Goal: Task Accomplishment & Management: Manage account settings

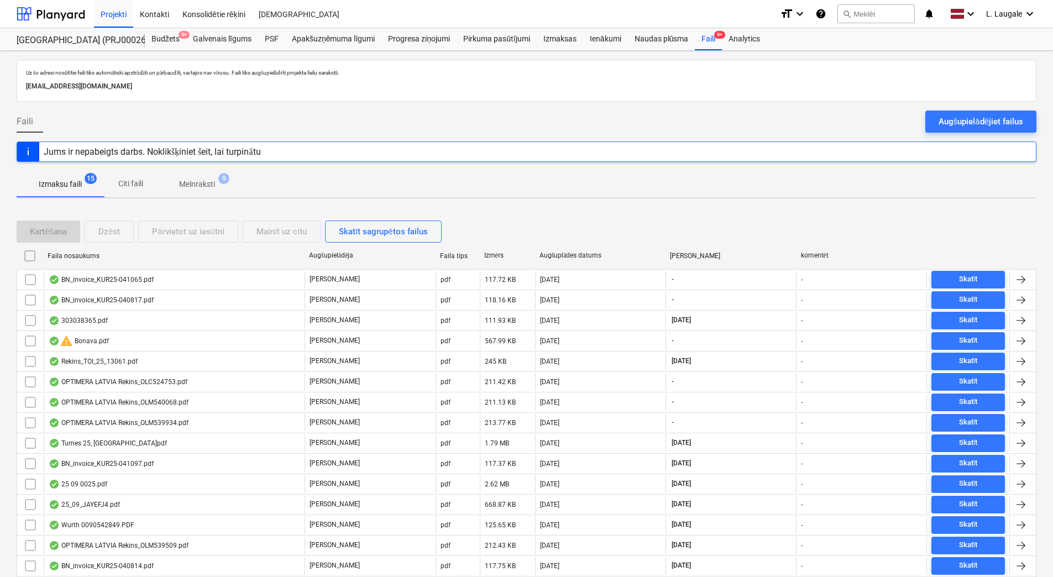
drag, startPoint x: 191, startPoint y: 191, endPoint x: 138, endPoint y: 185, distance: 53.5
click at [191, 191] on span "Melnraksti 9" at bounding box center [197, 184] width 80 height 20
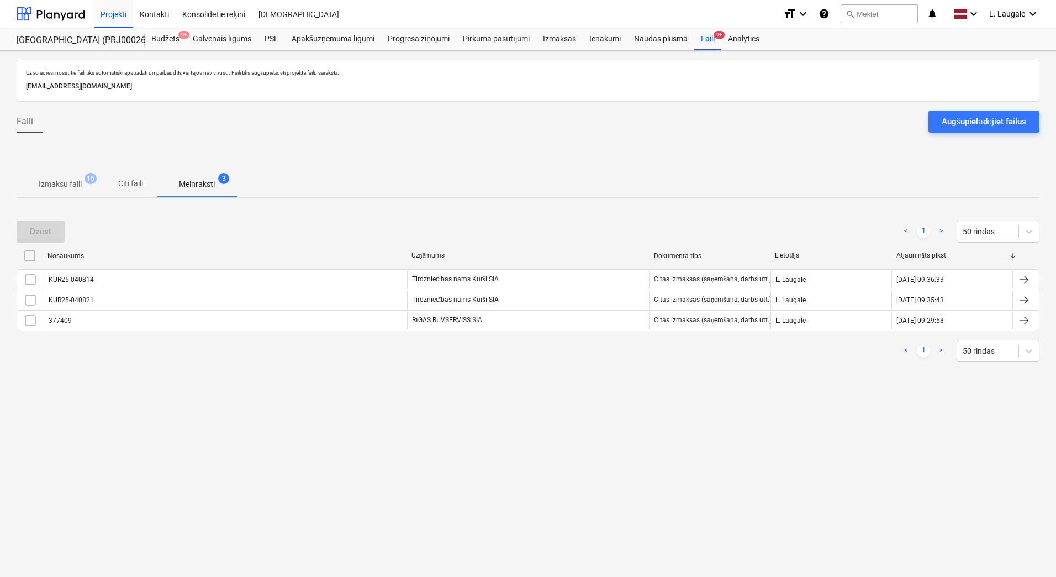
click at [70, 182] on p "Izmaksu faili" at bounding box center [60, 184] width 43 height 12
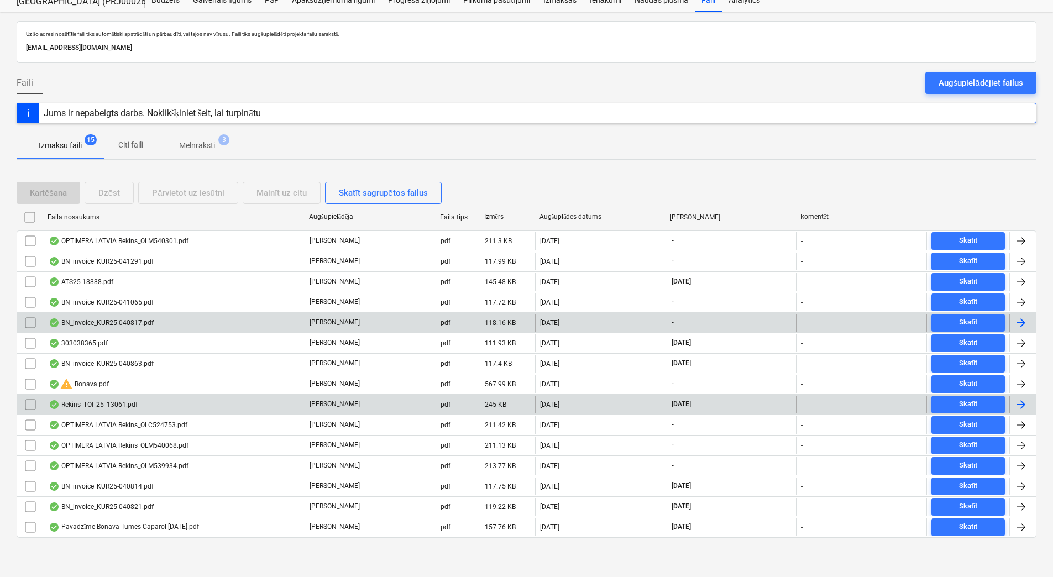
scroll to position [39, 0]
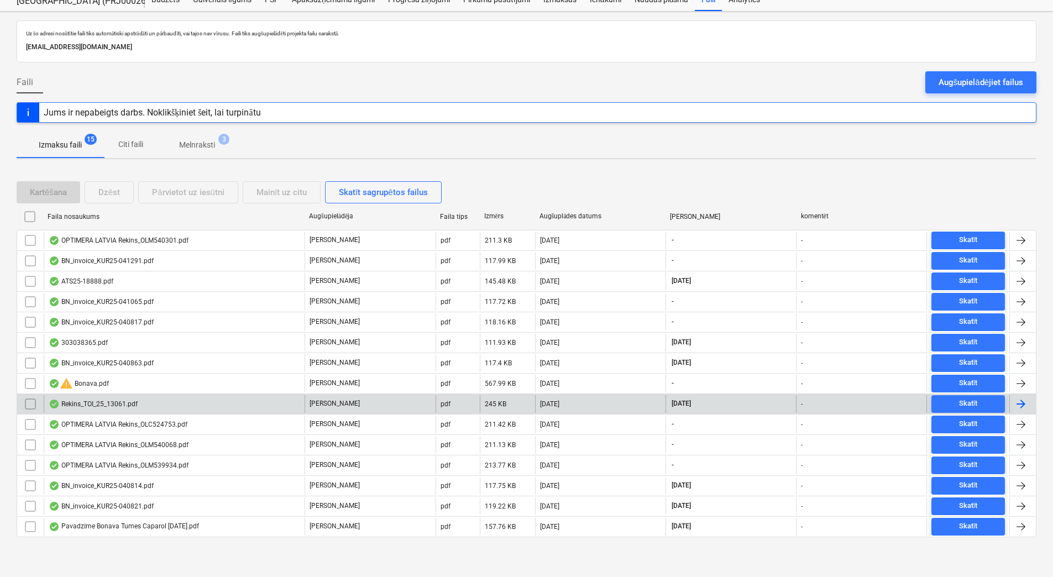
click at [190, 143] on p "Melnraksti" at bounding box center [197, 145] width 36 height 12
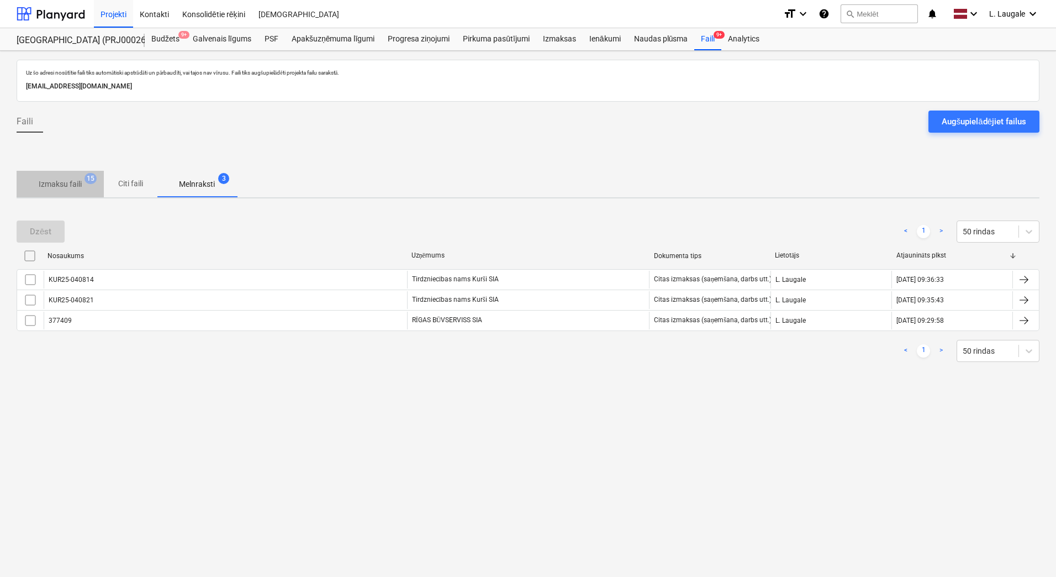
click at [80, 182] on p "Izmaksu faili" at bounding box center [60, 184] width 43 height 12
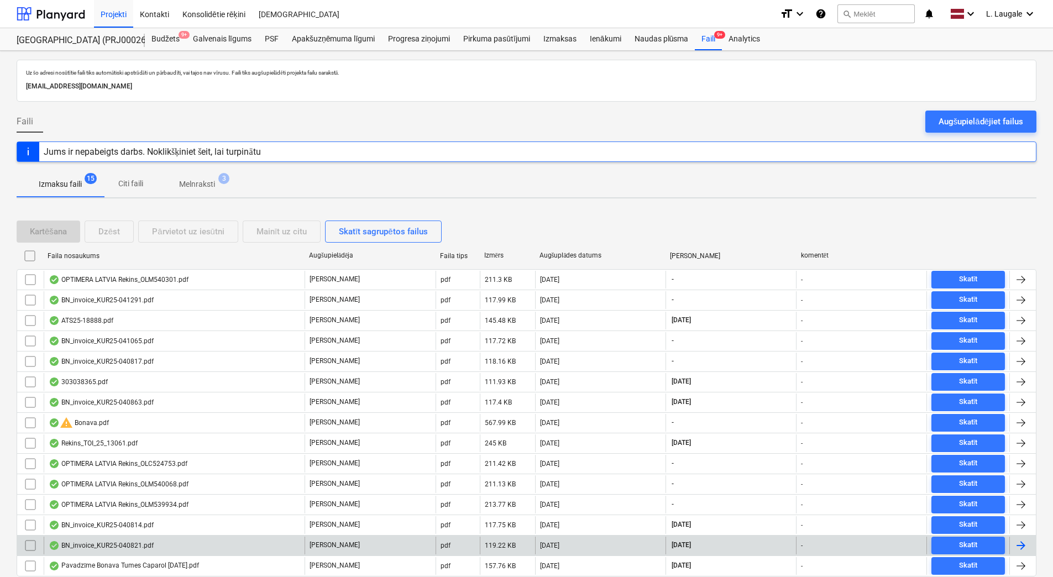
scroll to position [39, 0]
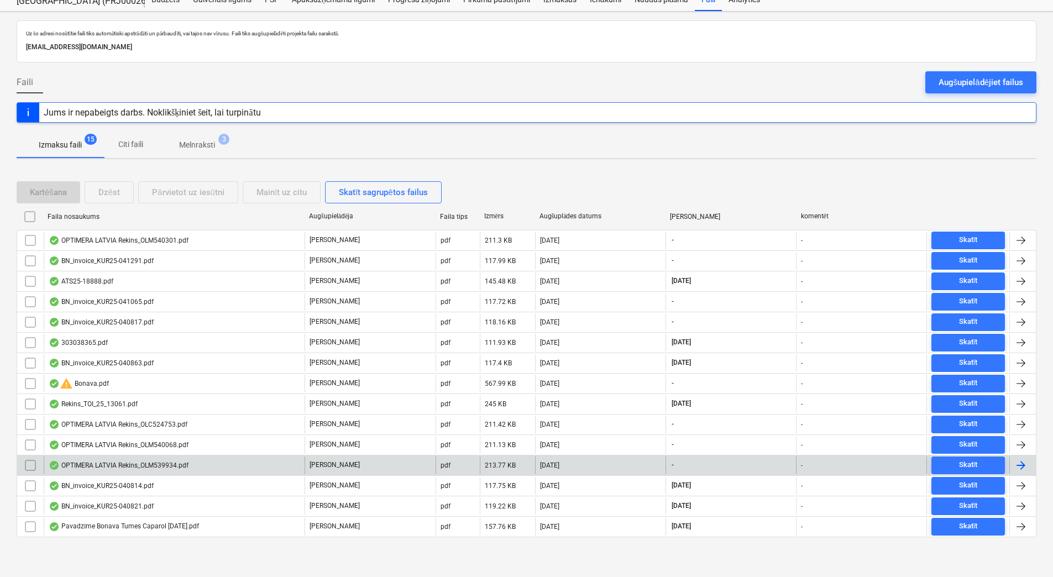
click at [215, 464] on div "OPTIMERA LATVIA Rekins_OLM539934.pdf" at bounding box center [174, 465] width 261 height 18
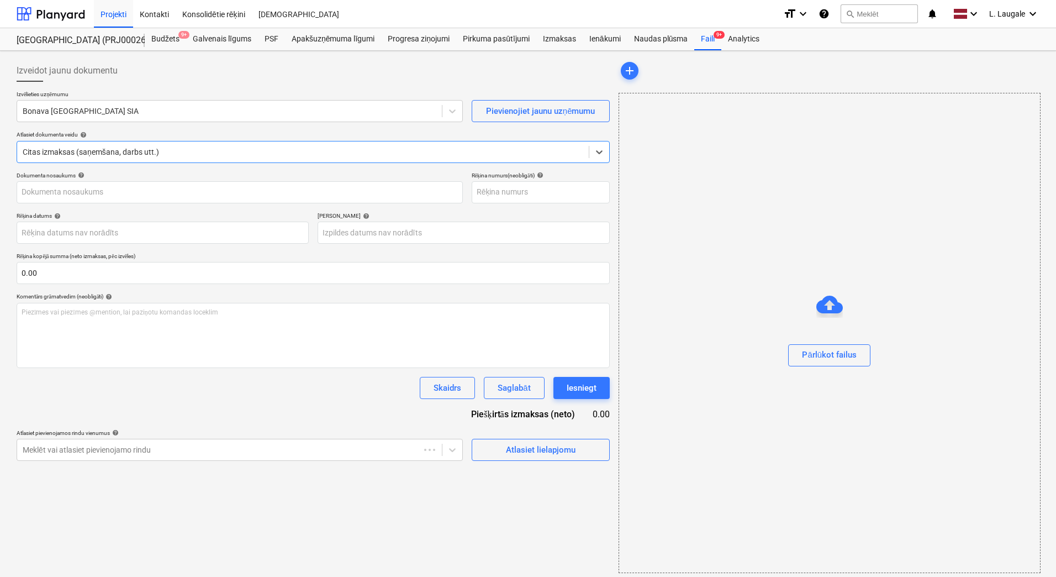
type input "OLM539934"
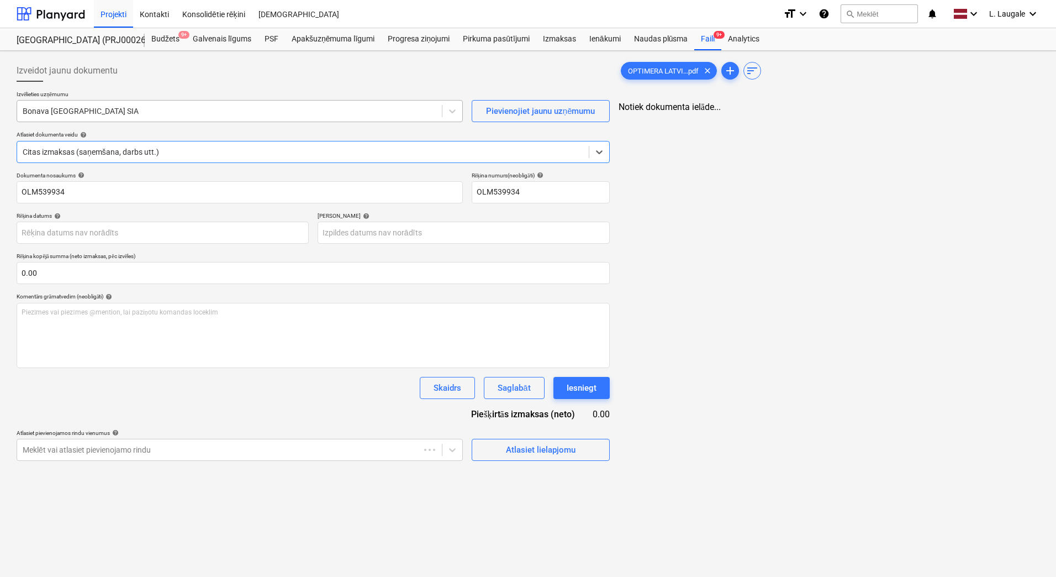
click at [210, 103] on div "Bonava [GEOGRAPHIC_DATA] SIA" at bounding box center [229, 110] width 425 height 15
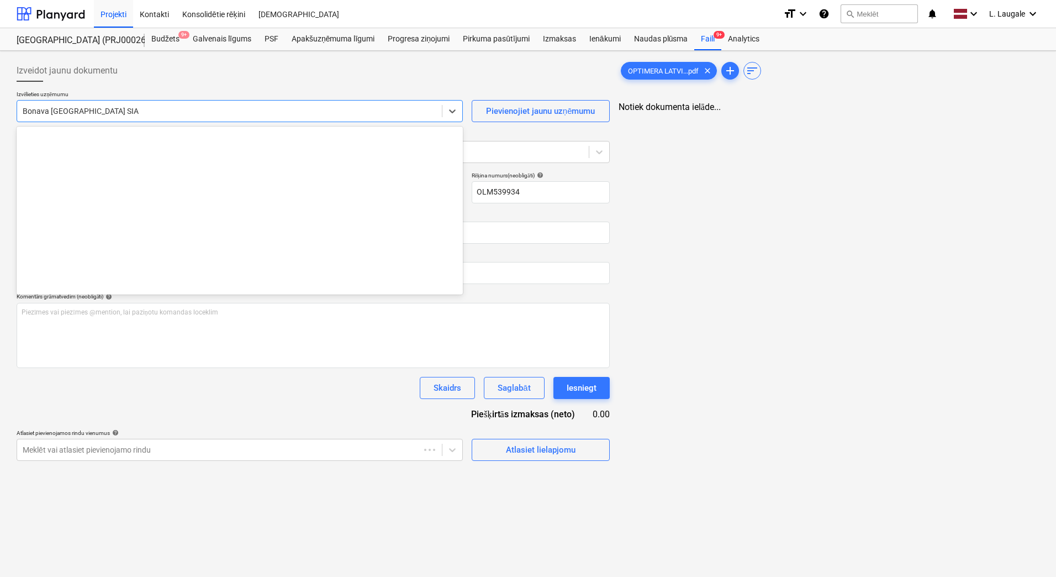
scroll to position [2089, 0]
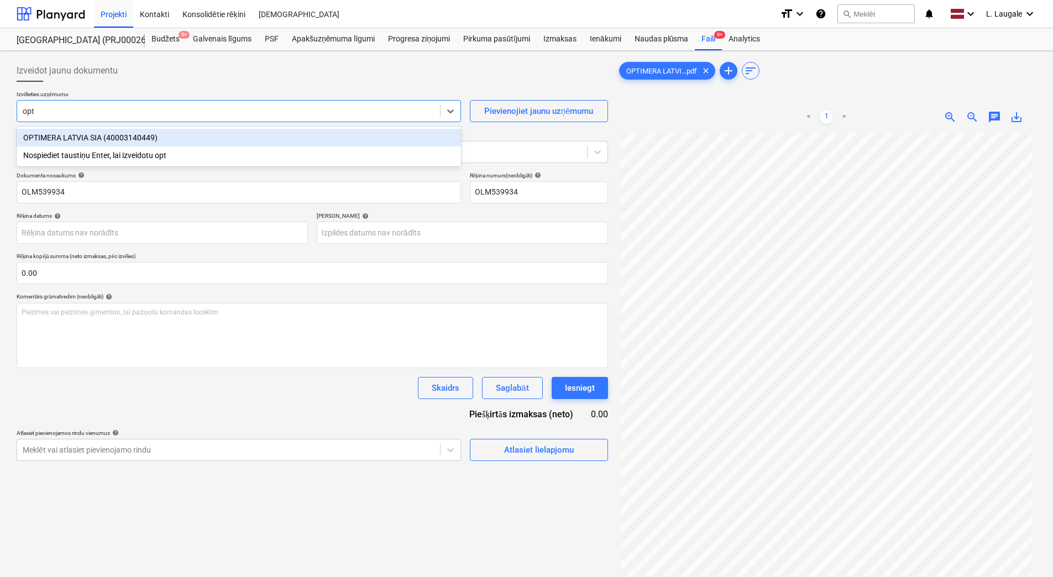
type input "opti"
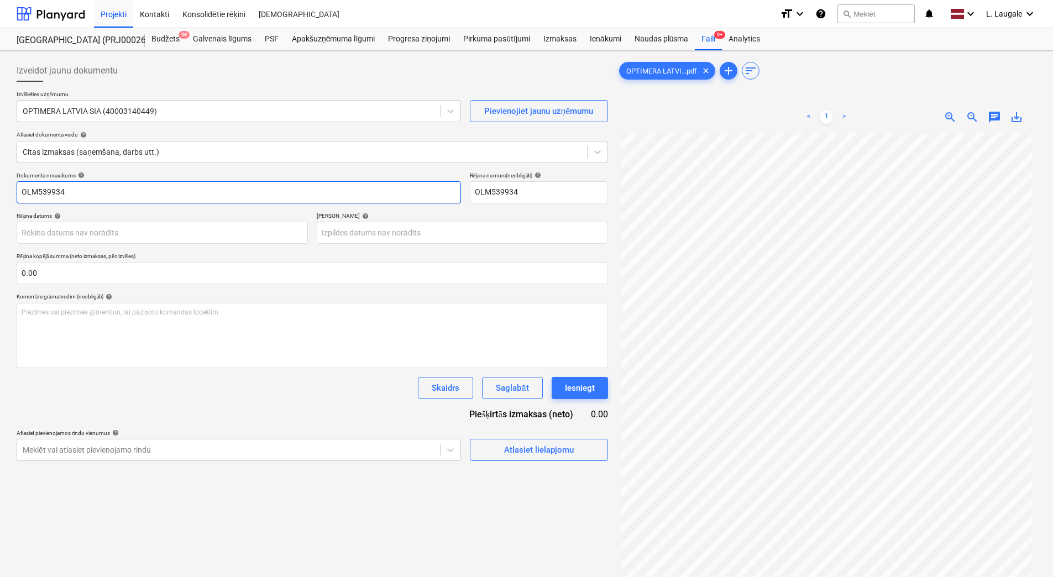
drag, startPoint x: 139, startPoint y: 193, endPoint x: -2, endPoint y: 207, distance: 142.1
click at [0, 207] on html "Projekti Kontakti Konsolidētie rēķini Iesūtne format_size keyboard_arrow_down h…" at bounding box center [526, 288] width 1053 height 577
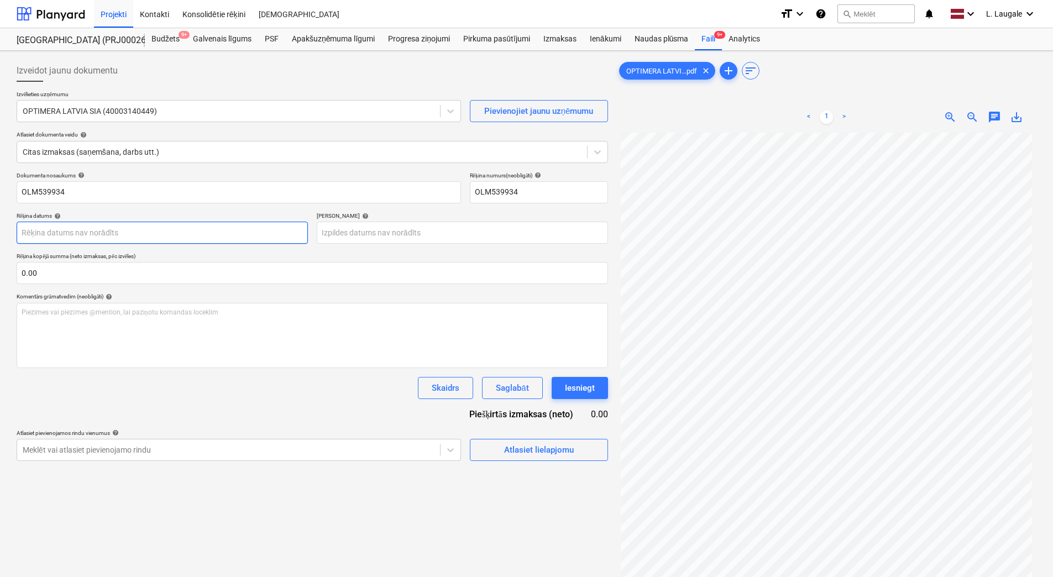
click at [190, 228] on body "Projekti Kontakti Konsolidētie rēķini Iesūtne format_size keyboard_arrow_down h…" at bounding box center [526, 288] width 1053 height 577
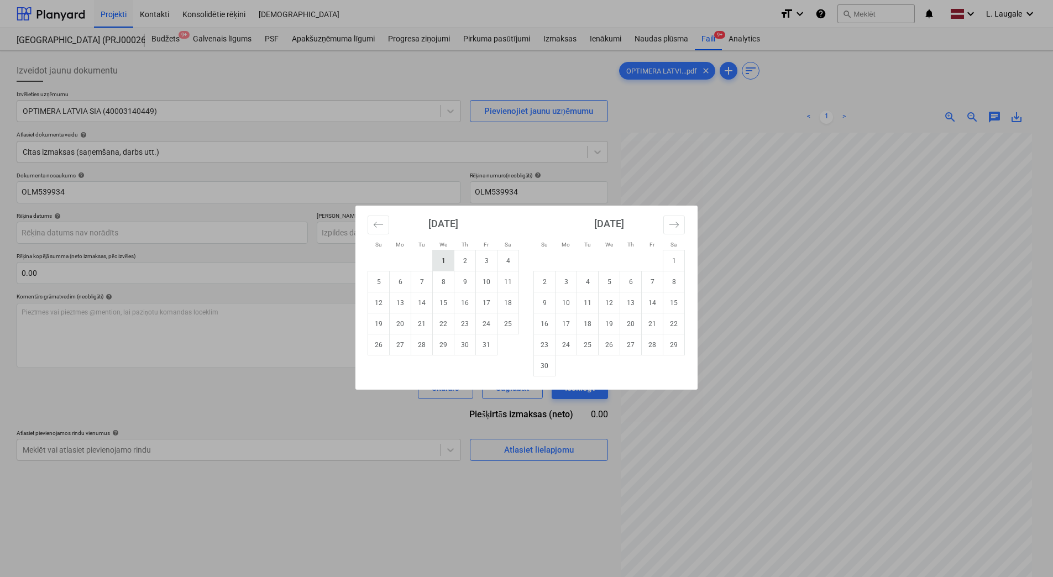
click at [444, 264] on td "1" at bounding box center [444, 260] width 22 height 21
type input "[DATE]"
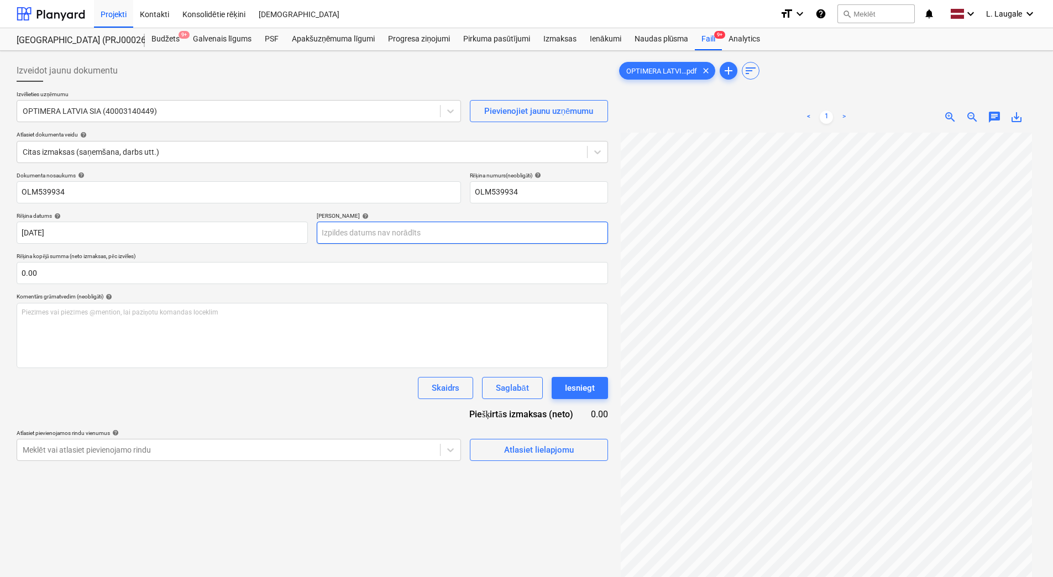
click at [341, 229] on body "Projekti Kontakti Konsolidētie rēķini Iesūtne format_size keyboard_arrow_down h…" at bounding box center [526, 288] width 1053 height 577
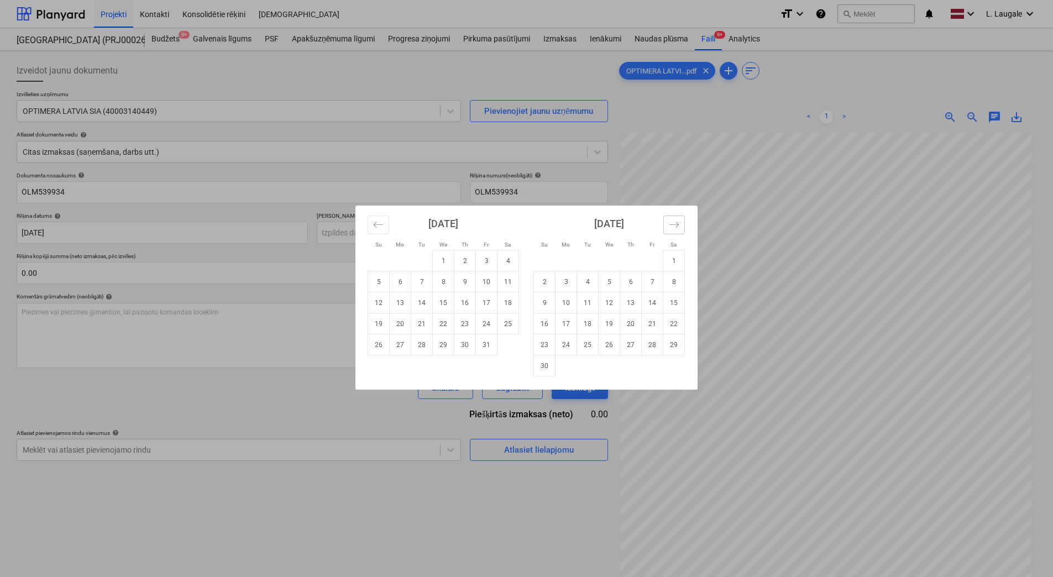
click at [671, 228] on icon "Move forward to switch to the next month." at bounding box center [674, 224] width 10 height 10
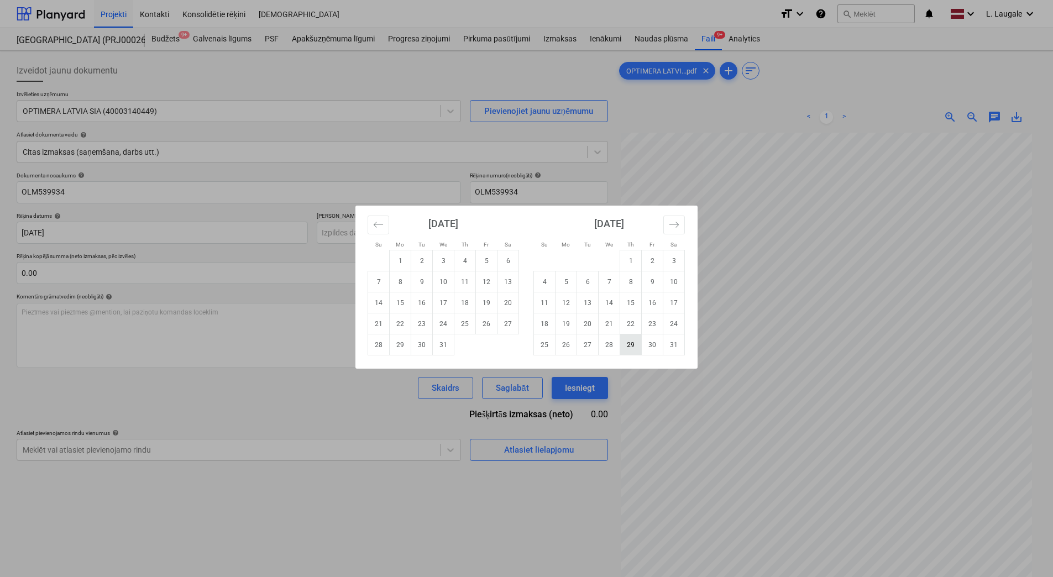
click at [630, 349] on td "29" at bounding box center [631, 344] width 22 height 21
type input "[DATE]"
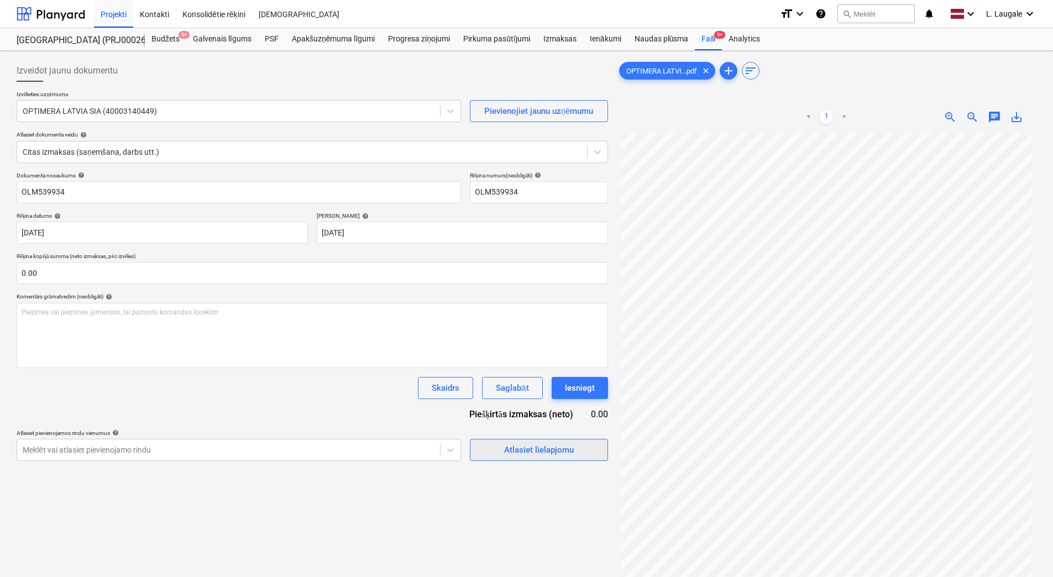
click at [559, 450] on div "Atlasiet lielapjomu" at bounding box center [539, 450] width 70 height 14
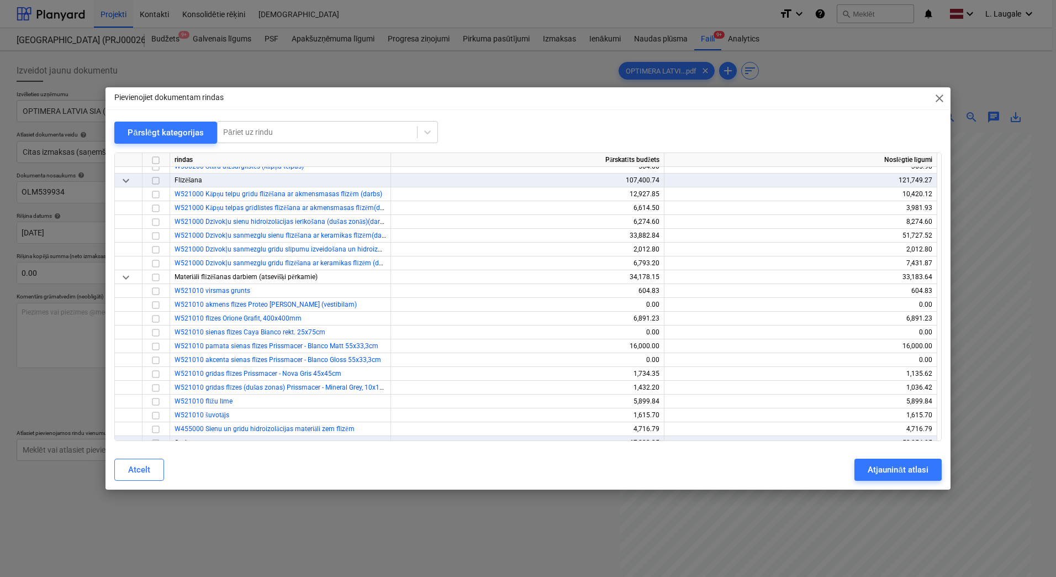
scroll to position [258, 0]
click at [159, 130] on div "Pārslēgt kategorijas" at bounding box center [166, 132] width 76 height 14
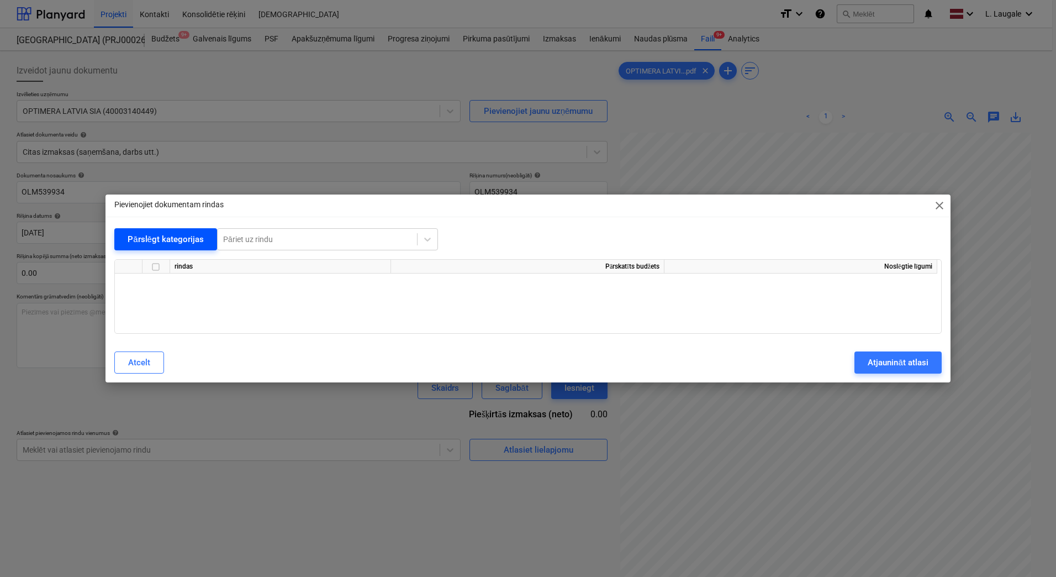
scroll to position [0, 0]
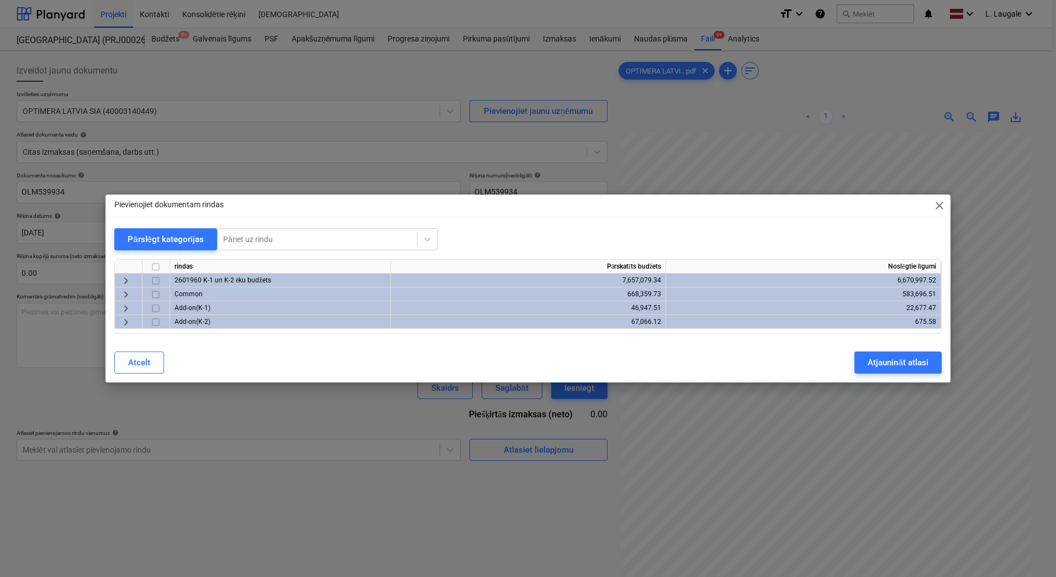
click at [124, 280] on span "keyboard_arrow_right" at bounding box center [125, 280] width 13 height 13
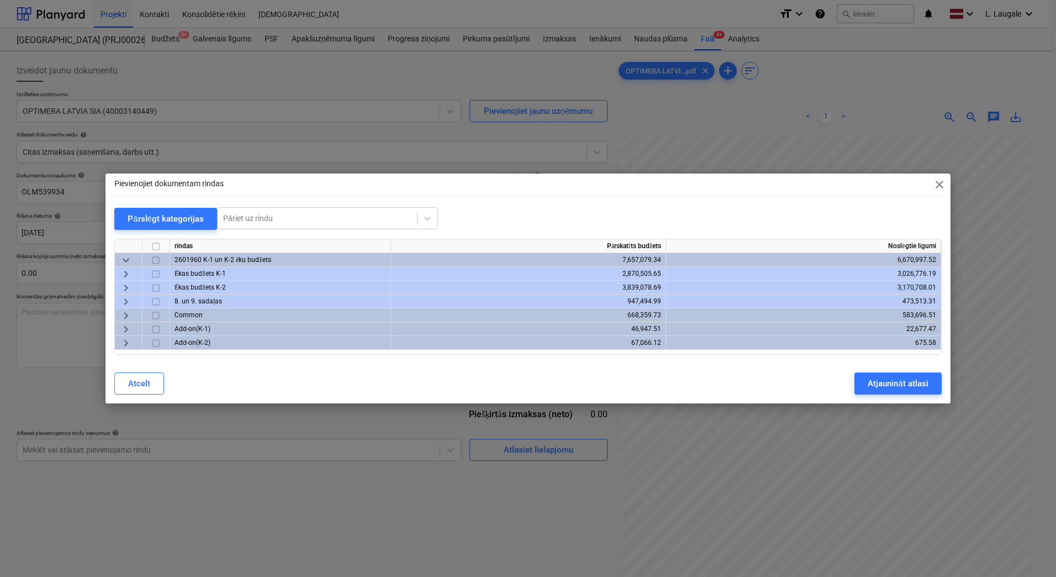
click at [127, 285] on span "keyboard_arrow_right" at bounding box center [125, 287] width 13 height 13
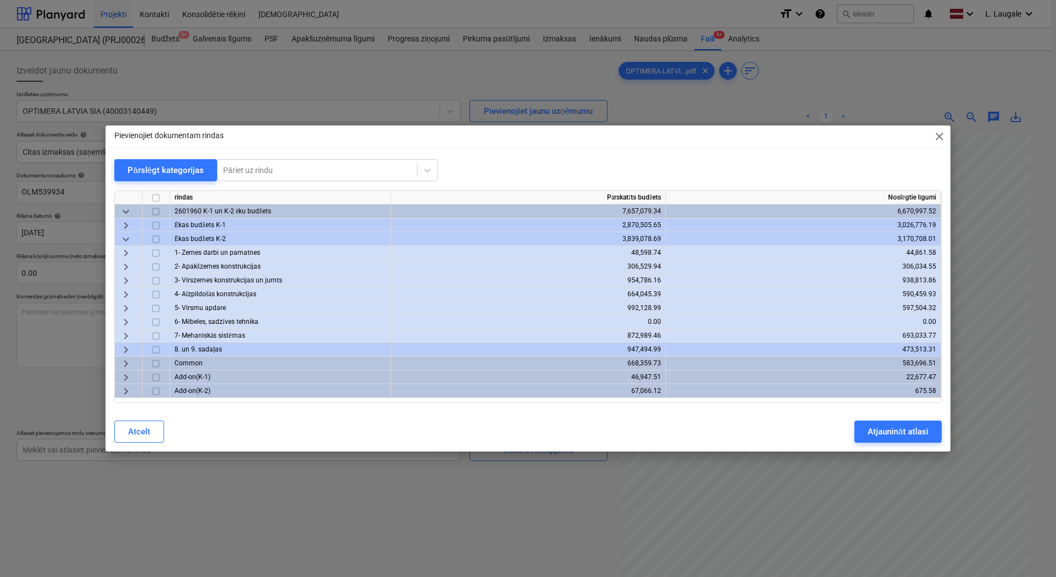
click at [124, 304] on span "keyboard_arrow_right" at bounding box center [125, 308] width 13 height 13
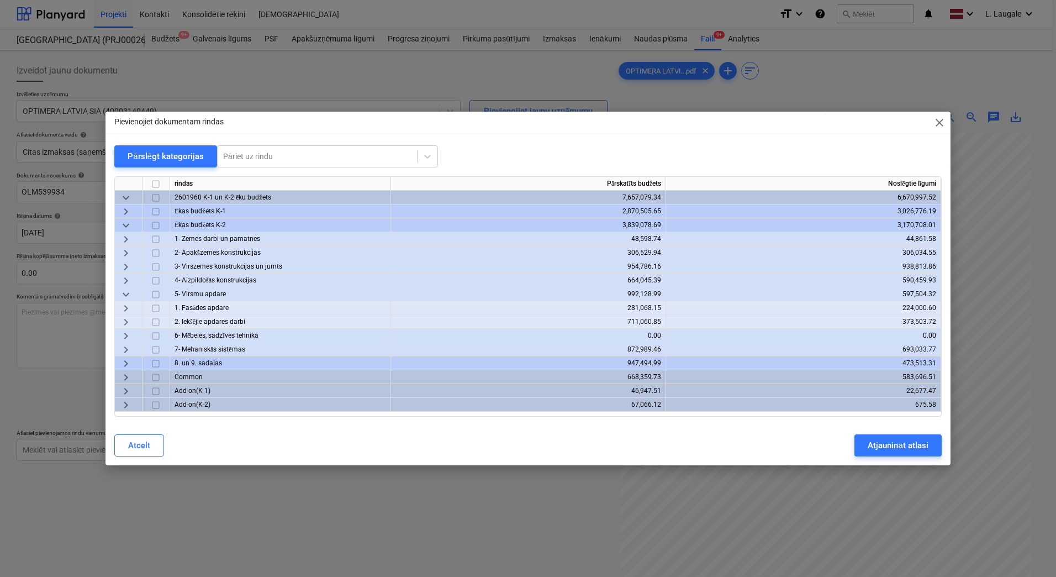
click at [127, 322] on span "keyboard_arrow_right" at bounding box center [125, 321] width 13 height 13
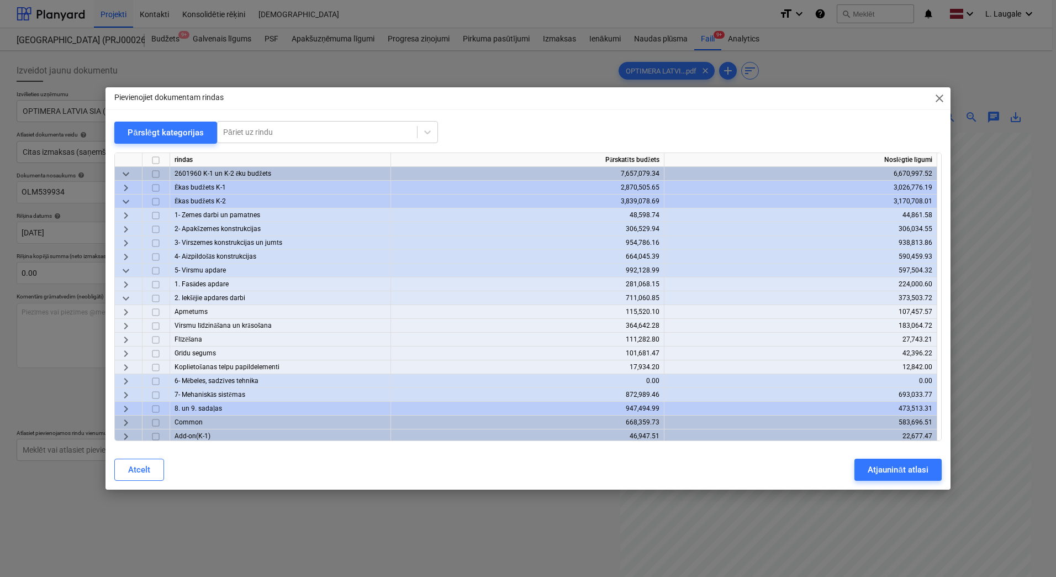
click at [125, 256] on span "keyboard_arrow_right" at bounding box center [125, 256] width 13 height 13
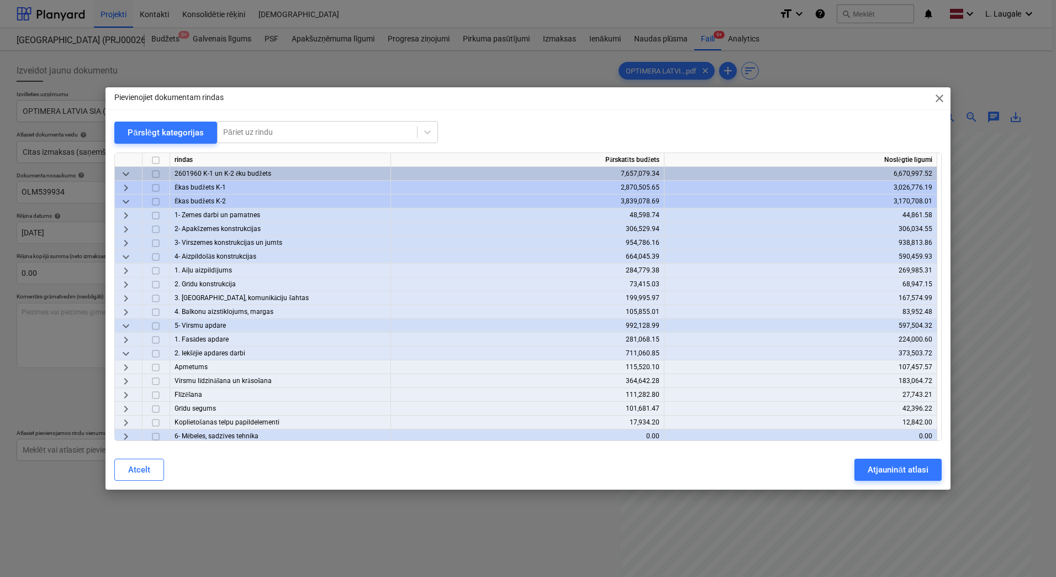
click at [125, 298] on span "keyboard_arrow_right" at bounding box center [125, 298] width 13 height 13
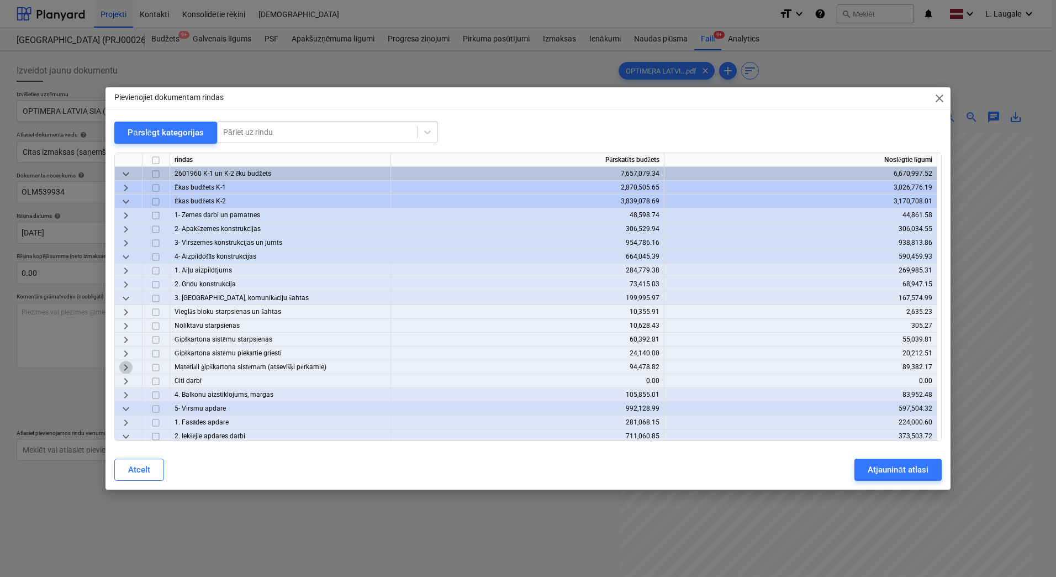
click at [130, 366] on span "keyboard_arrow_right" at bounding box center [125, 367] width 13 height 13
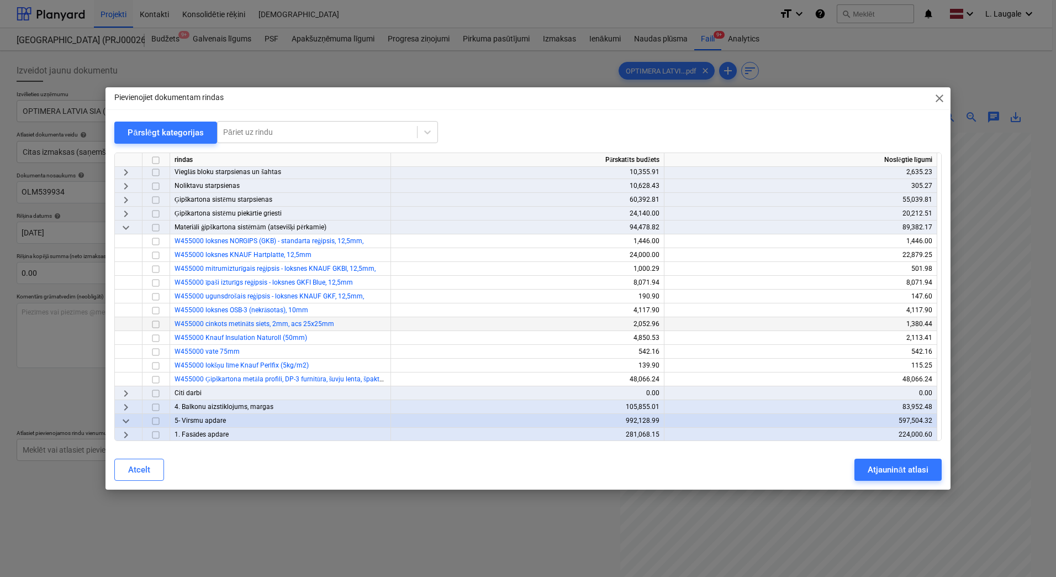
scroll to position [148, 0]
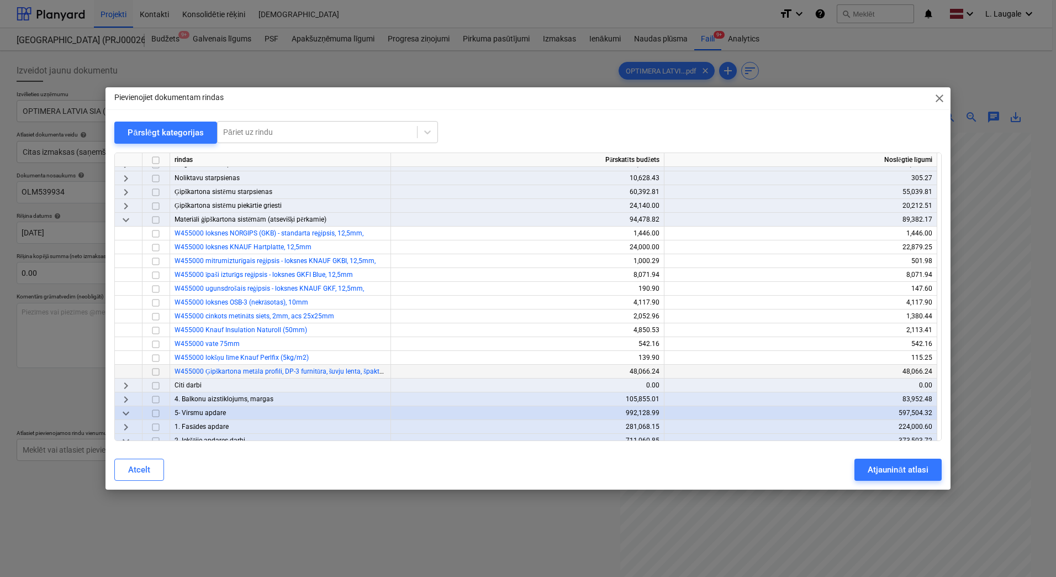
click at [156, 371] on input "checkbox" at bounding box center [155, 371] width 13 height 13
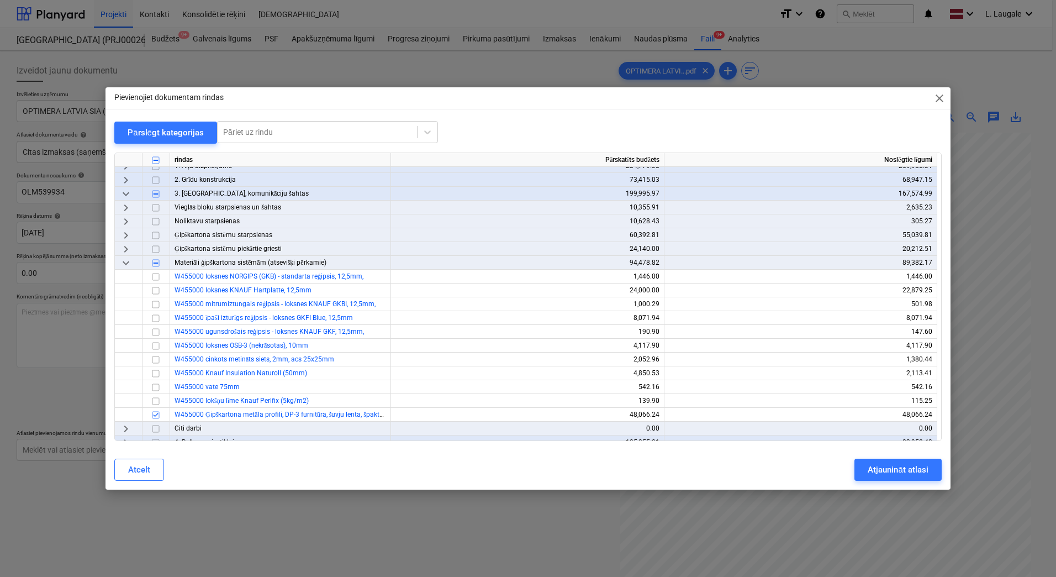
scroll to position [111, 0]
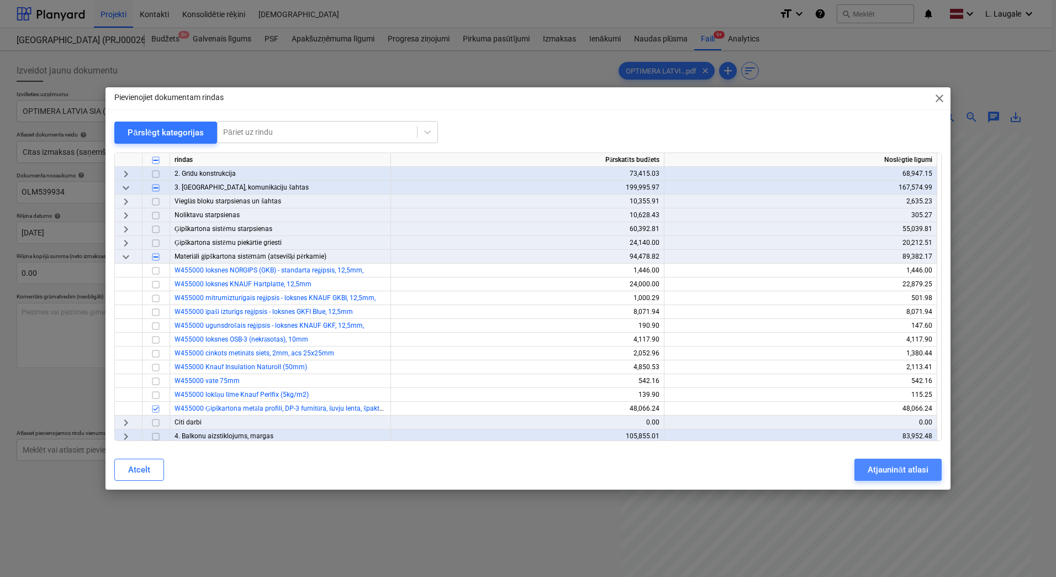
click at [876, 465] on div "Atjaunināt atlasi" at bounding box center [898, 469] width 60 height 14
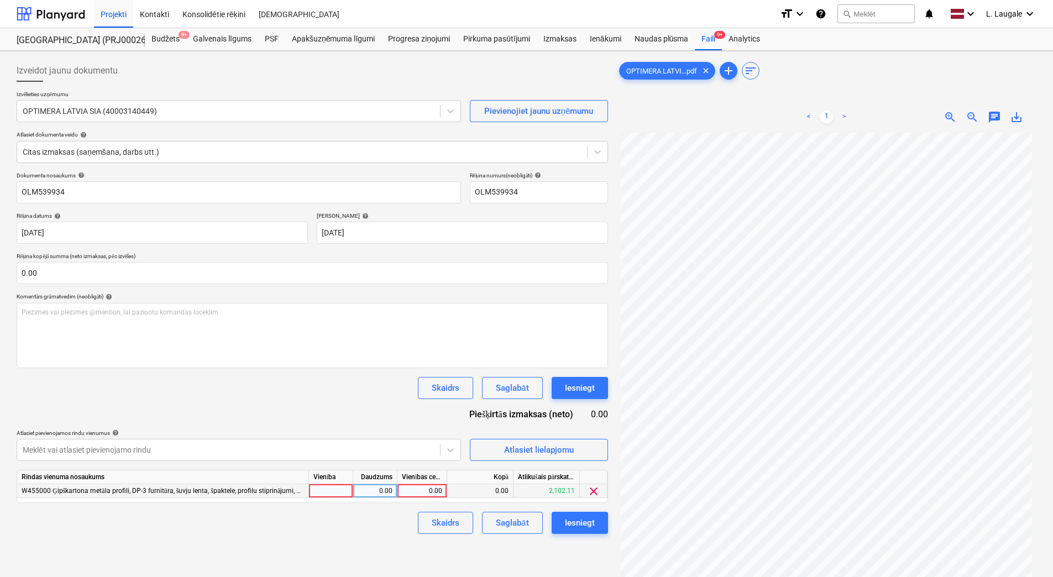
click at [343, 489] on div at bounding box center [331, 491] width 44 height 14
type input "1"
click at [363, 495] on div "0.00" at bounding box center [374, 491] width 35 height 14
click at [419, 495] on div "0.00" at bounding box center [422, 491] width 40 height 14
click at [423, 496] on div "0.00" at bounding box center [422, 491] width 40 height 14
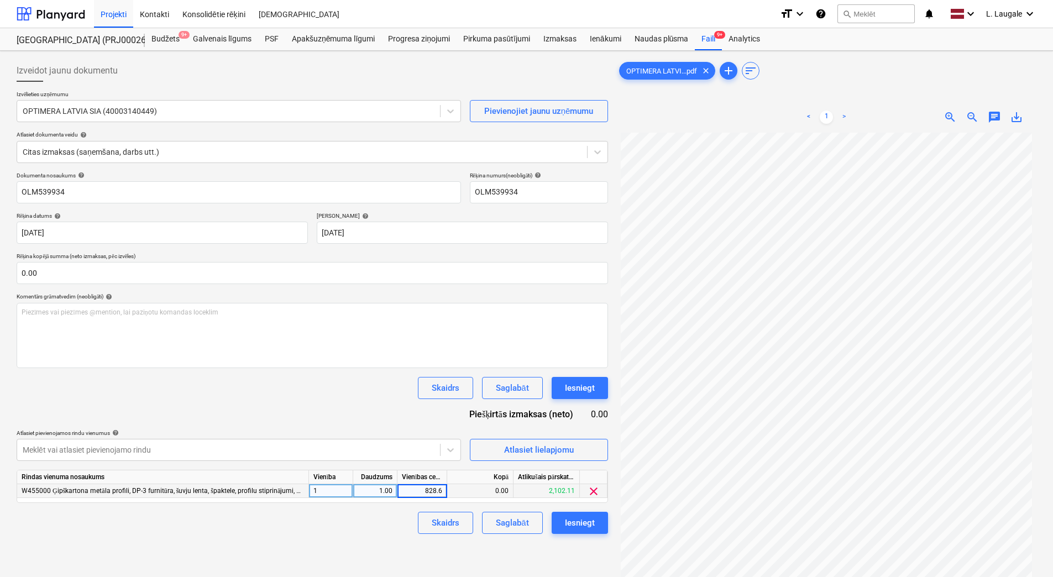
type input "828.63"
click at [390, 523] on div "Skaidrs Saglabāt Iesniegt" at bounding box center [312, 523] width 591 height 22
click at [506, 525] on div "Saglabāt" at bounding box center [512, 523] width 33 height 14
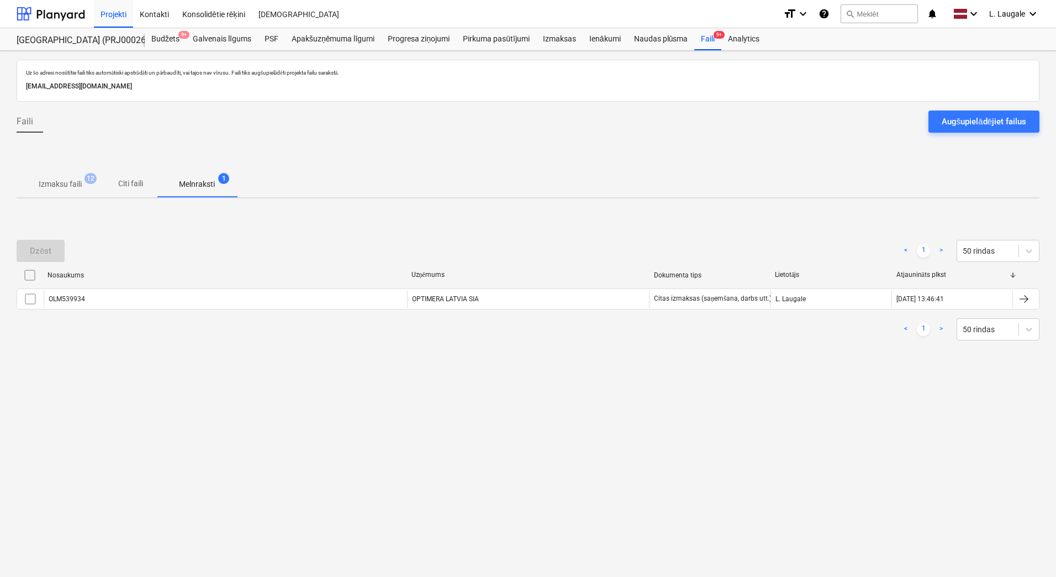
click at [56, 200] on div "Uz šo adresi nosūtītie faili tiks automātiski apstrādāti un pārbaudīti, vai taj…" at bounding box center [528, 314] width 1056 height 526
click at [67, 185] on p "Izmaksu faili" at bounding box center [60, 184] width 43 height 12
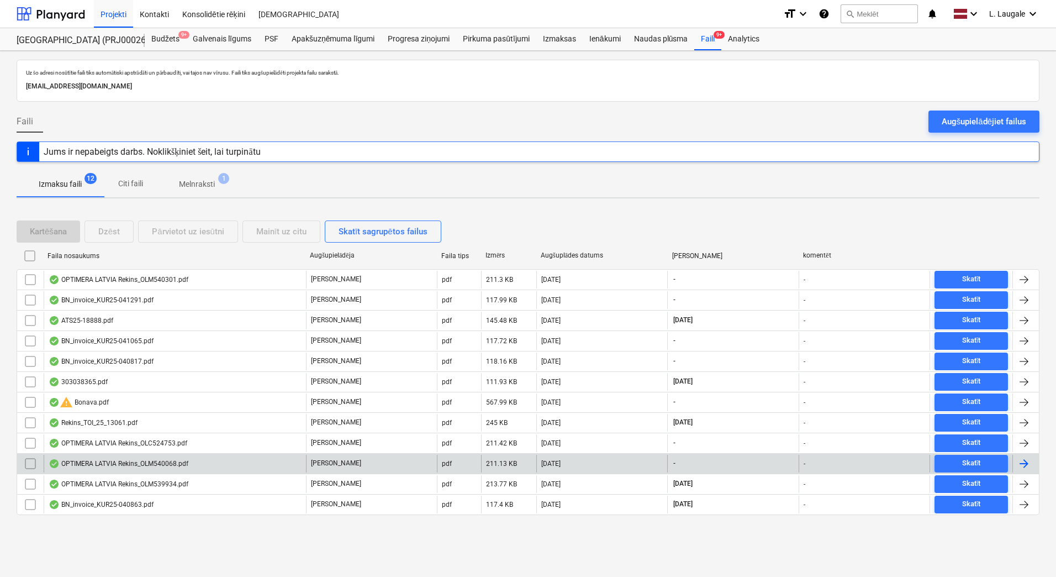
click at [146, 465] on div "OPTIMERA LATVIA Rekins_OLM540068.pdf" at bounding box center [119, 463] width 140 height 9
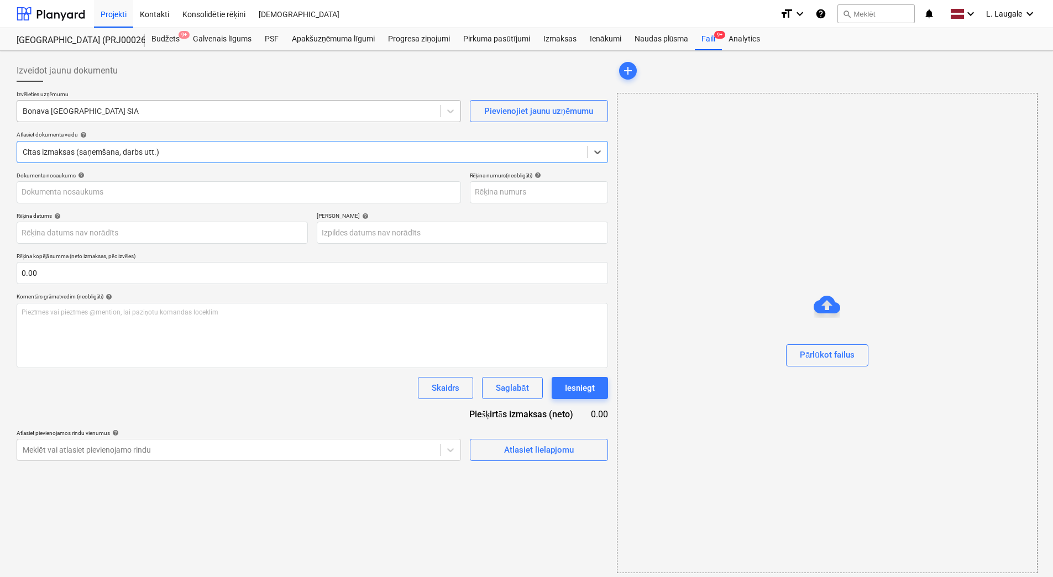
type input "OLM540068"
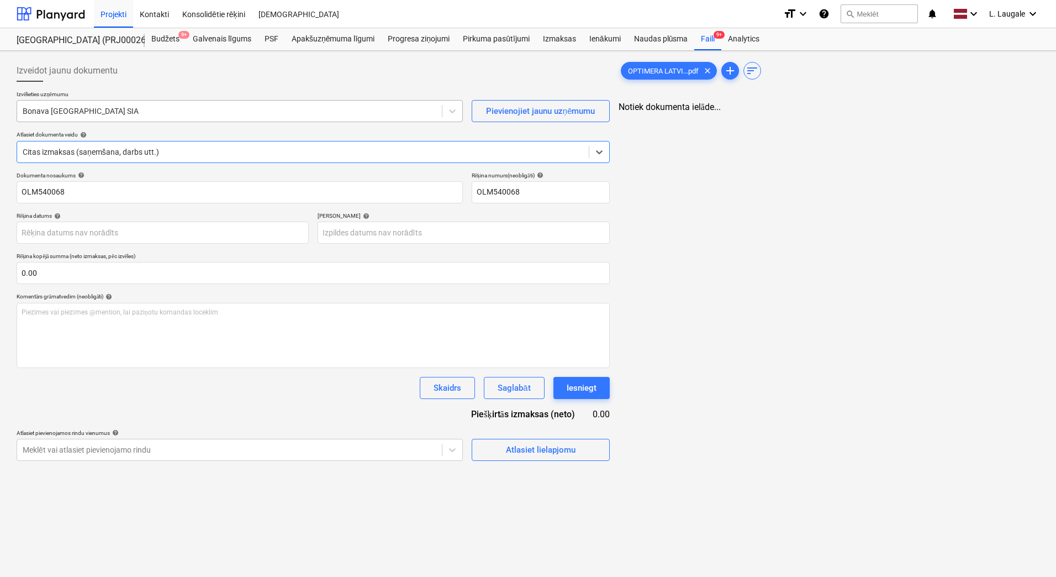
click at [103, 117] on div "Bonava [GEOGRAPHIC_DATA] SIA" at bounding box center [229, 110] width 425 height 15
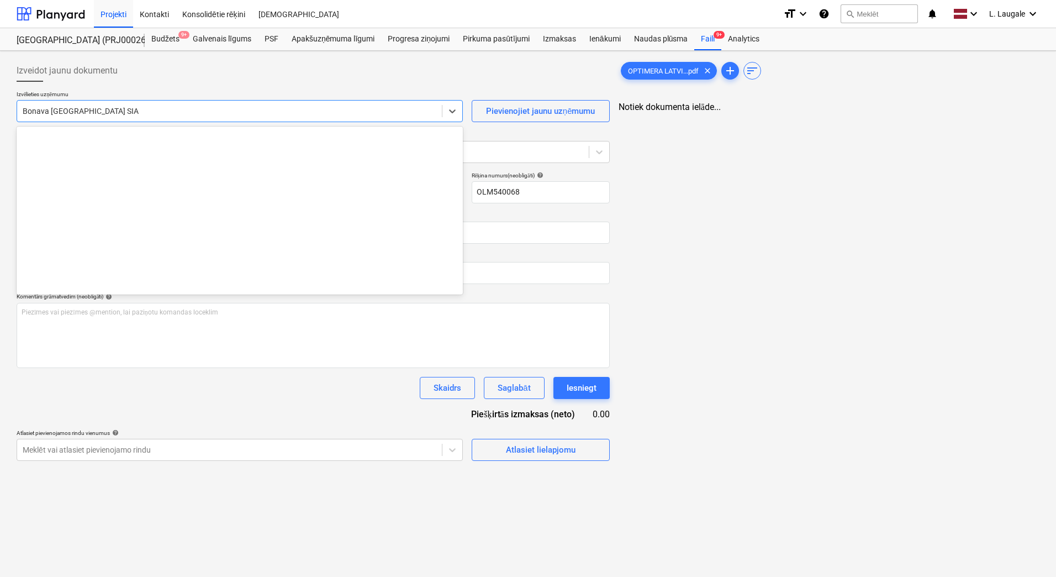
scroll to position [2089, 0]
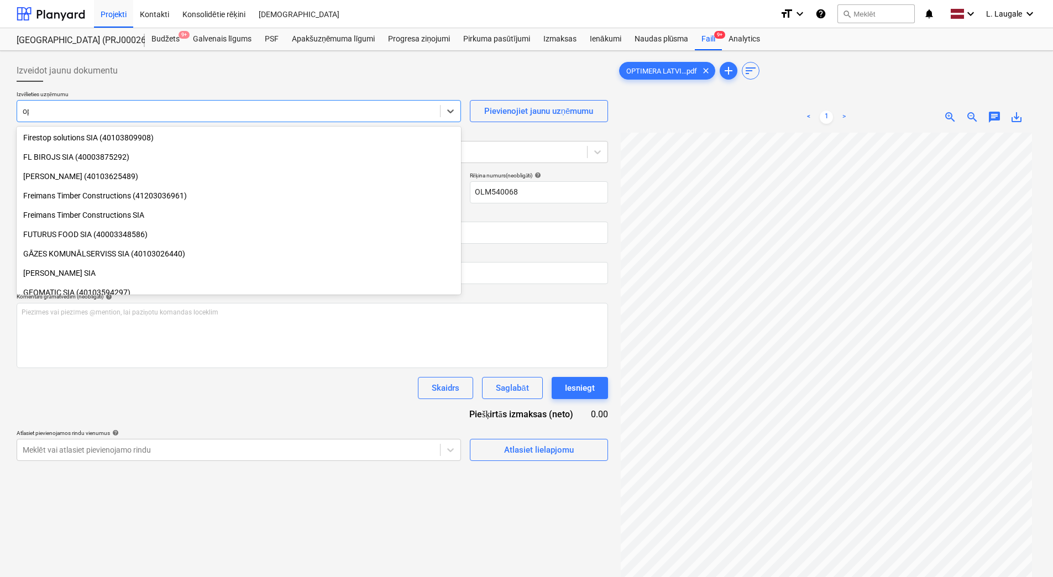
type input "opti"
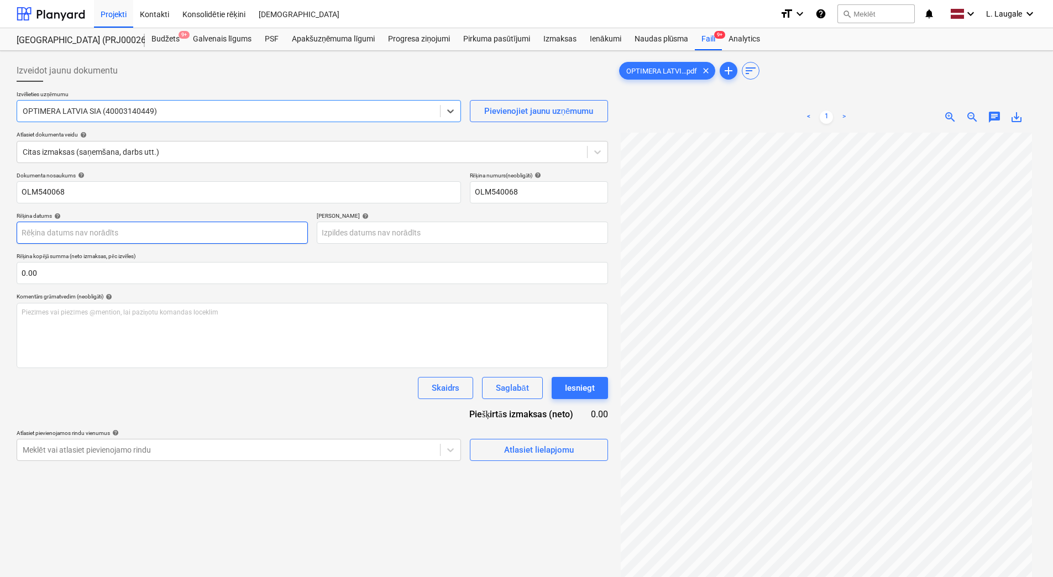
click at [141, 227] on body "Projekti Kontakti Konsolidētie rēķini Iesūtne format_size keyboard_arrow_down h…" at bounding box center [526, 288] width 1053 height 577
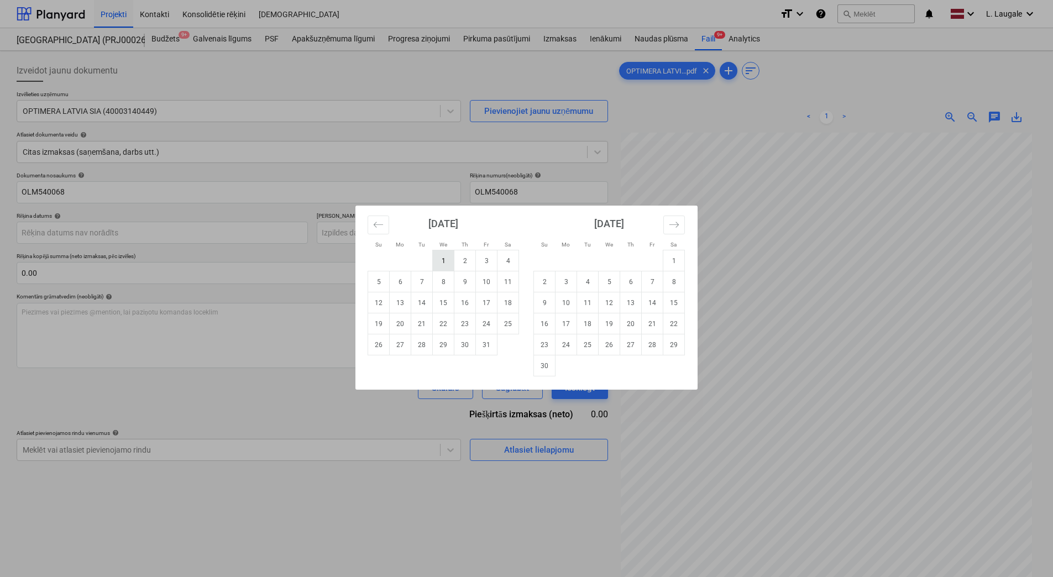
click at [443, 261] on td "1" at bounding box center [444, 260] width 22 height 21
type input "[DATE]"
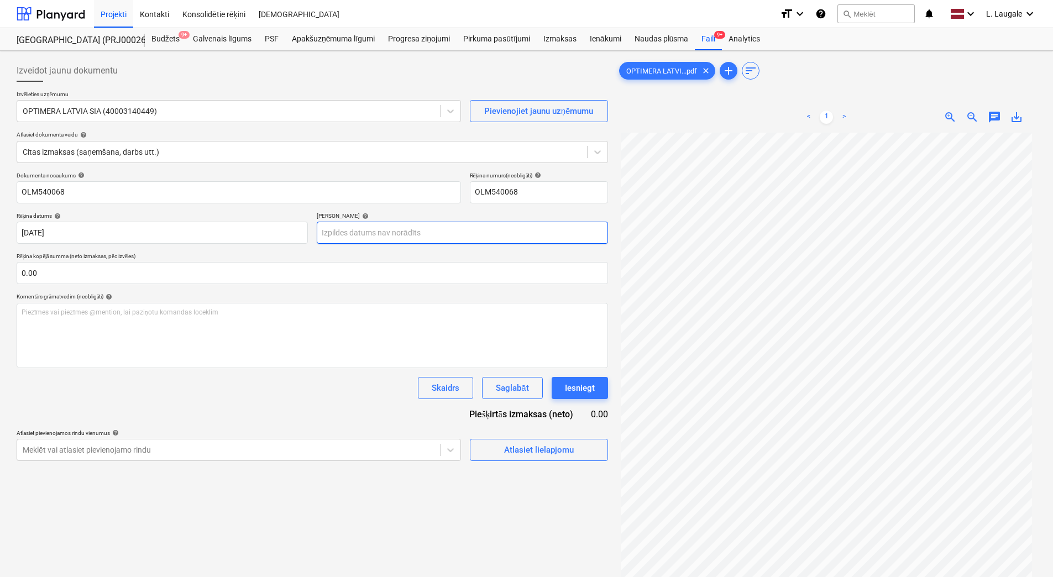
click at [391, 238] on body "Projekti Kontakti Konsolidētie rēķini Iesūtne format_size keyboard_arrow_down h…" at bounding box center [526, 288] width 1053 height 577
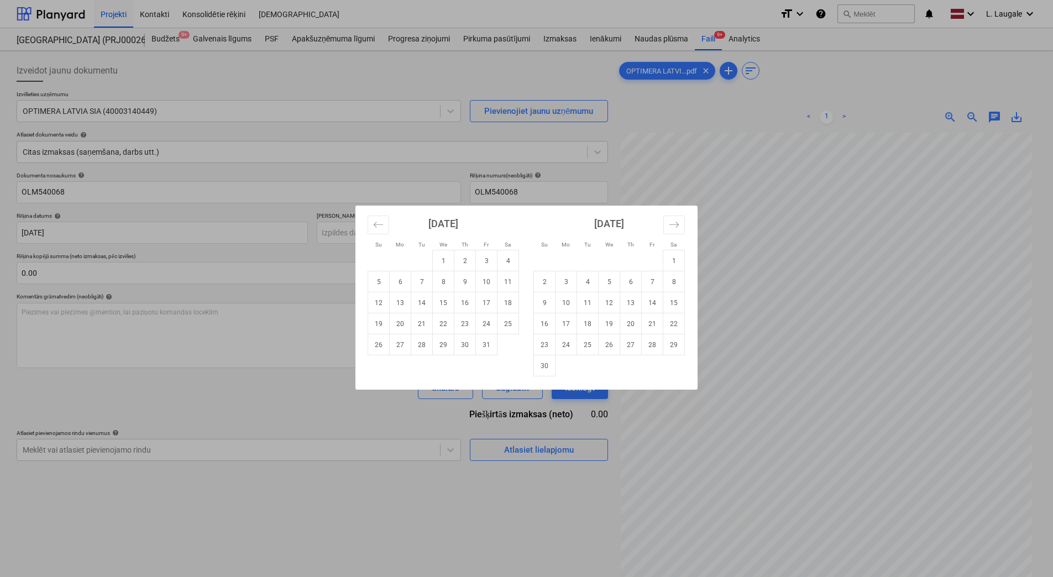
click at [662, 221] on div "[DATE]" at bounding box center [608, 228] width 151 height 44
click at [668, 224] on button "Move forward to switch to the next month." at bounding box center [674, 224] width 22 height 19
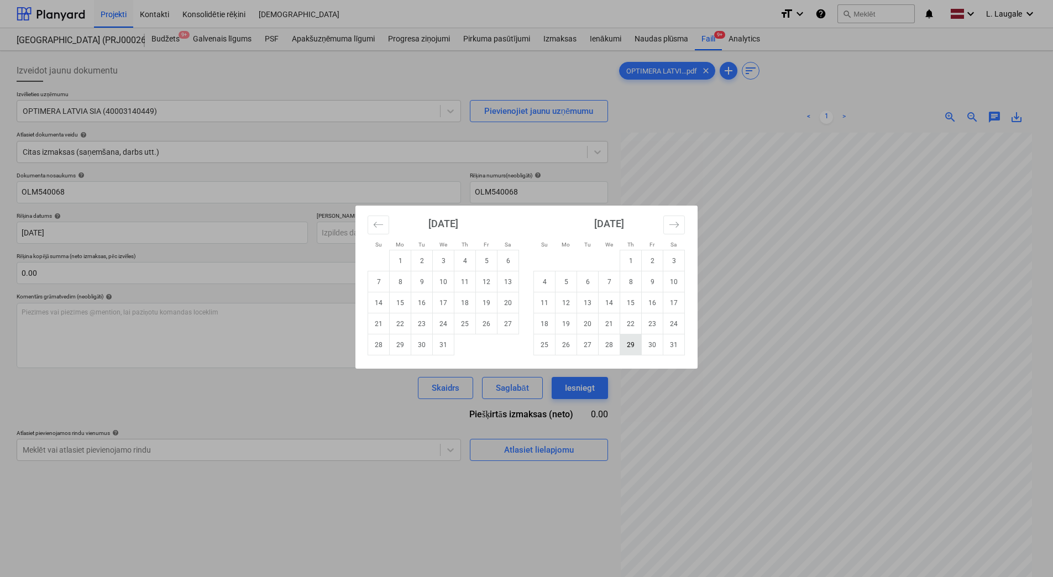
click at [633, 350] on td "29" at bounding box center [631, 344] width 22 height 21
type input "[DATE]"
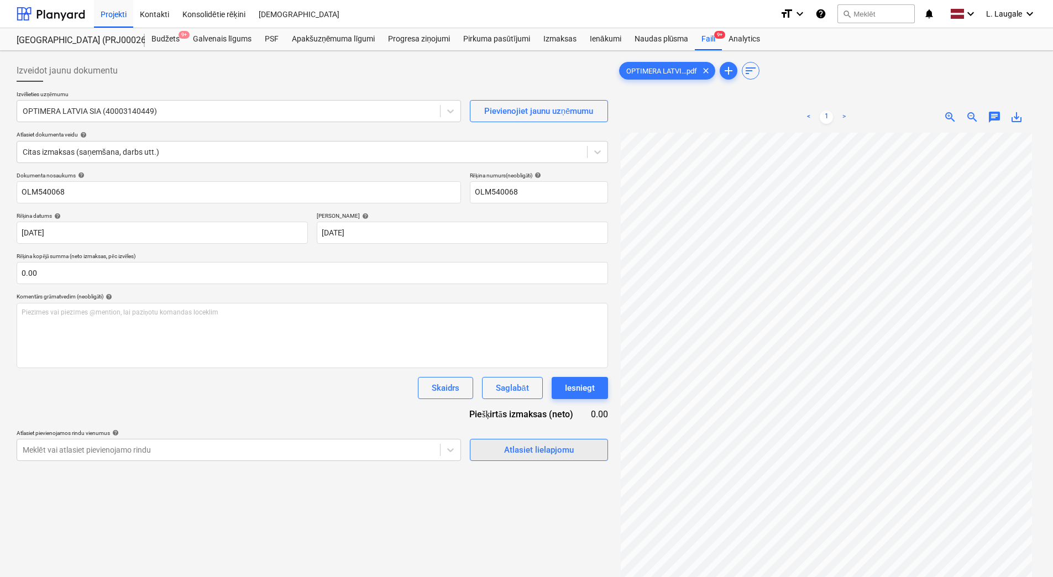
click at [538, 449] on div "Atlasiet lielapjomu" at bounding box center [539, 450] width 70 height 14
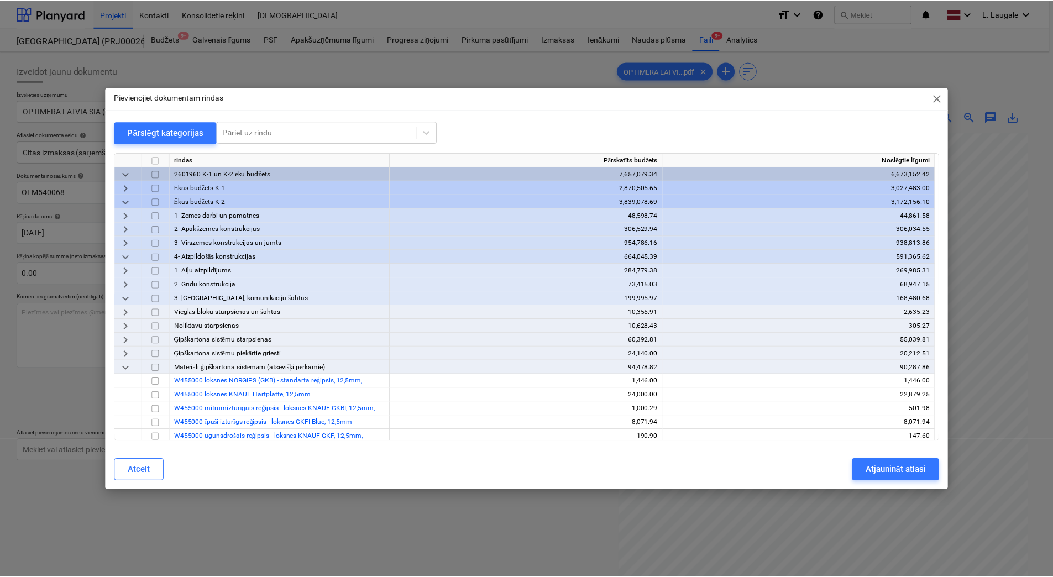
scroll to position [148, 0]
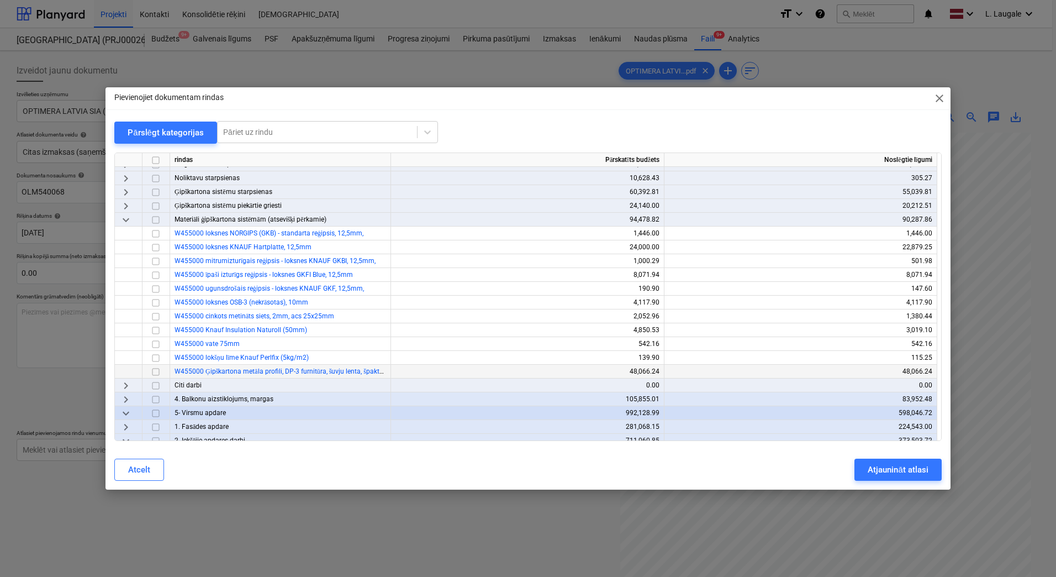
drag, startPoint x: 155, startPoint y: 371, endPoint x: 199, endPoint y: 370, distance: 44.8
click at [155, 371] on input "checkbox" at bounding box center [155, 371] width 13 height 13
click at [893, 472] on div "Atjaunināt atlasi" at bounding box center [898, 469] width 60 height 14
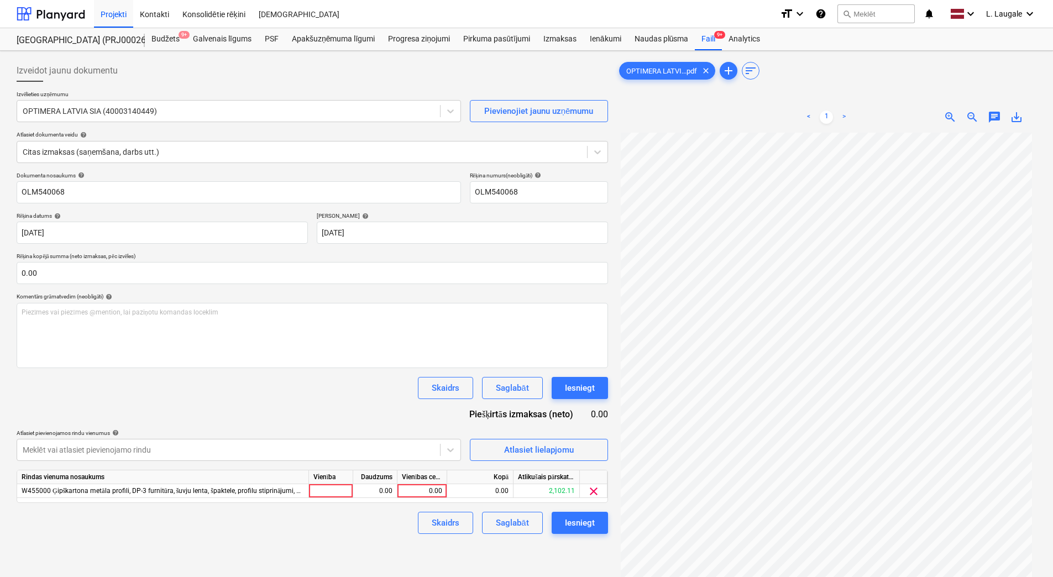
click at [323, 482] on div "Vienība" at bounding box center [331, 477] width 44 height 14
click at [333, 487] on div at bounding box center [331, 491] width 44 height 14
type input "1"
click at [372, 487] on div "0.00" at bounding box center [374, 491] width 35 height 14
click at [420, 490] on div "0.00" at bounding box center [422, 491] width 40 height 14
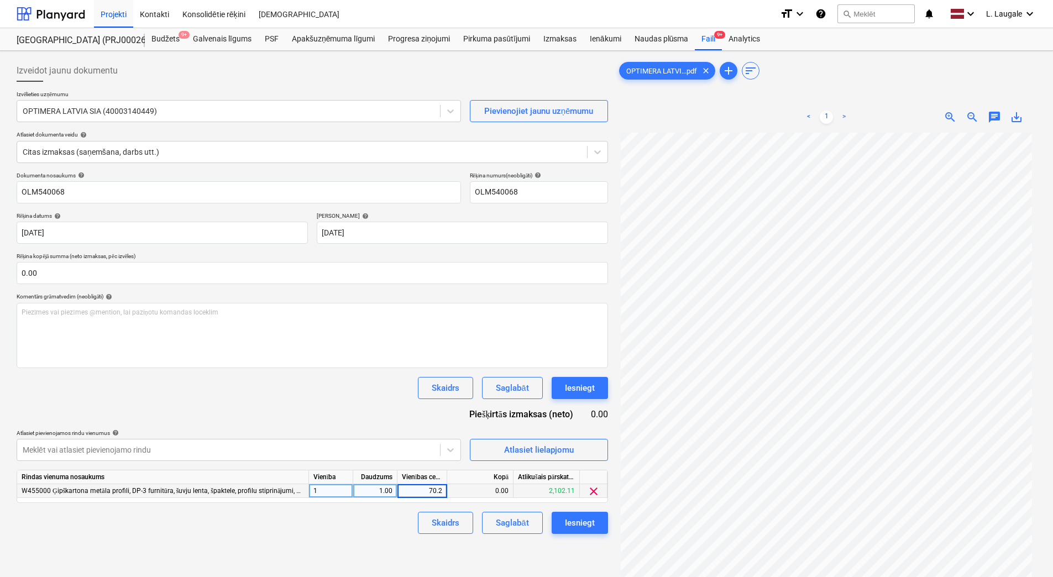
type input "70.21"
click at [391, 519] on div "Skaidrs Saglabāt Iesniegt" at bounding box center [312, 523] width 591 height 22
click at [509, 524] on div "Saglabāt" at bounding box center [512, 523] width 33 height 14
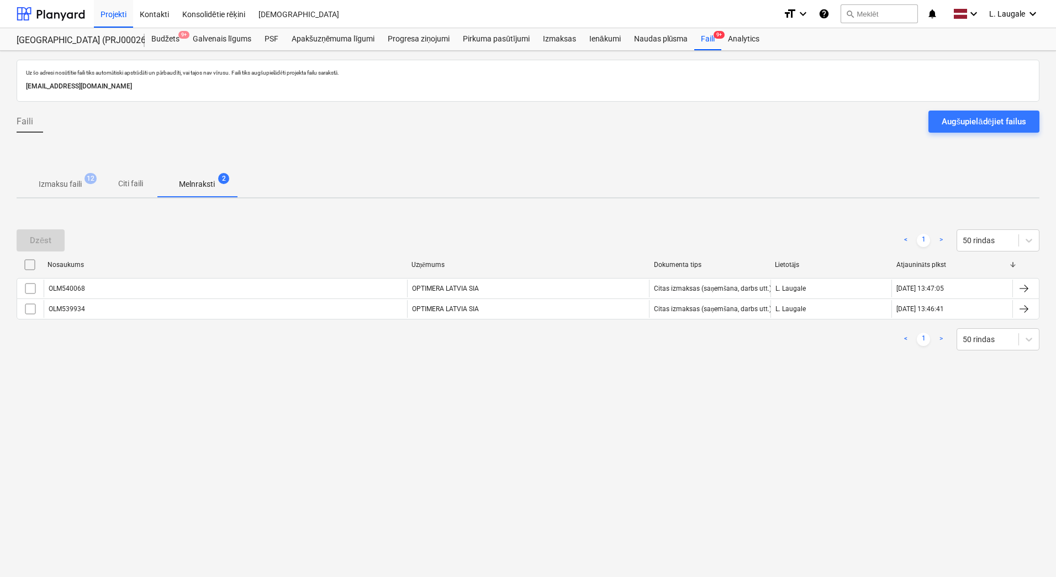
click at [79, 182] on p "Izmaksu faili" at bounding box center [60, 184] width 43 height 12
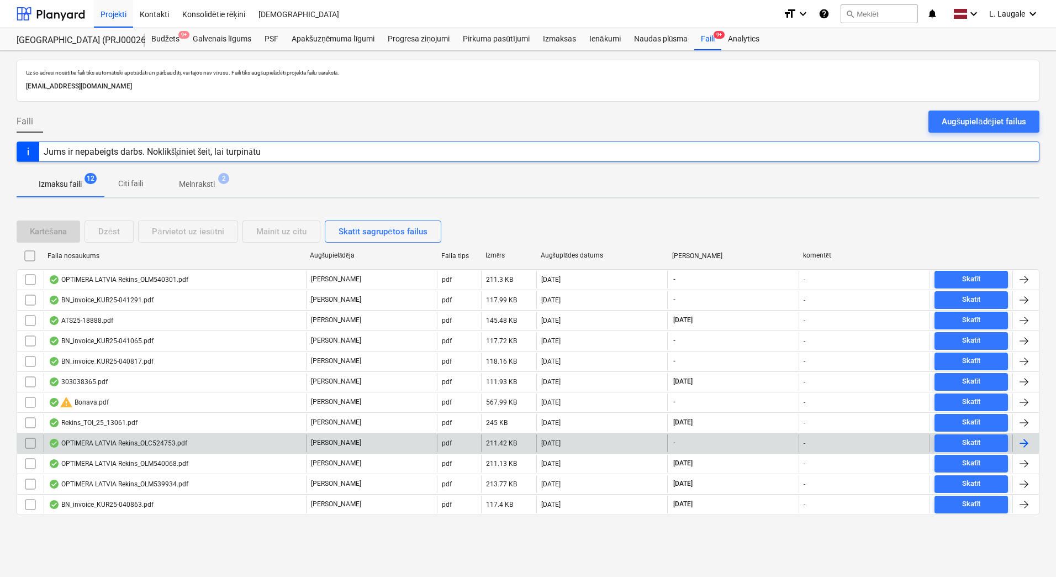
click at [155, 448] on div "OPTIMERA LATVIA Rekins_OLC524753.pdf" at bounding box center [175, 443] width 262 height 18
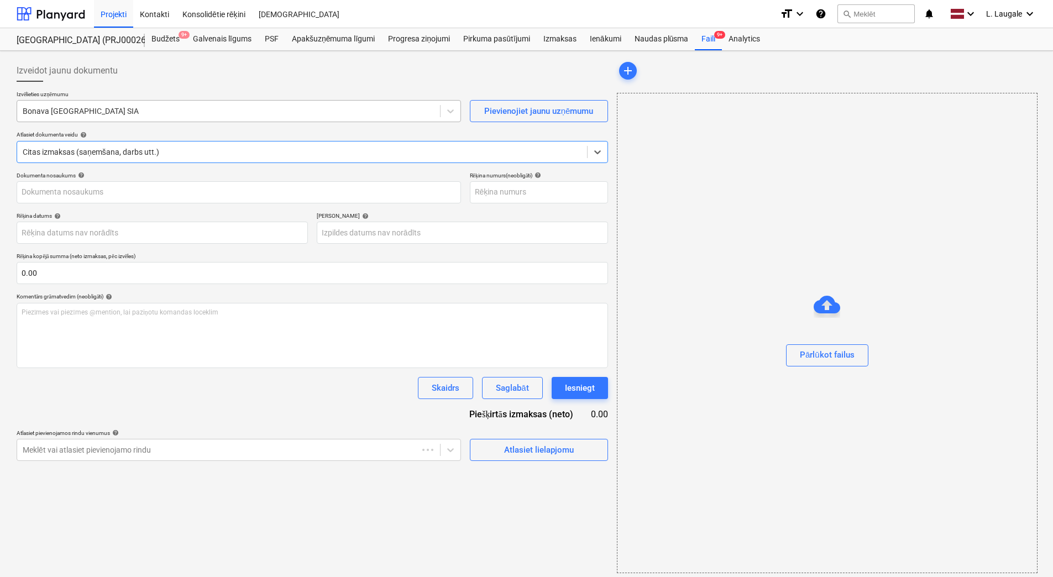
click at [118, 113] on div at bounding box center [229, 111] width 412 height 11
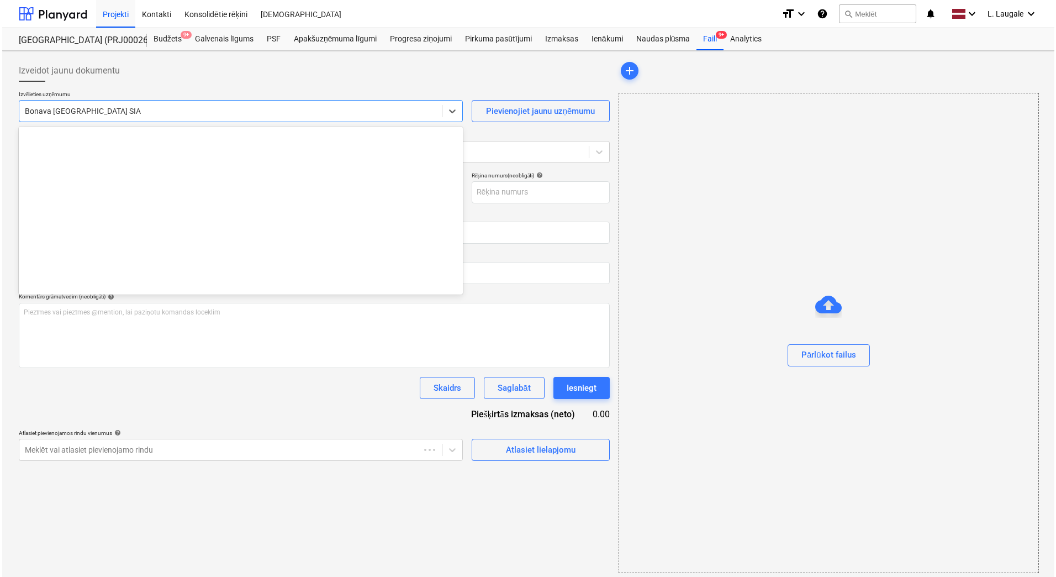
scroll to position [2089, 0]
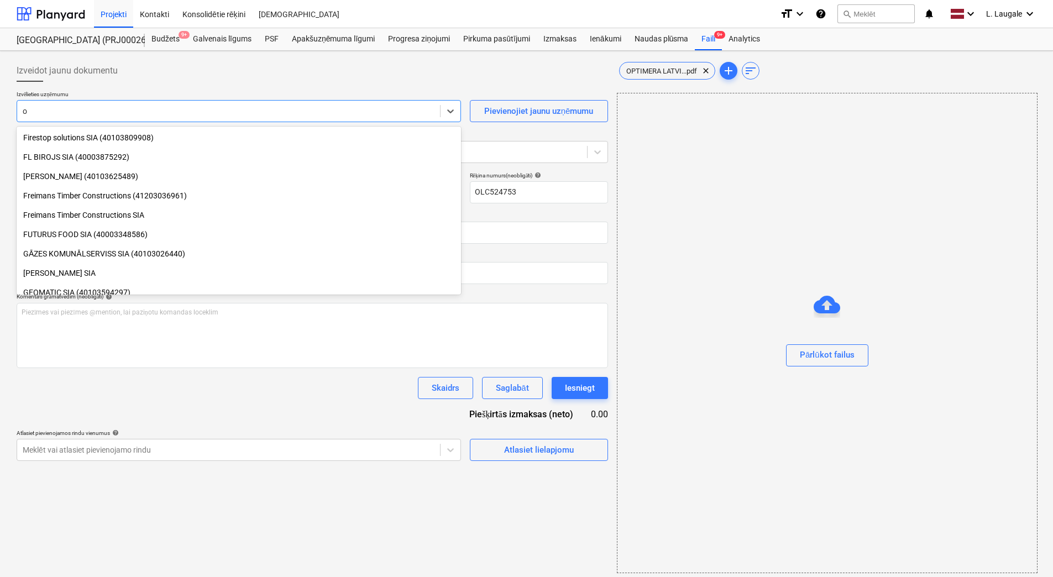
type input "o"
type input "OLC524753"
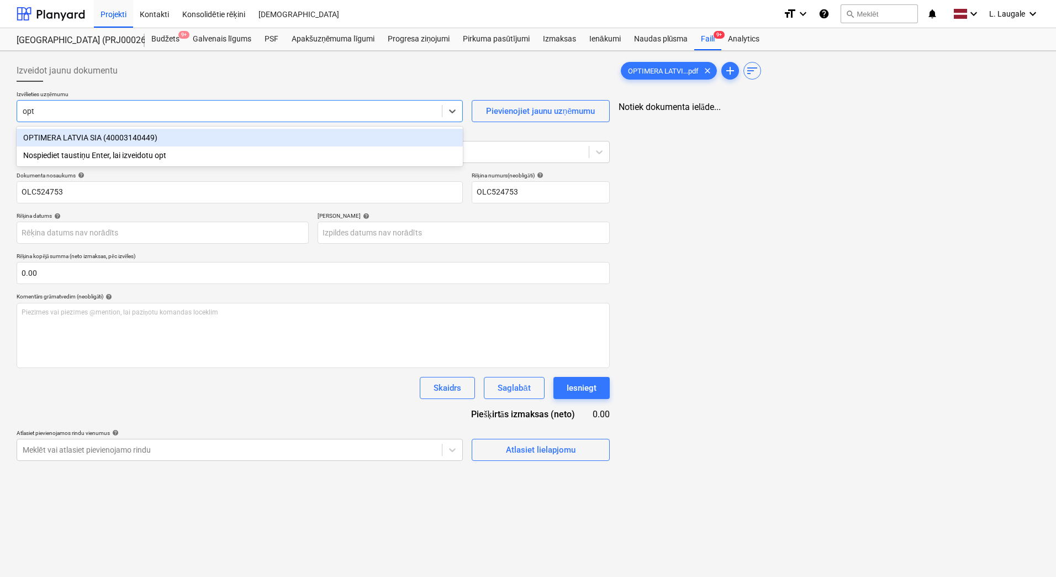
type input "opti"
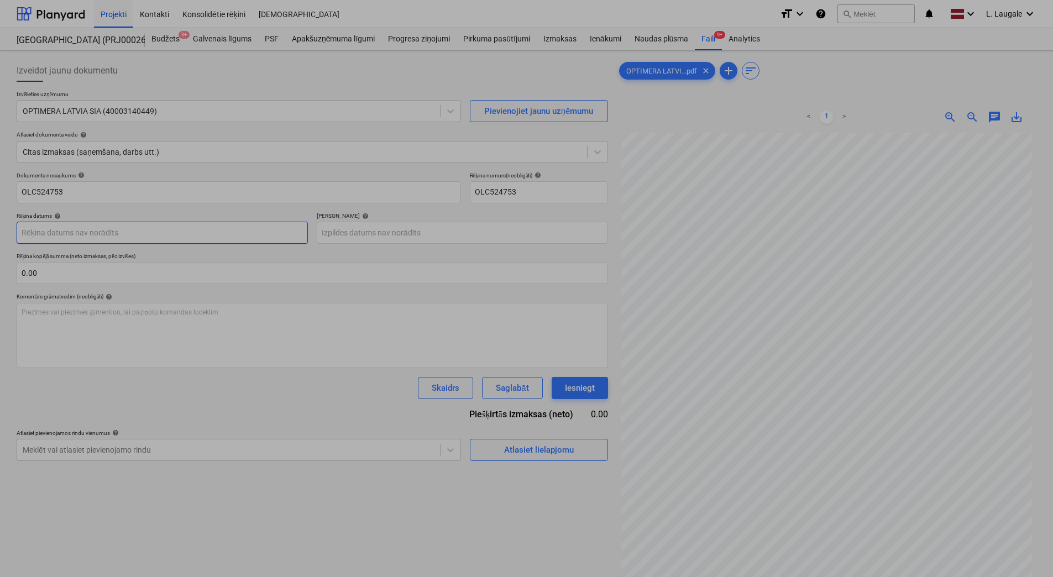
click at [125, 226] on body "Projekti Kontakti Konsolidētie rēķini Iesūtne format_size keyboard_arrow_down h…" at bounding box center [526, 288] width 1053 height 577
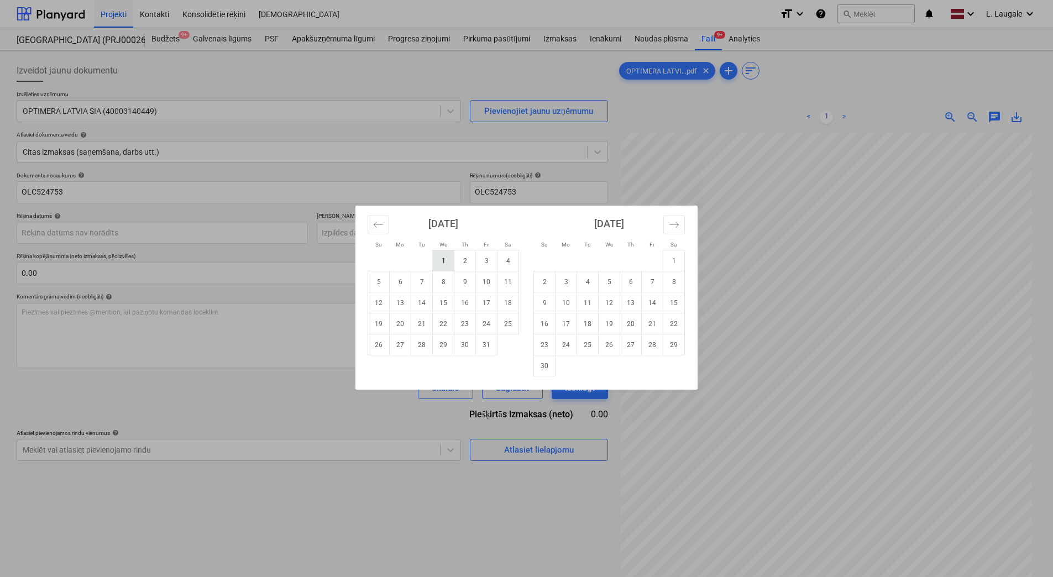
click at [448, 265] on td "1" at bounding box center [444, 260] width 22 height 21
type input "[DATE]"
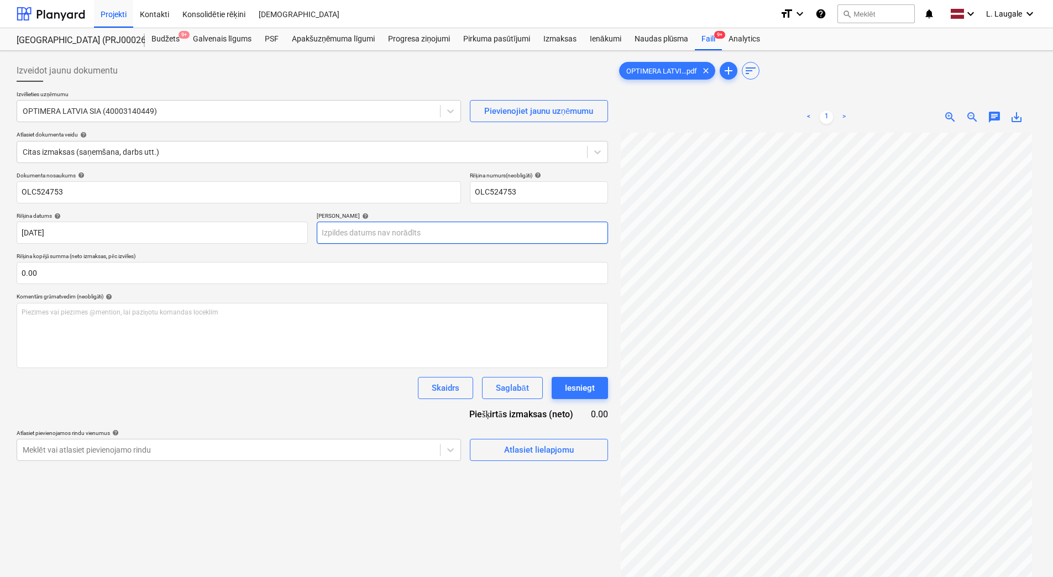
click at [396, 232] on body "Projekti Kontakti Konsolidētie rēķini Iesūtne format_size keyboard_arrow_down h…" at bounding box center [526, 288] width 1053 height 577
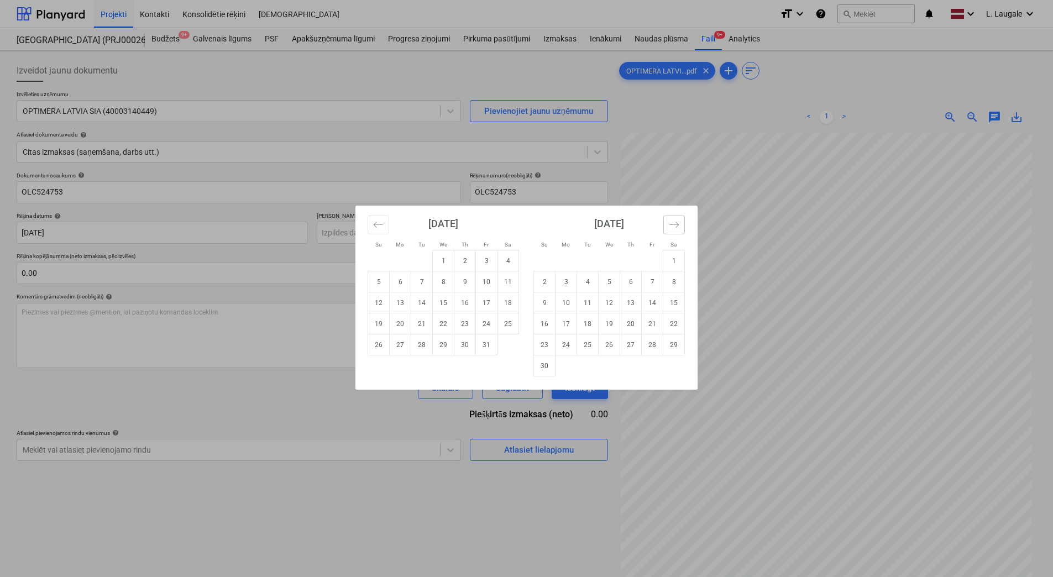
click at [670, 225] on icon "Move forward to switch to the next month." at bounding box center [673, 225] width 9 height 6
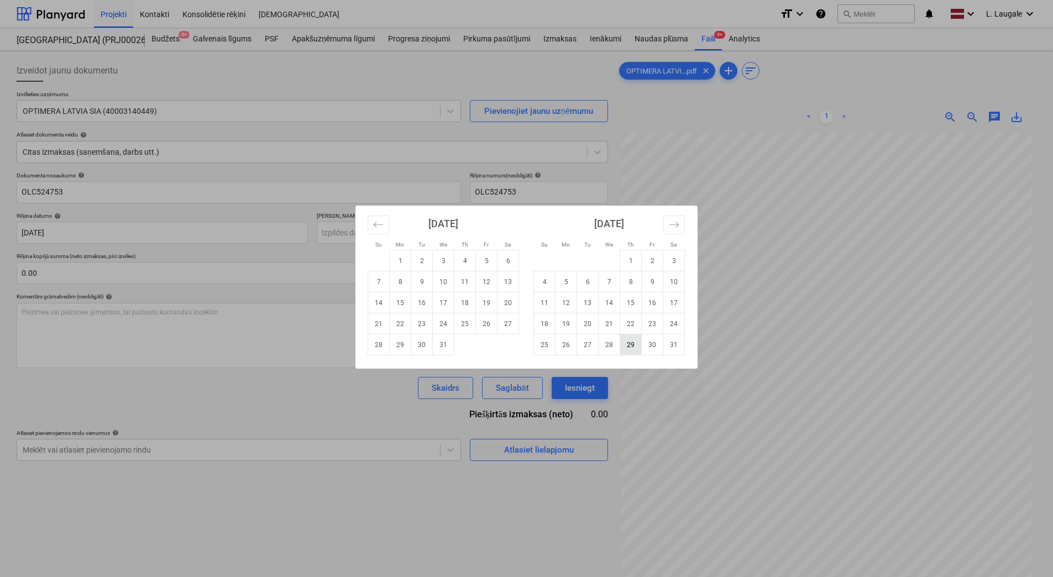
click at [634, 350] on td "29" at bounding box center [631, 344] width 22 height 21
type input "[DATE]"
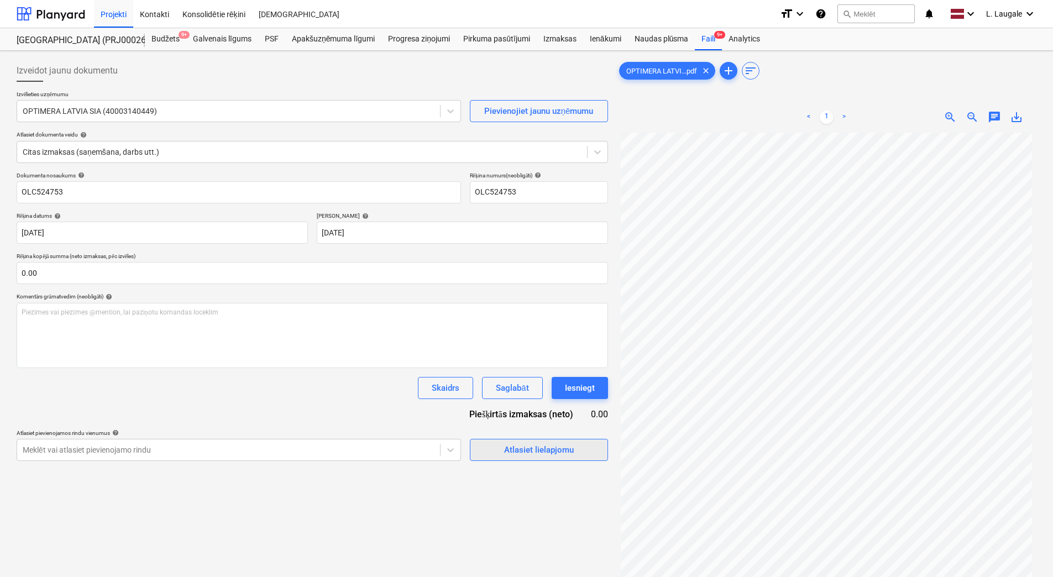
click at [561, 446] on div "Atlasiet lielapjomu" at bounding box center [539, 450] width 70 height 14
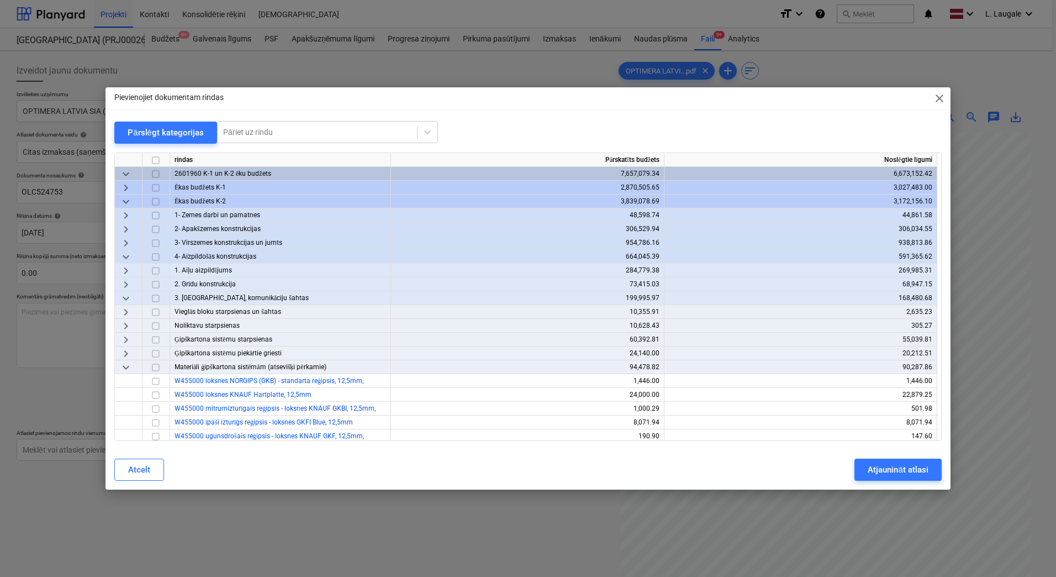
click at [127, 254] on span "keyboard_arrow_down" at bounding box center [125, 256] width 13 height 13
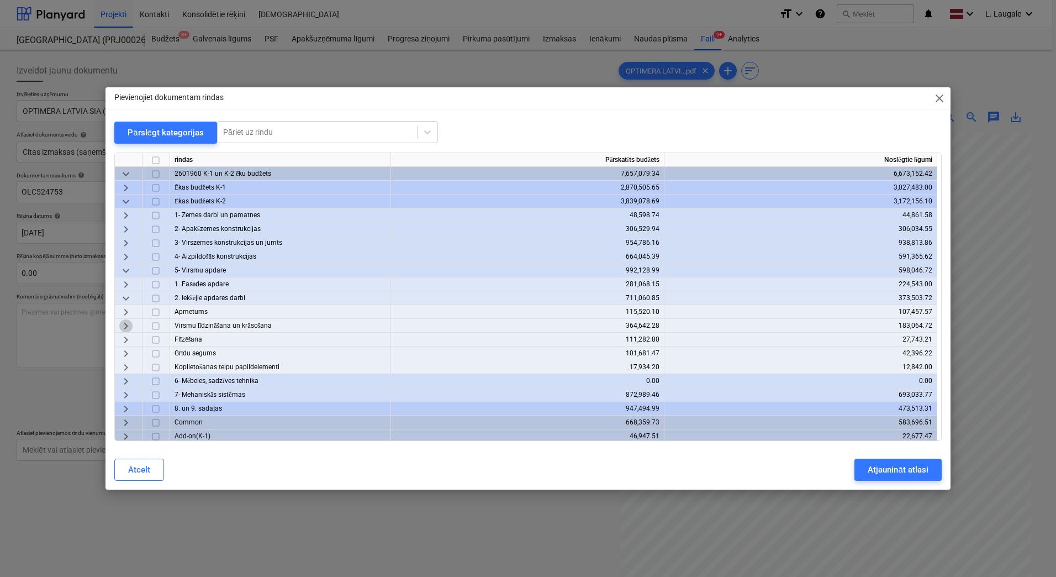
click at [129, 327] on span "keyboard_arrow_right" at bounding box center [125, 325] width 13 height 13
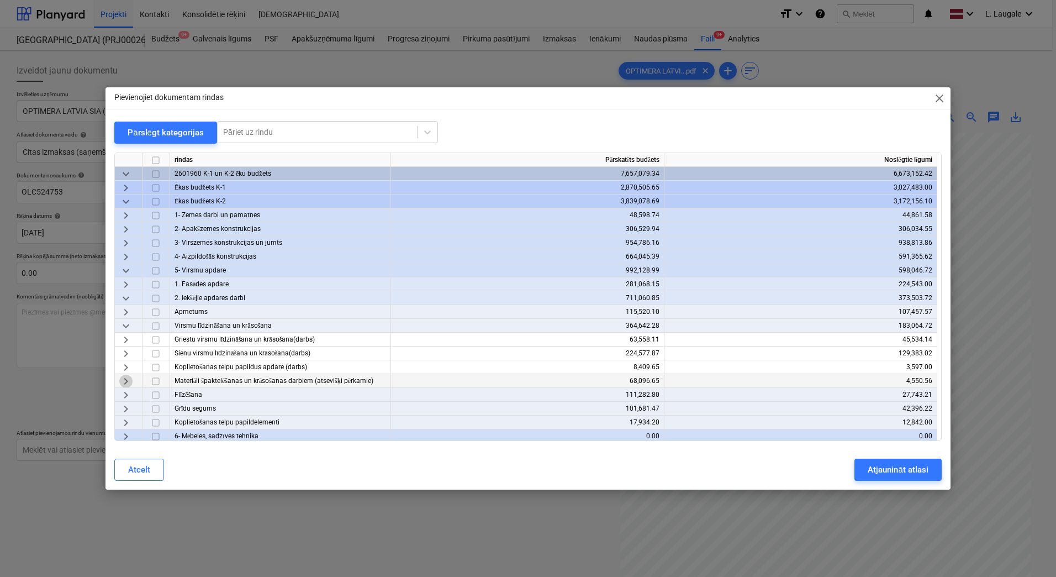
click at [126, 380] on span "keyboard_arrow_right" at bounding box center [125, 381] width 13 height 13
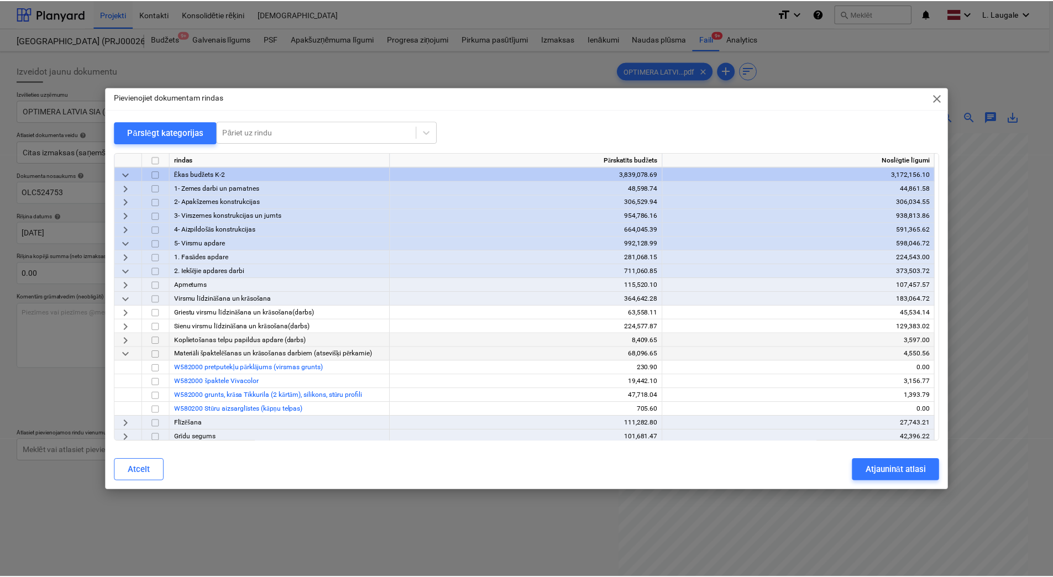
scroll to position [73, 0]
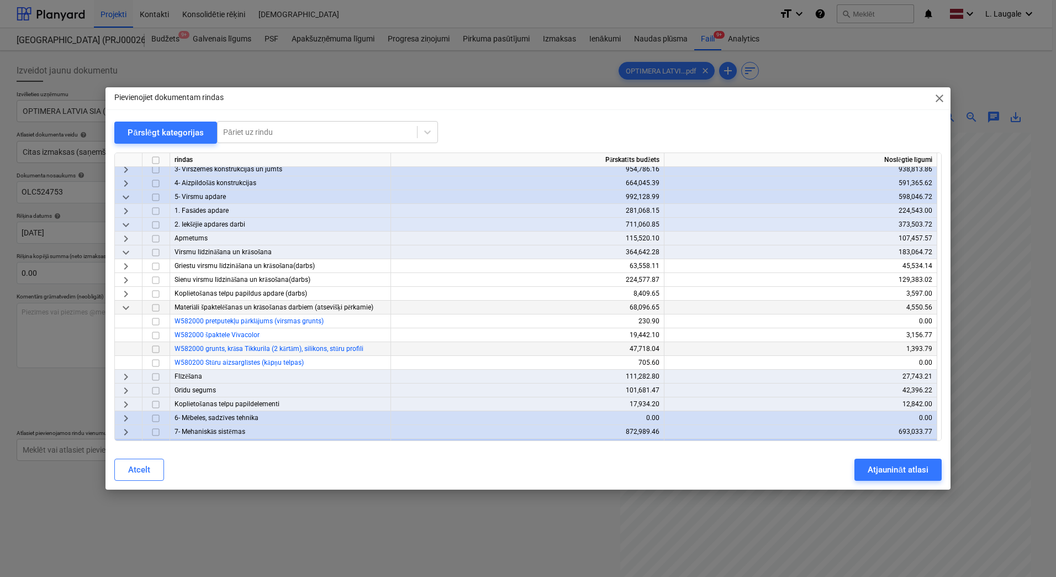
click at [155, 348] on input "checkbox" at bounding box center [155, 349] width 13 height 13
click at [874, 466] on div "Atjaunināt atlasi" at bounding box center [898, 469] width 60 height 14
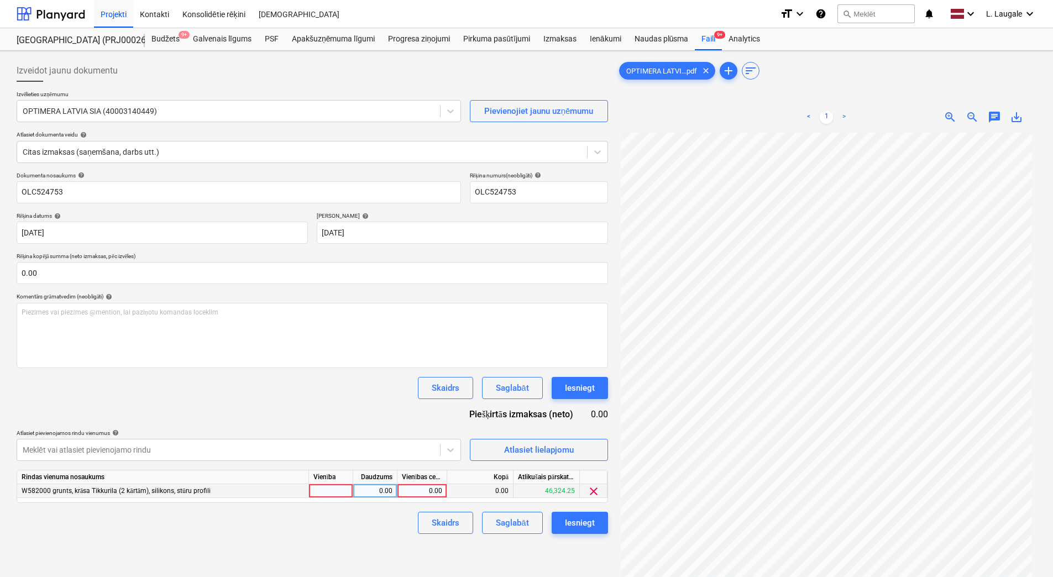
click at [346, 496] on div at bounding box center [331, 491] width 44 height 14
type input "1"
click at [369, 496] on div "0.00" at bounding box center [374, 491] width 35 height 14
click at [432, 489] on div "0.00" at bounding box center [422, 491] width 40 height 14
type input "1057.1"
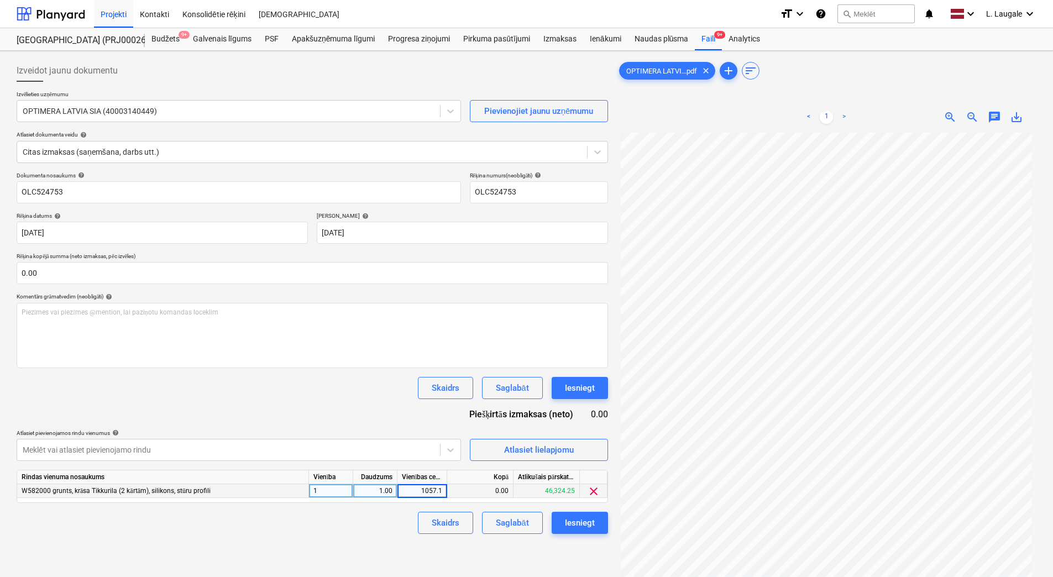
click at [367, 520] on div "Skaidrs Saglabāt Iesniegt" at bounding box center [312, 523] width 591 height 22
click at [522, 524] on div "Saglabāt" at bounding box center [512, 523] width 33 height 14
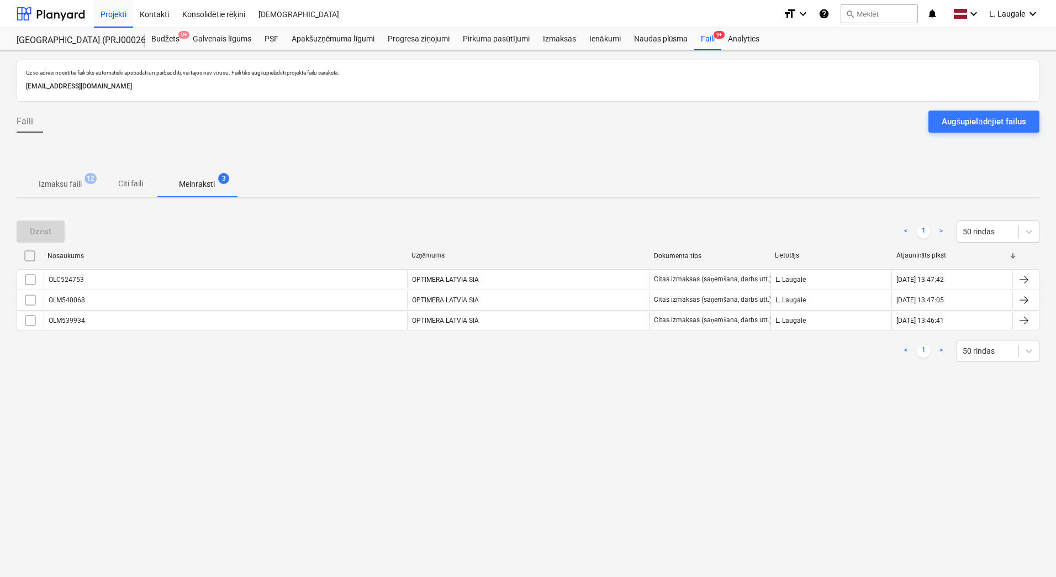
click at [78, 180] on p "Izmaksu faili" at bounding box center [60, 184] width 43 height 12
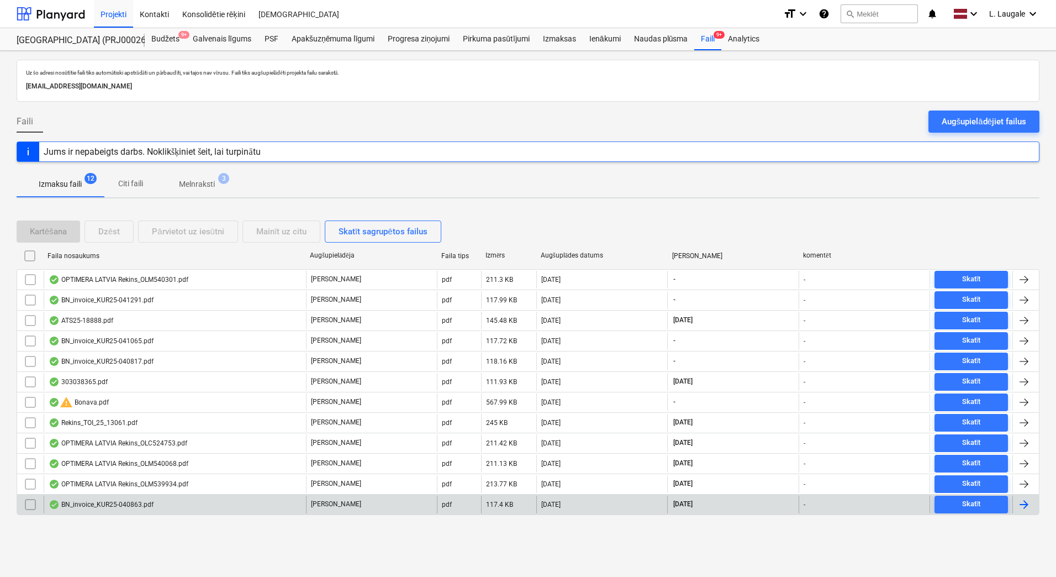
click at [173, 498] on div "BN_invoice_KUR25-040863.pdf" at bounding box center [175, 505] width 262 height 18
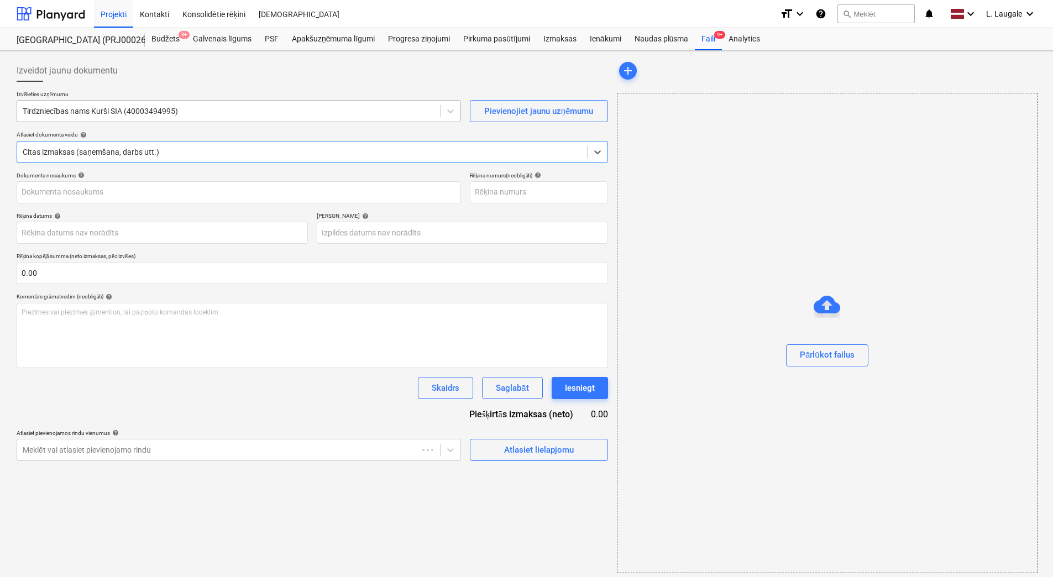
click at [153, 114] on div at bounding box center [229, 111] width 412 height 11
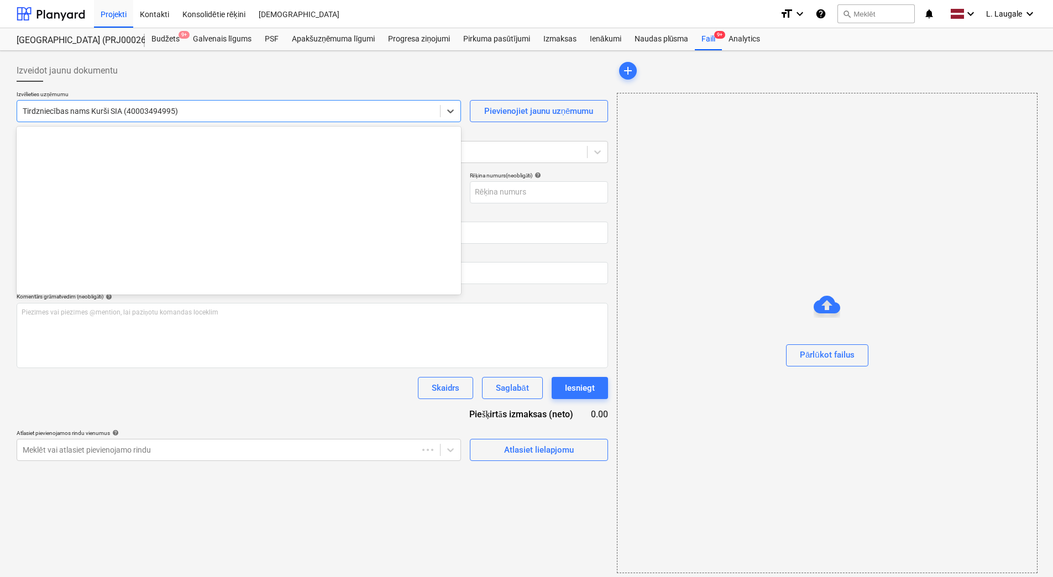
scroll to position [11758, 0]
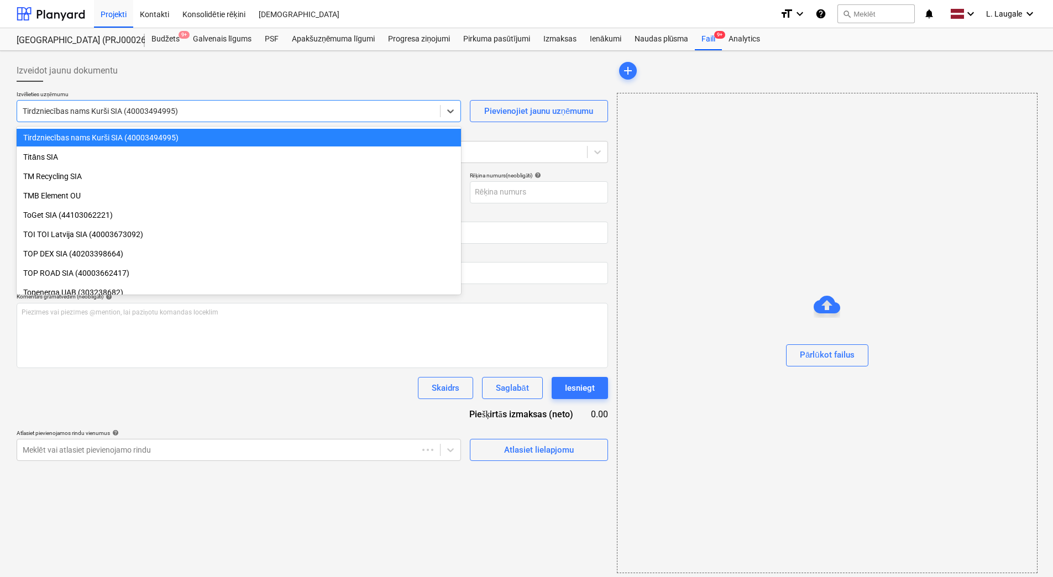
type input "KUR25-040863"
type input "[DATE]"
click at [193, 90] on div at bounding box center [312, 86] width 591 height 9
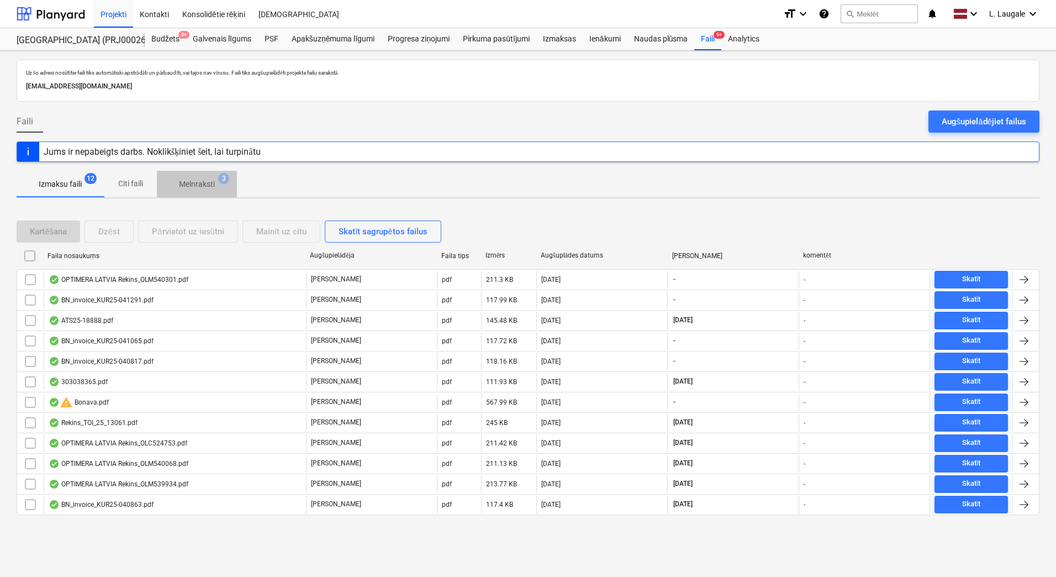
click at [183, 185] on p "Melnraksti" at bounding box center [197, 184] width 36 height 12
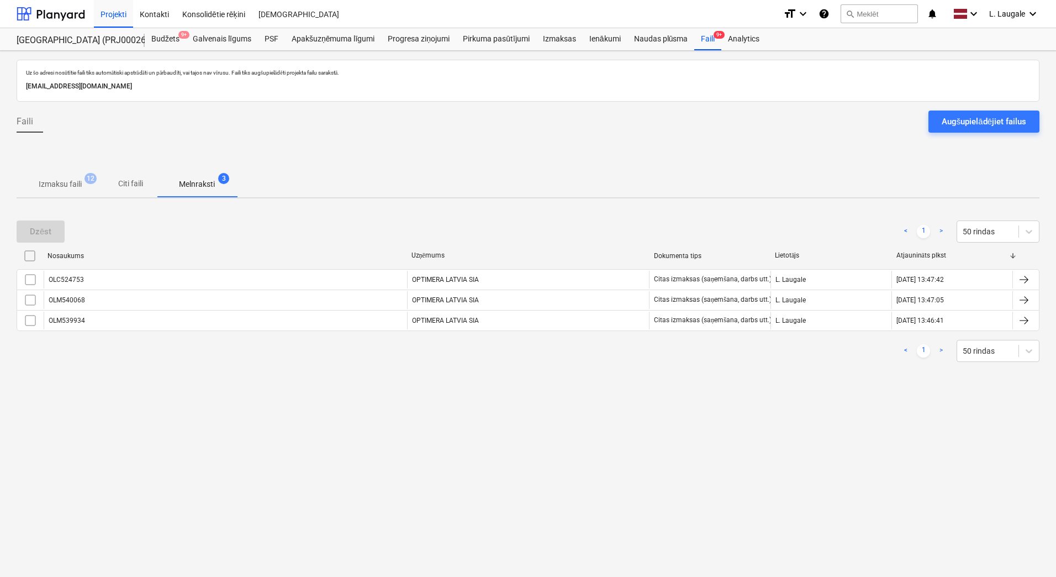
click at [51, 179] on p "Izmaksu faili" at bounding box center [60, 184] width 43 height 12
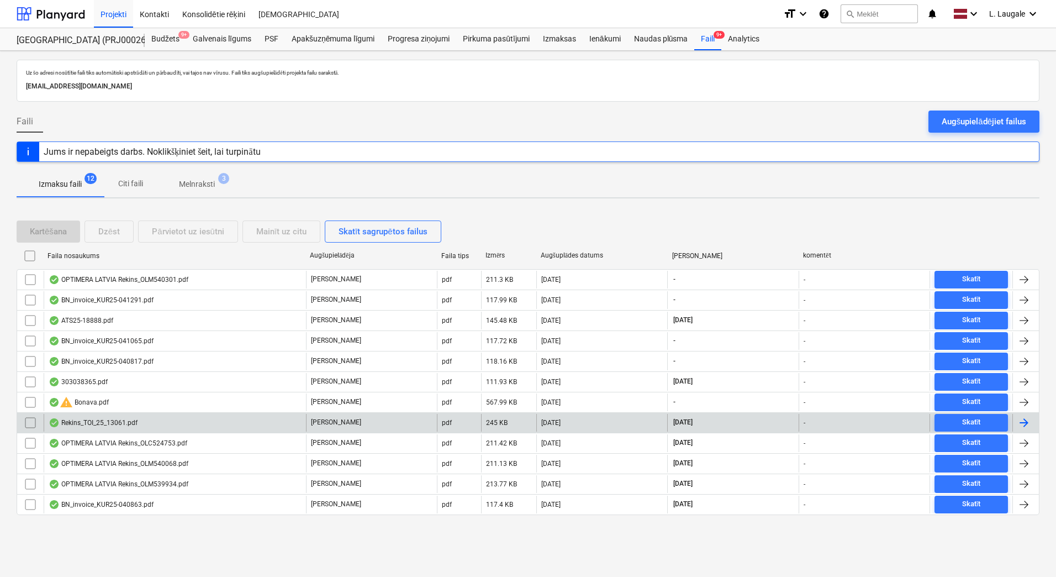
click at [146, 425] on div "Rekins_TOI_25_13061.pdf" at bounding box center [175, 423] width 262 height 18
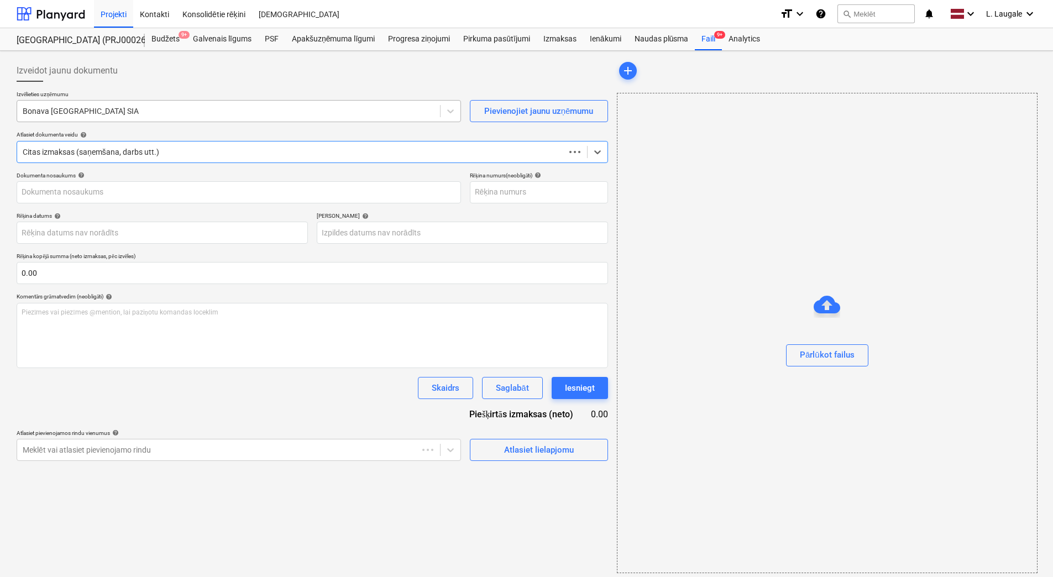
click at [142, 109] on div at bounding box center [229, 111] width 412 height 11
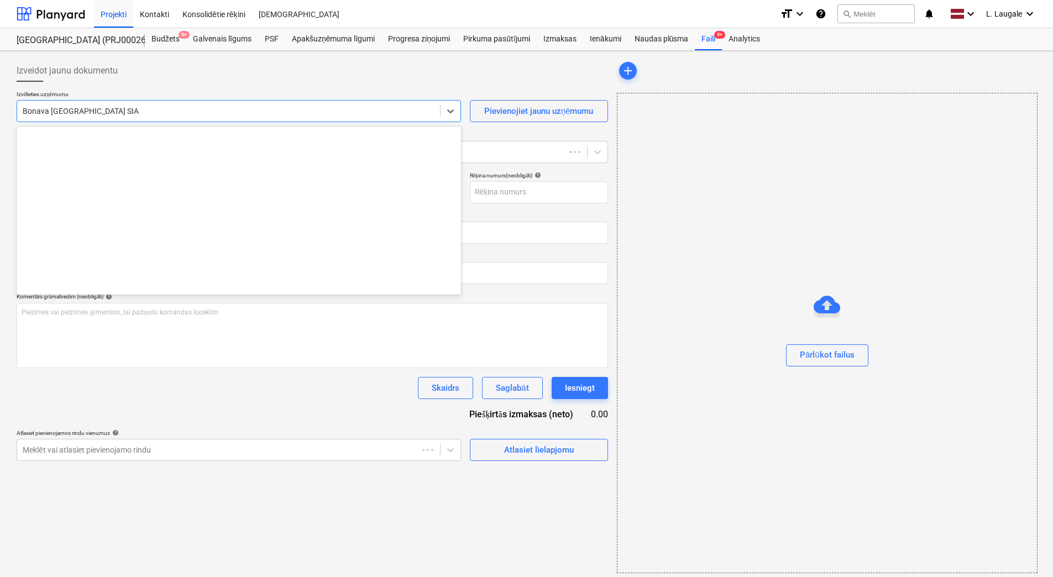
scroll to position [2089, 0]
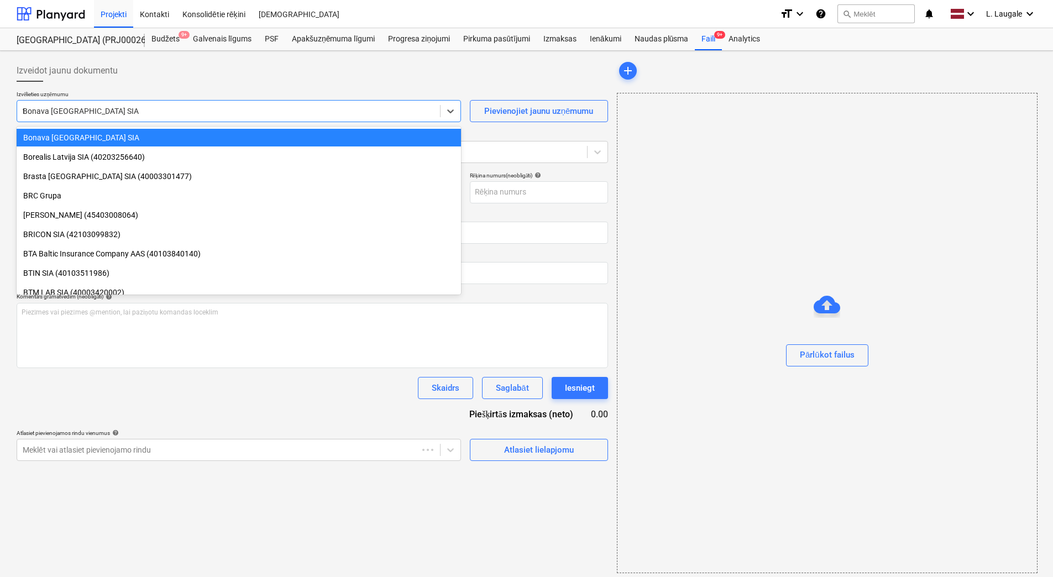
type input "toi"
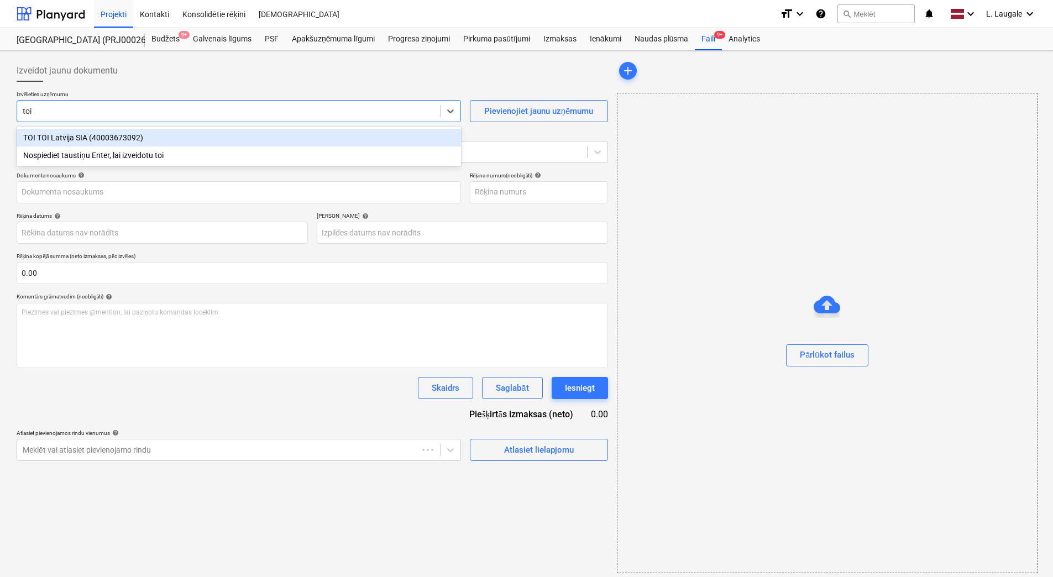
type input "Rekins_TOI_25_13061.pdf"
type input "[DATE]"
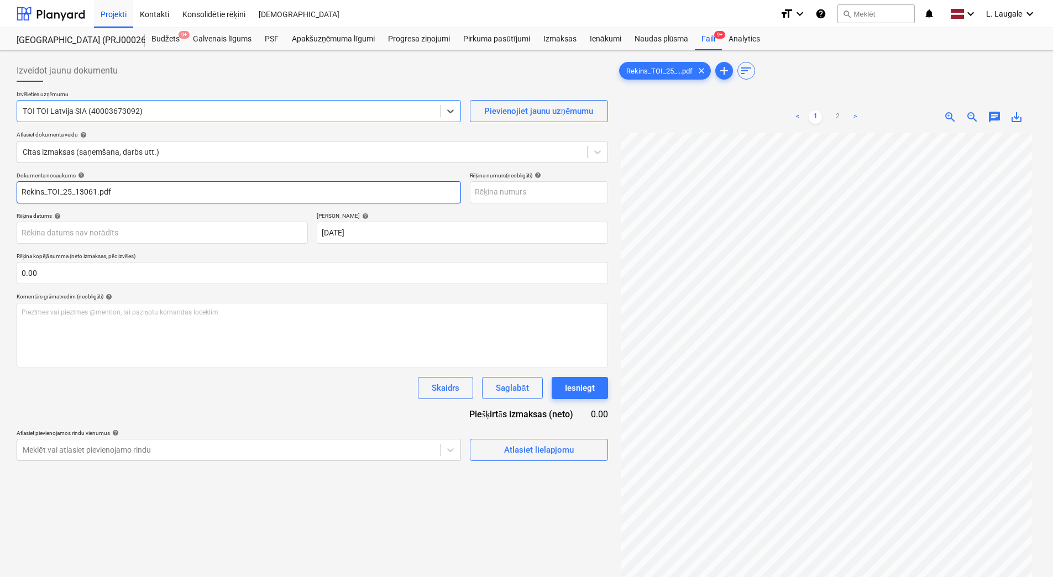
click at [138, 192] on input "Rekins_TOI_25_13061.pdf" at bounding box center [239, 192] width 444 height 22
drag, startPoint x: 48, startPoint y: 190, endPoint x: -2, endPoint y: 192, distance: 49.8
click at [0, 192] on html "Projekti Kontakti Konsolidētie rēķini Iesūtne format_size keyboard_arrow_down h…" at bounding box center [526, 288] width 1053 height 577
drag, startPoint x: 21, startPoint y: 196, endPoint x: 14, endPoint y: 198, distance: 7.4
click at [14, 198] on div "Izveidot jaunu dokumentu Izvēlieties uzņēmumu TOI TOI Latvija SIA (40003673092)…" at bounding box center [312, 369] width 600 height 628
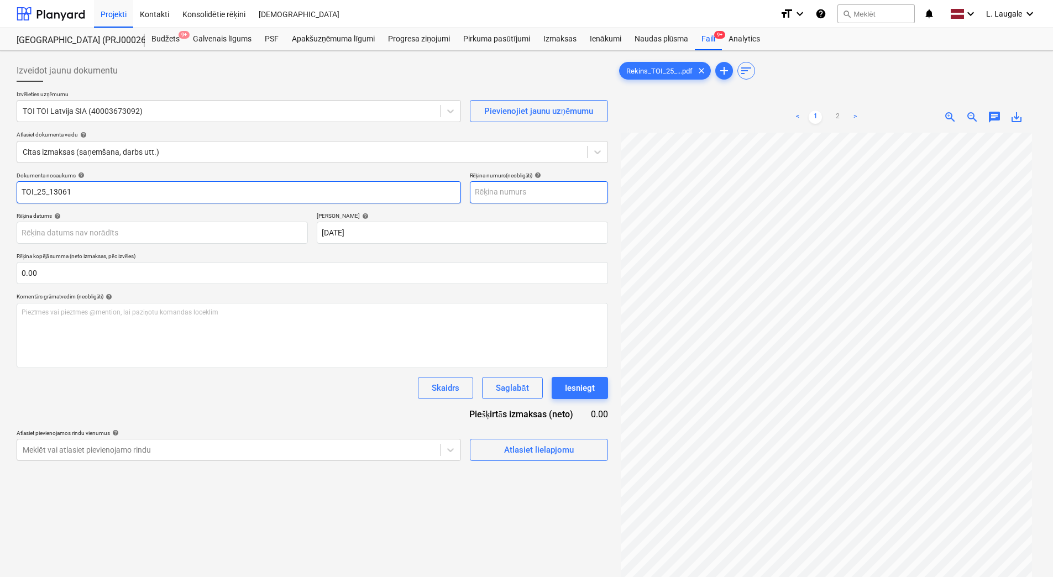
type input "TOI_25_13061"
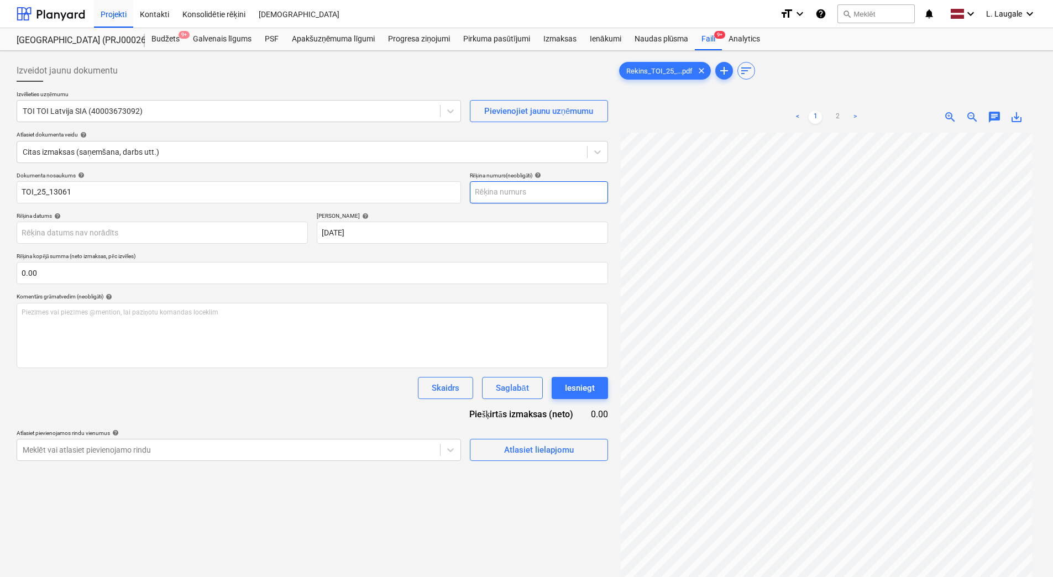
click at [497, 192] on input "text" at bounding box center [539, 192] width 138 height 22
paste input "TOI_25_13061"
type input "TOI_25_13061"
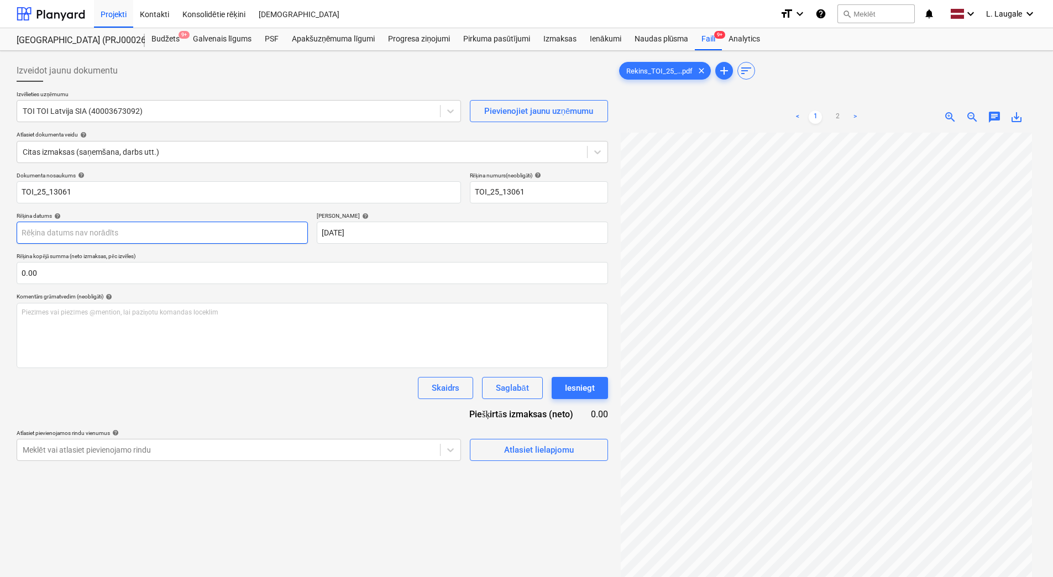
click at [224, 238] on body "Projekti Kontakti Konsolidētie rēķini Iesūtne format_size keyboard_arrow_down h…" at bounding box center [526, 288] width 1053 height 577
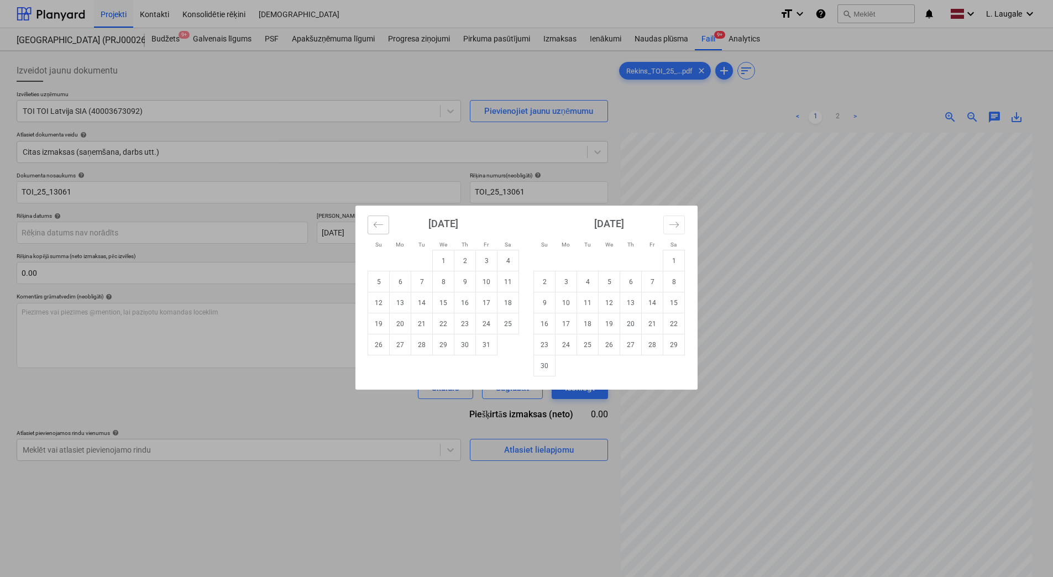
click at [385, 229] on button "Move backward to switch to the previous month." at bounding box center [378, 224] width 22 height 19
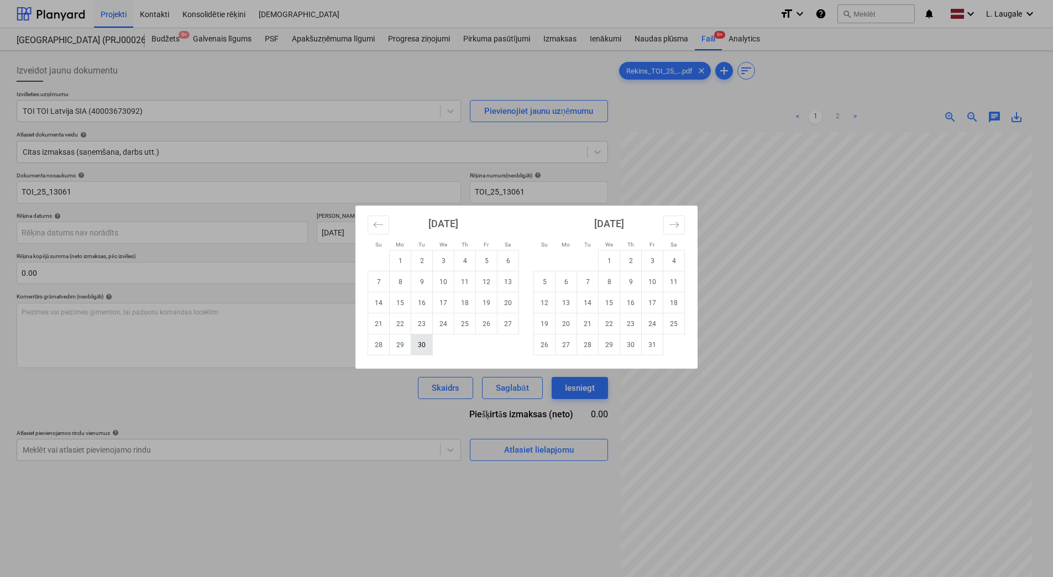
click at [428, 348] on td "30" at bounding box center [422, 344] width 22 height 21
type input "[DATE]"
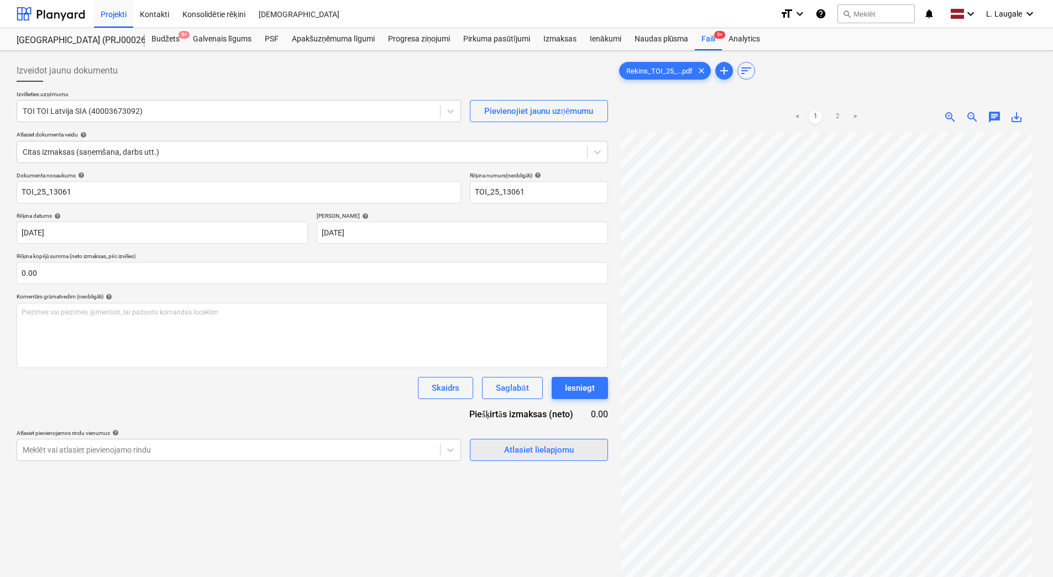
click at [537, 454] on div "Atlasiet lielapjomu" at bounding box center [539, 450] width 70 height 14
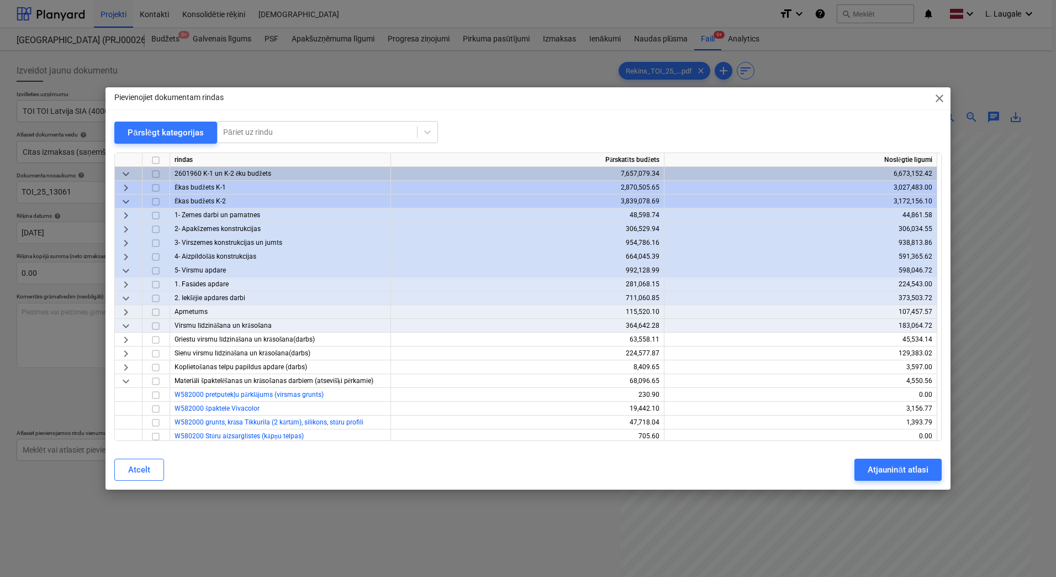
click at [124, 204] on span "keyboard_arrow_down" at bounding box center [125, 201] width 13 height 13
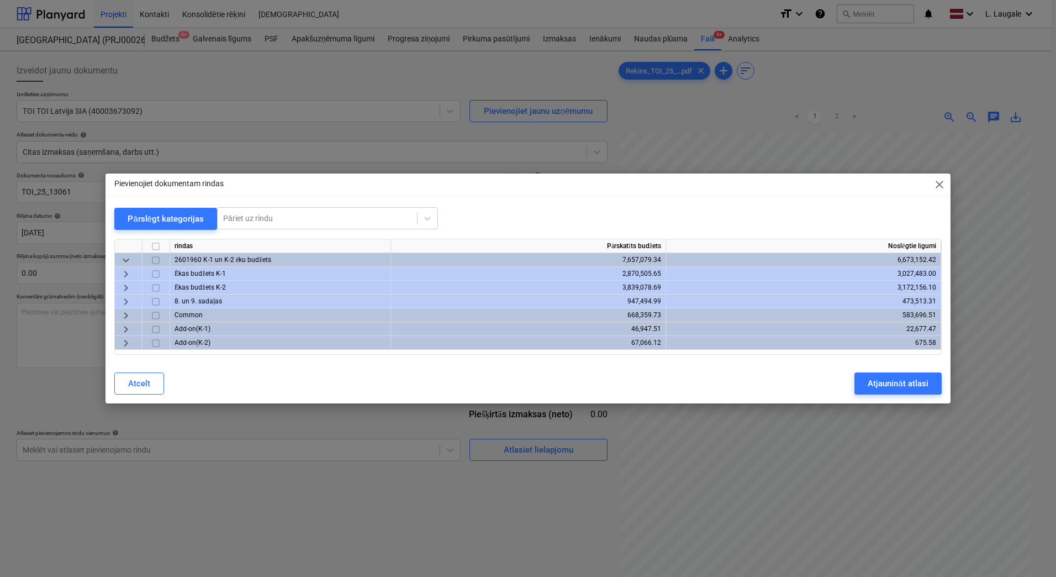
click at [129, 301] on span "keyboard_arrow_right" at bounding box center [125, 301] width 13 height 13
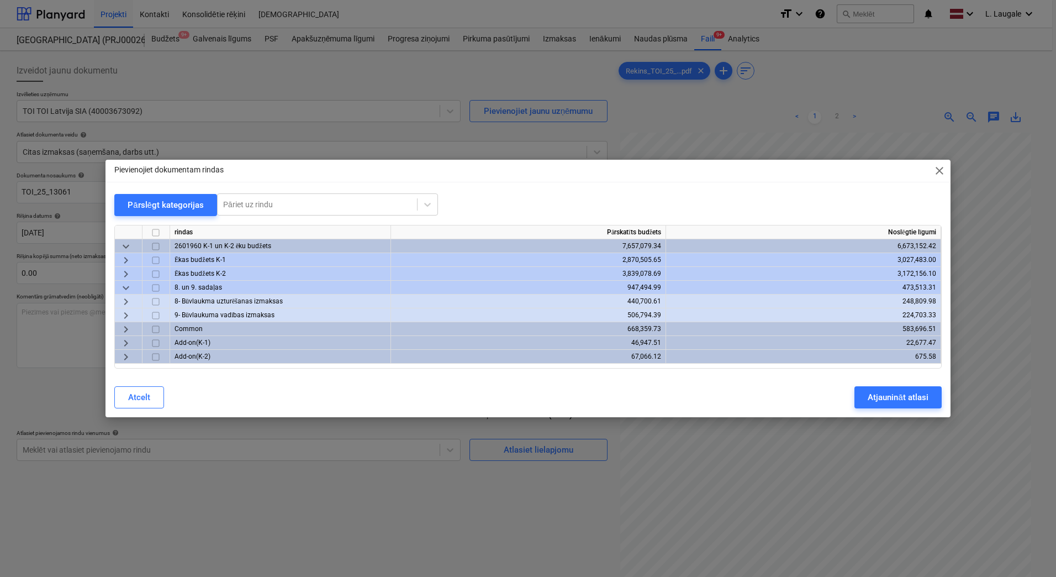
click at [126, 304] on span "keyboard_arrow_right" at bounding box center [125, 301] width 13 height 13
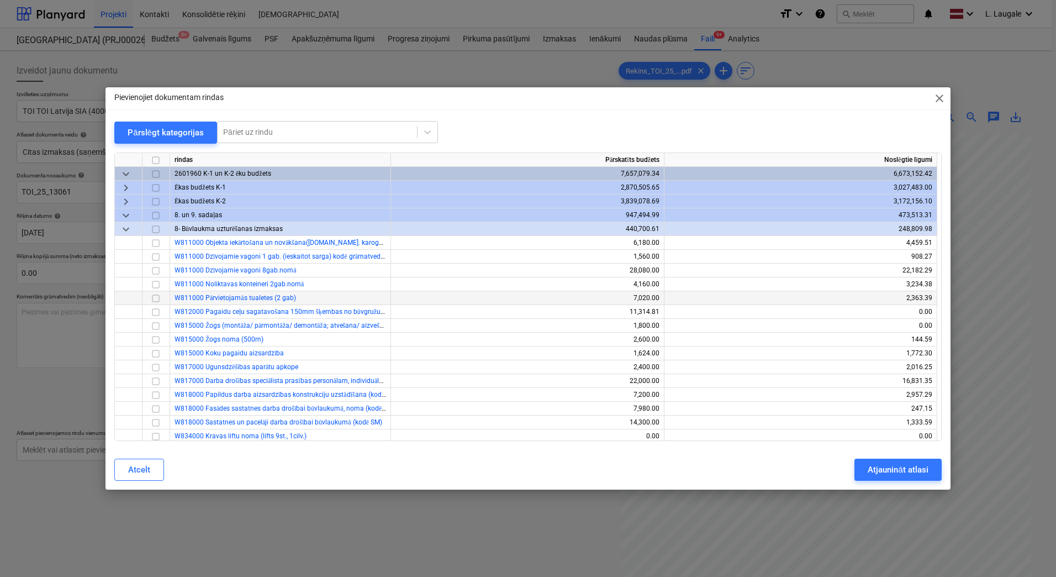
click at [157, 299] on input "checkbox" at bounding box center [155, 298] width 13 height 13
click at [913, 472] on div "Atjaunināt atlasi" at bounding box center [898, 469] width 60 height 14
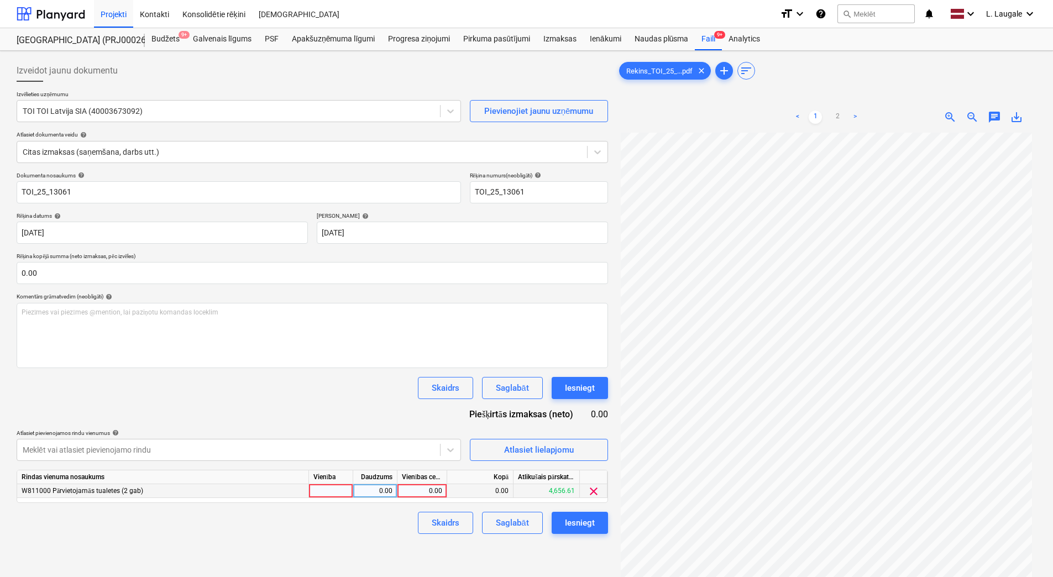
click at [322, 492] on div at bounding box center [331, 491] width 44 height 14
type input "1"
click at [377, 490] on div "0.00" at bounding box center [374, 491] width 35 height 14
type input "1"
click at [422, 492] on div "0.00" at bounding box center [422, 491] width 40 height 14
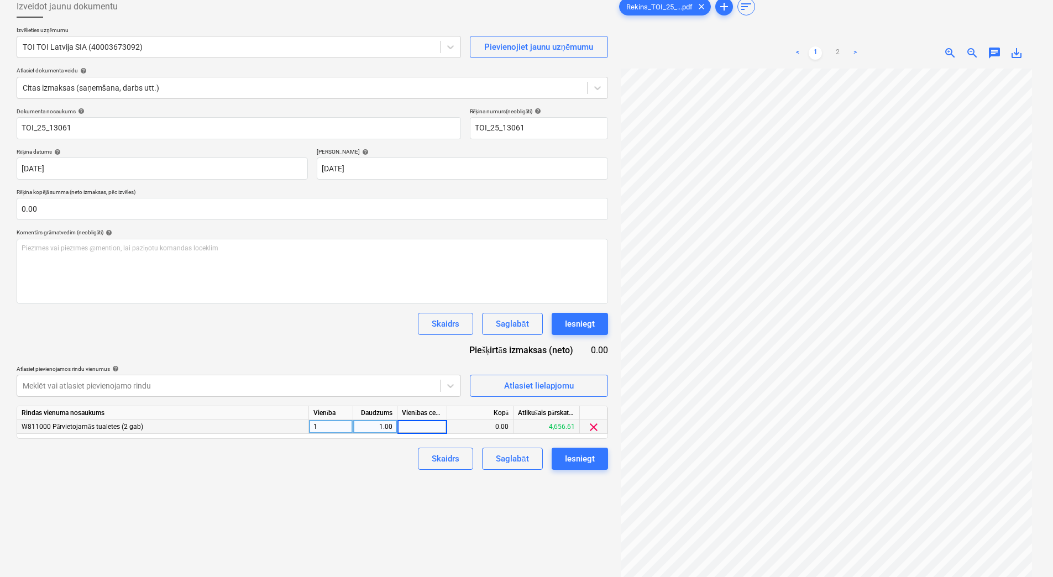
scroll to position [73, 0]
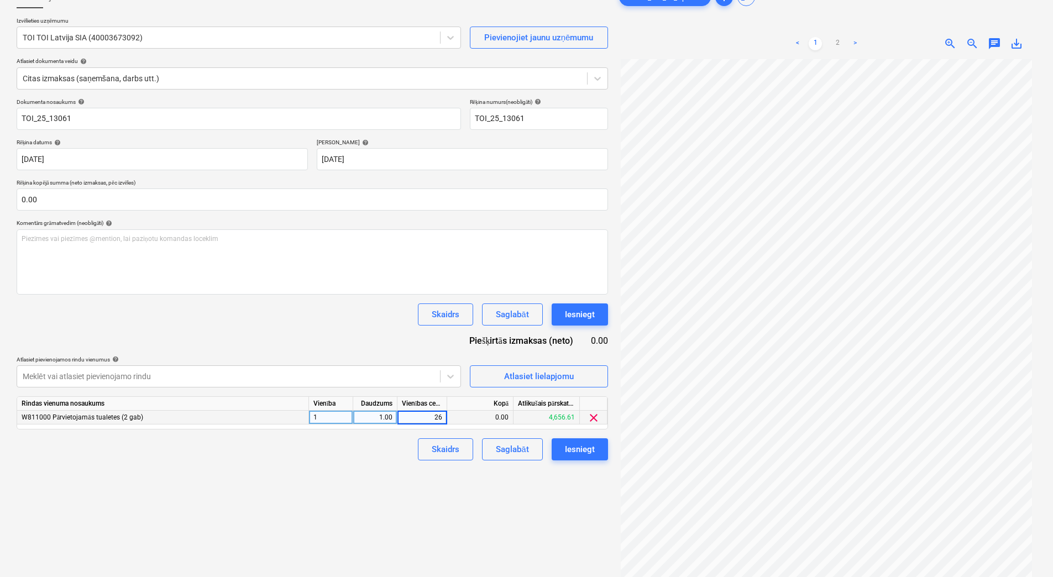
type input "267"
click at [412, 462] on div "Izveidot jaunu dokumentu Izvēlieties uzņēmumu TOI TOI Latvija SIA (40003673092)…" at bounding box center [312, 296] width 600 height 628
click at [535, 444] on button "Saglabāt" at bounding box center [512, 449] width 60 height 22
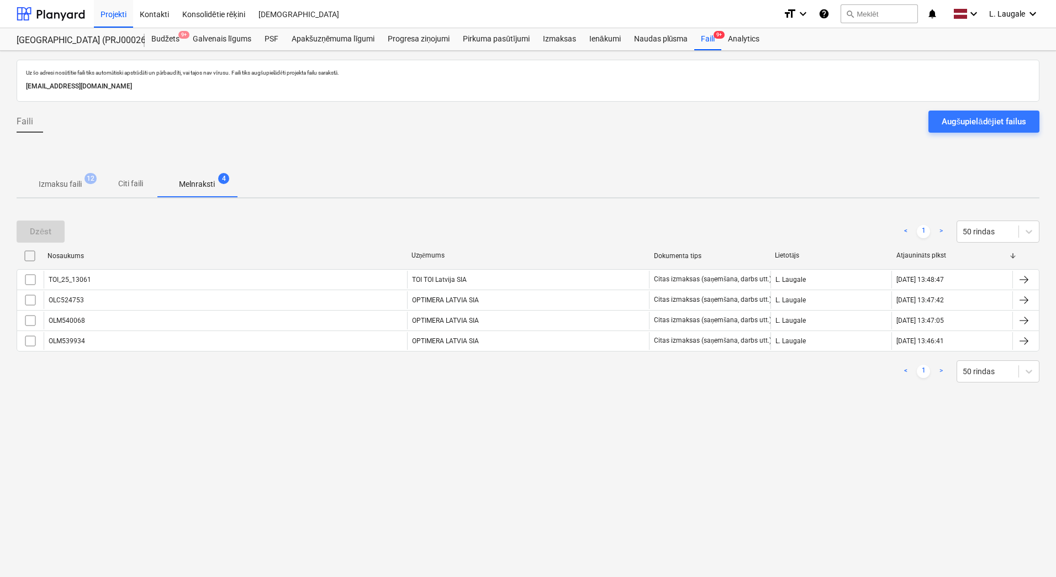
click at [90, 188] on span "Izmaksu faili 12" at bounding box center [60, 184] width 61 height 12
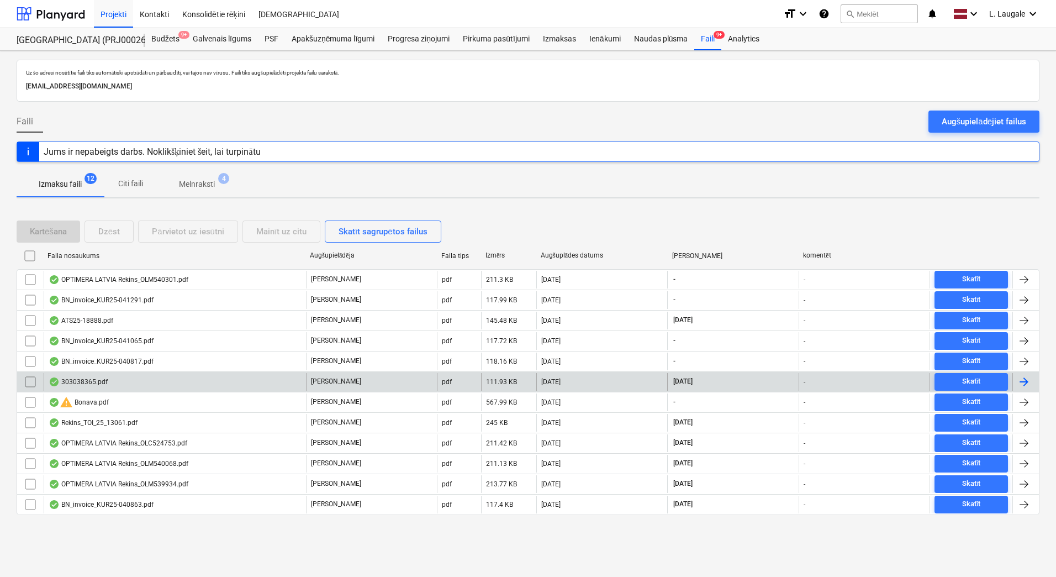
click at [160, 382] on div "303038365.pdf" at bounding box center [175, 382] width 262 height 18
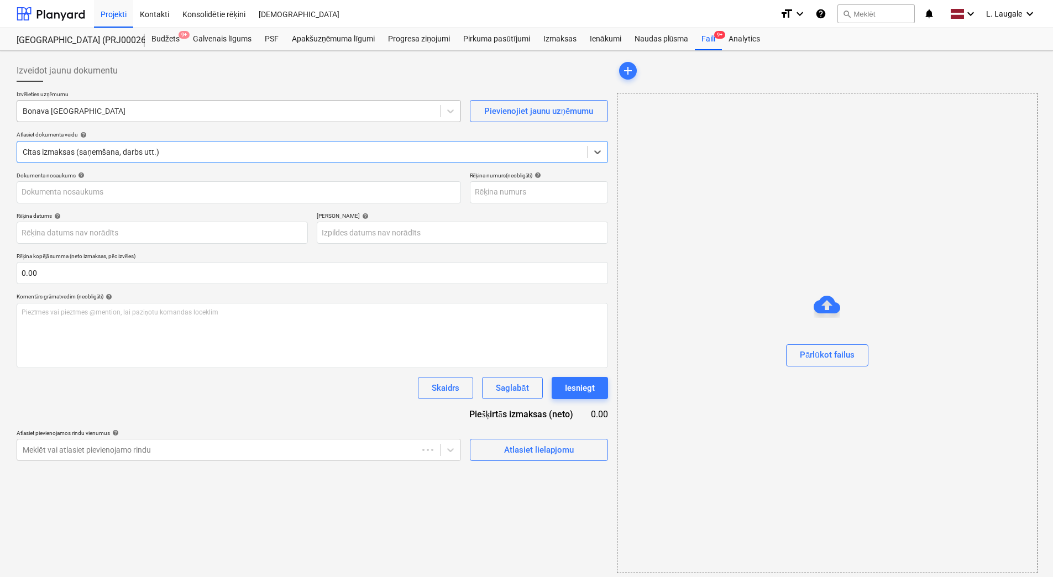
type input "30"
type input "[DATE]"
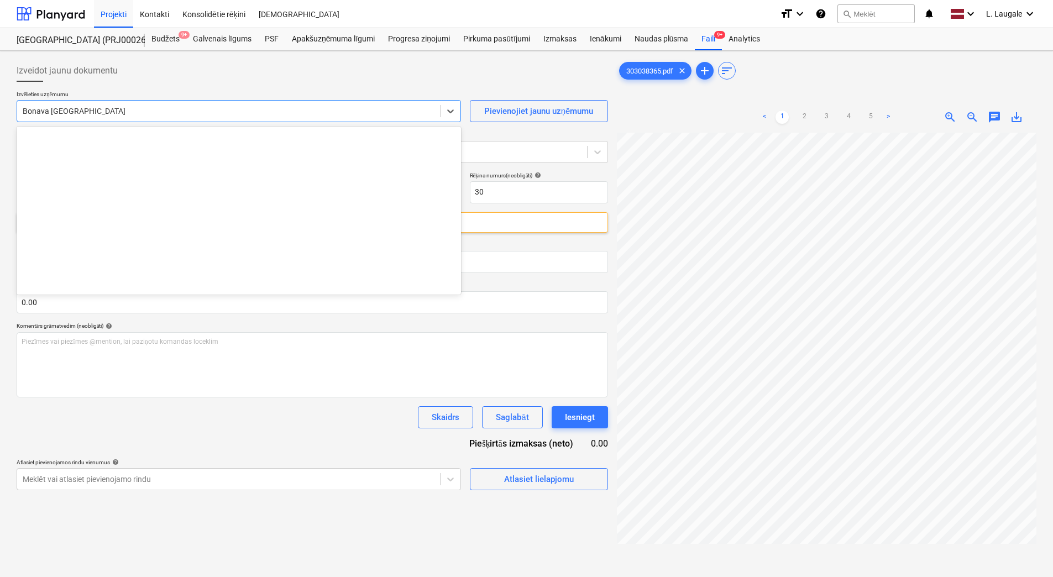
click at [124, 114] on div at bounding box center [229, 111] width 412 height 11
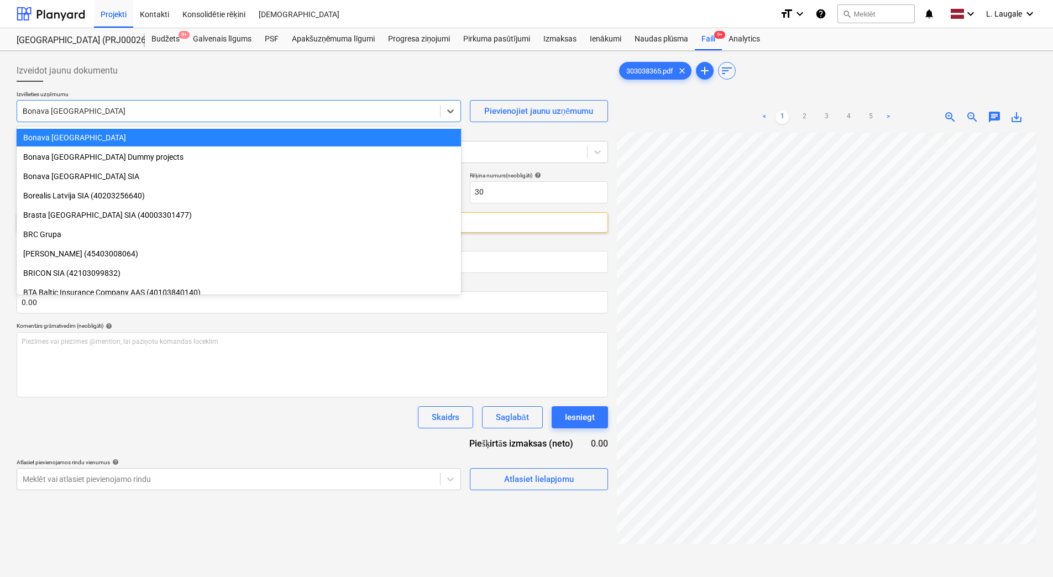
type input "doka"
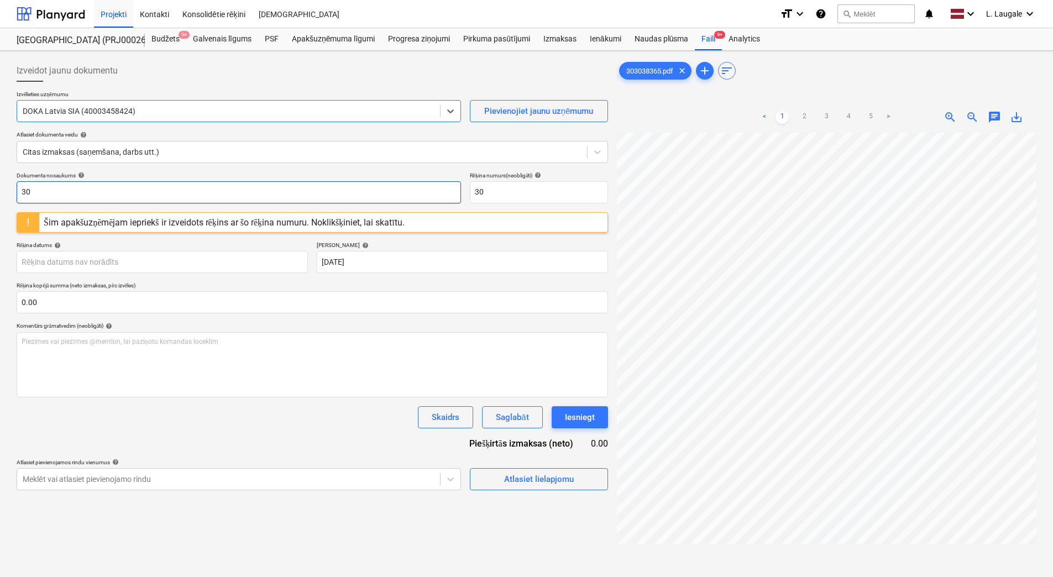
click at [139, 193] on input "30" at bounding box center [239, 192] width 444 height 22
drag, startPoint x: 139, startPoint y: 193, endPoint x: 0, endPoint y: 201, distance: 138.9
click at [0, 201] on html "Projekti Kontakti Konsolidētie rēķini Iesūtne format_size keyboard_arrow_down h…" at bounding box center [526, 288] width 1053 height 577
type input "303038365"
drag, startPoint x: 531, startPoint y: 192, endPoint x: 425, endPoint y: 185, distance: 106.3
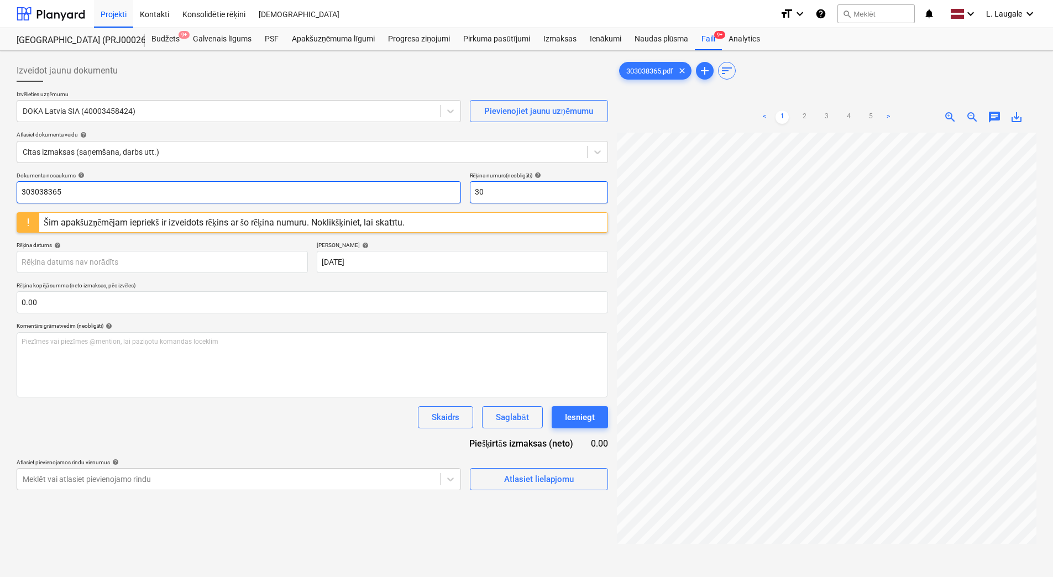
click at [425, 185] on div "Dokumenta nosaukums help 303038365 Rēķina numurs (neobligāti) help 30" at bounding box center [312, 187] width 591 height 31
paste input "3038365"
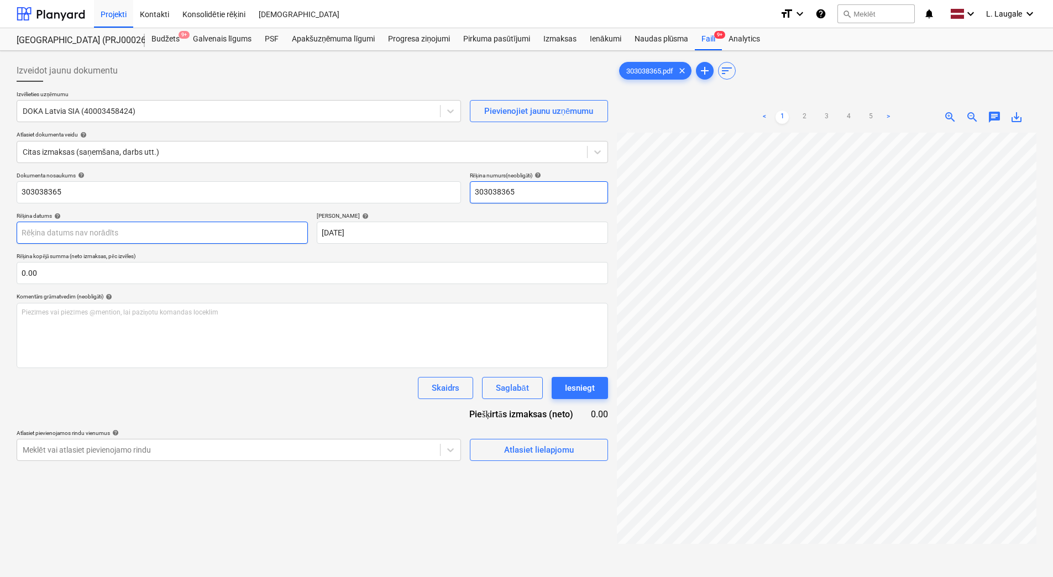
type input "303038365"
click at [295, 234] on body "Projekti Kontakti Konsolidētie rēķini Iesūtne format_size keyboard_arrow_down h…" at bounding box center [526, 288] width 1053 height 577
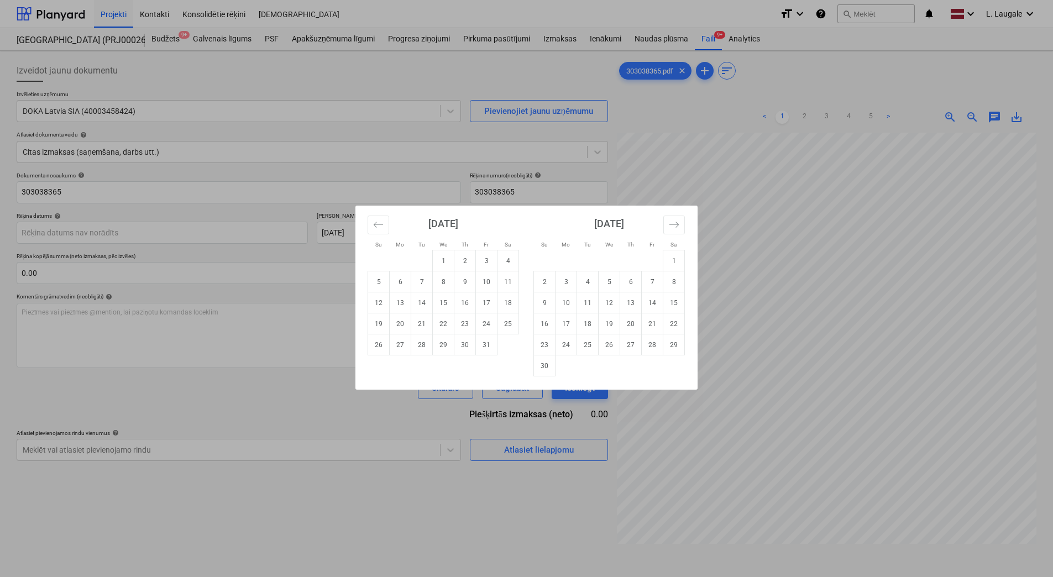
click at [380, 230] on button "Move backward to switch to the previous month." at bounding box center [378, 224] width 22 height 19
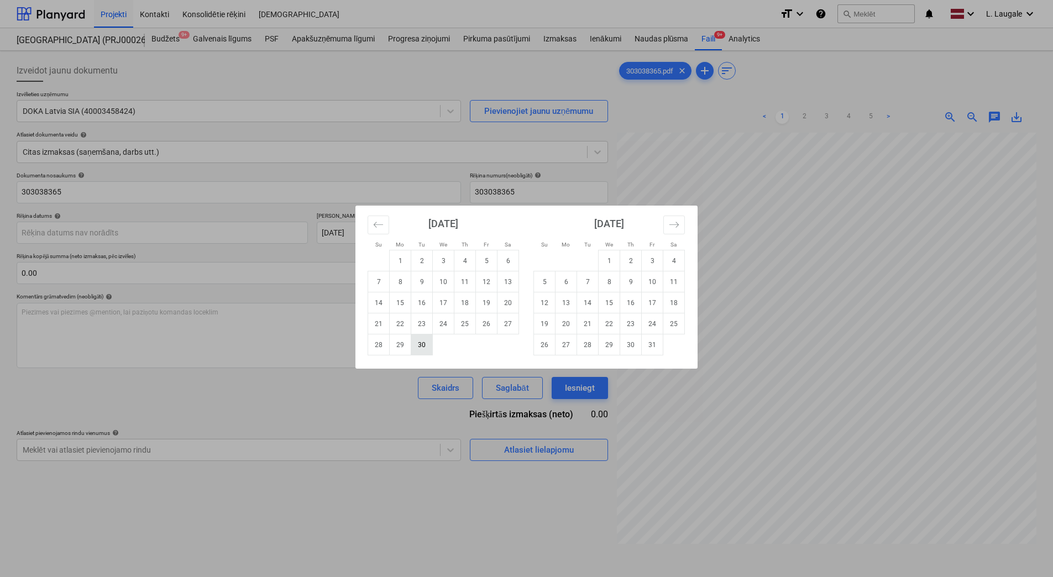
click at [423, 347] on td "30" at bounding box center [422, 344] width 22 height 21
type input "[DATE]"
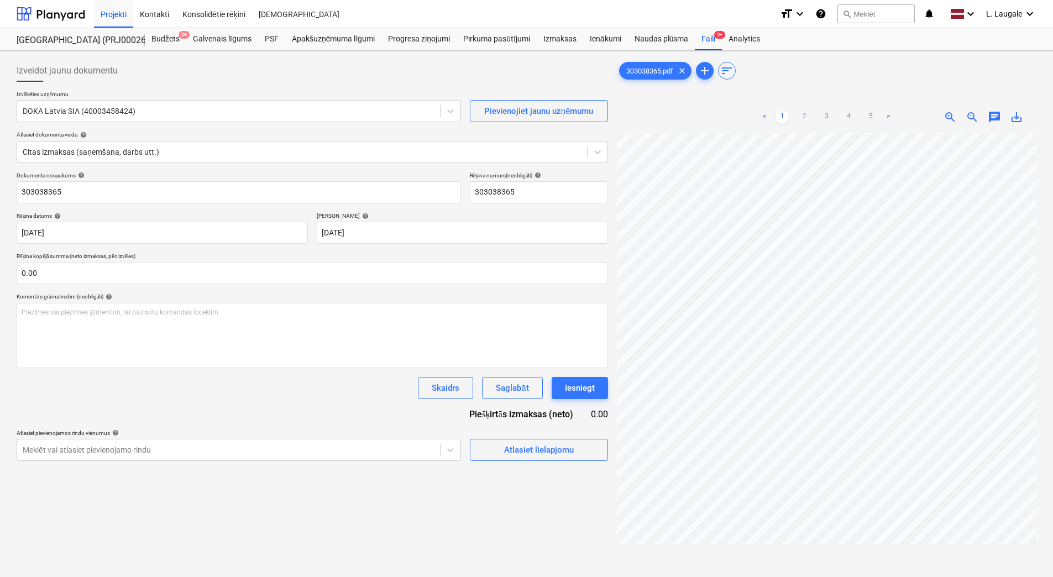
click at [806, 117] on link "2" at bounding box center [803, 117] width 13 height 13
click at [514, 453] on div "Atlasiet lielapjomu" at bounding box center [539, 450] width 70 height 14
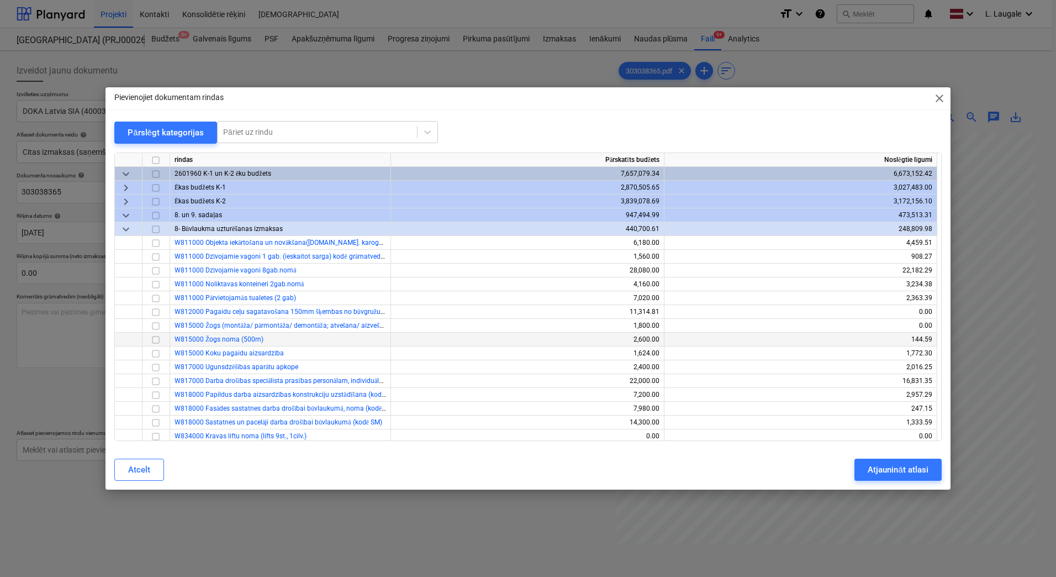
drag, startPoint x: 157, startPoint y: 339, endPoint x: 234, endPoint y: 341, distance: 76.3
click at [157, 339] on input "checkbox" at bounding box center [155, 339] width 13 height 13
click at [912, 476] on div "Atjaunināt atlasi" at bounding box center [898, 469] width 60 height 14
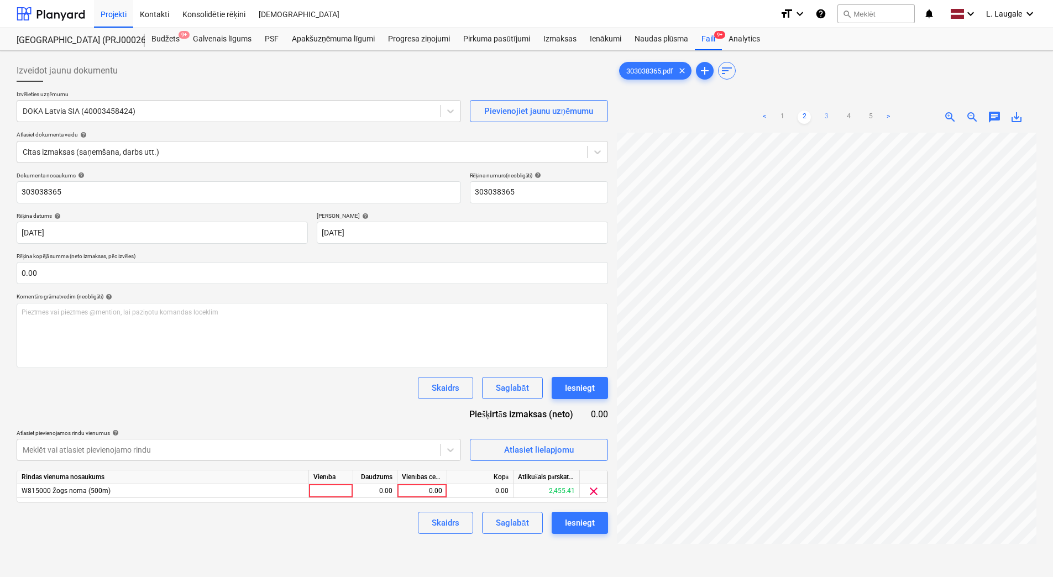
click at [826, 112] on link "3" at bounding box center [825, 117] width 13 height 13
click at [853, 117] on link "4" at bounding box center [848, 117] width 13 height 13
click at [873, 117] on link "5" at bounding box center [870, 117] width 13 height 13
click at [808, 122] on link "2" at bounding box center [803, 117] width 13 height 13
click at [783, 115] on link "1" at bounding box center [781, 117] width 13 height 13
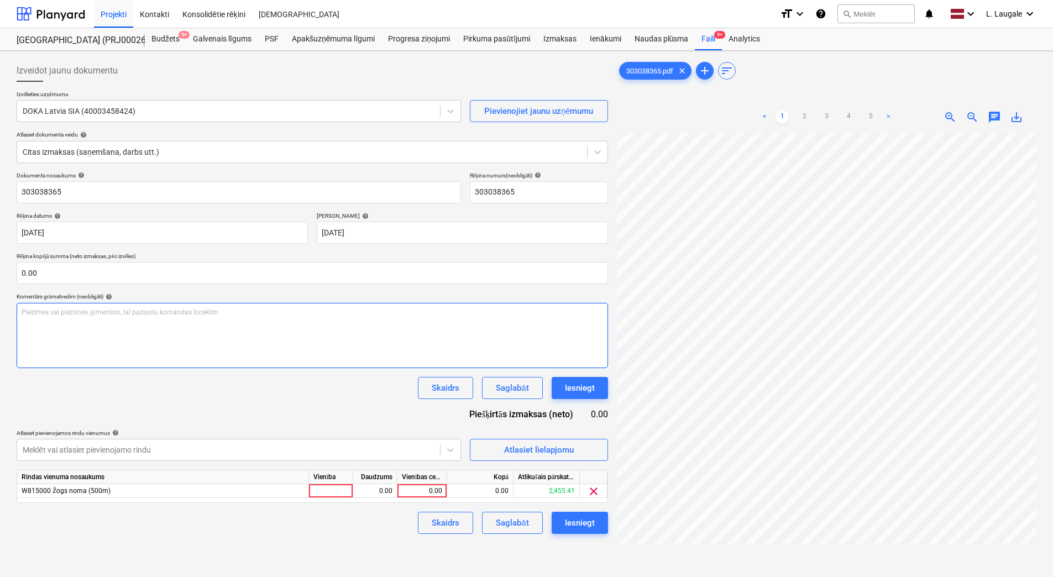
scroll to position [0, 167]
click at [399, 353] on div "Izveidot jaunu dokumentu Izvēlieties uzņēmumu DOKA [GEOGRAPHIC_DATA] SIA (40003…" at bounding box center [526, 369] width 1028 height 628
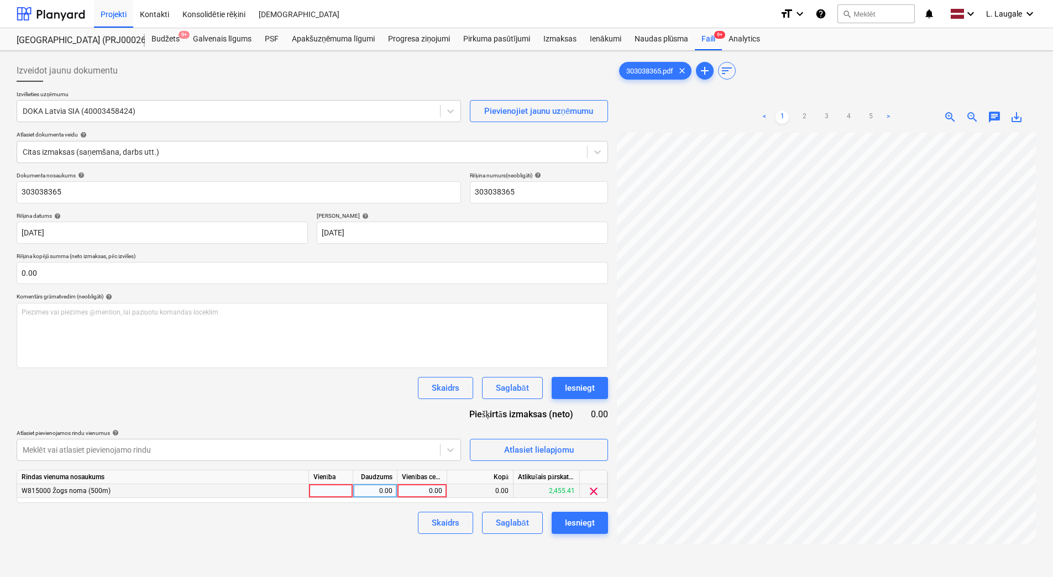
drag, startPoint x: 334, startPoint y: 488, endPoint x: 355, endPoint y: 495, distance: 22.2
click at [334, 488] on div at bounding box center [331, 491] width 44 height 14
type input "1"
click at [385, 495] on div "0.00" at bounding box center [374, 491] width 35 height 14
click at [420, 485] on div "0.00" at bounding box center [422, 491] width 40 height 14
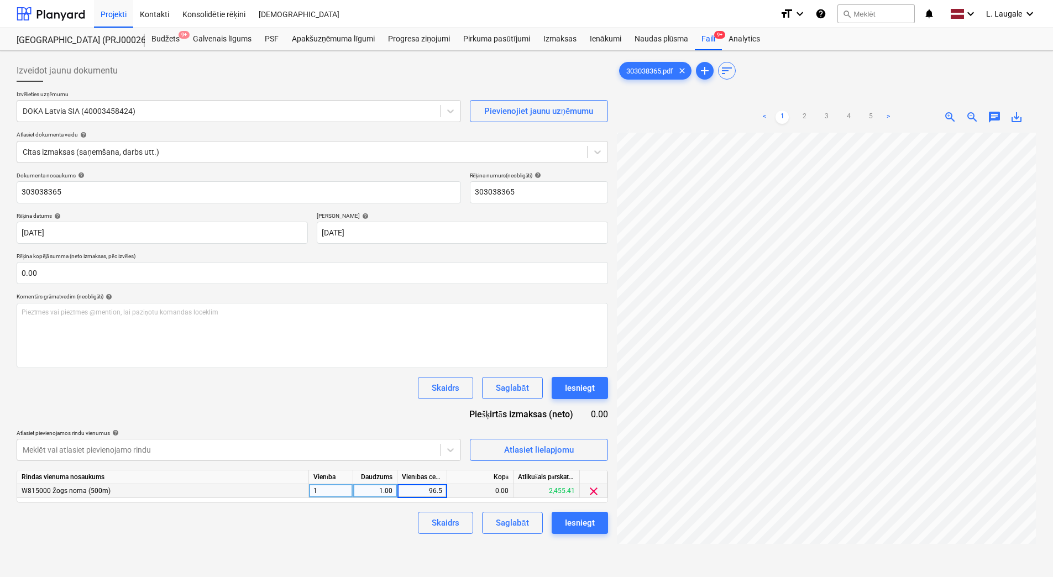
type input "96.55"
click at [362, 533] on div "Skaidrs Saglabāt Iesniegt" at bounding box center [312, 523] width 591 height 22
click at [535, 520] on button "Saglabāt" at bounding box center [512, 523] width 60 height 22
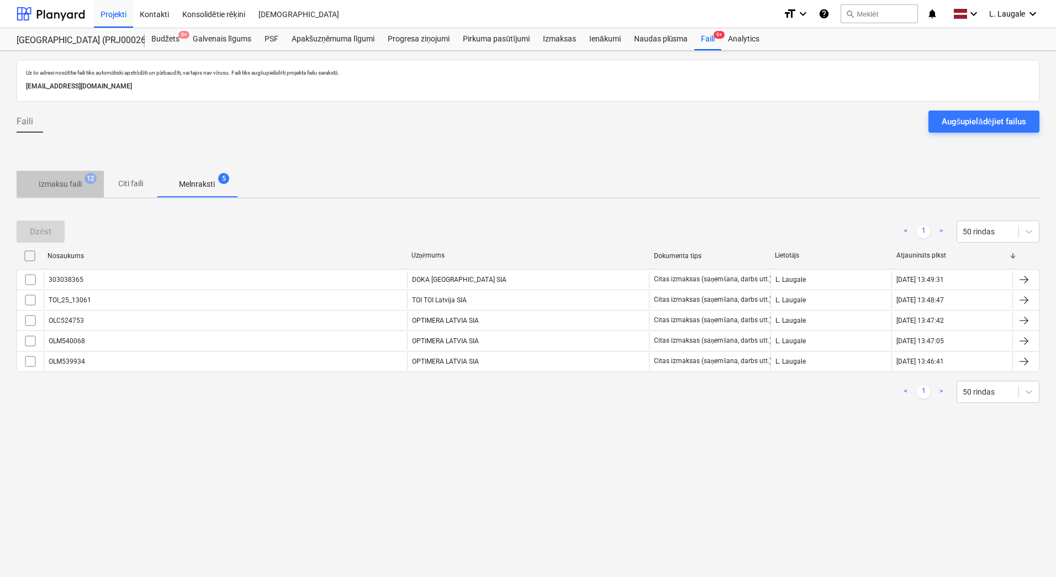
click at [70, 191] on span "Izmaksu faili 12" at bounding box center [60, 184] width 87 height 20
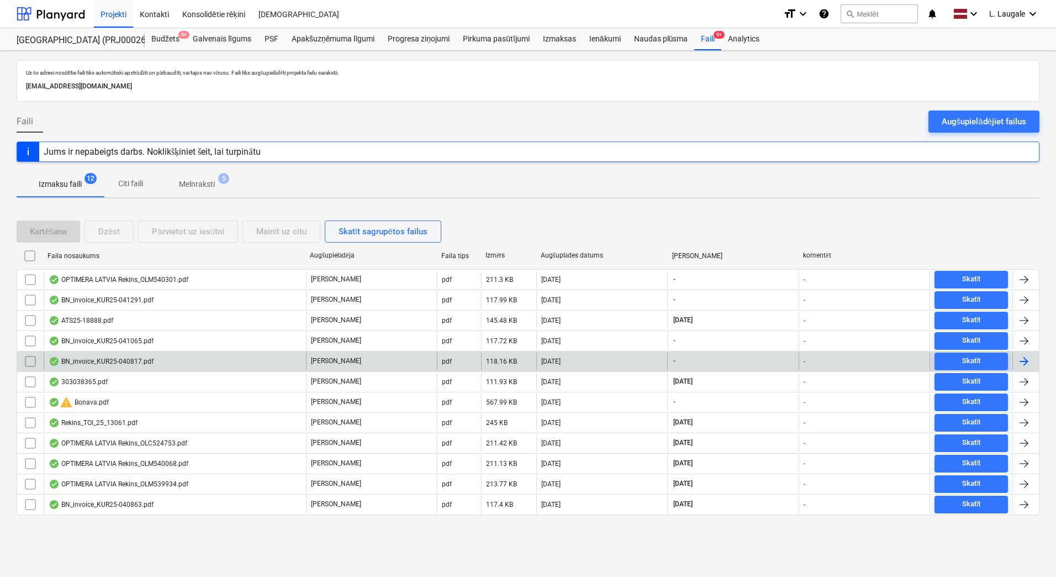
click at [129, 365] on div "BN_invoice_KUR25-040817.pdf" at bounding box center [101, 361] width 105 height 9
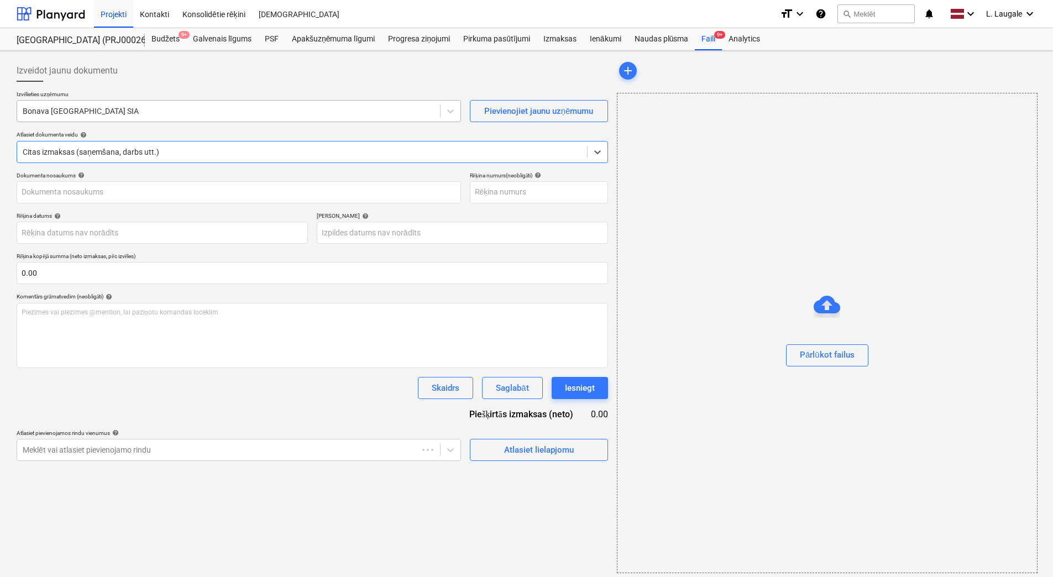
click at [117, 112] on div at bounding box center [229, 111] width 412 height 11
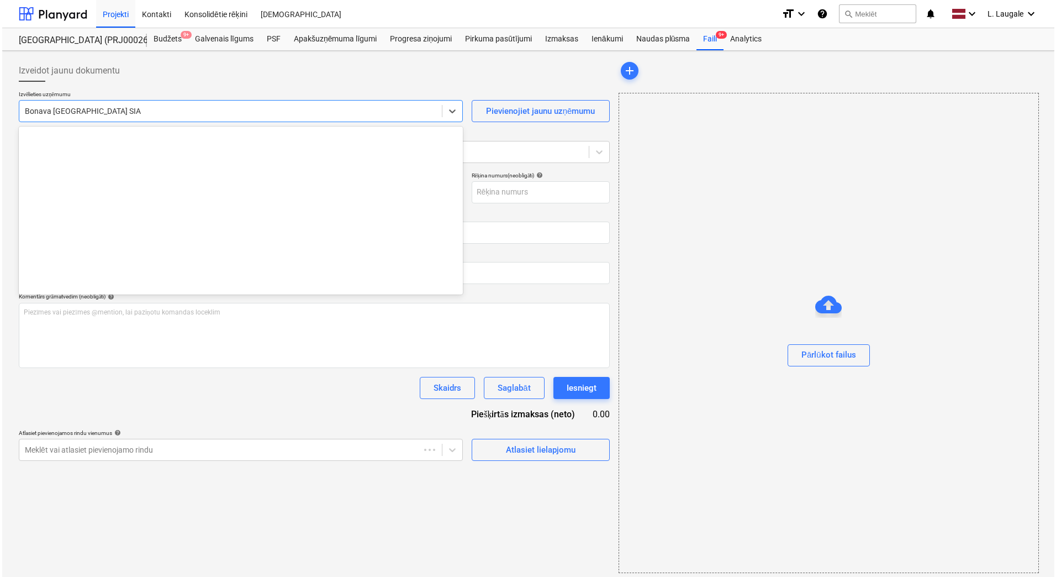
scroll to position [2089, 0]
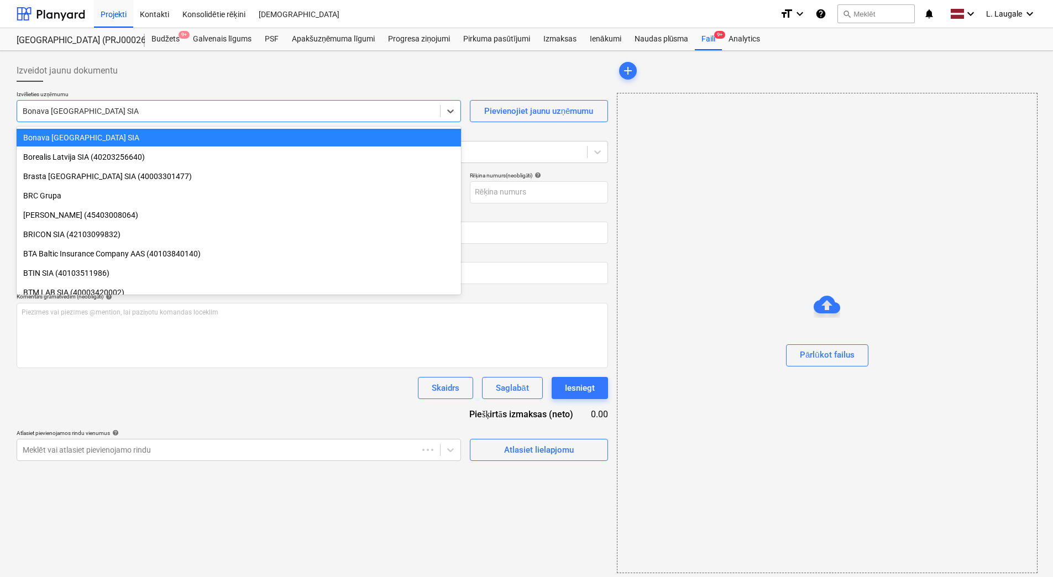
type input "k"
type input "KUR25-040817"
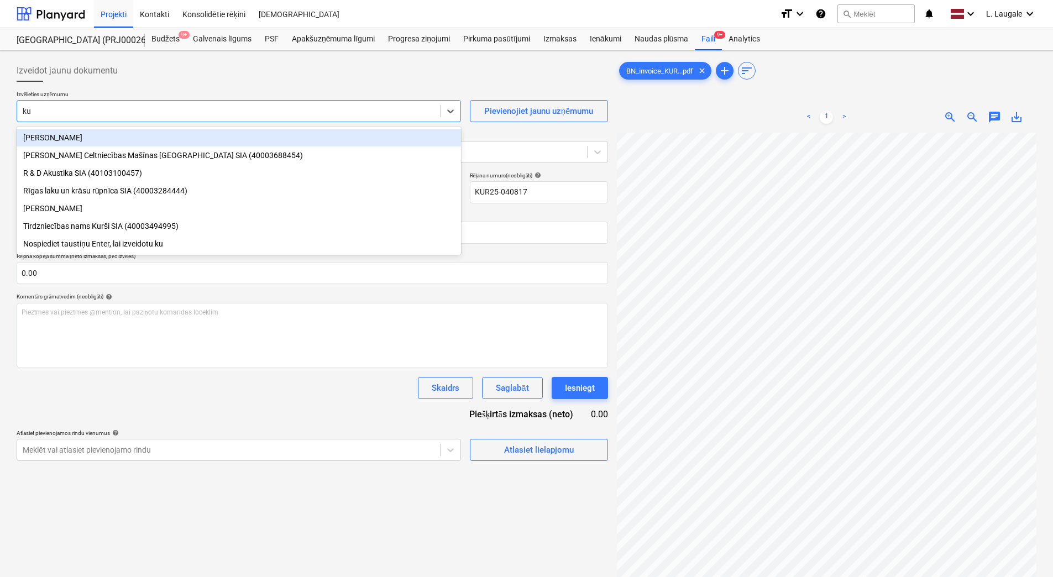
type input "kur"
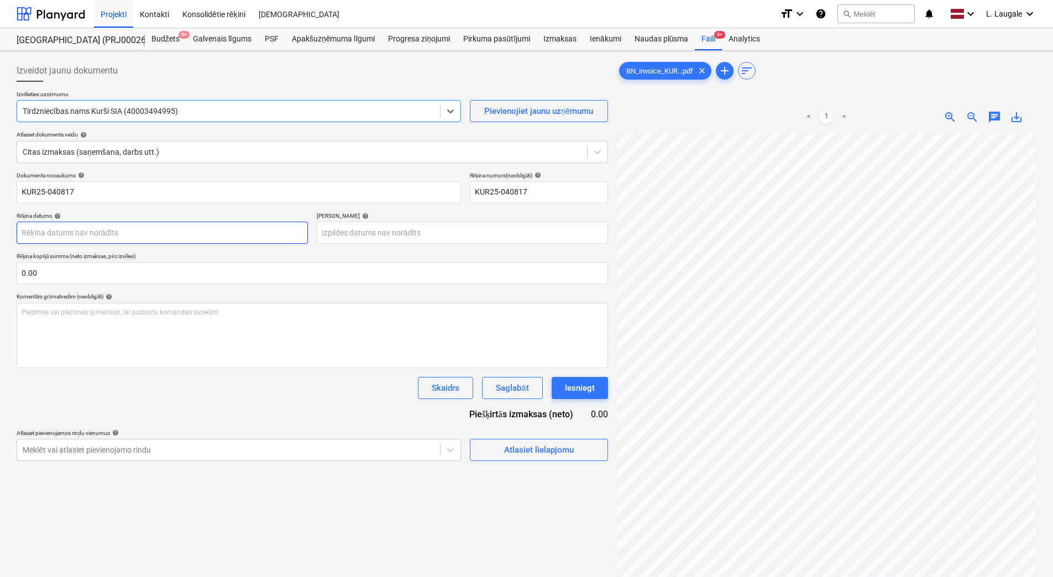
click at [178, 236] on body "Projekti Kontakti Konsolidētie rēķini Iesūtne format_size keyboard_arrow_down h…" at bounding box center [526, 288] width 1053 height 577
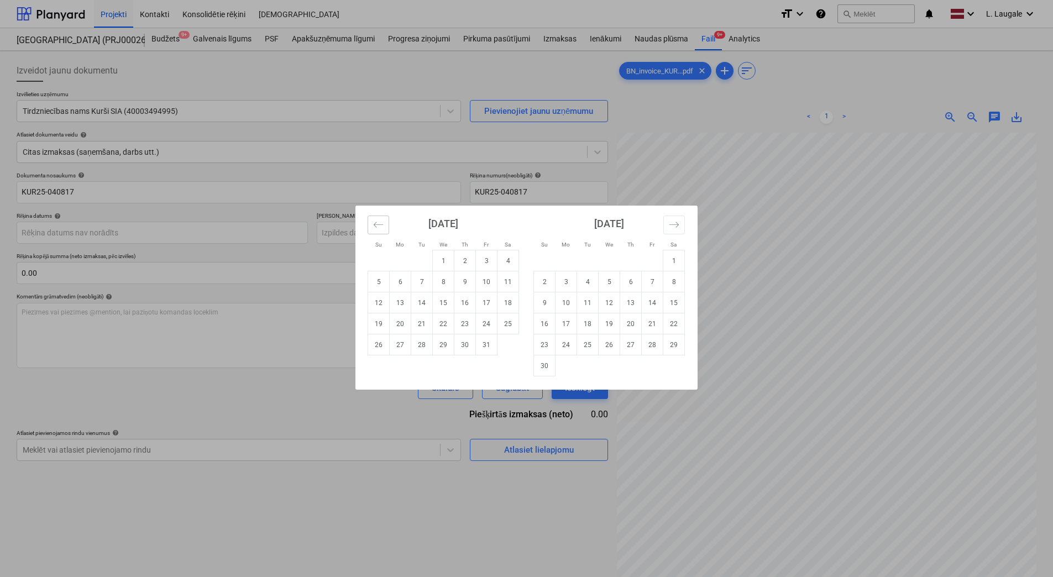
click at [370, 227] on button "Move backward to switch to the previous month." at bounding box center [378, 224] width 22 height 19
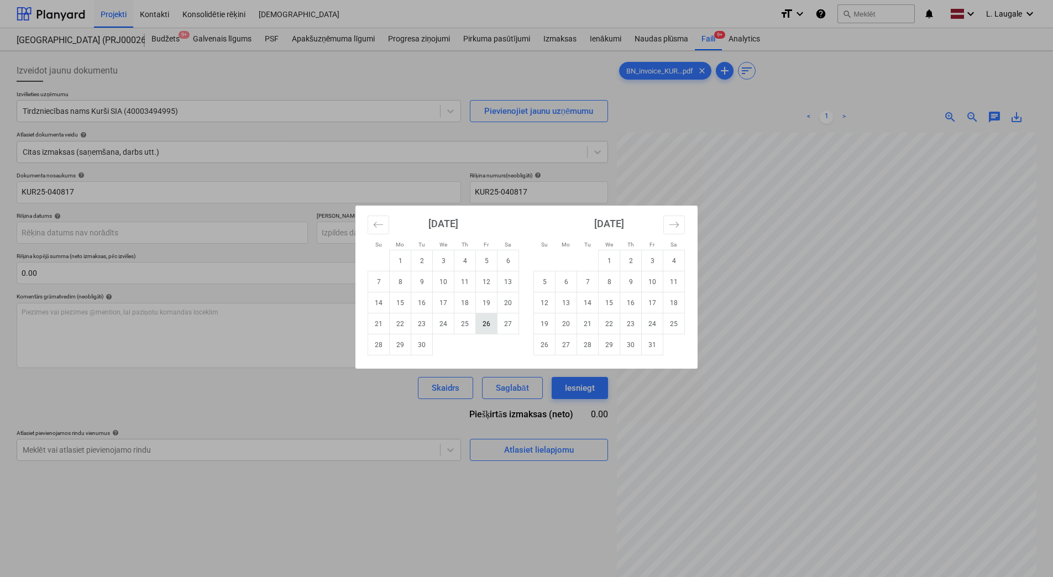
click at [486, 325] on td "26" at bounding box center [487, 323] width 22 height 21
type input "[DATE]"
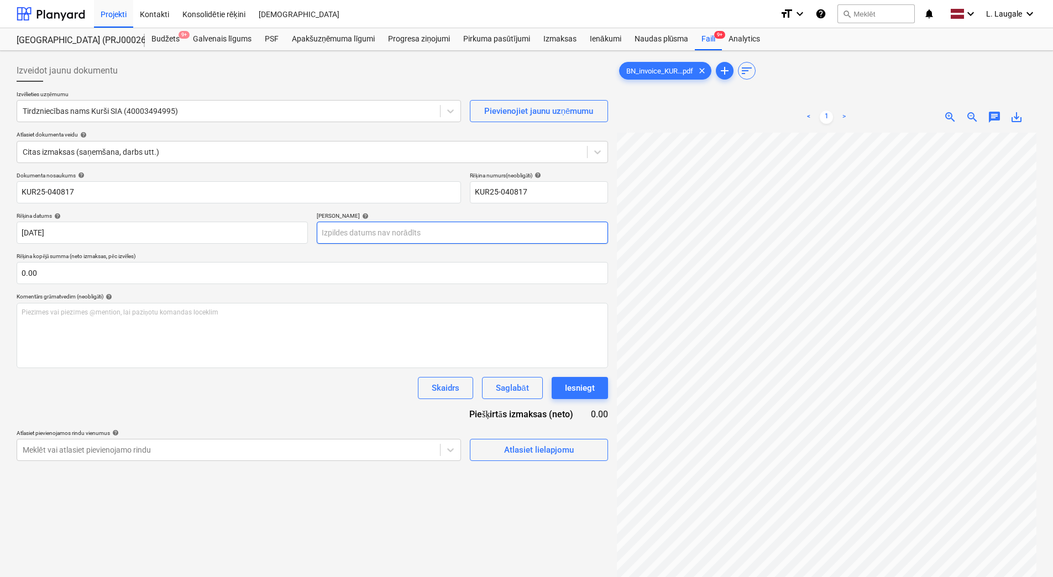
click at [458, 235] on body "Projekti Kontakti Konsolidētie rēķini Iesūtne format_size keyboard_arrow_down h…" at bounding box center [526, 288] width 1053 height 577
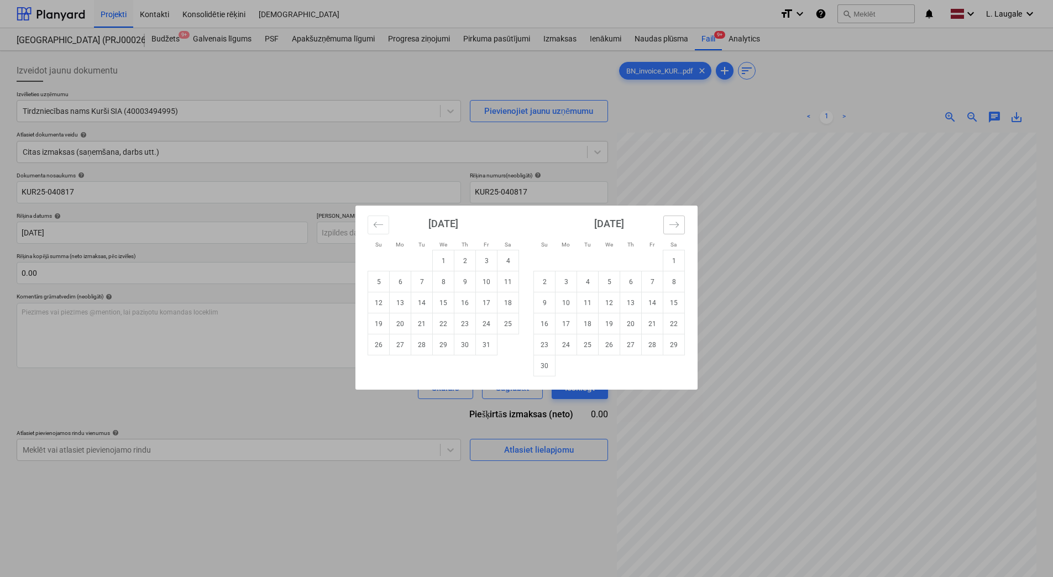
click at [675, 228] on icon "Move forward to switch to the next month." at bounding box center [674, 224] width 10 height 10
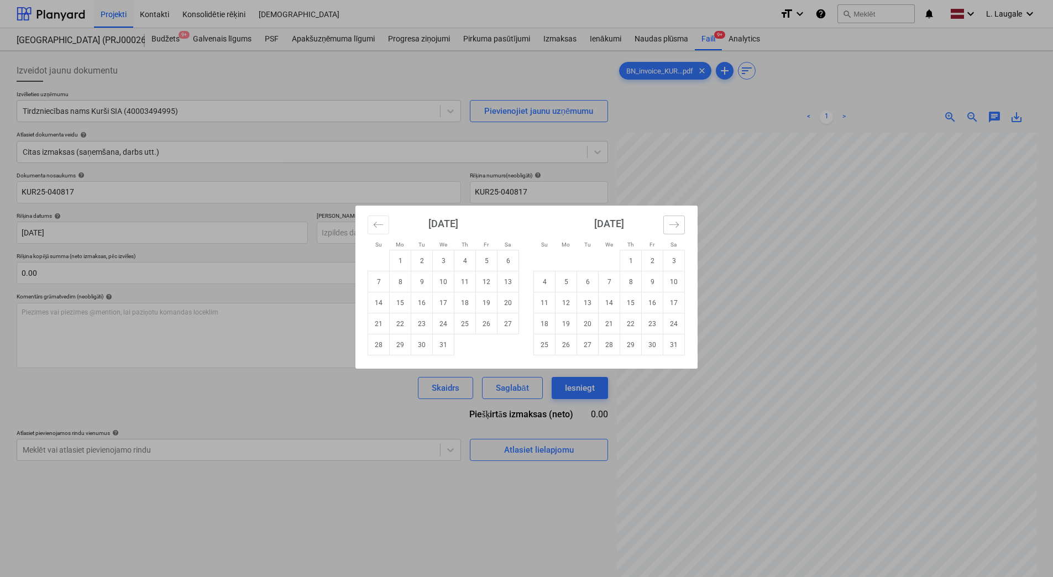
click at [675, 228] on icon "Move forward to switch to the next month." at bounding box center [674, 224] width 10 height 10
click at [509, 325] on td "24" at bounding box center [508, 323] width 22 height 21
type input "[DATE]"
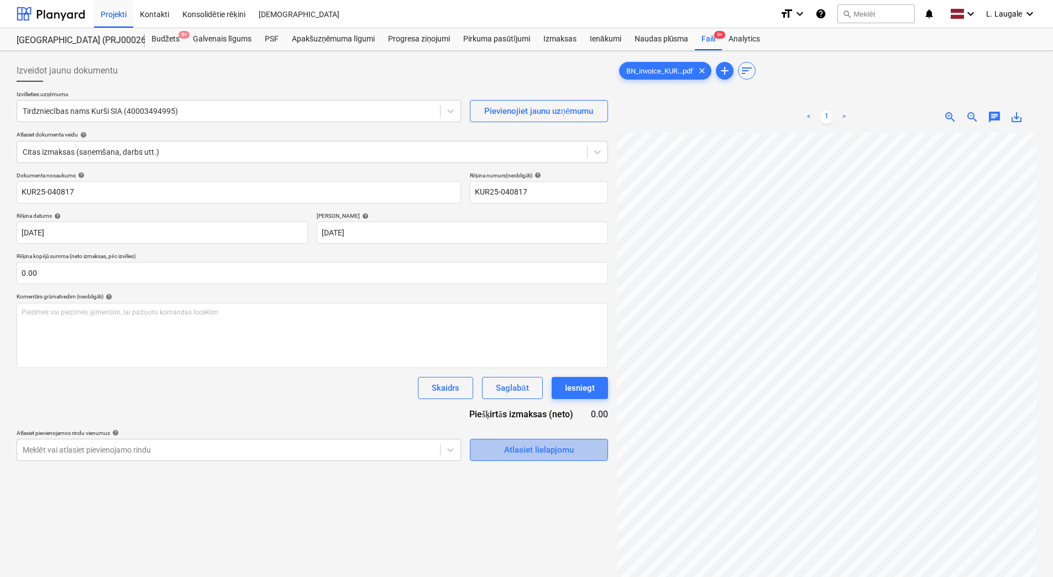
click at [539, 457] on div "Atlasiet lielapjomu" at bounding box center [539, 450] width 70 height 14
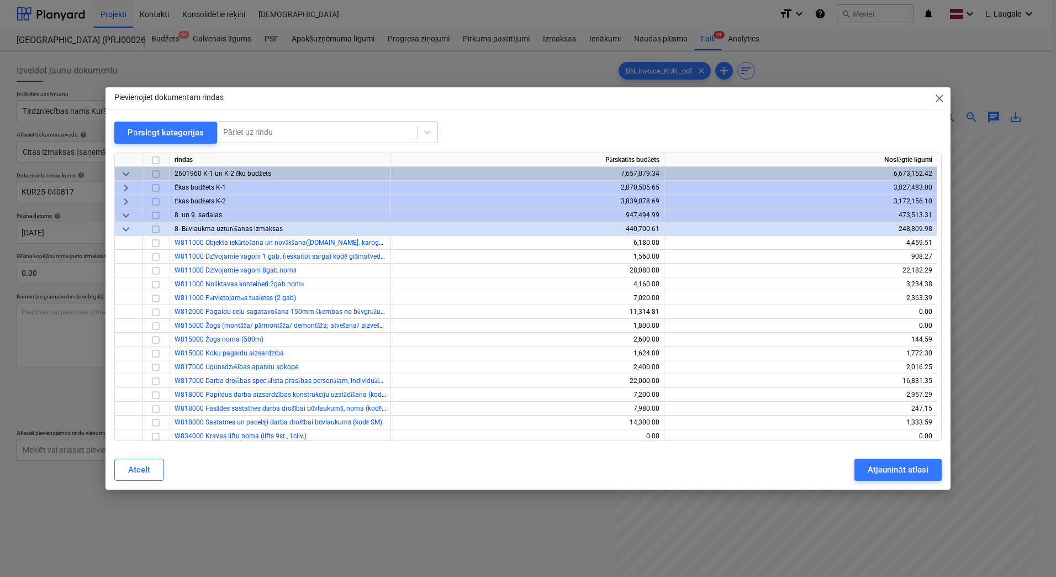
click at [129, 228] on span "keyboard_arrow_down" at bounding box center [125, 229] width 13 height 13
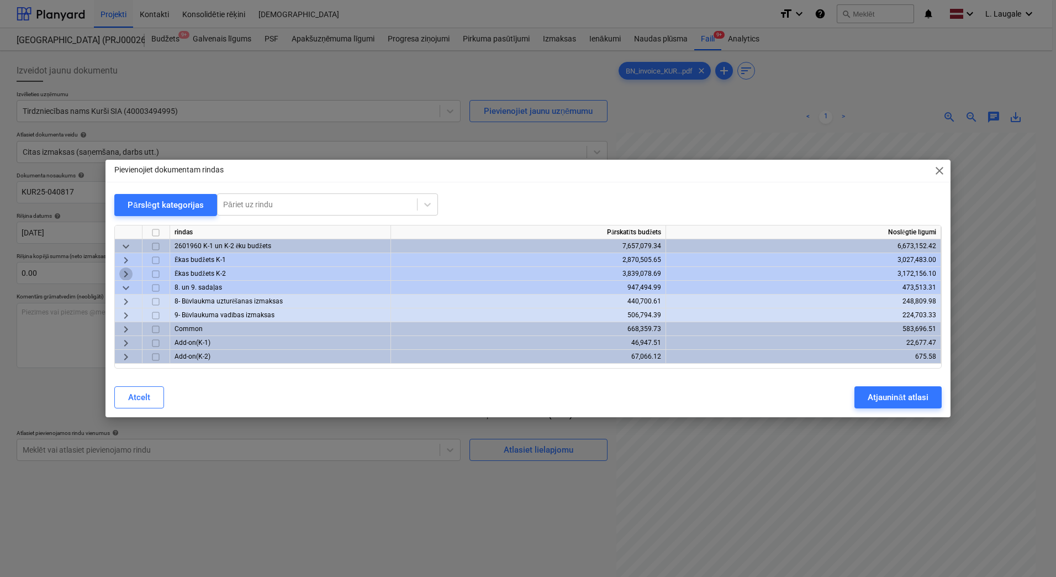
click at [128, 272] on span "keyboard_arrow_right" at bounding box center [125, 273] width 13 height 13
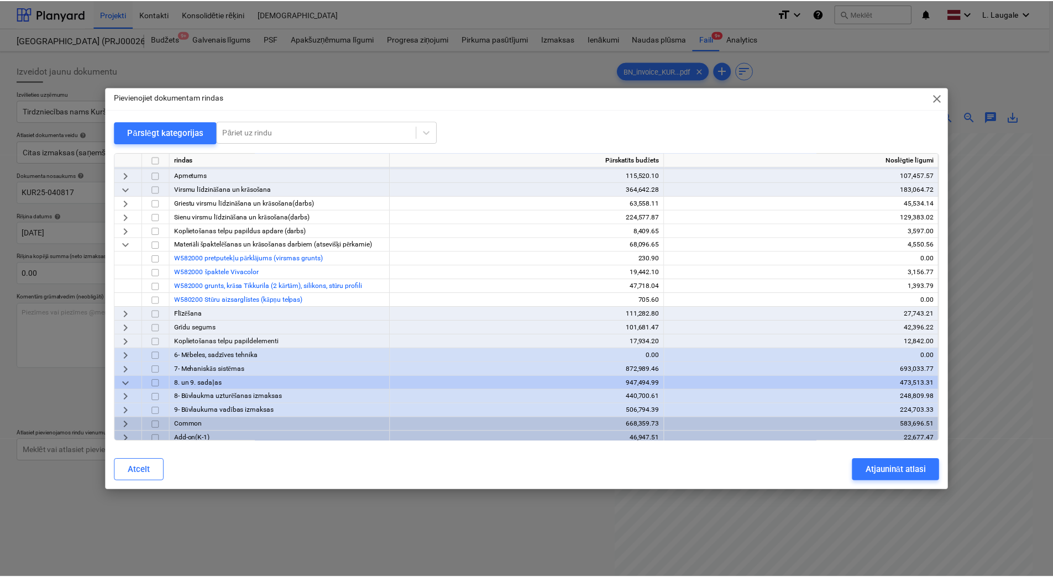
scroll to position [148, 0]
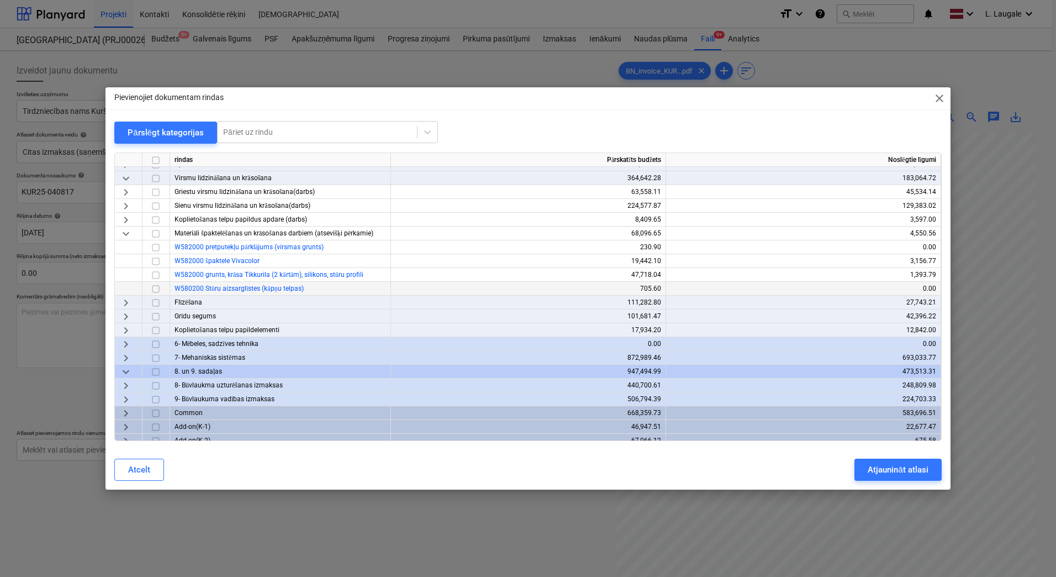
click at [156, 288] on input "checkbox" at bounding box center [155, 288] width 13 height 13
click at [896, 471] on div "Atjaunināt atlasi" at bounding box center [898, 469] width 60 height 14
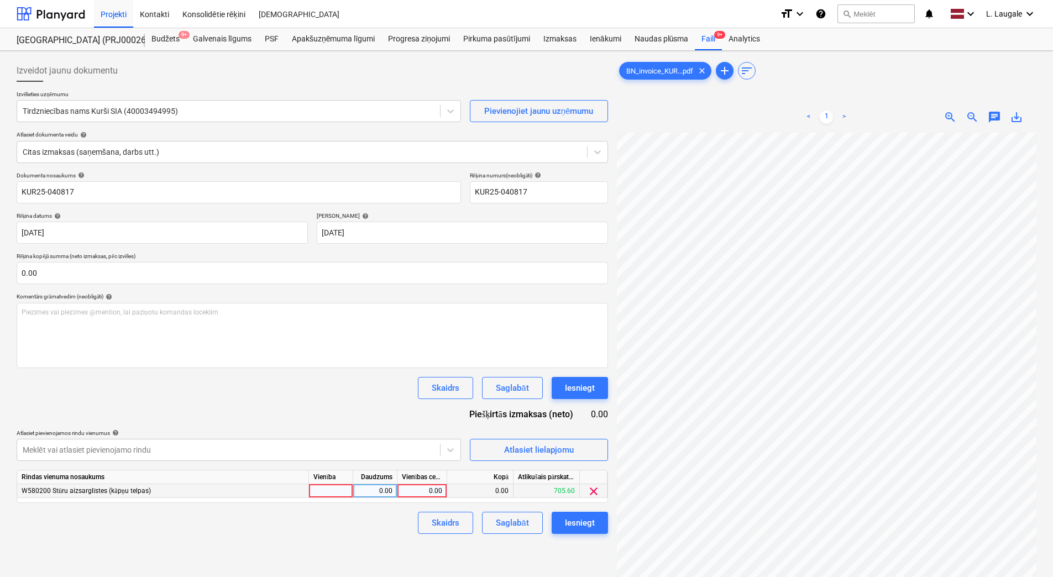
click at [340, 492] on div at bounding box center [331, 491] width 44 height 14
type input "1"
click at [380, 492] on div "0.00" at bounding box center [374, 491] width 35 height 14
type input "1"
click at [416, 496] on div "0.00" at bounding box center [422, 491] width 40 height 14
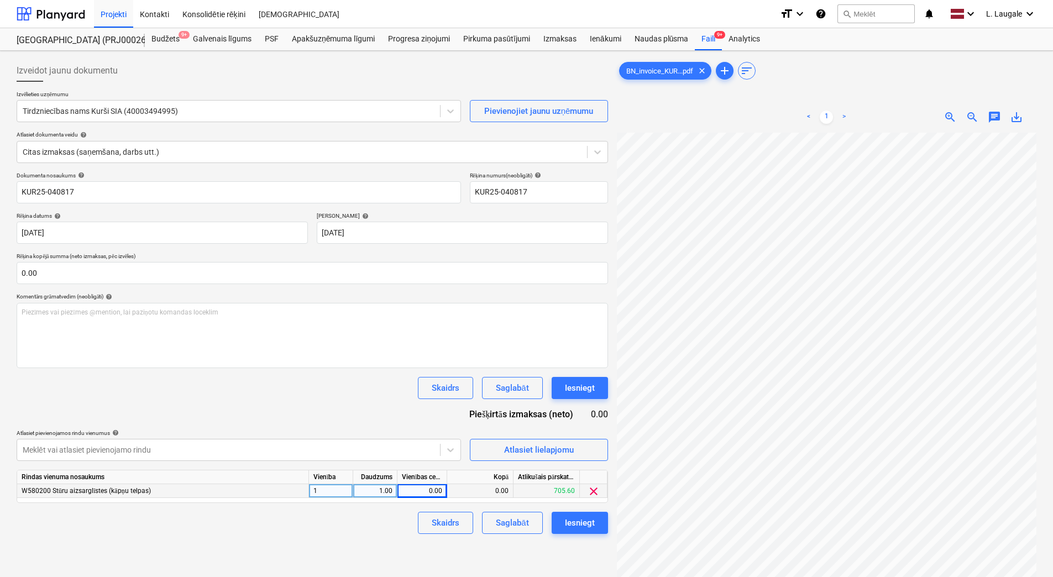
click at [419, 492] on div "0.00" at bounding box center [422, 491] width 40 height 14
type input "195.02"
click at [380, 532] on div "Skaidrs Saglabāt Iesniegt" at bounding box center [312, 523] width 591 height 22
click at [516, 519] on div "Saglabāt" at bounding box center [512, 523] width 33 height 14
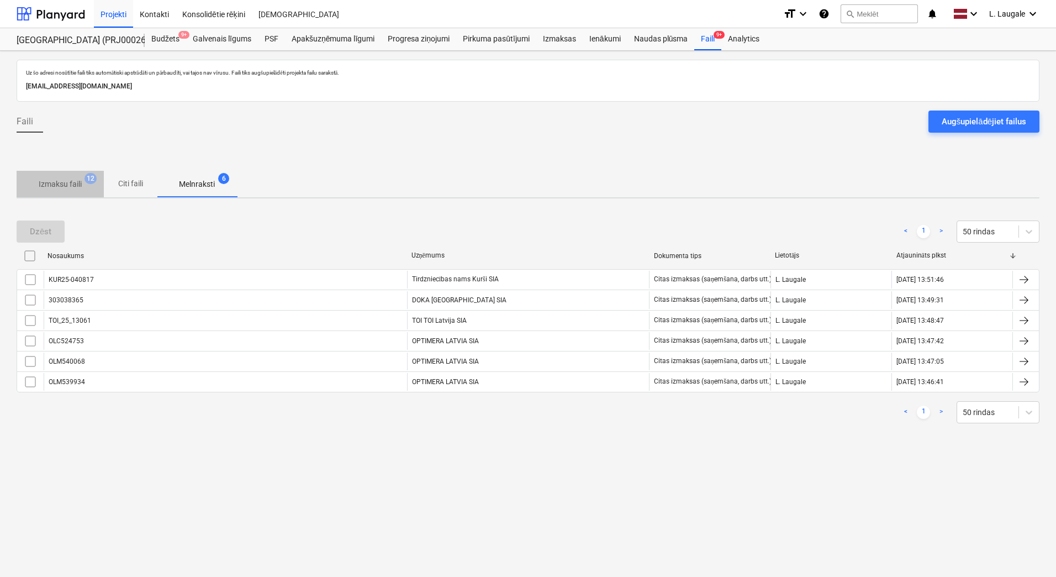
click at [54, 182] on p "Izmaksu faili" at bounding box center [60, 184] width 43 height 12
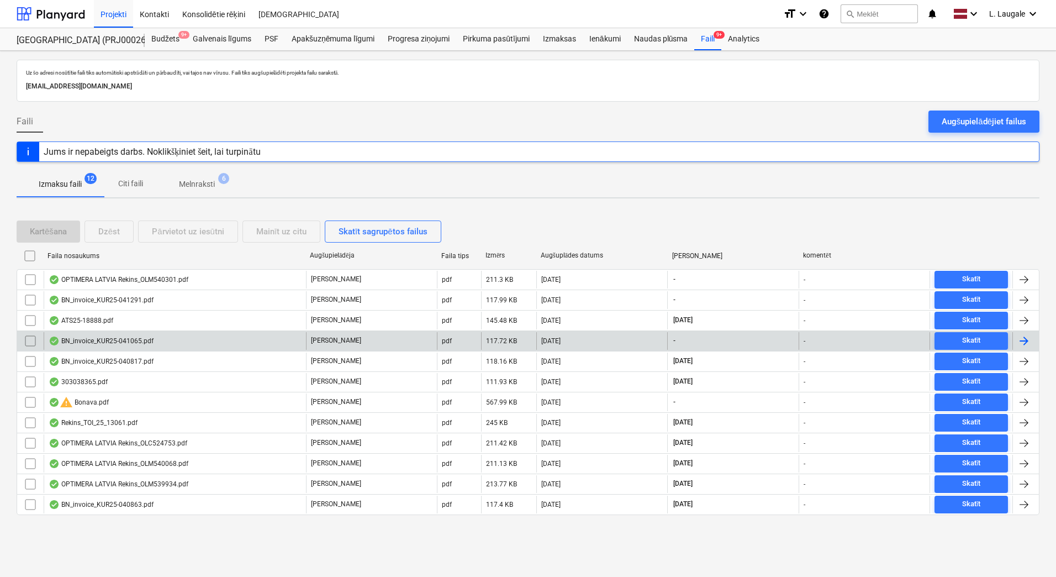
click at [127, 336] on div "BN_invoice_KUR25-041065.pdf" at bounding box center [101, 340] width 105 height 9
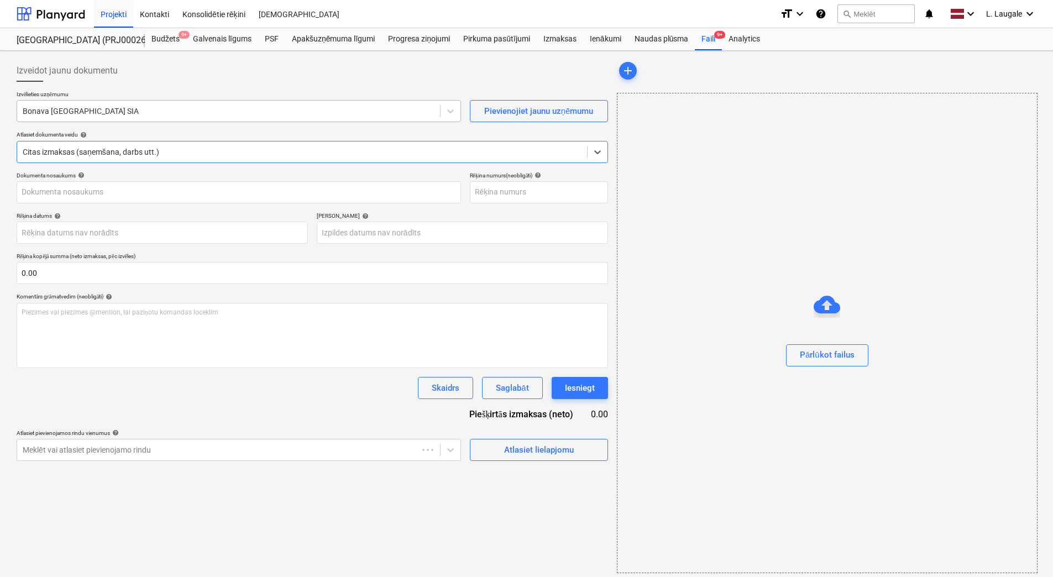
click at [111, 107] on div at bounding box center [229, 111] width 412 height 11
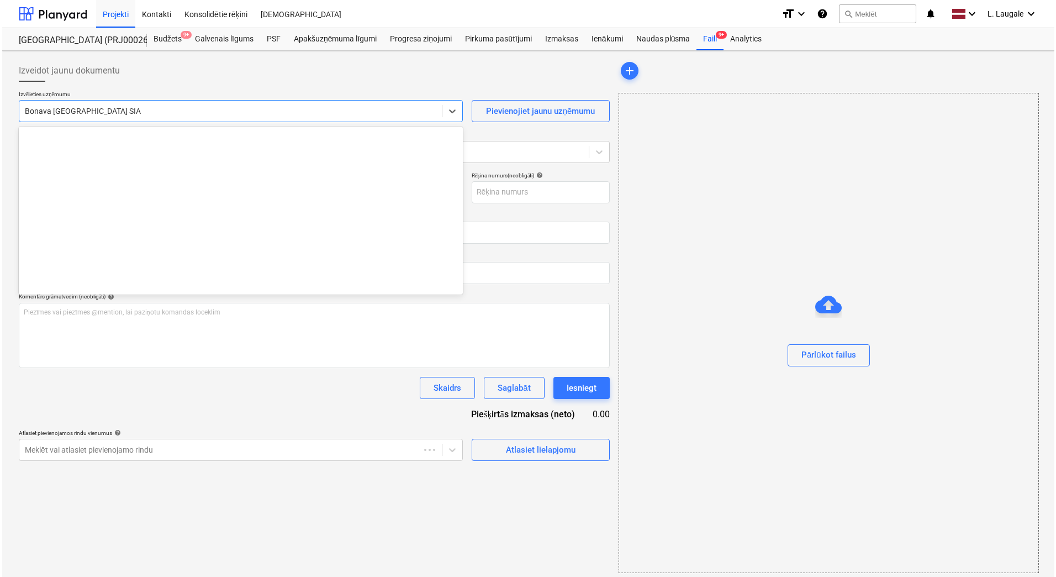
scroll to position [2089, 0]
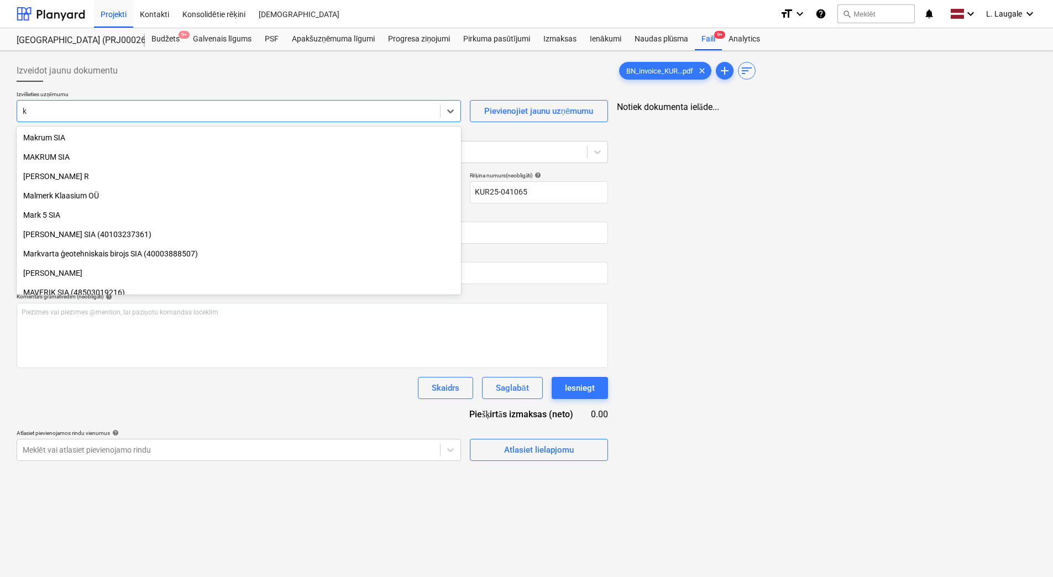
type input "k"
type input "KUR25-041065"
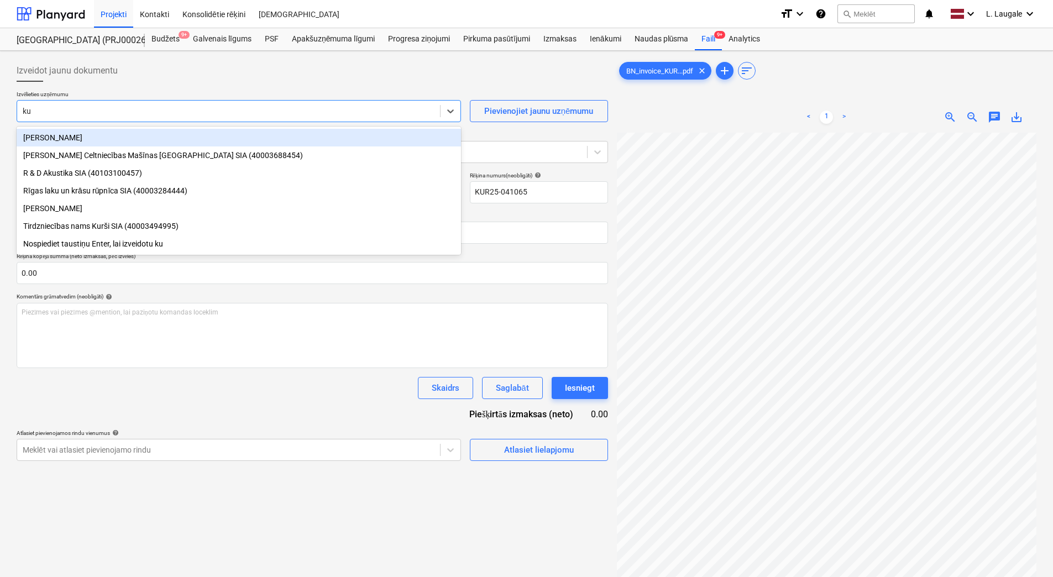
type input "kur"
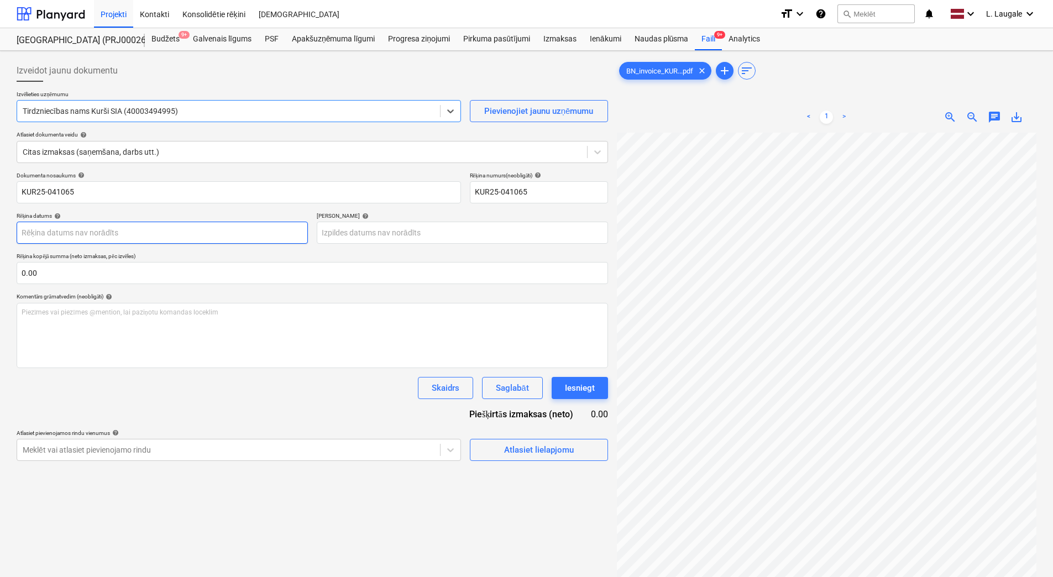
click at [122, 224] on body "Projekti Kontakti Konsolidētie rēķini Iesūtne format_size keyboard_arrow_down h…" at bounding box center [526, 288] width 1053 height 577
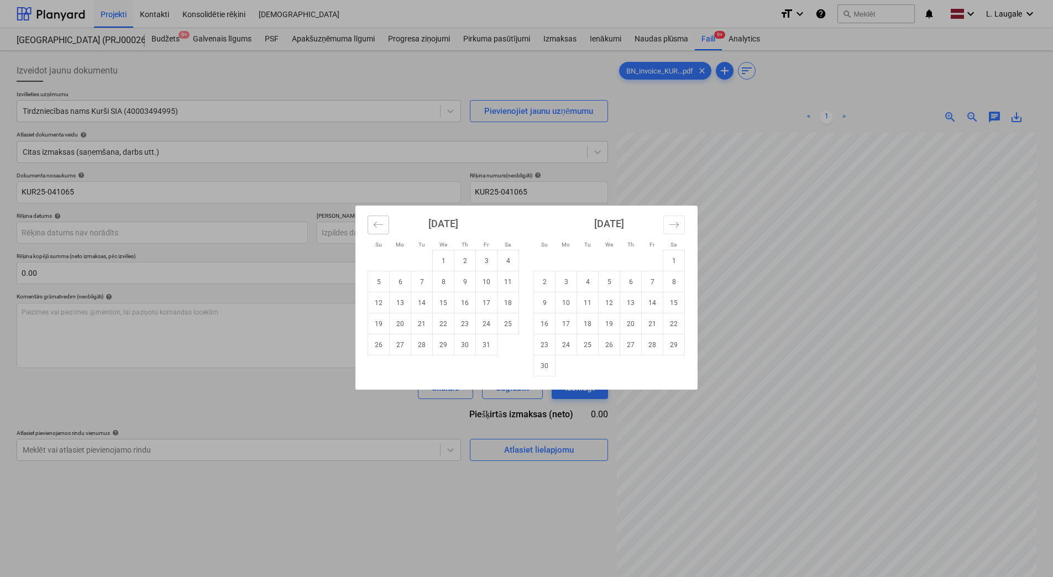
click at [381, 229] on icon "Move backward to switch to the previous month." at bounding box center [378, 224] width 10 height 10
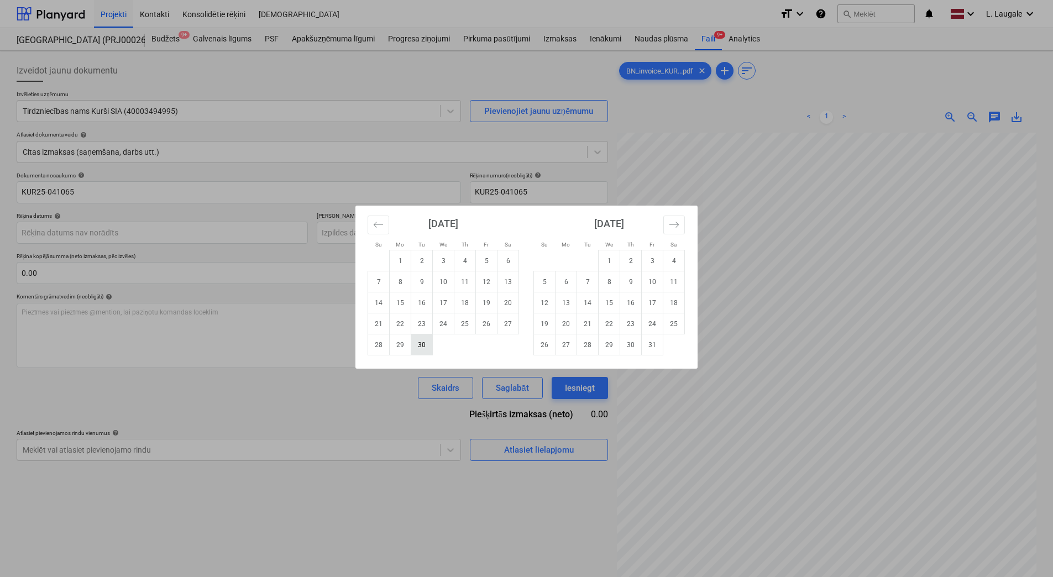
click at [415, 342] on td "30" at bounding box center [422, 344] width 22 height 21
type input "[DATE]"
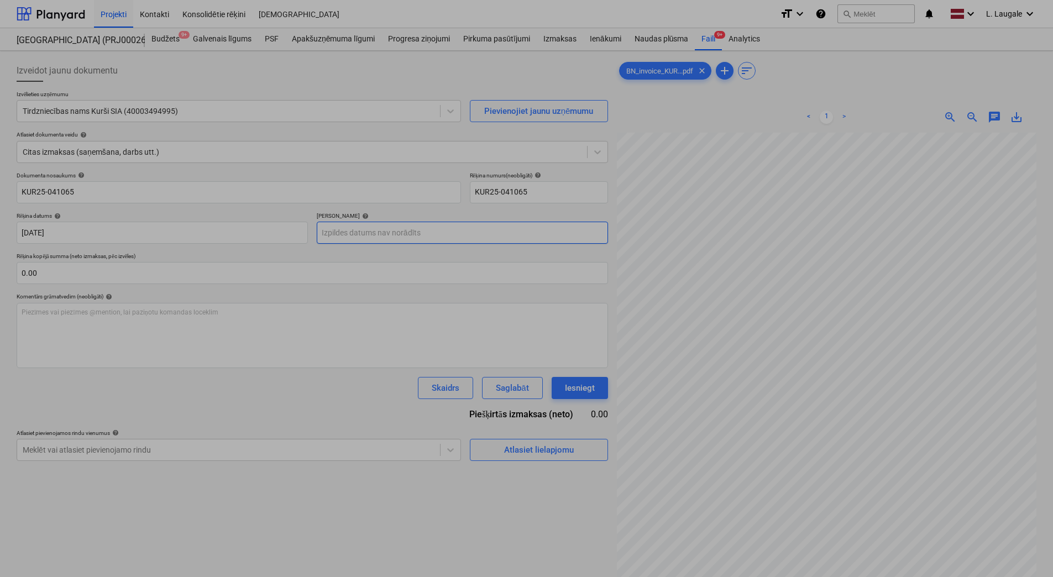
click at [403, 243] on body "Projekti Kontakti Konsolidētie rēķini Iesūtne format_size keyboard_arrow_down h…" at bounding box center [526, 288] width 1053 height 577
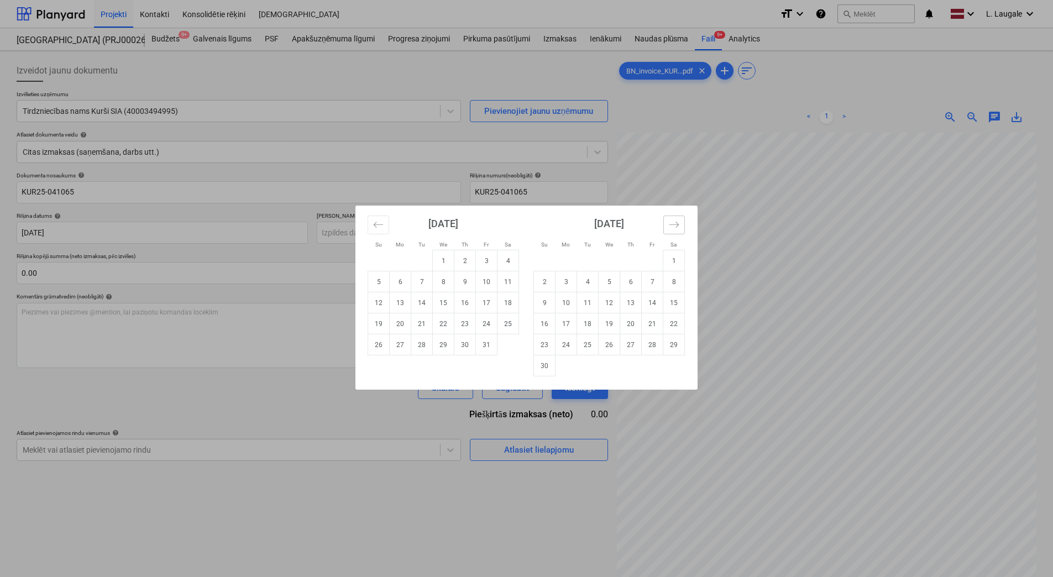
click at [675, 230] on button "Move forward to switch to the next month." at bounding box center [674, 224] width 22 height 19
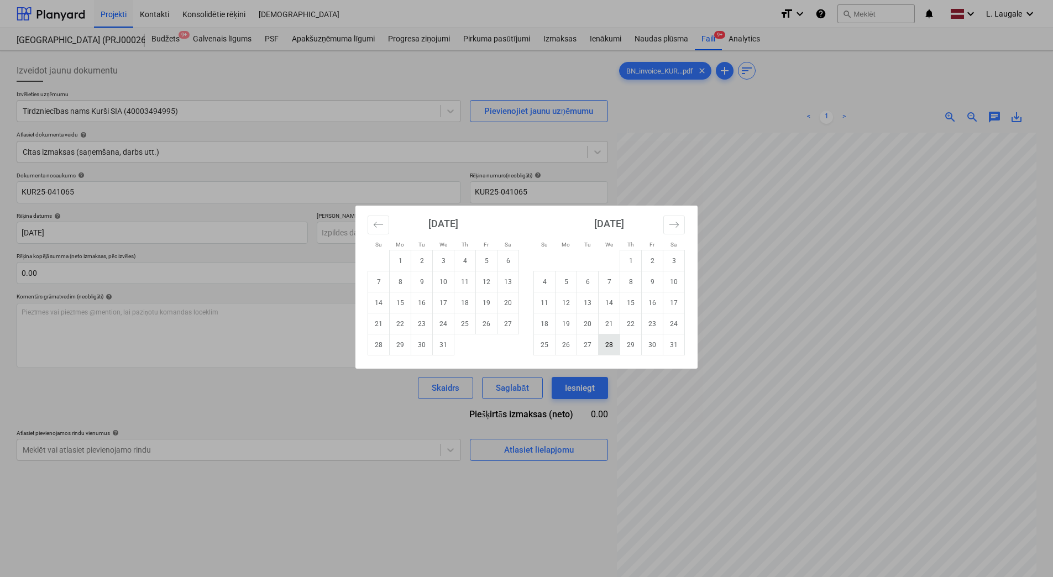
click at [601, 344] on td "28" at bounding box center [609, 344] width 22 height 21
type input "[DATE]"
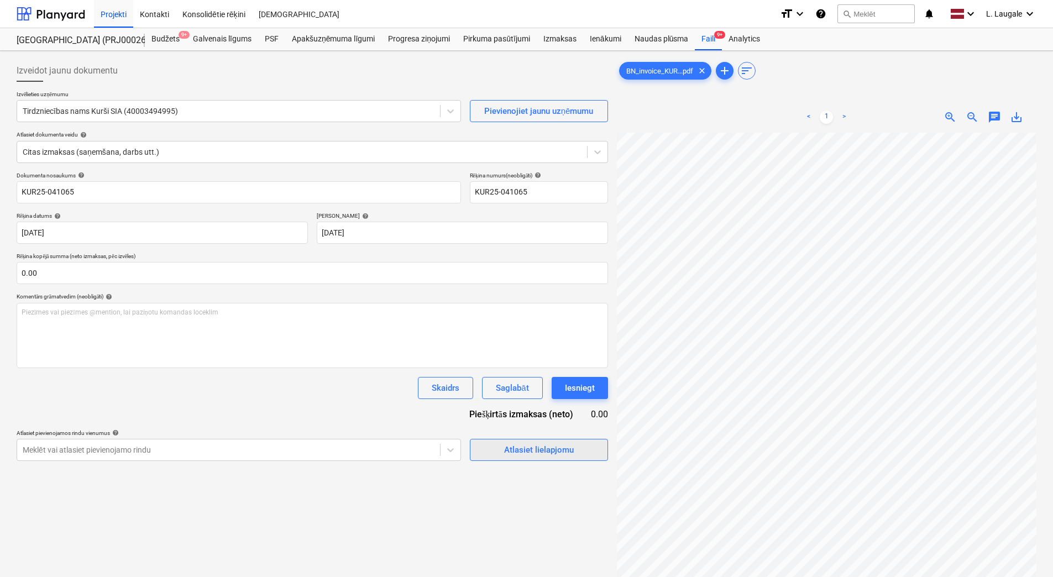
click at [544, 443] on div "Atlasiet lielapjomu" at bounding box center [539, 450] width 70 height 14
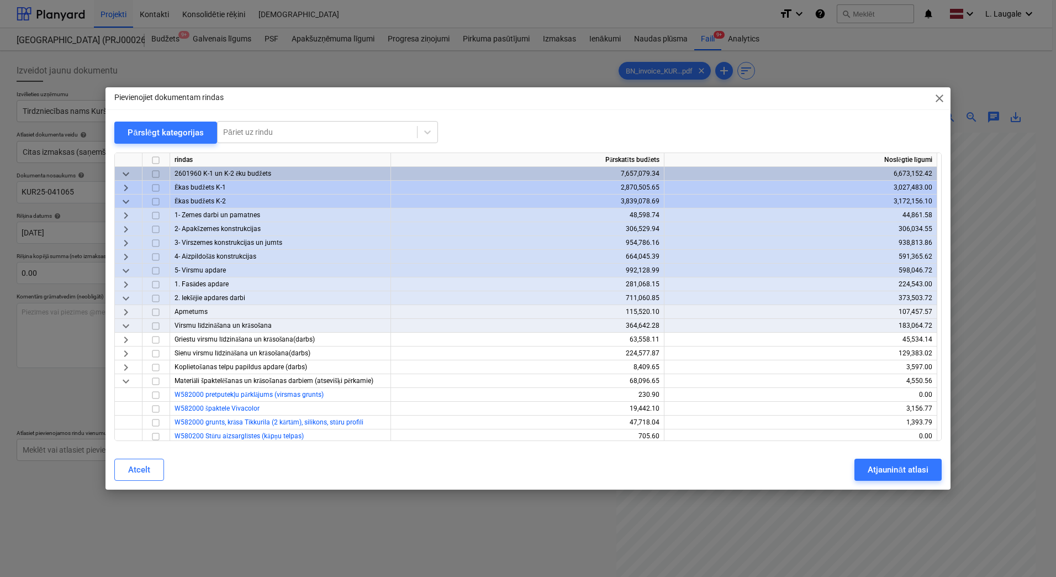
click at [127, 325] on span "keyboard_arrow_down" at bounding box center [125, 325] width 13 height 13
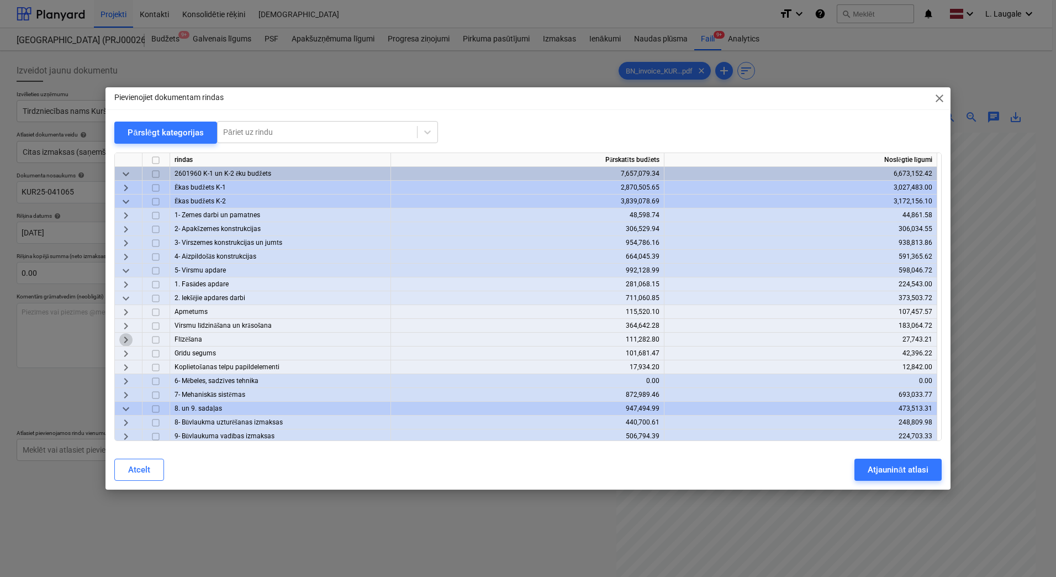
click at [127, 339] on span "keyboard_arrow_right" at bounding box center [125, 339] width 13 height 13
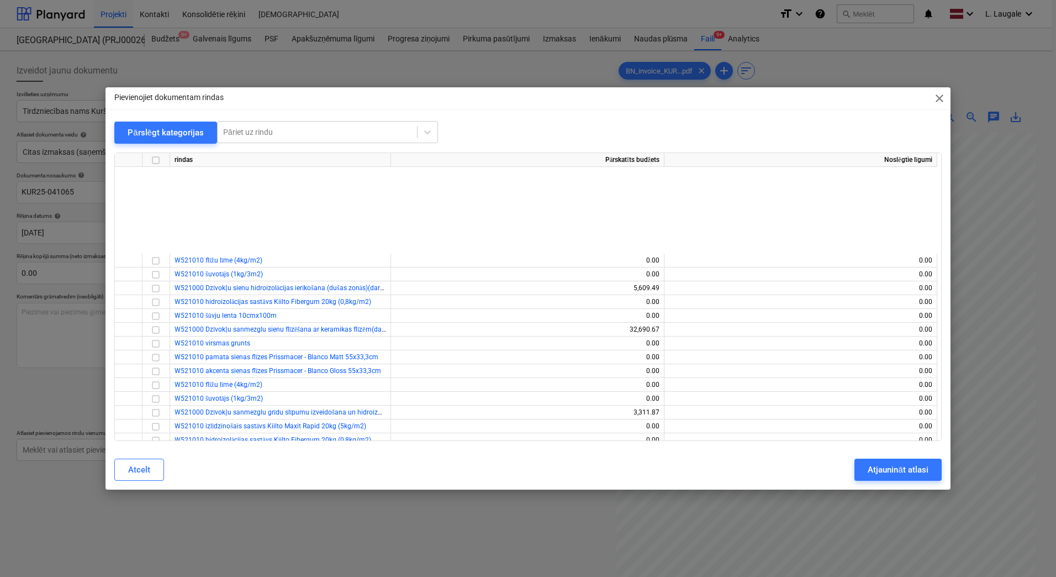
scroll to position [442, 0]
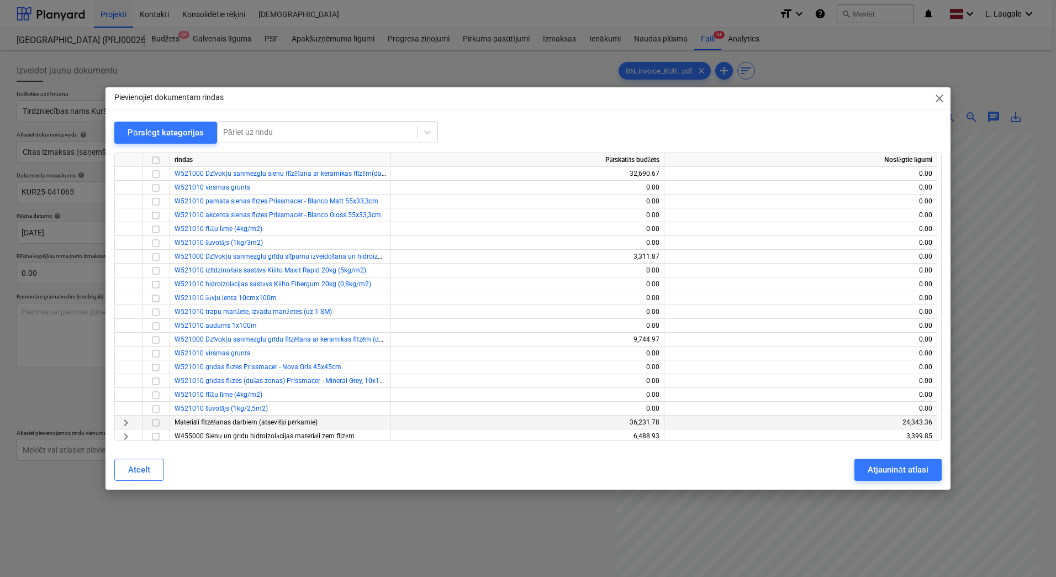
click at [123, 423] on span "keyboard_arrow_right" at bounding box center [125, 422] width 13 height 13
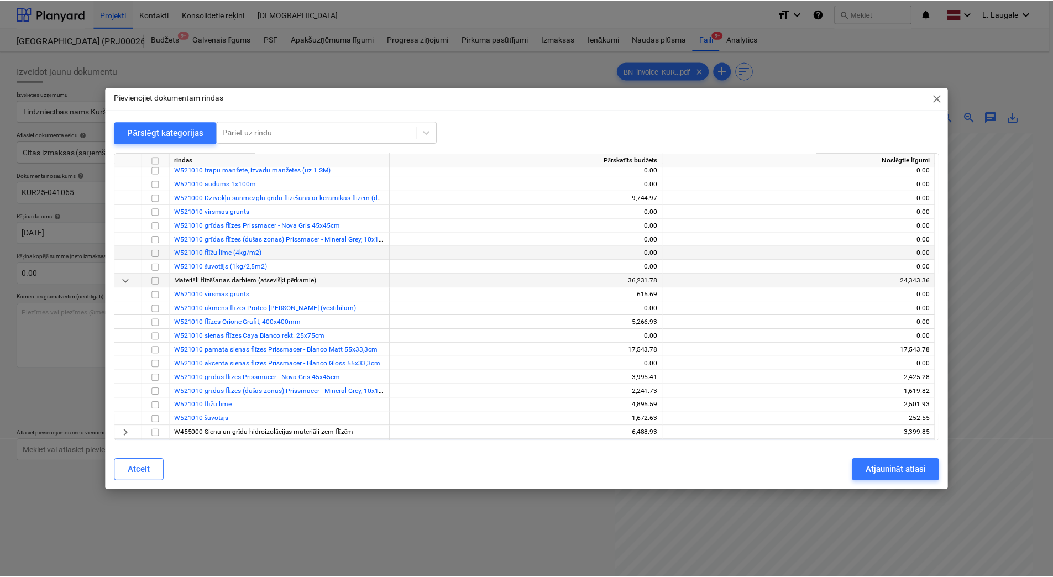
scroll to position [590, 0]
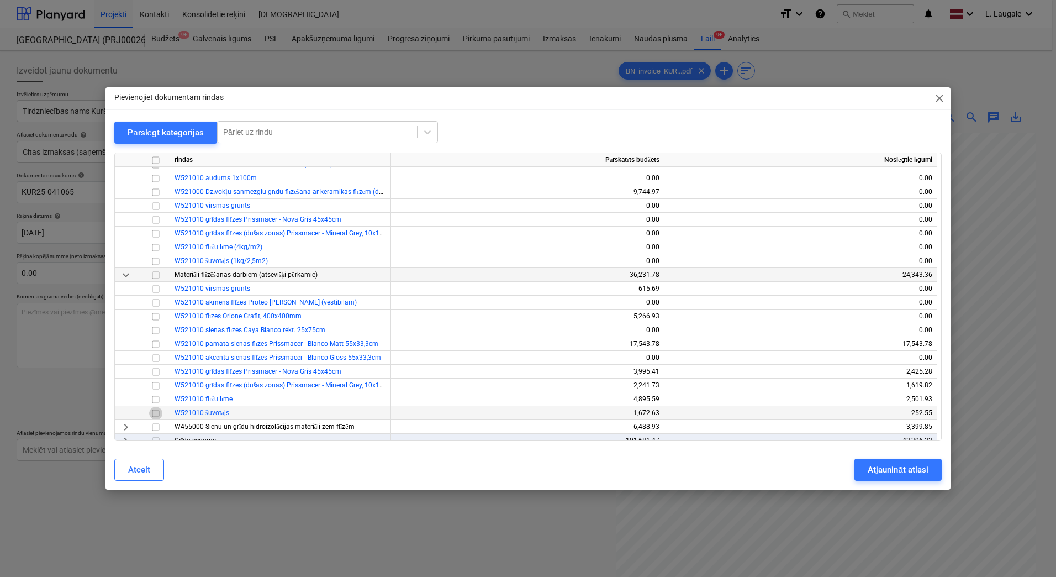
click at [157, 413] on input "checkbox" at bounding box center [155, 413] width 13 height 13
click at [885, 469] on div "Atjaunināt atlasi" at bounding box center [898, 469] width 60 height 14
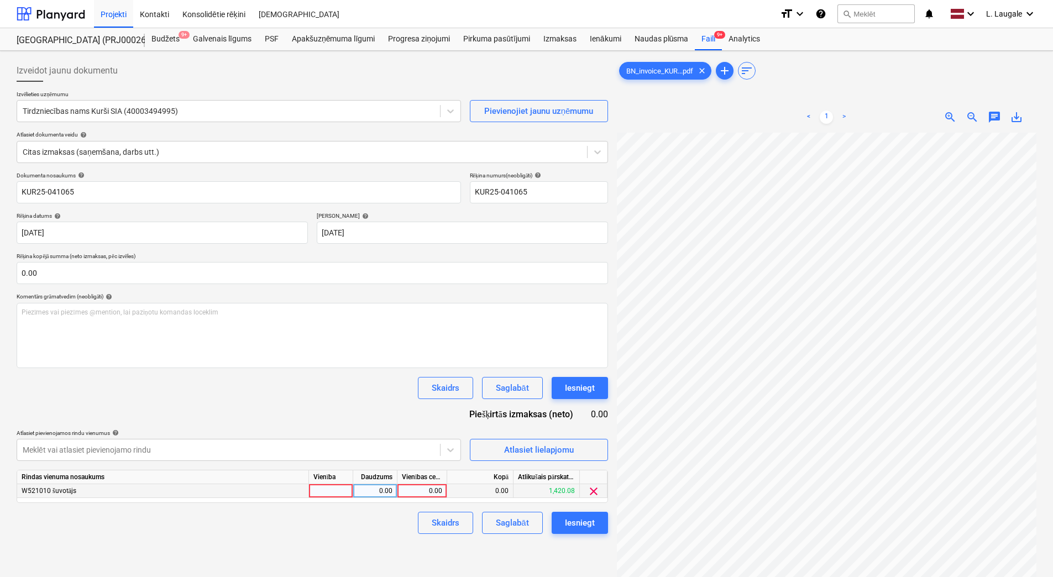
click at [337, 488] on div at bounding box center [331, 491] width 44 height 14
type input "1"
click at [370, 490] on div "0.00" at bounding box center [374, 491] width 35 height 14
type input "1"
click at [407, 488] on div "0.00" at bounding box center [422, 491] width 40 height 14
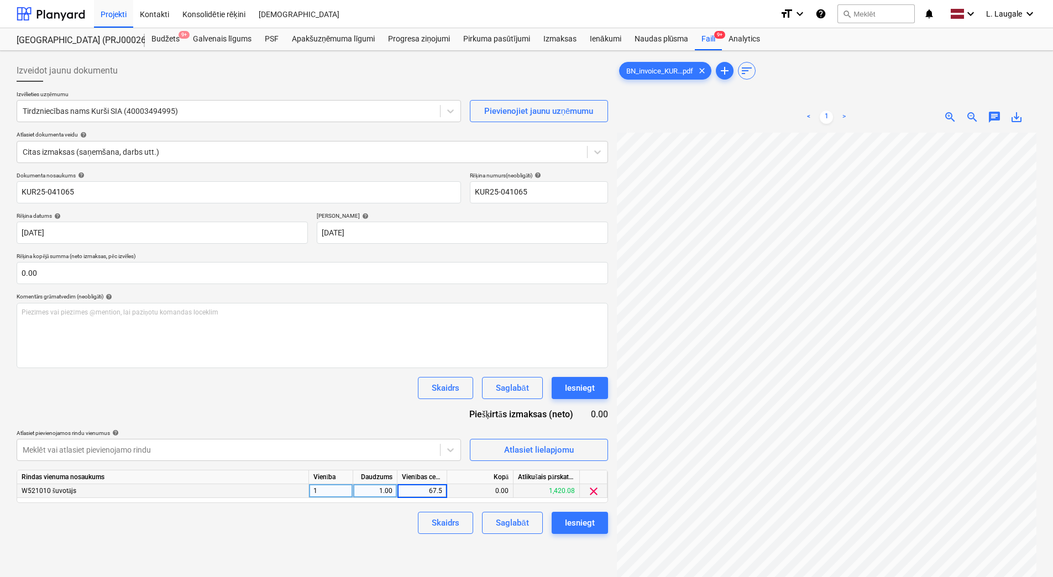
type input "67.51"
click at [393, 532] on div "Skaidrs Saglabāt Iesniegt" at bounding box center [312, 523] width 591 height 22
click at [508, 517] on div "Saglabāt" at bounding box center [512, 523] width 33 height 14
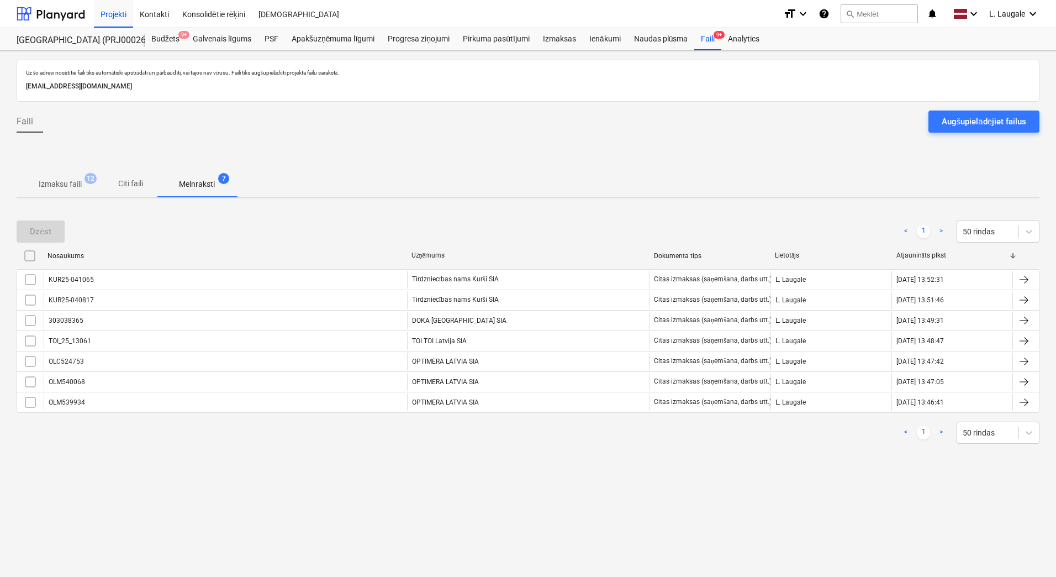
click at [57, 186] on p "Izmaksu faili" at bounding box center [60, 184] width 43 height 12
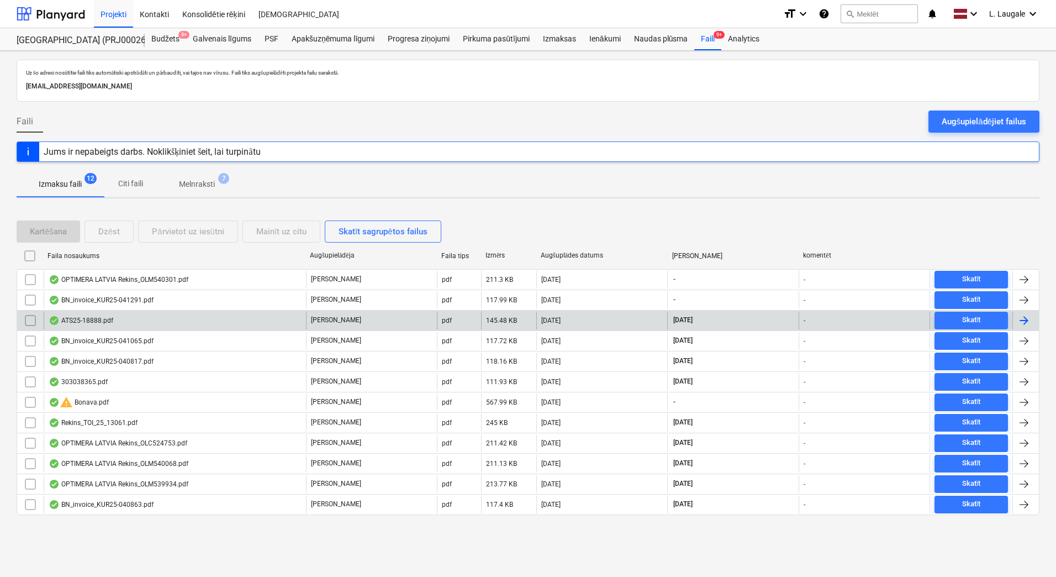
click at [119, 323] on div "ATS25-18888.pdf" at bounding box center [175, 321] width 262 height 18
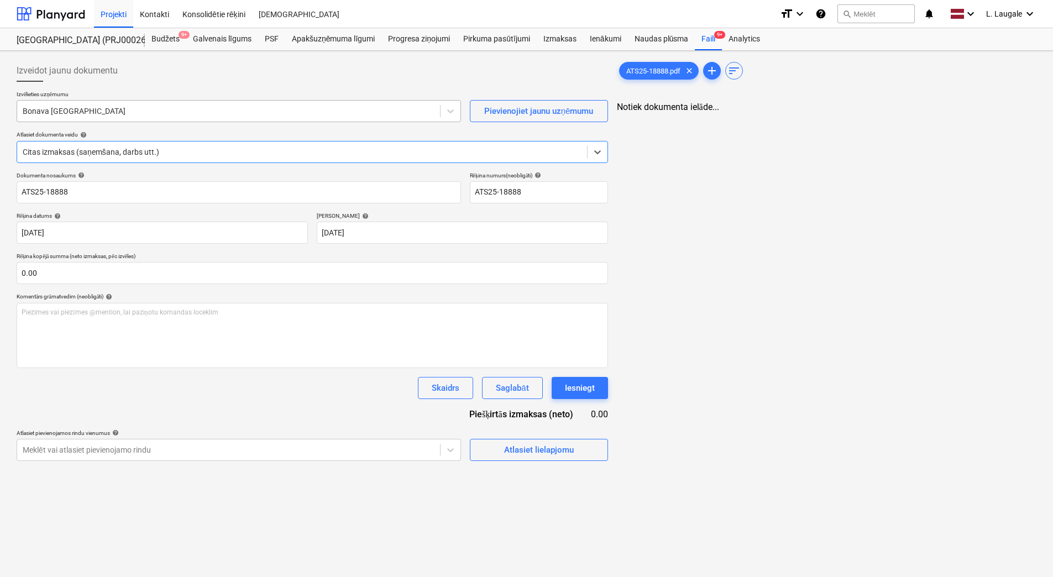
type input "ATS25-18888"
type input "[DATE]"
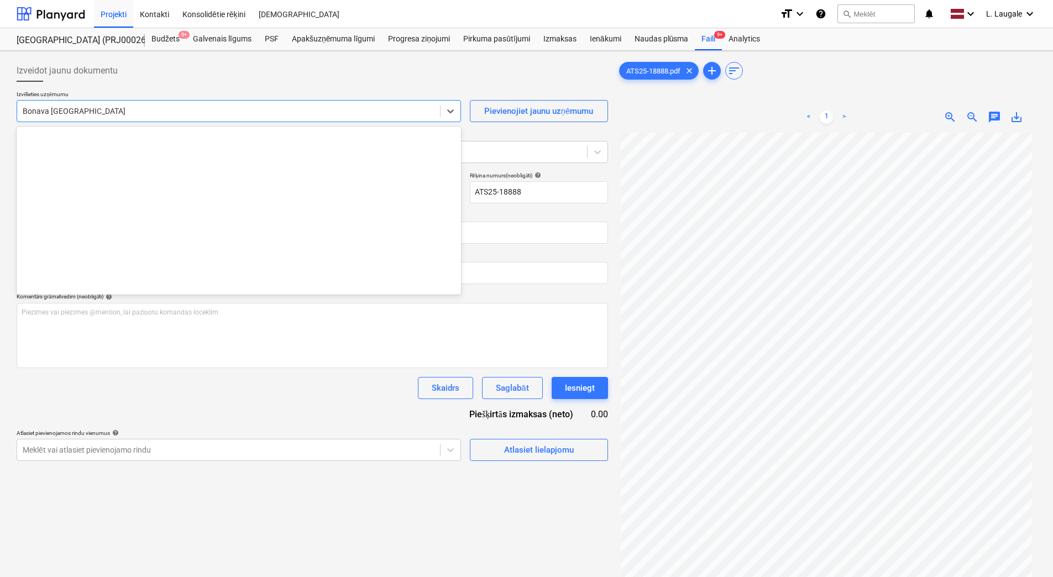
click at [116, 111] on div at bounding box center [229, 111] width 412 height 11
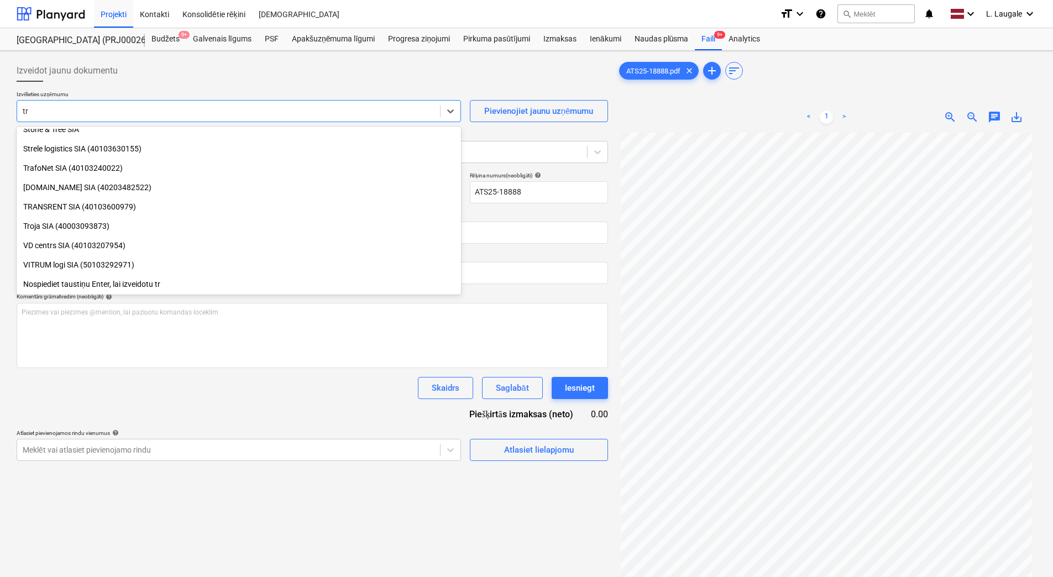
scroll to position [743, 0]
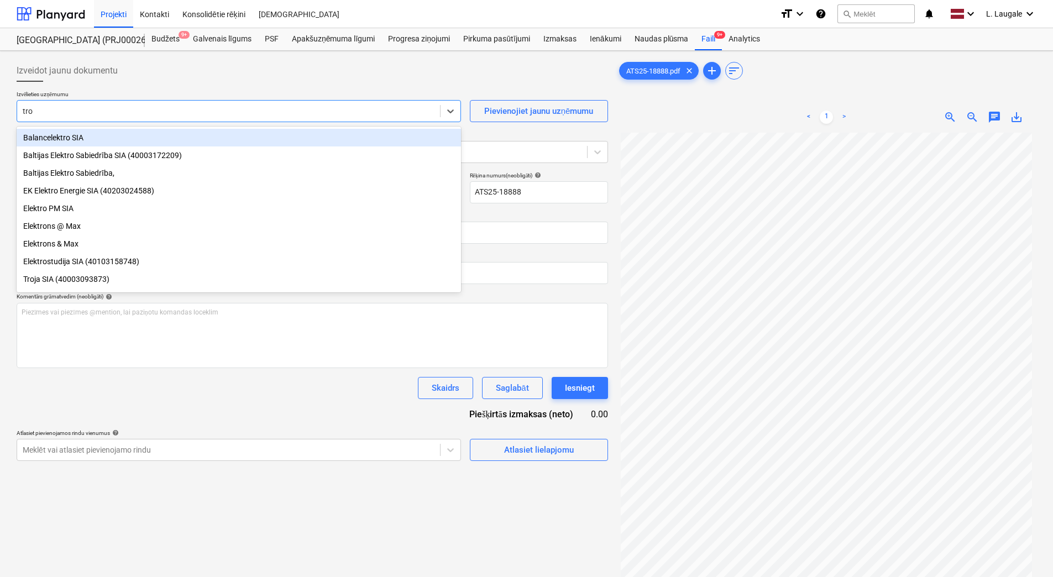
type input "troņ"
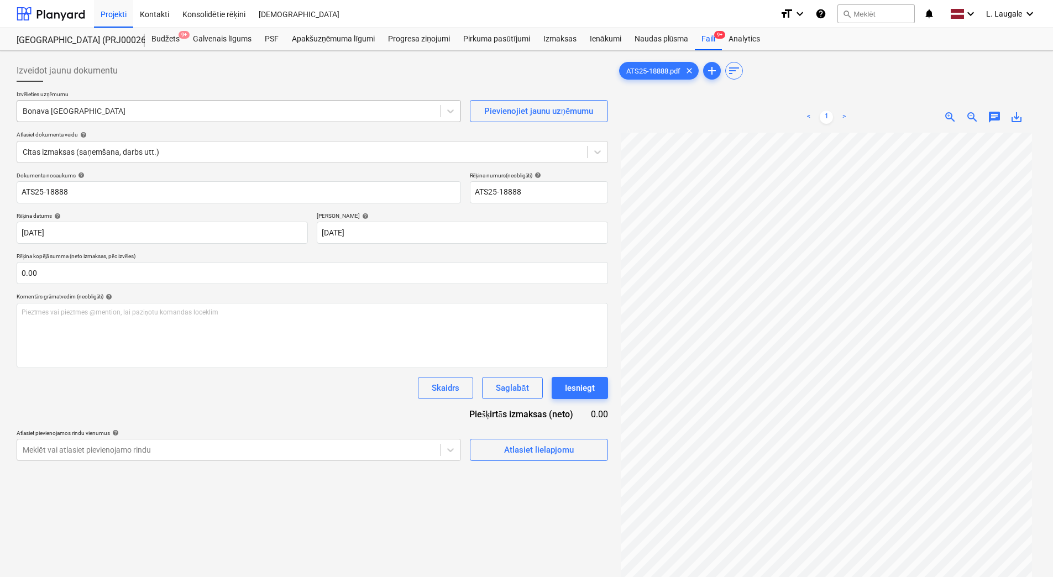
click at [116, 111] on div at bounding box center [229, 111] width 412 height 11
drag, startPoint x: 130, startPoint y: 114, endPoint x: 136, endPoint y: 95, distance: 19.9
click at [131, 113] on div at bounding box center [229, 111] width 412 height 11
click at [139, 84] on div at bounding box center [312, 86] width 591 height 9
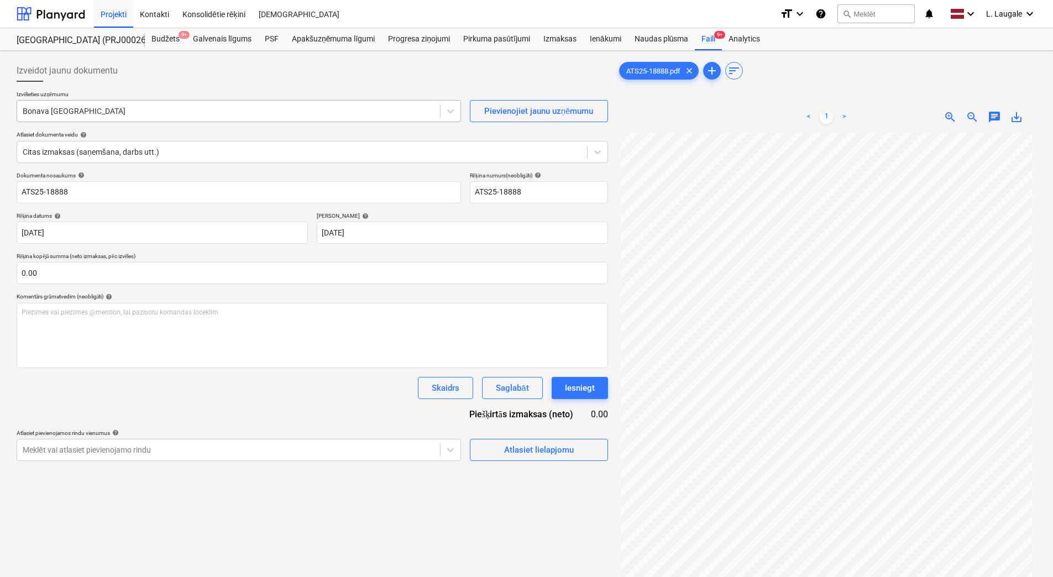
click at [139, 103] on div "Bonava [GEOGRAPHIC_DATA]" at bounding box center [228, 110] width 423 height 15
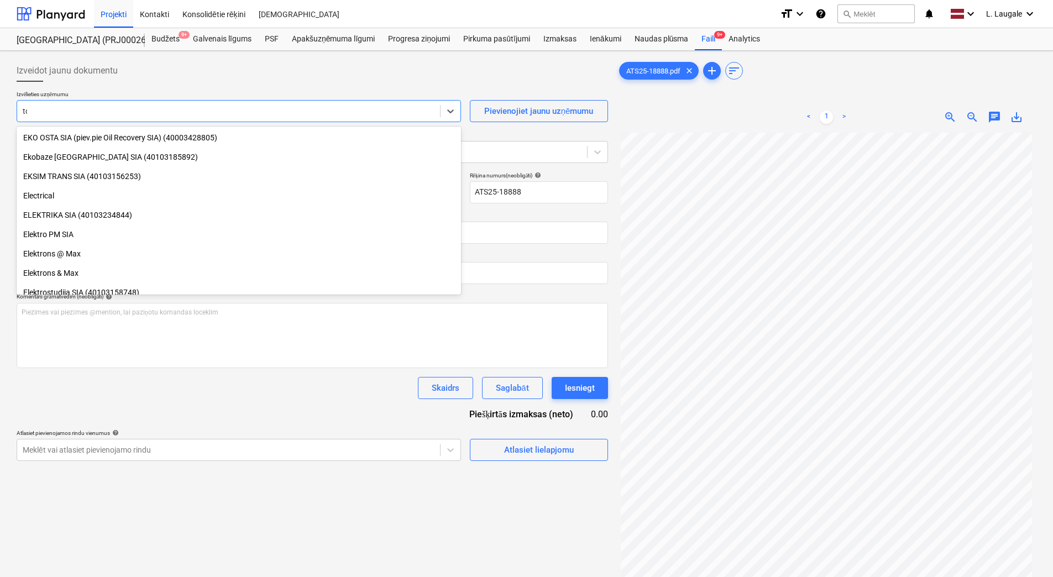
scroll to position [0, 0]
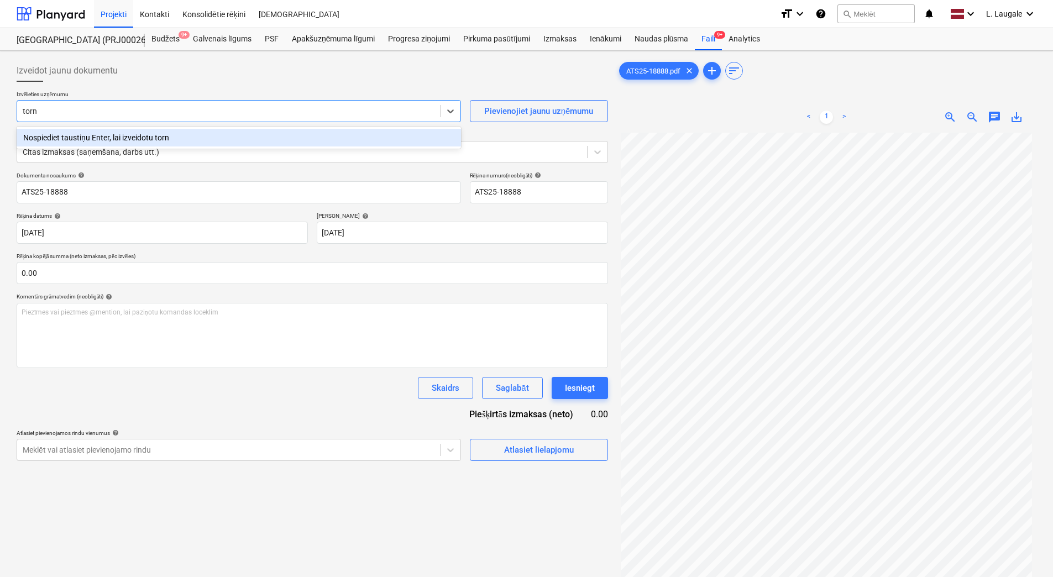
type input "tor"
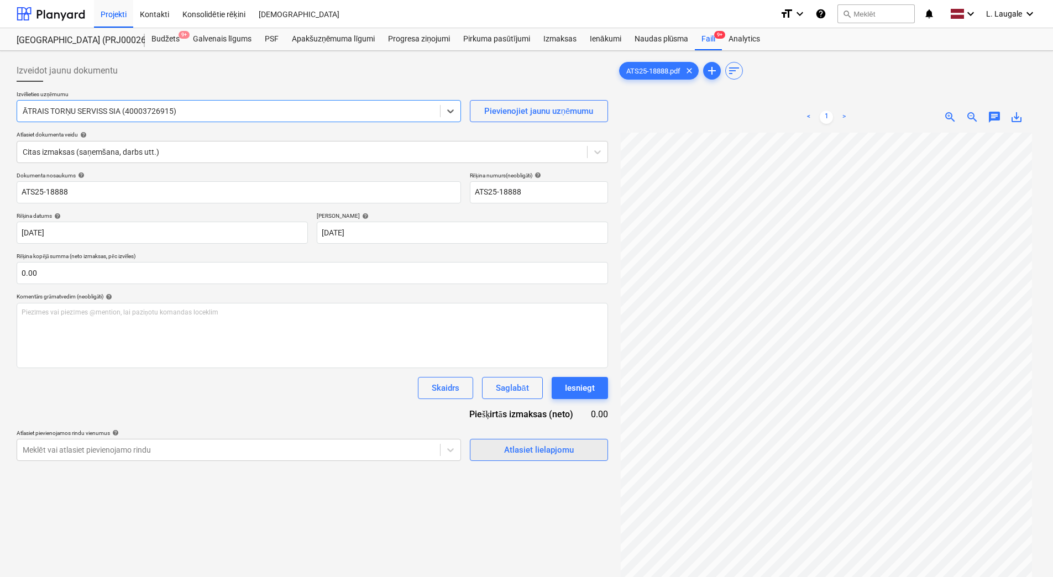
click at [519, 450] on div "Atlasiet lielapjomu" at bounding box center [539, 450] width 70 height 14
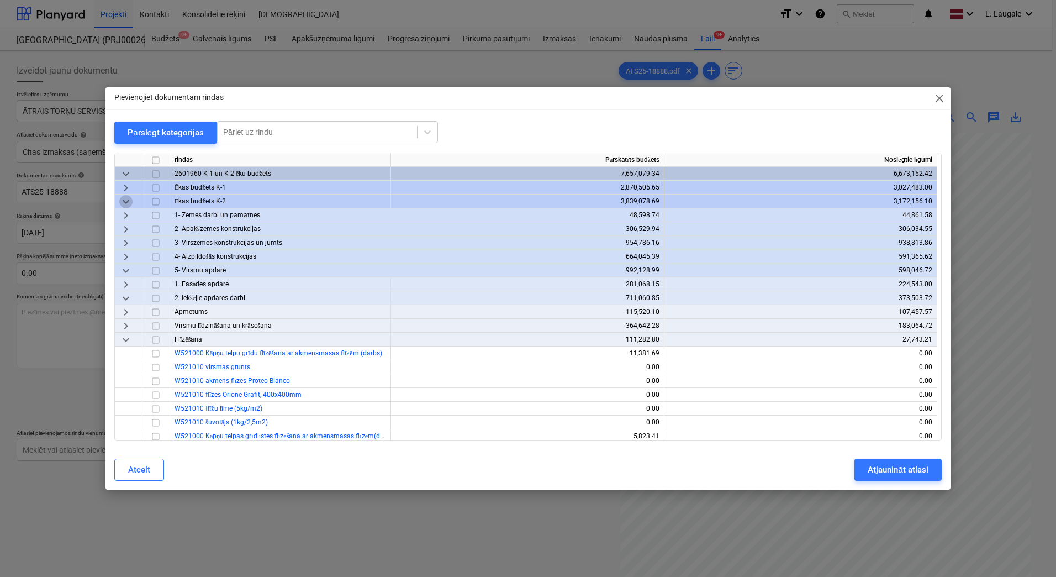
click at [127, 204] on span "keyboard_arrow_down" at bounding box center [125, 201] width 13 height 13
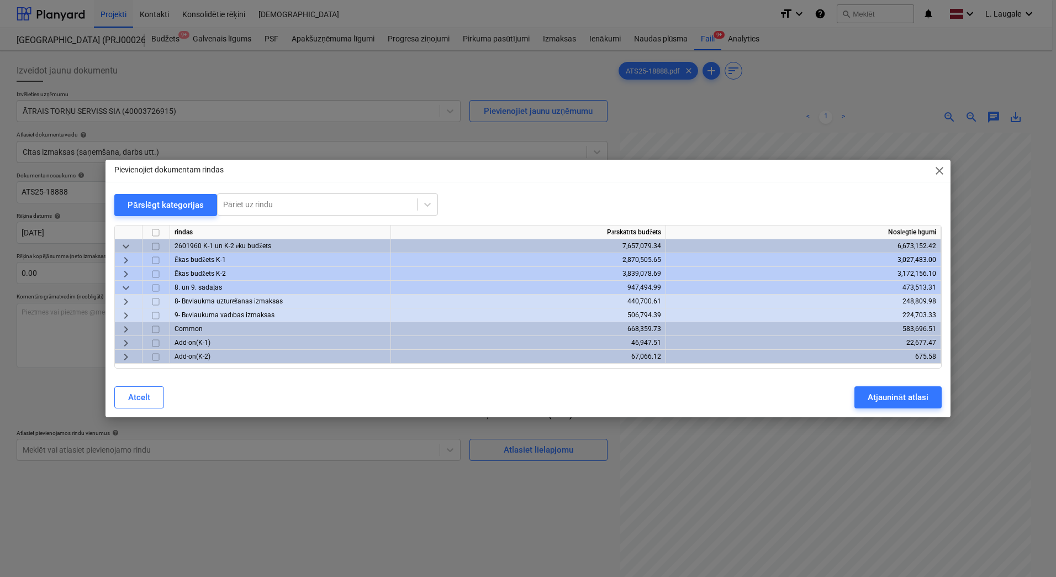
click at [123, 302] on span "keyboard_arrow_right" at bounding box center [125, 301] width 13 height 13
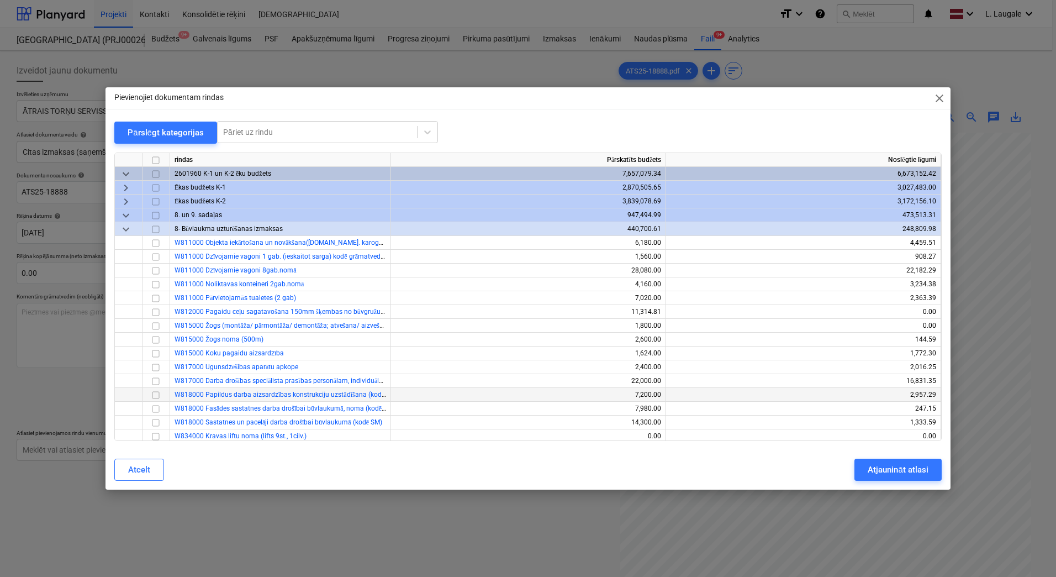
click at [152, 394] on input "checkbox" at bounding box center [155, 394] width 13 height 13
click at [886, 465] on div "Atjaunināt atlasi" at bounding box center [898, 469] width 60 height 14
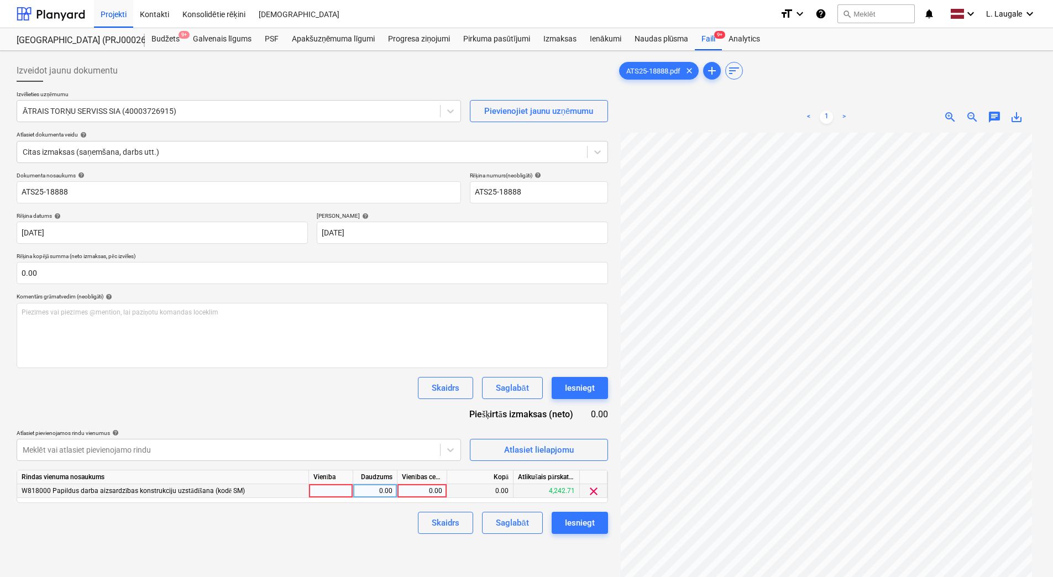
click at [334, 488] on div at bounding box center [331, 491] width 44 height 14
type input "1"
click at [388, 490] on div "0.00" at bounding box center [374, 491] width 35 height 14
click at [411, 489] on div "0.00" at bounding box center [422, 491] width 40 height 14
type input "305.87"
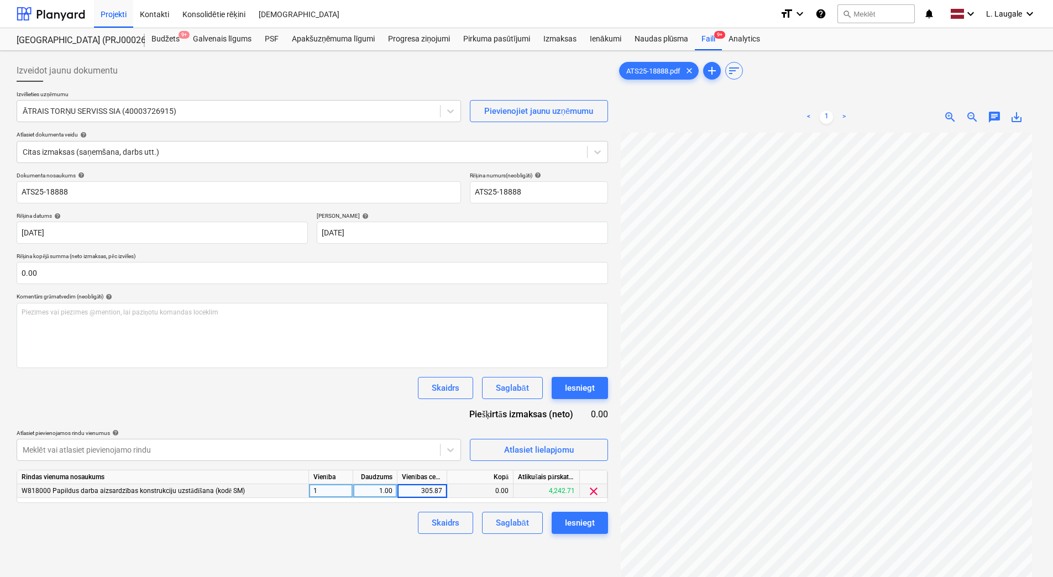
click at [392, 519] on div "Skaidrs Saglabāt Iesniegt" at bounding box center [312, 523] width 591 height 22
click at [521, 530] on button "Saglabāt" at bounding box center [512, 523] width 60 height 22
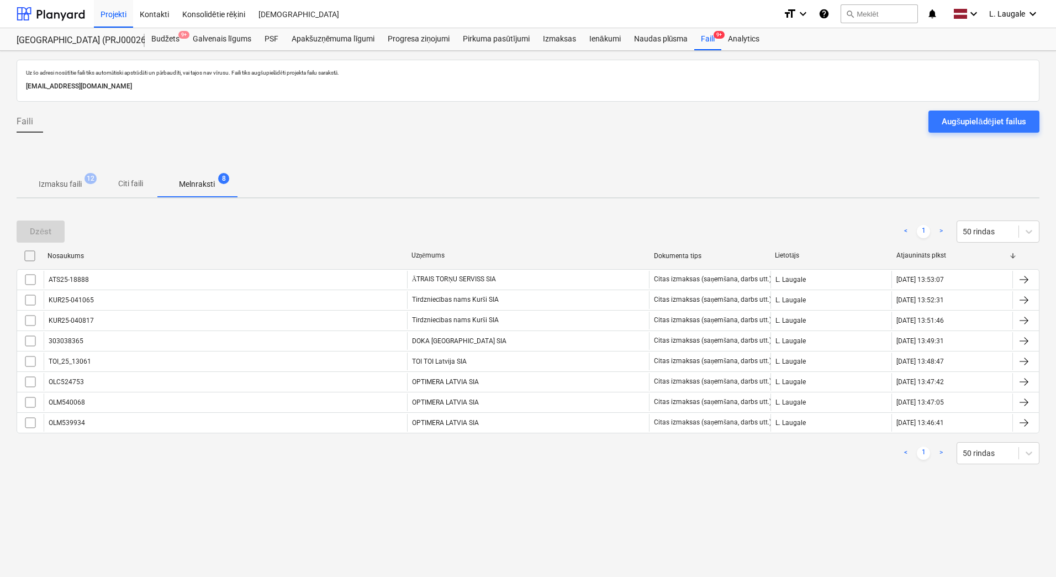
click at [64, 187] on p "Izmaksu faili" at bounding box center [60, 184] width 43 height 12
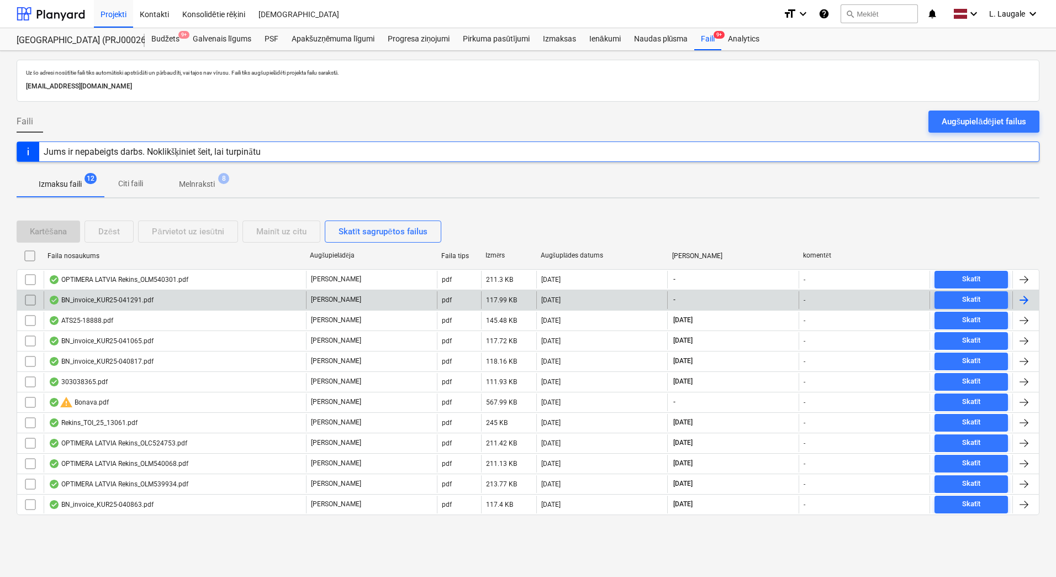
click at [132, 298] on div "BN_invoice_KUR25-041291.pdf" at bounding box center [101, 300] width 105 height 9
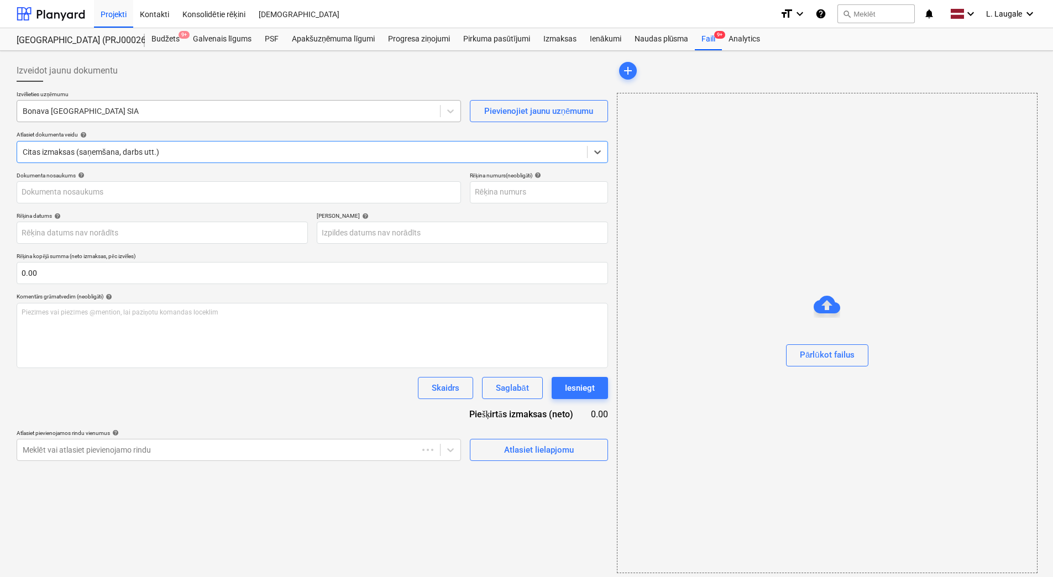
click at [94, 104] on div "Bonava [GEOGRAPHIC_DATA] SIA" at bounding box center [228, 110] width 423 height 15
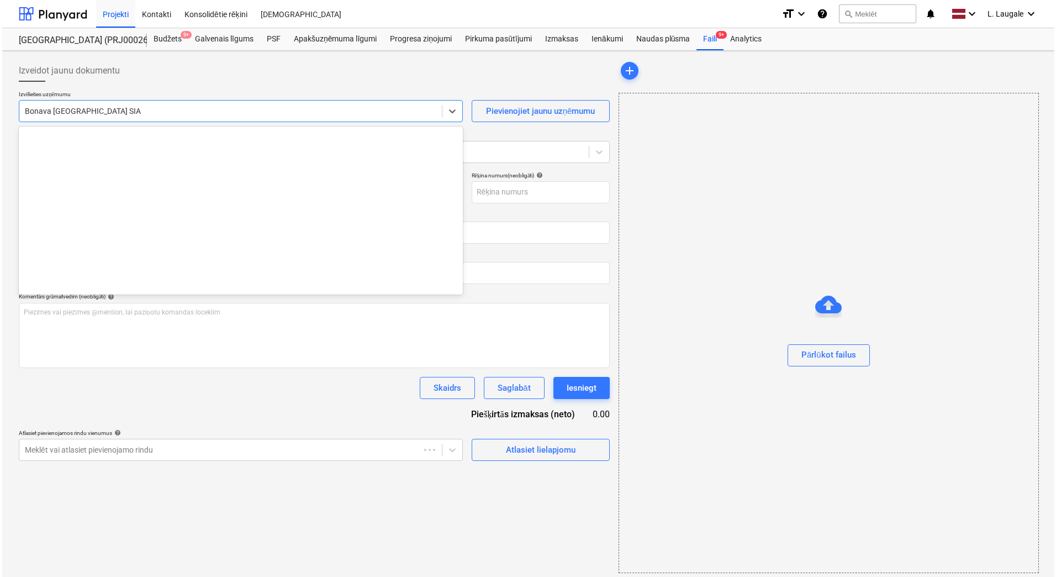
scroll to position [2089, 0]
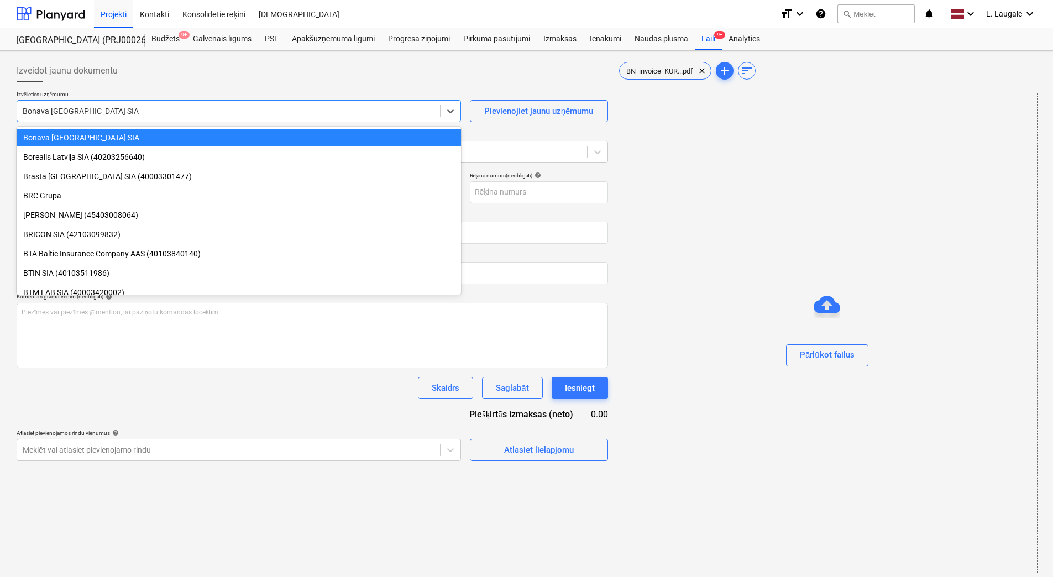
type input "KUR25-041291"
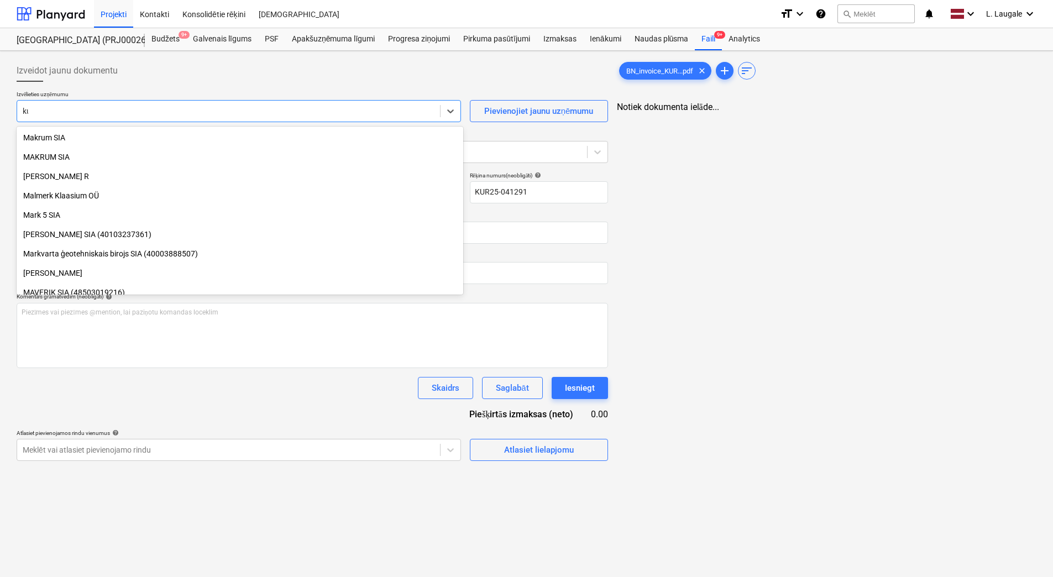
type input "kur"
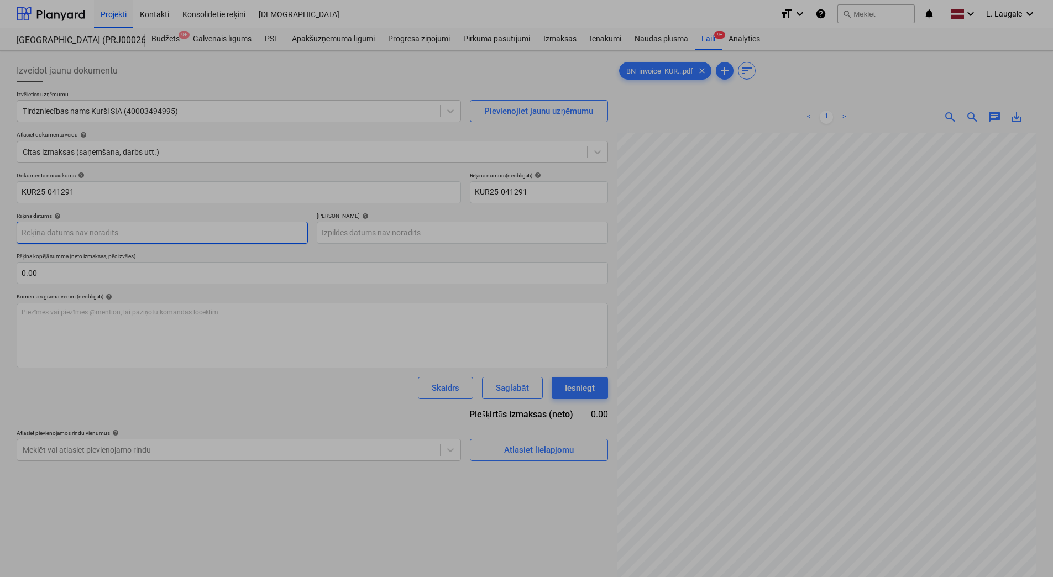
click at [123, 235] on body "Projekti Kontakti Konsolidētie rēķini Iesūtne format_size keyboard_arrow_down h…" at bounding box center [526, 288] width 1053 height 577
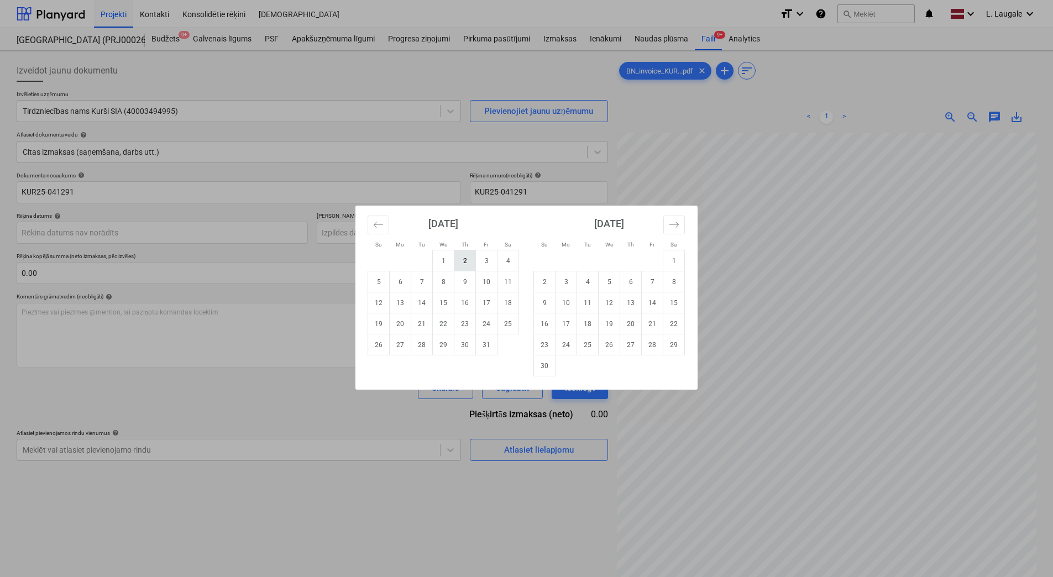
click at [470, 261] on td "2" at bounding box center [465, 260] width 22 height 21
type input "[DATE]"
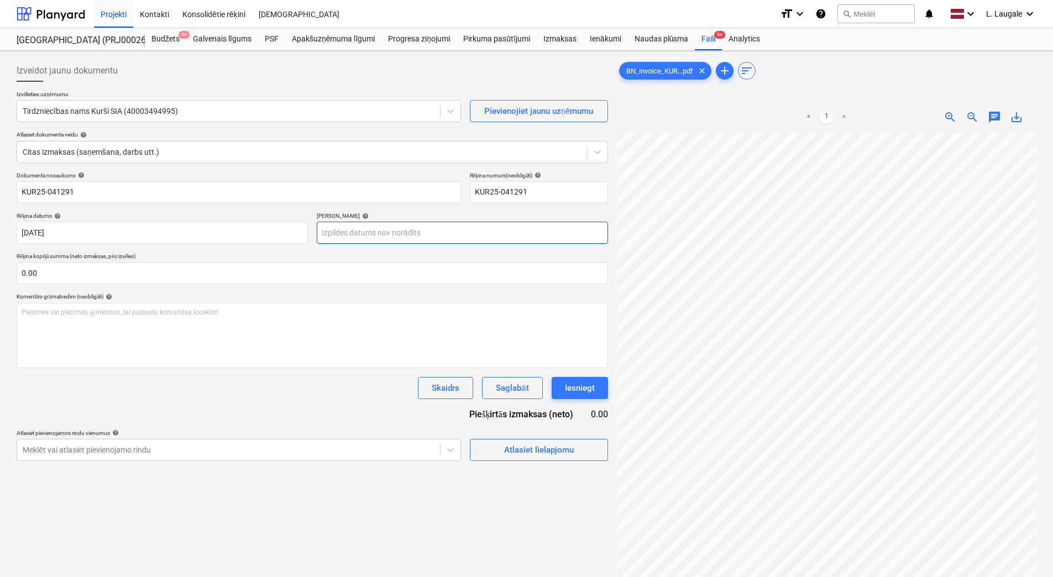
click at [434, 232] on body "Projekti Kontakti Konsolidētie rēķini Iesūtne format_size keyboard_arrow_down h…" at bounding box center [526, 288] width 1053 height 577
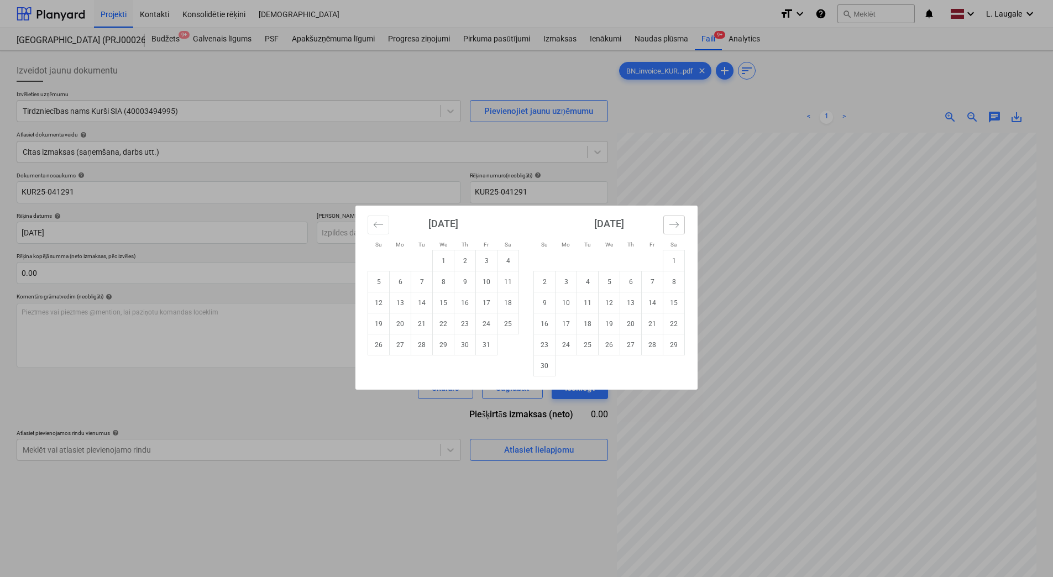
click at [671, 228] on icon "Move forward to switch to the next month." at bounding box center [674, 224] width 10 height 10
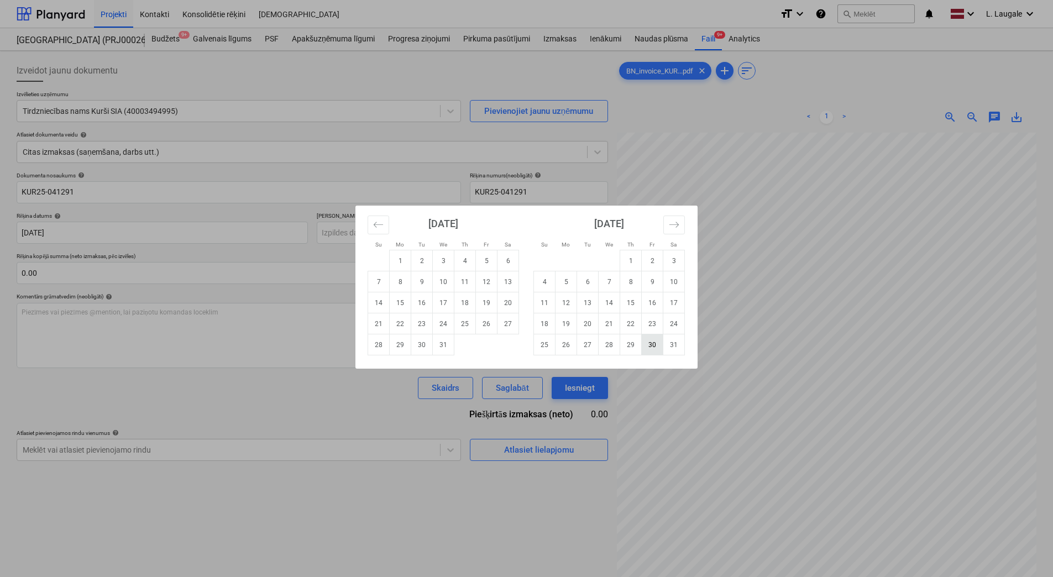
click at [655, 349] on td "30" at bounding box center [652, 344] width 22 height 21
type input "[DATE]"
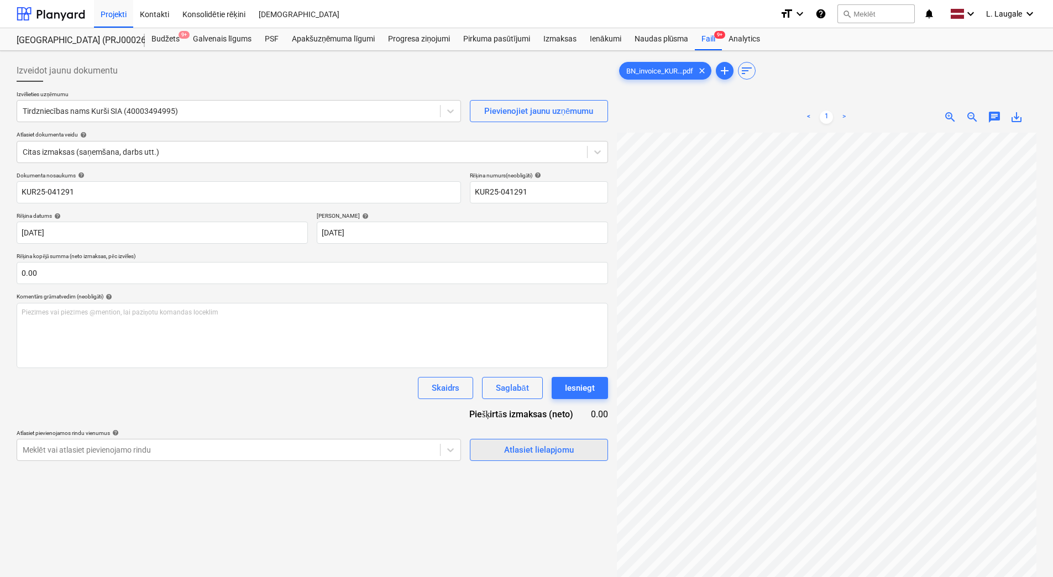
click at [537, 454] on div "Atlasiet lielapjomu" at bounding box center [539, 450] width 70 height 14
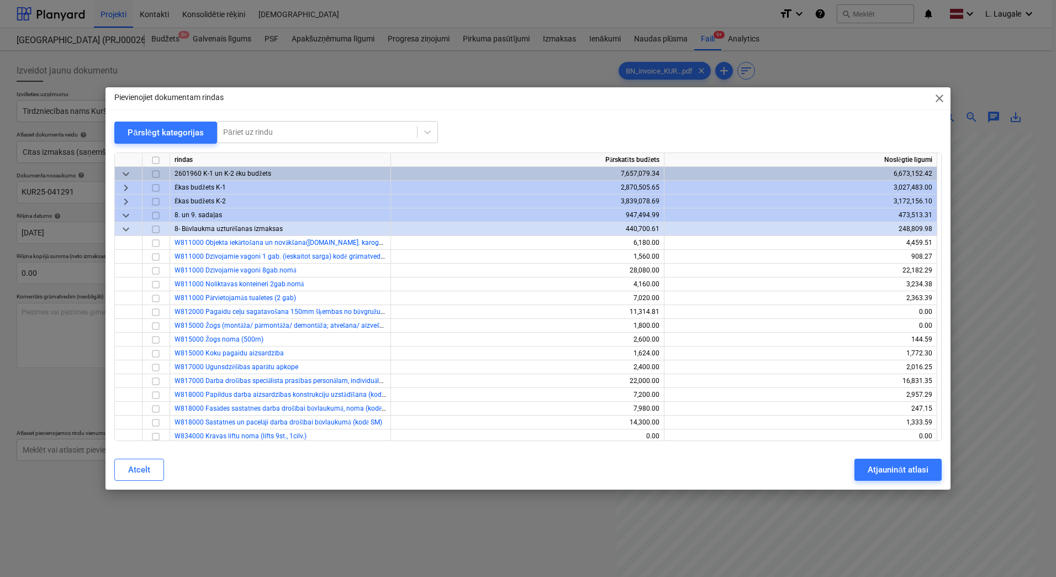
click at [128, 199] on span "keyboard_arrow_right" at bounding box center [125, 201] width 13 height 13
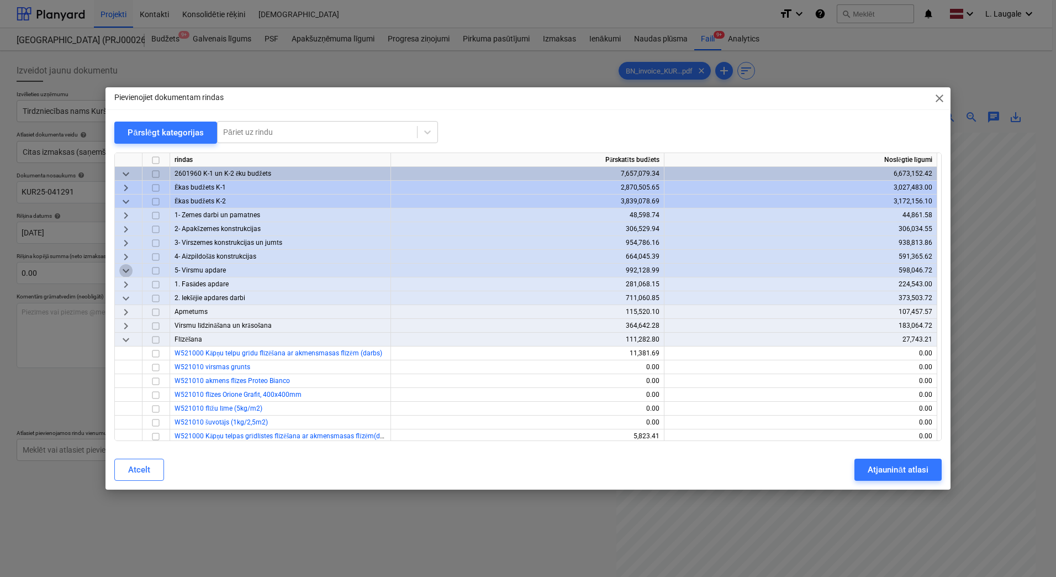
click at [125, 271] on span "keyboard_arrow_down" at bounding box center [125, 270] width 13 height 13
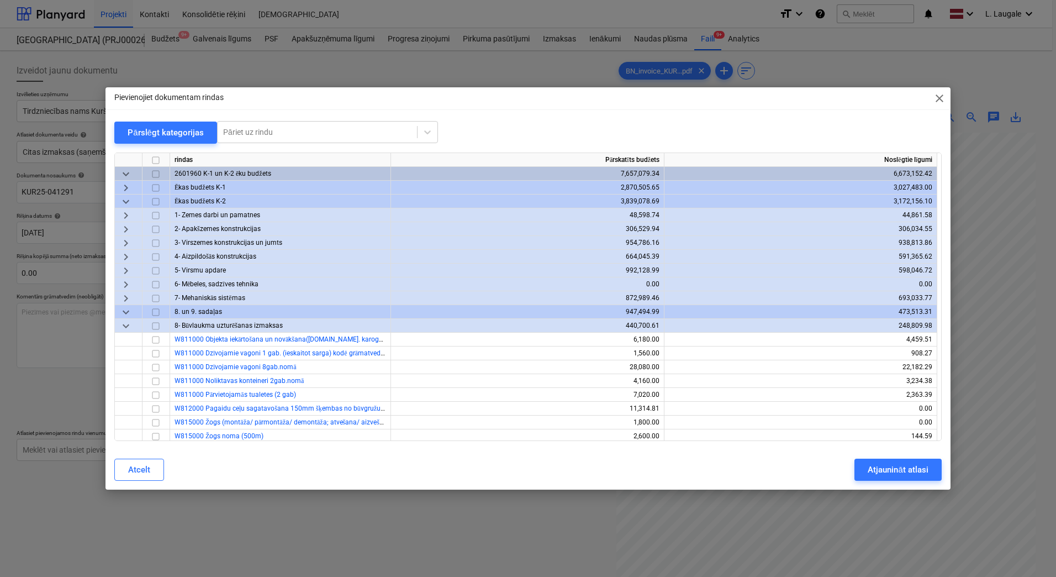
click at [124, 254] on span "keyboard_arrow_right" at bounding box center [125, 256] width 13 height 13
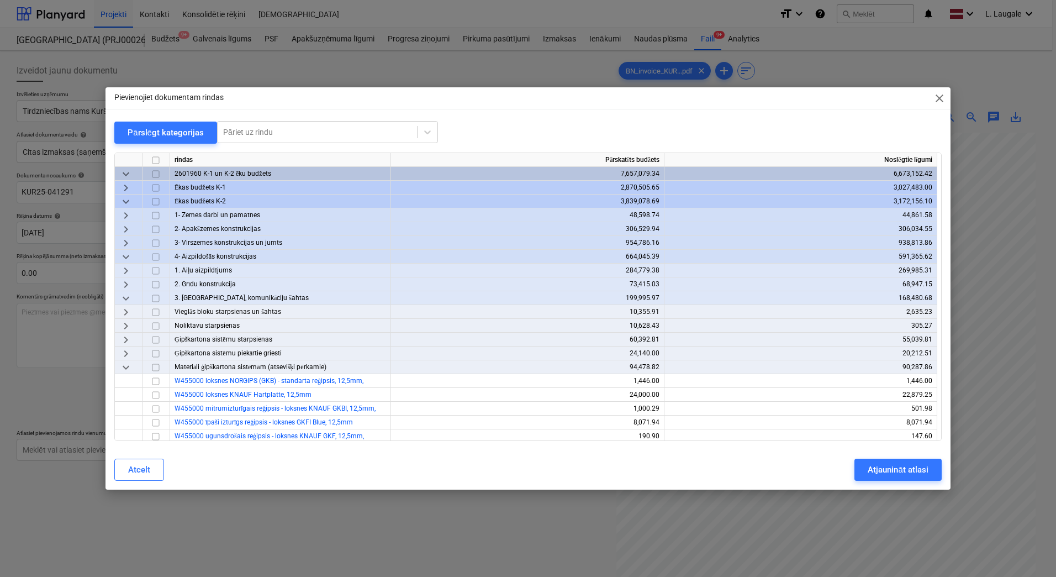
scroll to position [73, 0]
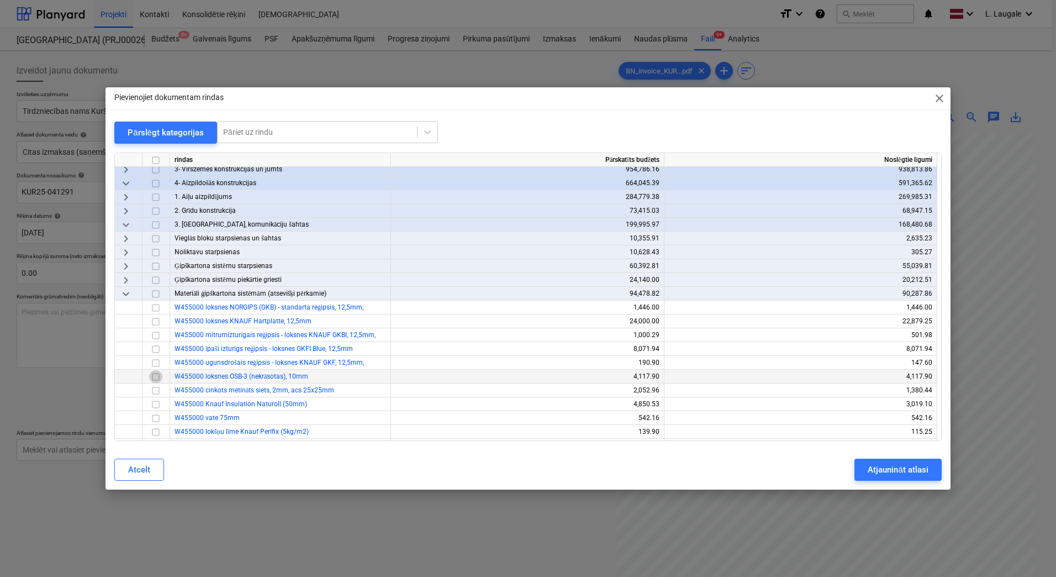
click at [155, 377] on input "checkbox" at bounding box center [155, 376] width 13 height 13
click at [871, 470] on div "Atjaunināt atlasi" at bounding box center [898, 469] width 60 height 14
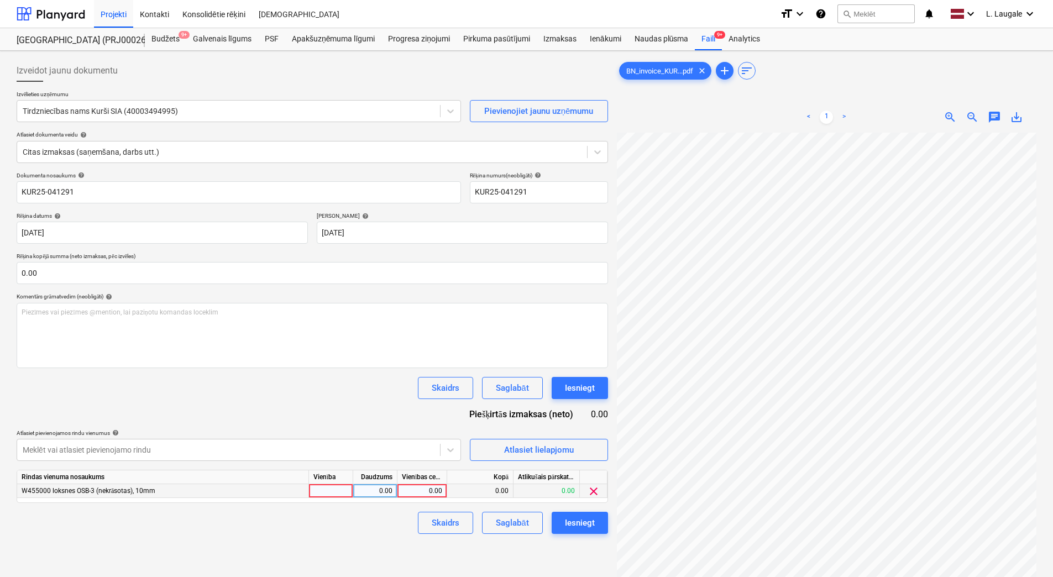
click at [337, 491] on div at bounding box center [331, 491] width 44 height 14
click at [387, 493] on div "0.00" at bounding box center [374, 491] width 35 height 14
click at [433, 493] on div "0.00" at bounding box center [422, 491] width 40 height 14
type input "1453.5"
click at [367, 534] on div "Skaidrs Saglabāt Iesniegt" at bounding box center [312, 523] width 591 height 22
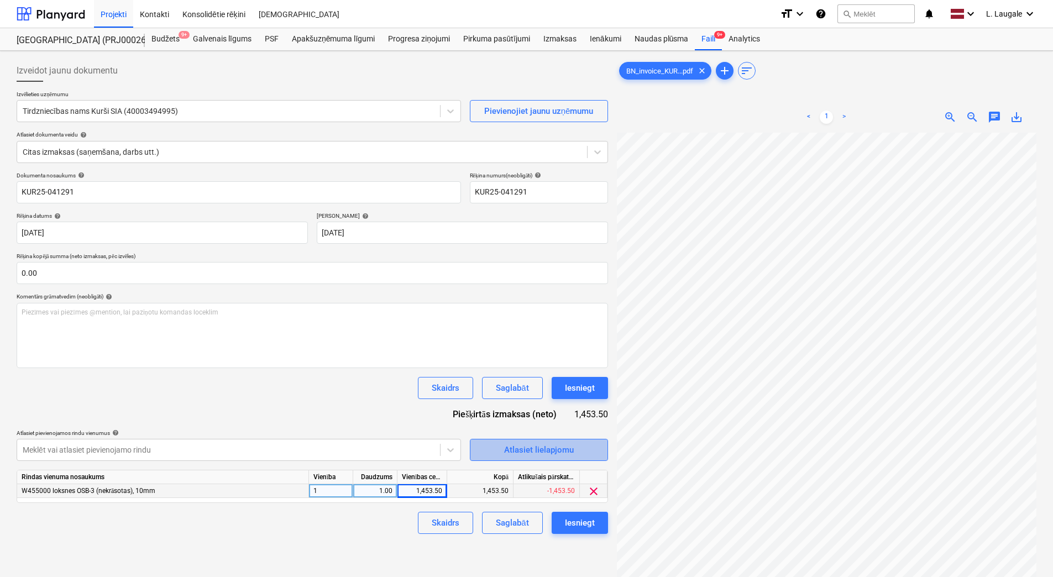
click at [498, 453] on span "Atlasiet lielapjomu" at bounding box center [538, 450] width 111 height 14
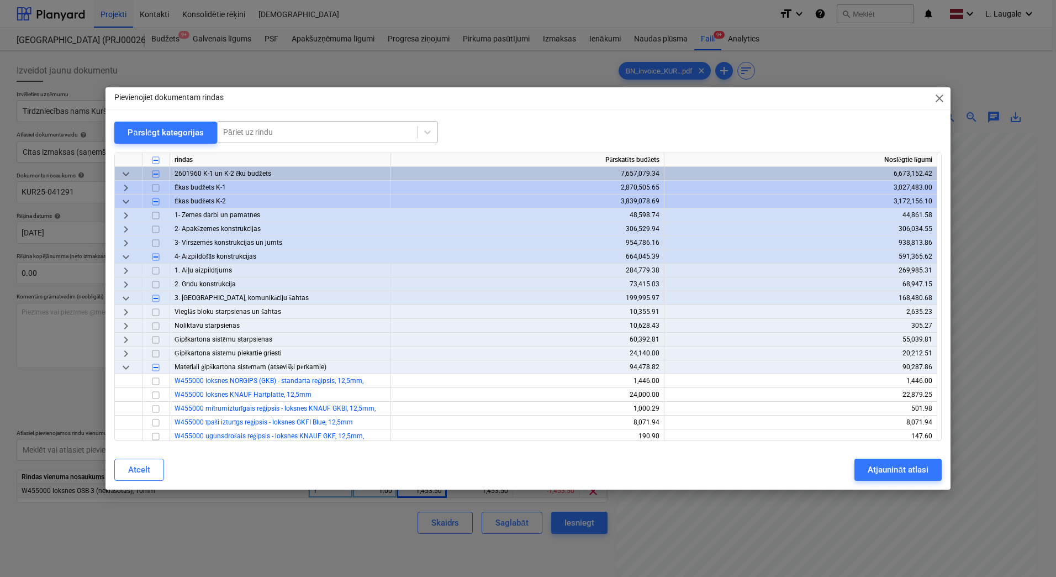
click at [259, 138] on div "Pāriet uz rindu" at bounding box center [317, 131] width 199 height 15
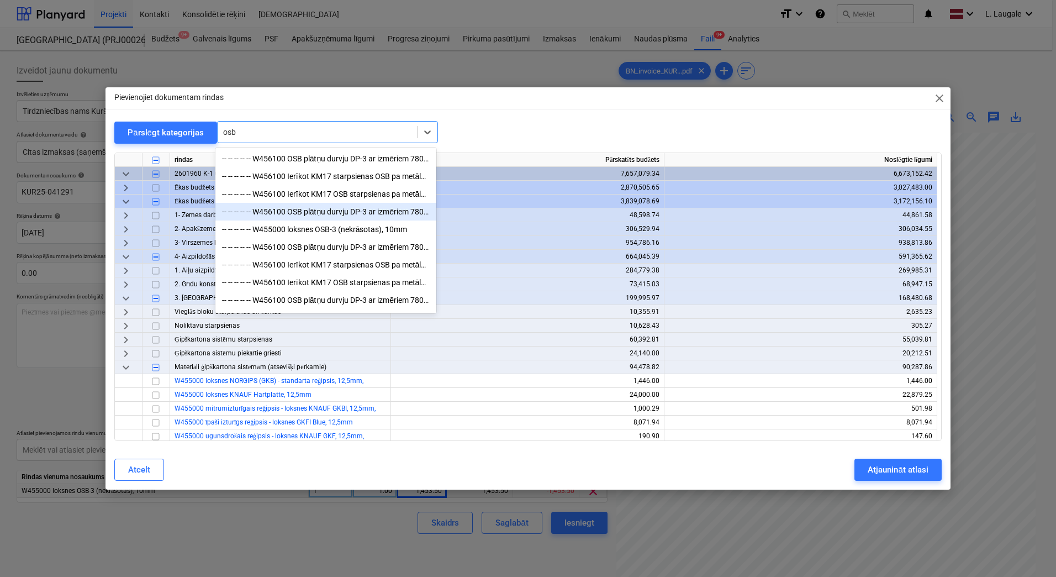
type input "osb"
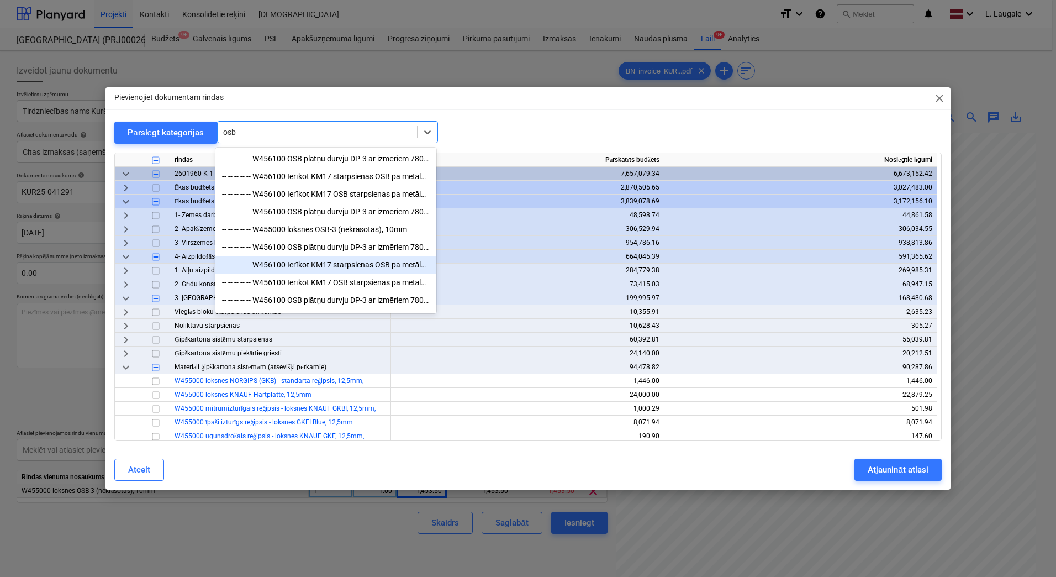
scroll to position [21, 0]
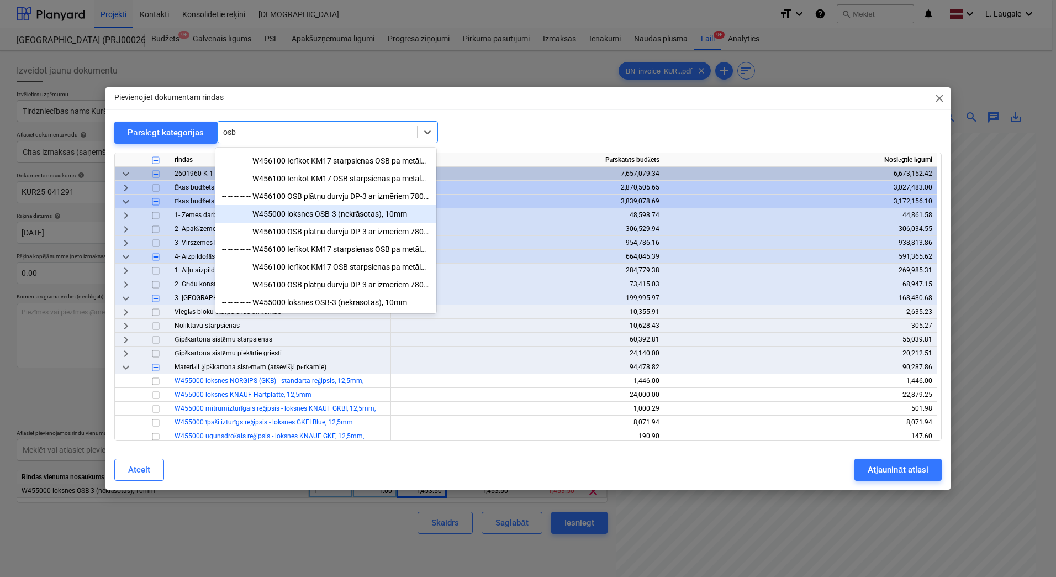
click at [374, 216] on div "-- -- -- -- -- W455000 loksnes OSB-3 (nekrāsotas), 10mm" at bounding box center [325, 214] width 221 height 18
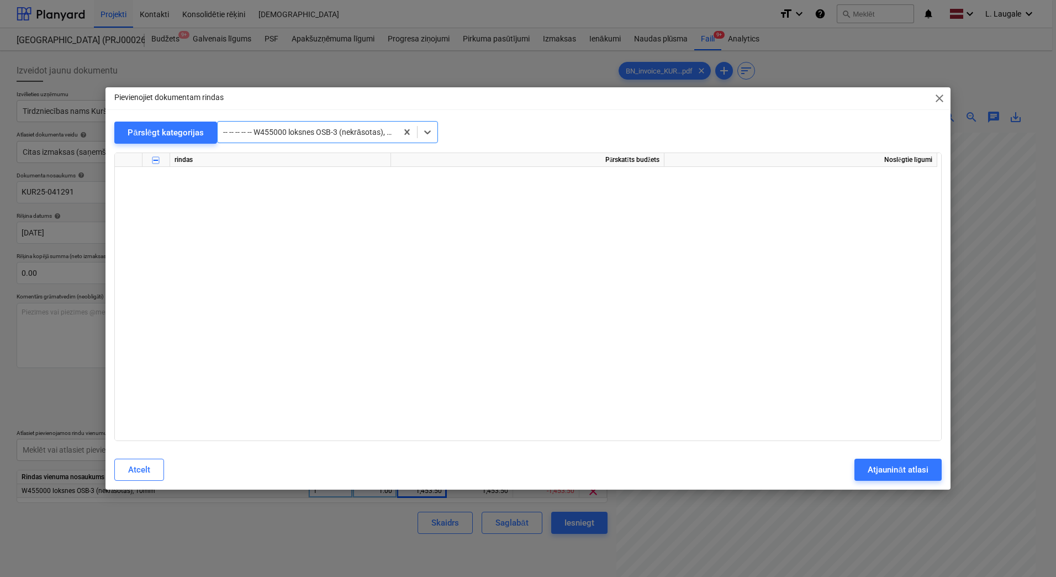
scroll to position [4034, 0]
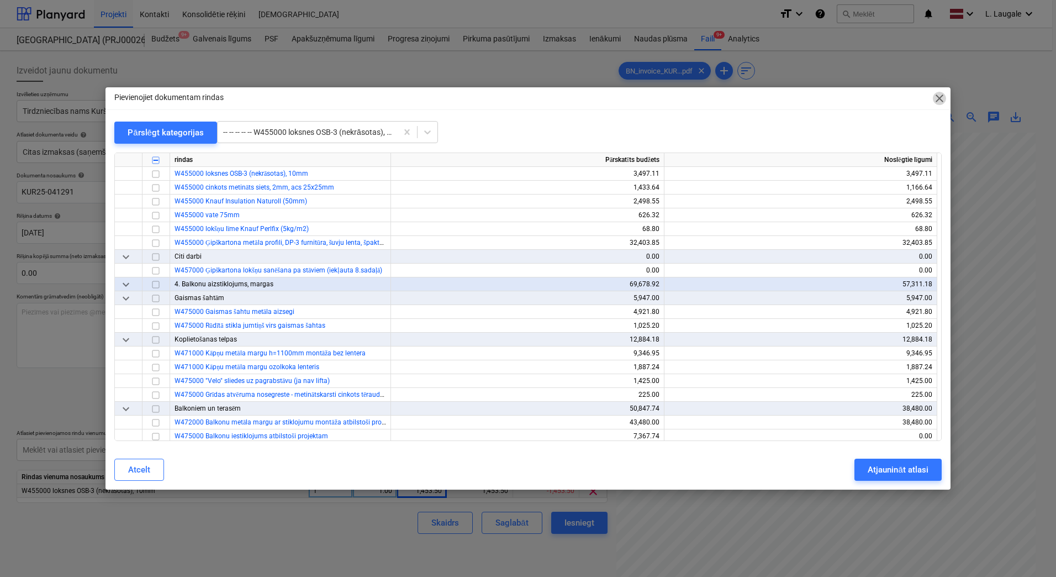
click at [940, 102] on span "close" at bounding box center [939, 98] width 13 height 13
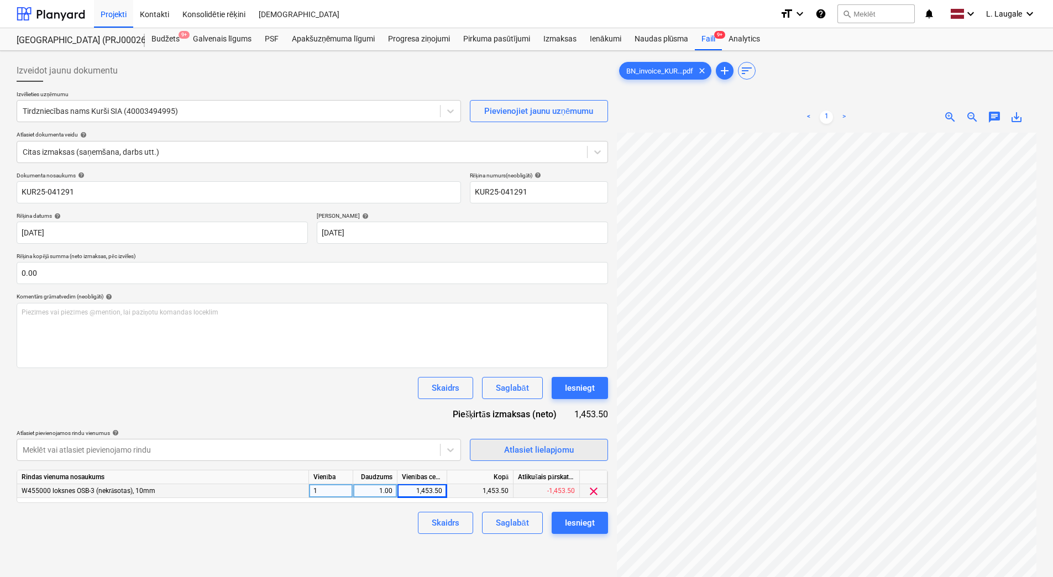
click at [524, 458] on button "Atlasiet lielapjomu" at bounding box center [539, 450] width 138 height 22
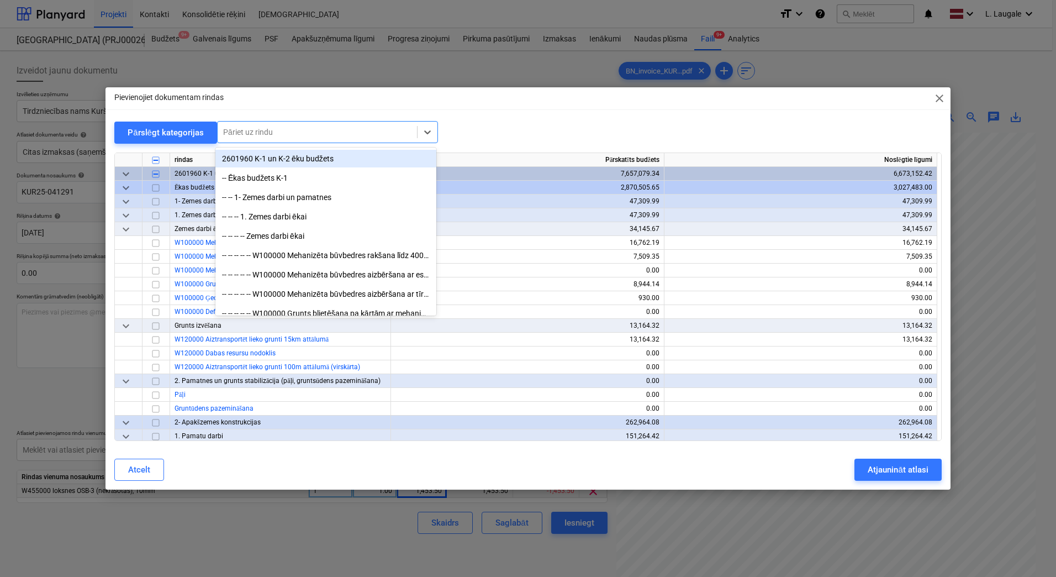
click at [251, 137] on div at bounding box center [317, 132] width 188 height 11
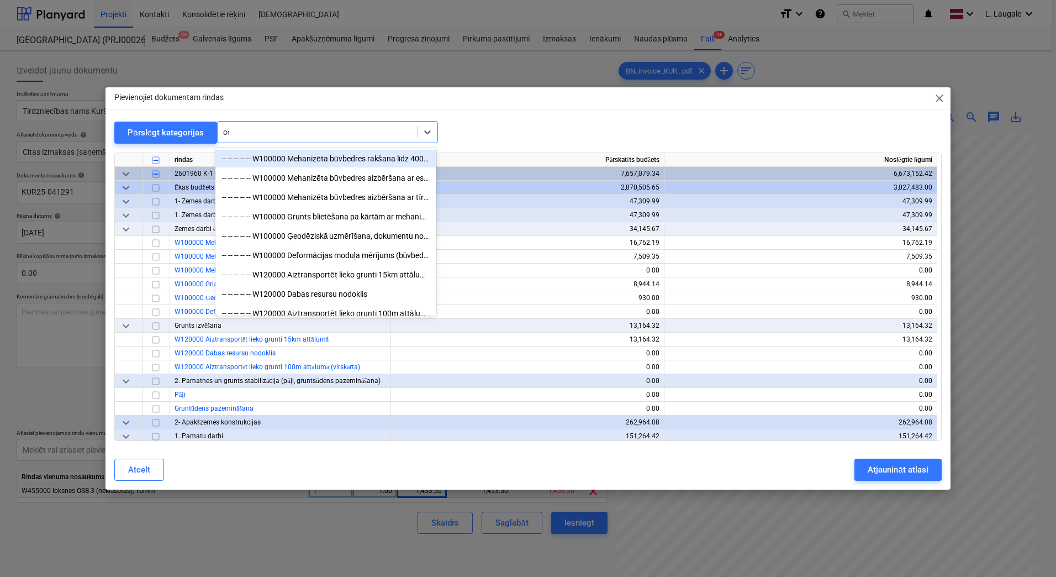
type input "osb"
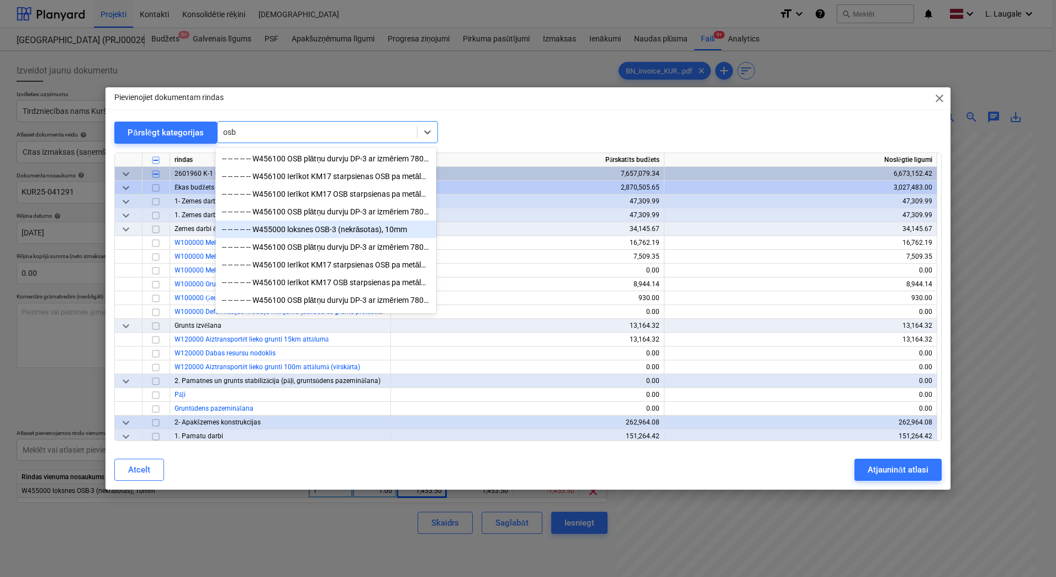
click at [305, 227] on div "-- -- -- -- -- W455000 loksnes OSB-3 (nekrāsotas), 10mm" at bounding box center [325, 229] width 221 height 18
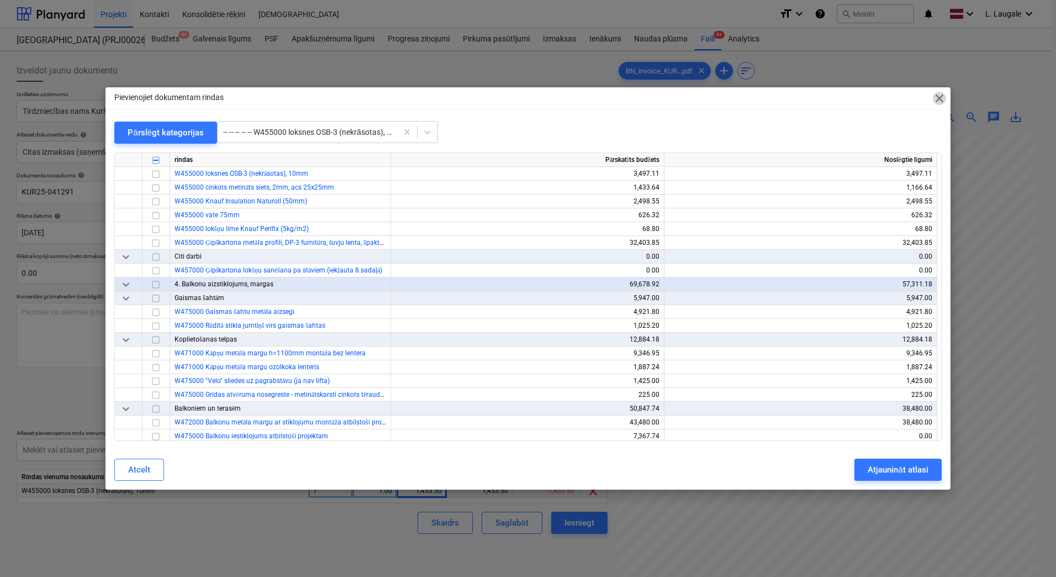
click at [943, 99] on span "close" at bounding box center [939, 98] width 13 height 13
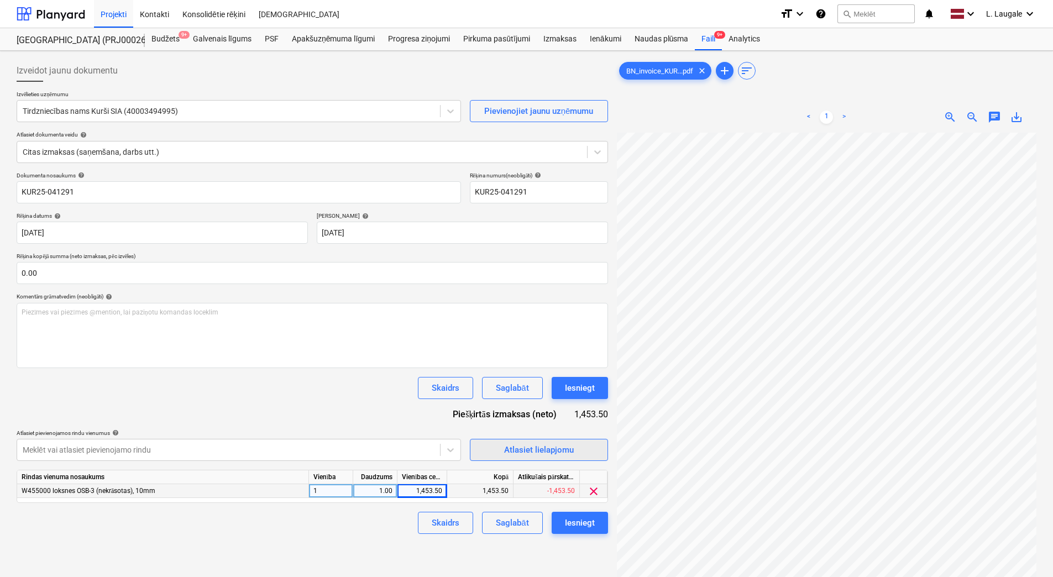
click at [497, 452] on span "Atlasiet lielapjomu" at bounding box center [538, 450] width 111 height 14
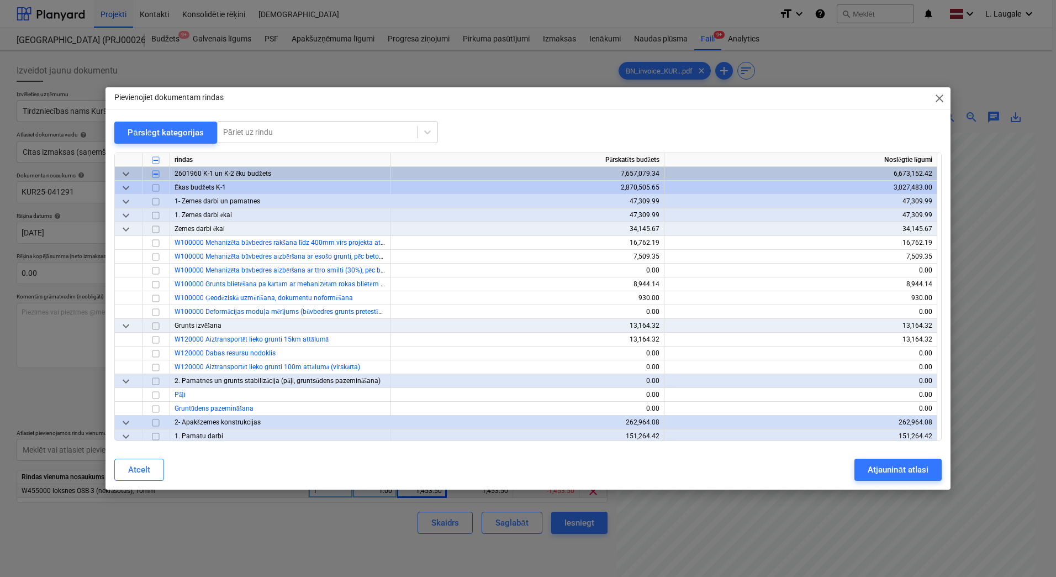
click at [941, 96] on span "close" at bounding box center [939, 98] width 13 height 13
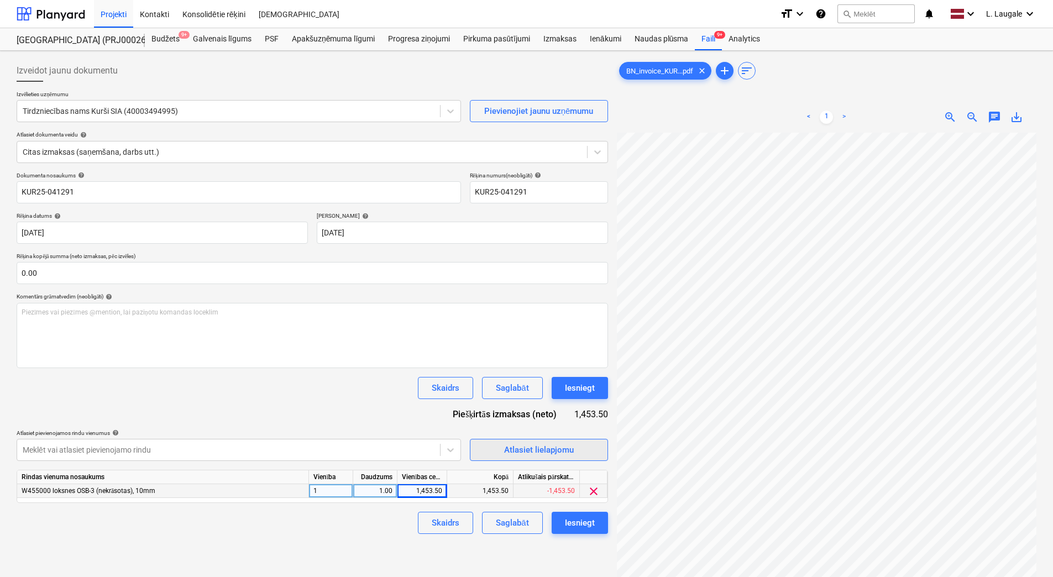
click at [564, 443] on div "Atlasiet lielapjomu" at bounding box center [539, 450] width 70 height 14
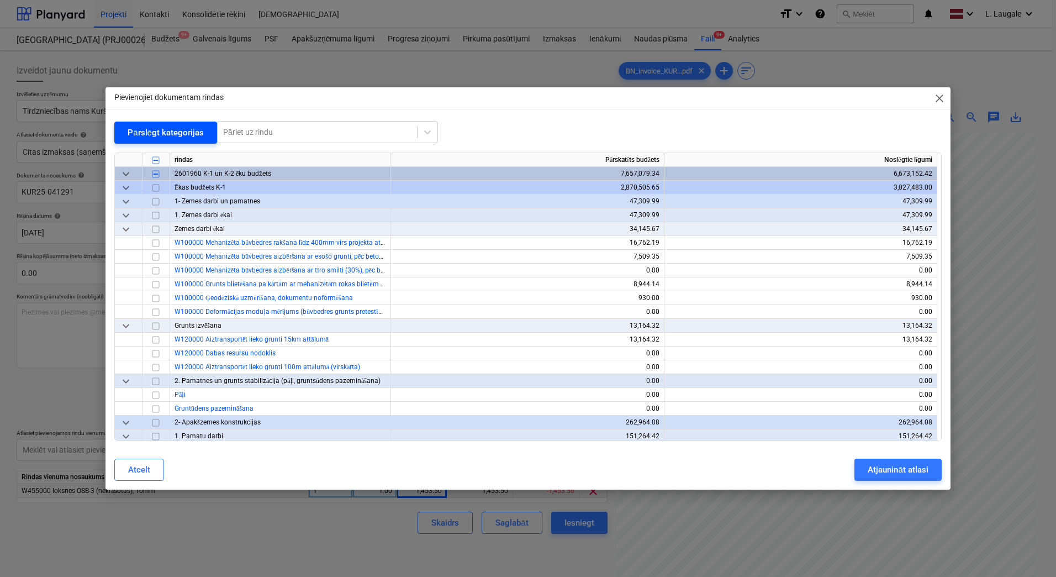
click at [161, 135] on div "Pārslēgt kategorijas" at bounding box center [166, 132] width 76 height 14
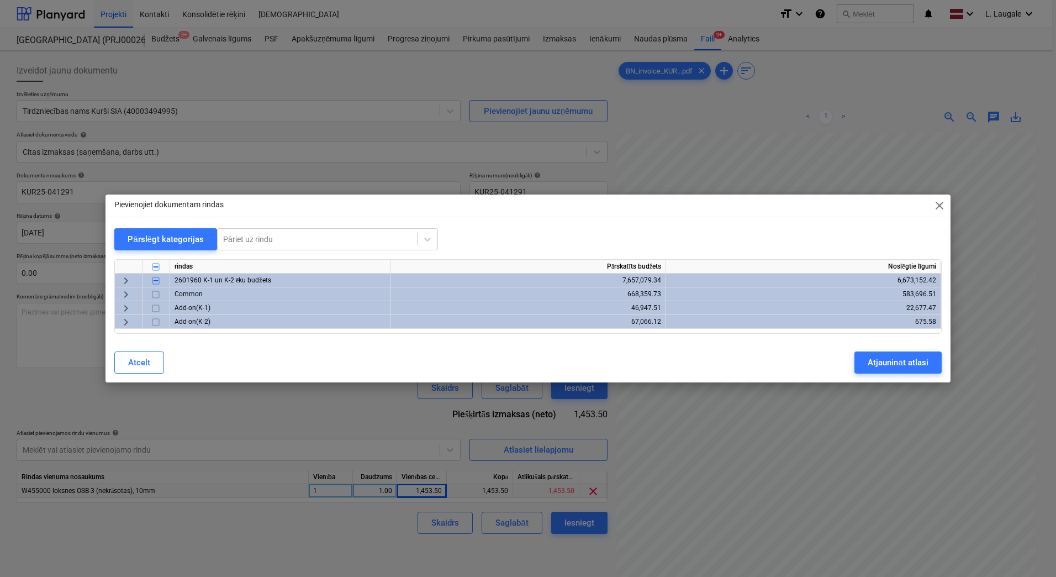
click at [123, 280] on span "keyboard_arrow_right" at bounding box center [125, 280] width 13 height 13
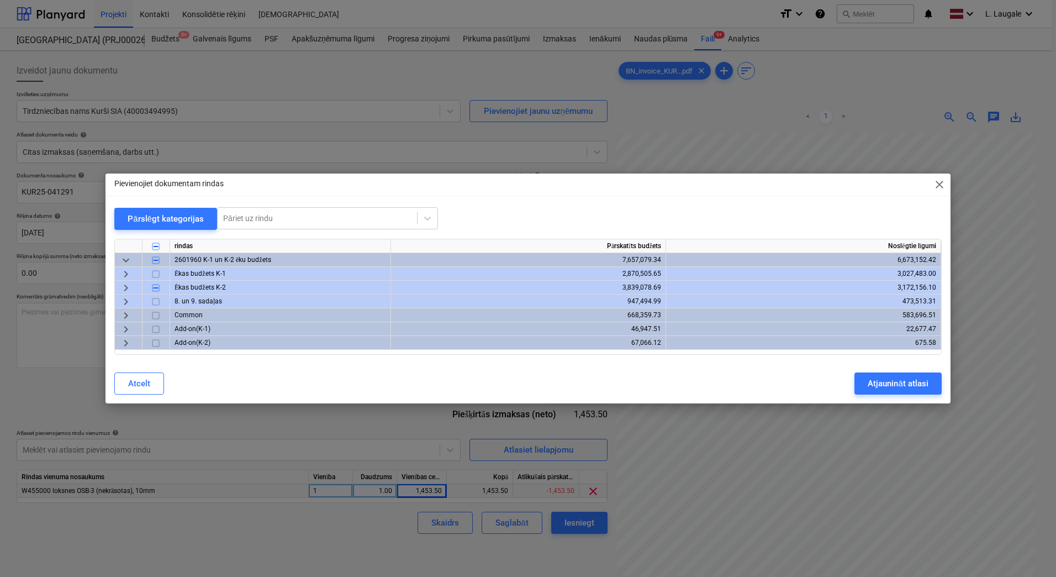
click at [124, 285] on span "keyboard_arrow_right" at bounding box center [125, 287] width 13 height 13
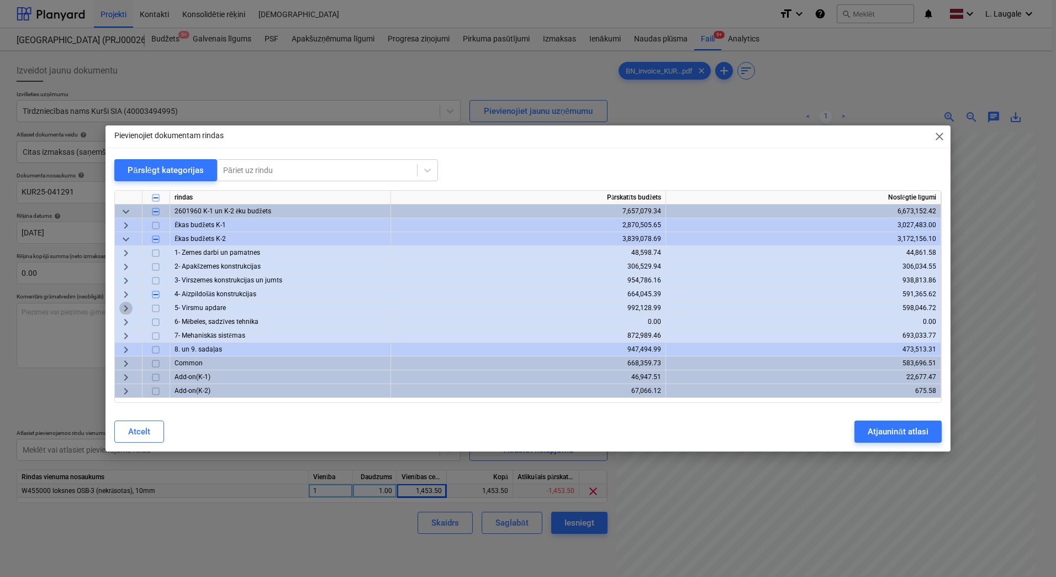
click at [128, 306] on span "keyboard_arrow_right" at bounding box center [125, 308] width 13 height 13
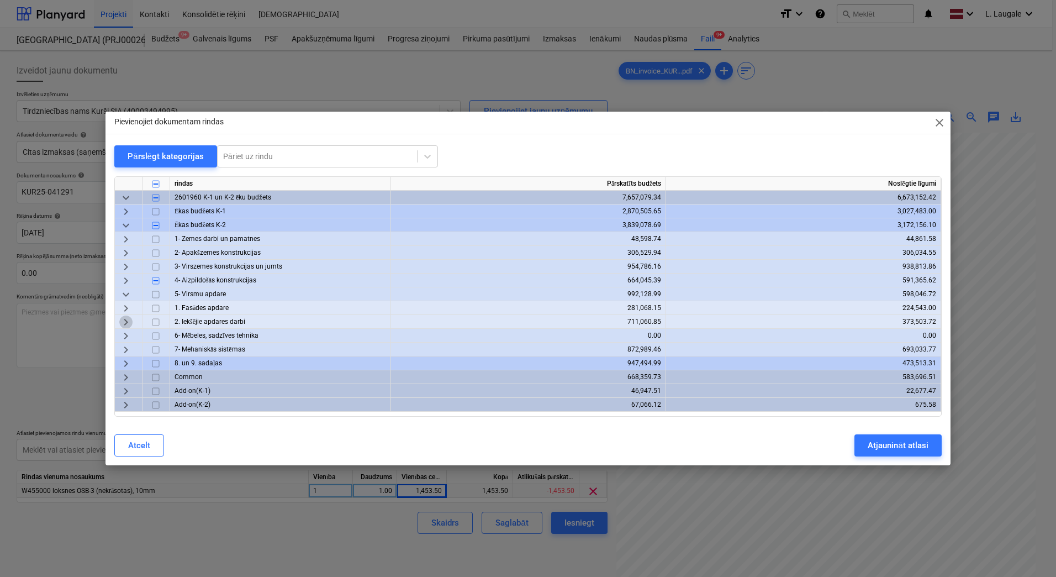
click at [128, 319] on span "keyboard_arrow_right" at bounding box center [125, 321] width 13 height 13
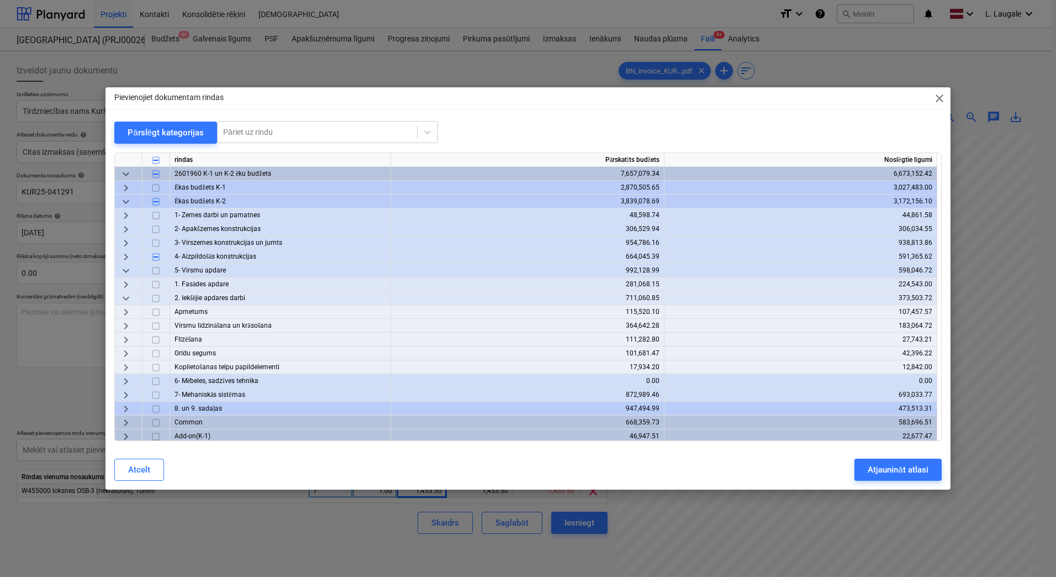
click at [128, 323] on span "keyboard_arrow_right" at bounding box center [125, 325] width 13 height 13
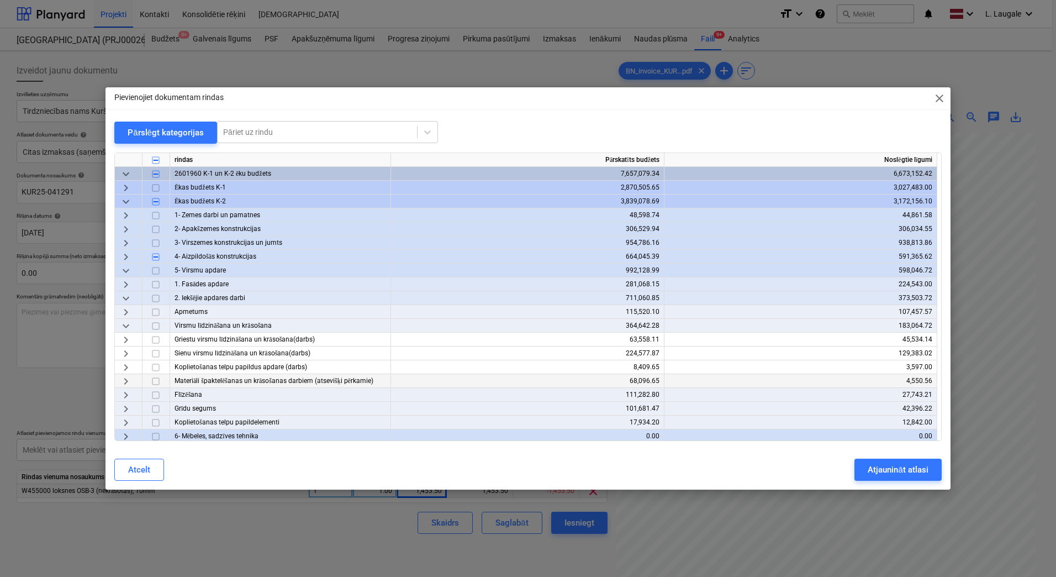
click at [134, 381] on div "keyboard_arrow_right" at bounding box center [129, 381] width 28 height 14
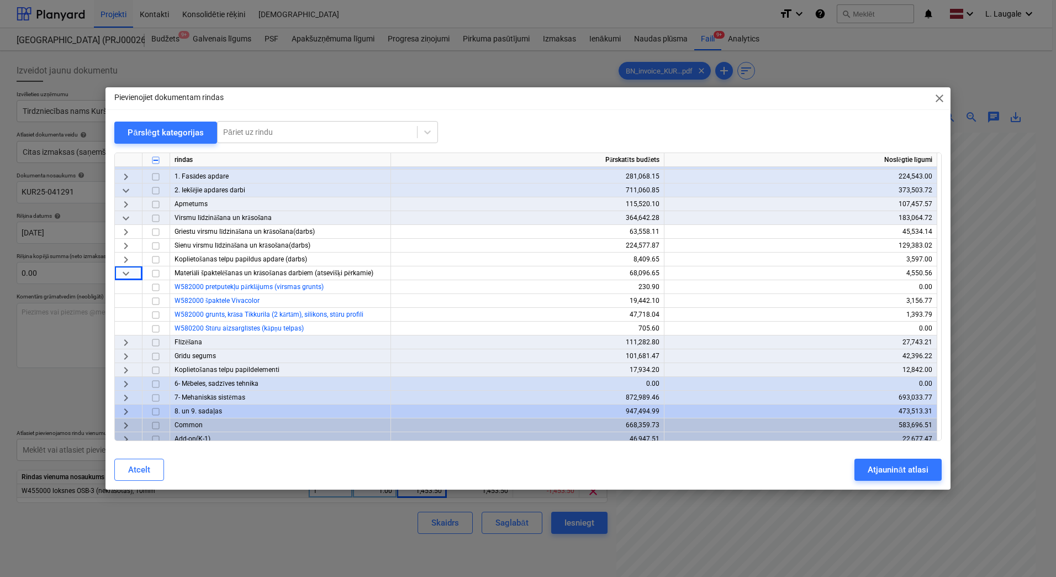
scroll to position [111, 0]
click at [158, 294] on input "checkbox" at bounding box center [155, 298] width 13 height 13
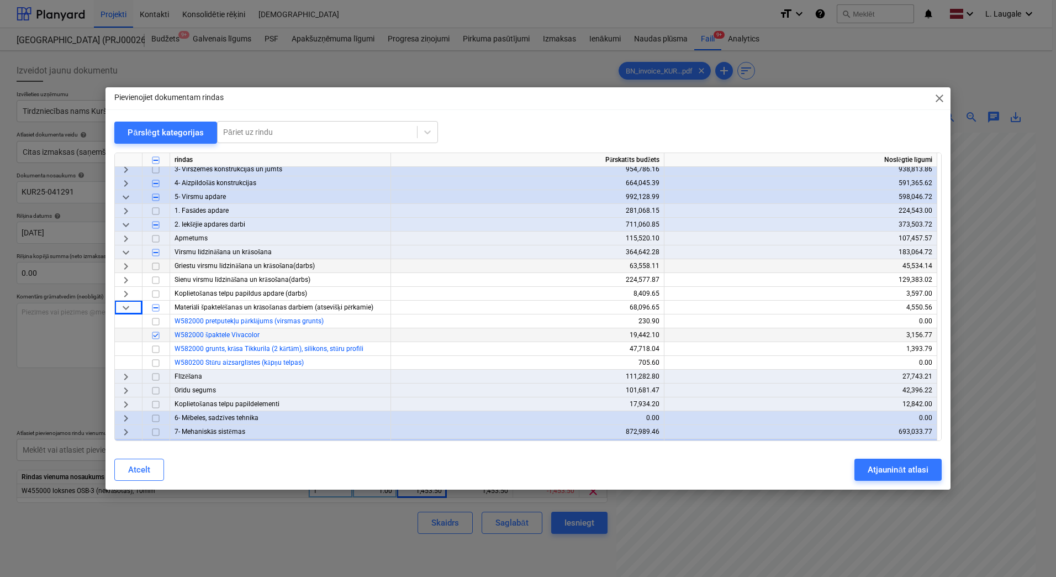
scroll to position [37, 0]
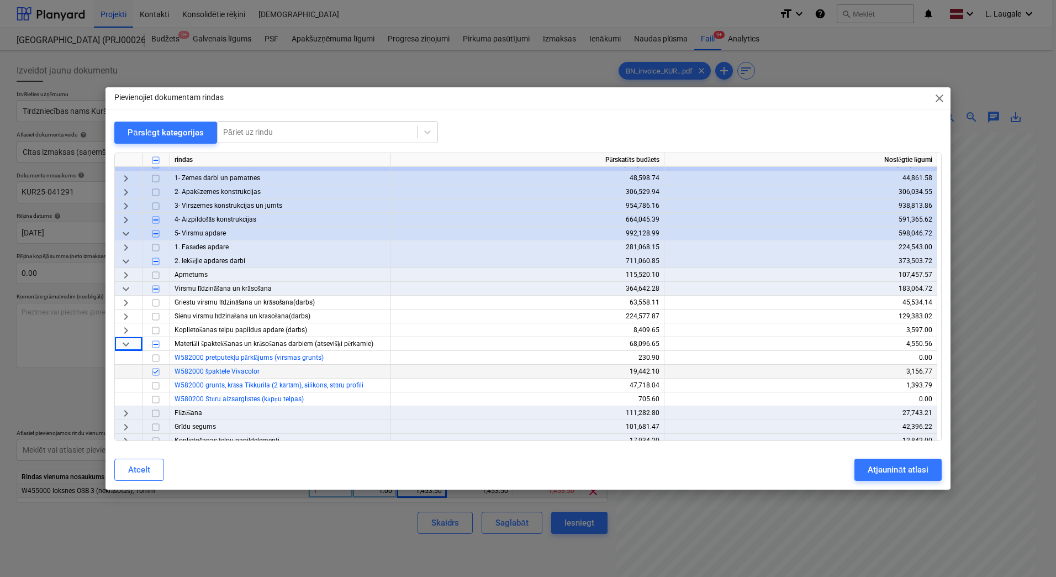
click at [127, 274] on span "keyboard_arrow_right" at bounding box center [125, 275] width 13 height 13
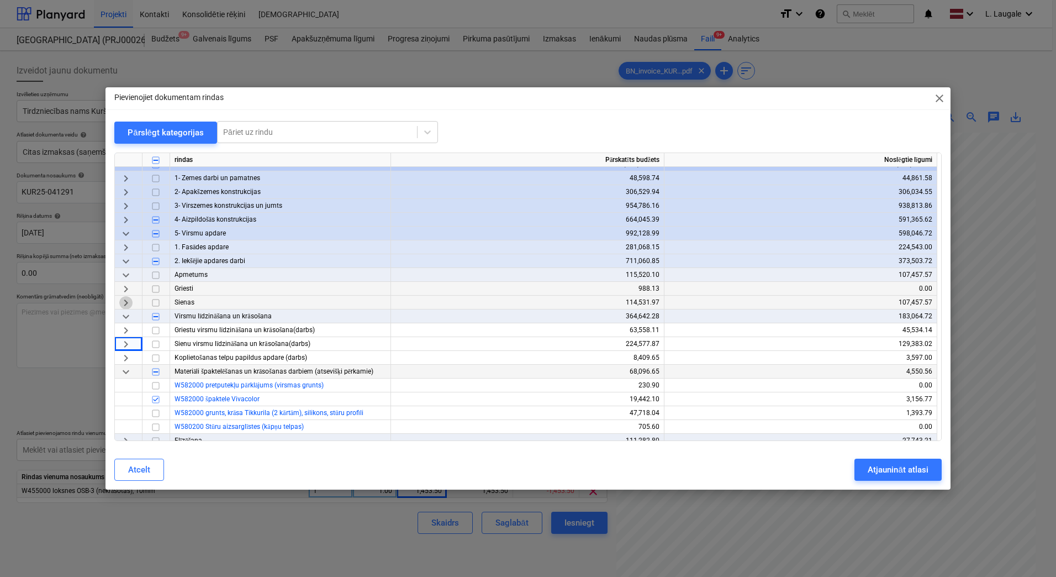
click at [130, 304] on span "keyboard_arrow_right" at bounding box center [125, 302] width 13 height 13
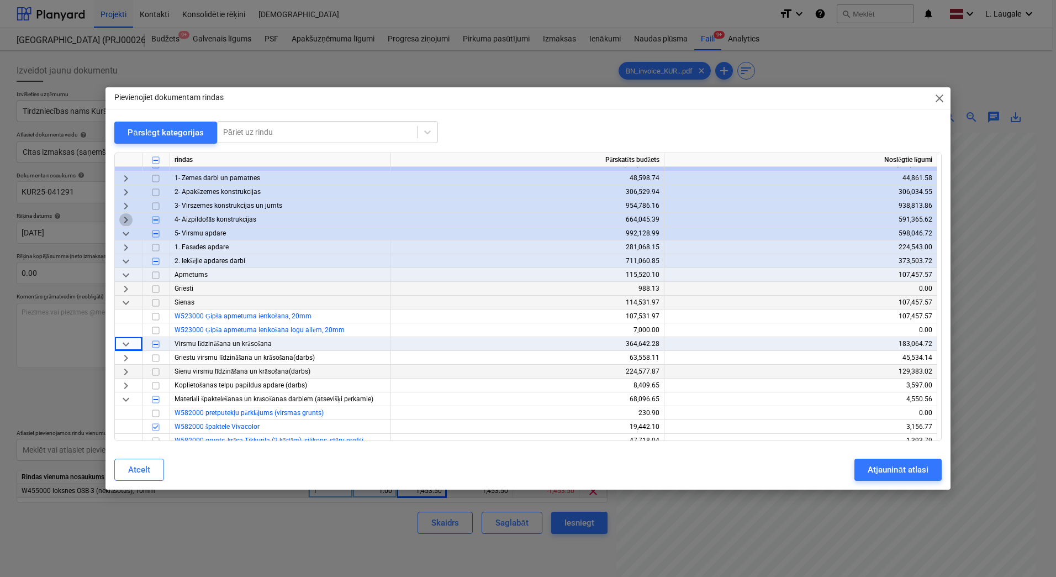
click at [129, 215] on span "keyboard_arrow_right" at bounding box center [125, 219] width 13 height 13
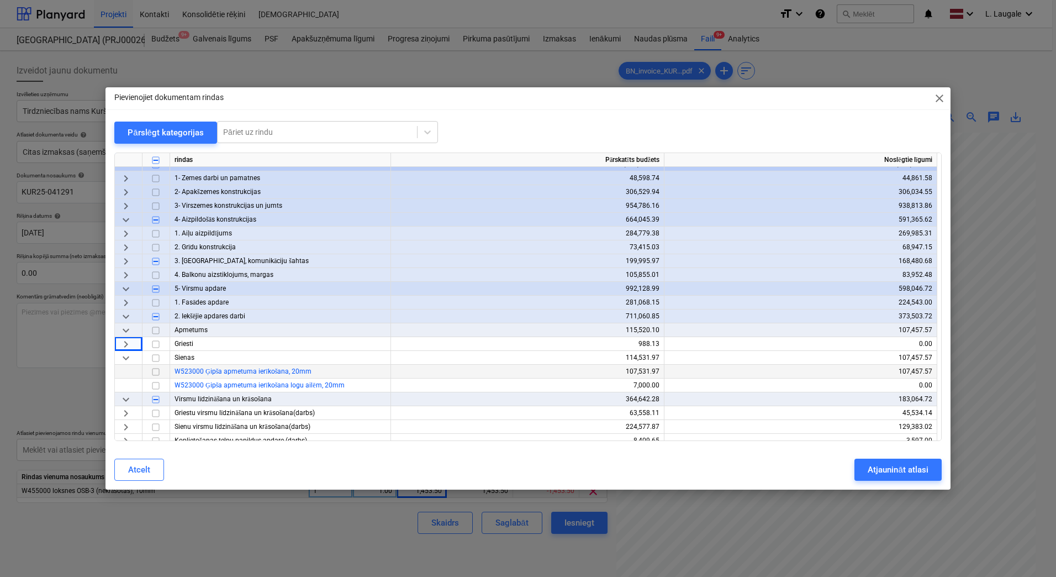
click at [125, 261] on span "keyboard_arrow_right" at bounding box center [125, 261] width 13 height 13
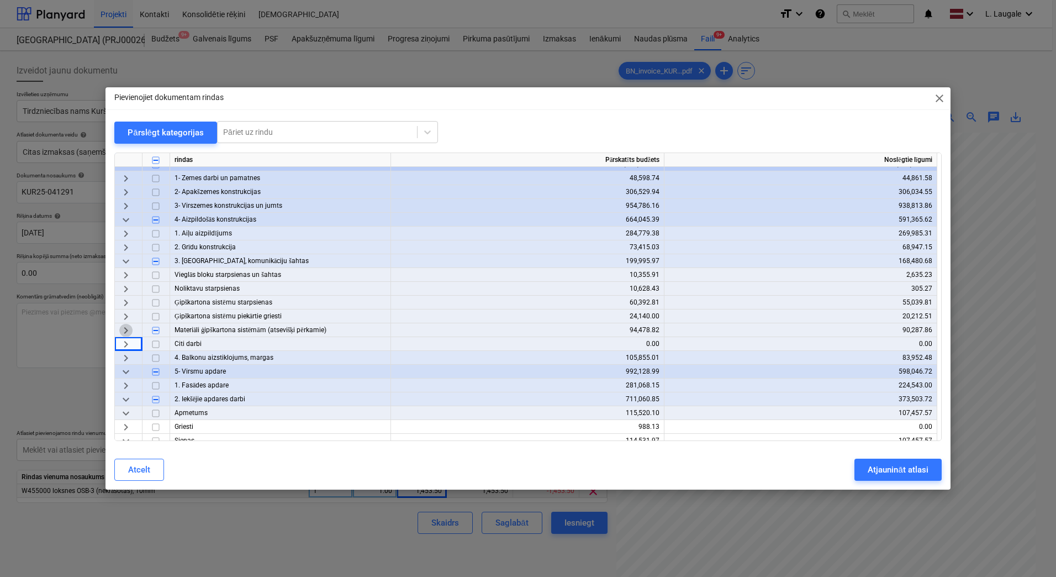
click at [126, 330] on span "keyboard_arrow_right" at bounding box center [125, 330] width 13 height 13
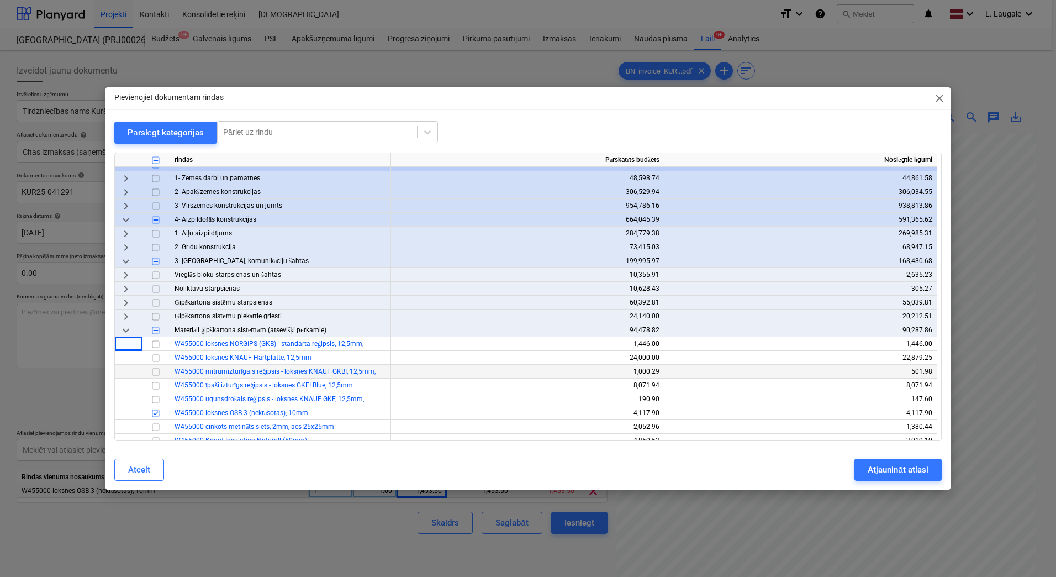
click at [125, 310] on span "keyboard_arrow_right" at bounding box center [125, 316] width 13 height 13
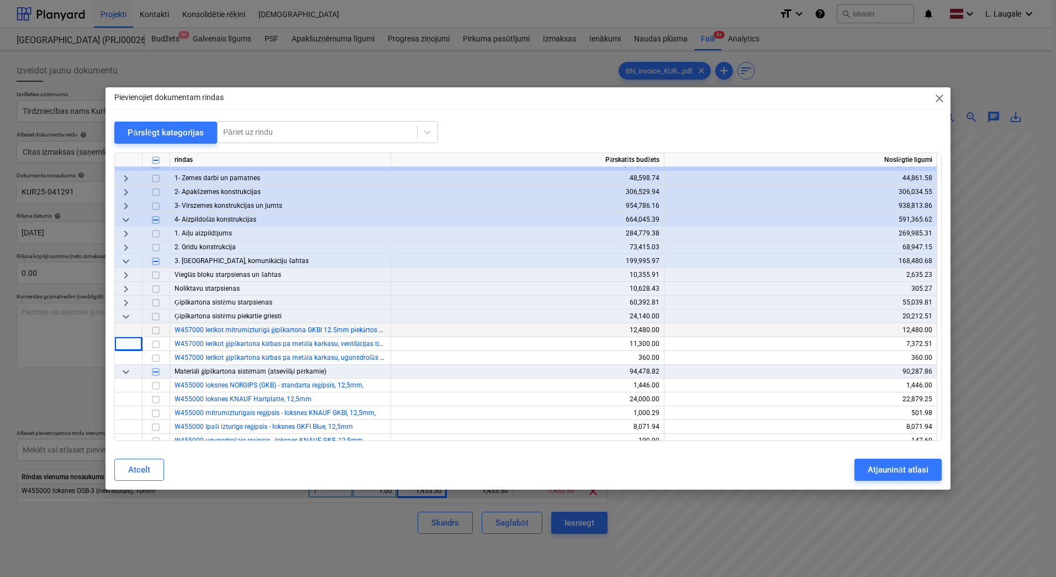
click at [125, 310] on span "keyboard_arrow_down" at bounding box center [125, 316] width 13 height 13
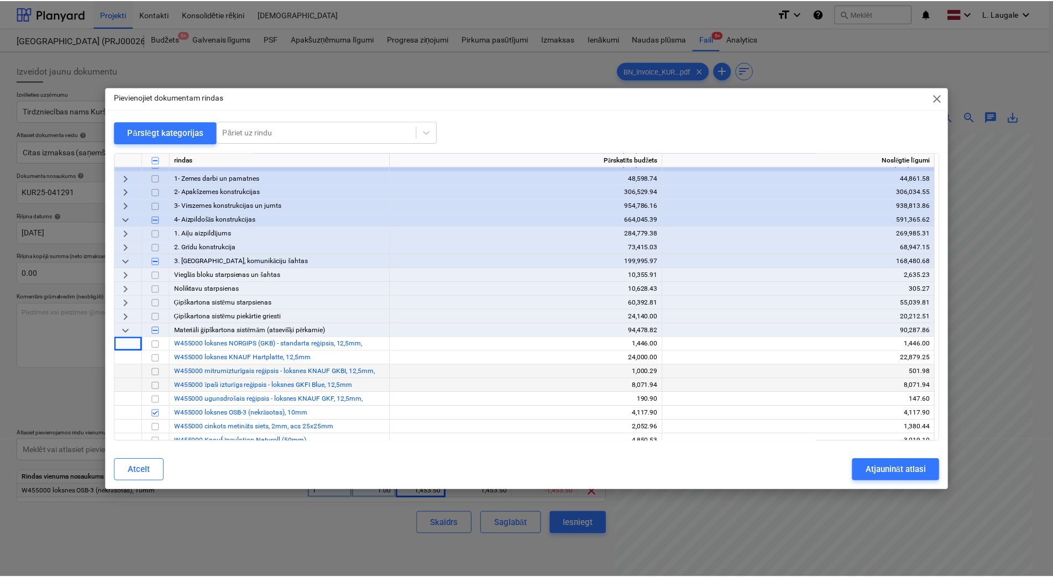
scroll to position [148, 0]
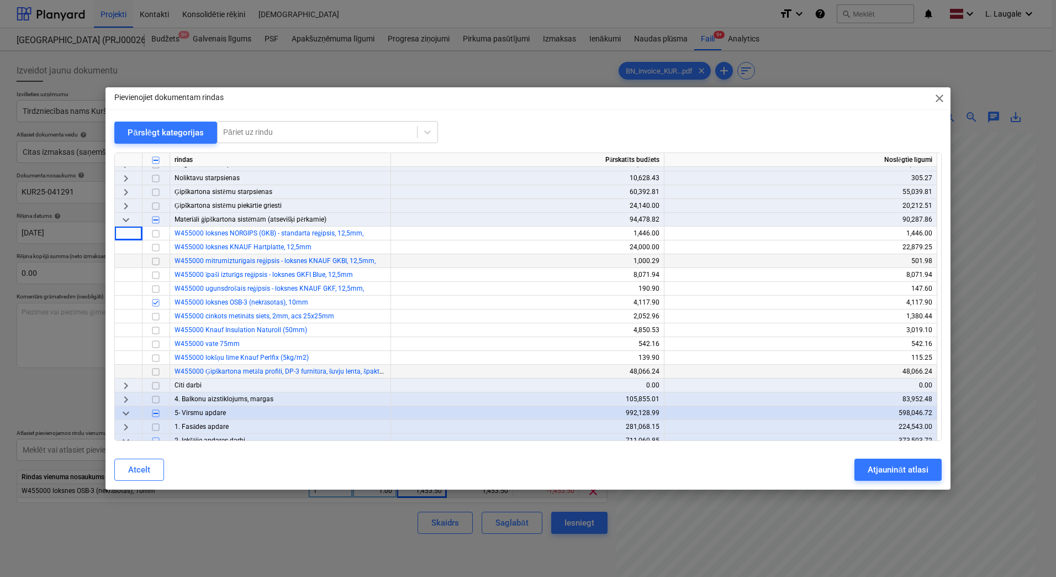
click at [157, 372] on input "checkbox" at bounding box center [155, 371] width 13 height 13
click at [877, 459] on button "Atjaunināt atlasi" at bounding box center [898, 470] width 87 height 22
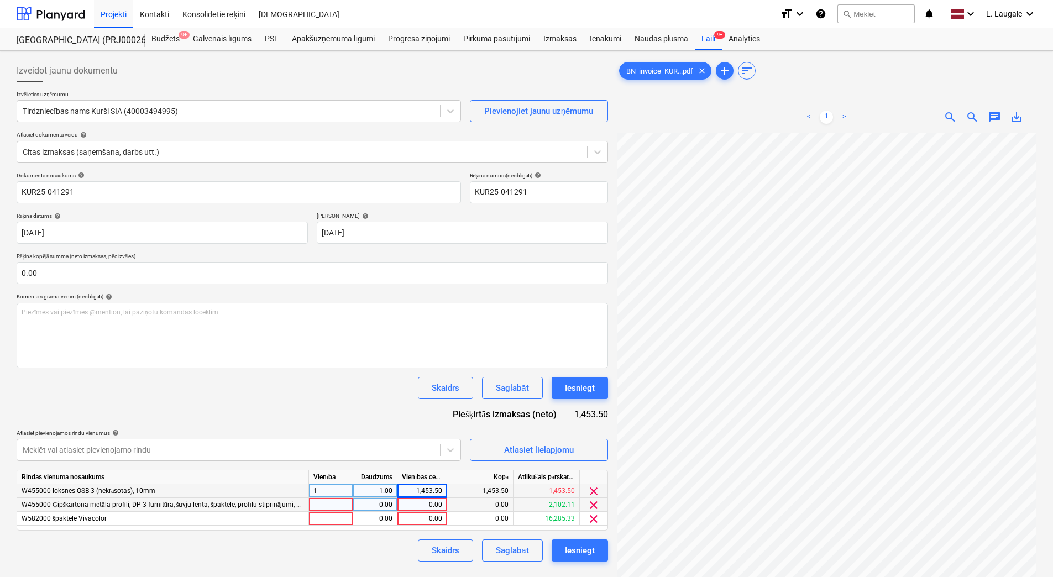
click at [346, 504] on div at bounding box center [331, 505] width 44 height 14
type input "1"
click at [370, 503] on div "0.00" at bounding box center [374, 505] width 35 height 14
type input "1"
click at [431, 507] on div "0.00" at bounding box center [422, 505] width 40 height 14
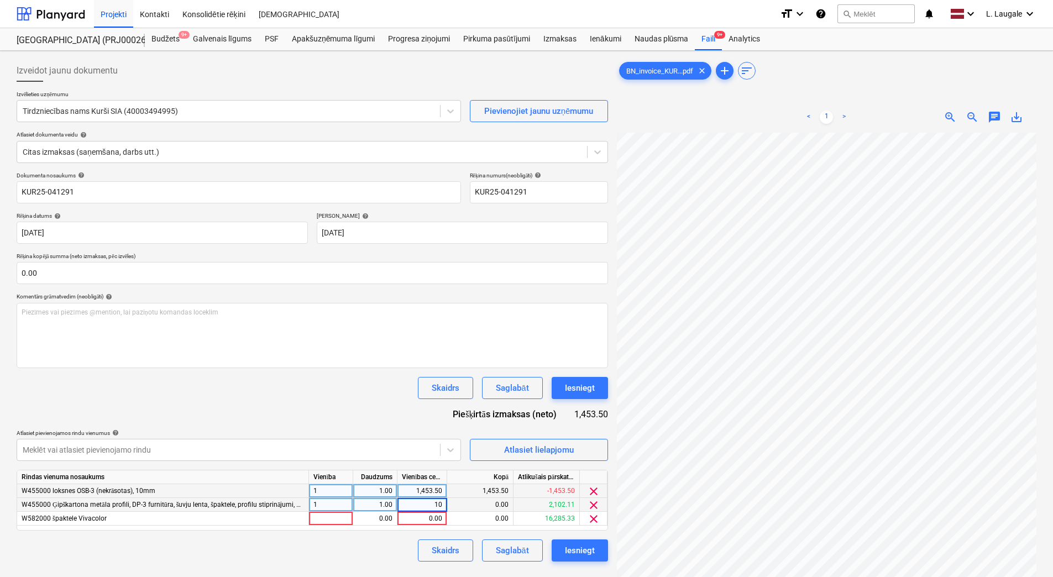
type input "1"
type input "282.43"
click at [331, 517] on div at bounding box center [331, 519] width 44 height 14
type input "1"
click at [367, 516] on div "0.00" at bounding box center [374, 519] width 35 height 14
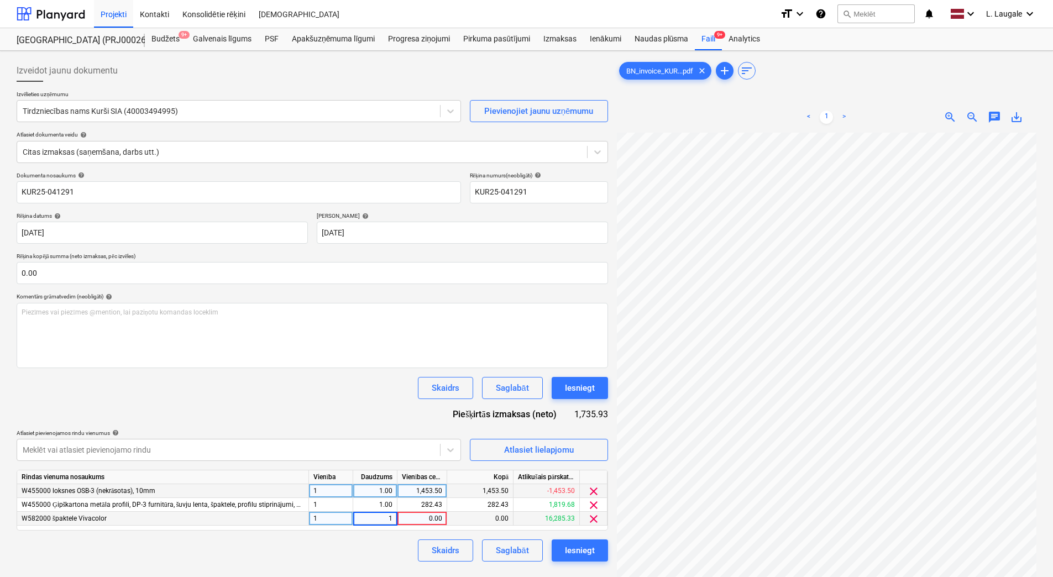
click at [429, 512] on div "0.00" at bounding box center [422, 519] width 40 height 14
click at [323, 403] on div "Dokumenta nosaukums help KUR25-041291 Rēķina numurs (neobligāti) help KUR25-041…" at bounding box center [312, 367] width 591 height 390
click at [596, 518] on span "clear" at bounding box center [593, 518] width 13 height 13
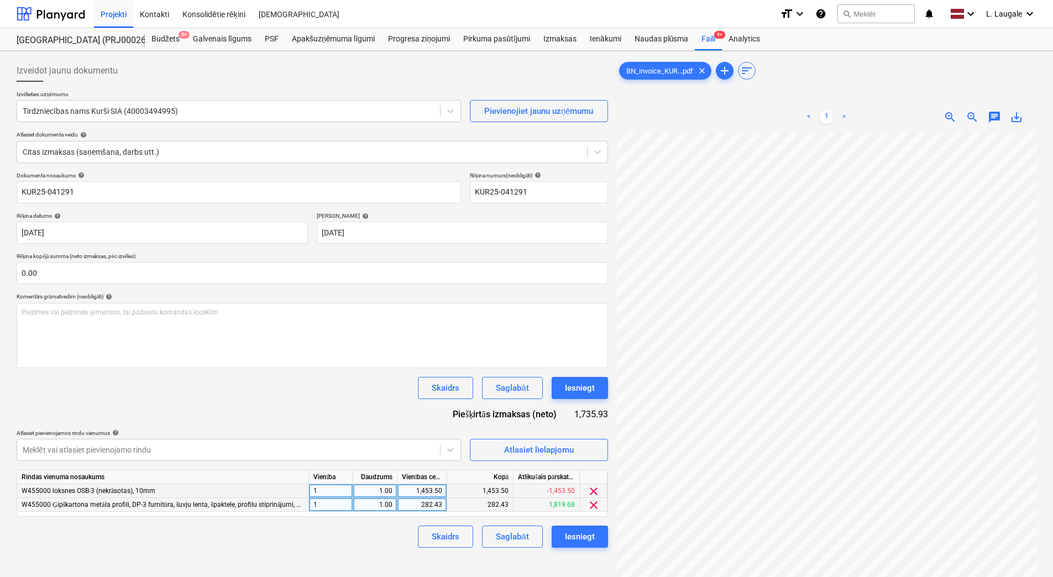
click at [435, 502] on div "282.43" at bounding box center [422, 505] width 40 height 14
click at [398, 539] on div "Skaidrs Saglabāt Iesniegt" at bounding box center [312, 536] width 591 height 22
click at [420, 501] on div "0.00" at bounding box center [422, 505] width 40 height 14
click at [431, 507] on input "464.23" at bounding box center [421, 504] width 49 height 13
type input "462.23"
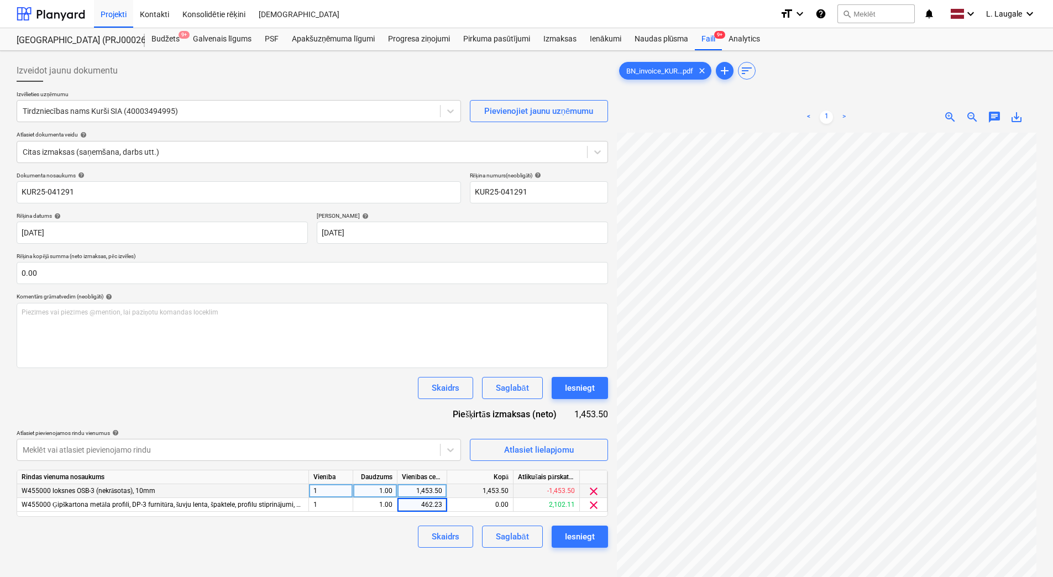
click at [343, 530] on div "Skaidrs Saglabāt Iesniegt" at bounding box center [312, 536] width 591 height 22
click at [432, 502] on div "462.23" at bounding box center [422, 505] width 40 height 14
click at [433, 503] on input "462.23" at bounding box center [421, 504] width 49 height 13
type input "463.23"
click at [364, 525] on div "Dokumenta nosaukums help KUR25-041291 Rēķina numurs (neobligāti) help KUR25-041…" at bounding box center [312, 360] width 591 height 376
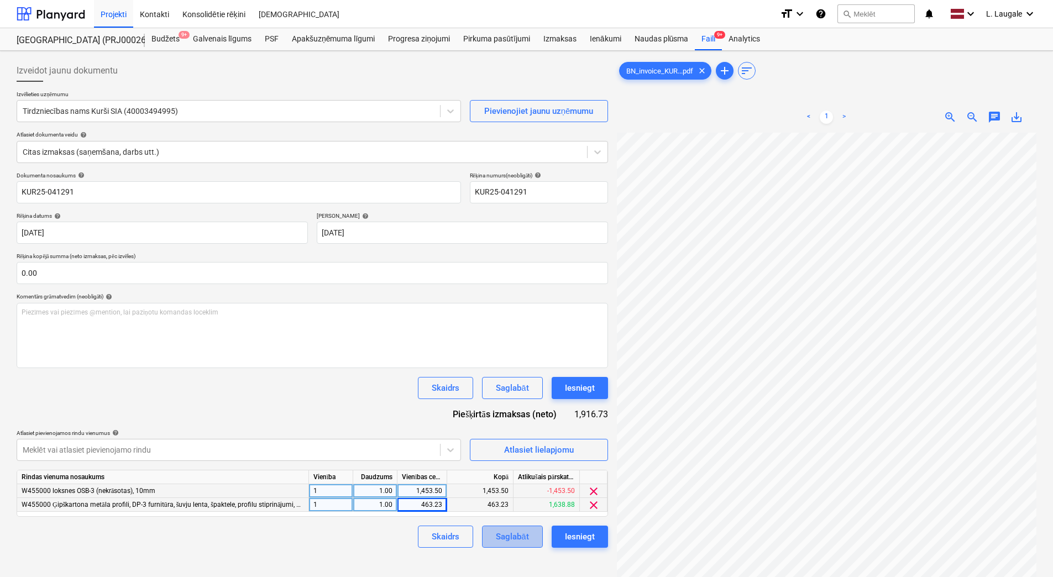
click at [513, 539] on div "Saglabāt" at bounding box center [512, 536] width 33 height 14
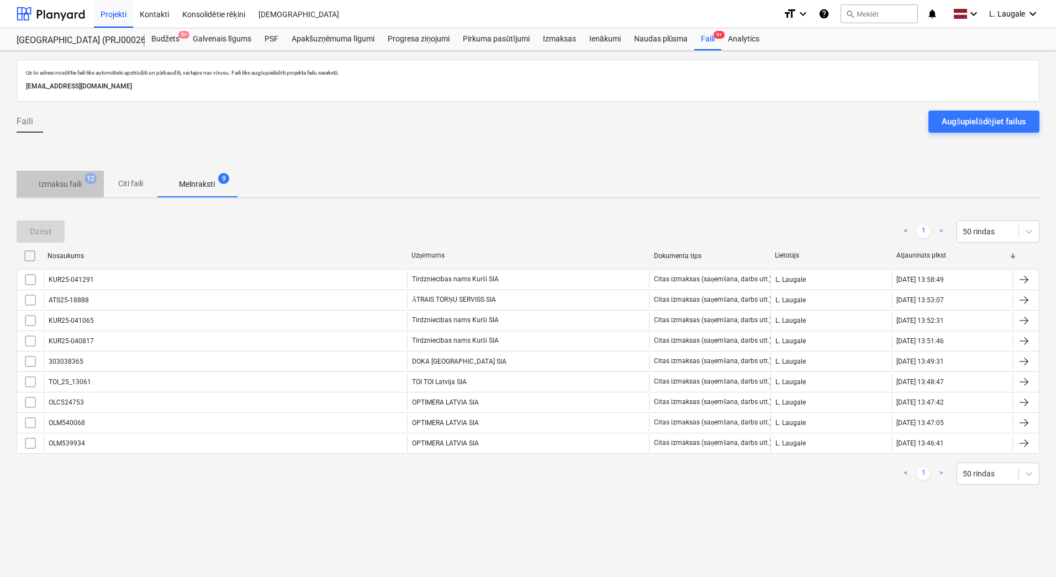
click at [70, 193] on span "Izmaksu faili 12" at bounding box center [60, 184] width 87 height 20
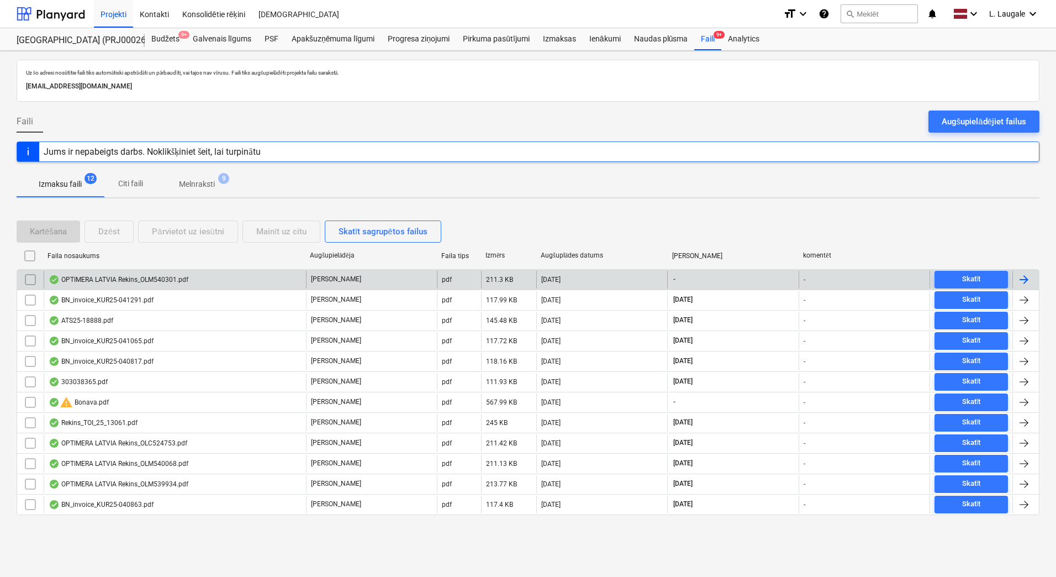
click at [175, 275] on div "OPTIMERA LATVIA Rekins_OLM540301.pdf" at bounding box center [119, 279] width 140 height 9
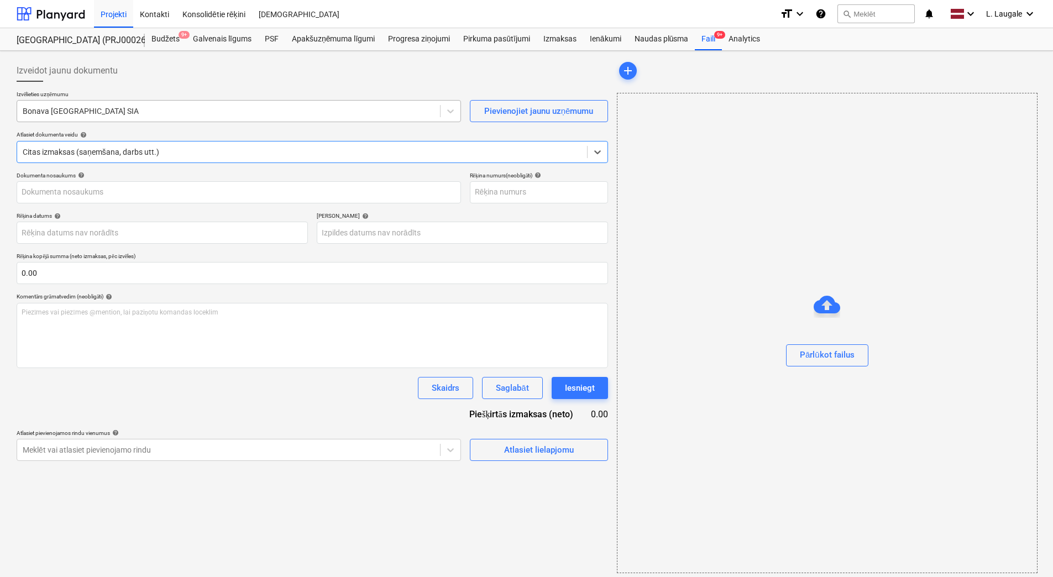
click at [137, 110] on div at bounding box center [229, 111] width 412 height 11
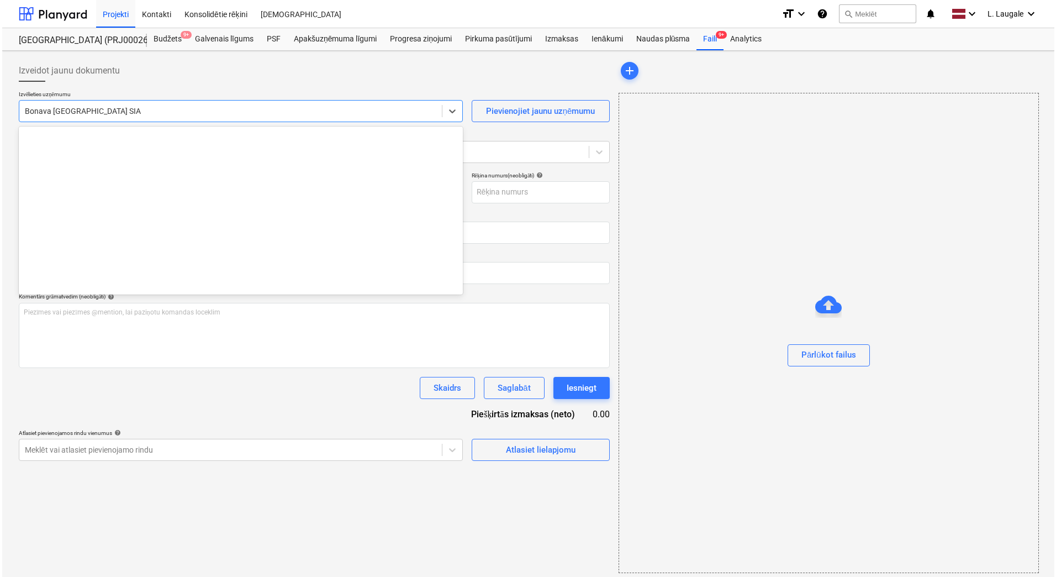
scroll to position [2089, 0]
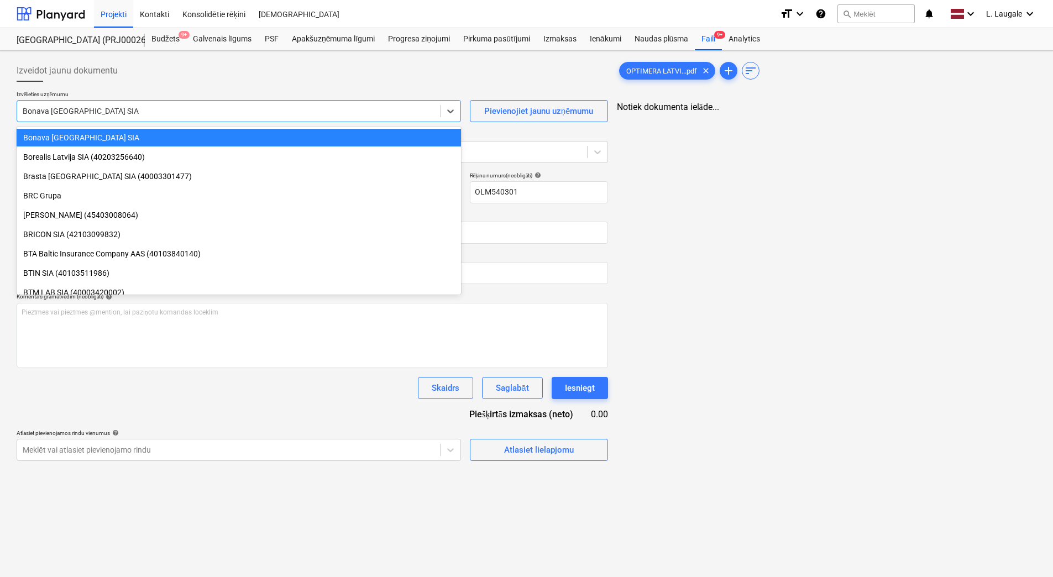
type input "OLM540301"
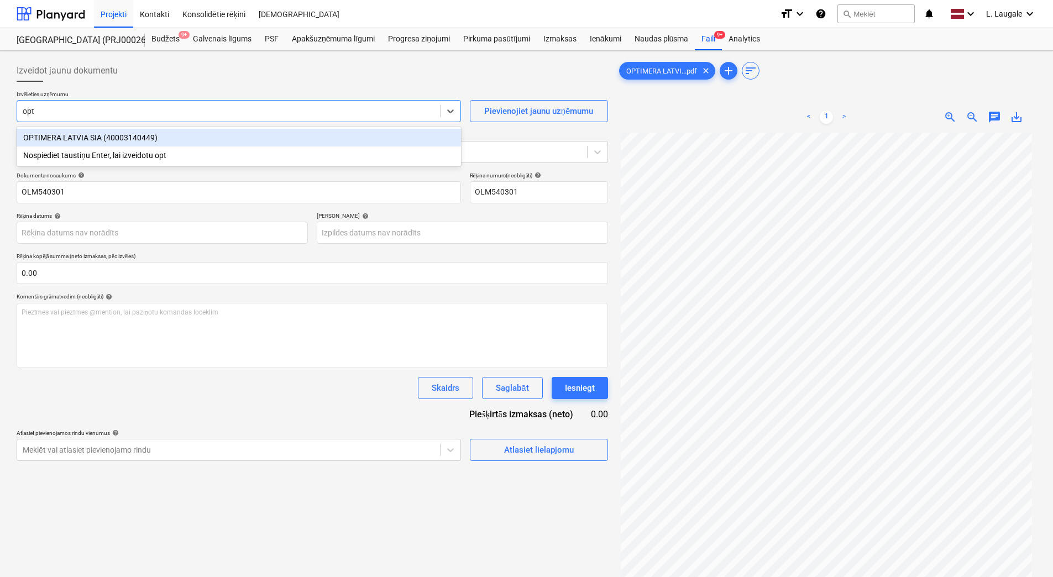
type input "opti"
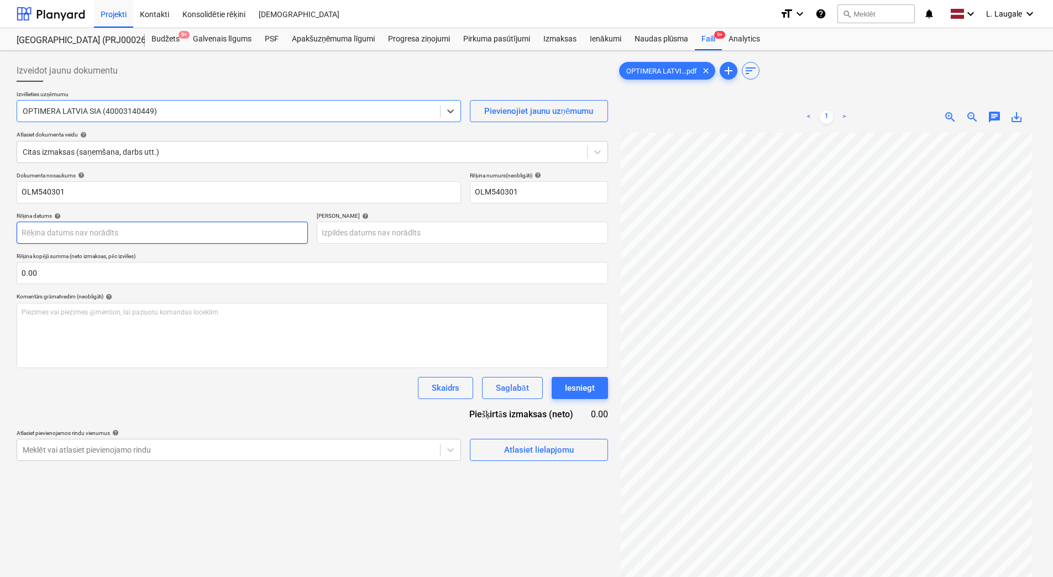
click at [130, 239] on body "Projekti Kontakti Konsolidētie rēķini Iesūtne format_size keyboard_arrow_down h…" at bounding box center [526, 288] width 1053 height 577
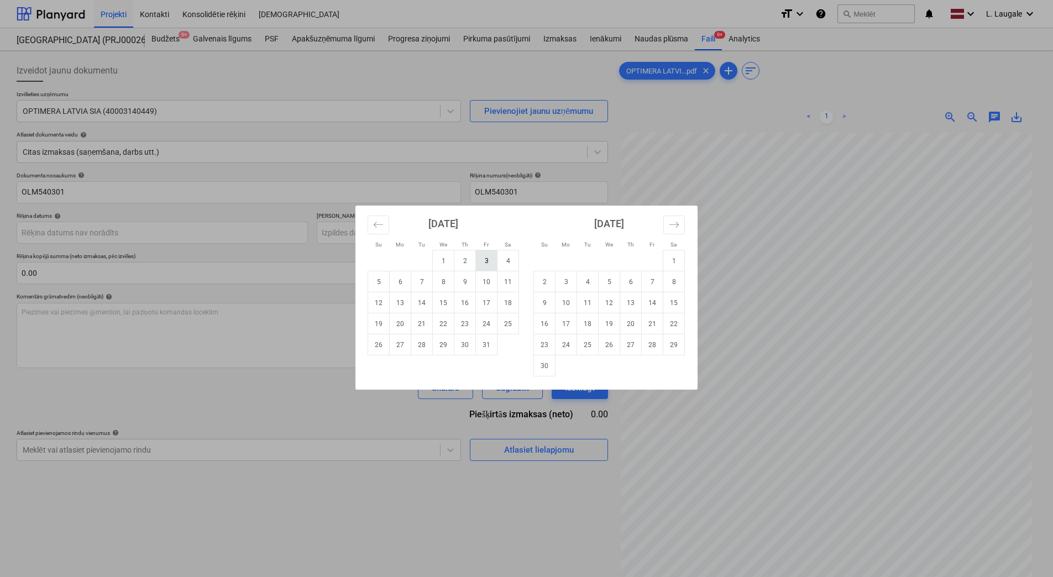
click at [482, 264] on td "3" at bounding box center [487, 260] width 22 height 21
type input "[DATE]"
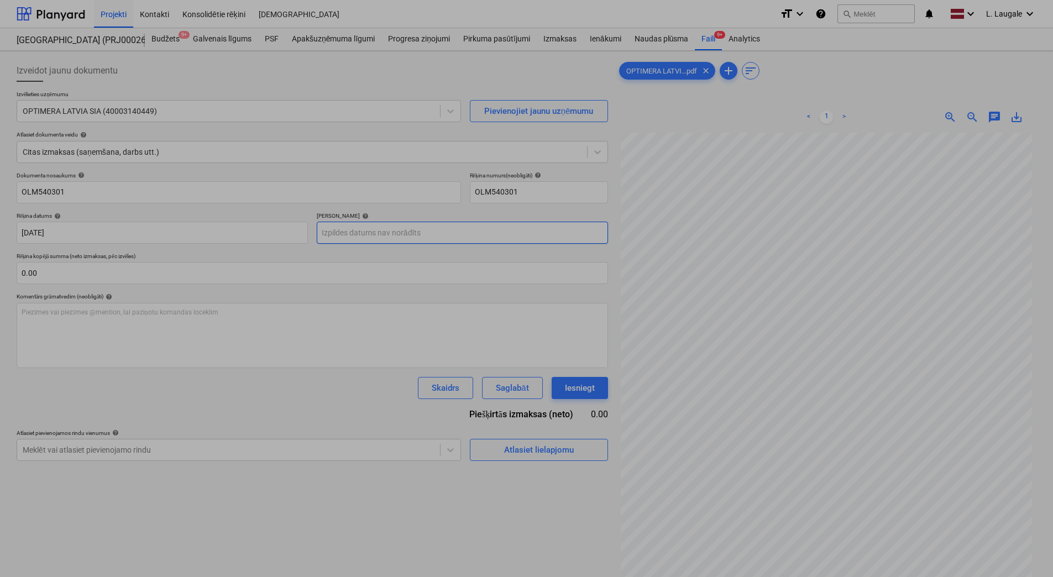
click at [343, 225] on body "Projekti Kontakti Konsolidētie rēķini Iesūtne format_size keyboard_arrow_down h…" at bounding box center [526, 288] width 1053 height 577
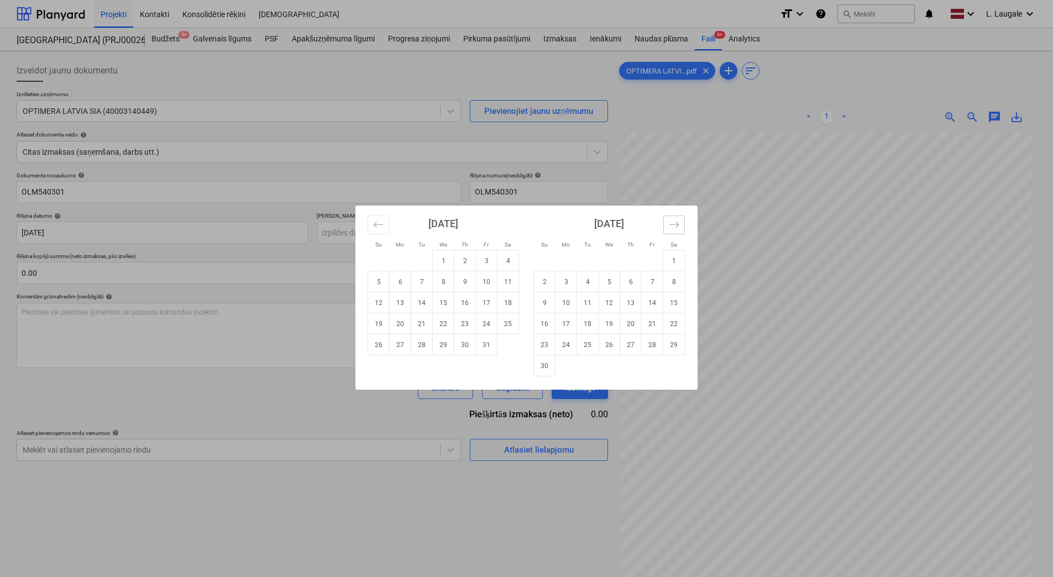
click at [670, 222] on icon "Move forward to switch to the next month." at bounding box center [674, 224] width 10 height 10
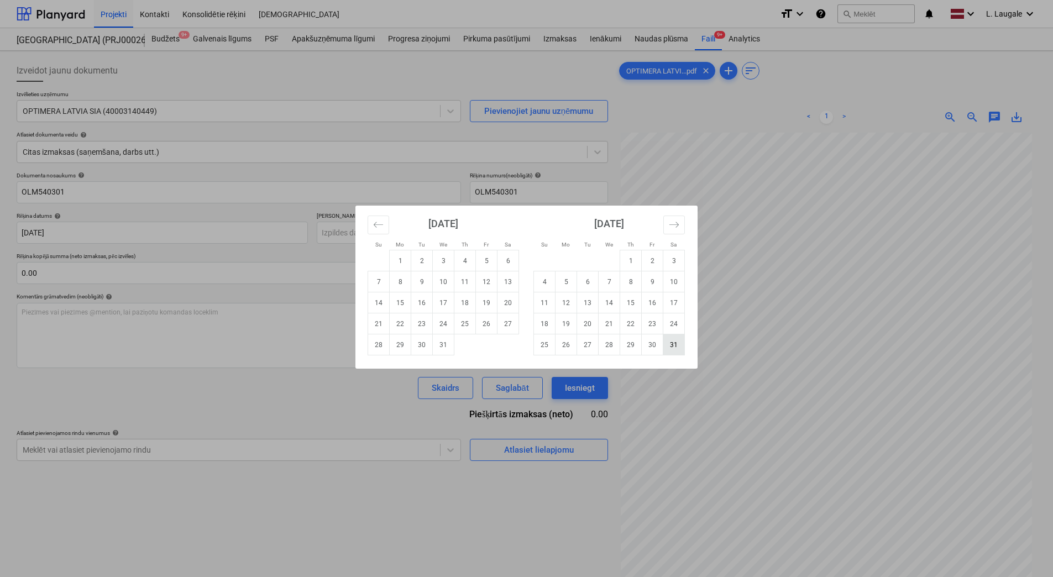
click at [674, 341] on td "31" at bounding box center [674, 344] width 22 height 21
type input "[DATE]"
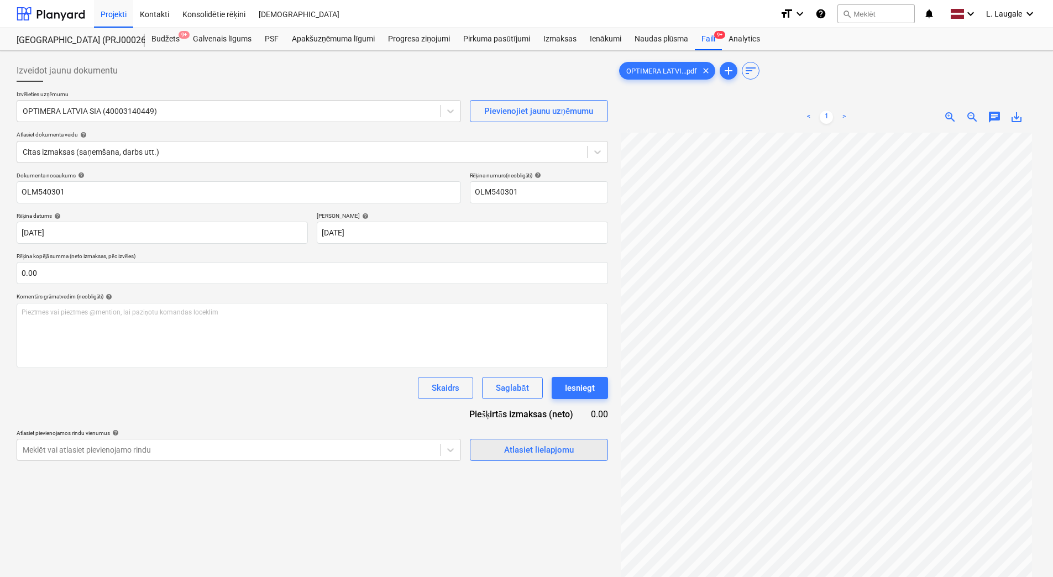
click at [513, 446] on div "Atlasiet lielapjomu" at bounding box center [539, 450] width 70 height 14
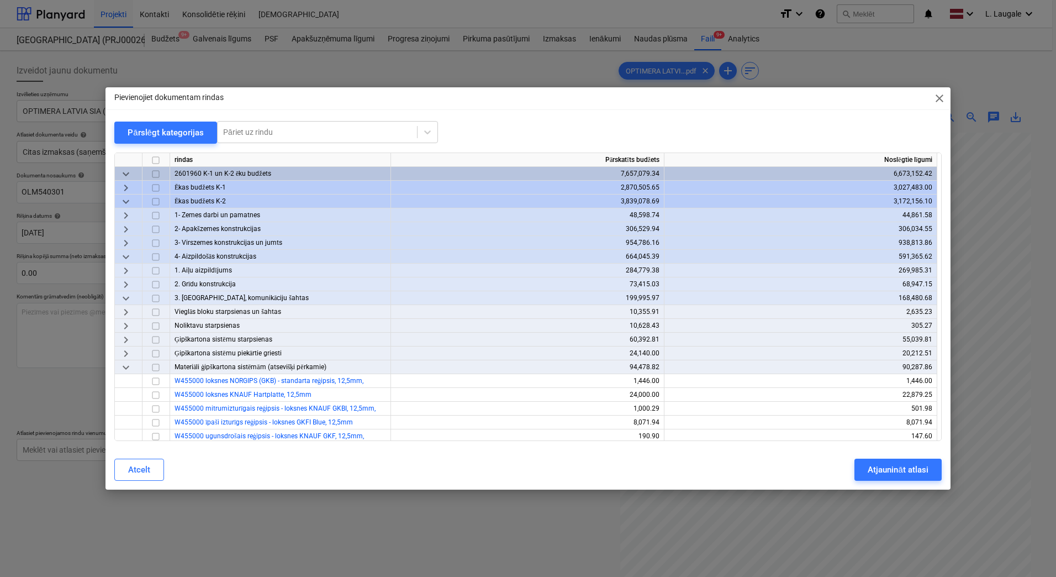
click at [124, 271] on span "keyboard_arrow_right" at bounding box center [125, 270] width 13 height 13
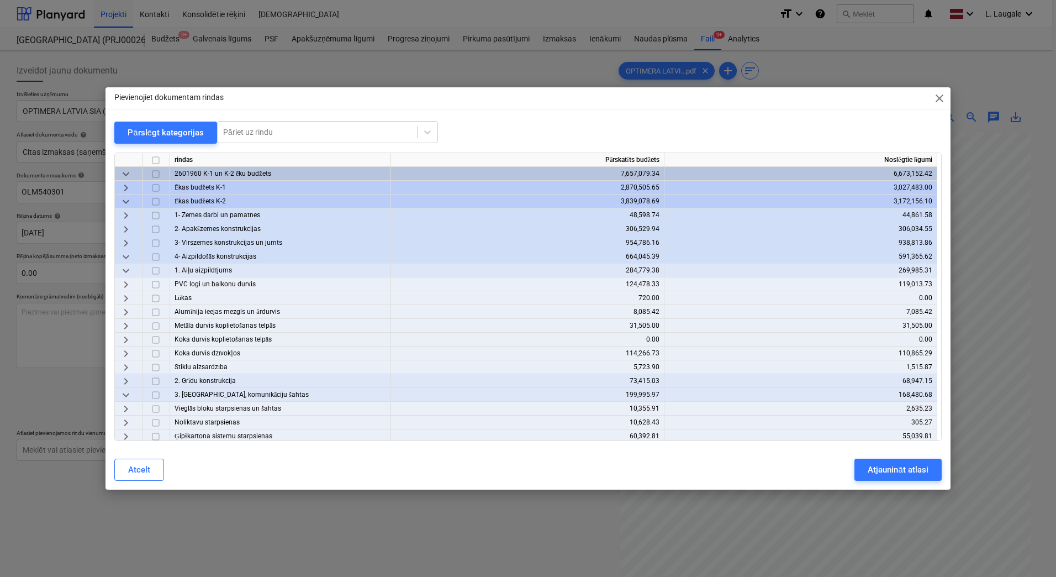
click at [128, 283] on span "keyboard_arrow_right" at bounding box center [125, 284] width 13 height 13
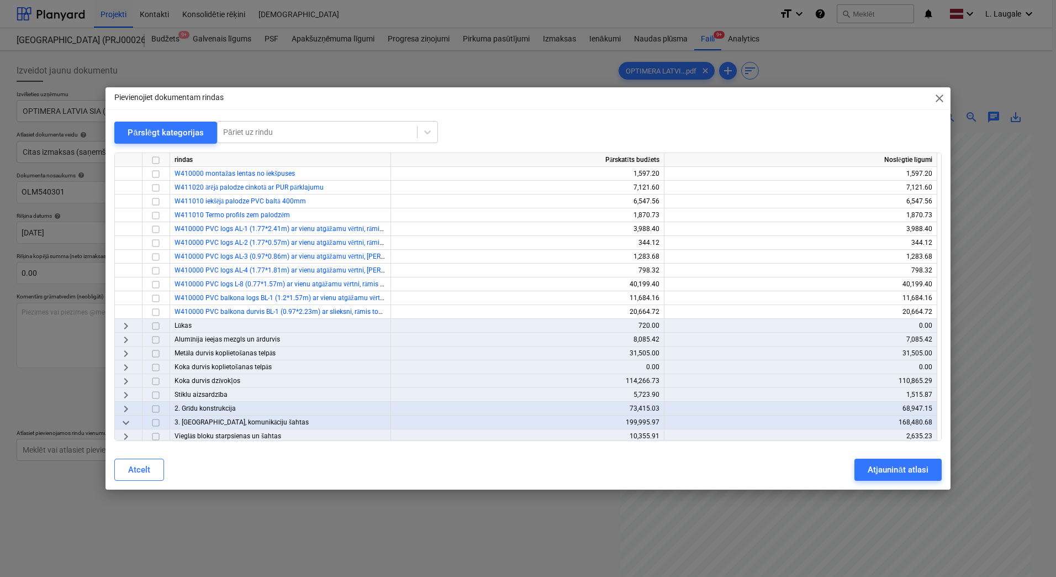
scroll to position [184, 0]
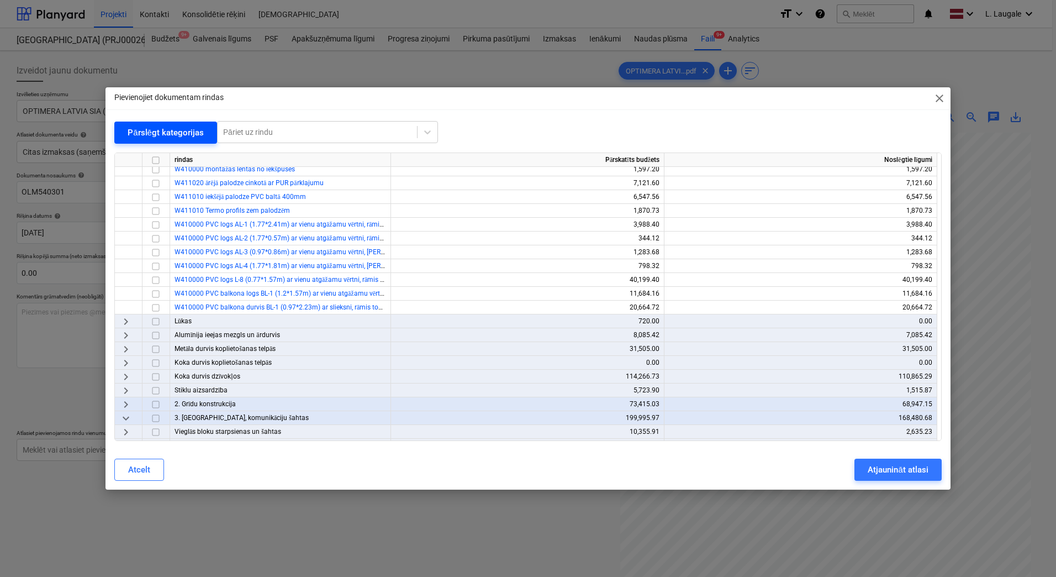
click at [160, 139] on div "Pārslēgt kategorijas" at bounding box center [166, 132] width 76 height 14
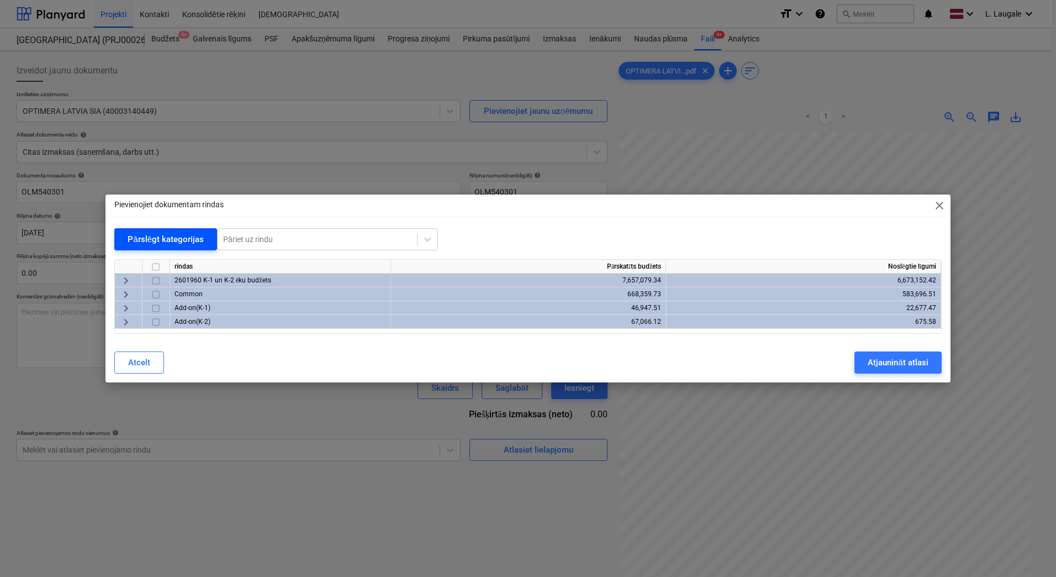
scroll to position [0, 0]
click at [131, 277] on span "keyboard_arrow_right" at bounding box center [125, 280] width 13 height 13
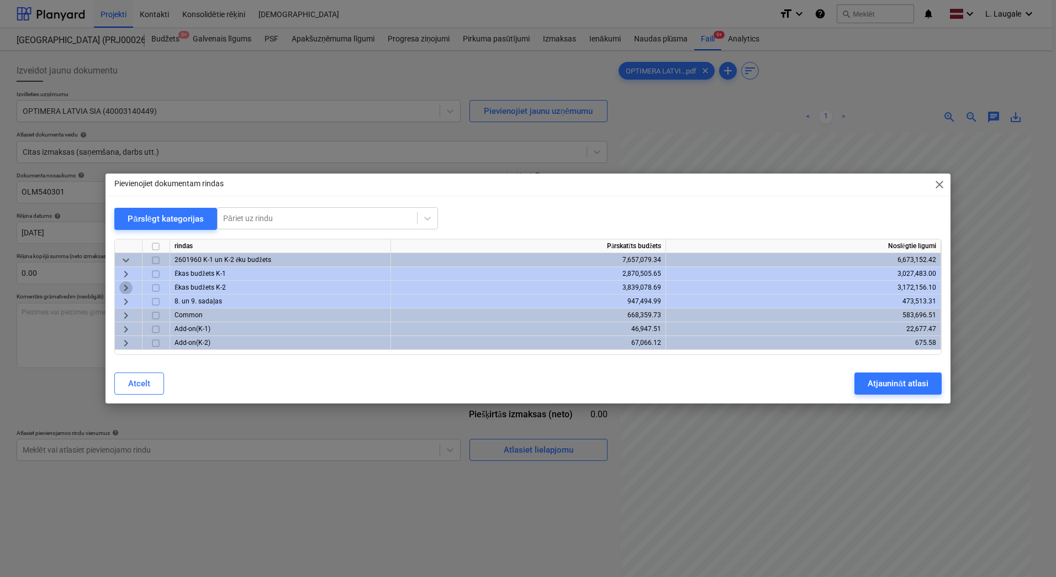
click at [126, 282] on span "keyboard_arrow_right" at bounding box center [125, 287] width 13 height 13
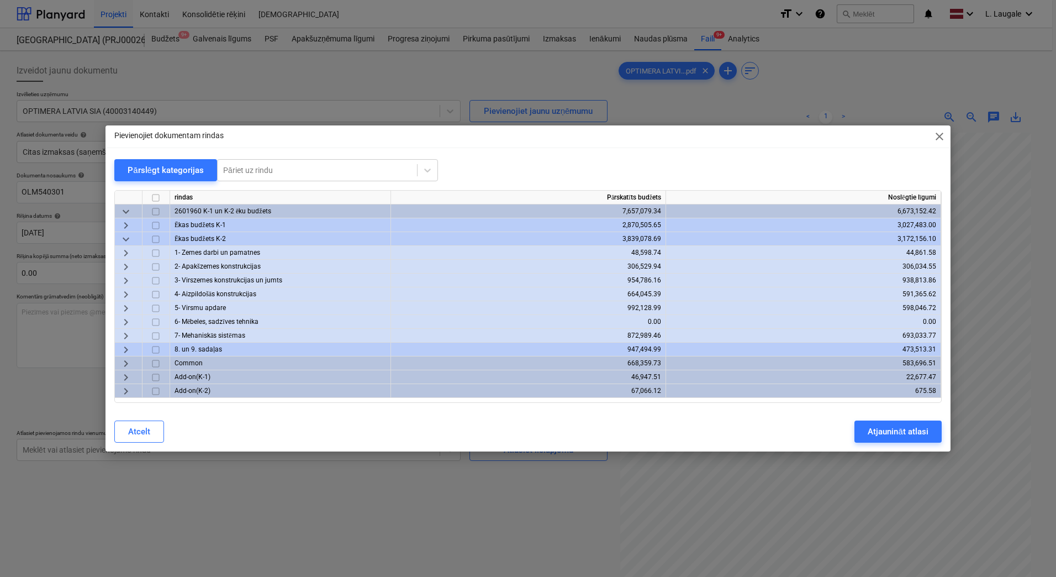
click at [126, 309] on span "keyboard_arrow_right" at bounding box center [125, 308] width 13 height 13
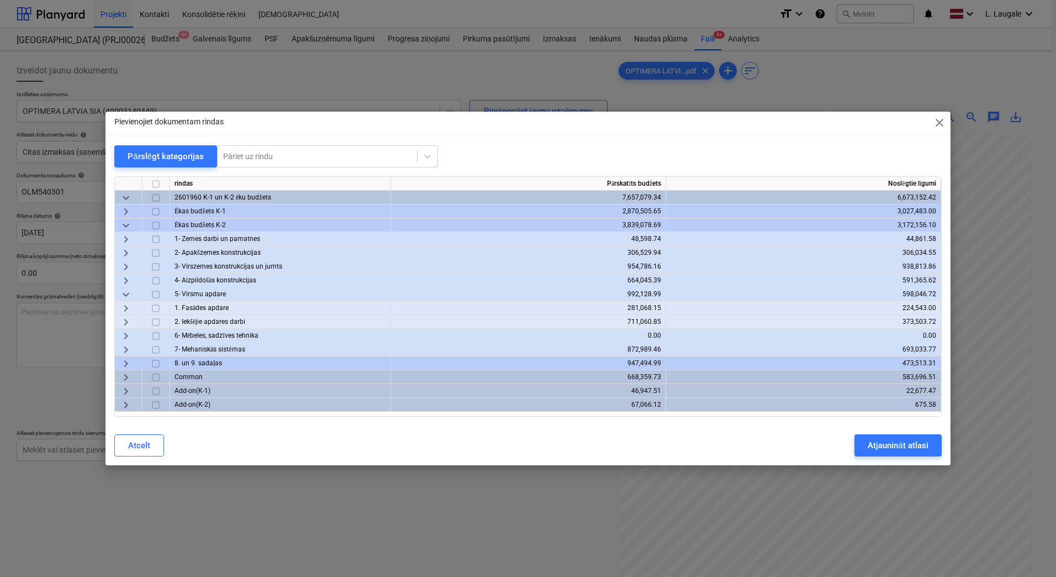
click at [127, 302] on span "keyboard_arrow_right" at bounding box center [125, 308] width 13 height 13
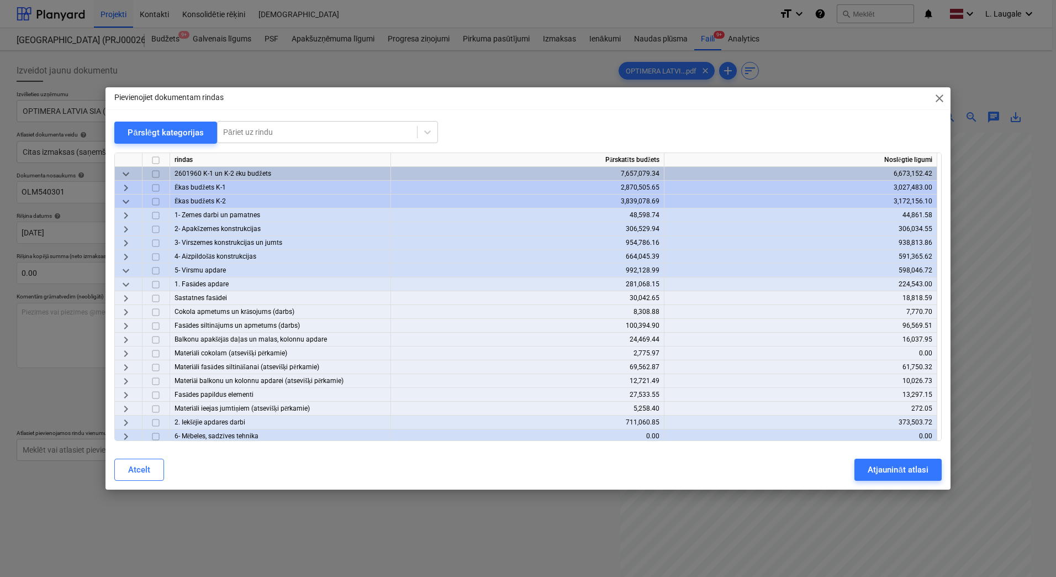
click at [126, 364] on span "keyboard_arrow_right" at bounding box center [125, 367] width 13 height 13
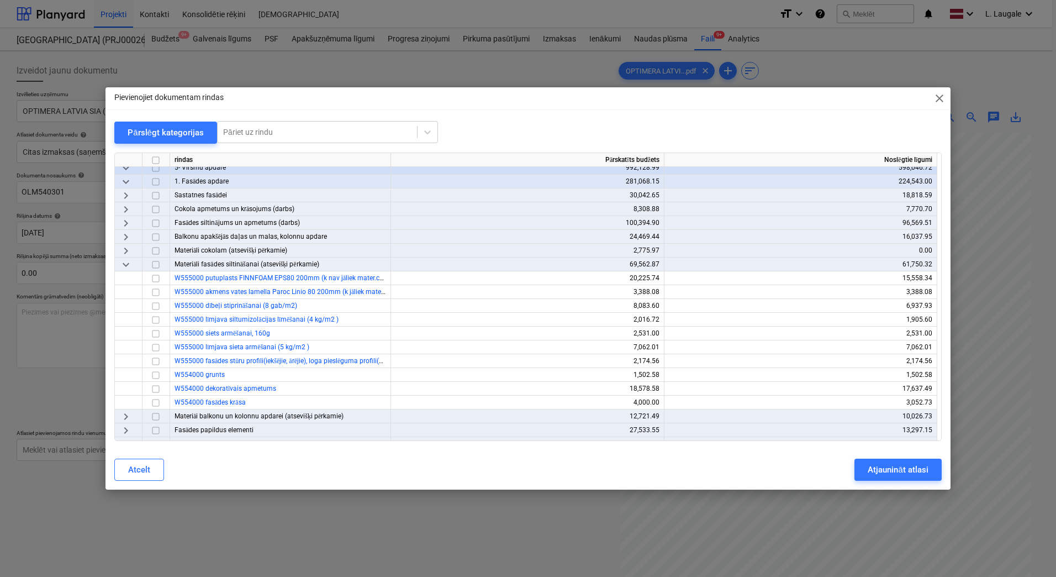
scroll to position [111, 0]
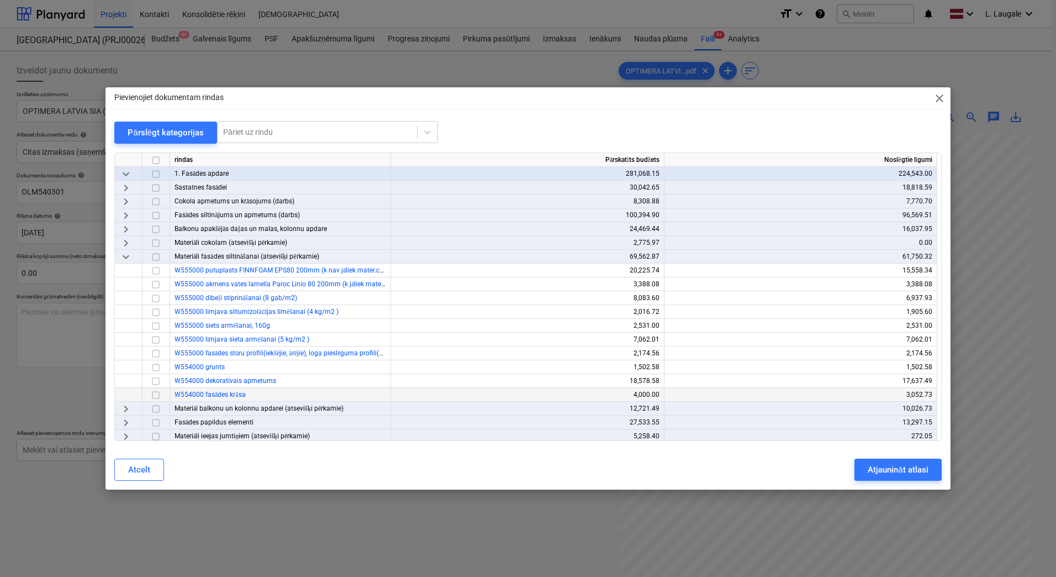
click at [154, 394] on input "checkbox" at bounding box center [155, 394] width 13 height 13
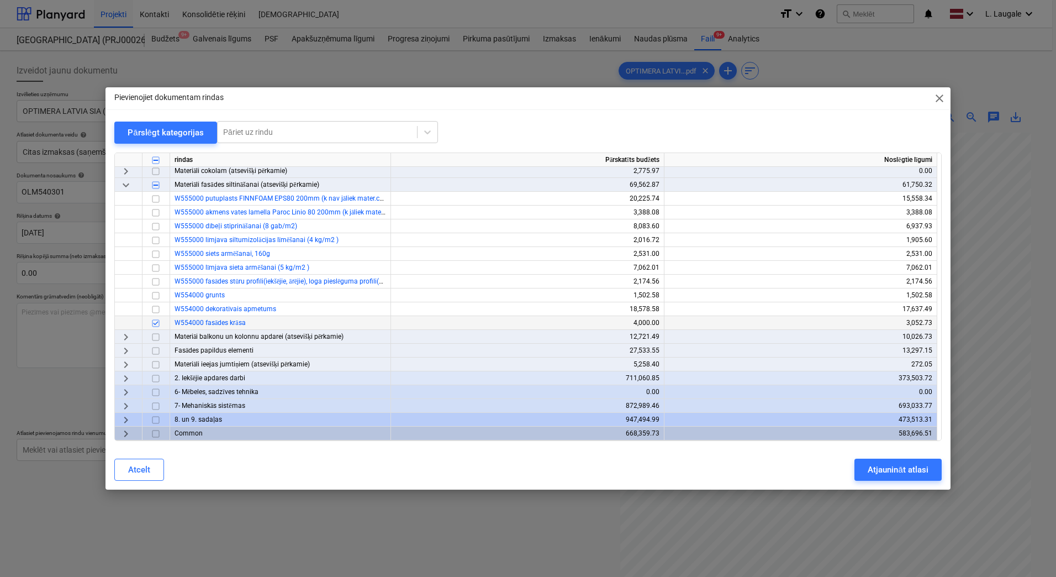
scroll to position [184, 0]
click at [126, 335] on span "keyboard_arrow_right" at bounding box center [125, 335] width 13 height 13
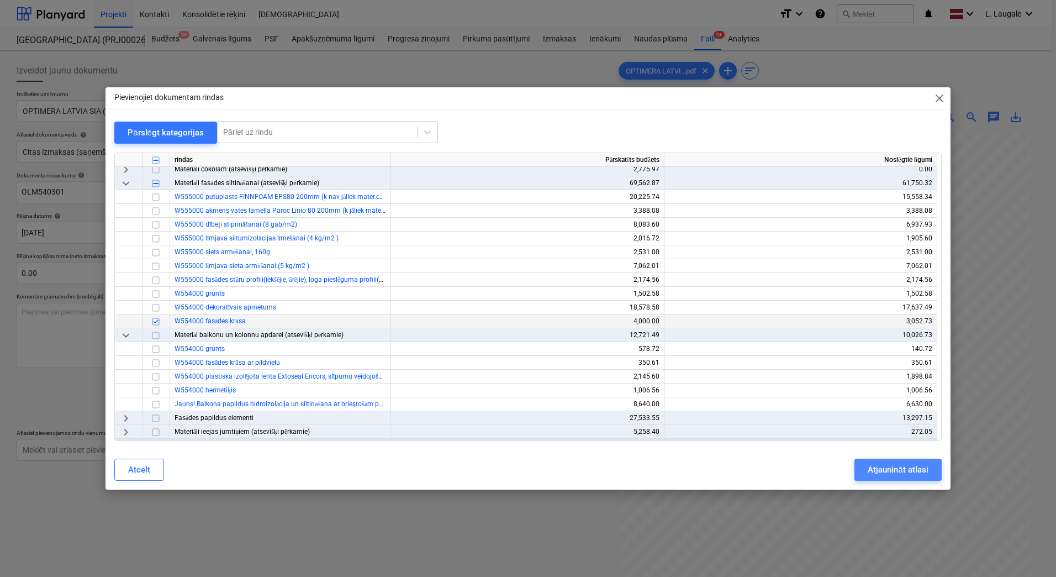
click at [913, 467] on div "Atjaunināt atlasi" at bounding box center [898, 469] width 60 height 14
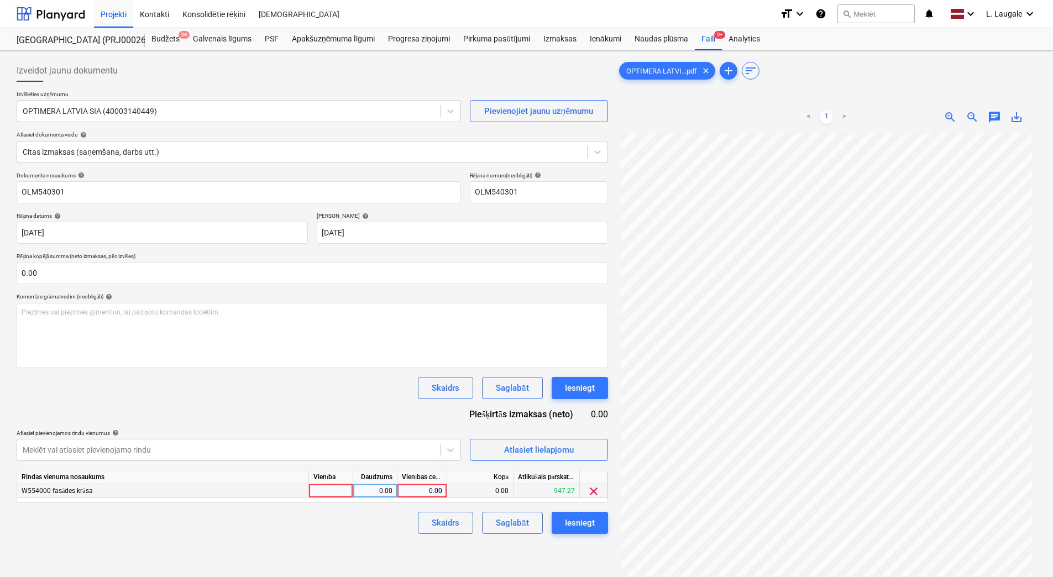
click at [350, 493] on div at bounding box center [331, 491] width 44 height 14
type input "1"
click at [359, 492] on div "0.00" at bounding box center [374, 491] width 35 height 14
click at [413, 486] on div "0.00" at bounding box center [422, 491] width 40 height 14
type input "370.81"
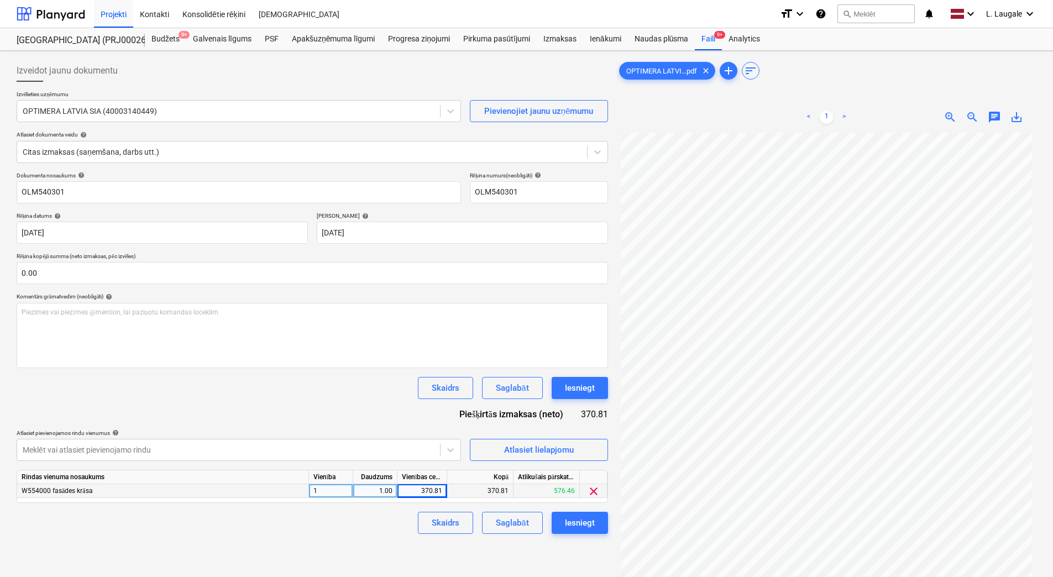
click at [403, 516] on div "Skaidrs Saglabāt Iesniegt" at bounding box center [312, 523] width 591 height 22
click at [506, 517] on div "Saglabāt" at bounding box center [512, 523] width 33 height 14
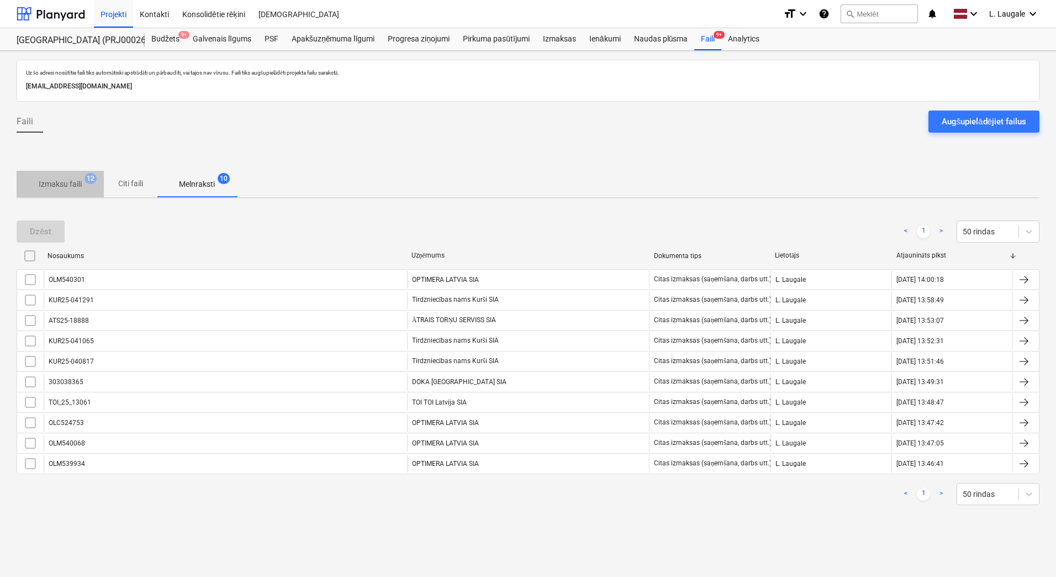
click at [71, 195] on button "Izmaksu faili 12" at bounding box center [60, 184] width 87 height 27
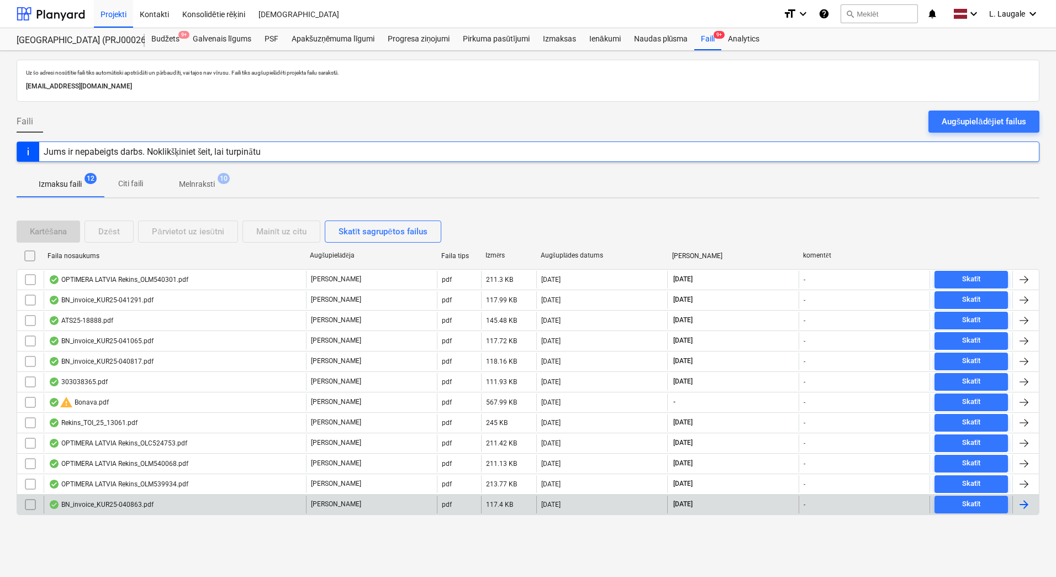
click at [175, 508] on div "BN_invoice_KUR25-040863.pdf" at bounding box center [175, 505] width 262 height 18
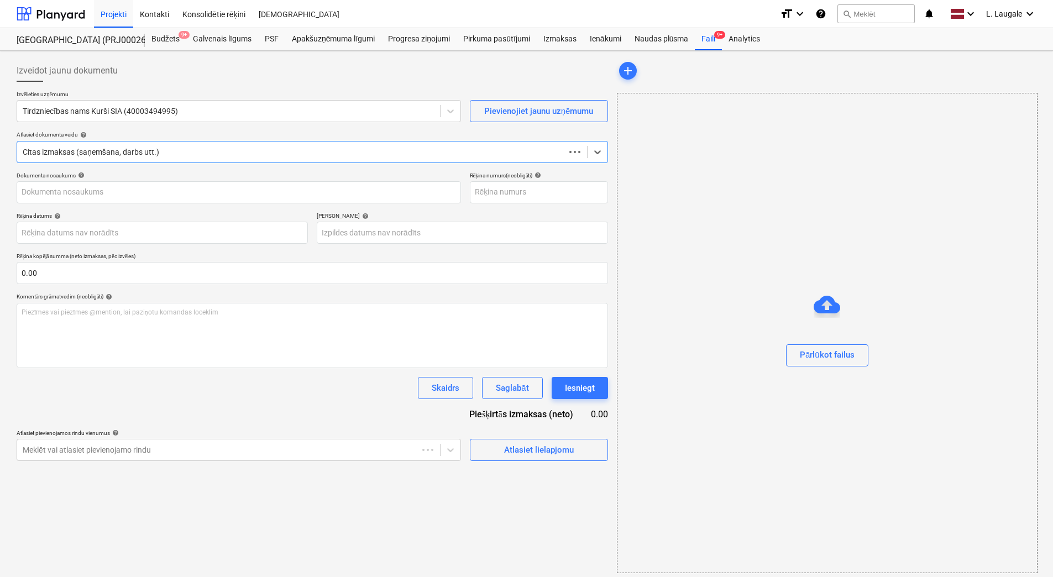
type input "KUR25-040863"
type input "[DATE]"
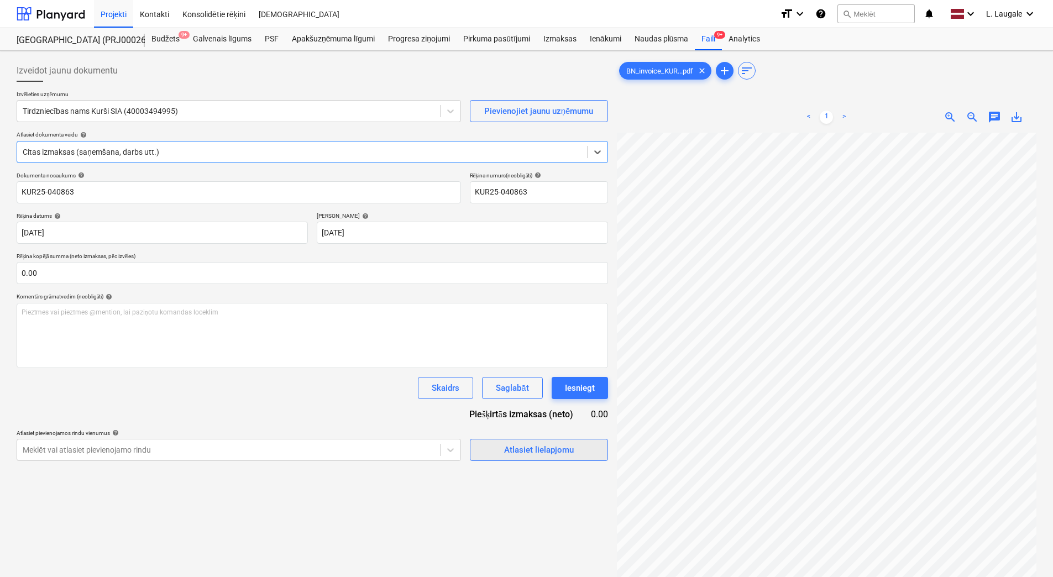
click at [486, 447] on span "Atlasiet lielapjomu" at bounding box center [538, 450] width 111 height 14
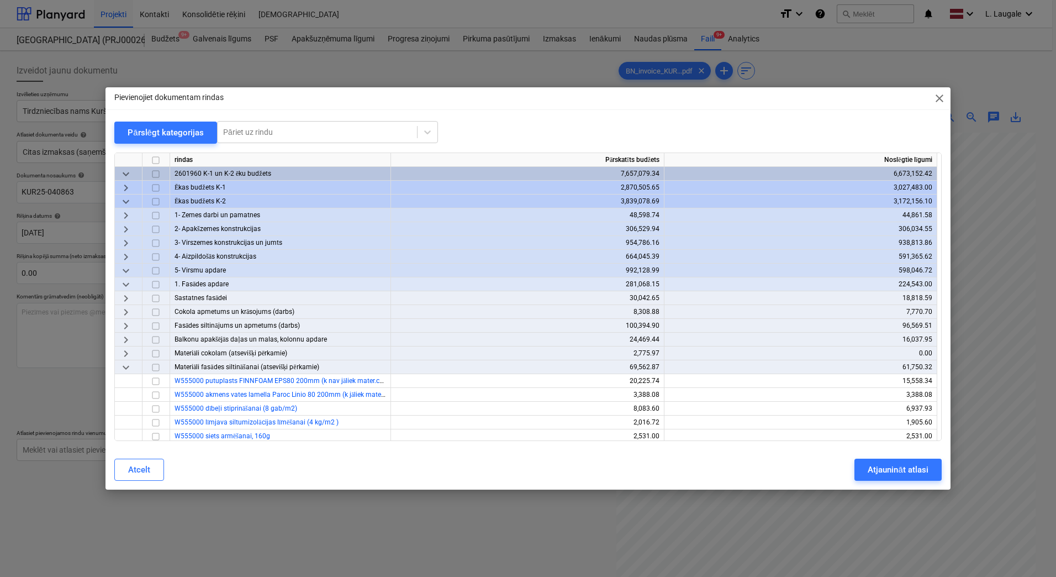
click at [123, 286] on span "keyboard_arrow_down" at bounding box center [125, 284] width 13 height 13
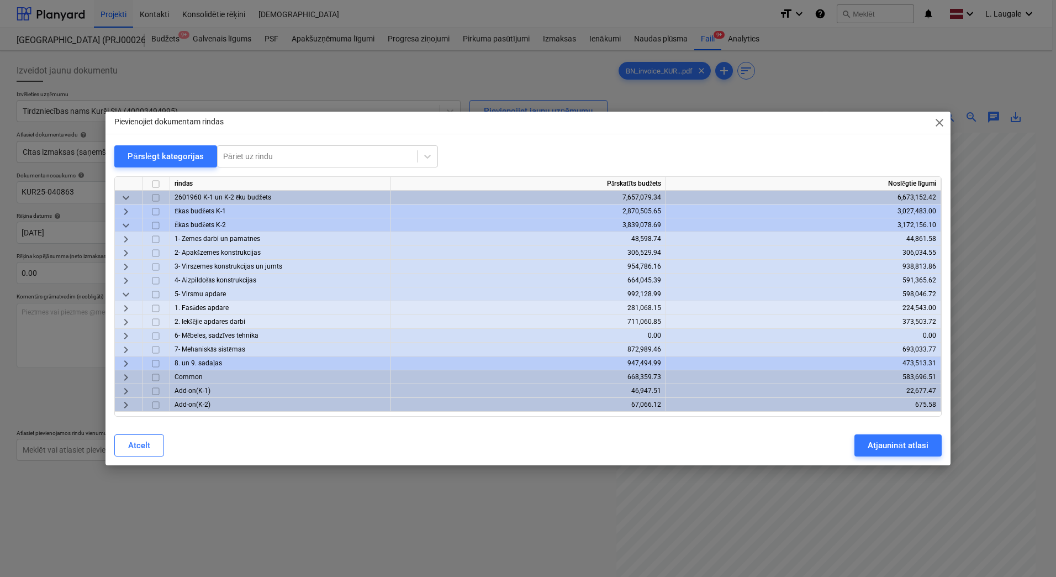
click at [359, 498] on div "Pievienojiet dokumentam rindas close Pārslēgt kategorijas Pāriet uz rindu rinda…" at bounding box center [528, 288] width 1056 height 577
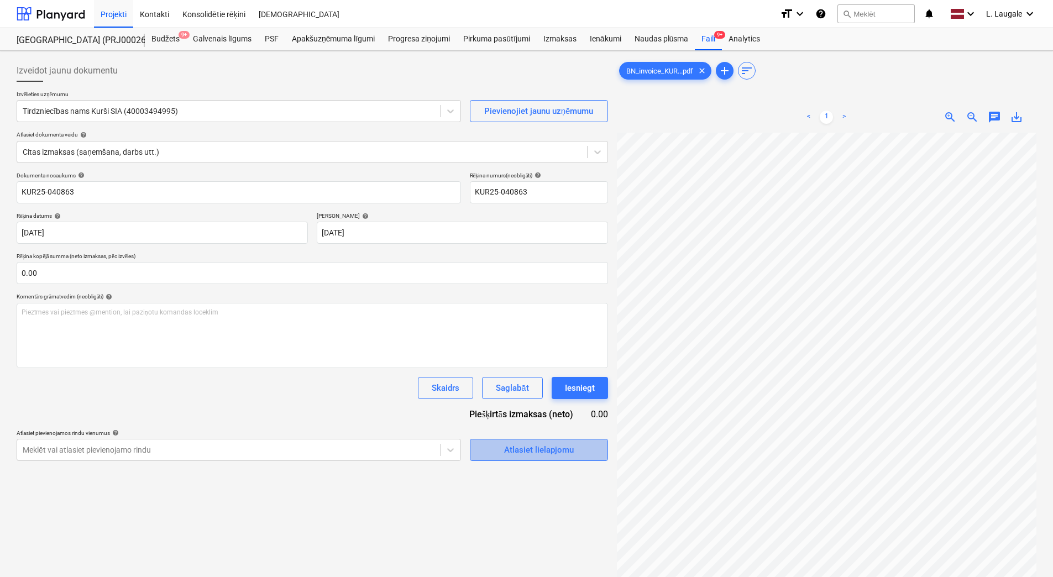
click at [511, 453] on div "Atlasiet lielapjomu" at bounding box center [539, 450] width 70 height 14
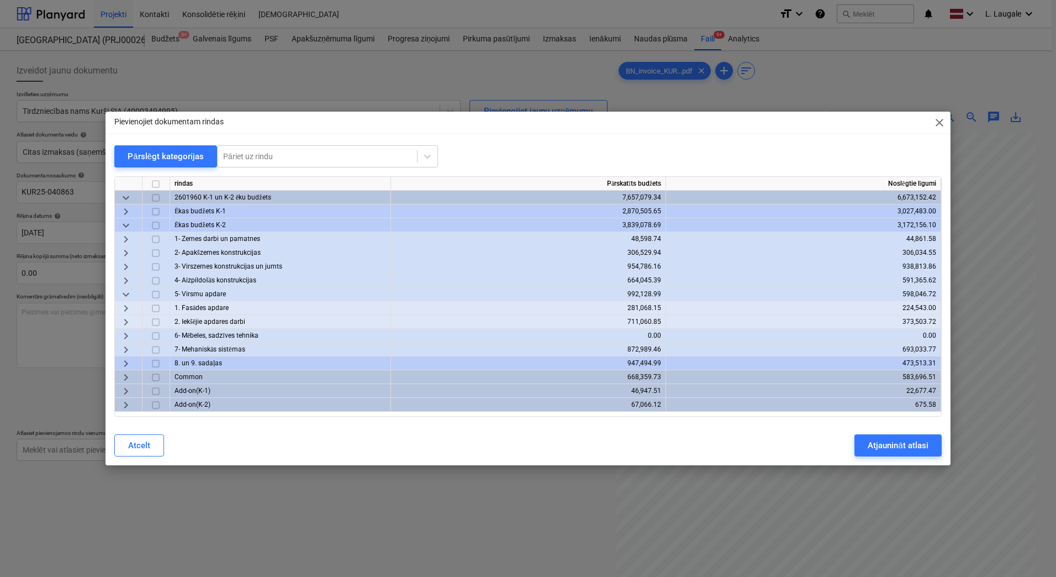
click at [123, 375] on span "keyboard_arrow_right" at bounding box center [125, 377] width 13 height 13
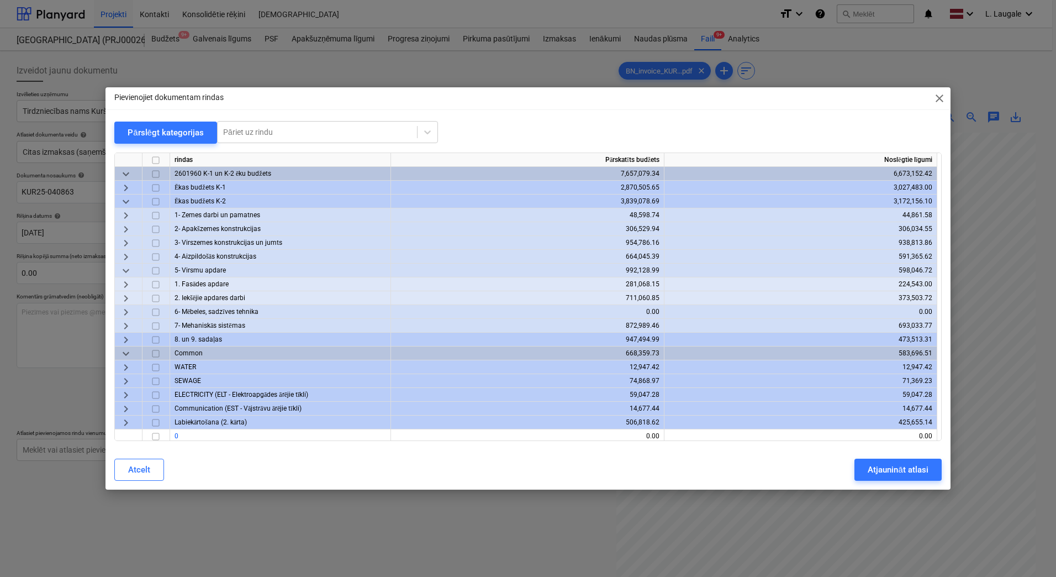
click at [127, 419] on span "keyboard_arrow_right" at bounding box center [125, 422] width 13 height 13
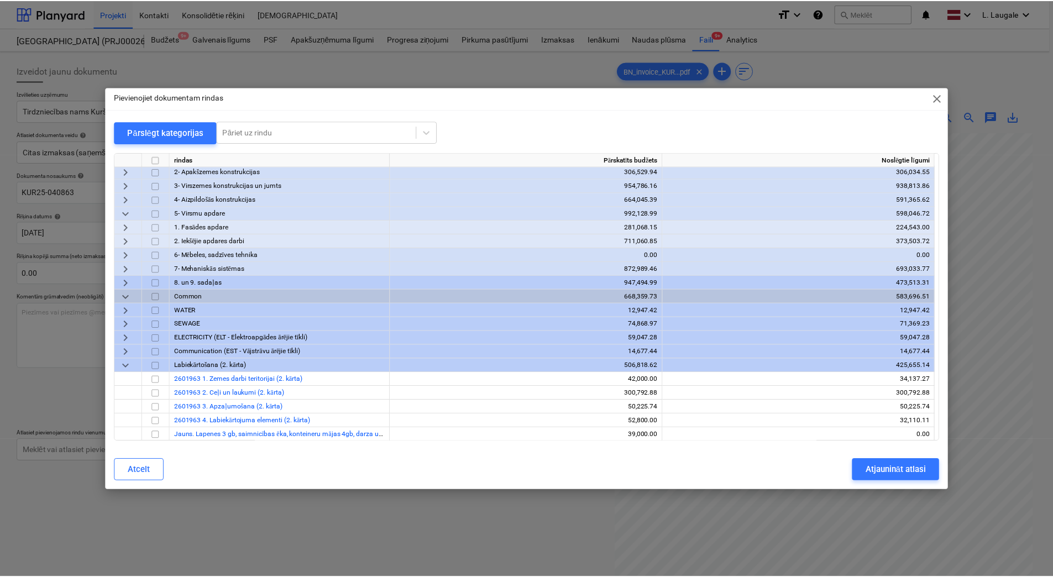
scroll to position [113, 0]
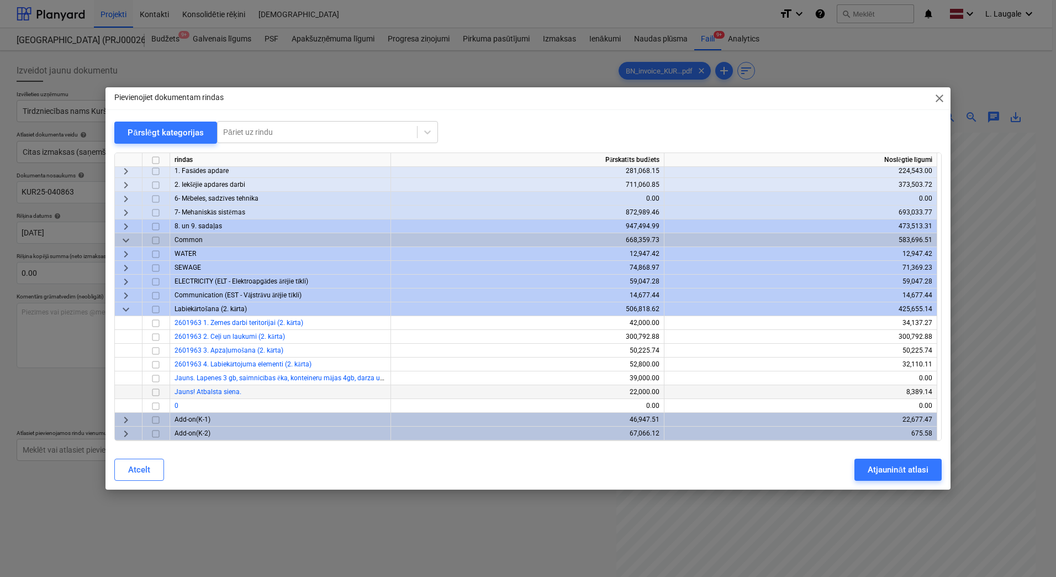
click at [155, 390] on input "checkbox" at bounding box center [155, 392] width 13 height 13
click at [876, 468] on div "Atjaunināt atlasi" at bounding box center [898, 469] width 60 height 14
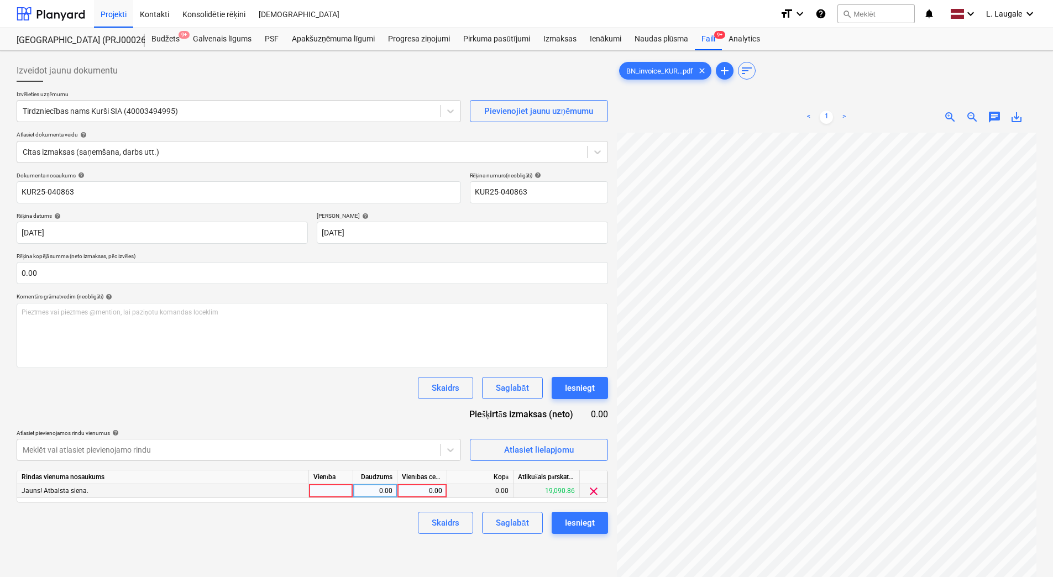
click at [343, 491] on div at bounding box center [331, 491] width 44 height 14
type input "1"
click at [376, 491] on div "0.00" at bounding box center [374, 491] width 35 height 14
click at [418, 491] on div "0.00" at bounding box center [422, 491] width 40 height 14
type input "134.2"
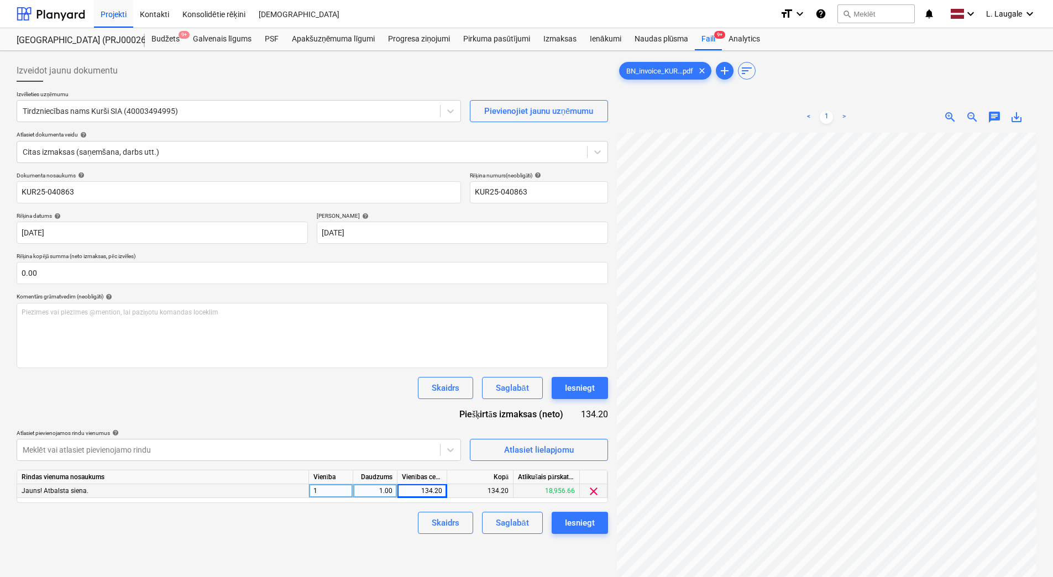
click at [399, 528] on div "Skaidrs Saglabāt Iesniegt" at bounding box center [312, 523] width 591 height 22
click at [513, 522] on div "Saglabāt" at bounding box center [512, 523] width 33 height 14
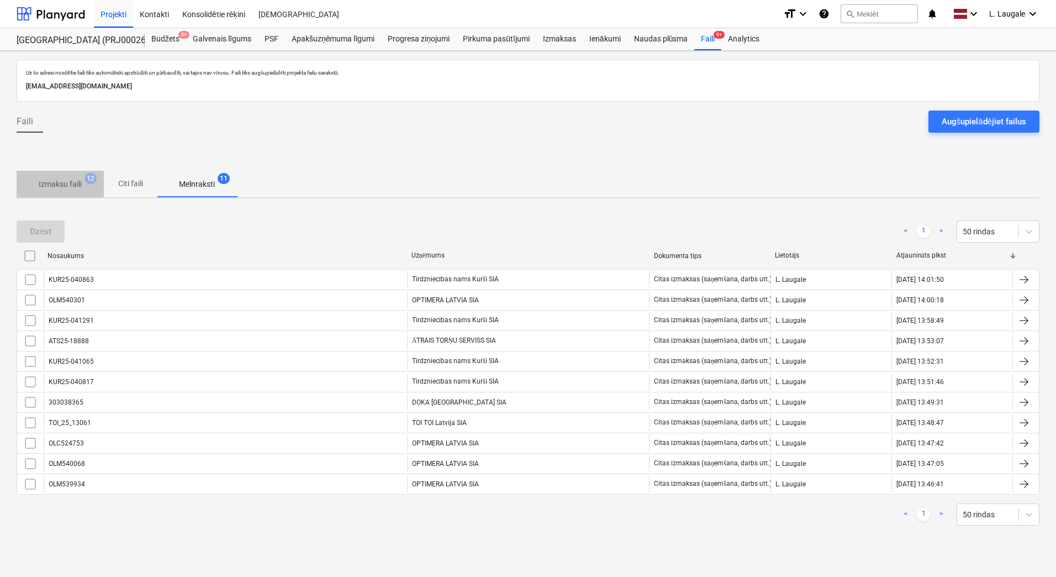
click at [66, 177] on span "Izmaksu faili 12" at bounding box center [60, 184] width 87 height 20
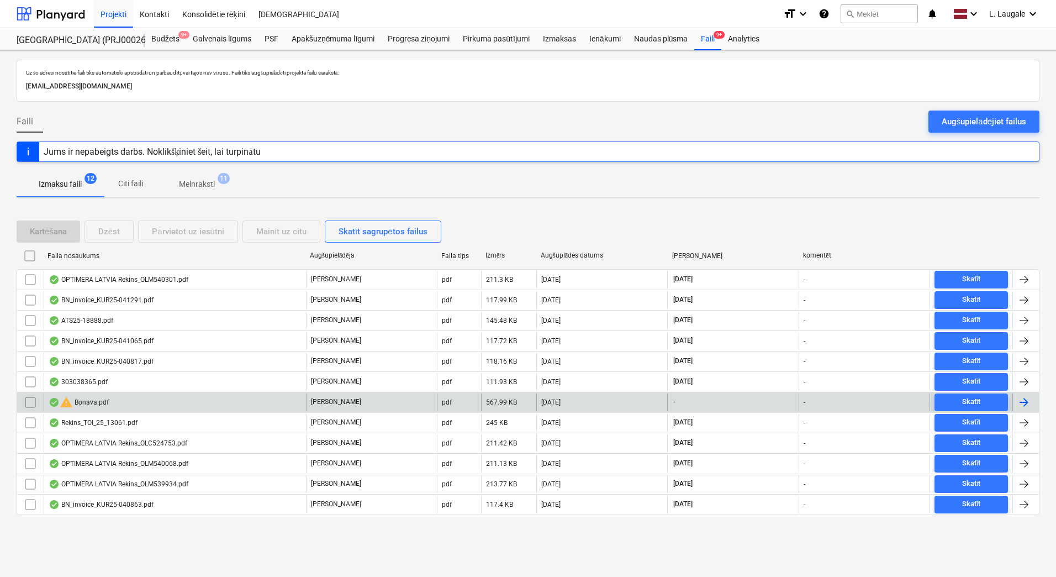
click at [139, 401] on div "warning Bonava.pdf" at bounding box center [175, 402] width 262 height 18
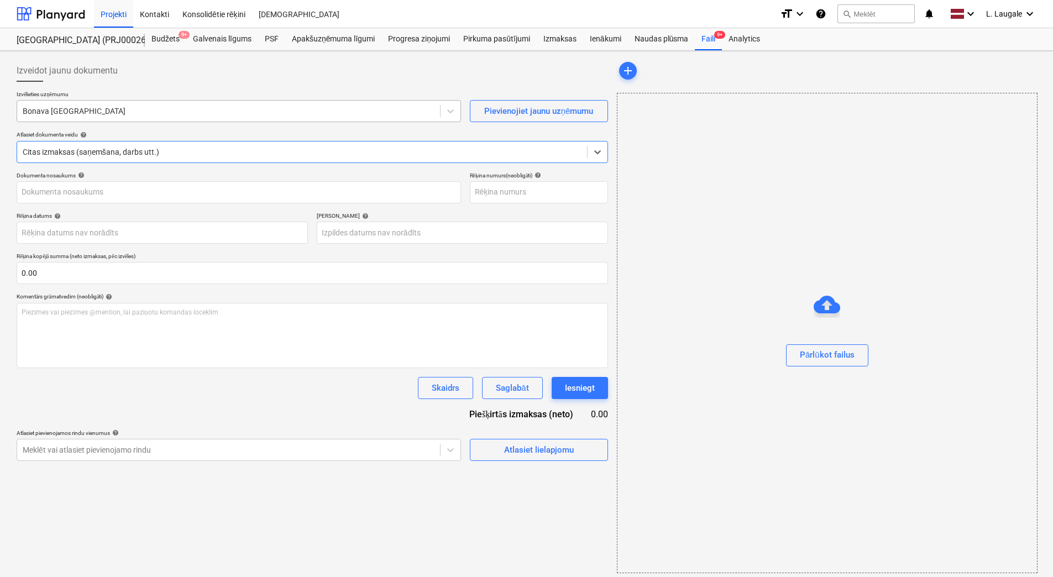
type input "251605"
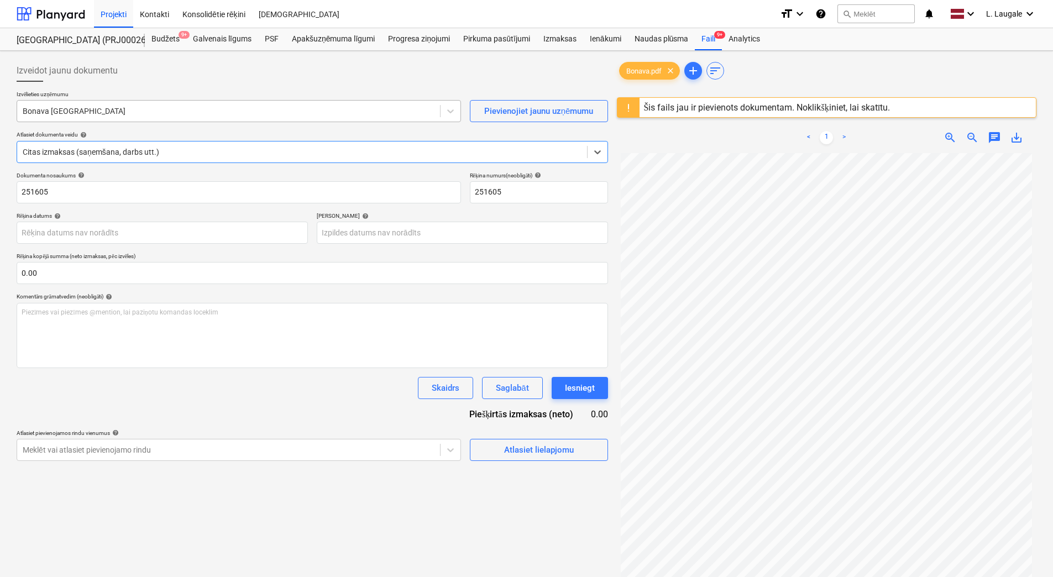
click at [111, 108] on div at bounding box center [229, 111] width 412 height 11
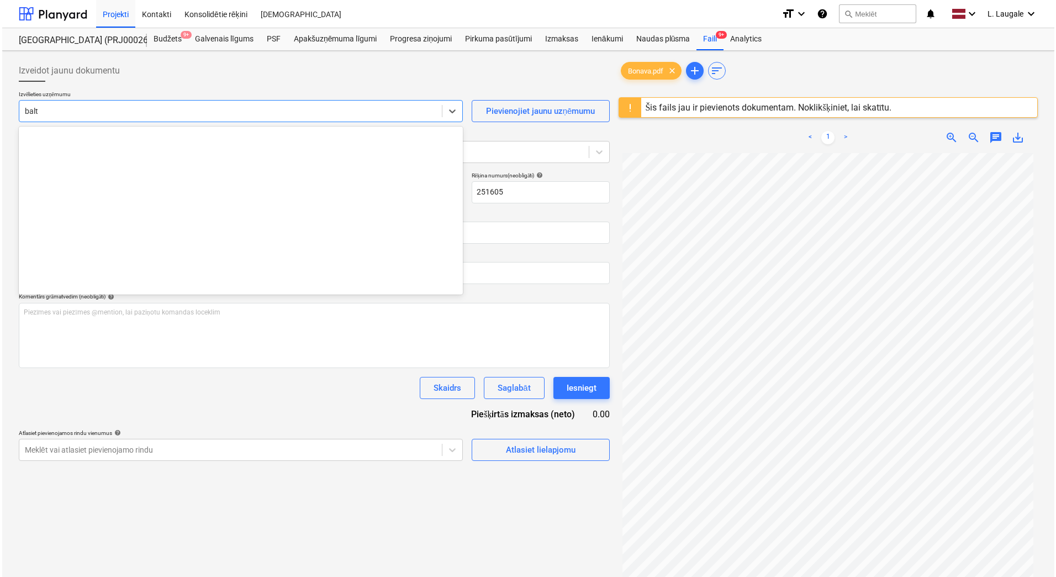
scroll to position [434, 0]
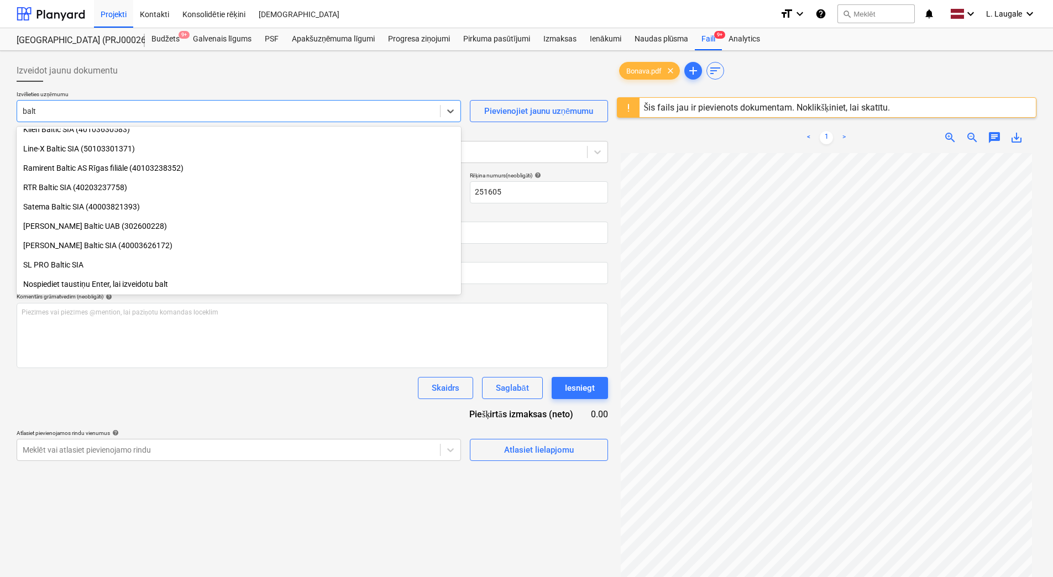
type input "balt l"
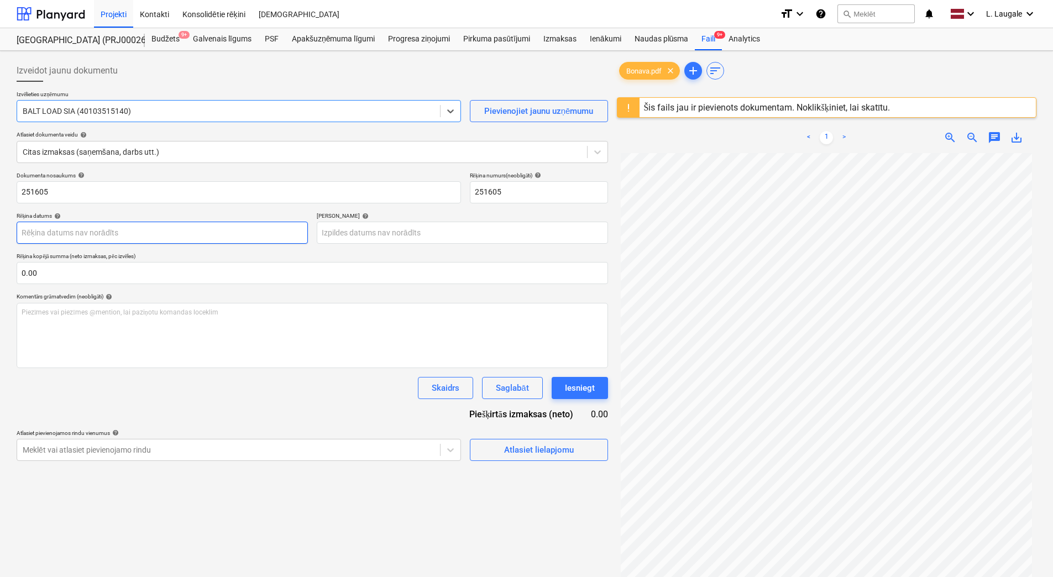
click at [99, 229] on body "Projekti Kontakti Konsolidētie rēķini Iesūtne format_size keyboard_arrow_down h…" at bounding box center [526, 288] width 1053 height 577
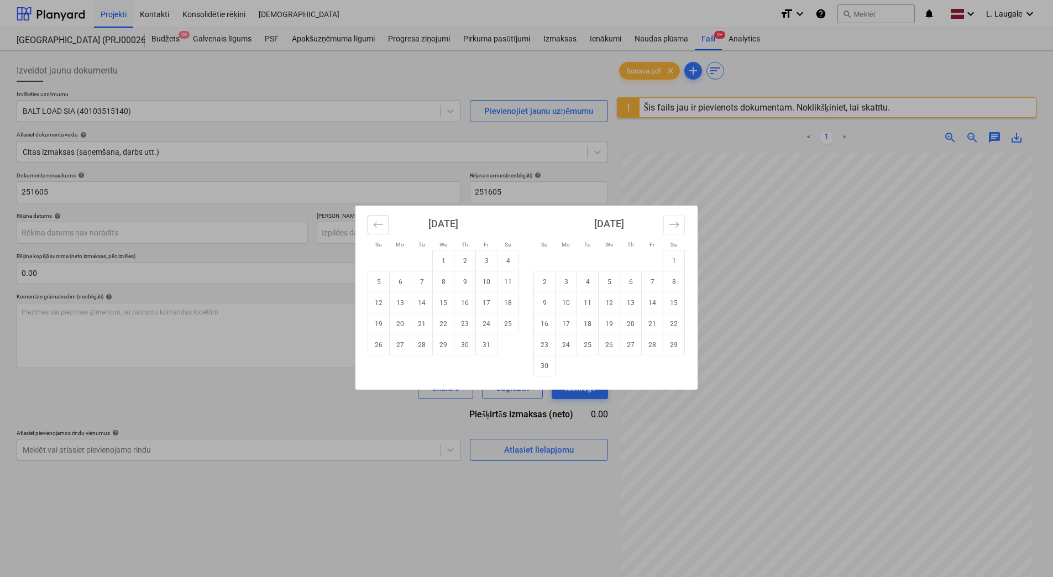
click at [376, 224] on icon "Move backward to switch to the previous month." at bounding box center [378, 224] width 10 height 10
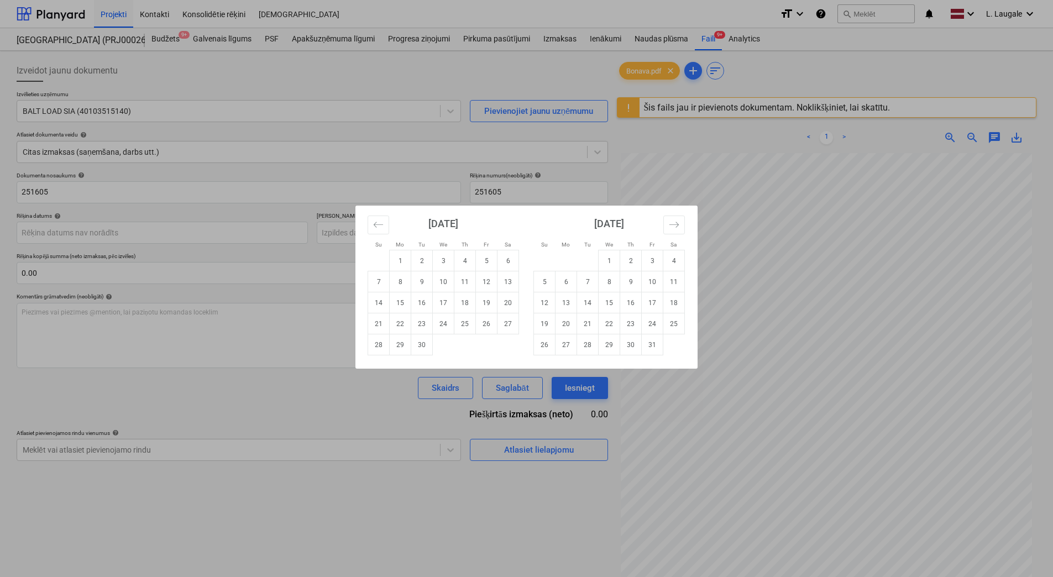
click at [465, 306] on td "18" at bounding box center [465, 302] width 22 height 21
type input "[DATE]"
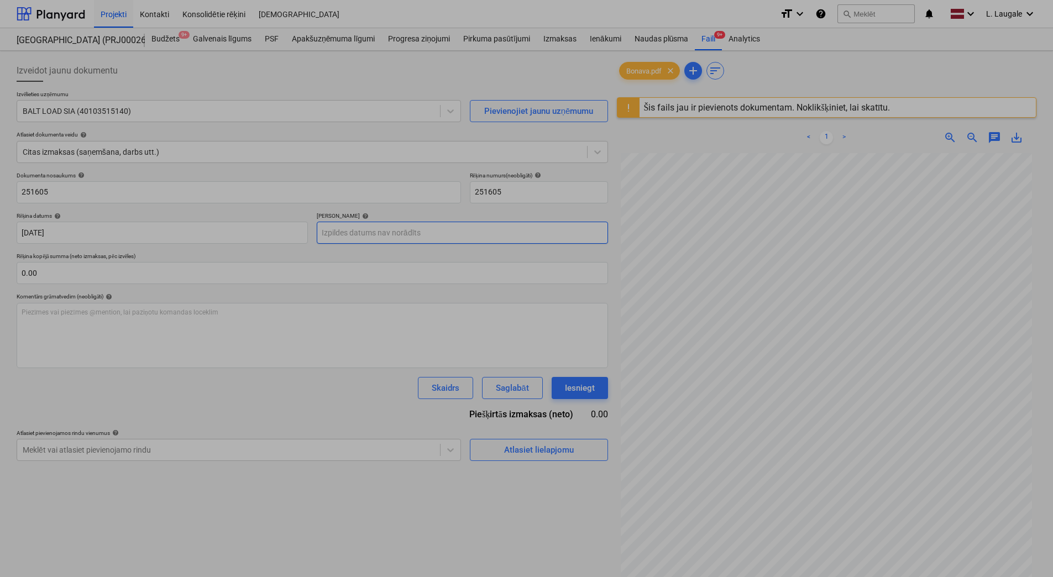
click at [390, 228] on body "Projekti Kontakti Konsolidētie rēķini Iesūtne format_size keyboard_arrow_down h…" at bounding box center [526, 288] width 1053 height 577
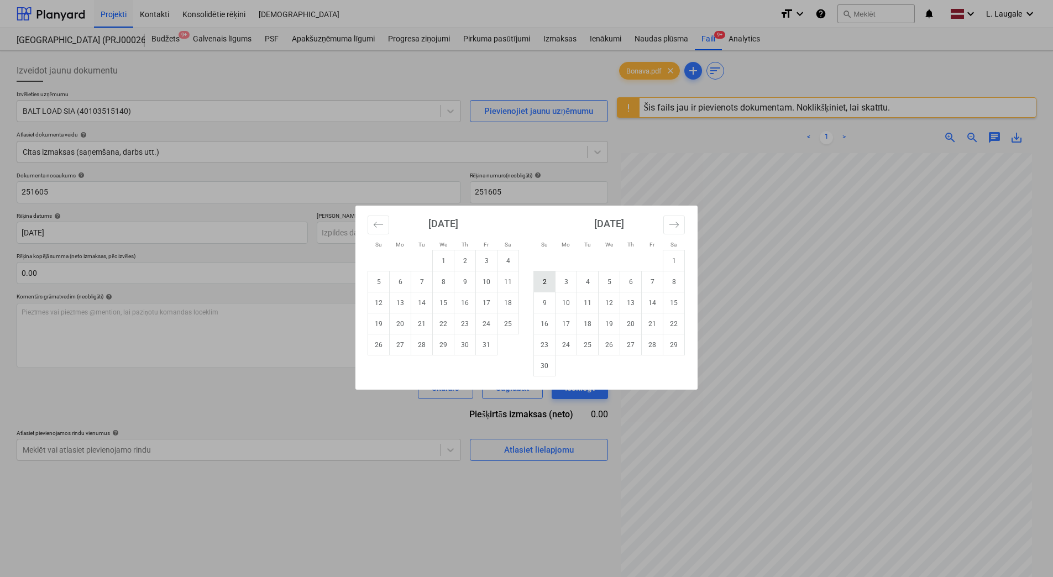
click at [538, 286] on td "2" at bounding box center [545, 281] width 22 height 21
type input "[DATE]"
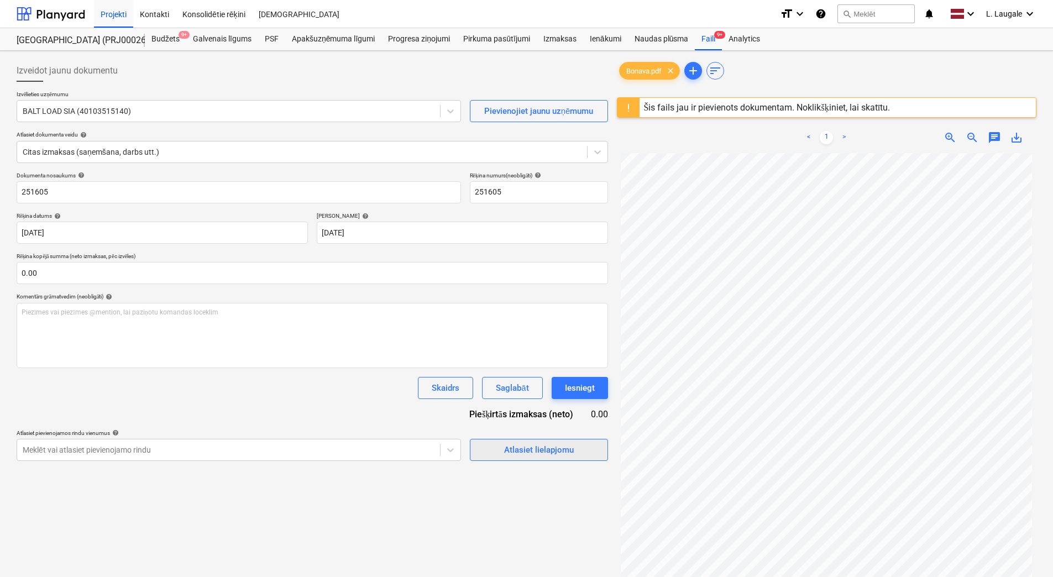
click at [493, 446] on span "Atlasiet lielapjomu" at bounding box center [538, 450] width 111 height 14
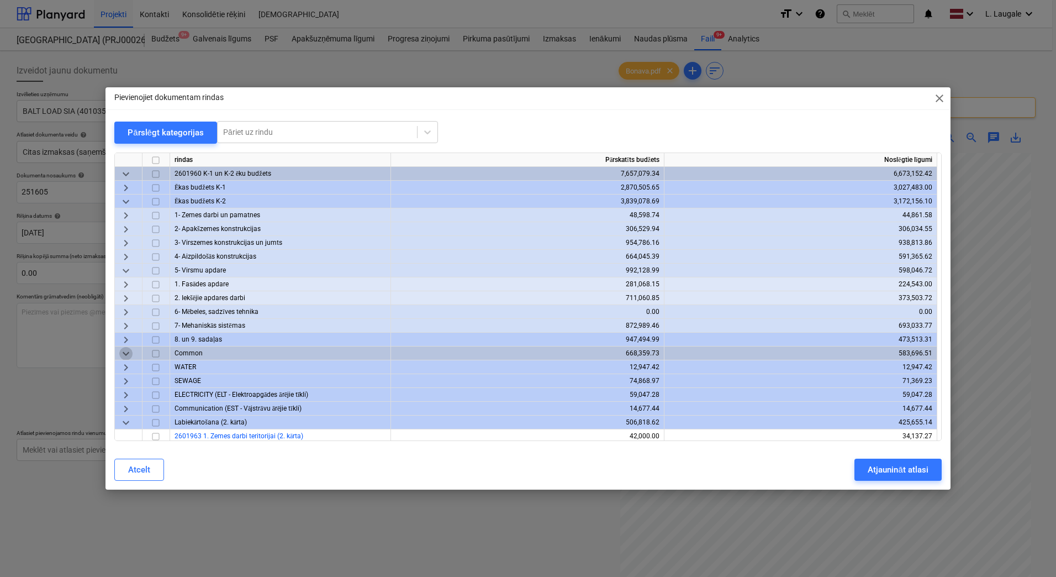
click at [127, 352] on span "keyboard_arrow_down" at bounding box center [125, 353] width 13 height 13
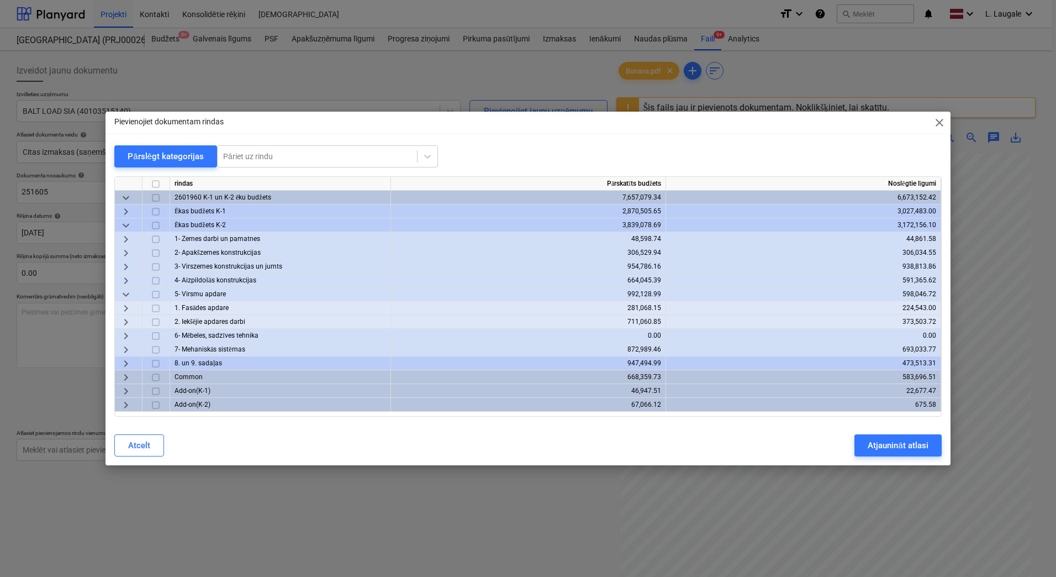
click at [123, 362] on span "keyboard_arrow_right" at bounding box center [125, 363] width 13 height 13
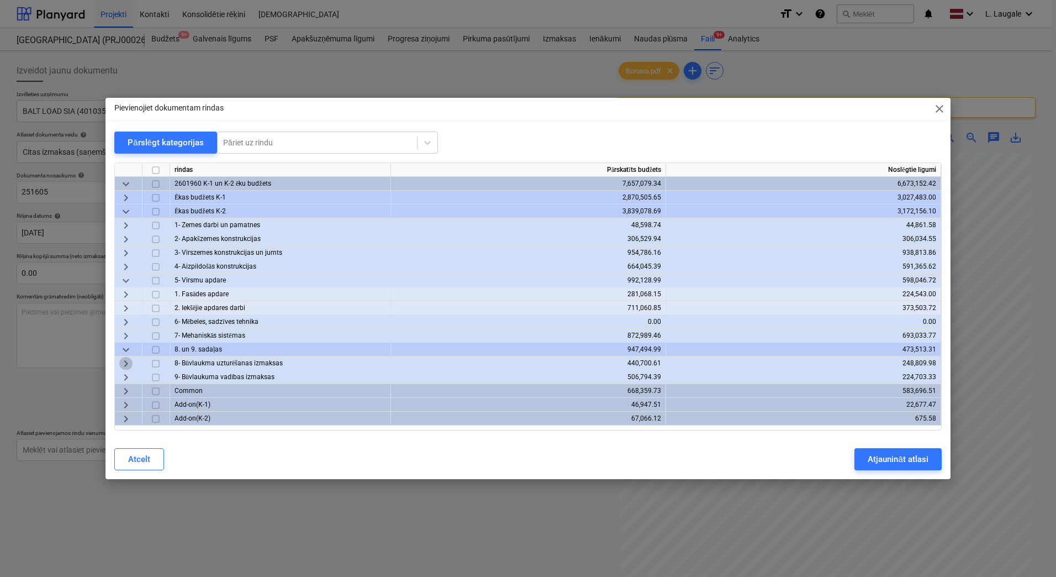
click at [125, 364] on span "keyboard_arrow_right" at bounding box center [125, 363] width 13 height 13
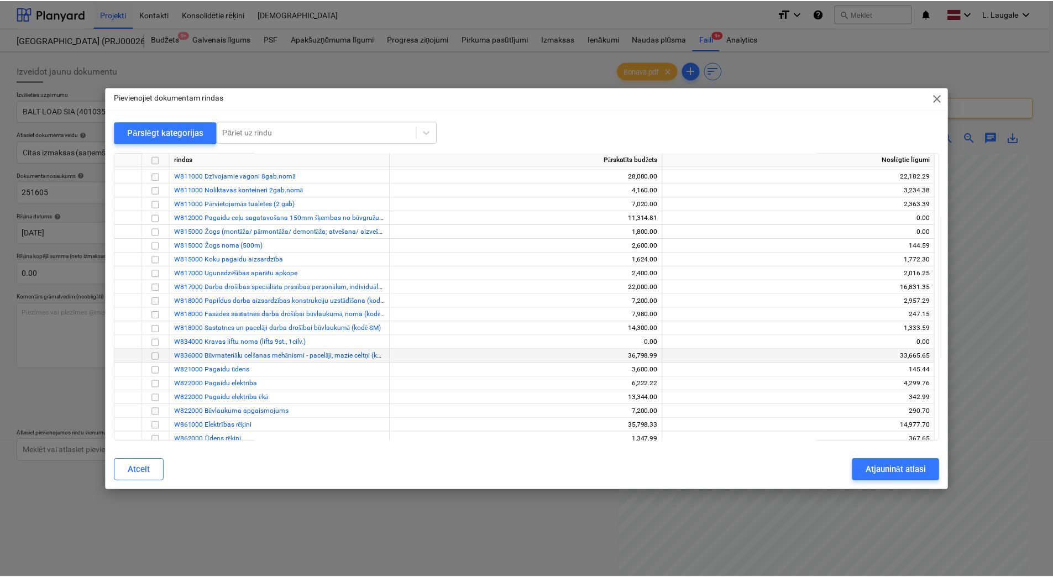
scroll to position [221, 0]
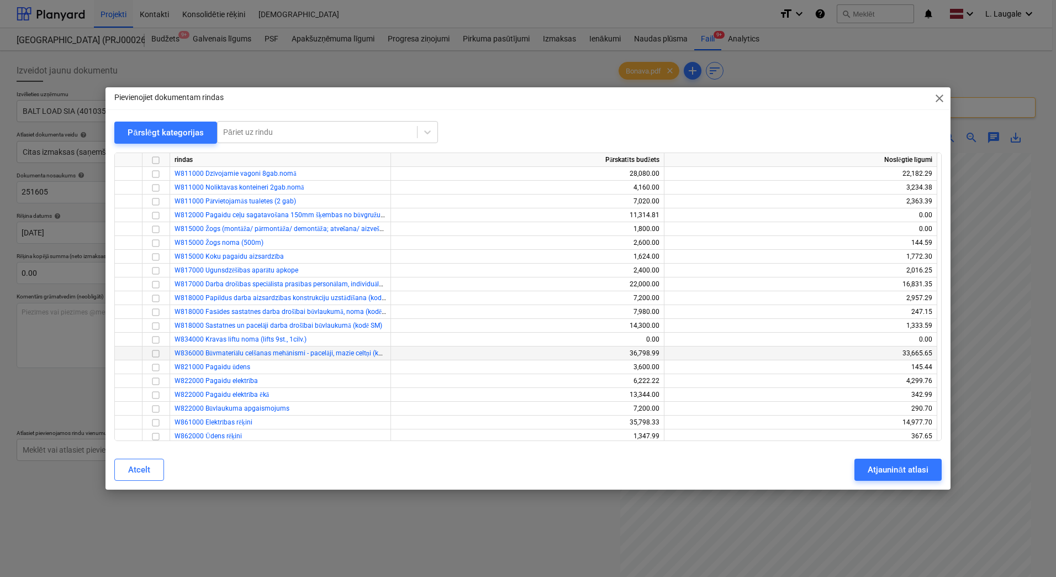
click at [152, 353] on input "checkbox" at bounding box center [155, 353] width 13 height 13
click at [888, 472] on div "Atjaunināt atlasi" at bounding box center [898, 469] width 60 height 14
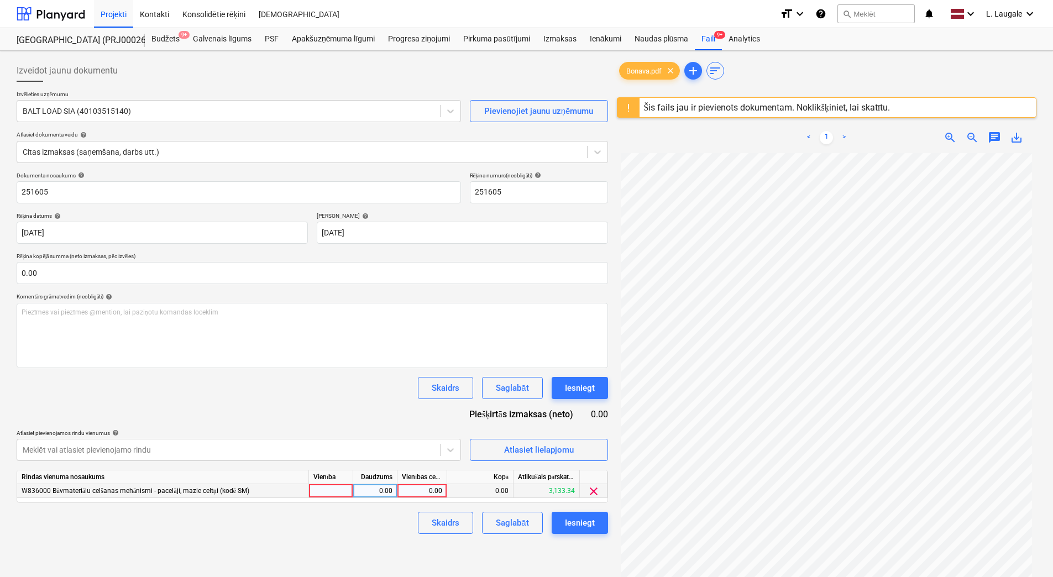
click at [345, 492] on div at bounding box center [331, 491] width 44 height 14
type input "1"
click at [363, 492] on div "0.00" at bounding box center [374, 491] width 35 height 14
click at [422, 491] on div "0.00" at bounding box center [422, 491] width 40 height 14
click at [387, 490] on div "0.00" at bounding box center [374, 491] width 35 height 14
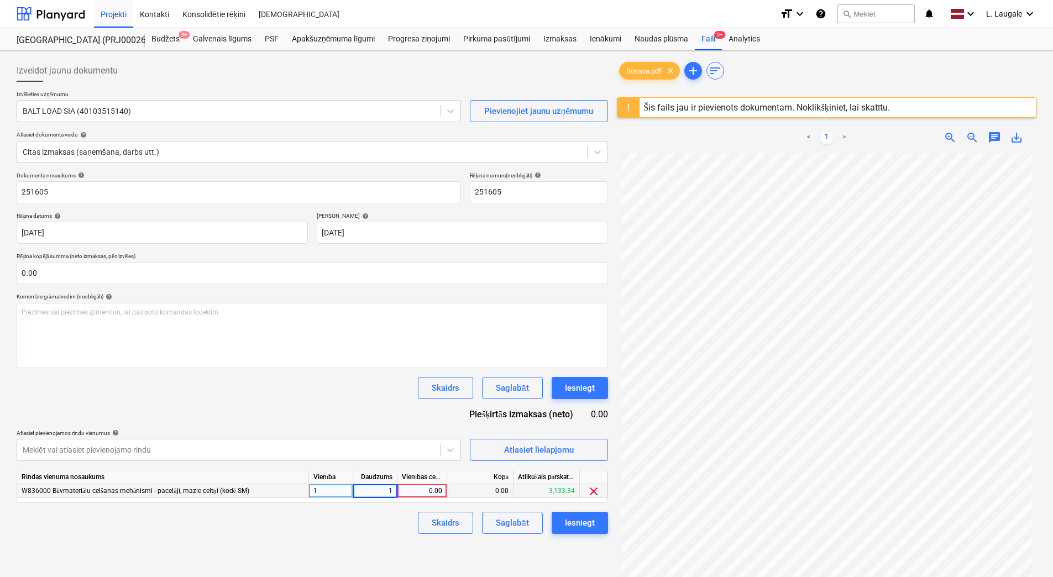
click at [417, 490] on div "0.00" at bounding box center [422, 491] width 40 height 14
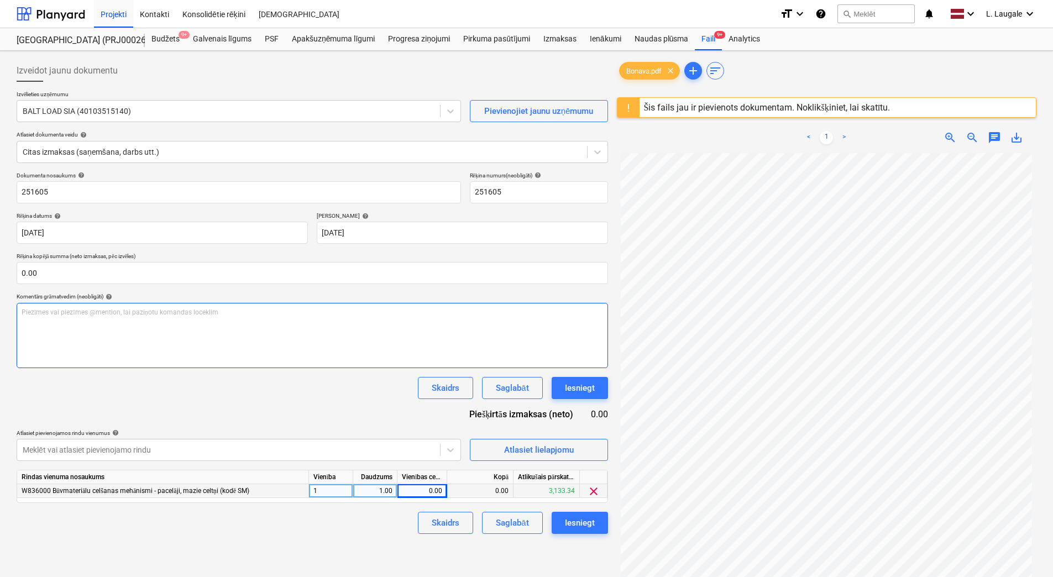
click at [185, 329] on div "Piezīmes vai piezīmes @mention, lai paziņotu komandas loceklim ﻿" at bounding box center [312, 335] width 591 height 65
paste div
click at [22, 318] on span "453789072" at bounding box center [39, 322] width 35 height 8
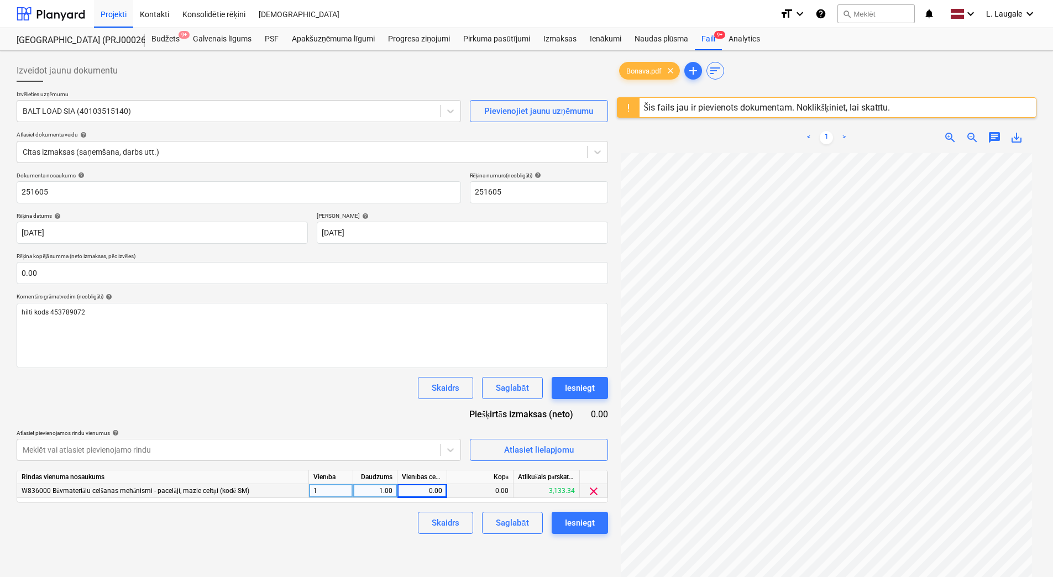
click at [428, 492] on div "0.00" at bounding box center [422, 491] width 40 height 14
type input "375"
click at [367, 535] on div "Izveidot jaunu dokumentu Izvēlieties uzņēmumu BALT LOAD SIA (40103515140) Pievi…" at bounding box center [312, 379] width 600 height 648
click at [504, 521] on div "Saglabāt" at bounding box center [512, 523] width 33 height 14
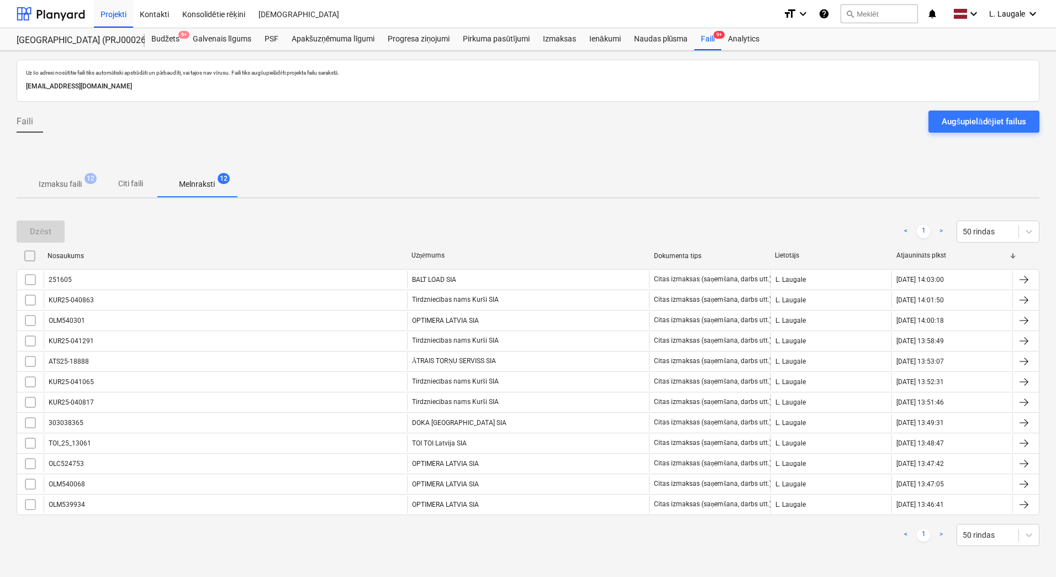
click at [61, 184] on p "Izmaksu faili" at bounding box center [60, 184] width 43 height 12
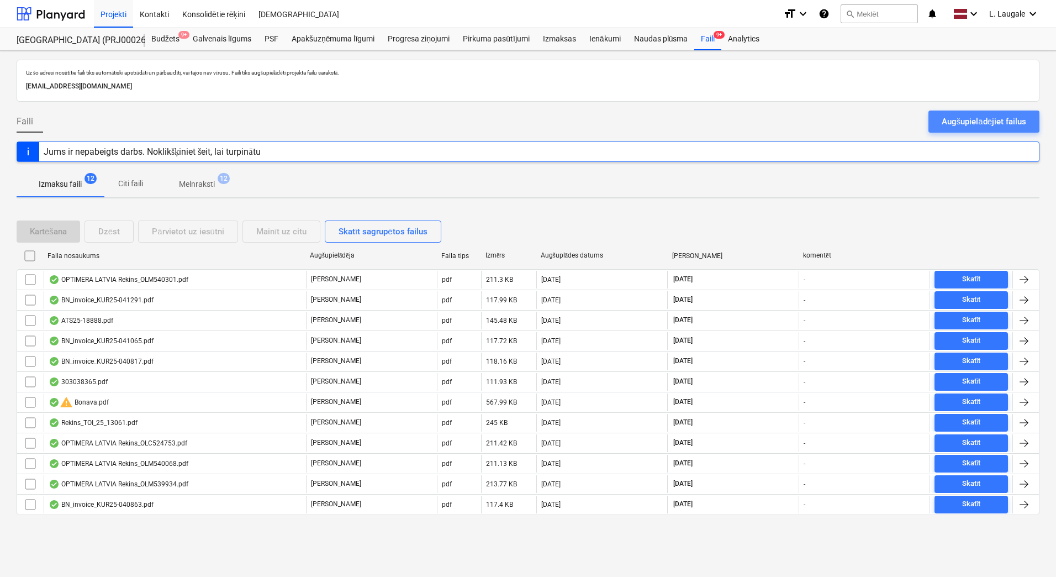
click at [951, 113] on button "Augšupielādējiet failus" at bounding box center [984, 122] width 111 height 22
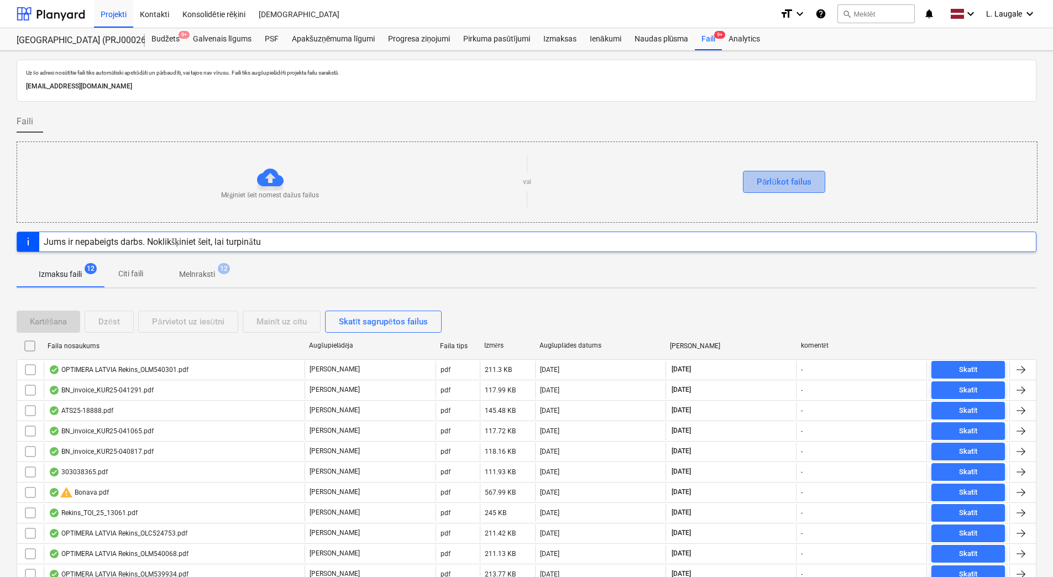
click at [811, 173] on button "Pārlūkot failus" at bounding box center [784, 182] width 82 height 22
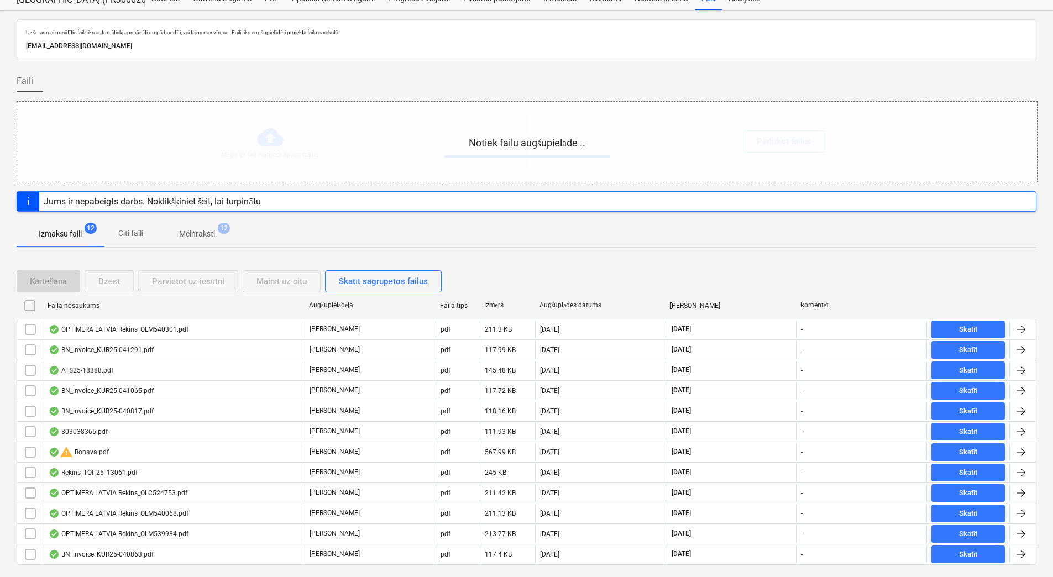
scroll to position [68, 0]
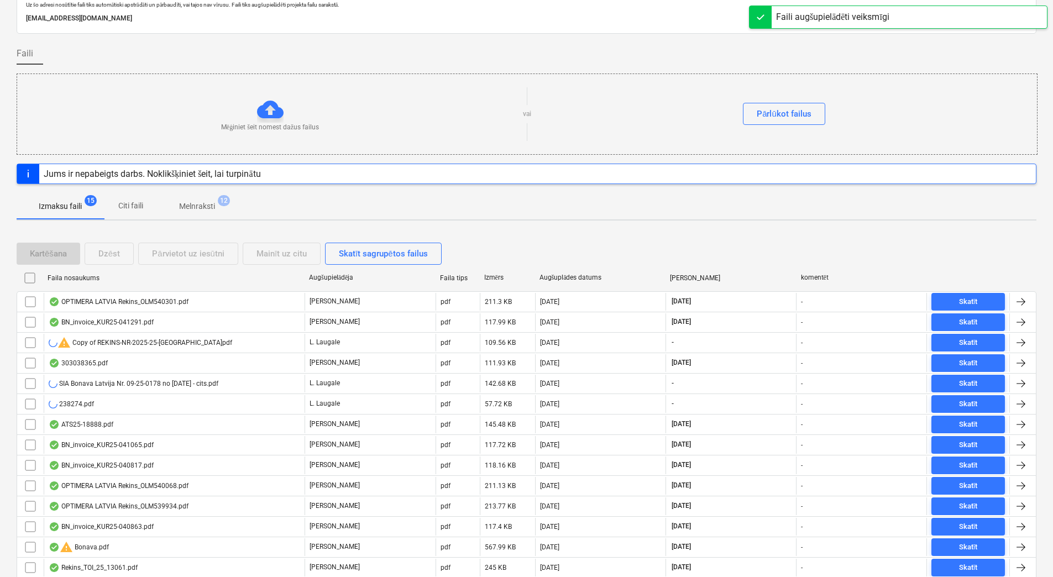
scroll to position [129, 0]
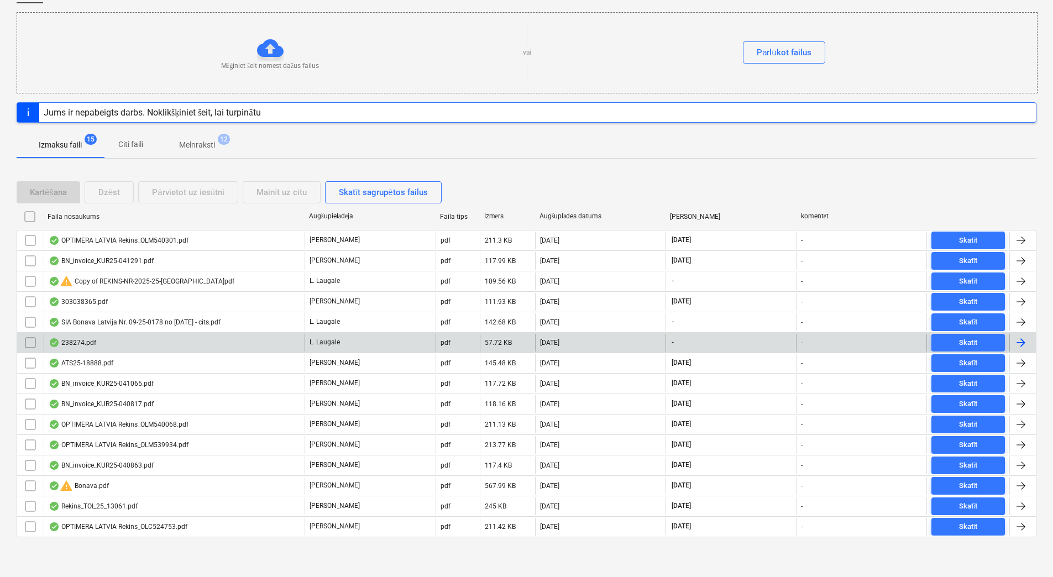
click at [234, 340] on div "238274.pdf" at bounding box center [174, 343] width 261 height 18
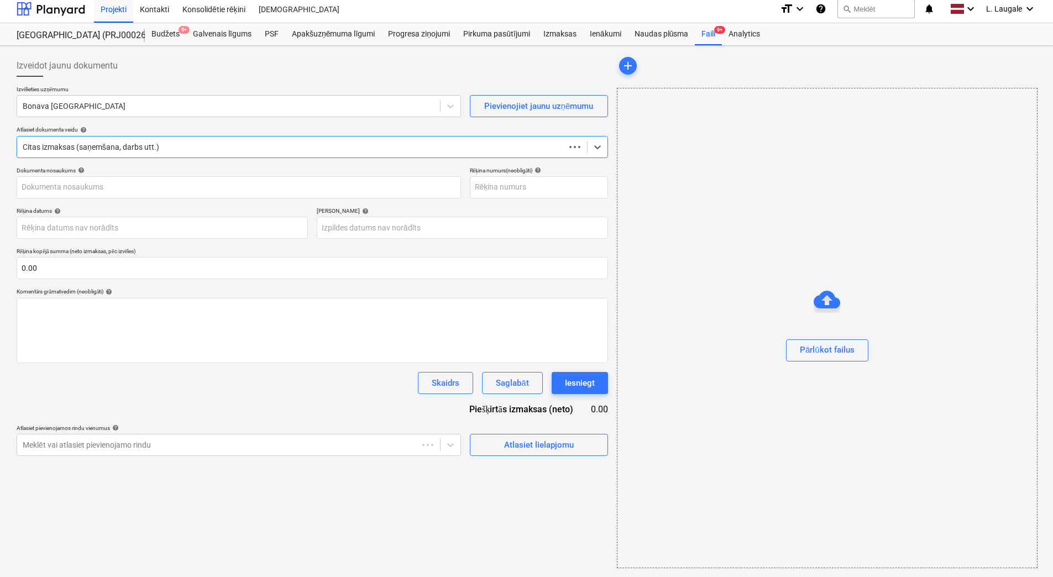
scroll to position [5, 0]
type input "238274.pdf"
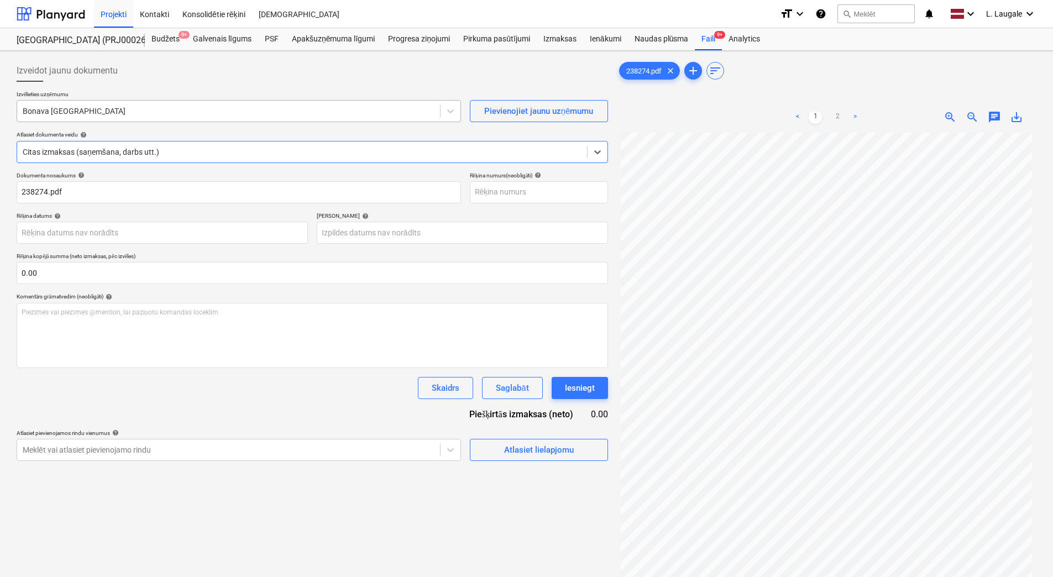
click at [183, 113] on div at bounding box center [229, 111] width 412 height 11
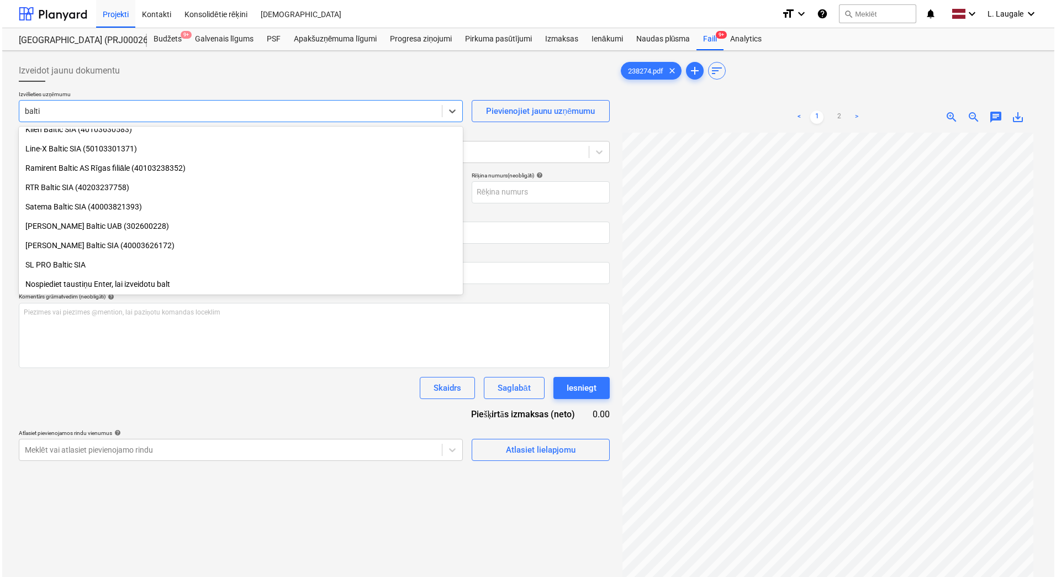
scroll to position [279, 0]
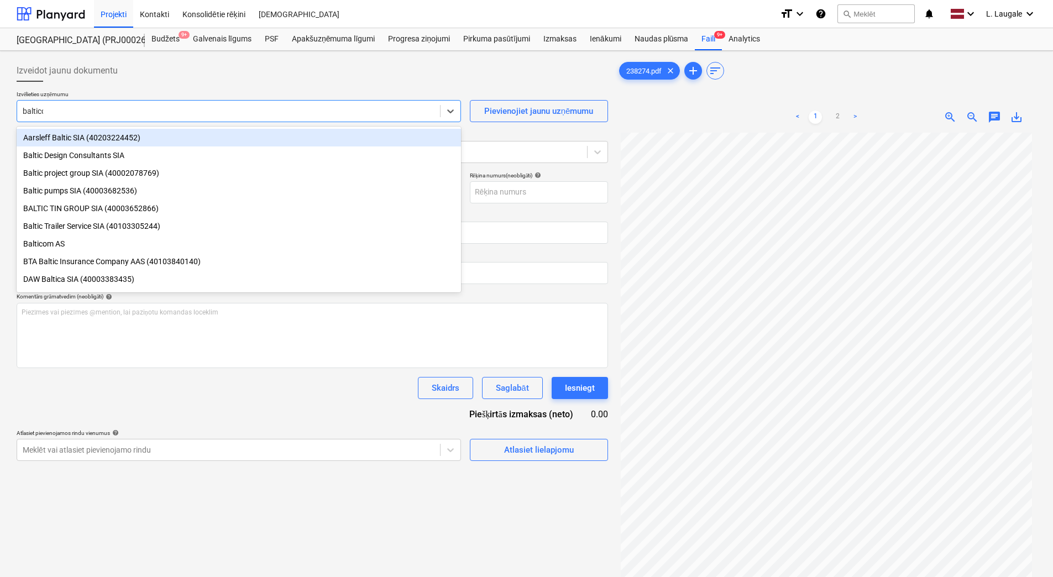
type input "balticom"
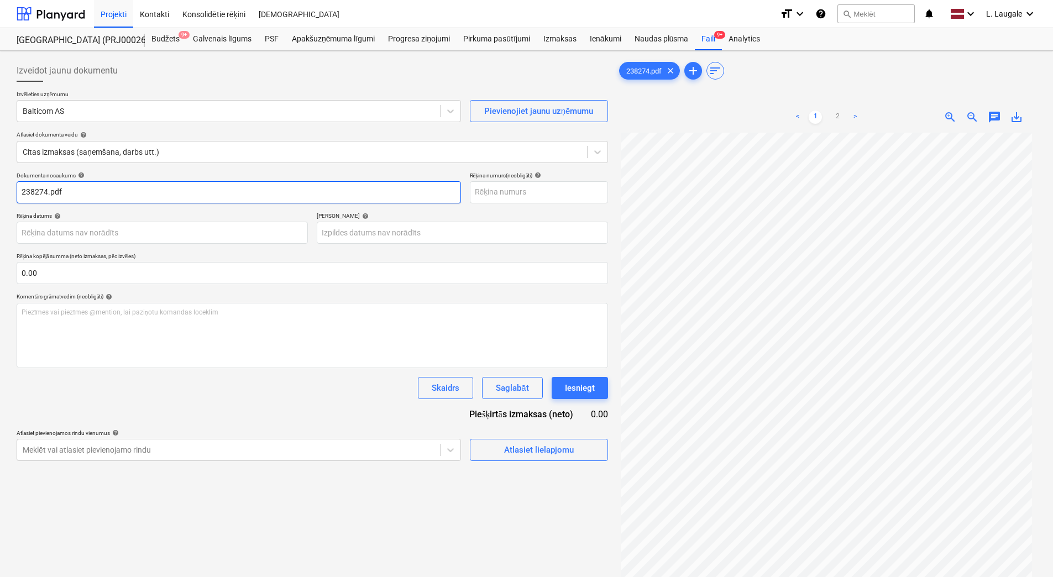
click at [159, 200] on input "238274.pdf" at bounding box center [239, 192] width 444 height 22
type input "2"
drag, startPoint x: 159, startPoint y: 200, endPoint x: 0, endPoint y: 183, distance: 160.0
click at [0, 185] on html "Projekti Kontakti Konsolidētie rēķini Iesūtne format_size keyboard_arrow_down h…" at bounding box center [526, 288] width 1053 height 577
type input "011025-0643"
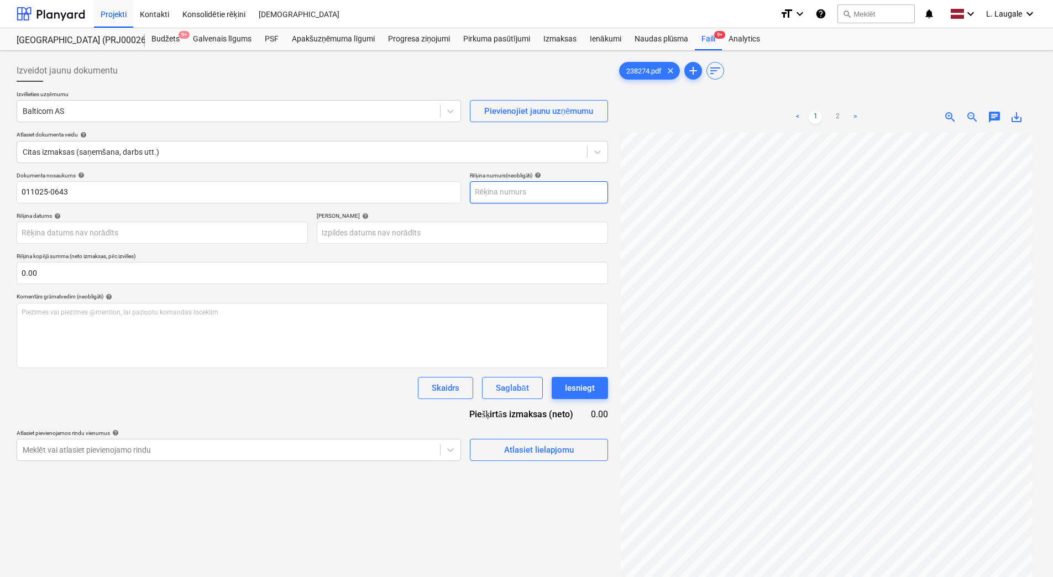
click at [477, 192] on input "text" at bounding box center [539, 192] width 138 height 22
paste input "011025-0643"
type input "011025-0643"
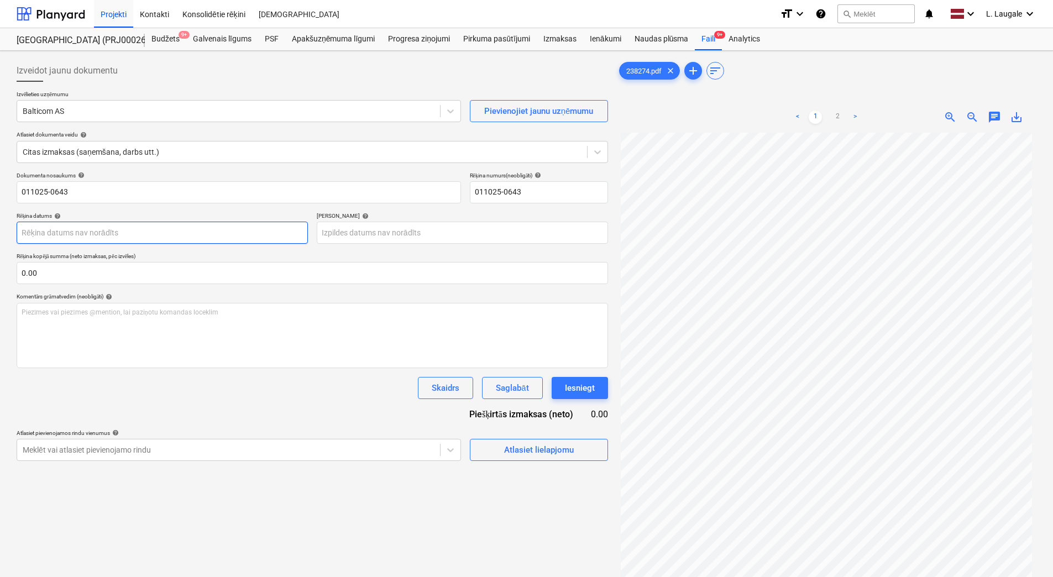
click at [296, 239] on body "Projekti Kontakti Konsolidētie rēķini Iesūtne format_size keyboard_arrow_down h…" at bounding box center [526, 288] width 1053 height 577
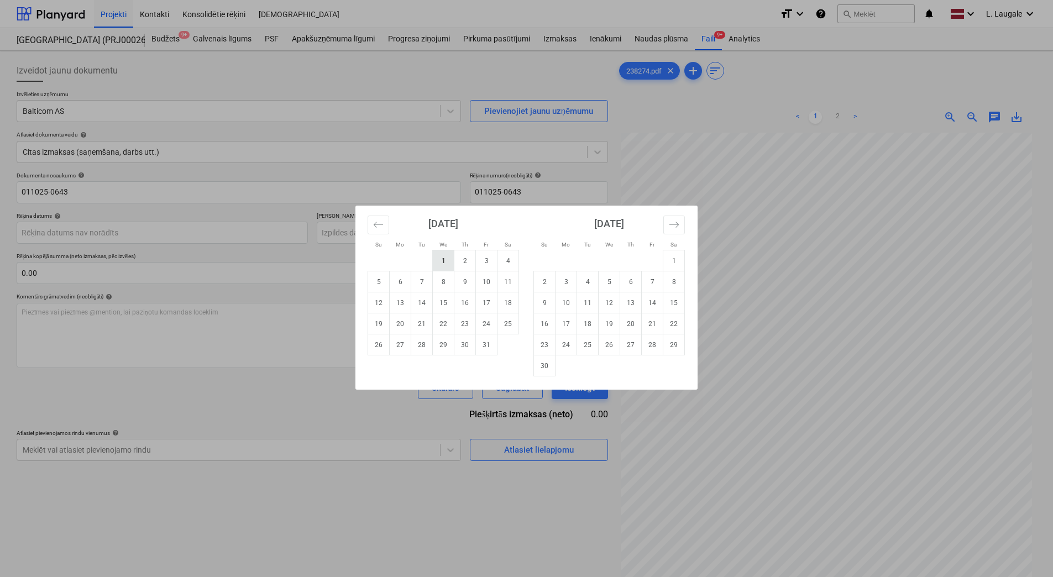
click at [445, 266] on td "1" at bounding box center [444, 260] width 22 height 21
type input "[DATE]"
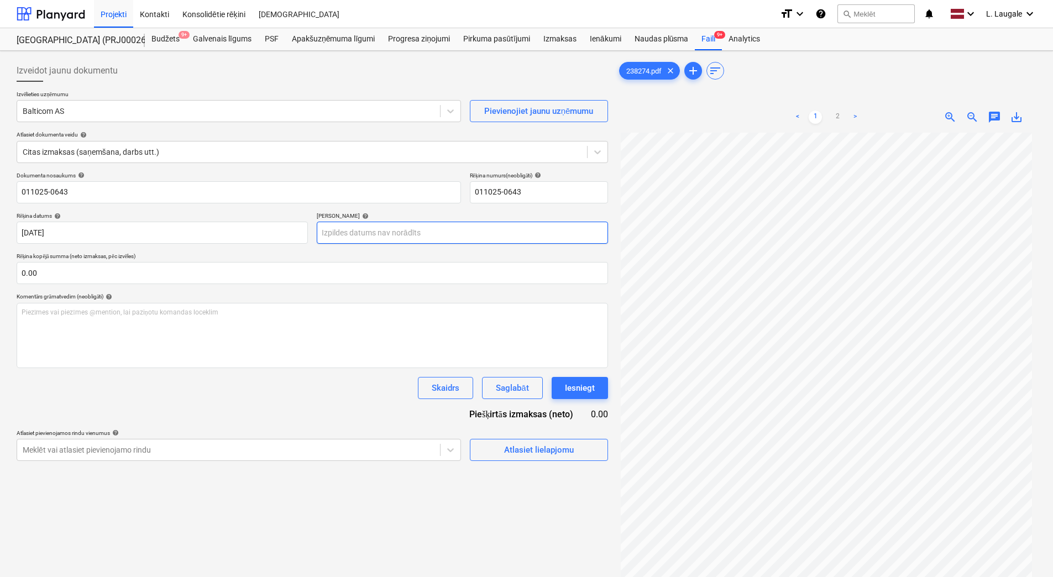
click at [438, 232] on body "Projekti Kontakti Konsolidētie rēķini Iesūtne format_size keyboard_arrow_down h…" at bounding box center [526, 288] width 1053 height 577
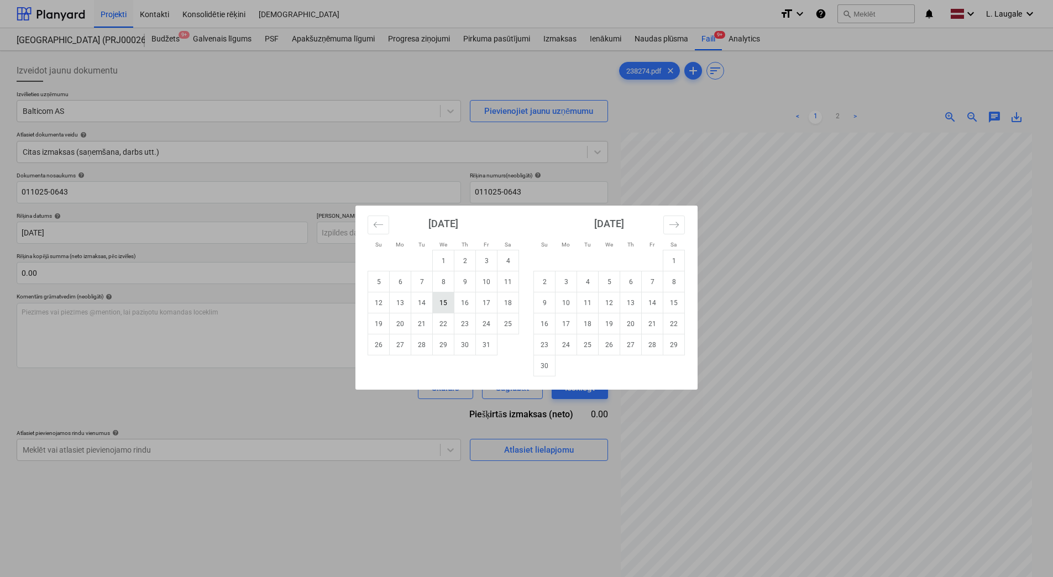
click at [448, 306] on td "15" at bounding box center [444, 302] width 22 height 21
type input "[DATE]"
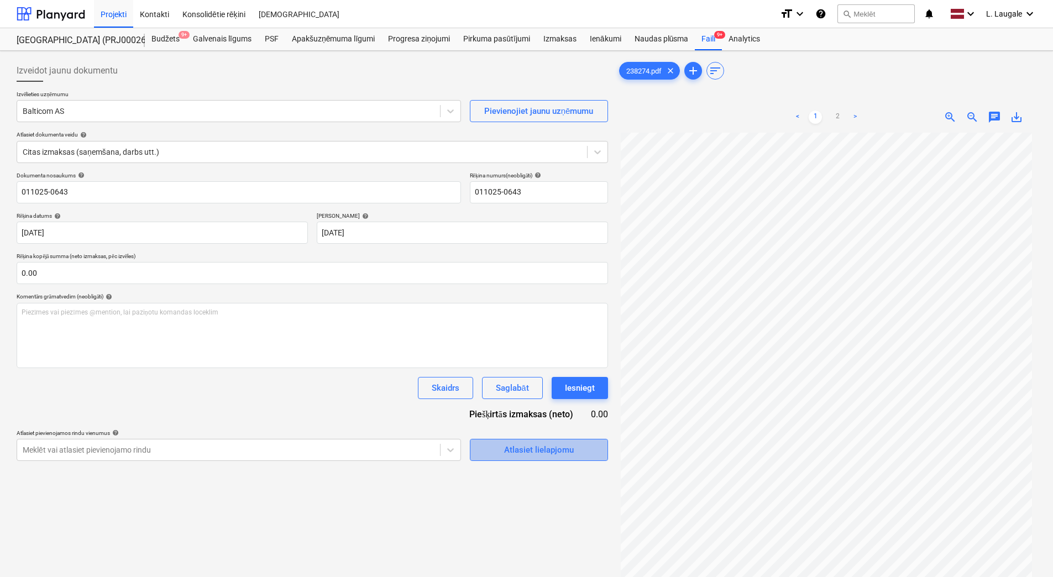
click at [541, 450] on div "Atlasiet lielapjomu" at bounding box center [539, 450] width 70 height 14
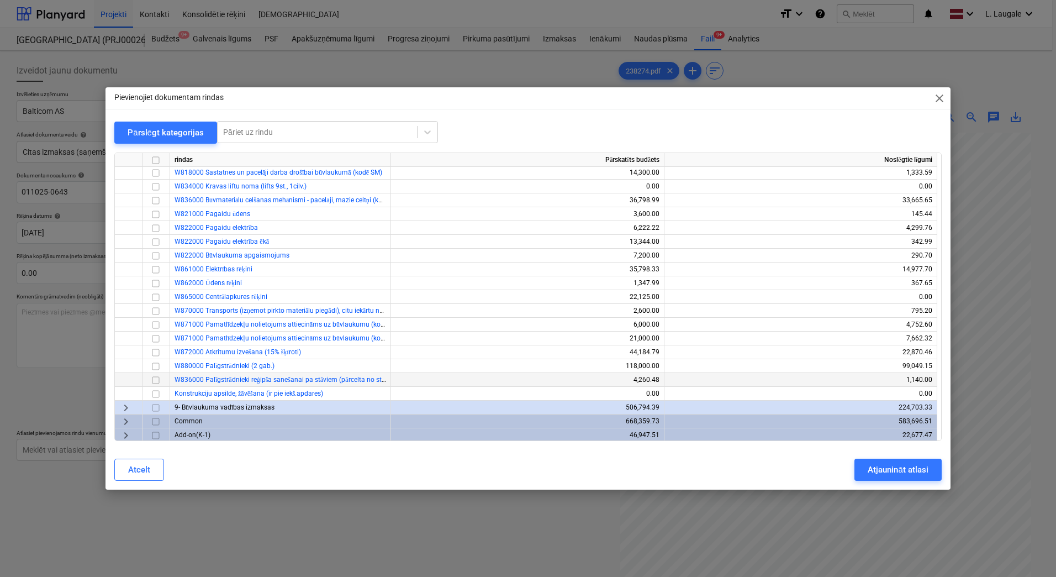
scroll to position [390, 0]
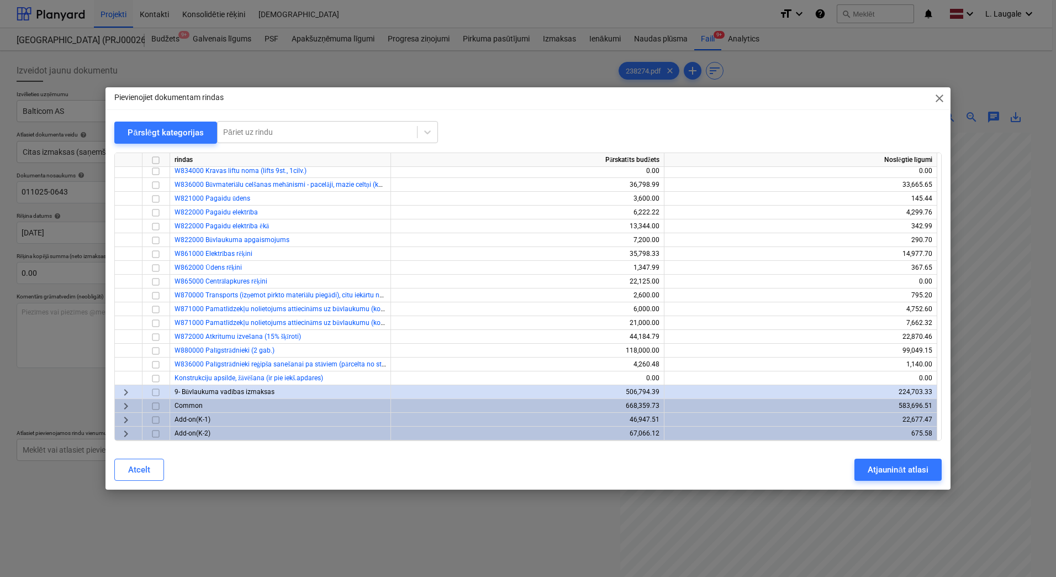
drag, startPoint x: 127, startPoint y: 394, endPoint x: 142, endPoint y: 392, distance: 15.0
click at [127, 394] on span "keyboard_arrow_right" at bounding box center [125, 392] width 13 height 13
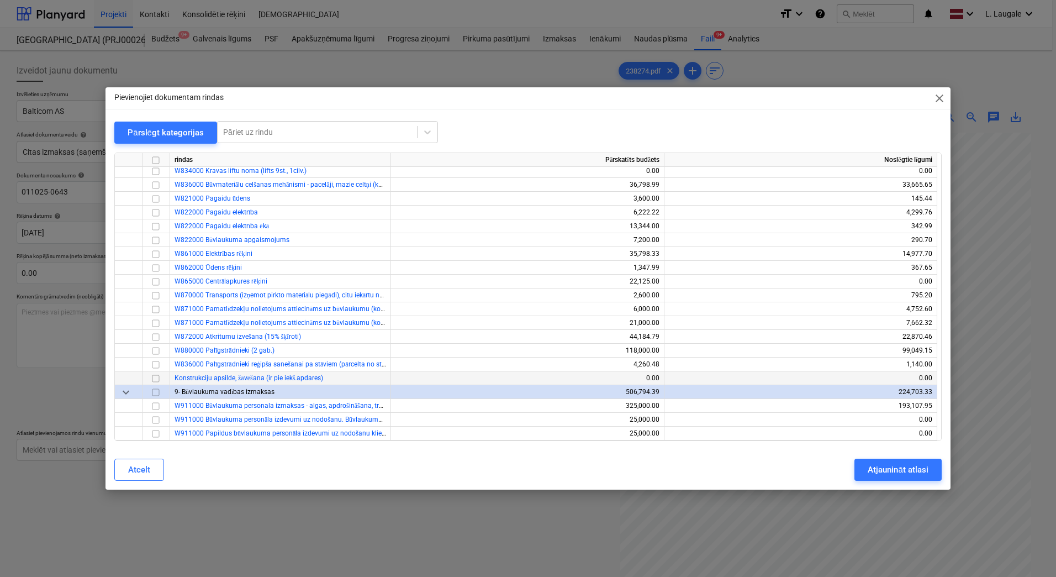
scroll to position [463, 0]
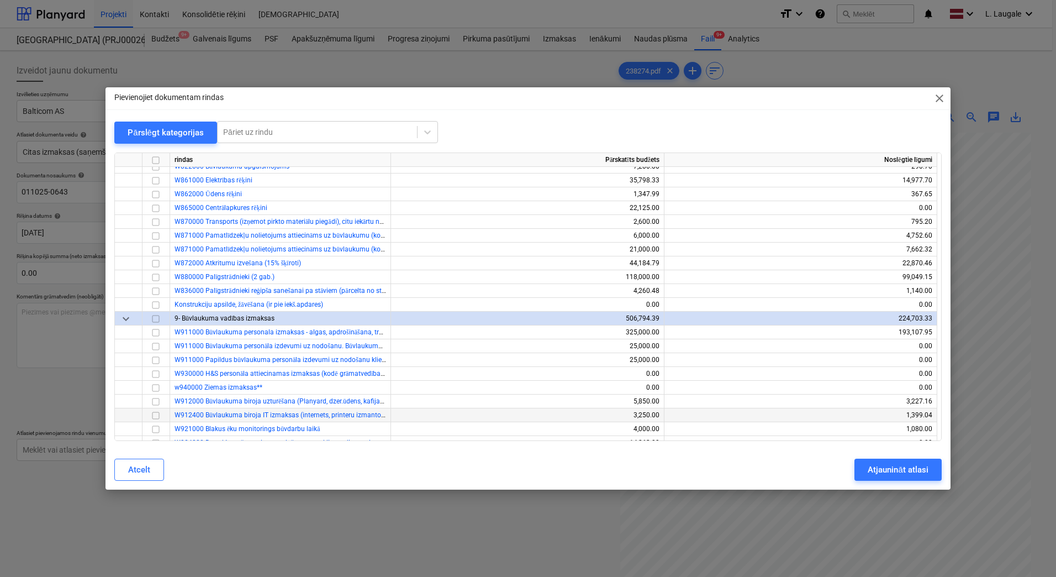
click at [159, 416] on input "checkbox" at bounding box center [155, 415] width 13 height 13
click at [922, 471] on div "Atjaunināt atlasi" at bounding box center [898, 469] width 60 height 14
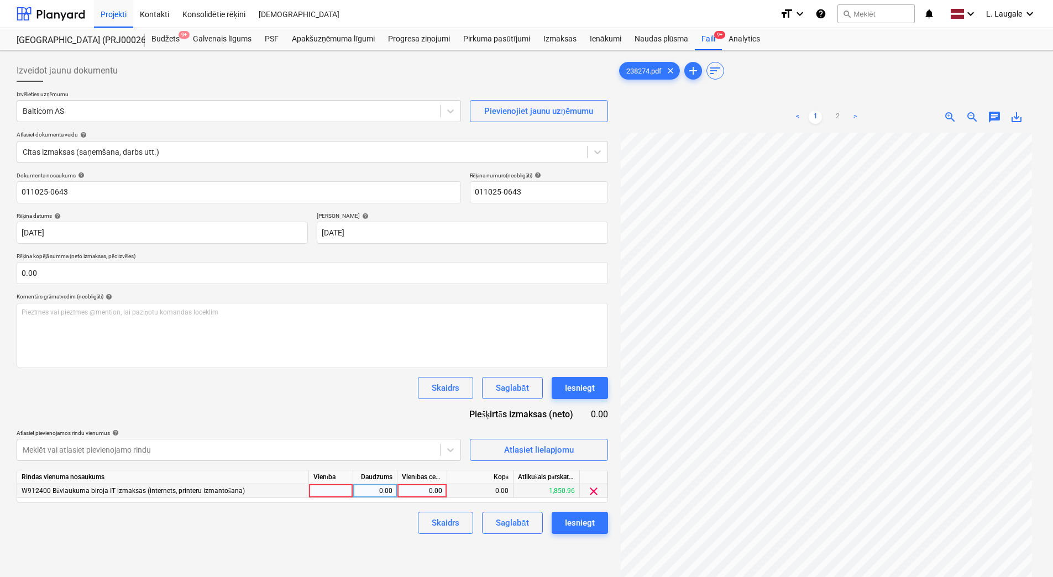
click at [334, 486] on div at bounding box center [331, 491] width 44 height 14
type input "1"
click at [366, 492] on div "0.00" at bounding box center [374, 491] width 35 height 14
click at [404, 493] on div "0.00" at bounding box center [422, 491] width 40 height 14
click at [527, 451] on div "Atlasiet lielapjomu" at bounding box center [539, 450] width 70 height 14
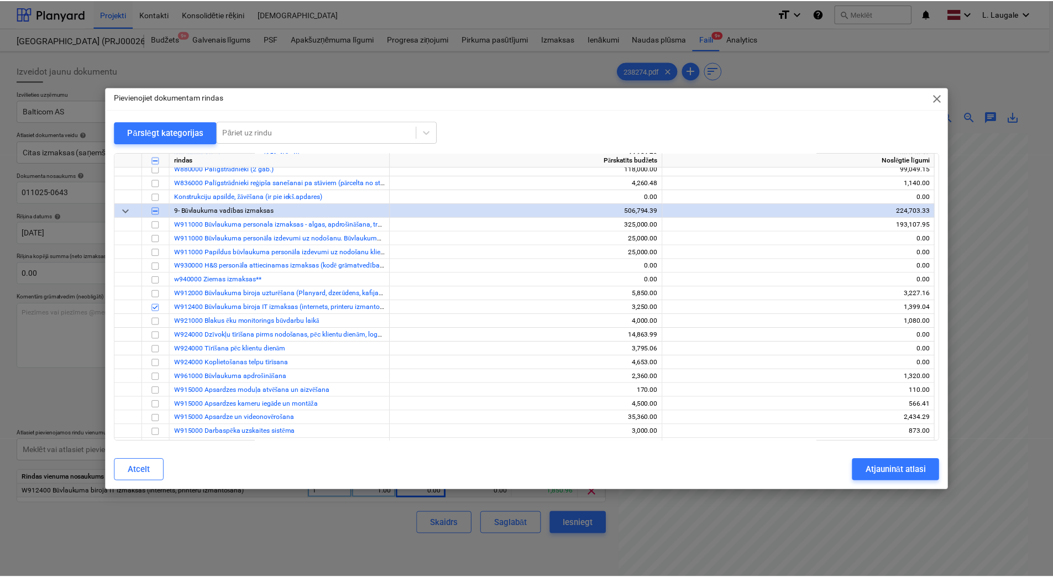
scroll to position [590, 0]
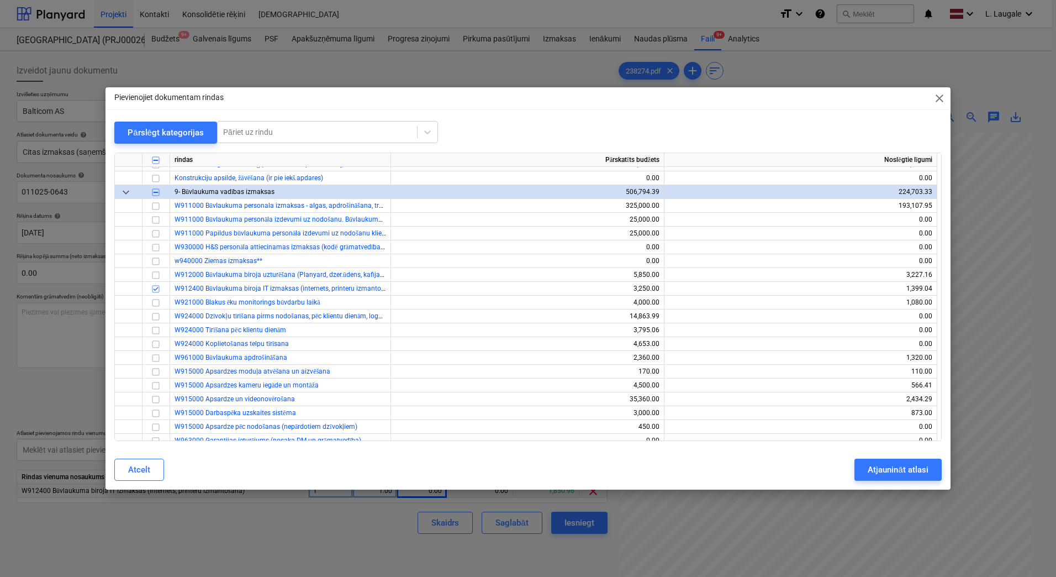
click at [324, 529] on div "Pievienojiet dokumentam rindas close Pārslēgt kategorijas Pāriet uz rindu rinda…" at bounding box center [528, 288] width 1056 height 577
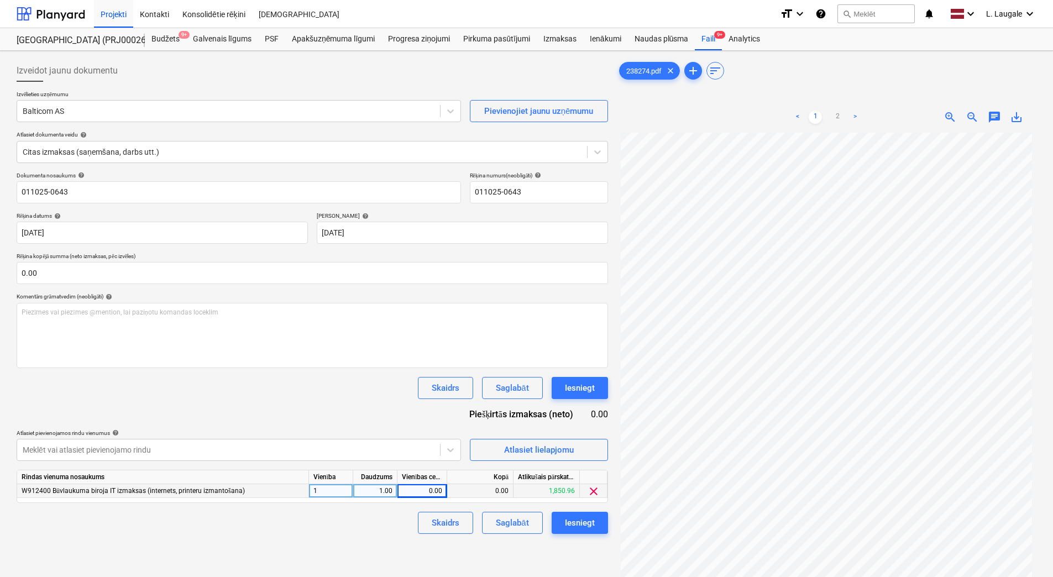
click at [423, 488] on div "0.00" at bounding box center [422, 491] width 40 height 14
type input "1,24"
click at [372, 546] on div "Izveidot jaunu dokumentu Izvēlieties uzņēmumu Balticom AS Pievienojiet jaunu uz…" at bounding box center [312, 369] width 600 height 628
click at [422, 489] on div "0.00" at bounding box center [422, 491] width 40 height 14
type input "1.24"
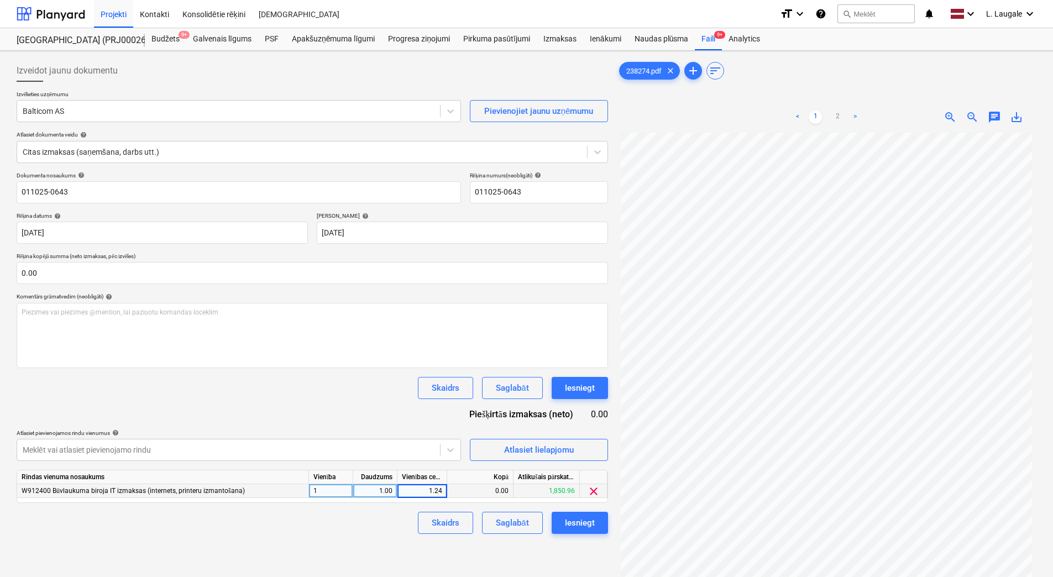
click at [387, 528] on div "Skaidrs Saglabāt Iesniegt" at bounding box center [312, 523] width 591 height 22
click at [517, 516] on div "Saglabāt" at bounding box center [512, 523] width 33 height 14
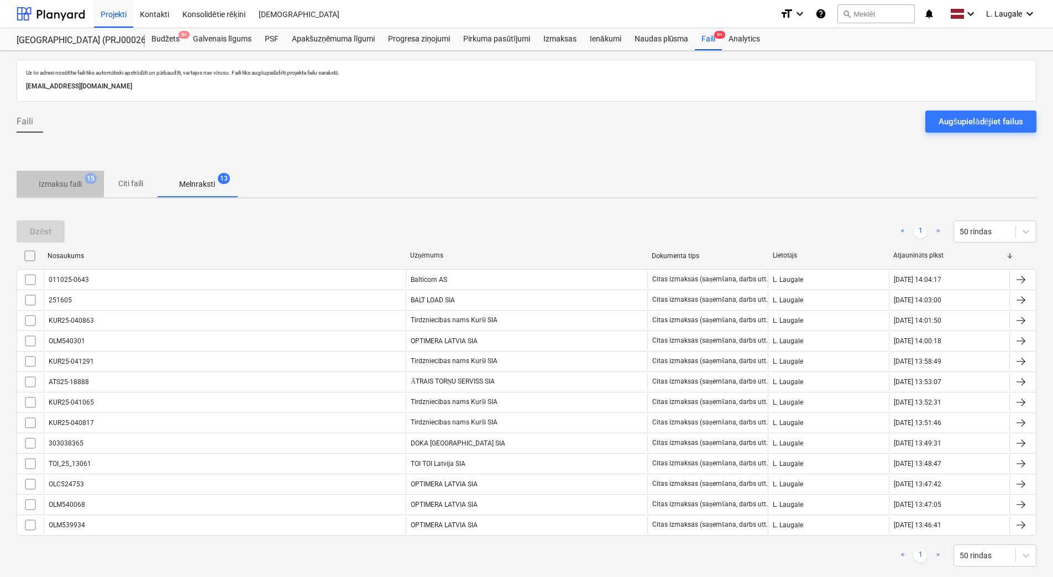
click at [67, 174] on span "Izmaksu faili 15" at bounding box center [60, 184] width 87 height 20
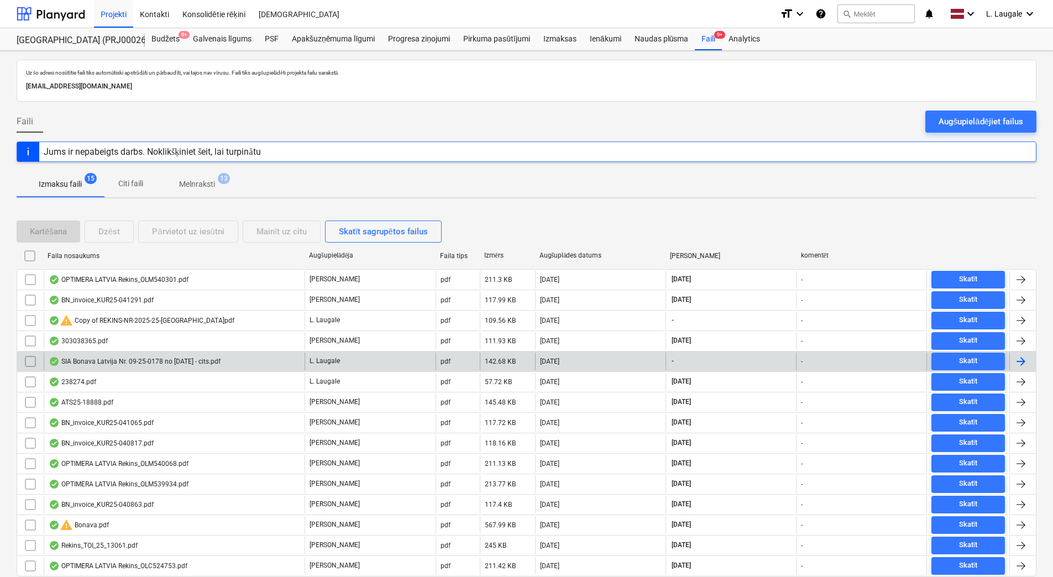
click at [147, 357] on div "SIA Bonava Latvija Nr. 09-25-0178 no [DATE] - cits.pdf" at bounding box center [135, 361] width 172 height 9
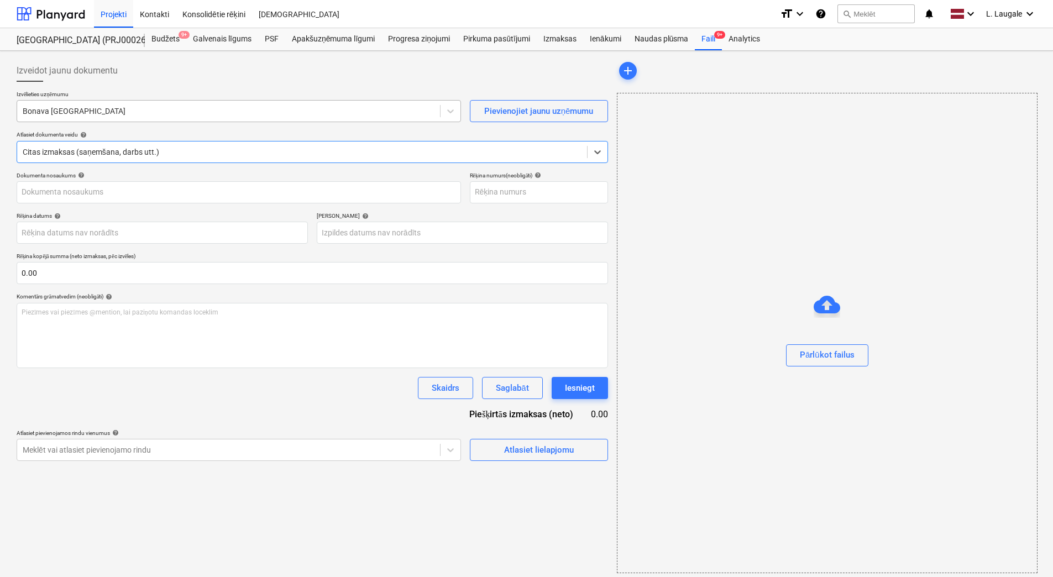
click at [138, 112] on div at bounding box center [229, 111] width 412 height 11
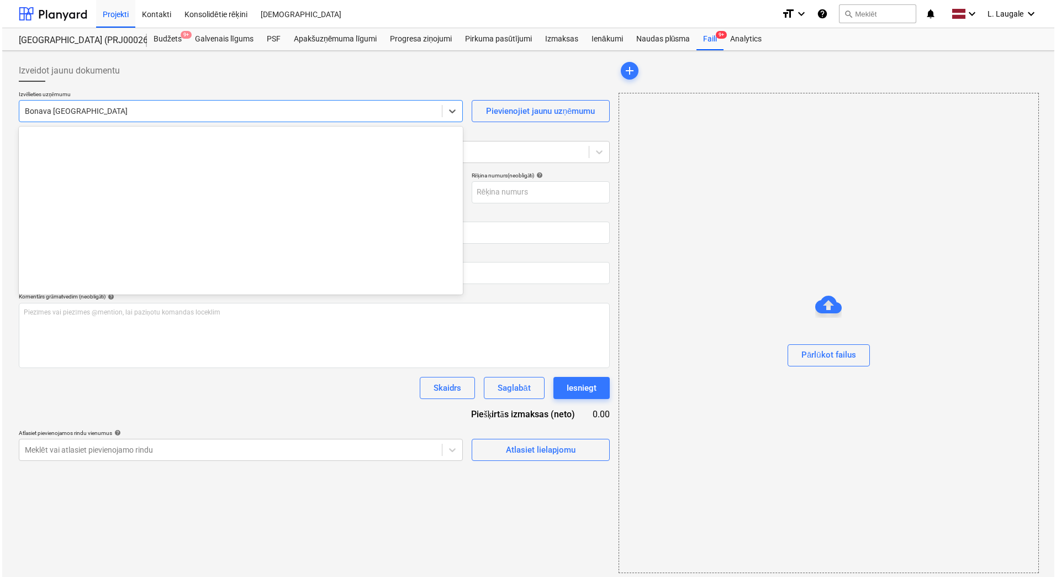
scroll to position [2050, 0]
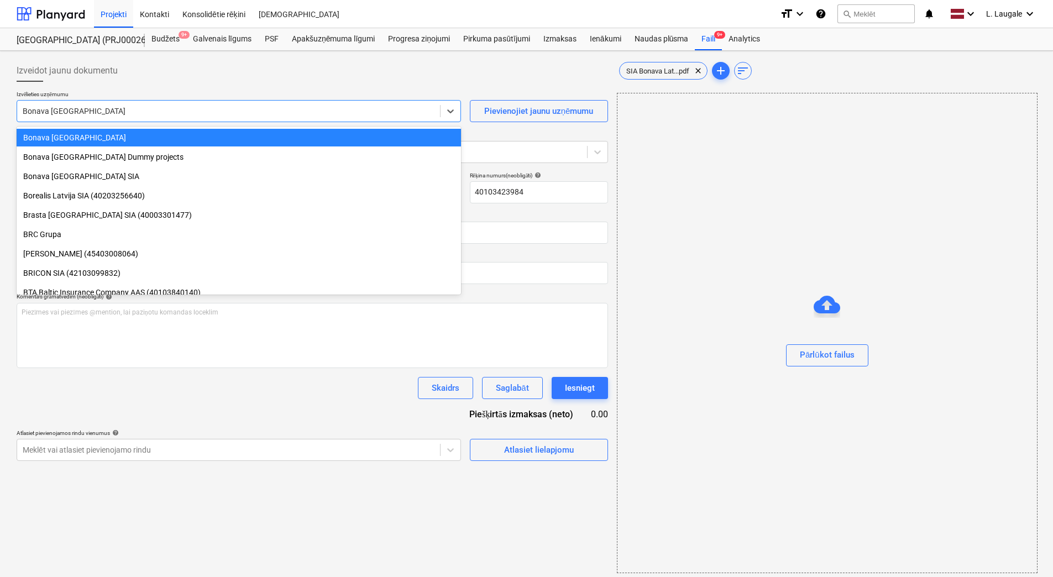
type input "40103423984"
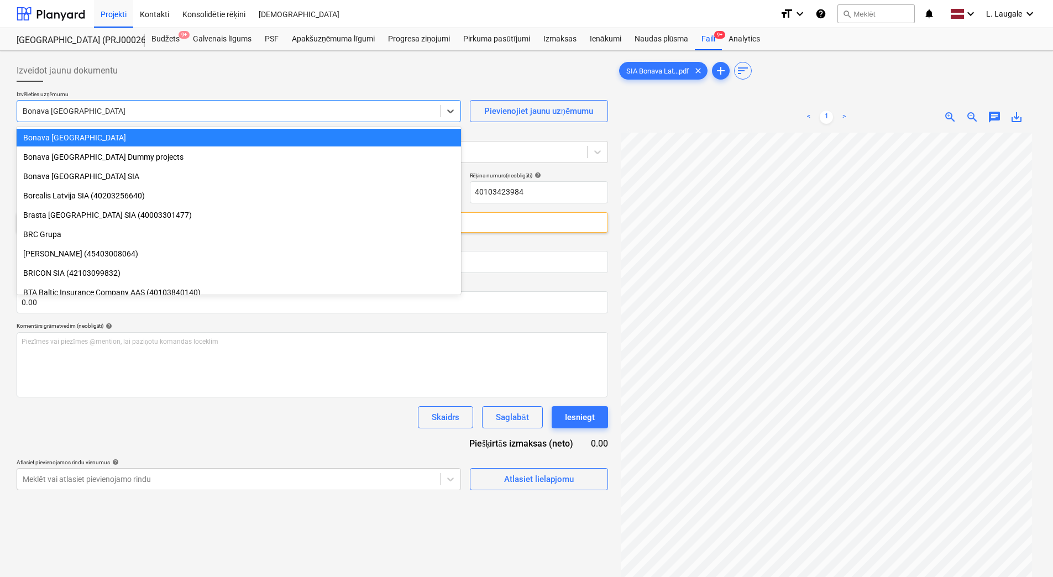
type input "ib"
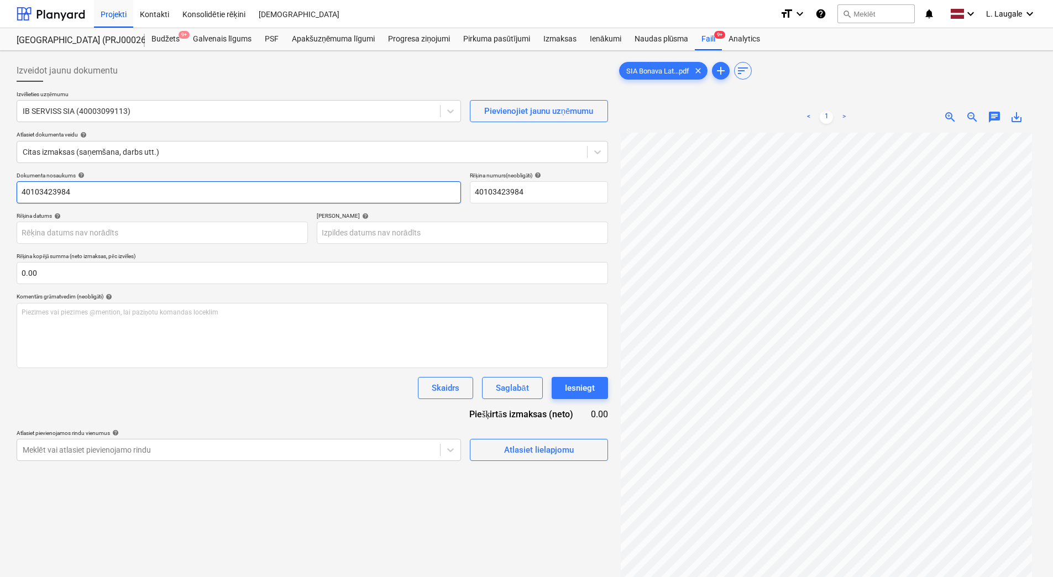
drag, startPoint x: 141, startPoint y: 198, endPoint x: -2, endPoint y: 182, distance: 144.1
click at [0, 182] on html "Projekti Kontakti Konsolidētie rēķini Iesūtne format_size keyboard_arrow_down h…" at bounding box center [526, 288] width 1053 height 577
click at [0, 213] on html "Projekti Kontakti Konsolidētie rēķini Iesūtne format_size keyboard_arrow_down h…" at bounding box center [526, 288] width 1053 height 577
type input "09/25-0178"
drag, startPoint x: 547, startPoint y: 192, endPoint x: 460, endPoint y: 188, distance: 87.4
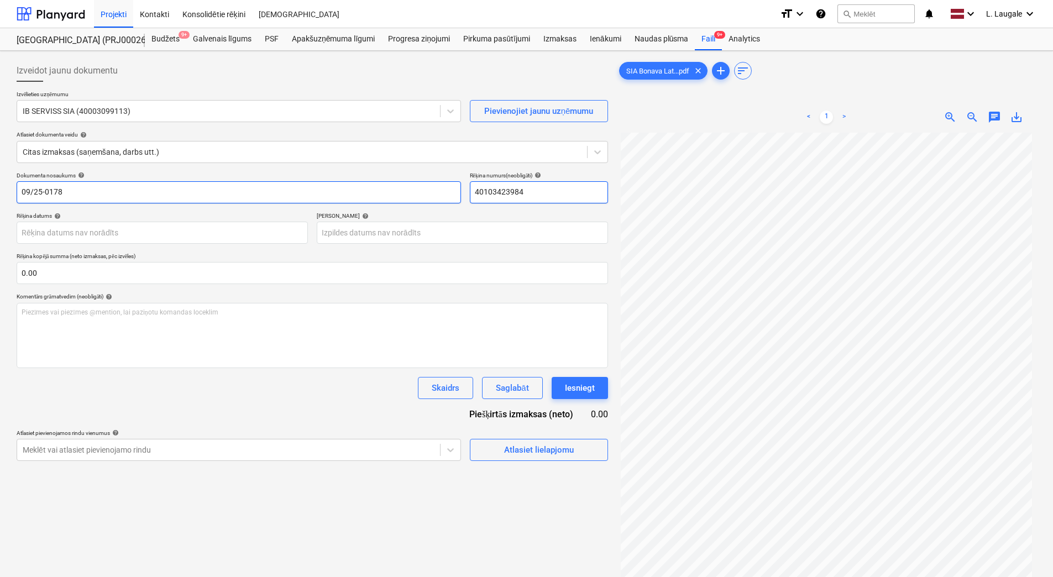
click at [460, 188] on div "Dokumenta nosaukums help 09/25-0178 Rēķina numurs (neobligāti) help 40103423984" at bounding box center [312, 187] width 591 height 31
paste input "09/25-0178"
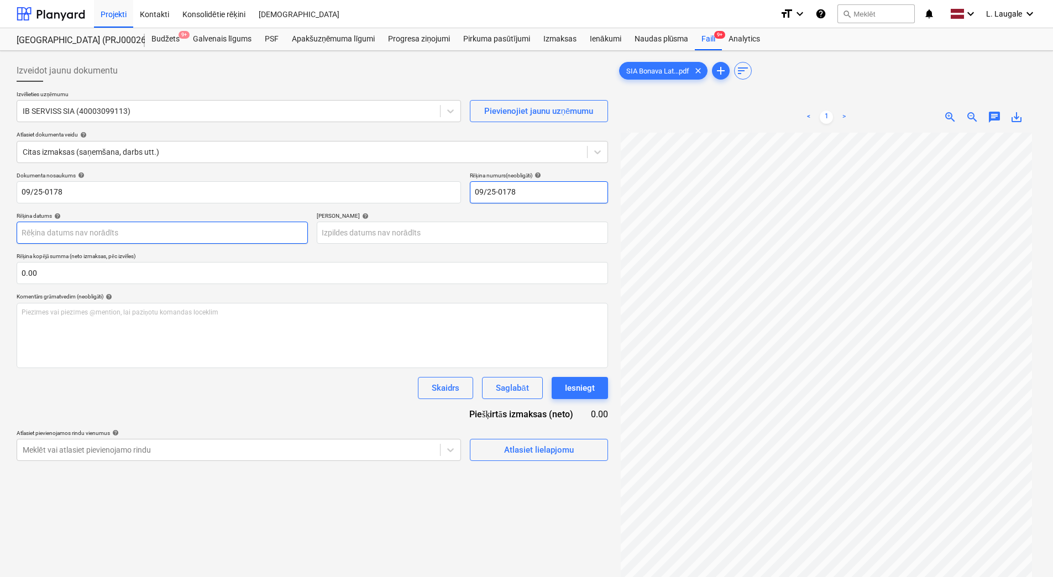
type input "09/25-0178"
click at [196, 223] on body "Projekti Kontakti Konsolidētie rēķini Iesūtne format_size keyboard_arrow_down h…" at bounding box center [526, 288] width 1053 height 577
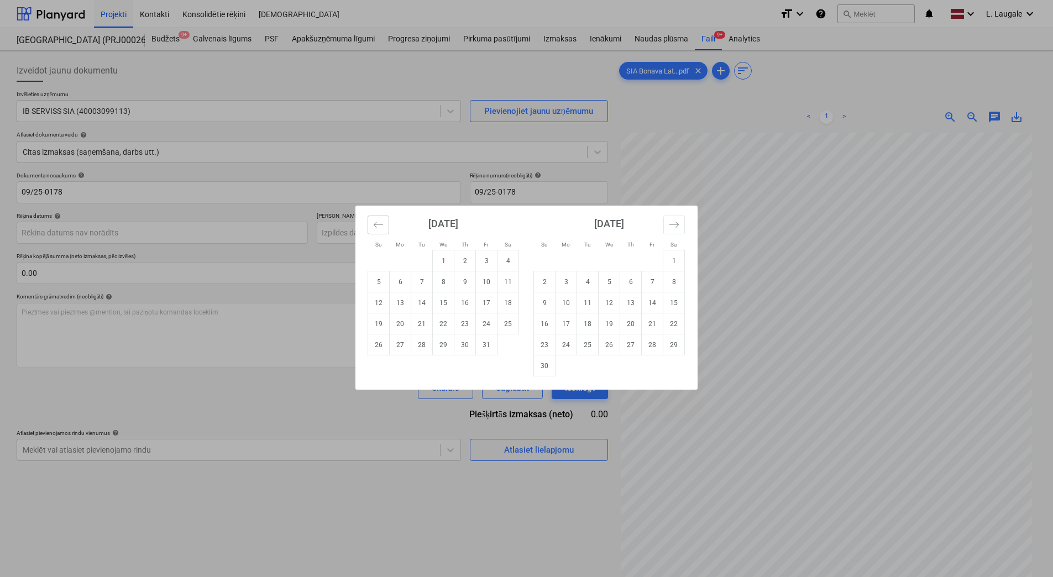
click at [378, 219] on icon "Move backward to switch to the previous month." at bounding box center [378, 224] width 10 height 10
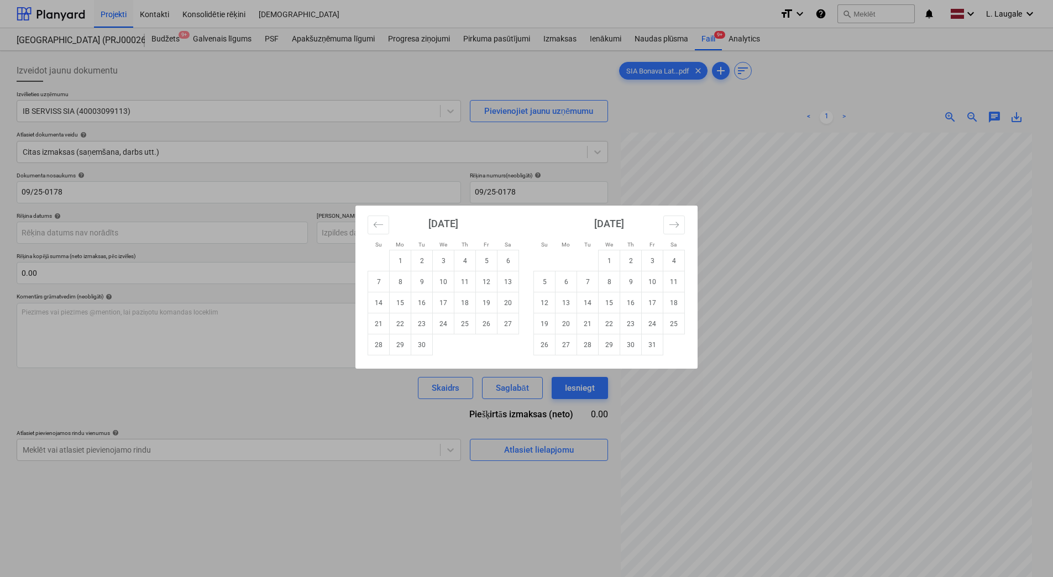
click at [422, 356] on div "[DATE] 1 2 3 4 5 6 7 8 9 10 11 12 13 14 15 16 17 18 19 20 21 22 23 24 25 26 27 …" at bounding box center [691, 291] width 663 height 171
drag, startPoint x: 422, startPoint y: 353, endPoint x: 384, endPoint y: 311, distance: 56.7
click at [422, 352] on td "30" at bounding box center [422, 344] width 22 height 21
type input "[DATE]"
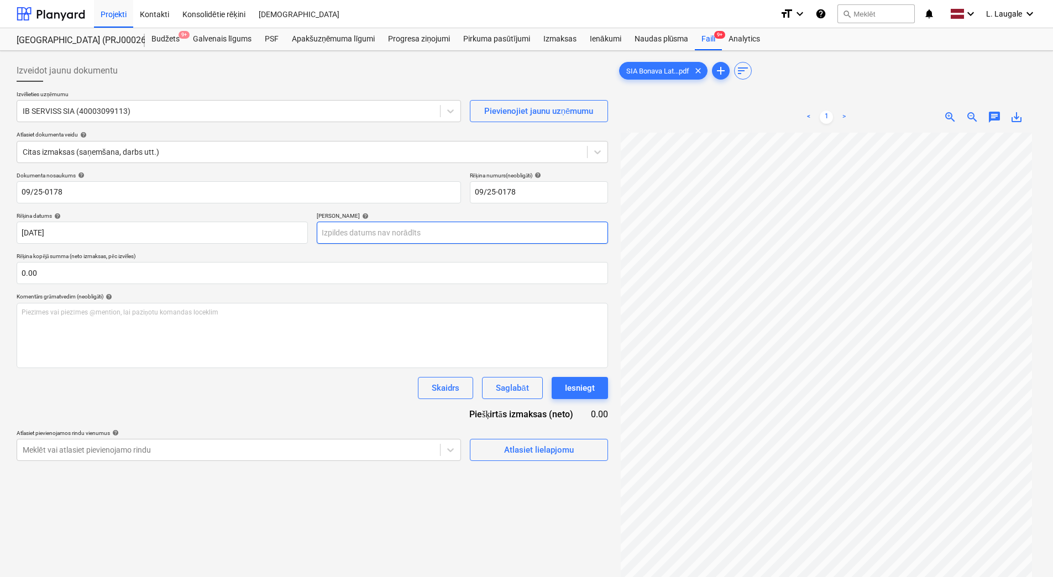
click at [381, 240] on body "Projekti Kontakti Konsolidētie rēķini Iesūtne format_size keyboard_arrow_down h…" at bounding box center [526, 288] width 1053 height 577
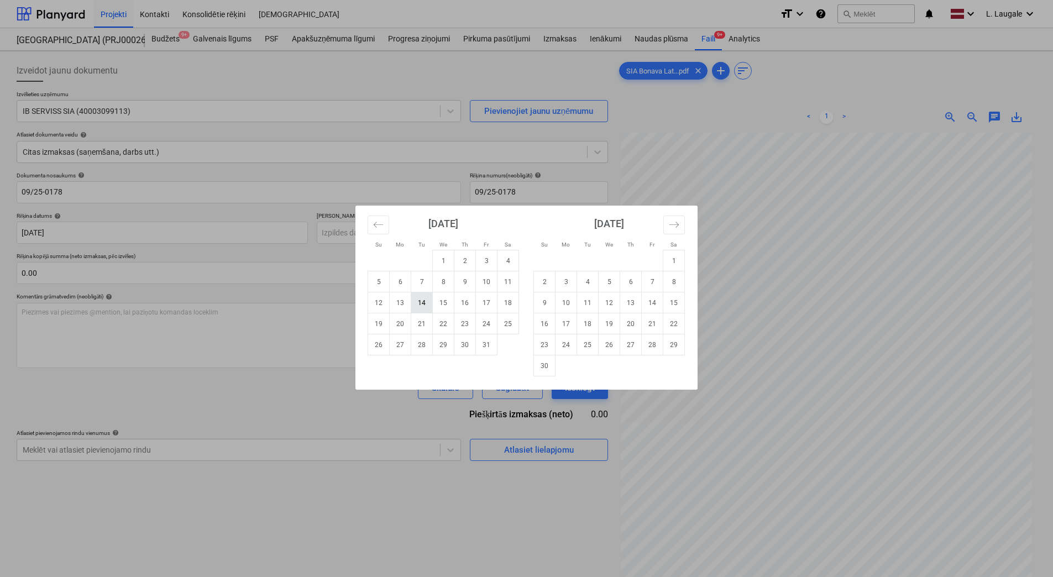
click at [420, 306] on td "14" at bounding box center [422, 302] width 22 height 21
type input "[DATE]"
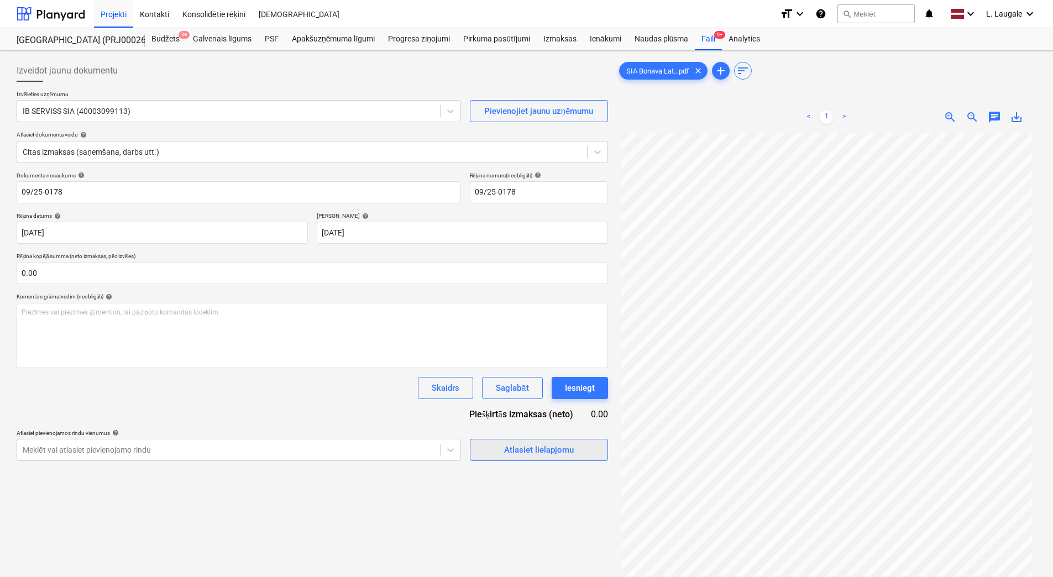
click at [532, 449] on div "Atlasiet lielapjomu" at bounding box center [539, 450] width 70 height 14
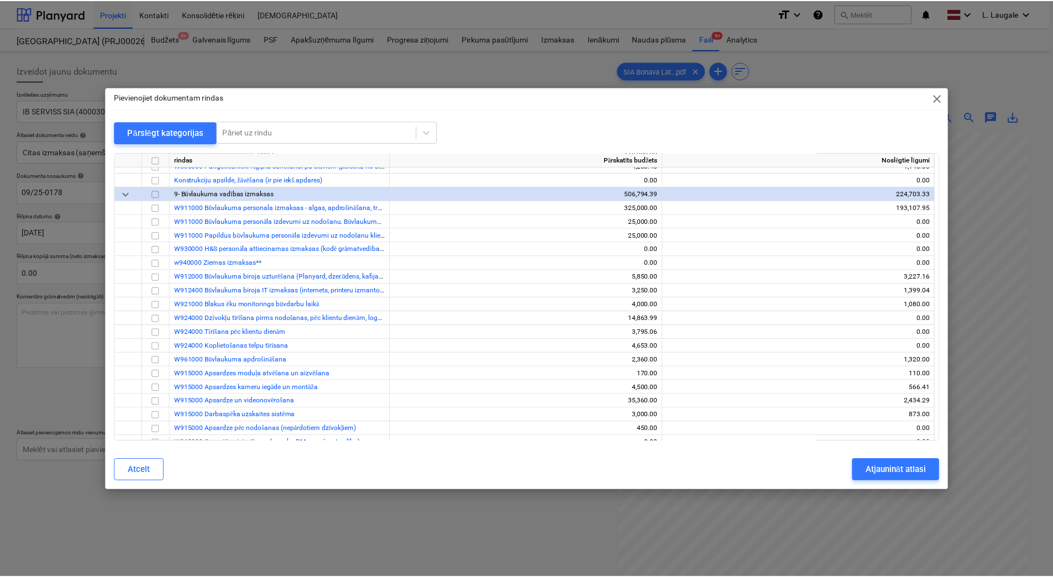
scroll to position [590, 0]
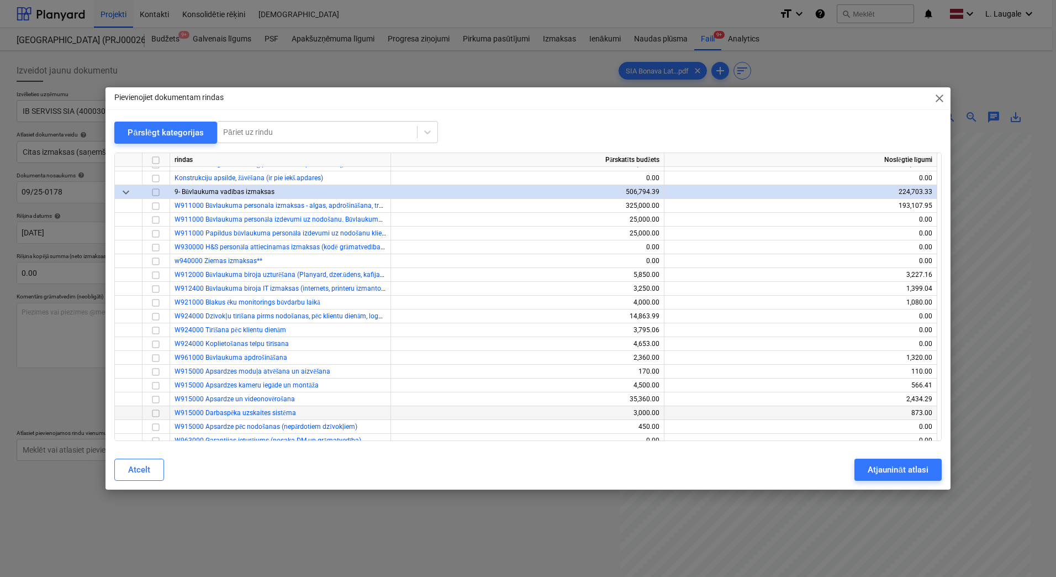
drag, startPoint x: 156, startPoint y: 399, endPoint x: 317, endPoint y: 406, distance: 160.4
click at [156, 399] on input "checkbox" at bounding box center [155, 399] width 13 height 13
click at [872, 471] on div "Atjaunināt atlasi" at bounding box center [898, 469] width 60 height 14
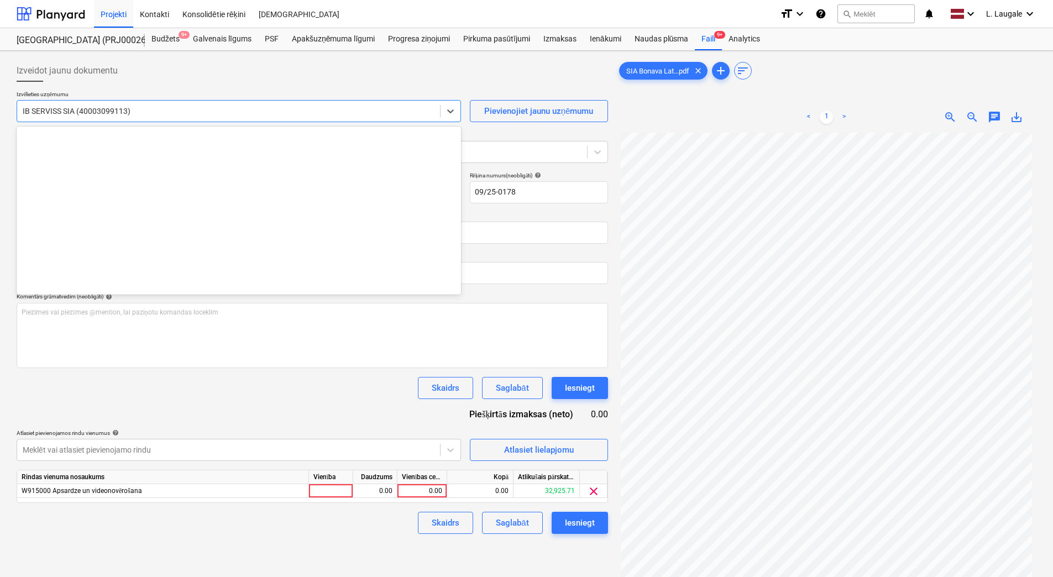
click at [127, 116] on div at bounding box center [229, 111] width 412 height 11
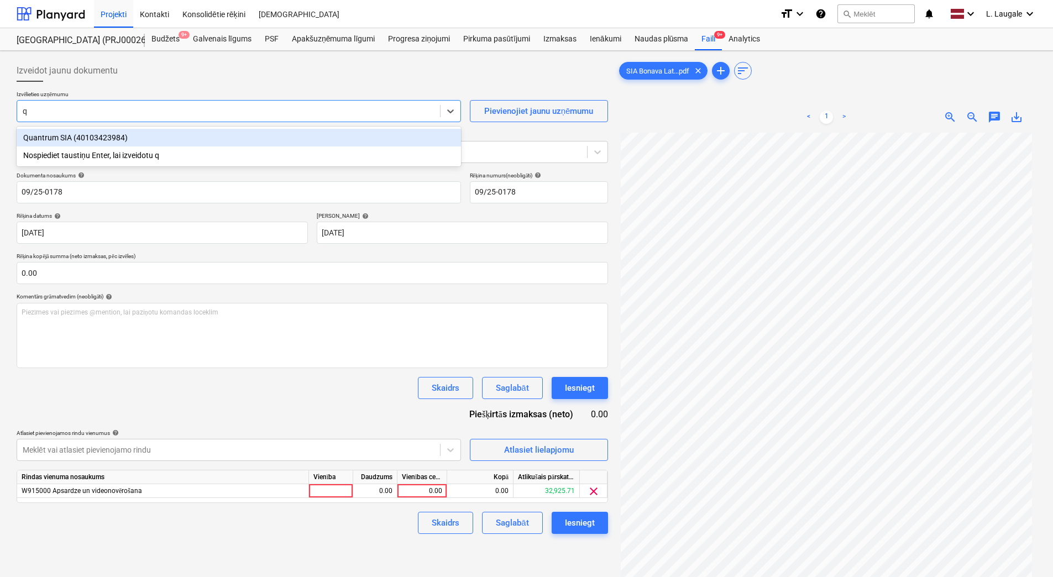
type input "qu"
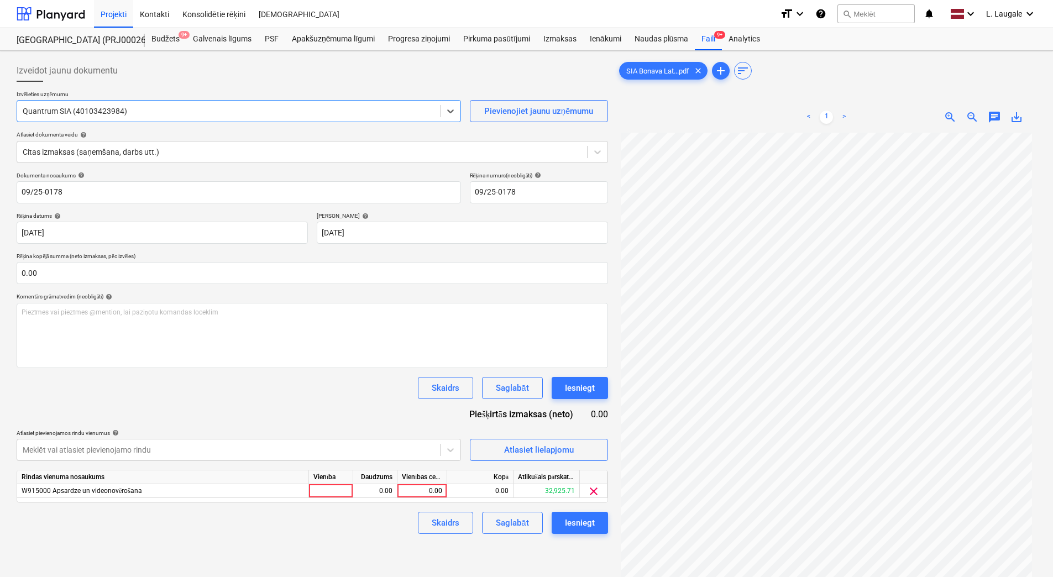
click at [340, 482] on div "Vienība" at bounding box center [331, 477] width 44 height 14
click at [342, 489] on div at bounding box center [331, 491] width 44 height 14
type input "1"
click at [371, 492] on div "0.00" at bounding box center [374, 491] width 35 height 14
click at [423, 487] on div "0.00" at bounding box center [422, 491] width 40 height 14
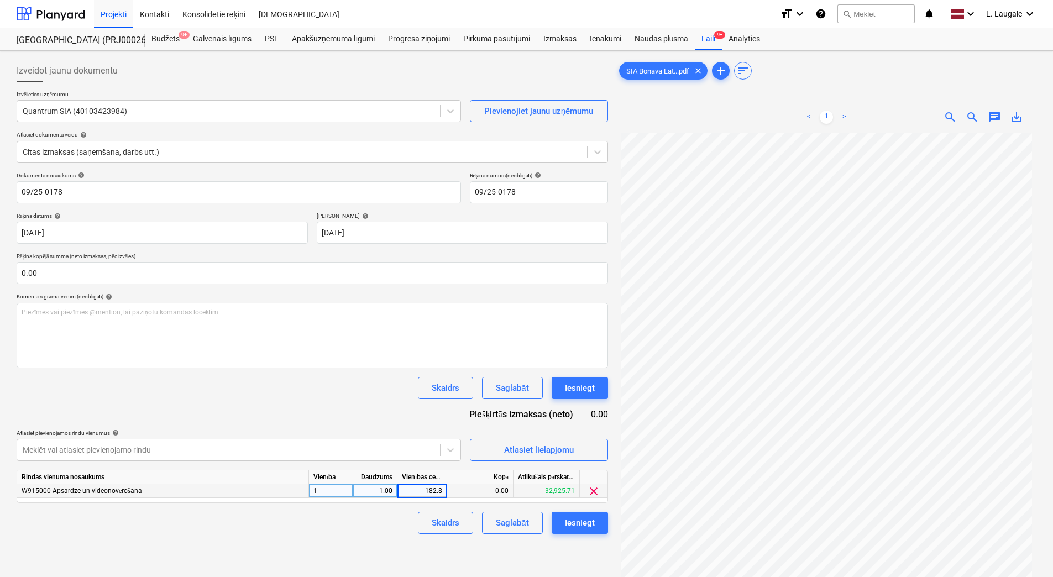
type input "182.89"
click at [392, 534] on div "Skaidrs Saglabāt Iesniegt" at bounding box center [312, 523] width 591 height 22
click at [493, 520] on button "Saglabāt" at bounding box center [512, 523] width 60 height 22
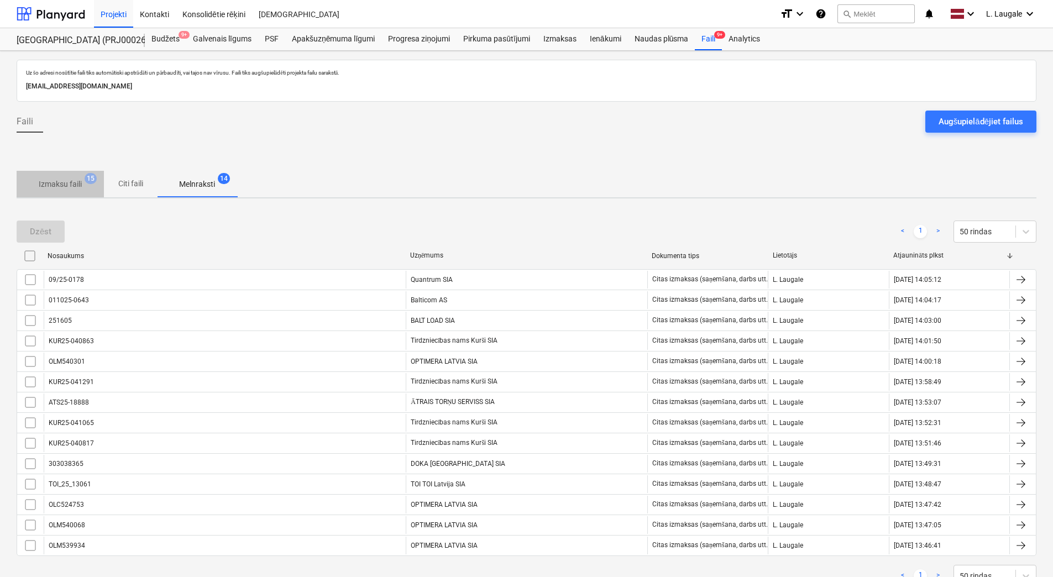
click at [46, 187] on p "Izmaksu faili" at bounding box center [60, 184] width 43 height 12
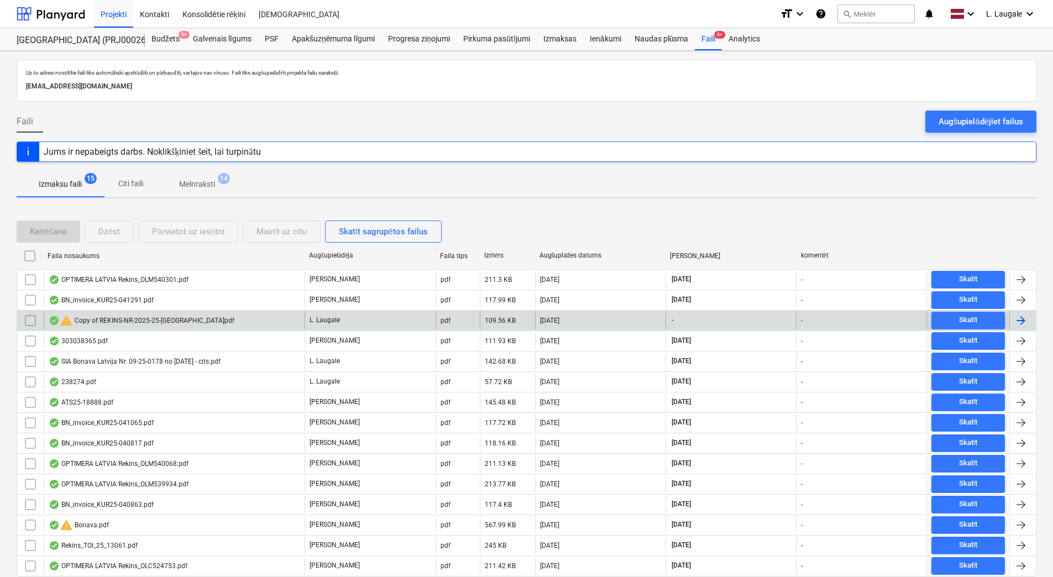
click at [188, 323] on div "warning Copy of REKINS-NR-2025-25-[GEOGRAPHIC_DATA]pdf" at bounding box center [142, 320] width 186 height 13
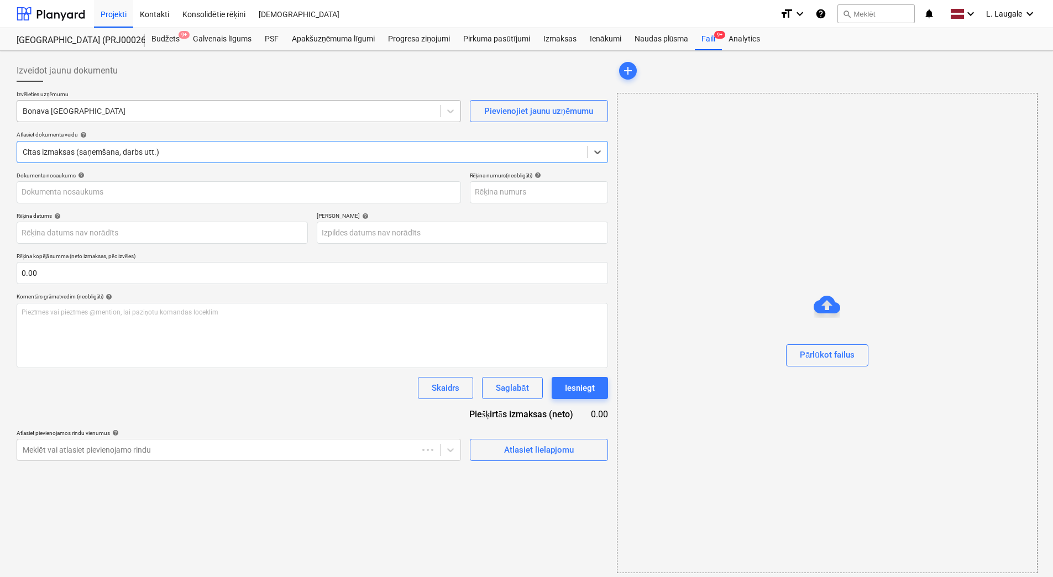
type input "2025-25"
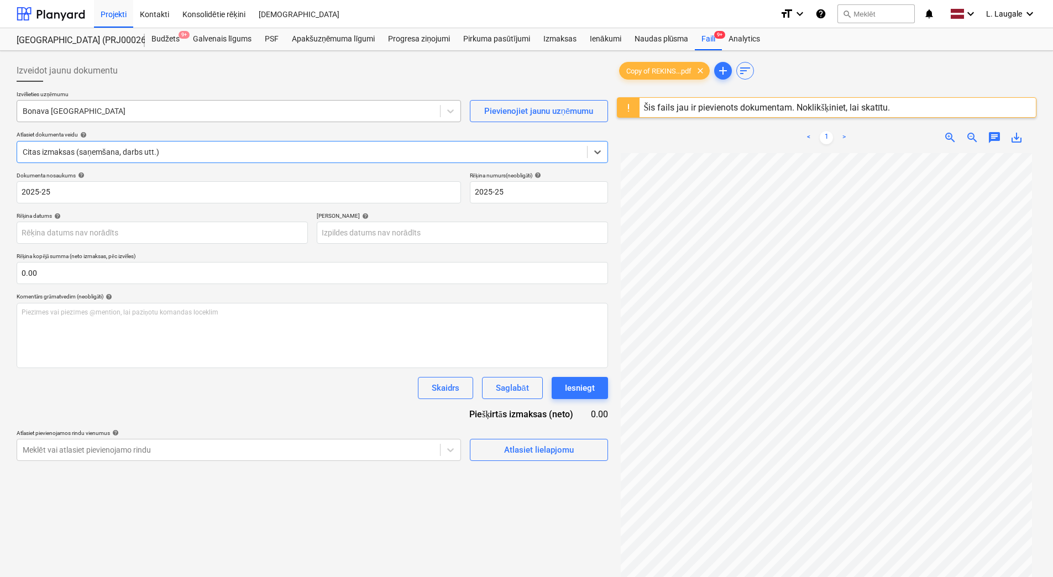
click at [150, 113] on div at bounding box center [229, 111] width 412 height 11
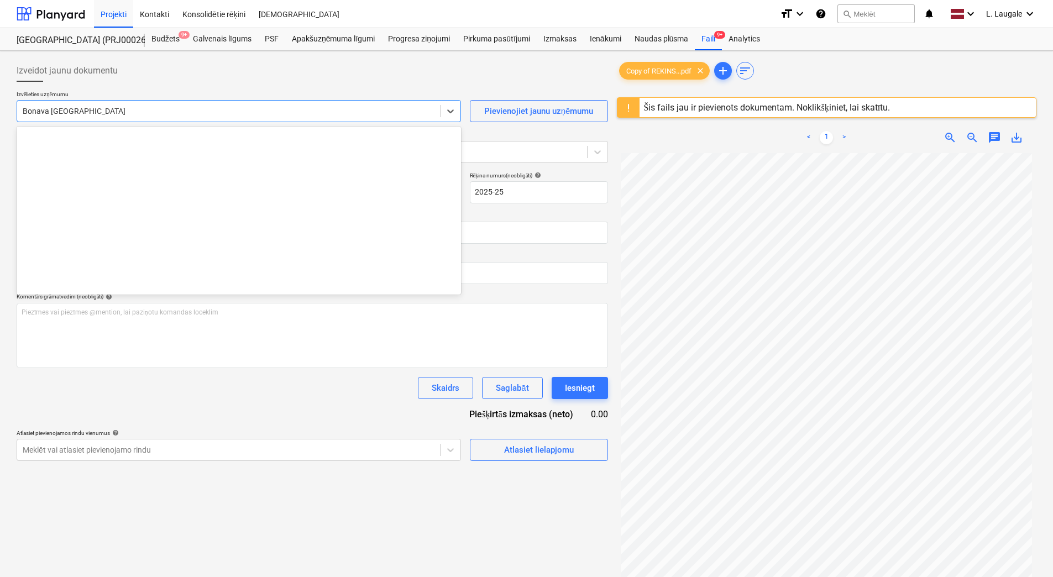
scroll to position [2050, 0]
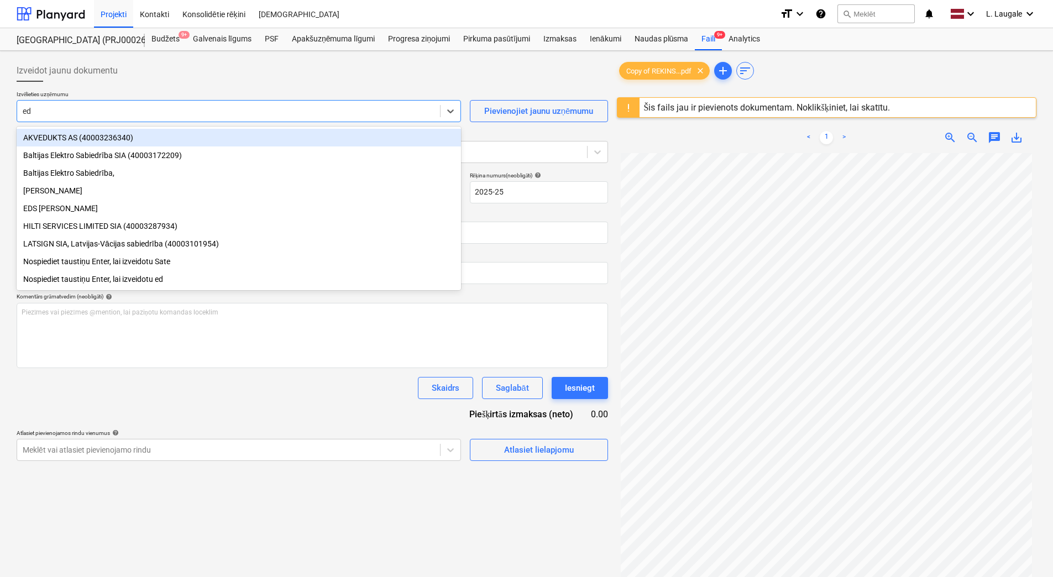
type input "edg"
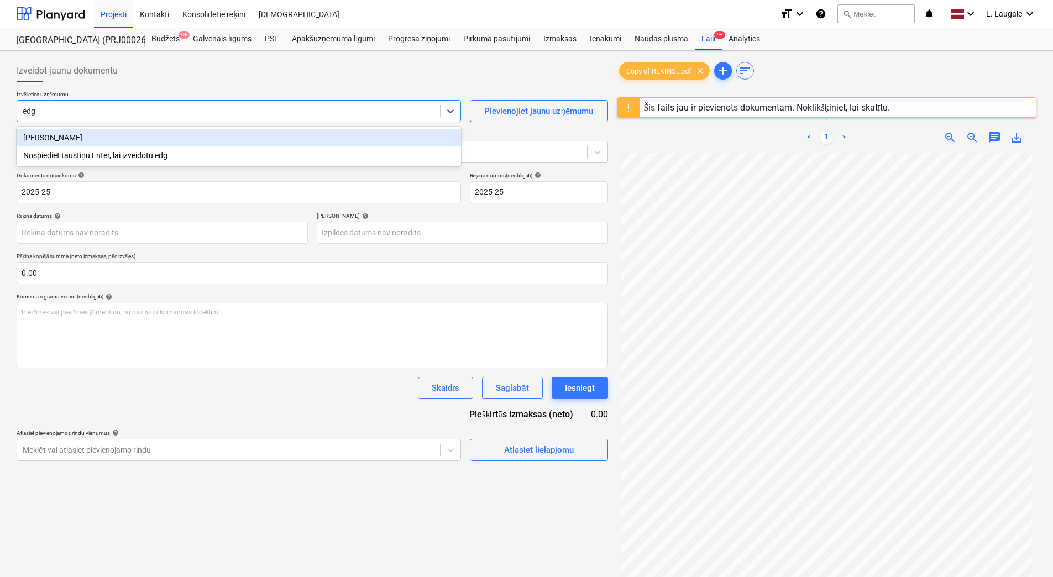
click at [152, 135] on div "[PERSON_NAME]" at bounding box center [239, 138] width 444 height 18
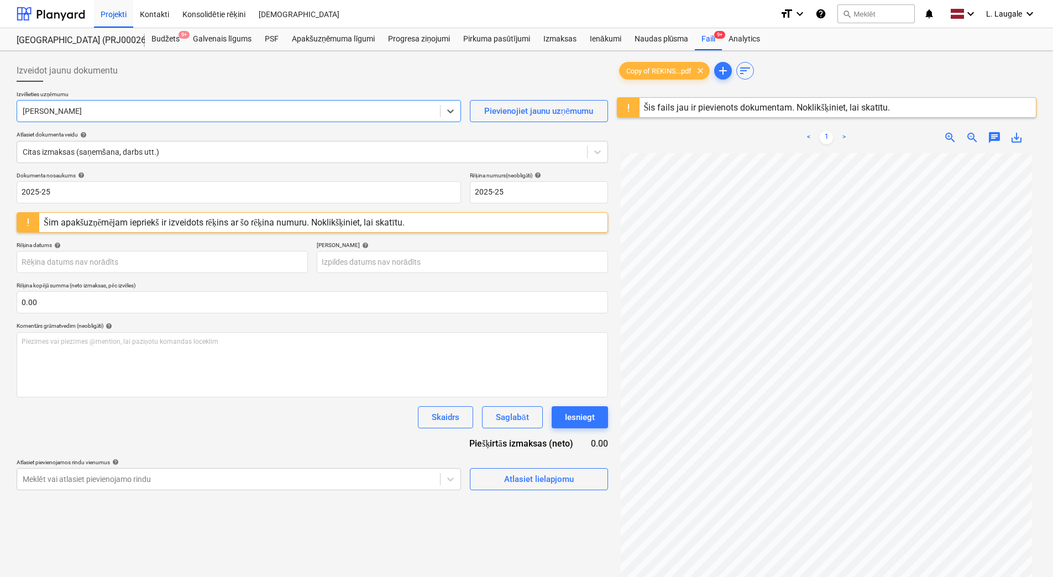
click at [716, 104] on div "Šis fails jau ir pievienots dokumentam. Noklikšķiniet, lai skatītu." at bounding box center [767, 107] width 246 height 10
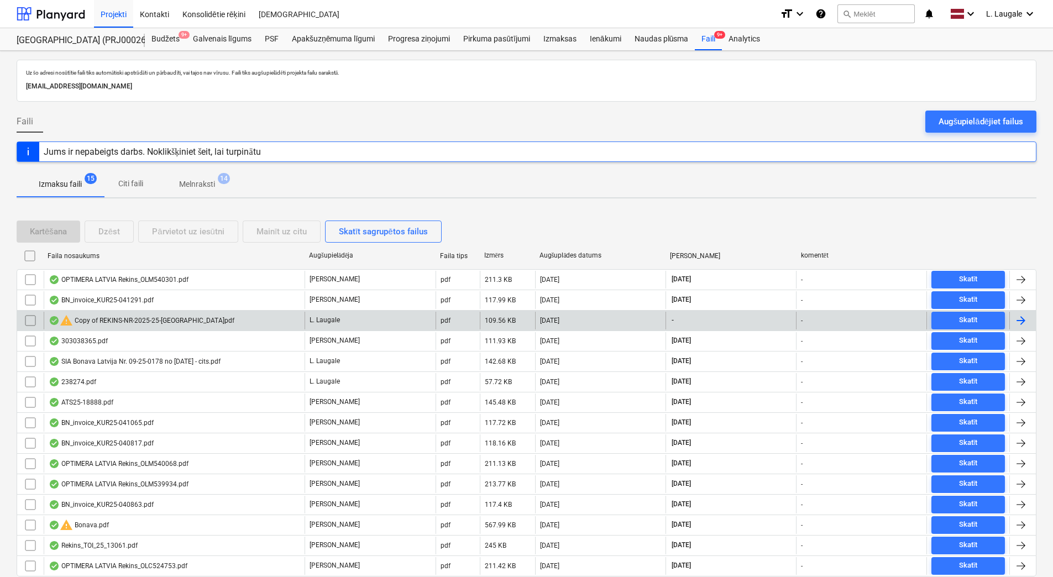
click at [26, 315] on input "checkbox" at bounding box center [31, 321] width 18 height 18
click at [280, 230] on div "Mainīt uz citu" at bounding box center [281, 231] width 50 height 14
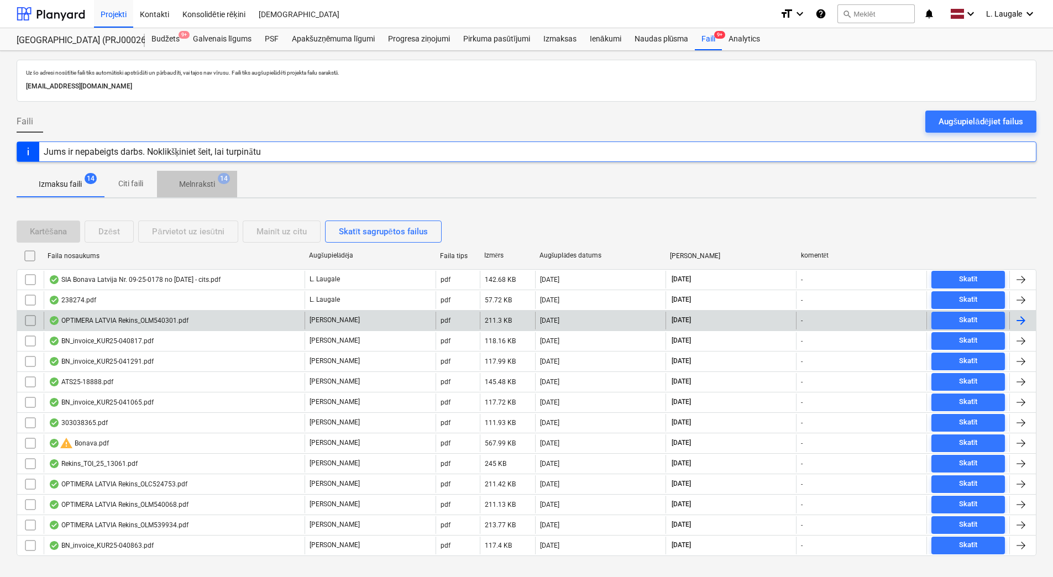
click at [207, 192] on span "Melnraksti 14" at bounding box center [197, 184] width 80 height 20
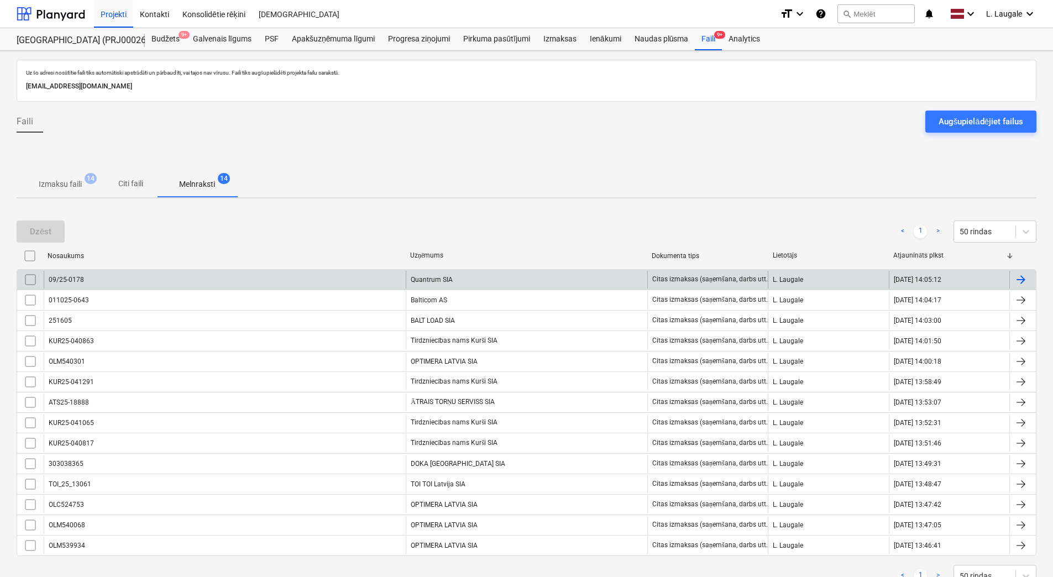
click at [83, 178] on span "Izmaksu faili 14" at bounding box center [60, 184] width 87 height 20
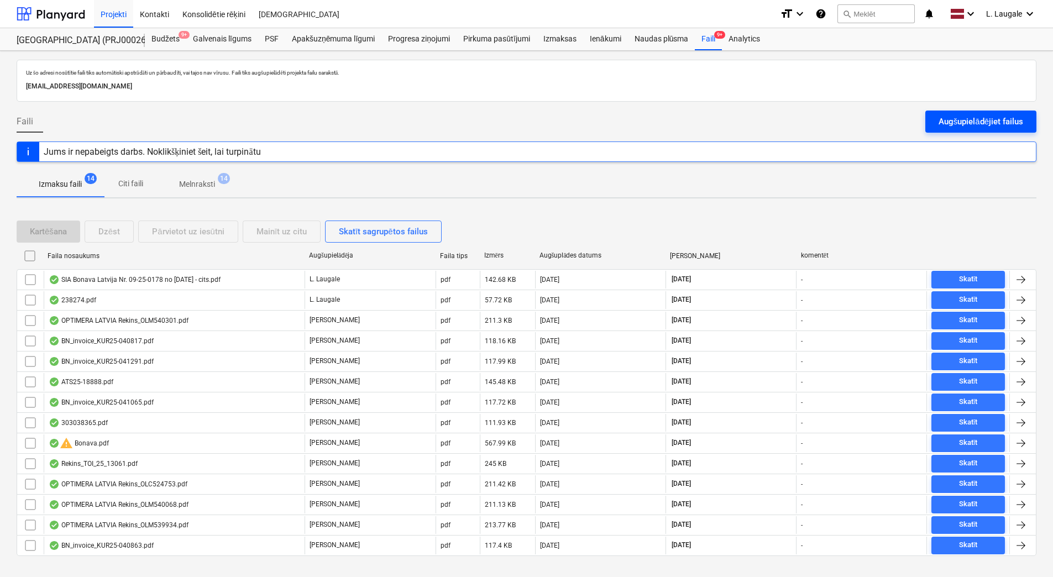
click at [959, 124] on div "Augšupielādējiet failus" at bounding box center [980, 121] width 85 height 14
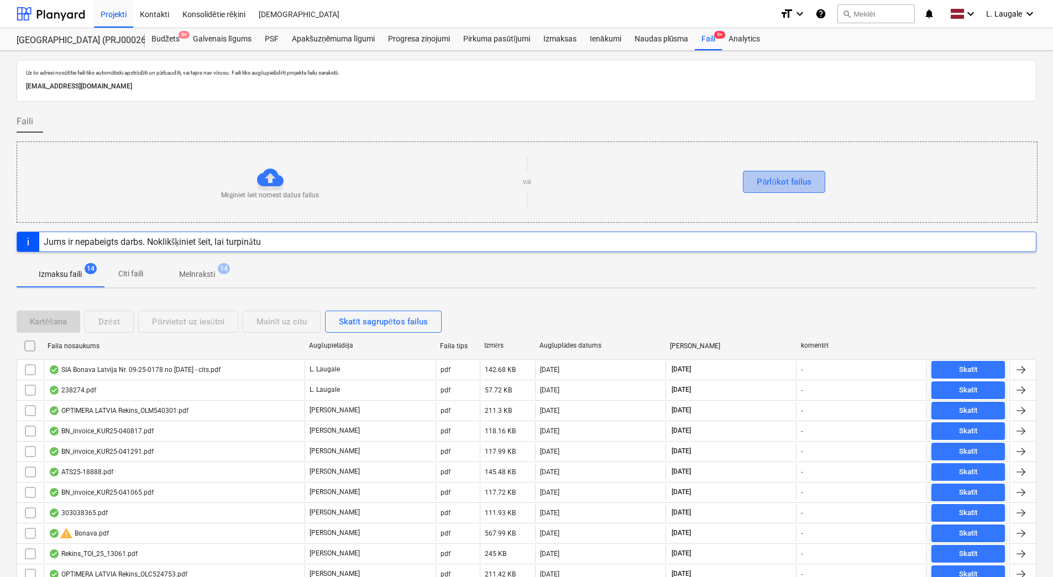
click at [779, 178] on div "Pārlūkot failus" at bounding box center [783, 182] width 55 height 14
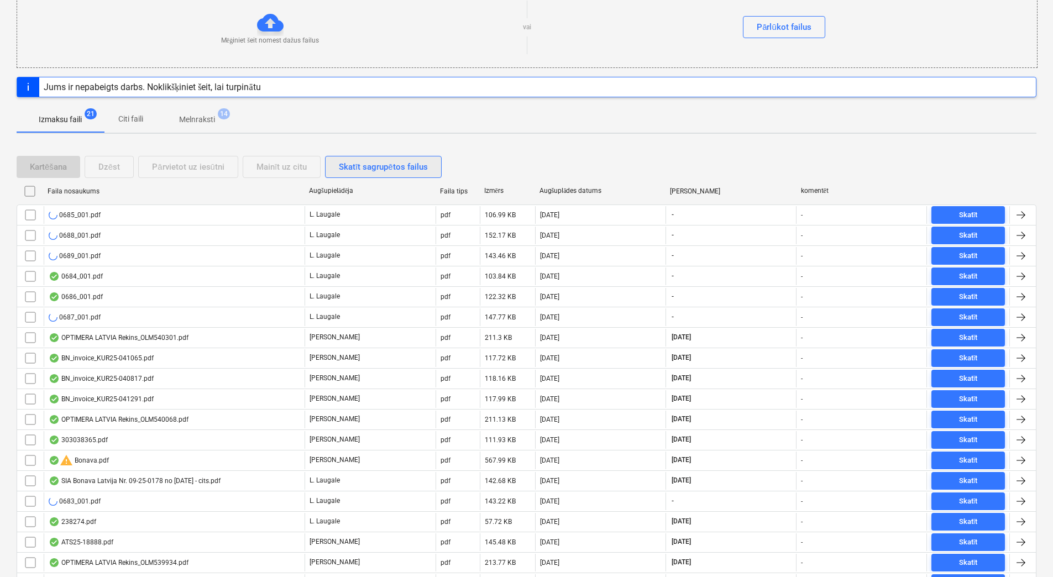
scroll to position [252, 0]
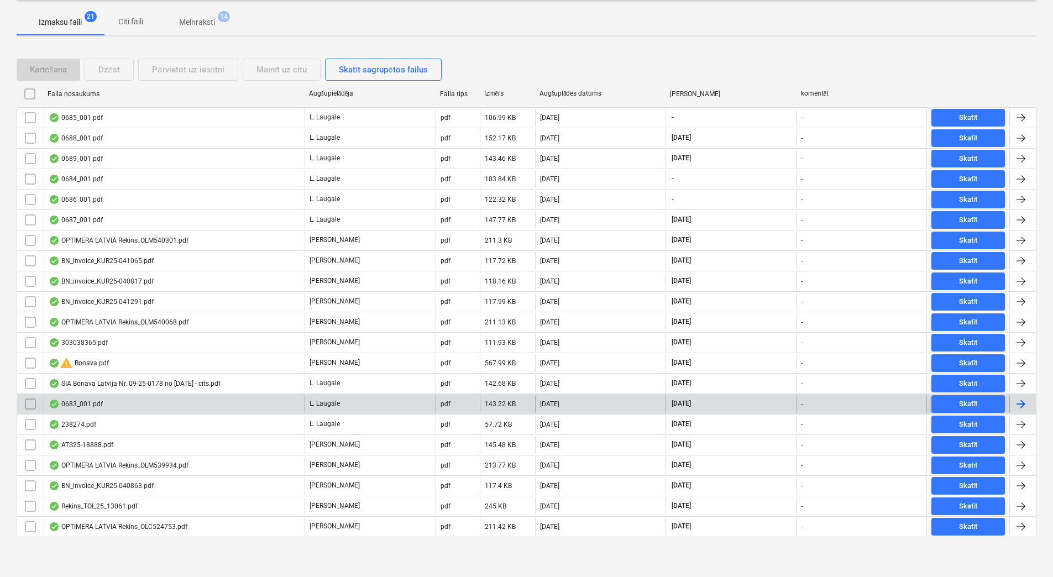
click at [149, 406] on div "0683_001.pdf" at bounding box center [174, 404] width 261 height 18
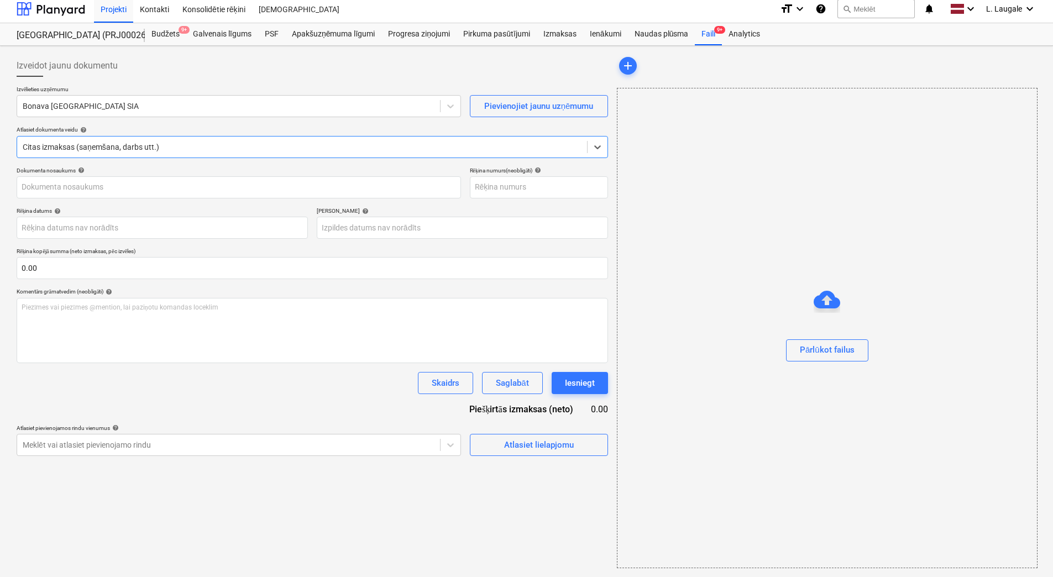
type input "1"
type input "[DATE]"
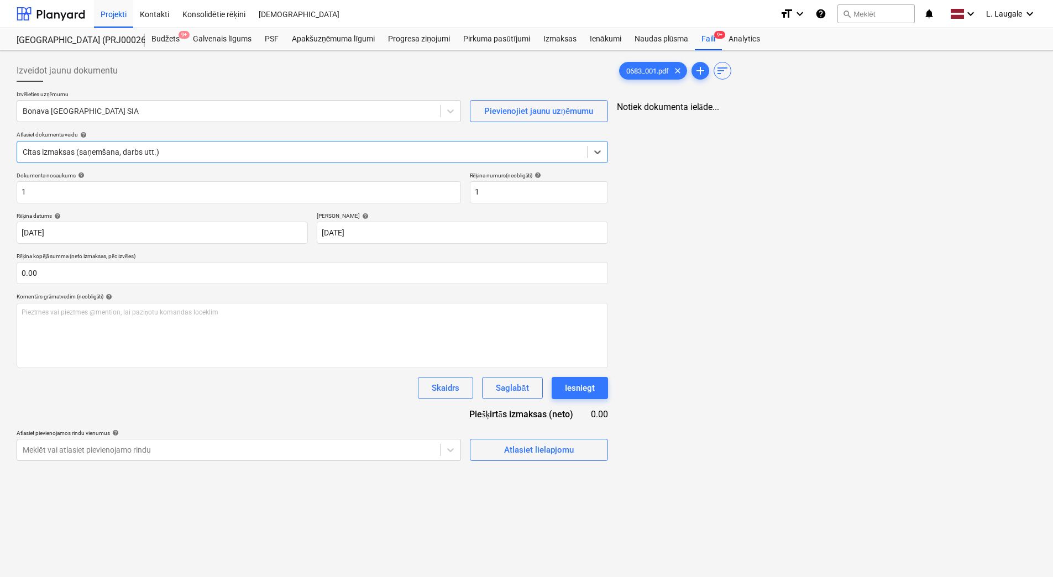
scroll to position [0, 0]
click at [159, 117] on div "Bonava [GEOGRAPHIC_DATA] SIA" at bounding box center [228, 110] width 423 height 15
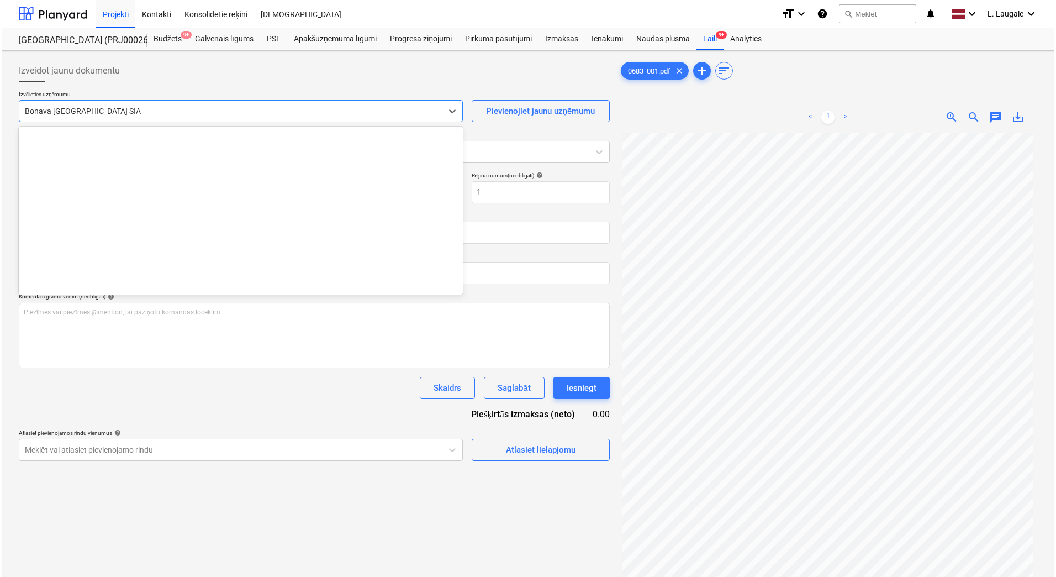
scroll to position [2089, 0]
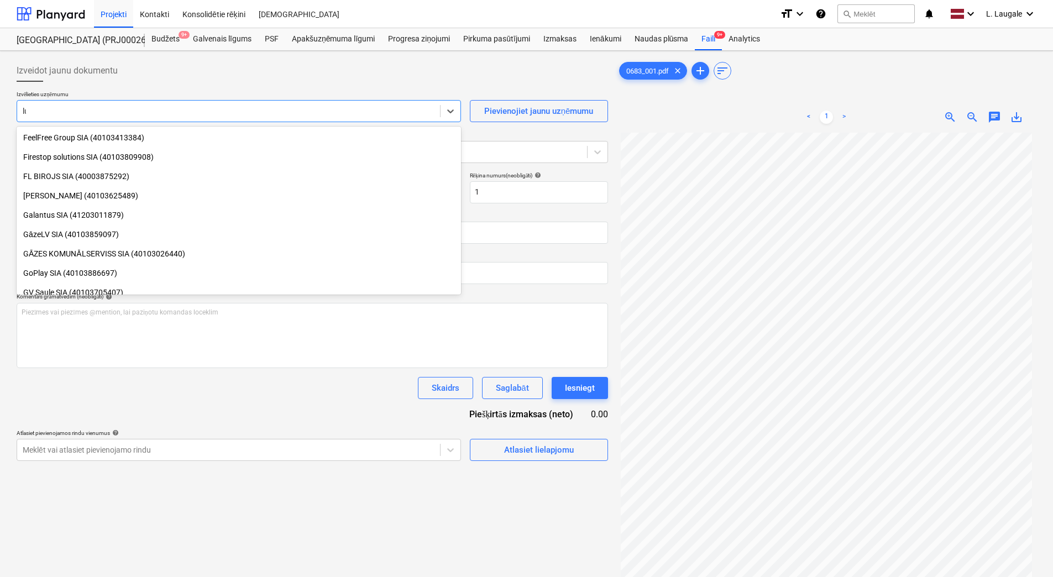
type input "luc"
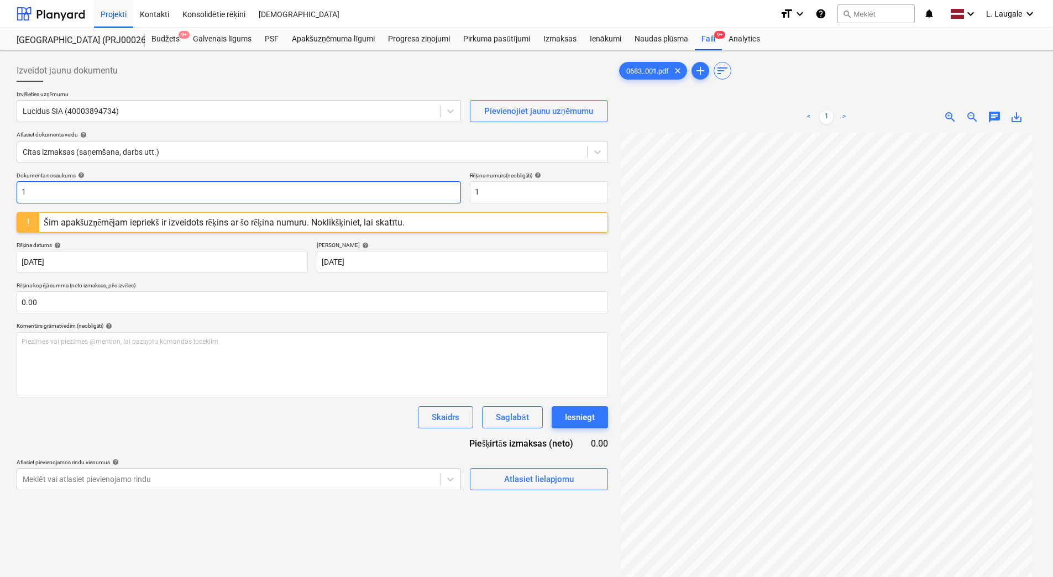
drag, startPoint x: 143, startPoint y: 202, endPoint x: -2, endPoint y: 183, distance: 146.0
click at [0, 183] on html "Projekti Kontakti Konsolidētie rēķini Iesūtne format_size keyboard_arrow_down h…" at bounding box center [526, 288] width 1053 height 577
drag, startPoint x: 59, startPoint y: 196, endPoint x: -2, endPoint y: 197, distance: 60.8
click at [0, 197] on html "Projekti Kontakti Konsolidētie rēķini Iesūtne format_size keyboard_arrow_down h…" at bounding box center [526, 288] width 1053 height 577
type input "254353"
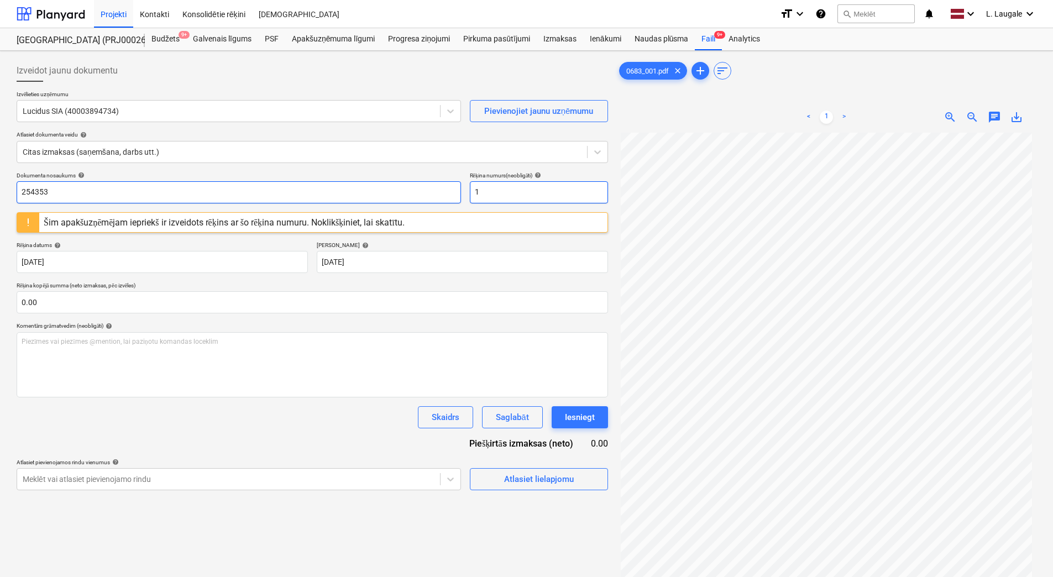
paste input "254353"
drag, startPoint x: 464, startPoint y: 199, endPoint x: 431, endPoint y: 195, distance: 32.8
click at [435, 197] on div "Dokumenta nosaukums help 254353 Rēķina numurs (neobligāti) help 1" at bounding box center [312, 187] width 591 height 31
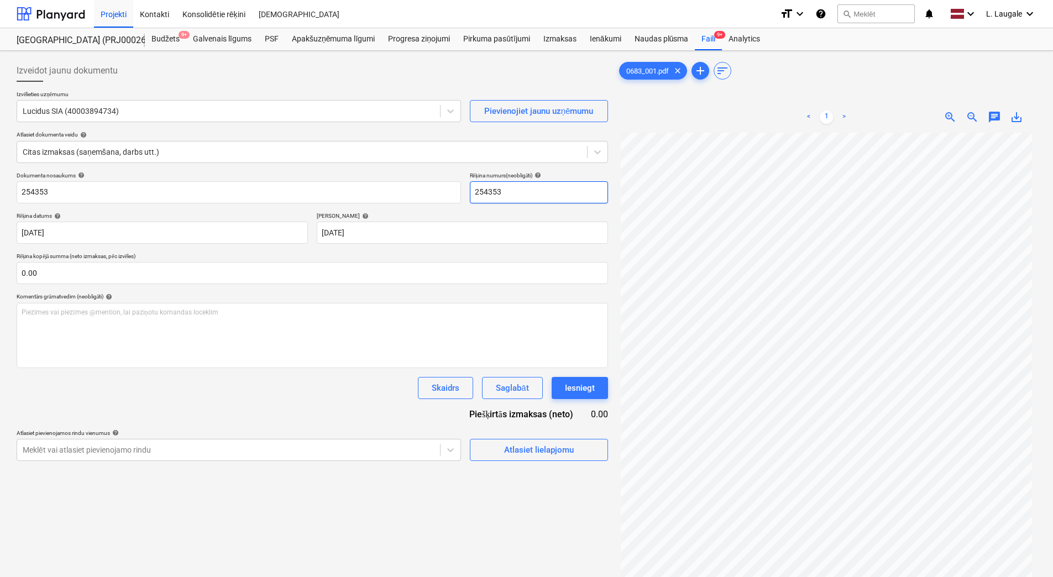
type input "254353"
click at [446, 216] on div "Termiņš help" at bounding box center [462, 215] width 291 height 7
click at [513, 453] on div "Atlasiet lielapjomu" at bounding box center [539, 450] width 70 height 14
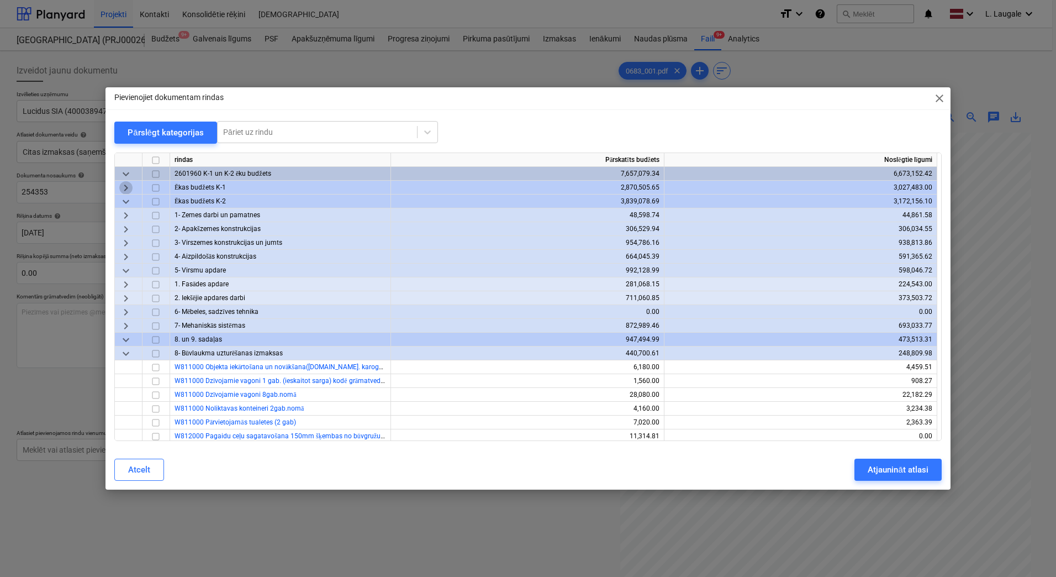
click at [129, 185] on span "keyboard_arrow_right" at bounding box center [125, 187] width 13 height 13
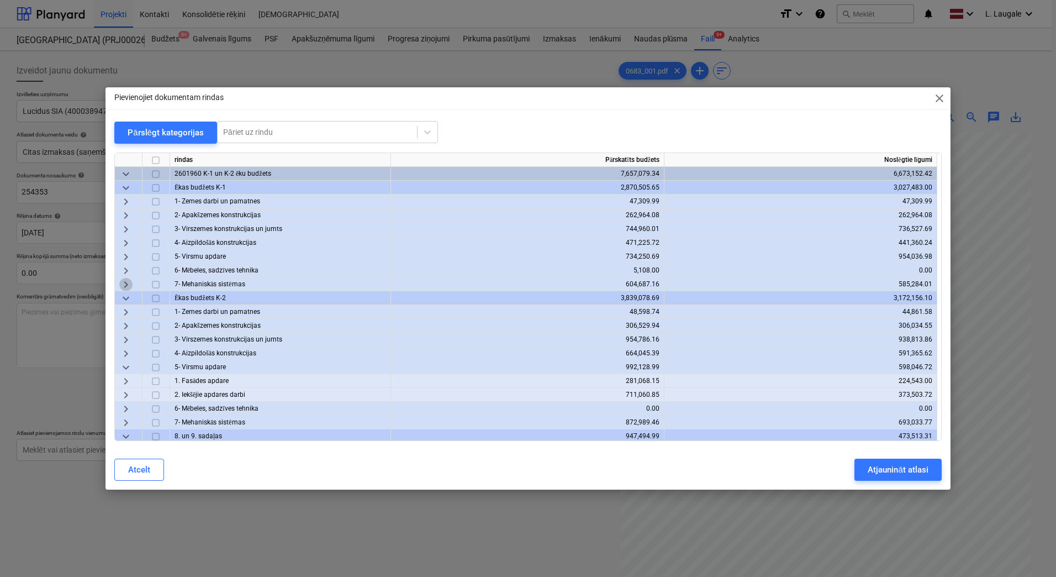
click at [129, 285] on span "keyboard_arrow_right" at bounding box center [125, 284] width 13 height 13
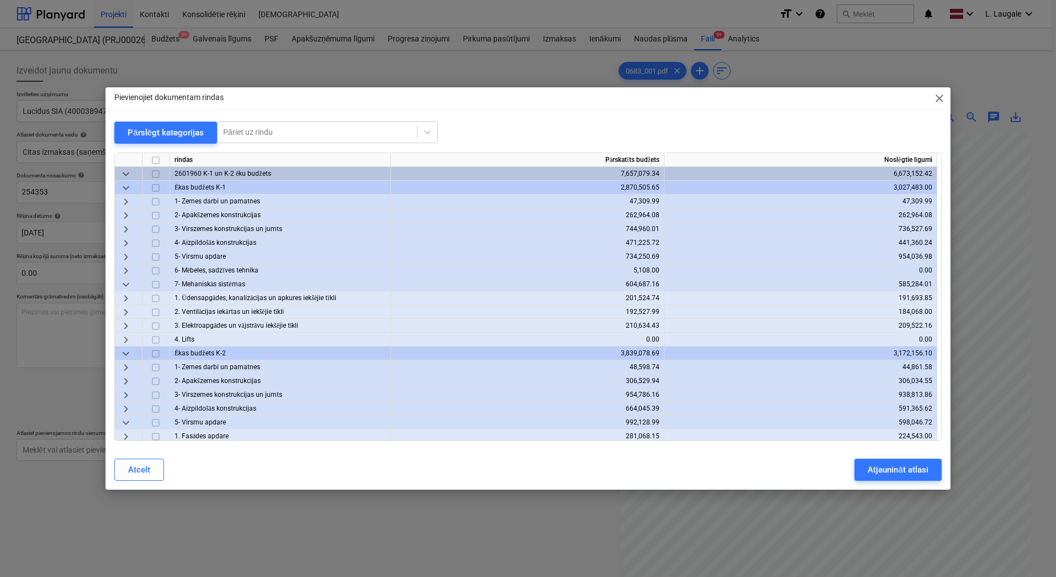
click at [125, 300] on span "keyboard_arrow_right" at bounding box center [125, 298] width 13 height 13
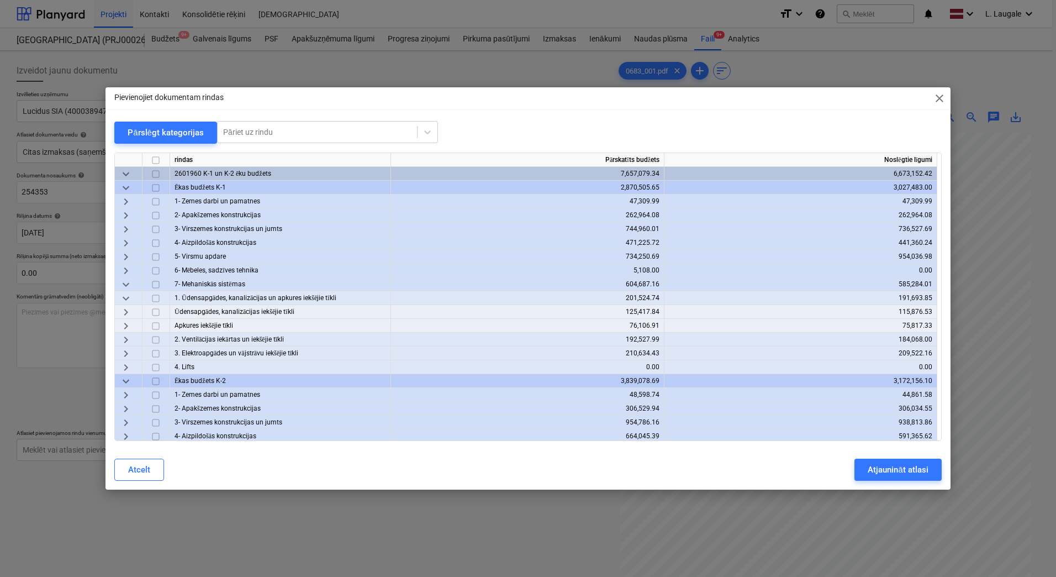
click at [125, 300] on span "keyboard_arrow_down" at bounding box center [125, 298] width 13 height 13
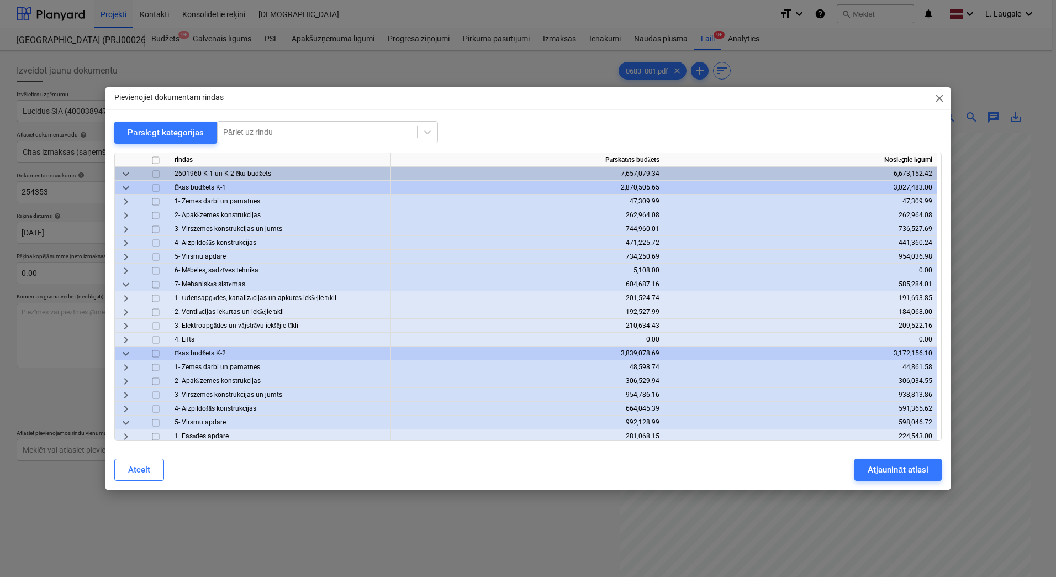
click at [126, 324] on span "keyboard_arrow_right" at bounding box center [125, 325] width 13 height 13
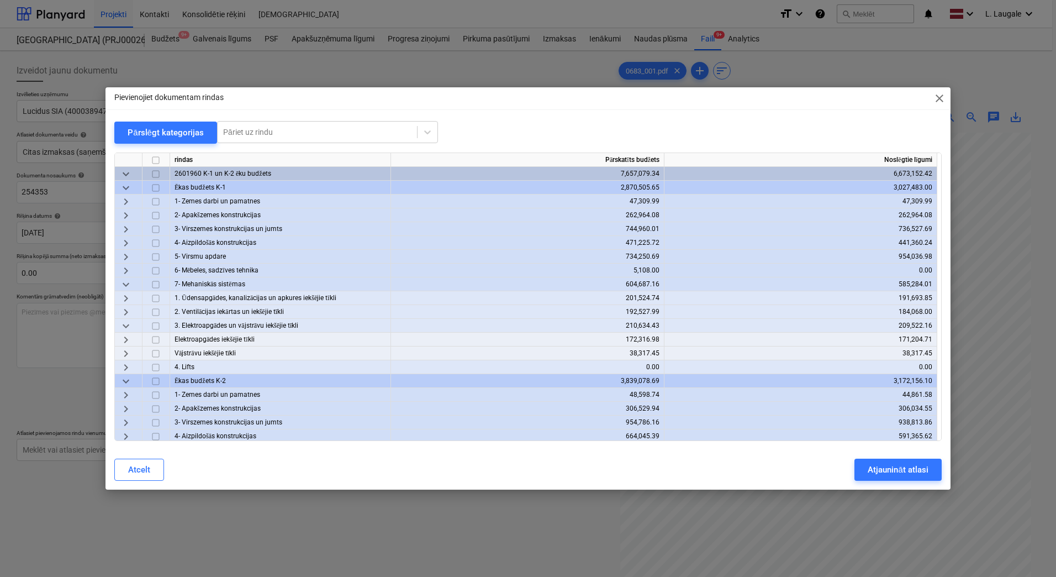
click at [124, 338] on span "keyboard_arrow_right" at bounding box center [125, 339] width 13 height 13
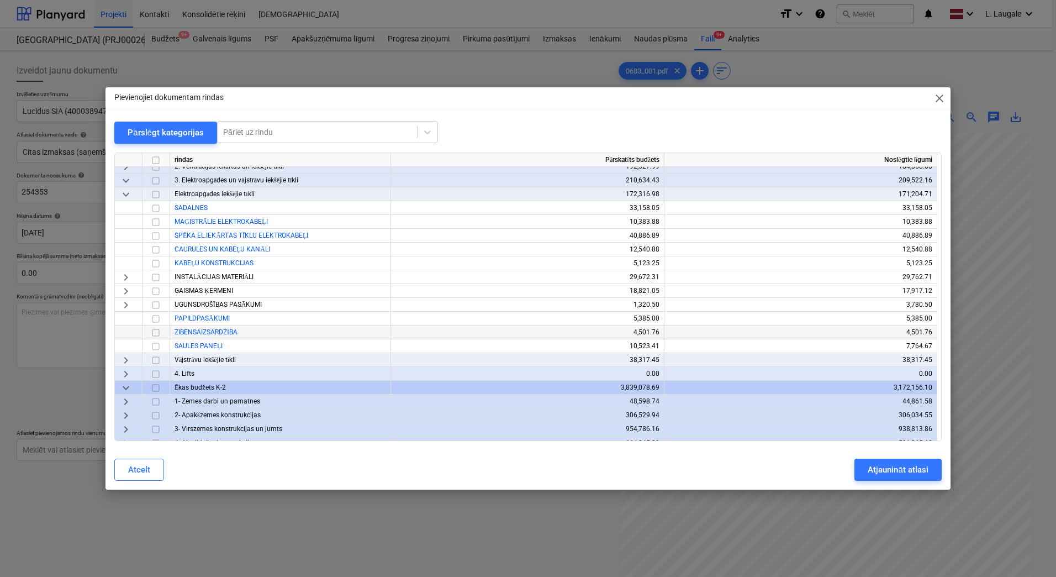
scroll to position [148, 0]
click at [115, 282] on div "keyboard_arrow_right" at bounding box center [129, 289] width 28 height 14
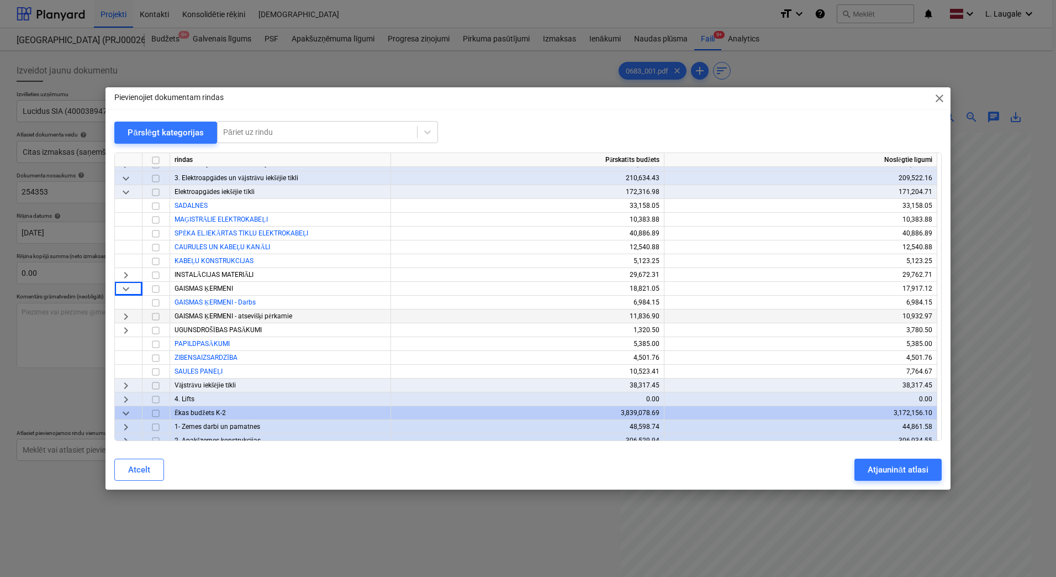
click at [128, 316] on span "keyboard_arrow_right" at bounding box center [125, 316] width 13 height 13
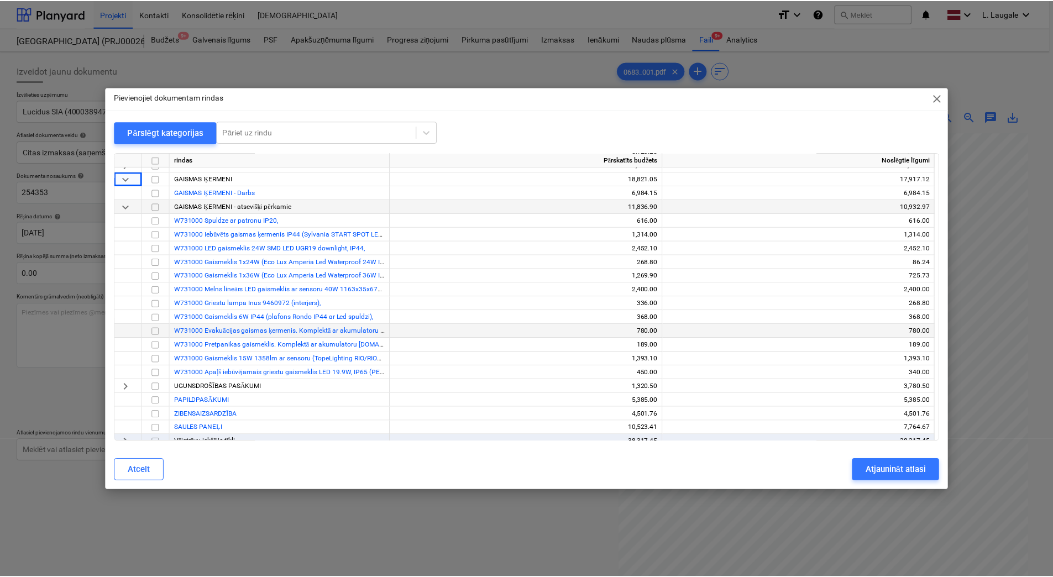
scroll to position [258, 0]
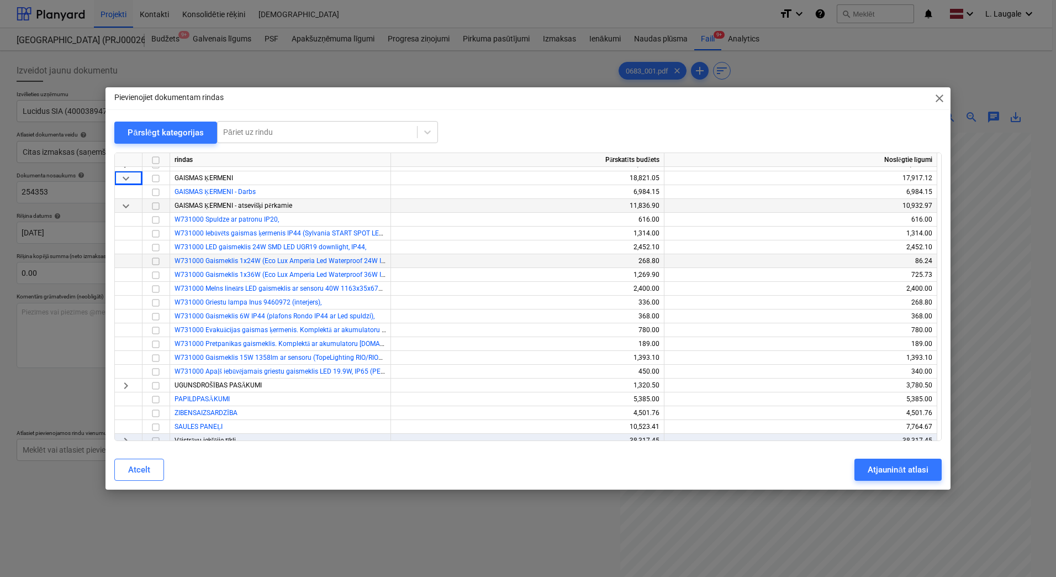
click at [158, 260] on input "checkbox" at bounding box center [155, 261] width 13 height 13
click at [912, 466] on div "Atjaunināt atlasi" at bounding box center [898, 469] width 60 height 14
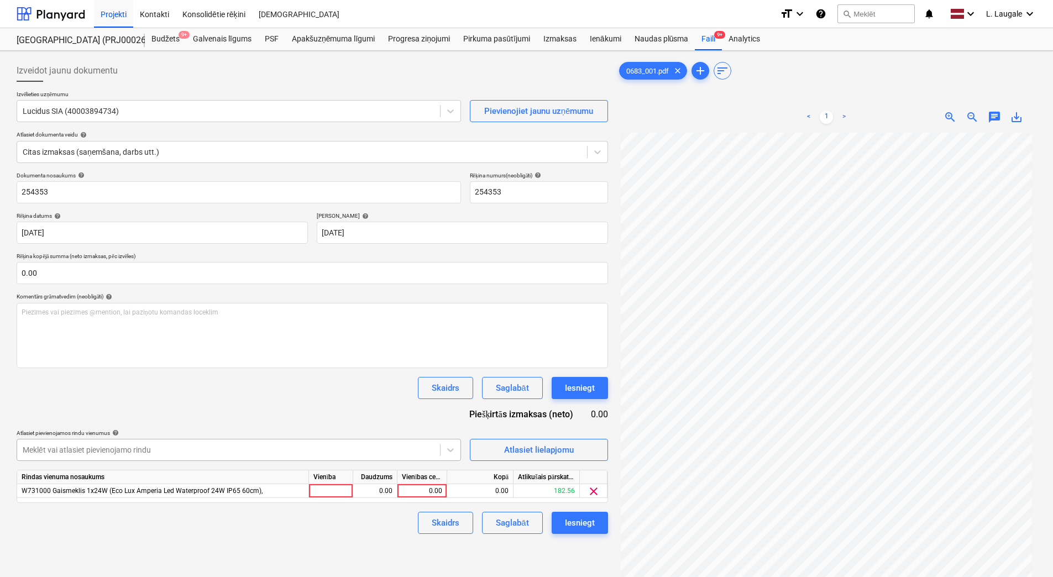
click at [379, 453] on body "Projekti Kontakti Konsolidētie rēķini Iesūtne format_size keyboard_arrow_down h…" at bounding box center [526, 288] width 1053 height 577
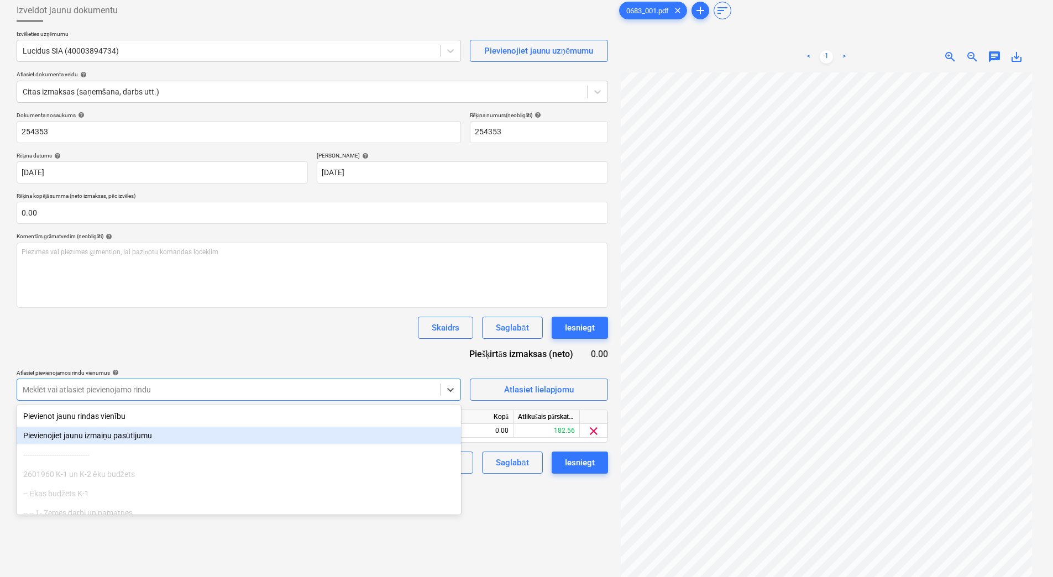
scroll to position [61, 0]
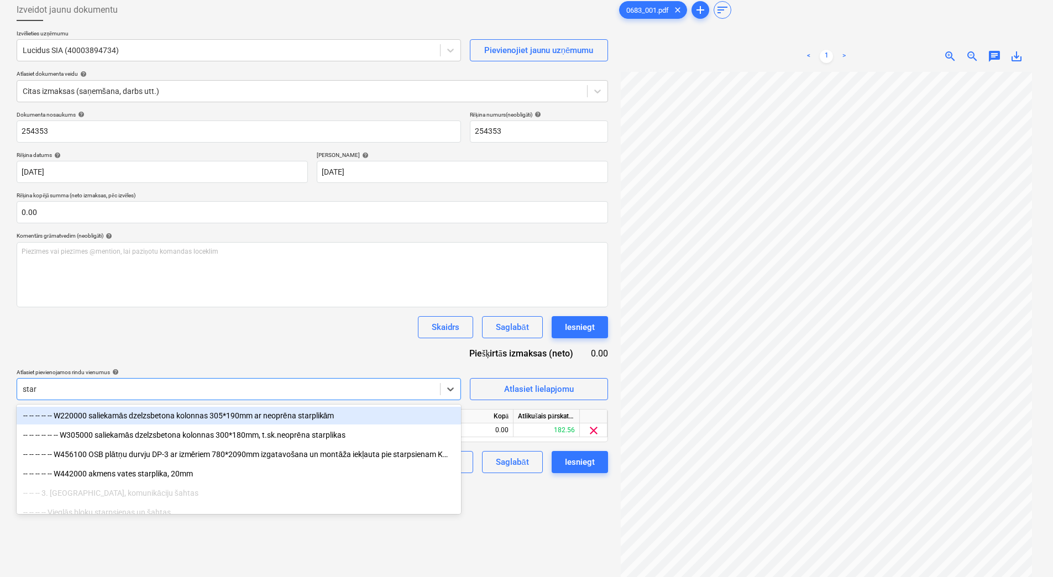
type input "start"
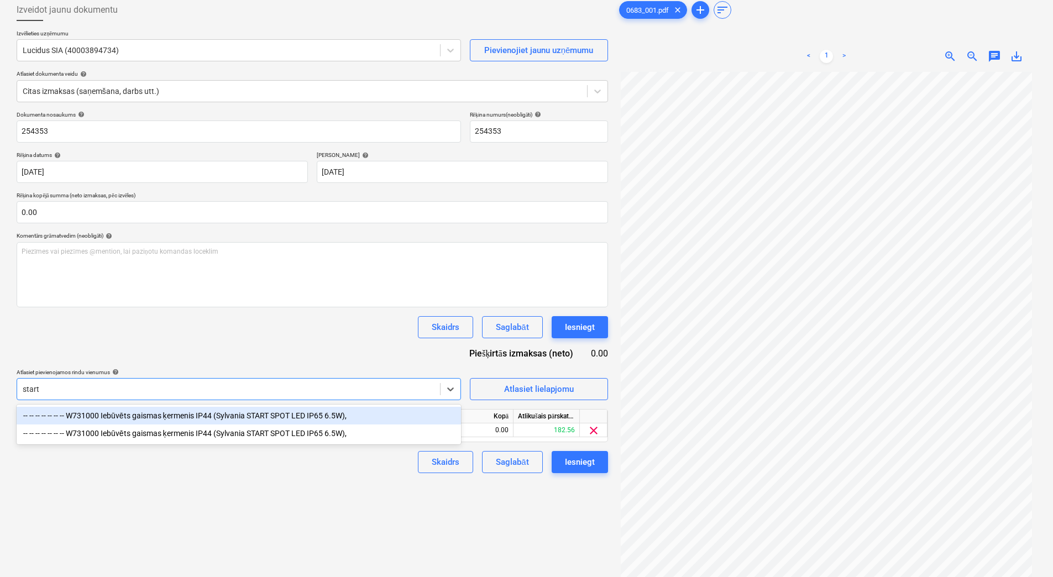
click at [337, 415] on div "-- -- -- -- -- -- -- W731000 Iebūvēts gaismas ķermenis IP44 (Sylvania START SPO…" at bounding box center [239, 416] width 444 height 18
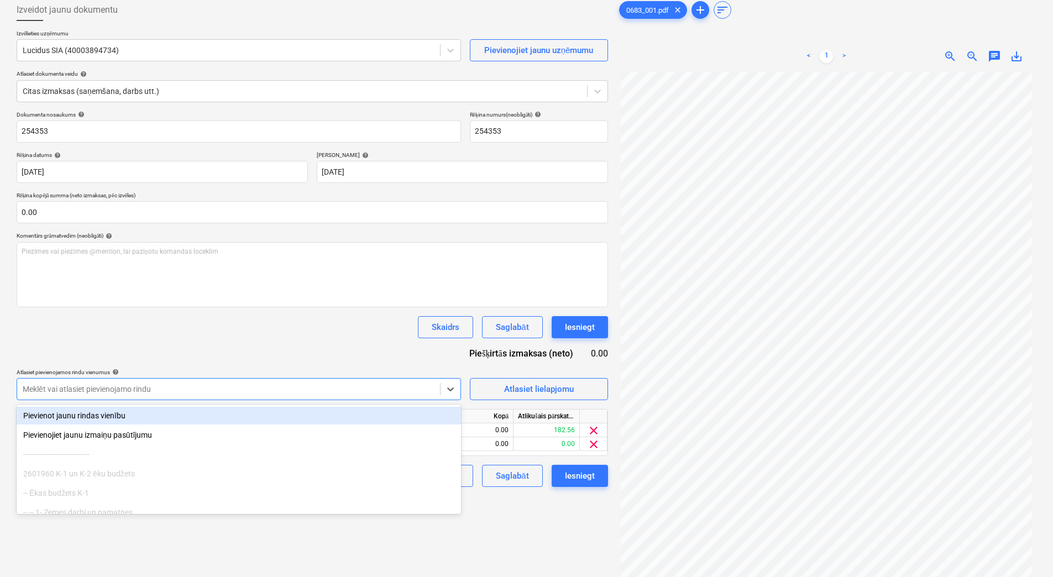
drag, startPoint x: 359, startPoint y: 362, endPoint x: 386, endPoint y: 370, distance: 27.8
click at [359, 361] on div "Dokumenta nosaukums help 254353 Rēķina numurs (neobligāti) help 254353 Rēķina d…" at bounding box center [312, 299] width 591 height 376
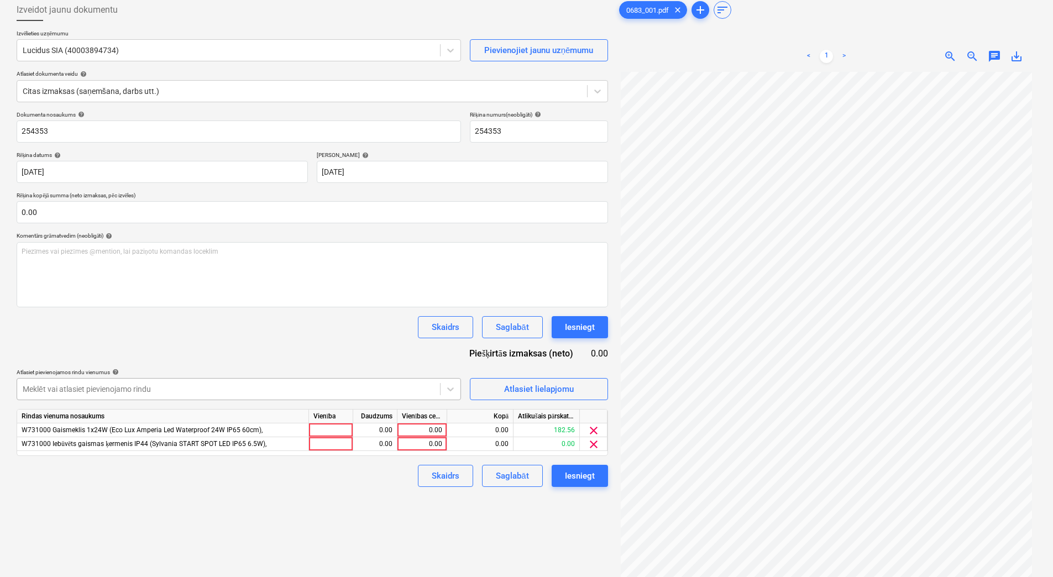
click at [376, 391] on div at bounding box center [229, 388] width 412 height 11
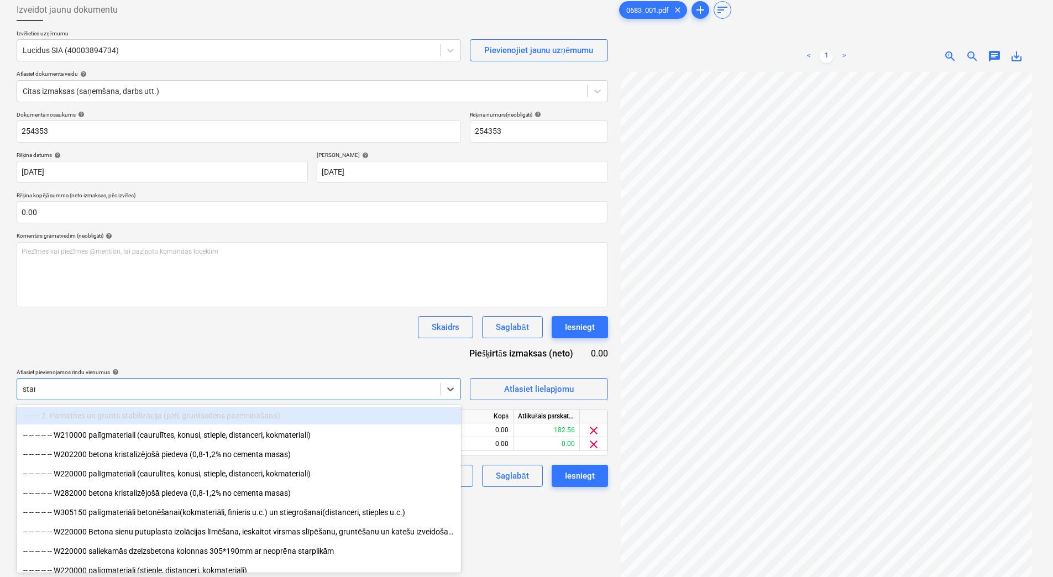
type input "start"
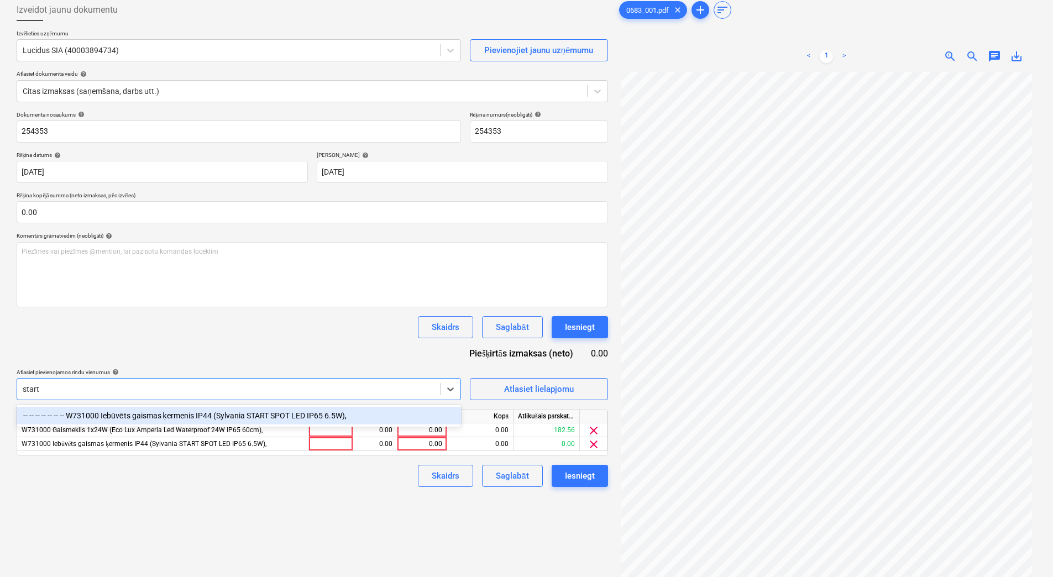
click at [376, 412] on div "-- -- -- -- -- -- -- W731000 Iebūvēts gaismas ķermenis IP44 (Sylvania START SPO…" at bounding box center [239, 416] width 444 height 18
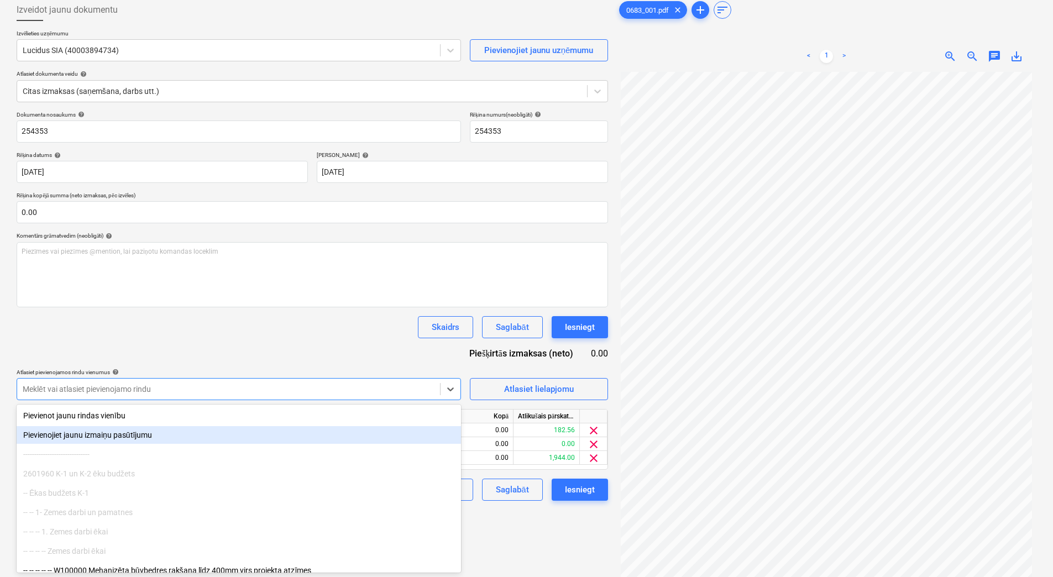
click at [371, 357] on div "Dokumenta nosaukums help 254353 Rēķina numurs (neobligāti) help 254353 Rēķina d…" at bounding box center [312, 306] width 591 height 390
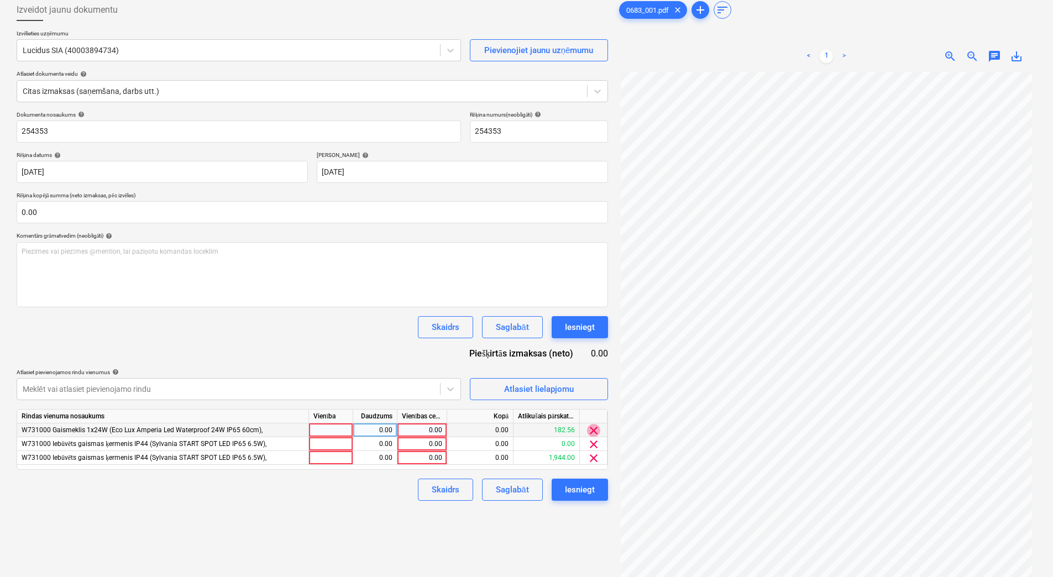
click at [593, 431] on span "clear" at bounding box center [593, 430] width 13 height 13
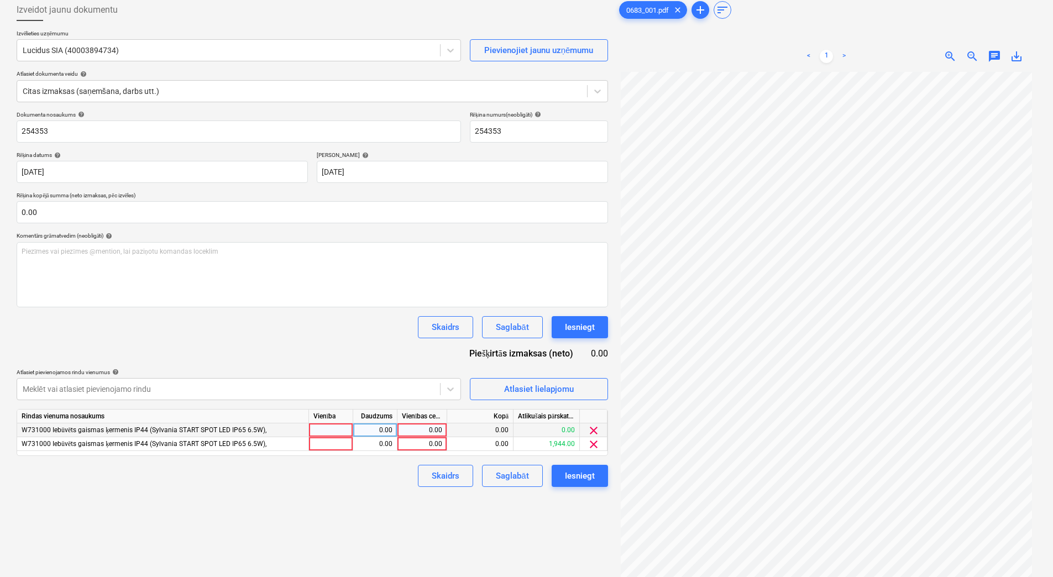
click at [593, 431] on span "clear" at bounding box center [593, 430] width 13 height 13
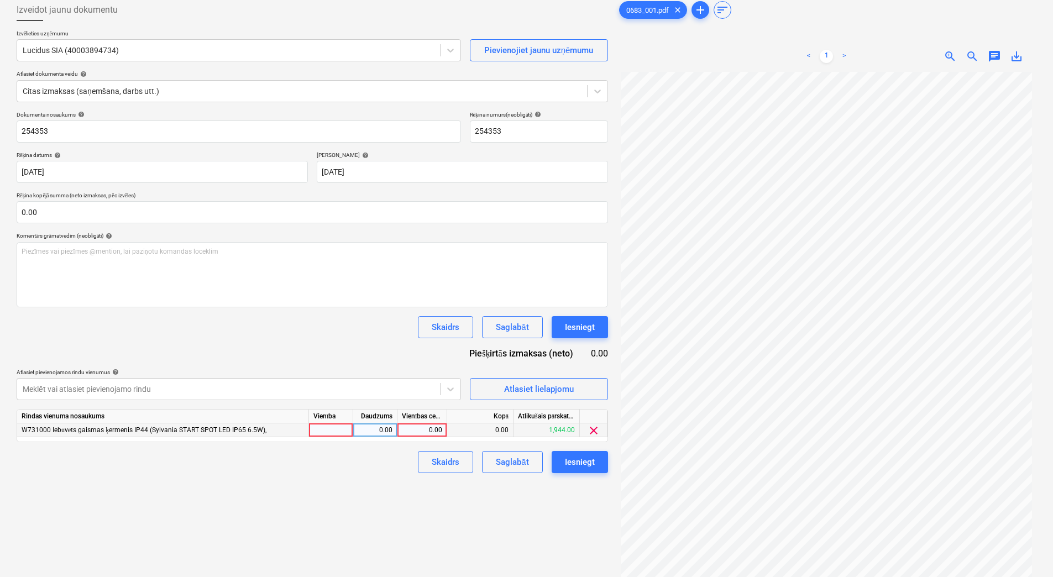
click at [344, 431] on div at bounding box center [331, 430] width 44 height 14
type input "1"
click at [374, 429] on div "0.00" at bounding box center [374, 430] width 35 height 14
type input "1"
click at [427, 429] on div "0.00" at bounding box center [422, 430] width 40 height 14
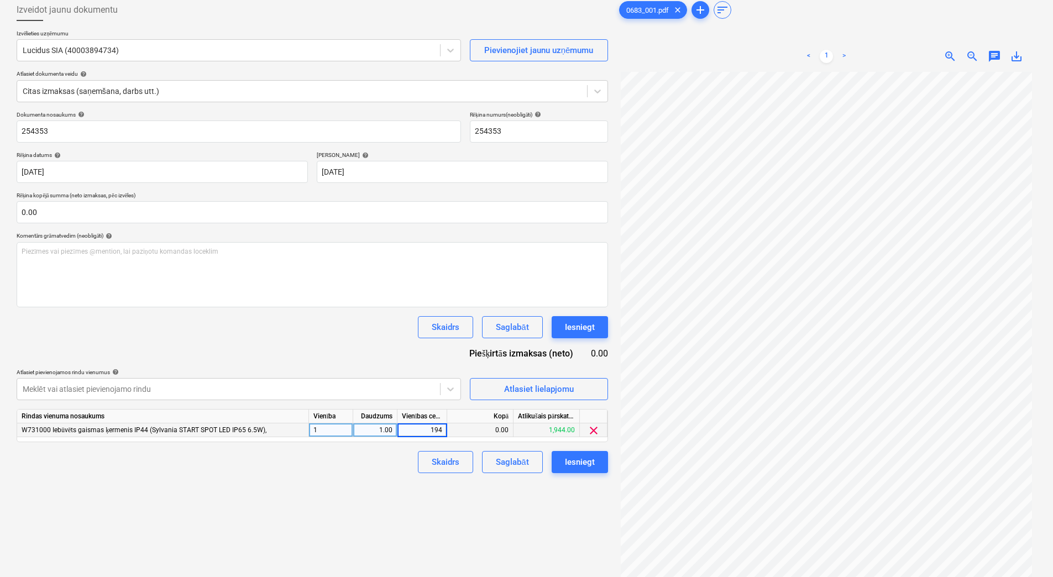
type input "1944"
click at [362, 501] on div "Izveidot jaunu dokumentu Izvēlieties uzņēmumu Lucidus SIA (40003894734) Pievien…" at bounding box center [312, 308] width 600 height 628
click at [522, 461] on div "Saglabāt" at bounding box center [512, 462] width 33 height 14
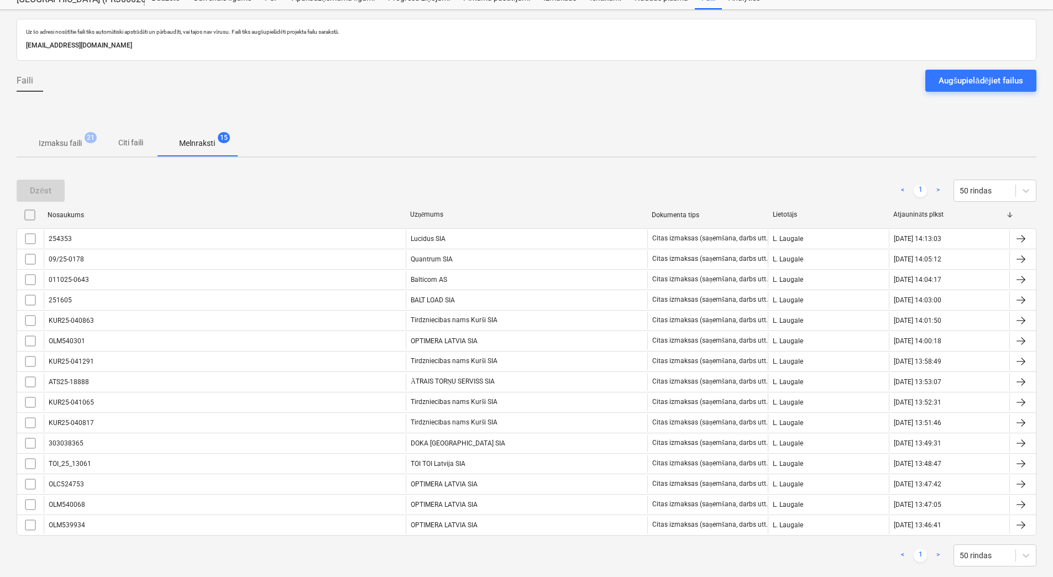
click at [72, 148] on p "Izmaksu faili" at bounding box center [60, 144] width 43 height 12
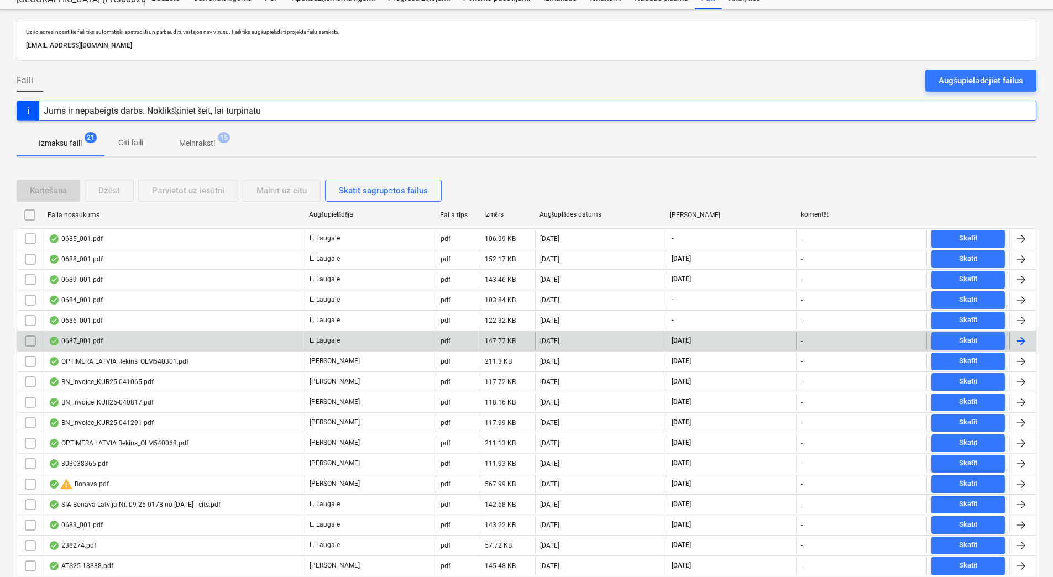
click at [195, 345] on div "0687_001.pdf" at bounding box center [174, 341] width 261 height 18
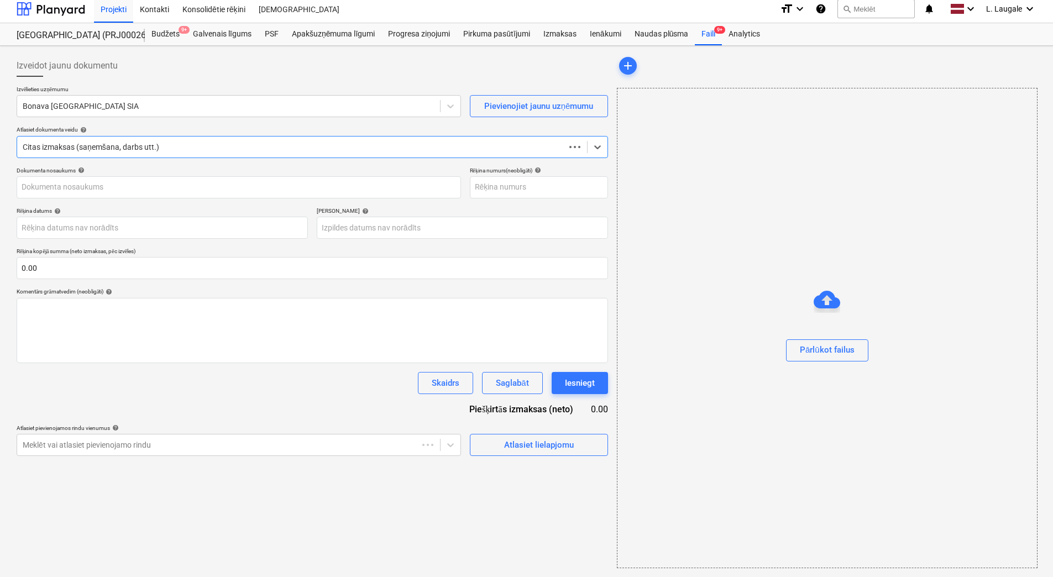
scroll to position [5, 0]
type input "0687_001.pdf"
type input "[DATE]"
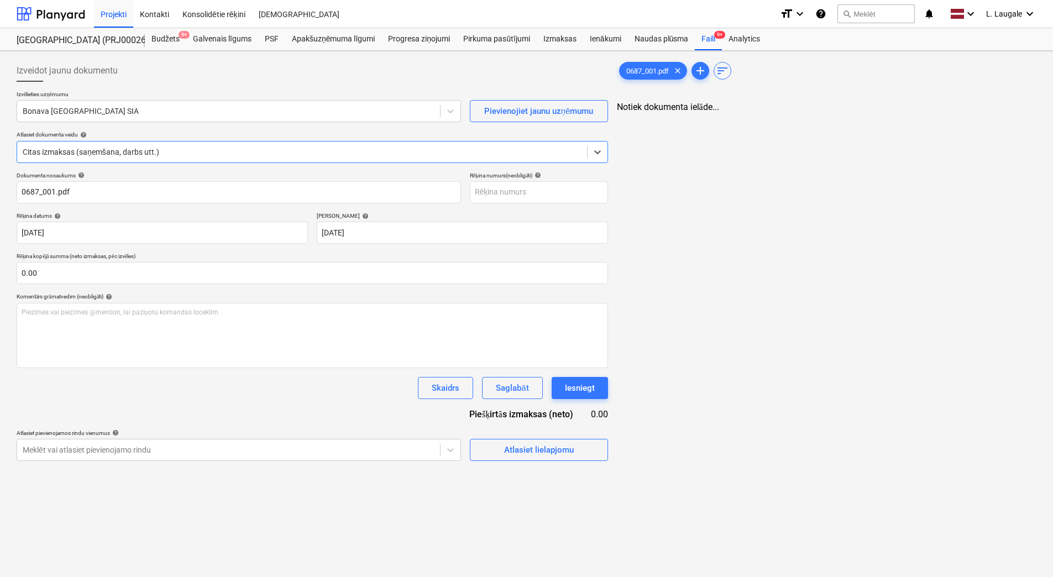
scroll to position [0, 0]
click at [153, 118] on div "Bonava [GEOGRAPHIC_DATA] SIA" at bounding box center [228, 110] width 423 height 15
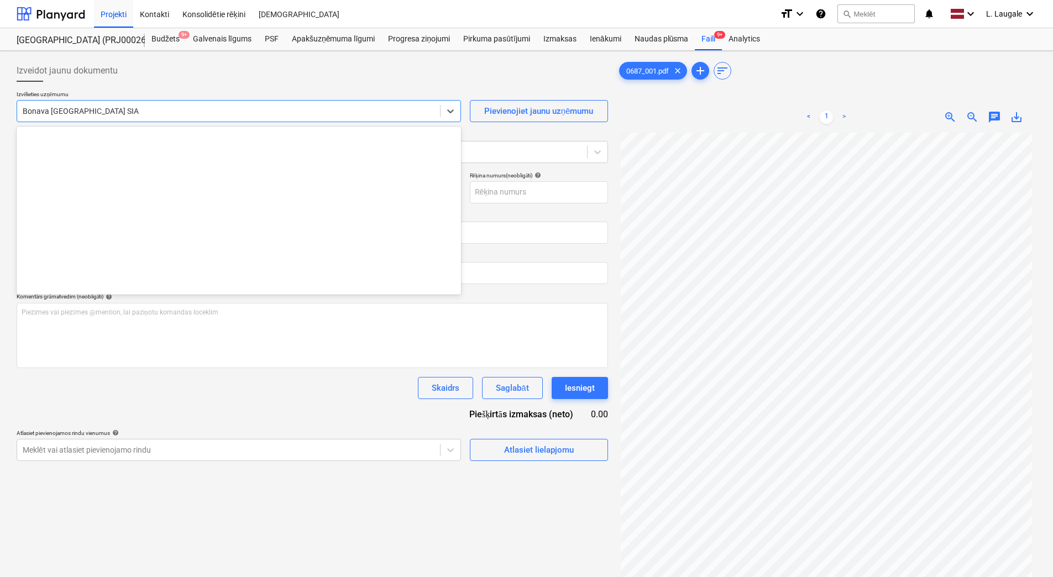
scroll to position [2089, 0]
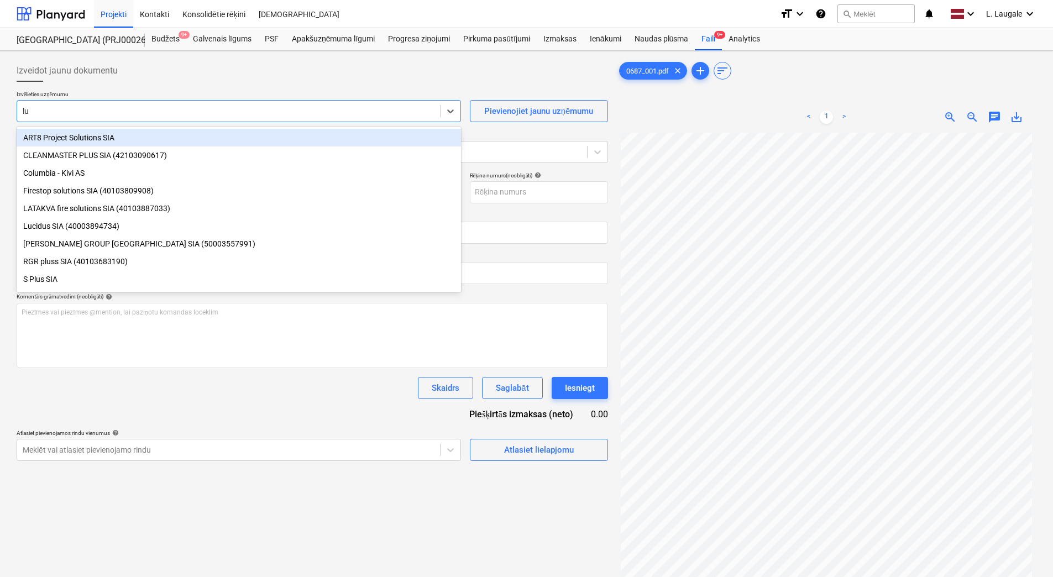
type input "luc"
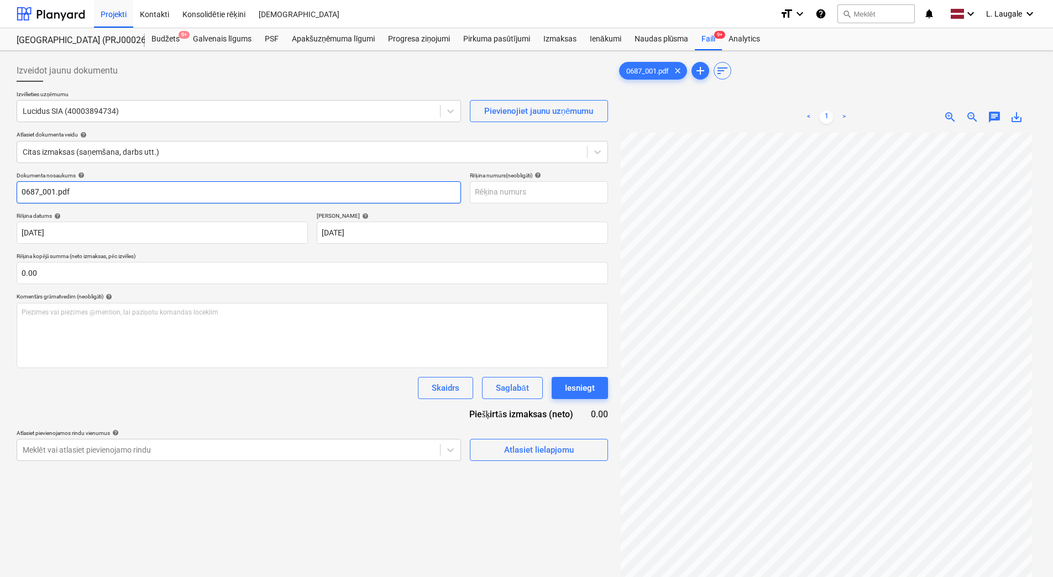
drag, startPoint x: 152, startPoint y: 190, endPoint x: 0, endPoint y: 164, distance: 154.1
click at [0, 164] on html "Projekti Kontakti Konsolidētie rēķini Iesūtne format_size keyboard_arrow_down h…" at bounding box center [526, 288] width 1053 height 577
type input "3"
drag, startPoint x: 14, startPoint y: 196, endPoint x: -2, endPoint y: 192, distance: 16.6
click at [0, 192] on html "Projekti Kontakti Konsolidētie rēķini Iesūtne format_size keyboard_arrow_down h…" at bounding box center [526, 288] width 1053 height 577
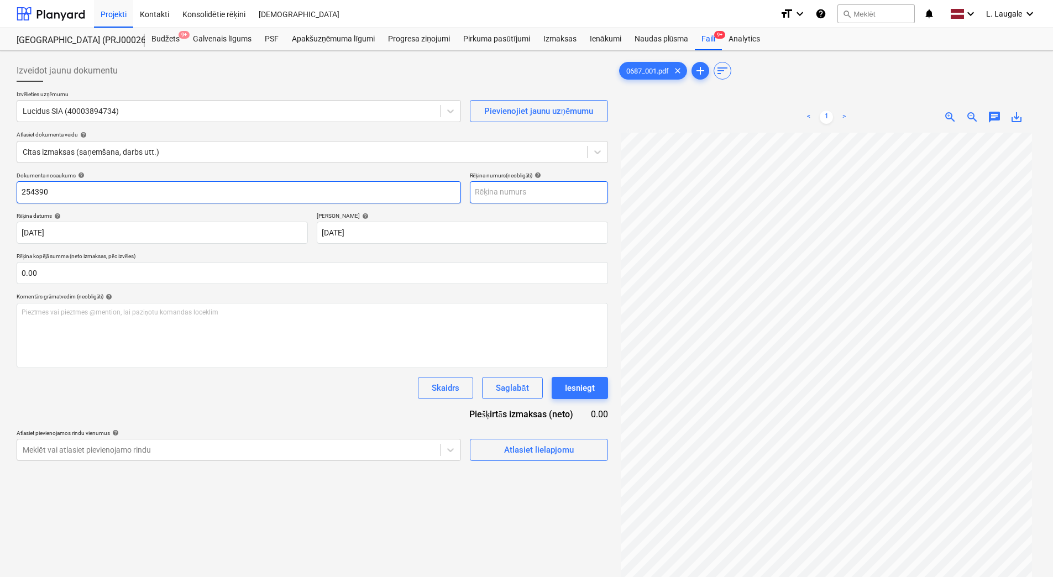
type input "254390"
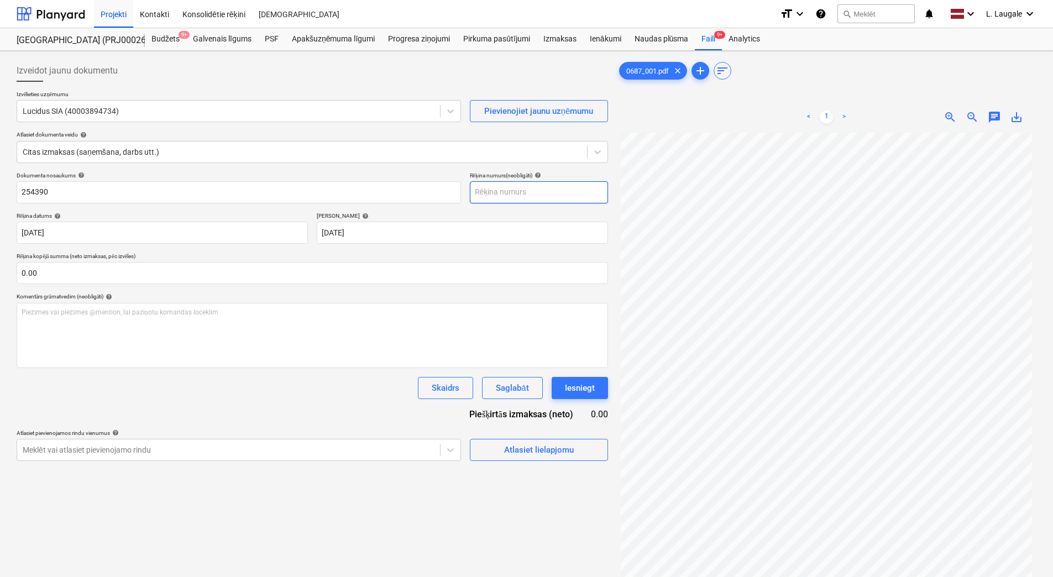
click at [502, 196] on input "text" at bounding box center [539, 192] width 138 height 22
paste input "254390"
type input "254390"
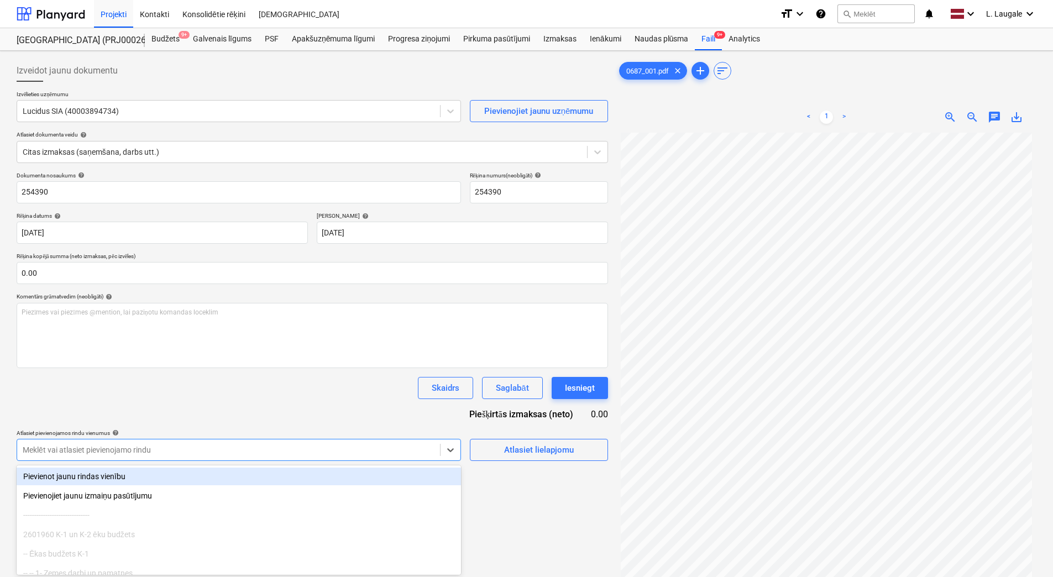
click at [383, 447] on body "Projekti Kontakti Konsolidētie rēķini Iesūtne format_size keyboard_arrow_down h…" at bounding box center [526, 288] width 1053 height 577
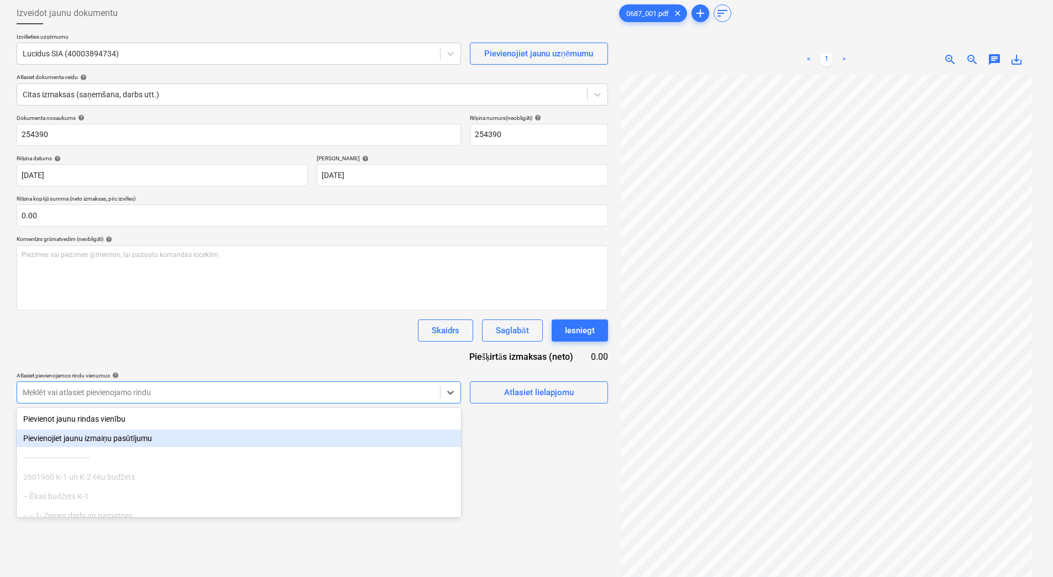
scroll to position [61, 0]
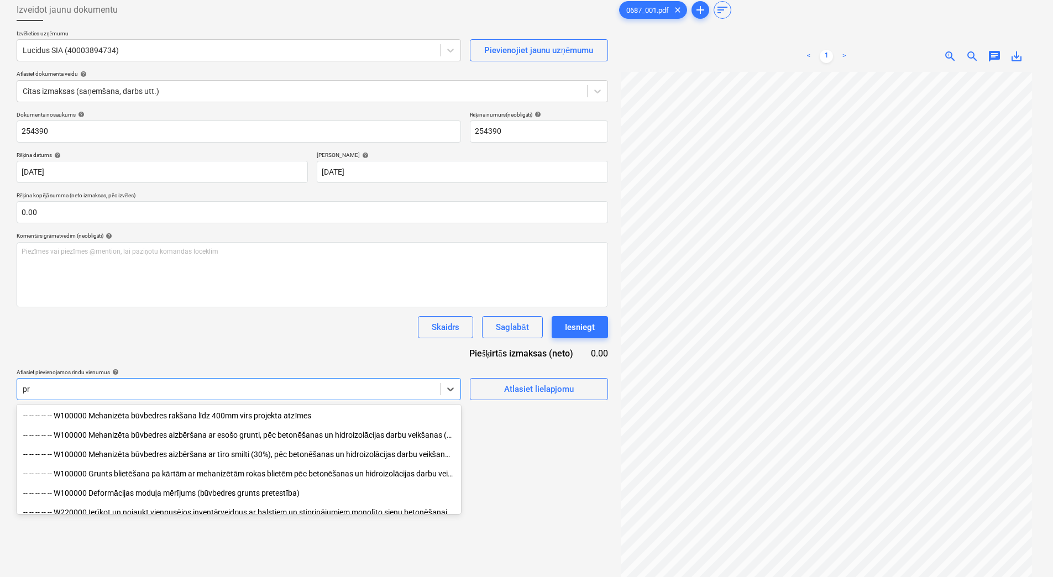
type input "p"
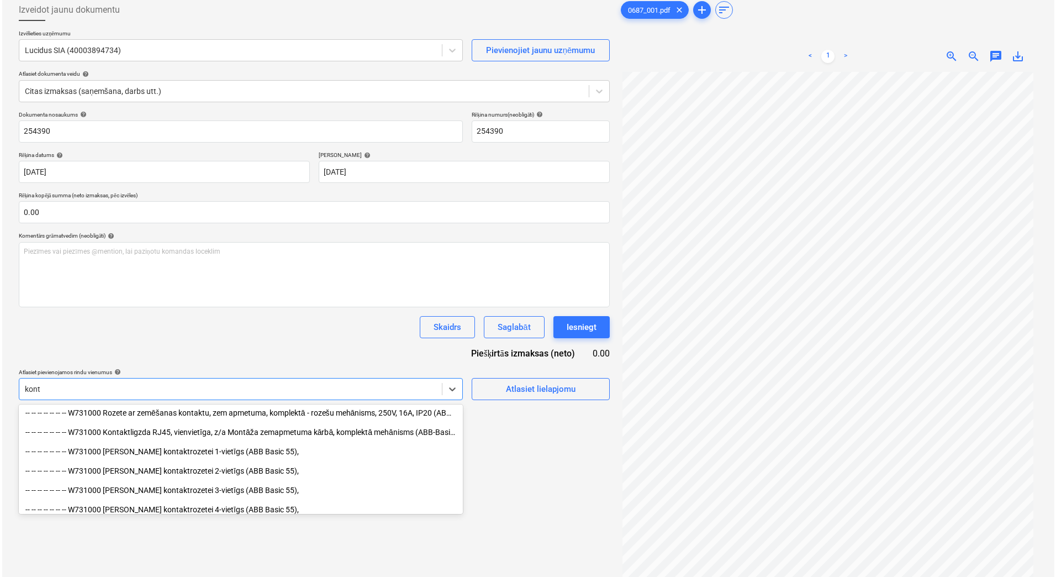
scroll to position [0, 0]
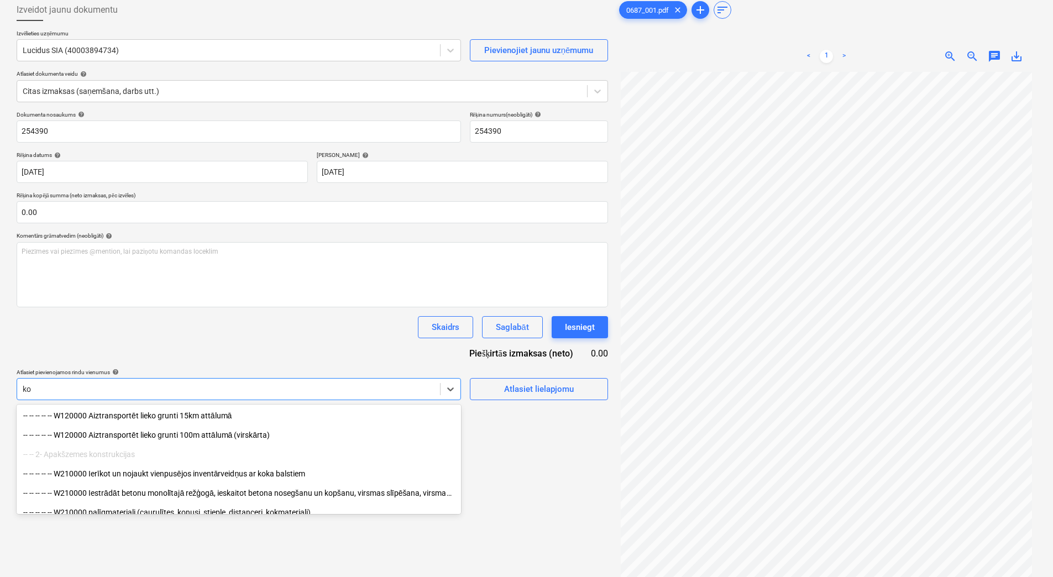
type input "k"
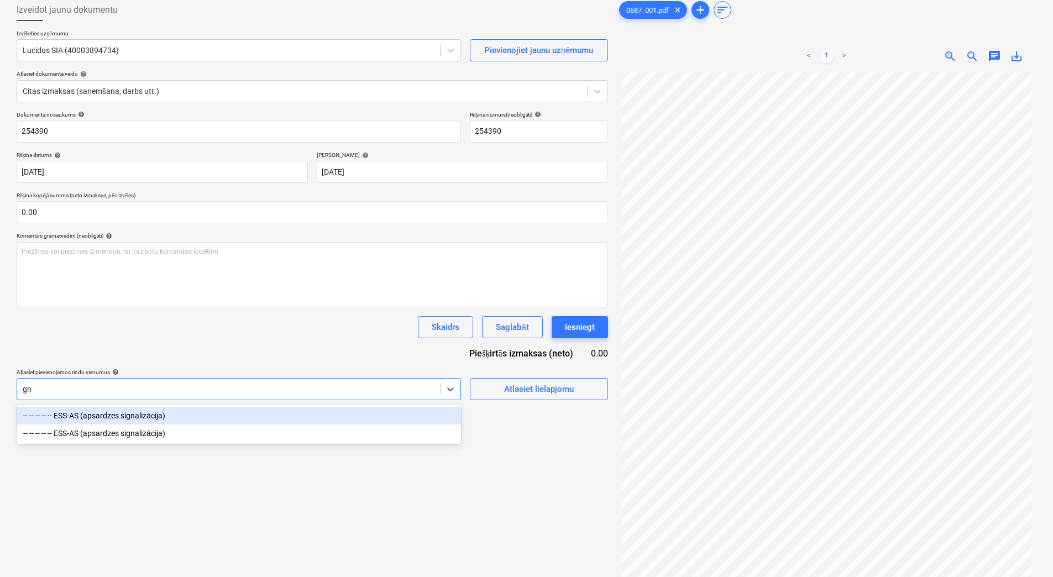
type input "g"
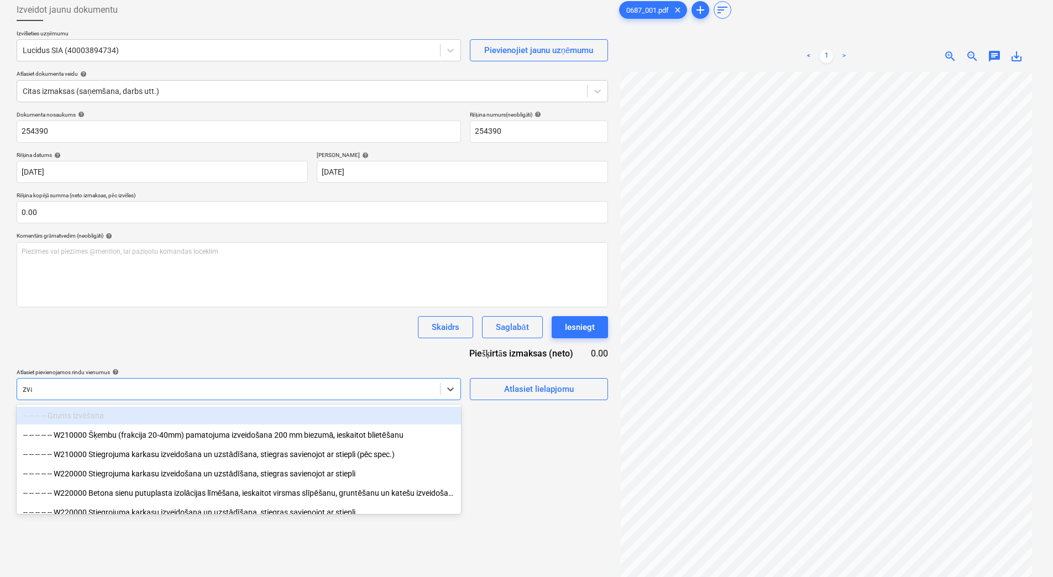
type input "zvan"
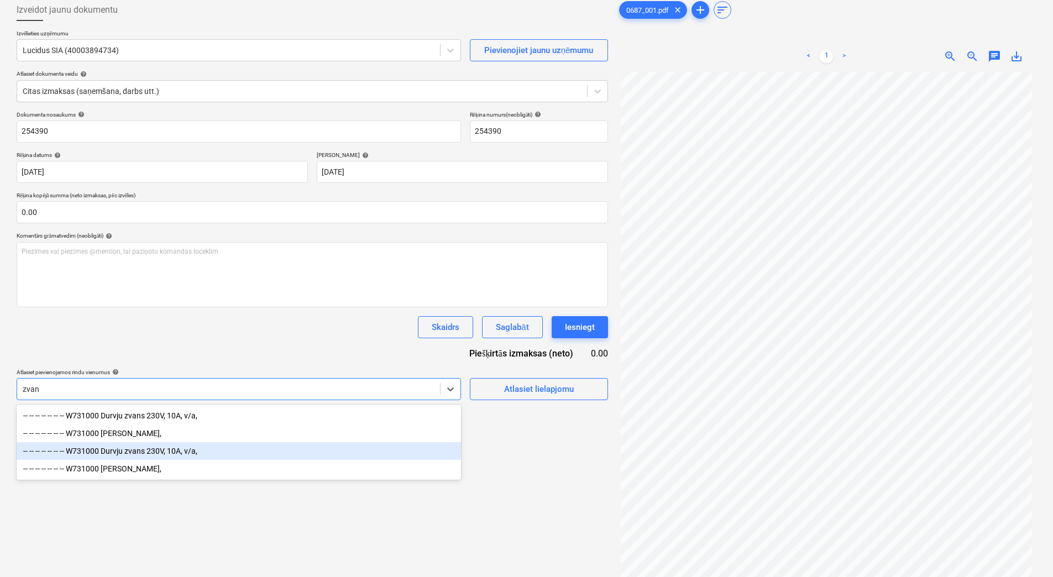
click at [210, 449] on div "-- -- -- -- -- -- -- W731000 Durvju zvans 230V, 10A, v/a," at bounding box center [239, 451] width 444 height 18
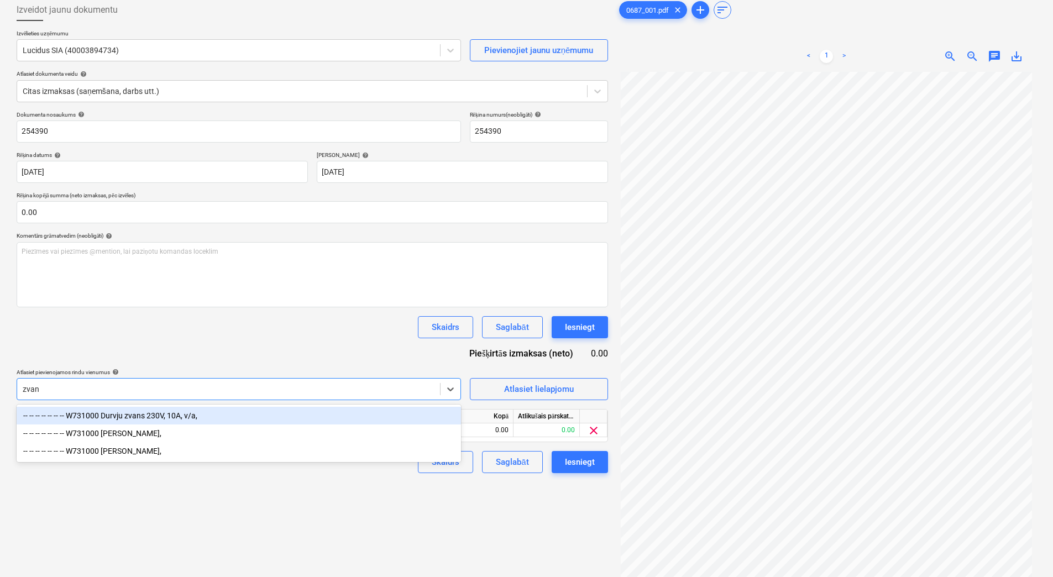
type input "zvans"
click at [219, 420] on div "-- -- -- -- -- -- -- W731000 Durvju zvans 230V, 10A, v/a," at bounding box center [239, 416] width 444 height 18
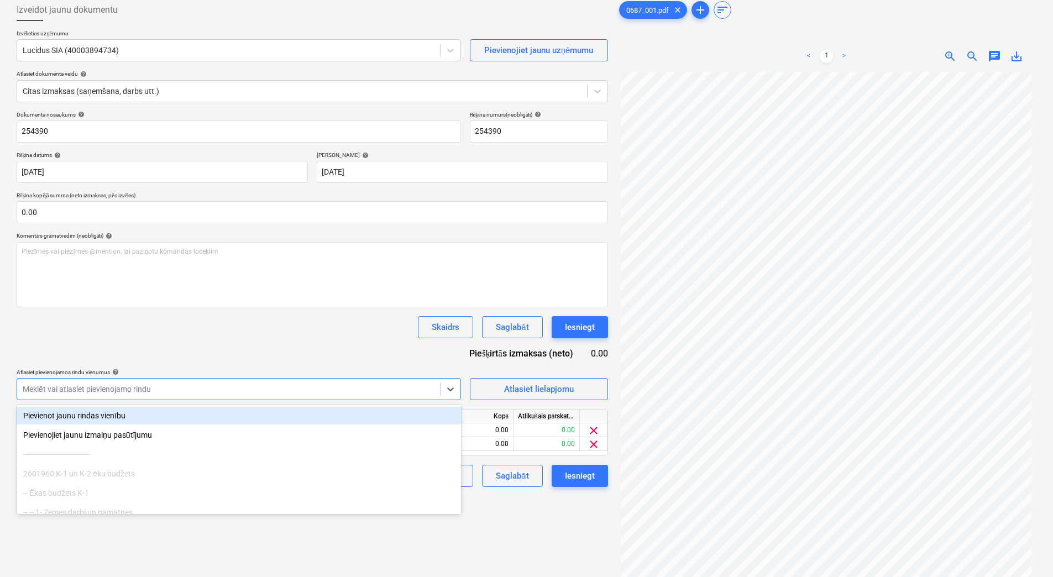
click at [230, 351] on div "Dokumenta nosaukums help 254390 Rēķina numurs (neobligāti) help 254390 Rēķina d…" at bounding box center [312, 299] width 591 height 376
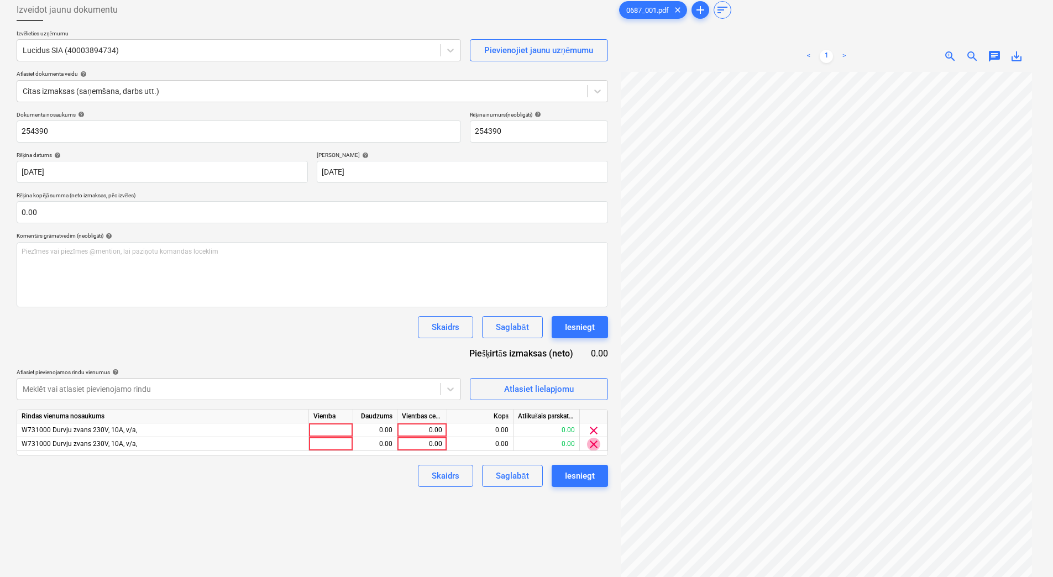
drag, startPoint x: 593, startPoint y: 443, endPoint x: 543, endPoint y: 407, distance: 61.3
click at [593, 442] on span "clear" at bounding box center [593, 444] width 13 height 13
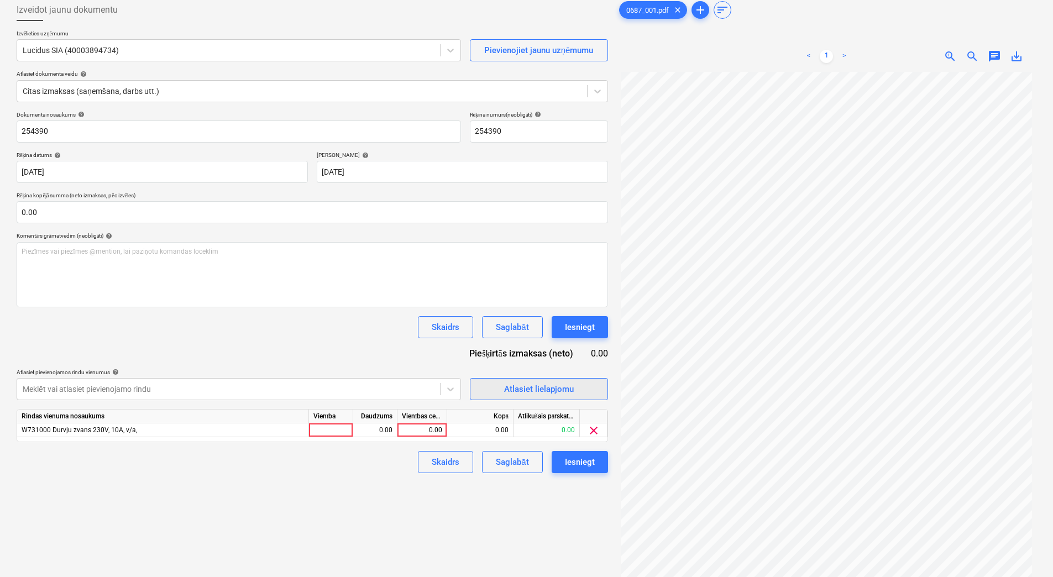
click at [535, 390] on div "Atlasiet lielapjomu" at bounding box center [539, 389] width 70 height 14
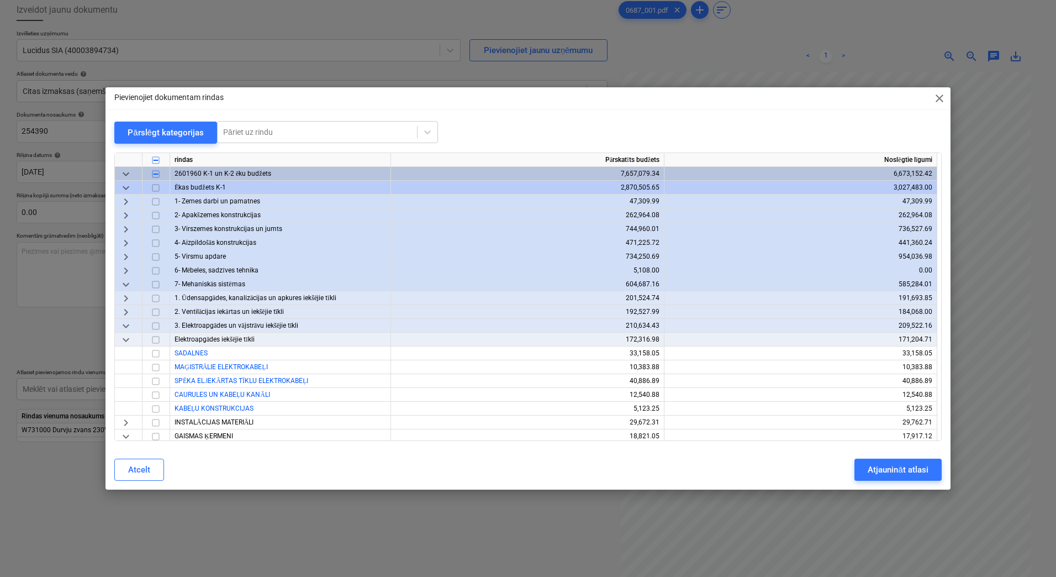
click at [127, 173] on span "keyboard_arrow_down" at bounding box center [125, 173] width 13 height 13
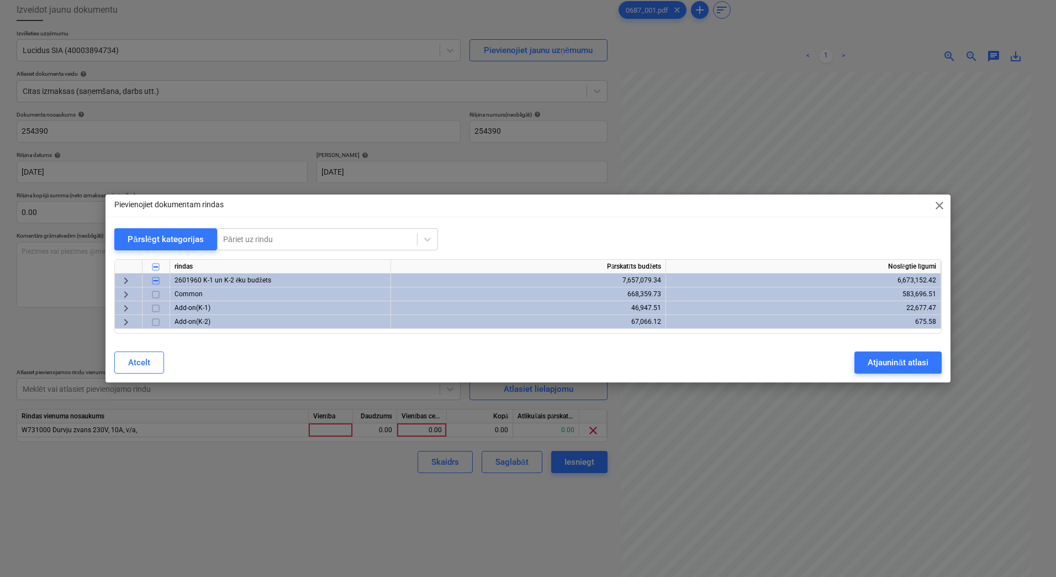
click at [127, 278] on span "keyboard_arrow_right" at bounding box center [125, 280] width 13 height 13
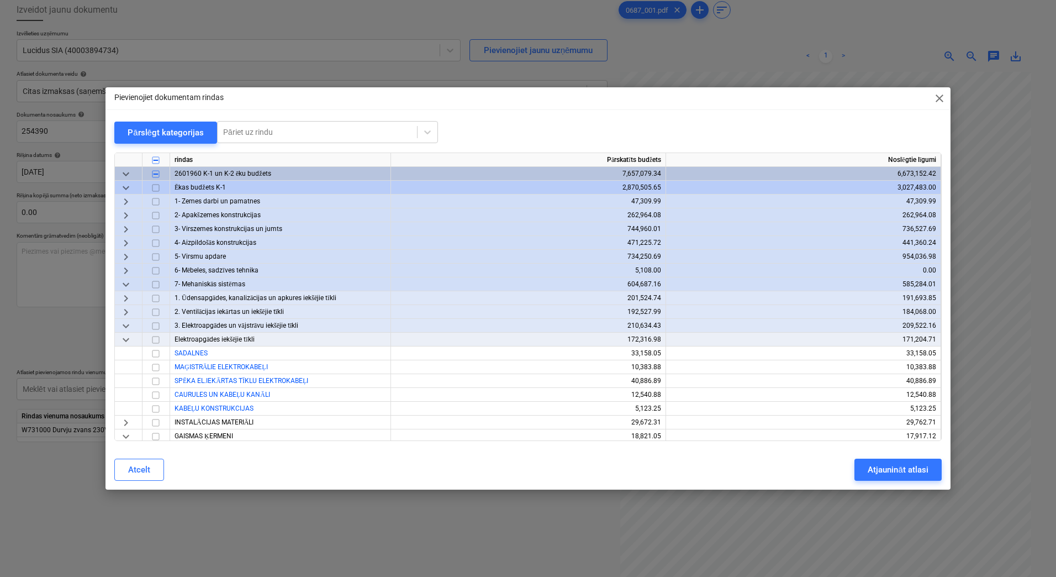
click at [940, 101] on span "close" at bounding box center [939, 98] width 13 height 13
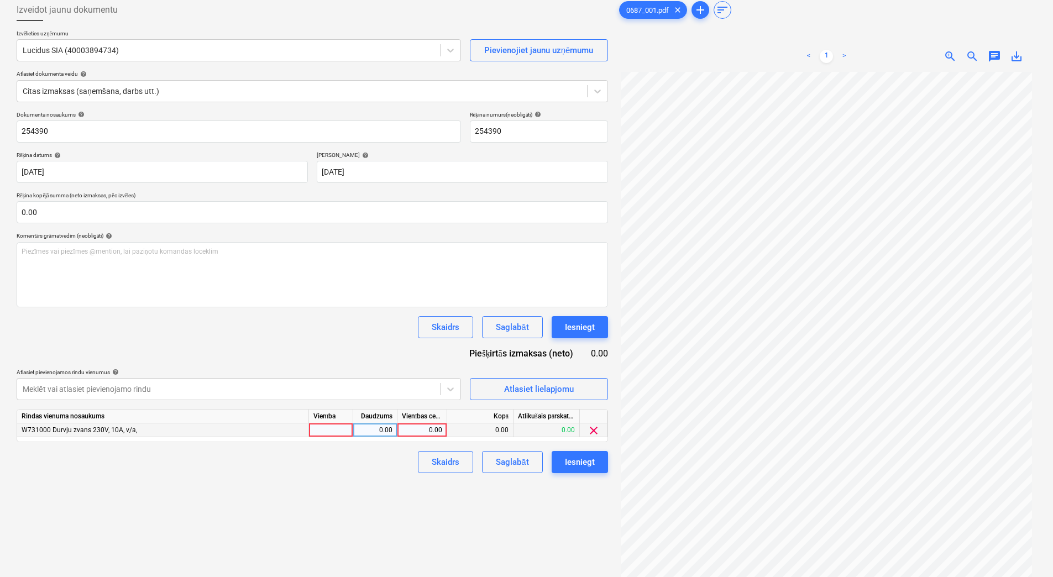
click at [335, 430] on div at bounding box center [331, 430] width 44 height 14
click at [373, 435] on div "0.00" at bounding box center [374, 430] width 35 height 14
type input "1"
click at [411, 429] on div "0.00" at bounding box center [422, 430] width 40 height 14
type input "388.8"
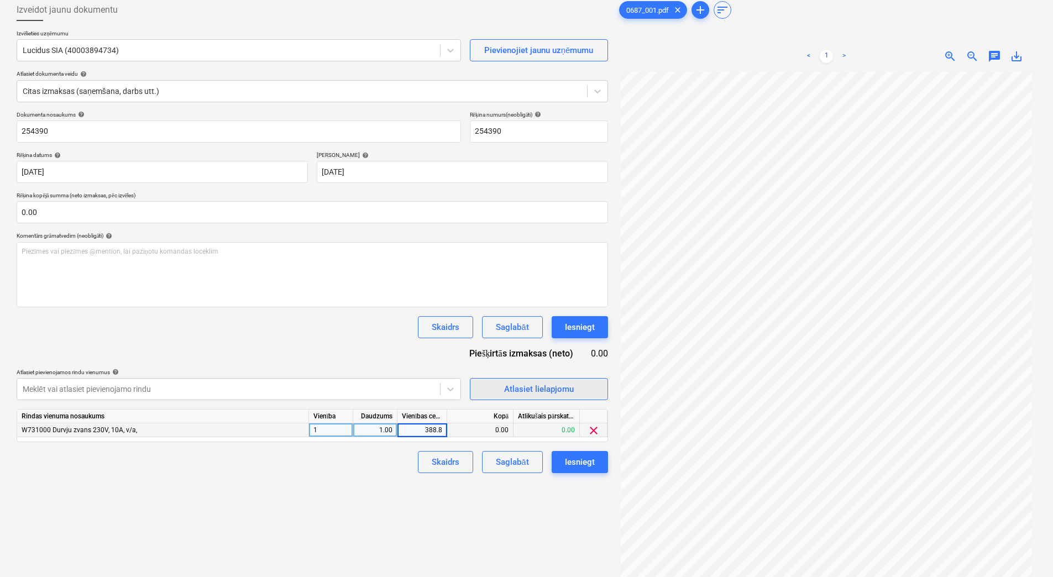
click at [491, 383] on span "Atlasiet lielapjomu" at bounding box center [538, 389] width 111 height 14
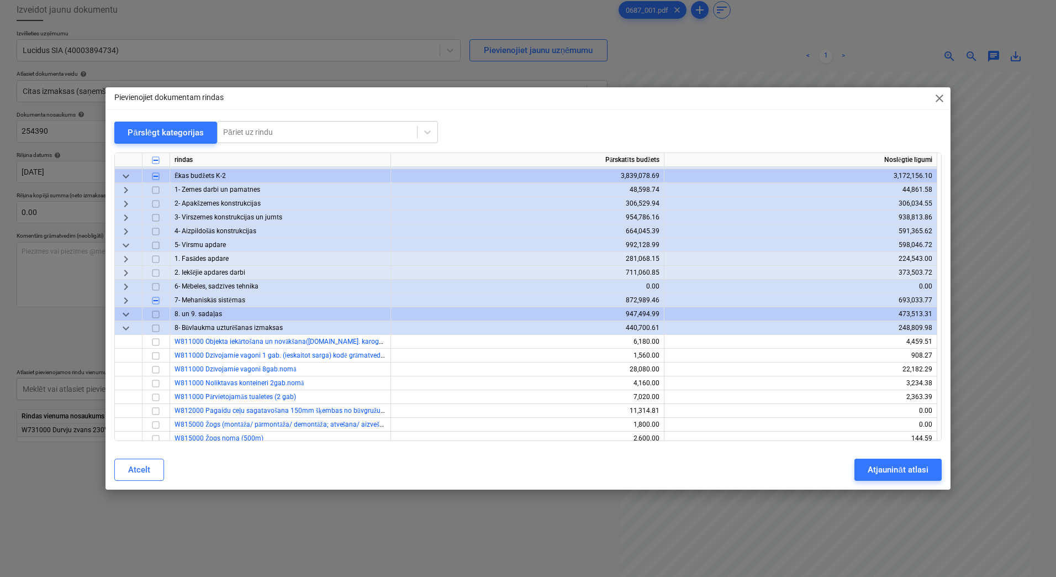
scroll to position [553, 0]
click at [127, 297] on span "keyboard_arrow_right" at bounding box center [125, 298] width 13 height 13
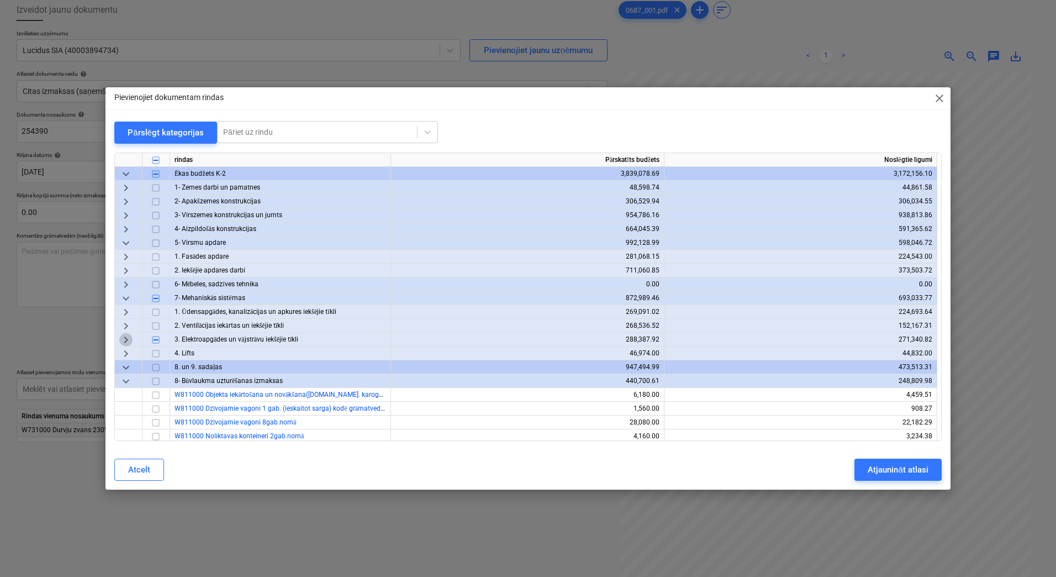
click at [124, 339] on span "keyboard_arrow_right" at bounding box center [125, 339] width 13 height 13
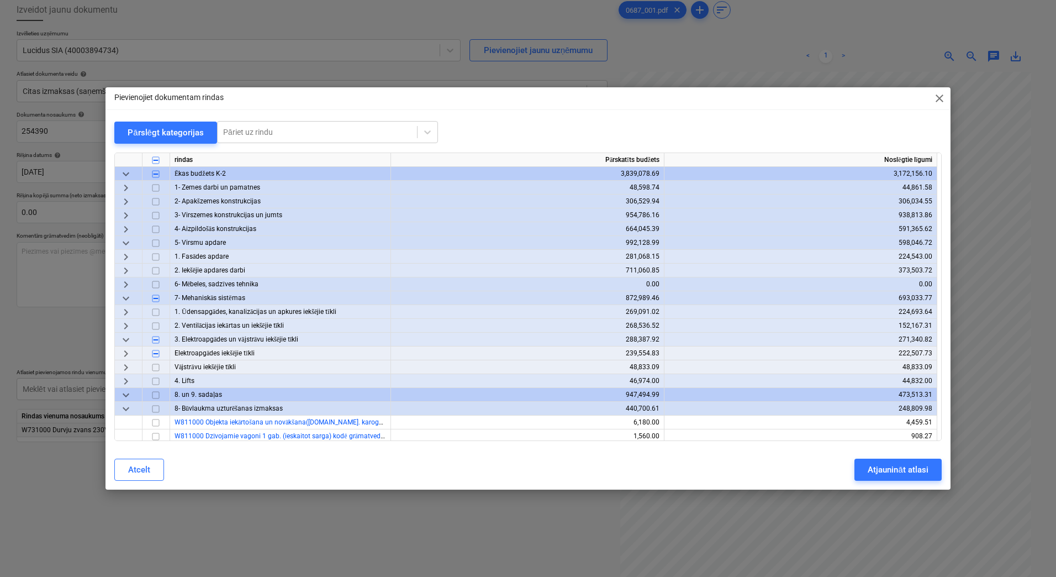
click at [128, 351] on span "keyboard_arrow_right" at bounding box center [125, 353] width 13 height 13
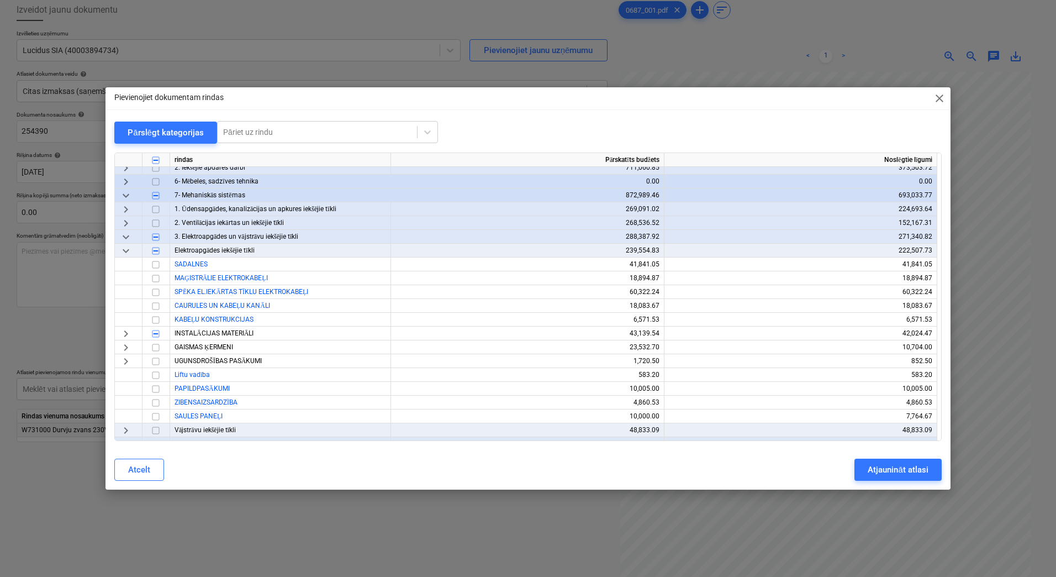
scroll to position [663, 0]
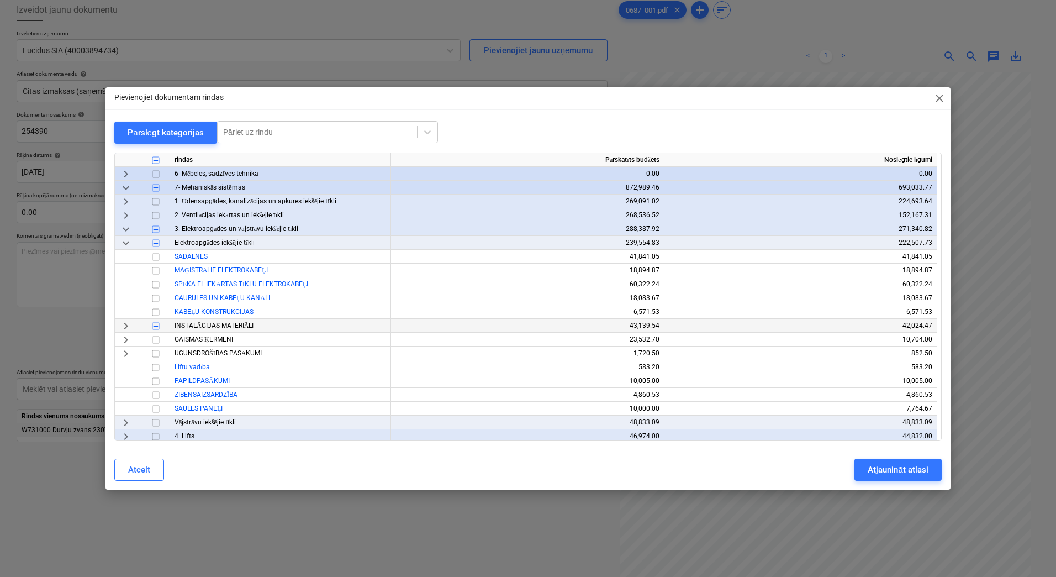
click at [123, 328] on span "keyboard_arrow_right" at bounding box center [125, 325] width 13 height 13
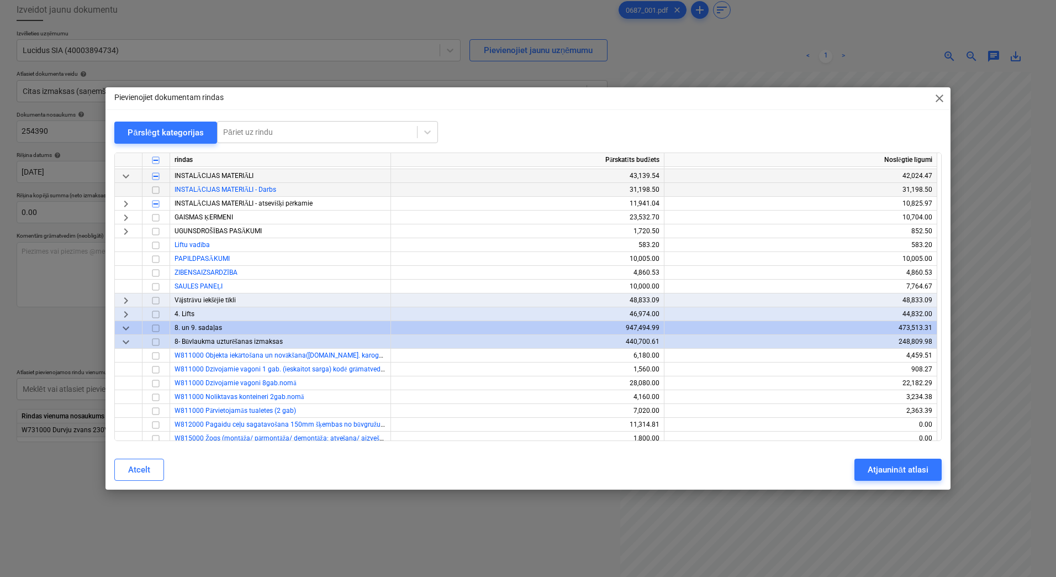
scroll to position [774, 0]
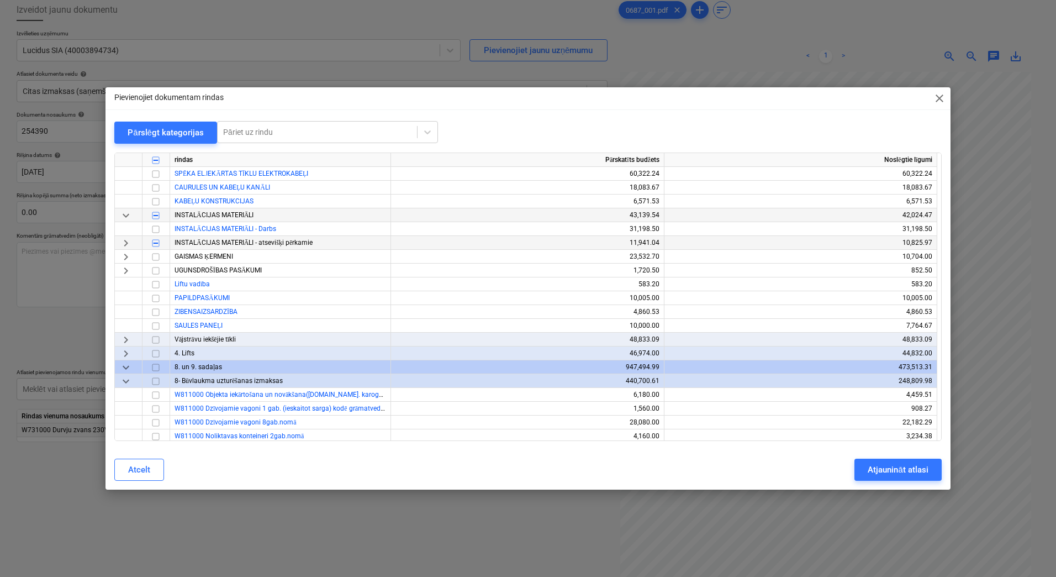
click at [124, 247] on span "keyboard_arrow_right" at bounding box center [125, 242] width 13 height 13
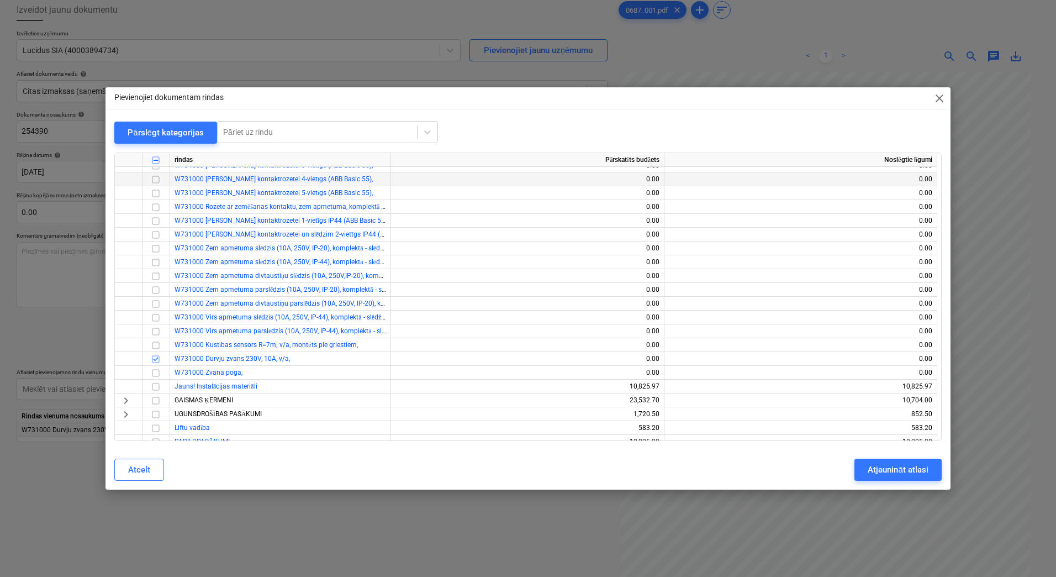
scroll to position [958, 0]
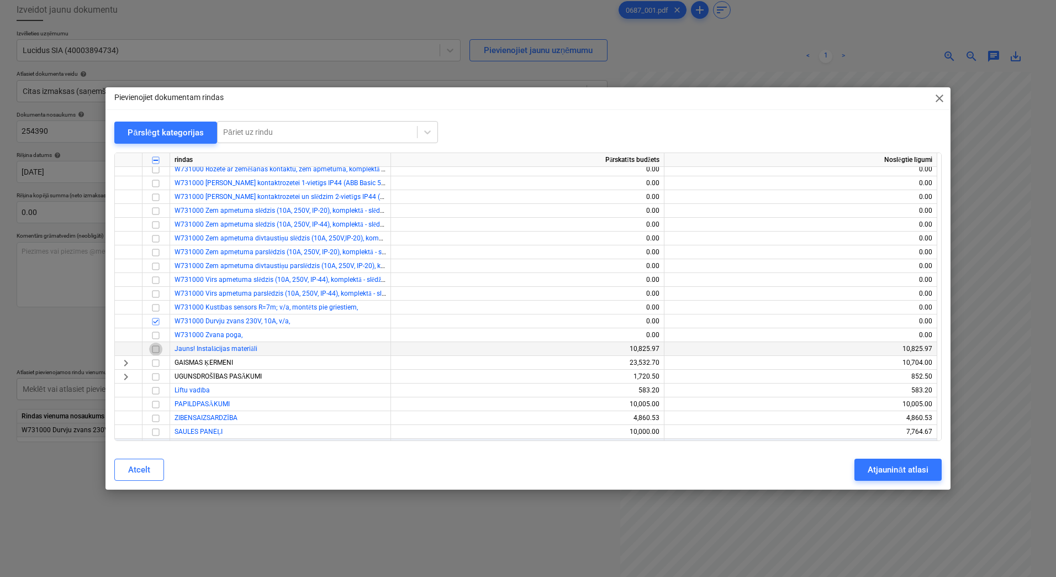
click at [153, 349] on input "checkbox" at bounding box center [155, 349] width 13 height 13
click at [154, 323] on input "checkbox" at bounding box center [155, 321] width 13 height 13
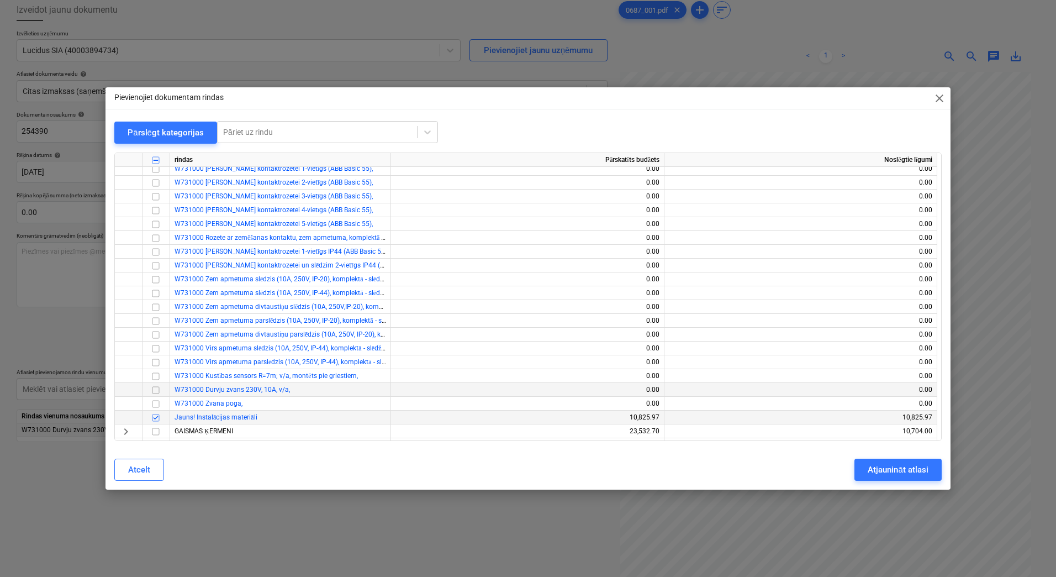
scroll to position [884, 0]
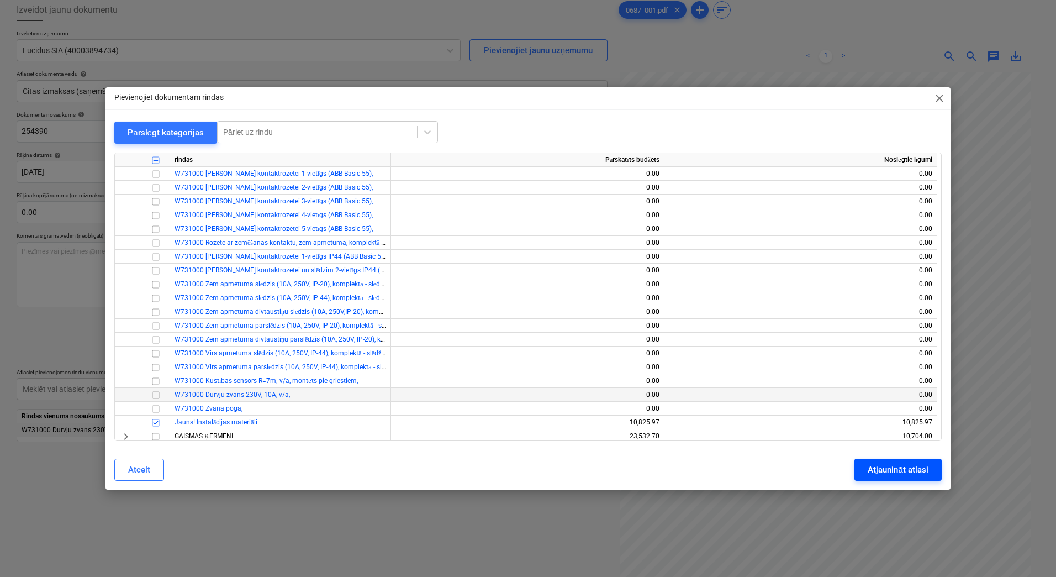
click at [883, 478] on button "Atjaunināt atlasi" at bounding box center [898, 470] width 87 height 22
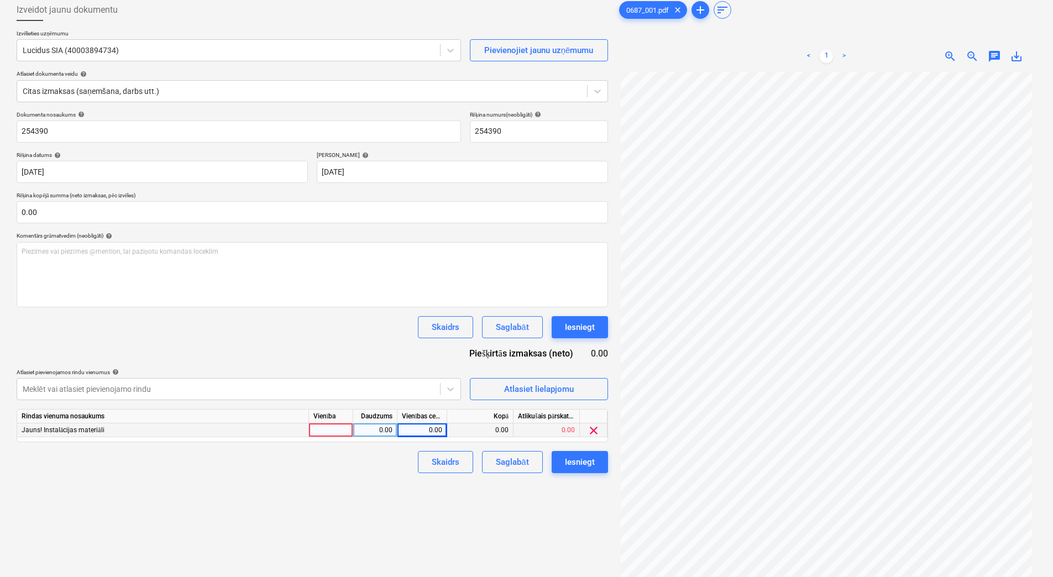
click at [336, 435] on div at bounding box center [331, 430] width 44 height 14
type input "1"
click at [379, 425] on div "0.00" at bounding box center [374, 430] width 35 height 14
click at [423, 436] on div "0.00" at bounding box center [422, 430] width 40 height 14
type input "507.6"
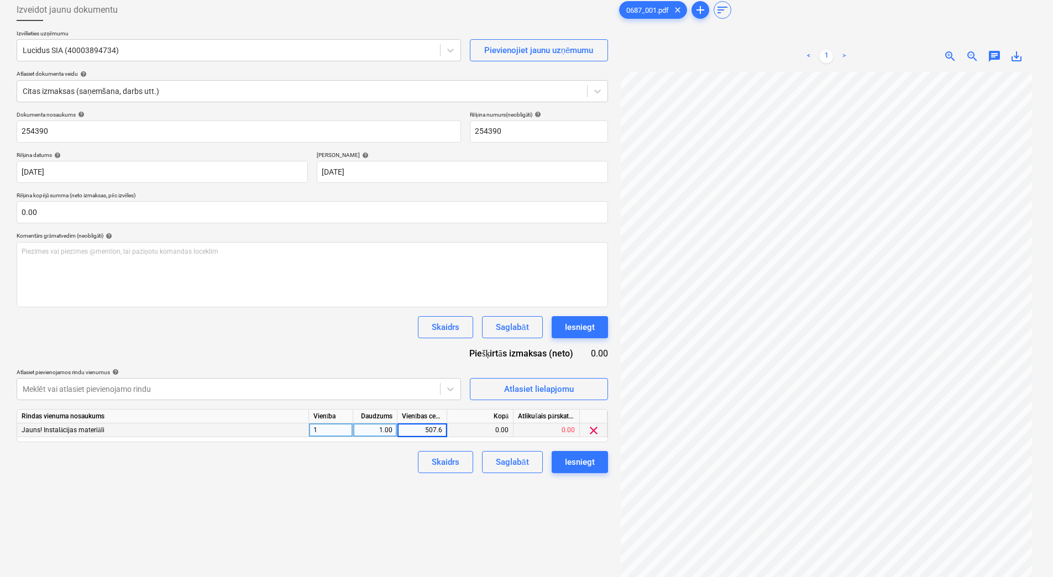
click at [338, 461] on div "Skaidrs Saglabāt Iesniegt" at bounding box center [312, 462] width 591 height 22
click at [532, 390] on div "Atlasiet lielapjomu" at bounding box center [539, 389] width 70 height 14
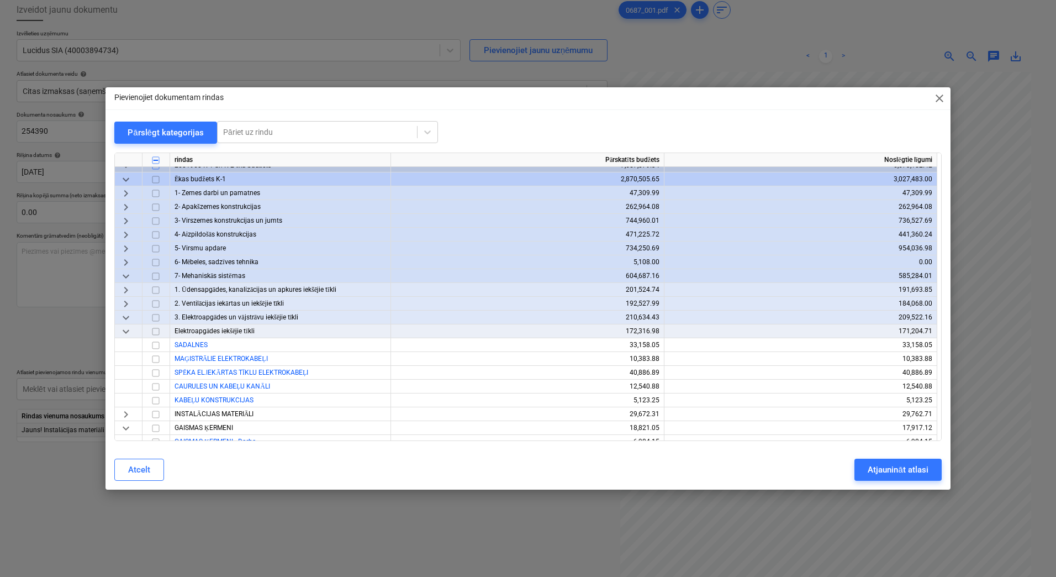
scroll to position [0, 0]
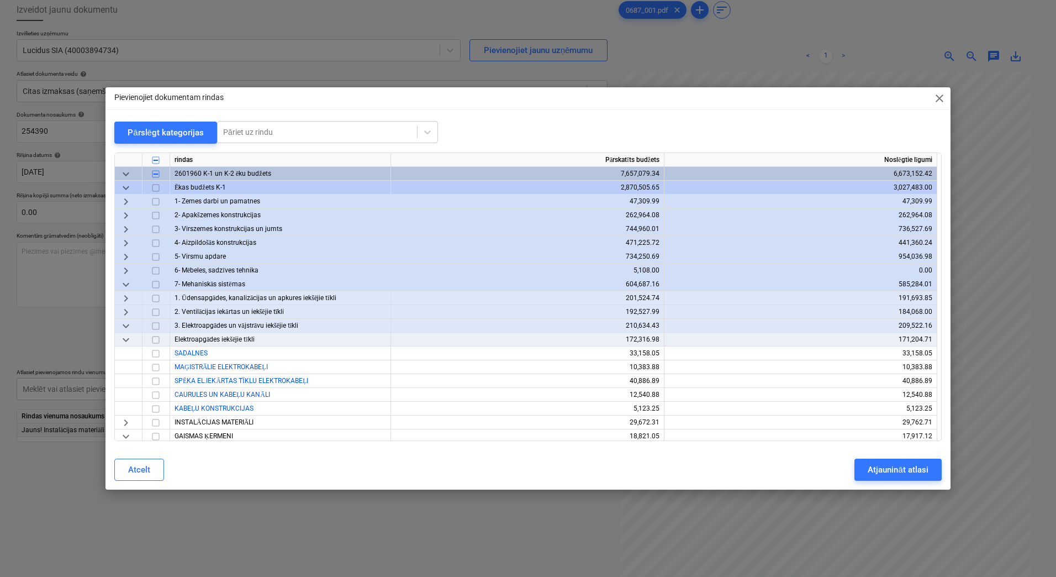
click at [124, 190] on span "keyboard_arrow_down" at bounding box center [125, 187] width 13 height 13
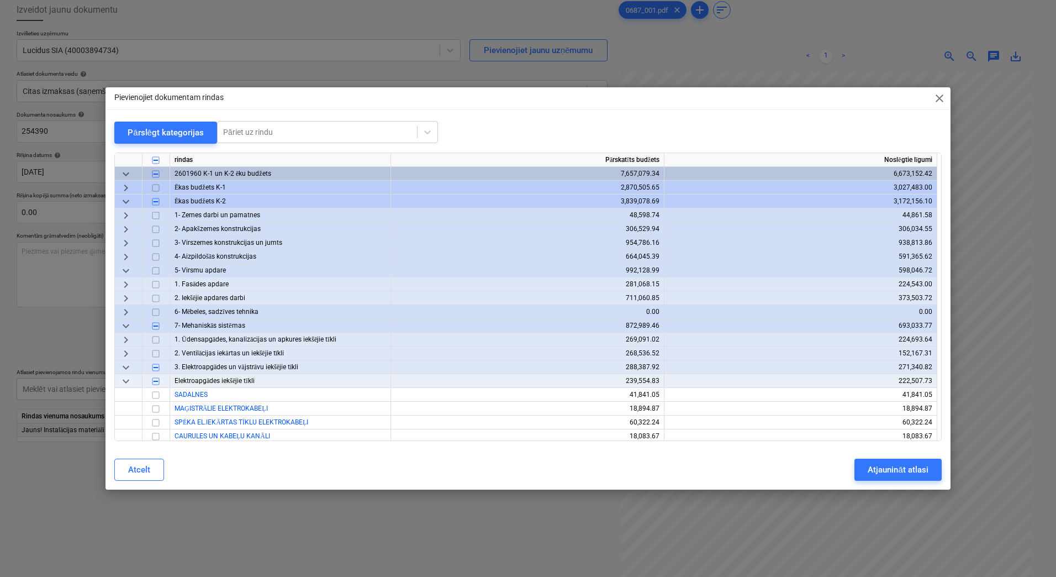
click at [153, 201] on input "checkbox" at bounding box center [155, 201] width 13 height 13
click at [127, 188] on span "keyboard_arrow_right" at bounding box center [125, 187] width 13 height 13
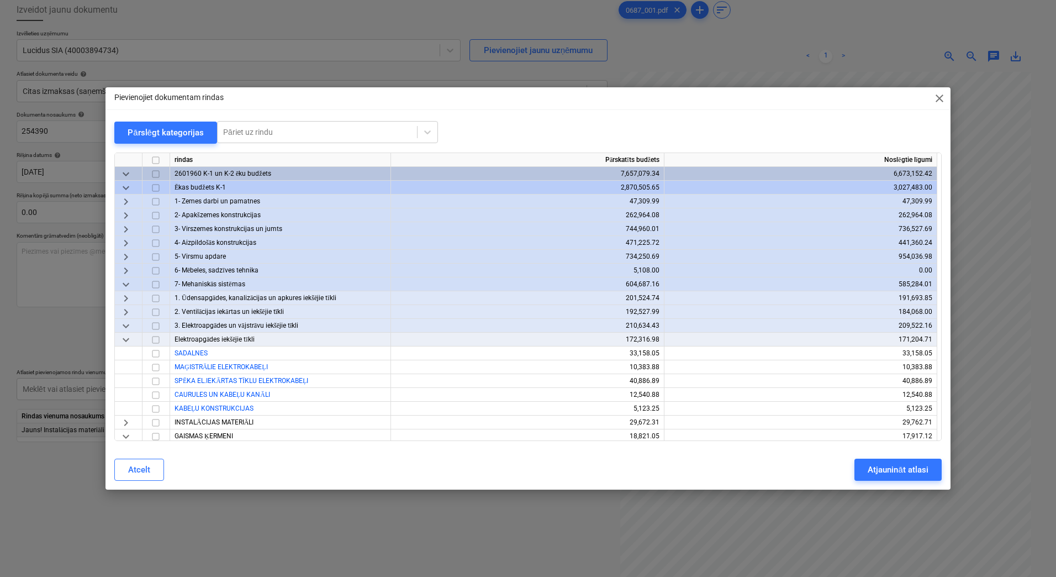
scroll to position [148, 0]
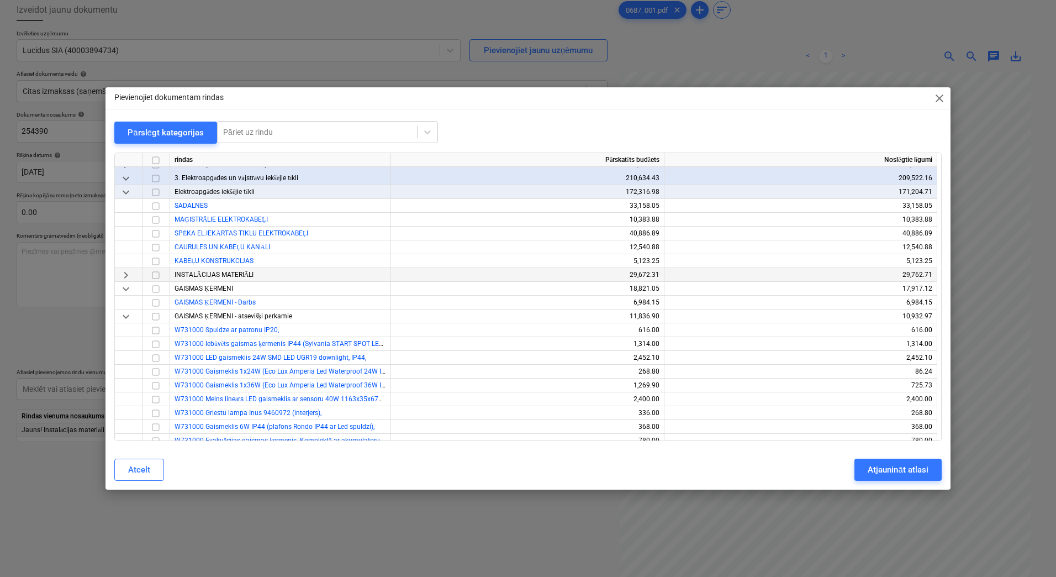
click at [128, 274] on span "keyboard_arrow_right" at bounding box center [125, 275] width 13 height 13
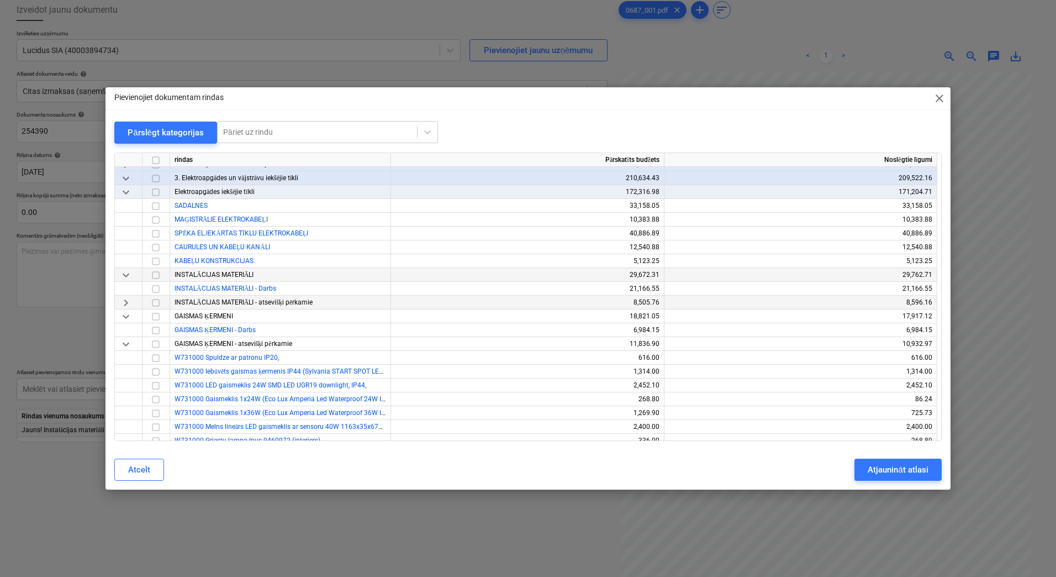
click at [120, 303] on span "keyboard_arrow_right" at bounding box center [125, 302] width 13 height 13
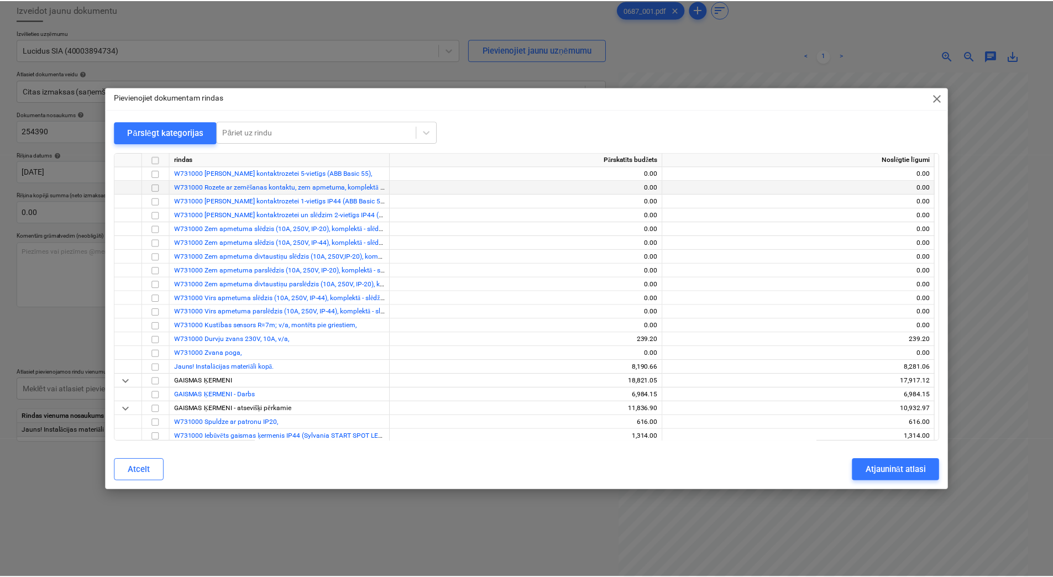
scroll to position [405, 0]
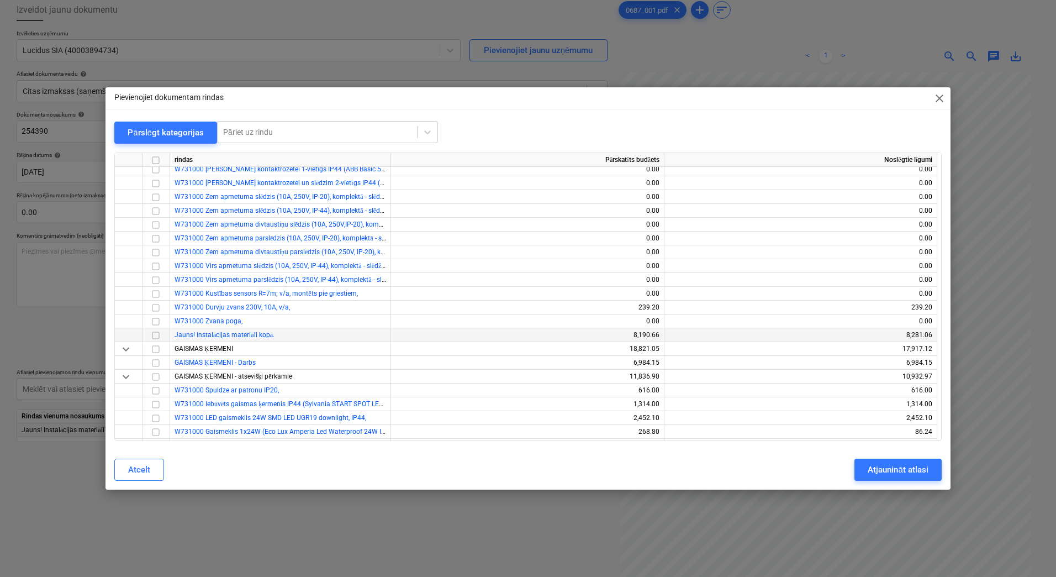
click at [157, 333] on input "checkbox" at bounding box center [155, 335] width 13 height 13
click at [886, 467] on div "Atjaunināt atlasi" at bounding box center [898, 469] width 60 height 14
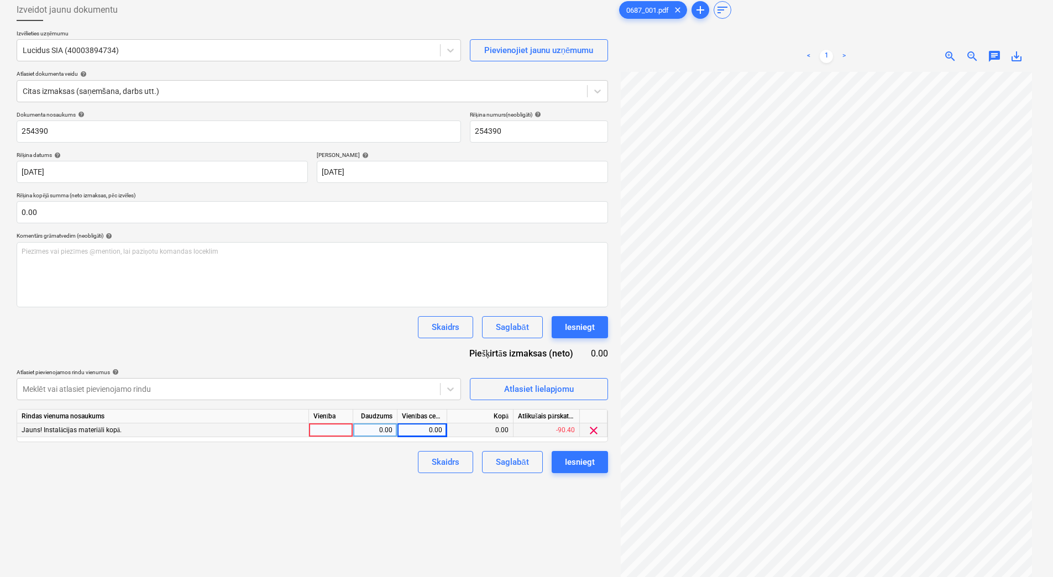
click at [328, 432] on div at bounding box center [331, 430] width 44 height 14
type input "1"
click at [362, 435] on div "0.00" at bounding box center [374, 430] width 35 height 14
click at [433, 428] on div "0.00" at bounding box center [422, 430] width 40 height 14
type input "507.6"
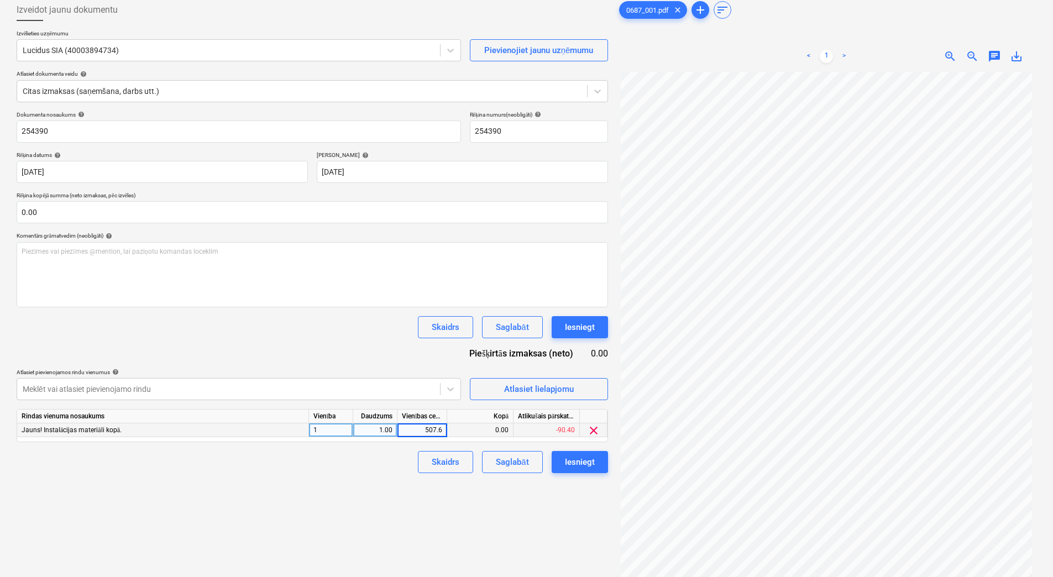
click at [325, 487] on div "Izveidot jaunu dokumentu Izvēlieties uzņēmumu Lucidus SIA (40003894734) Pievien…" at bounding box center [312, 308] width 600 height 628
click at [524, 462] on div "Saglabāt" at bounding box center [512, 462] width 33 height 14
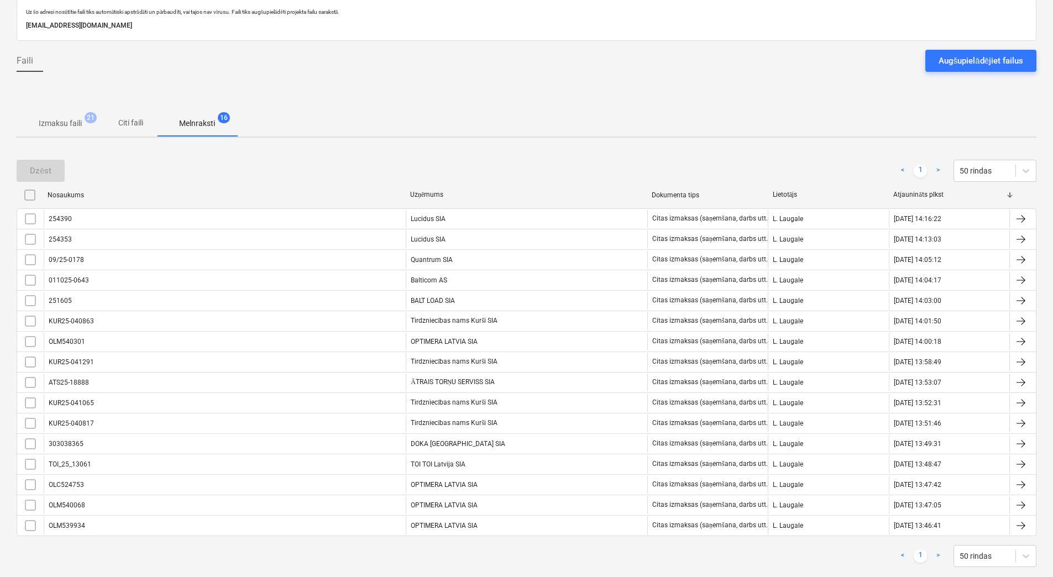
click at [61, 118] on p "Izmaksu faili" at bounding box center [60, 124] width 43 height 12
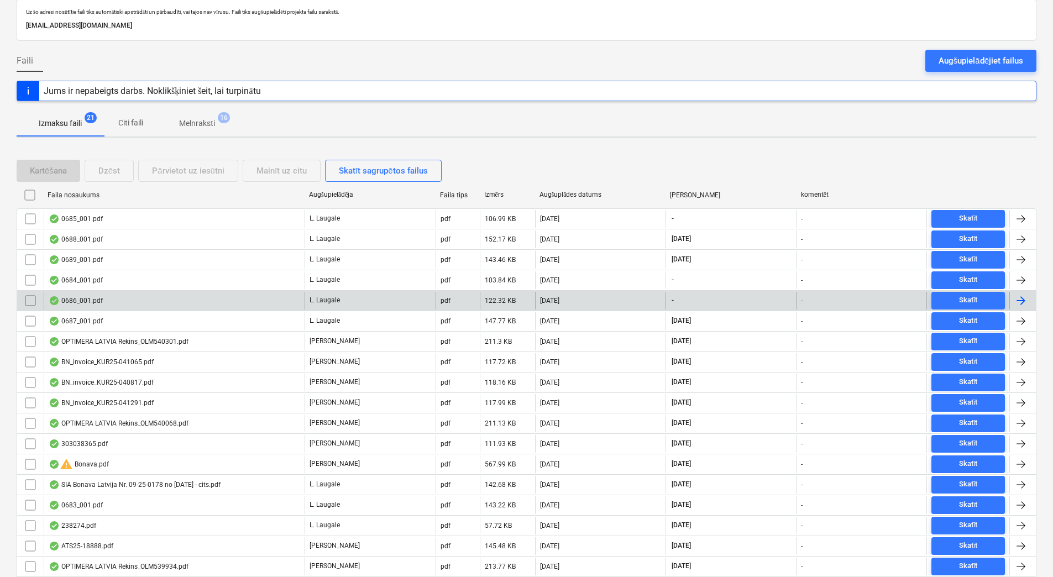
click at [149, 303] on div "0686_001.pdf" at bounding box center [174, 301] width 261 height 18
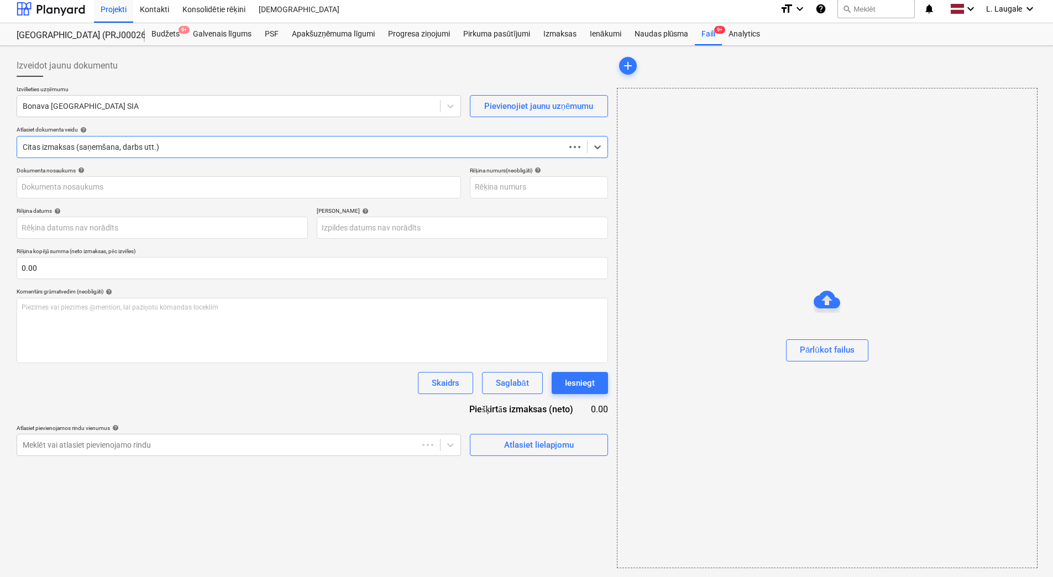
scroll to position [5, 0]
click at [98, 109] on div at bounding box center [229, 106] width 412 height 11
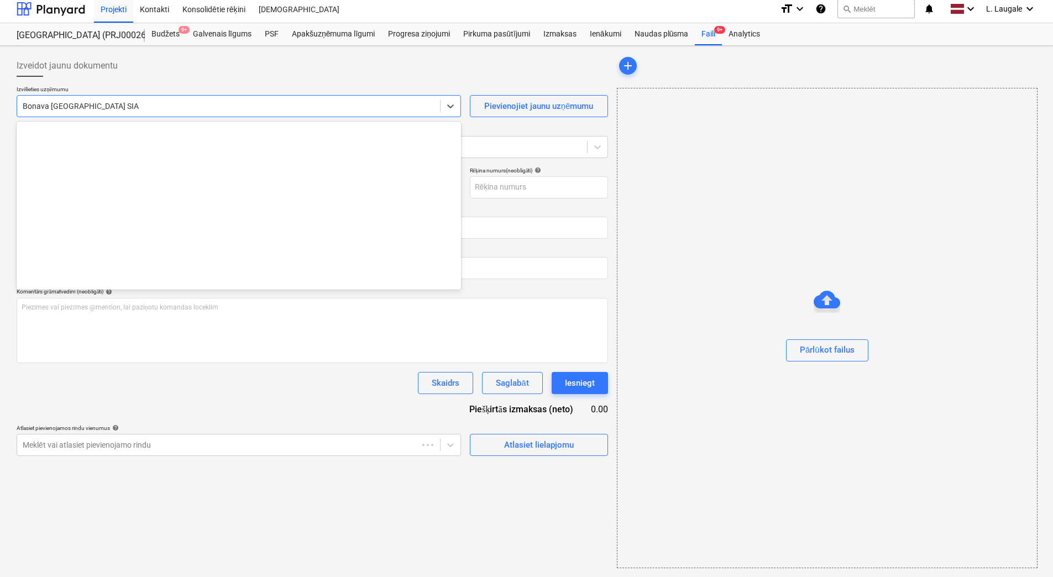
scroll to position [2089, 0]
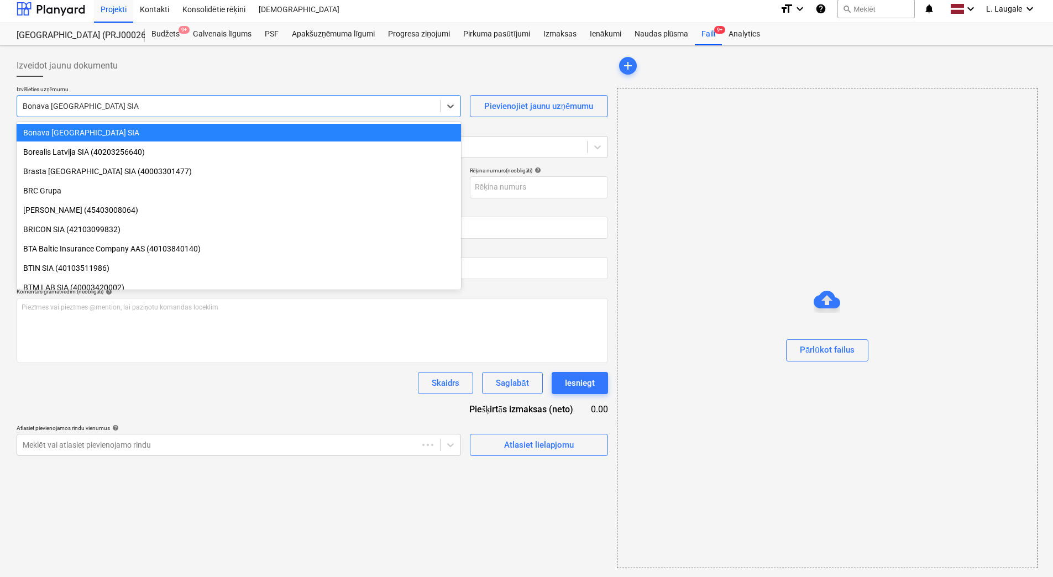
type input "1"
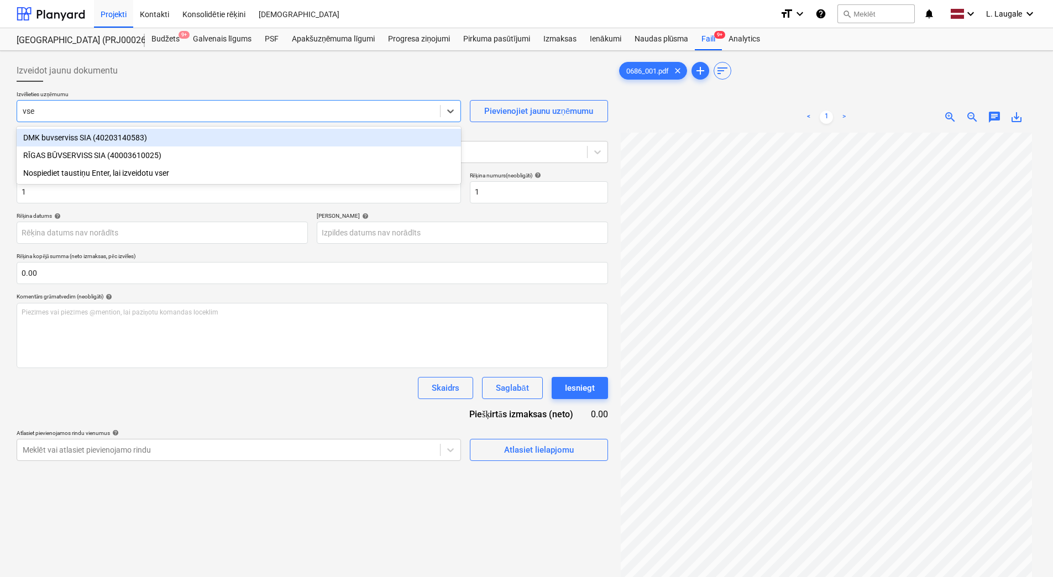
type input "vser"
click at [113, 146] on div "DMK buvserviss SIA (40203140583)" at bounding box center [239, 138] width 444 height 18
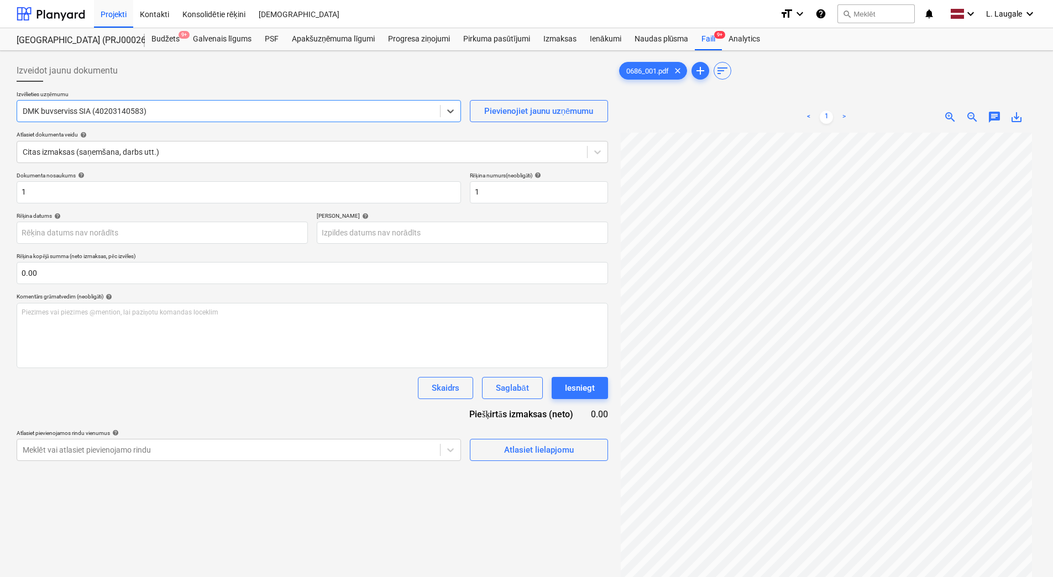
click at [114, 112] on div at bounding box center [229, 111] width 412 height 11
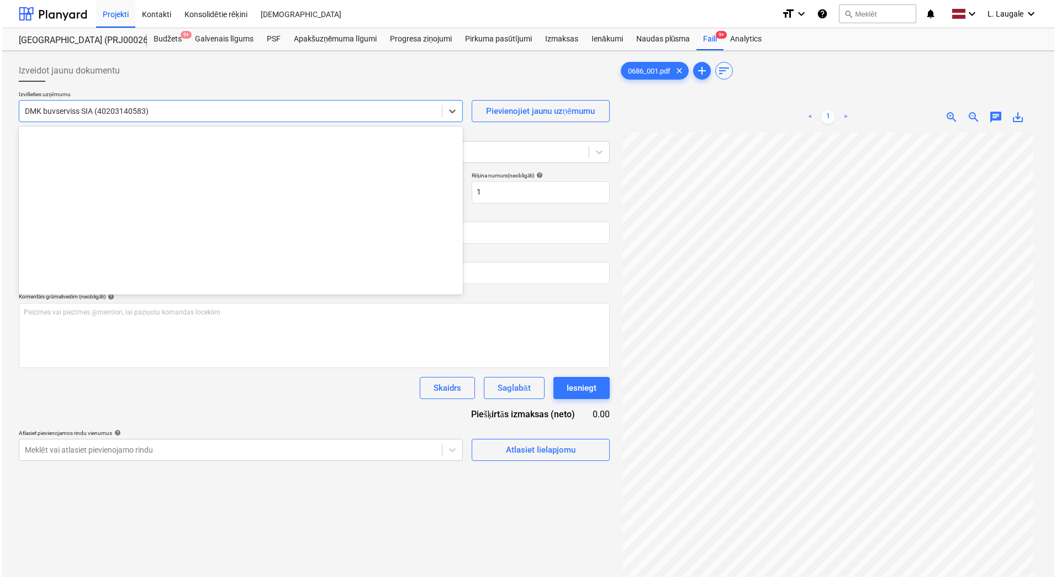
scroll to position [3326, 0]
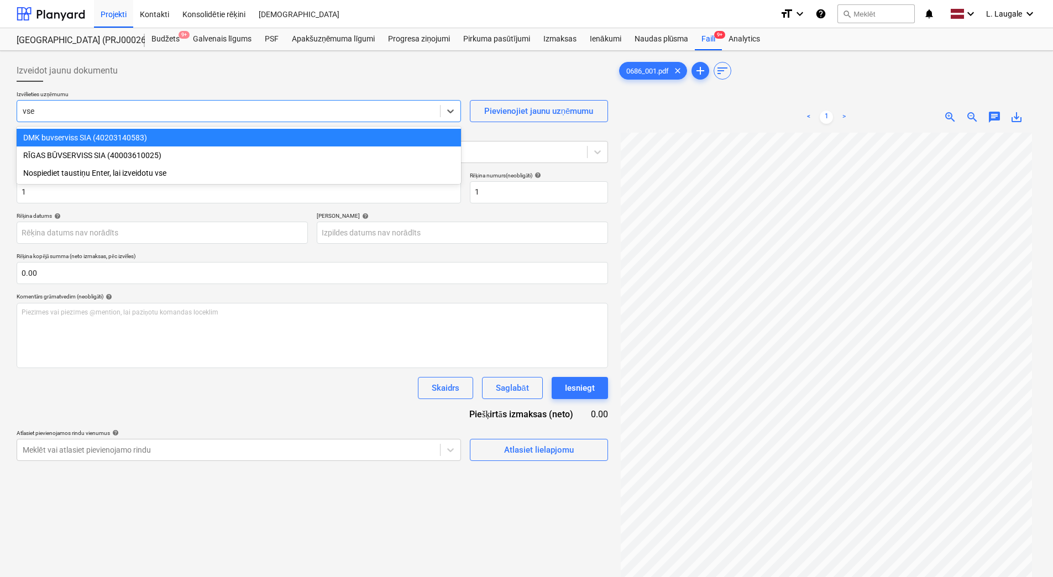
type input "vser"
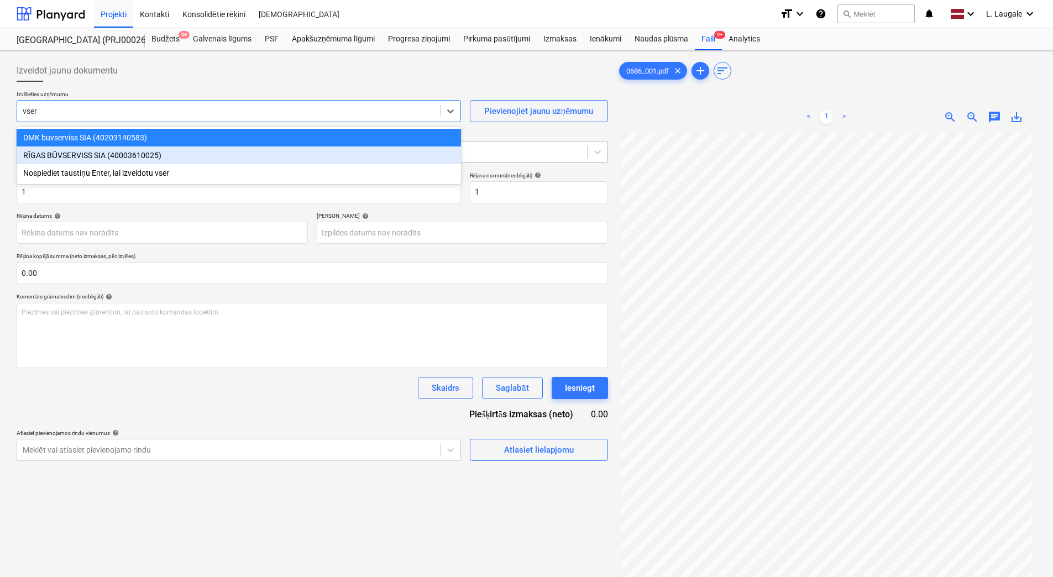
click at [123, 151] on div "RĪGAS BŪVSERVISS SIA (40003610025)" at bounding box center [239, 155] width 444 height 18
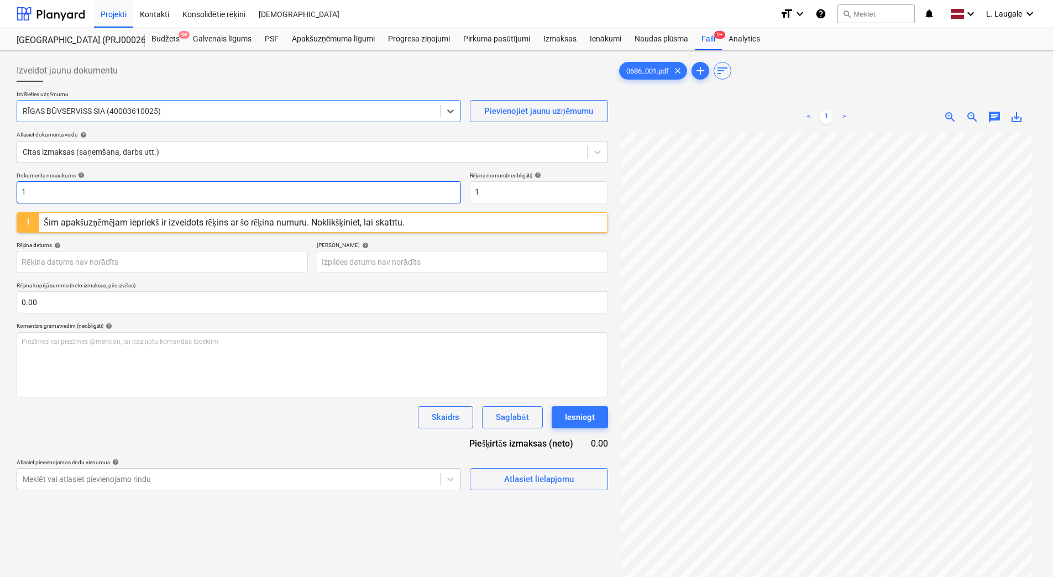
click at [100, 190] on input "1" at bounding box center [239, 192] width 444 height 22
drag, startPoint x: 100, startPoint y: 190, endPoint x: 0, endPoint y: 157, distance: 105.2
click at [0, 158] on html "Projekti Kontakti Konsolidētie rēķini Iesūtne format_size keyboard_arrow_down h…" at bounding box center [526, 288] width 1053 height 577
type input "377409"
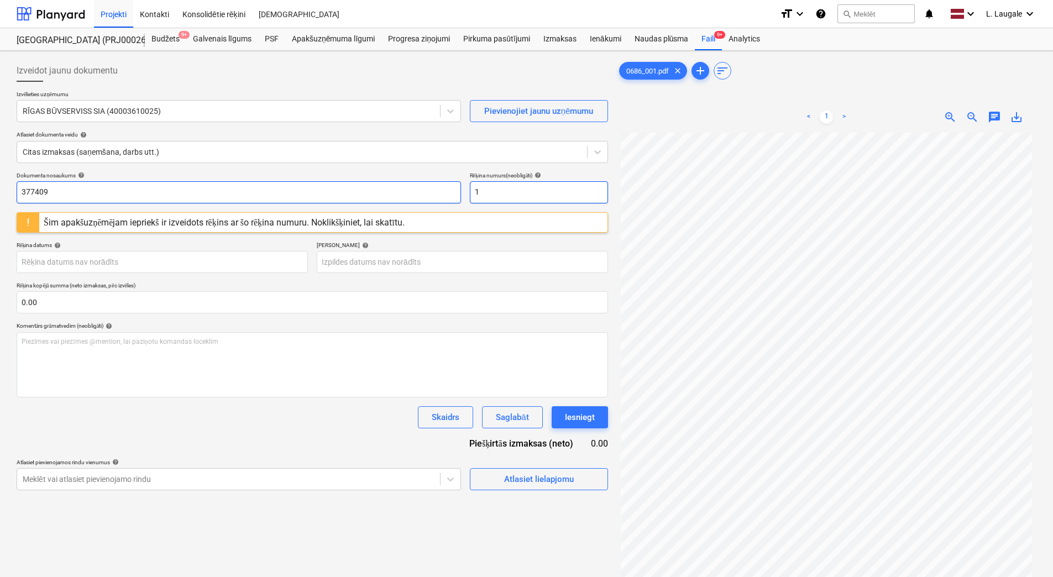
drag, startPoint x: 464, startPoint y: 191, endPoint x: 432, endPoint y: 192, distance: 32.1
click at [432, 192] on div "Dokumenta nosaukums help 377409 Rēķina numurs (neobligāti) help 1" at bounding box center [312, 187] width 591 height 31
paste input "377409"
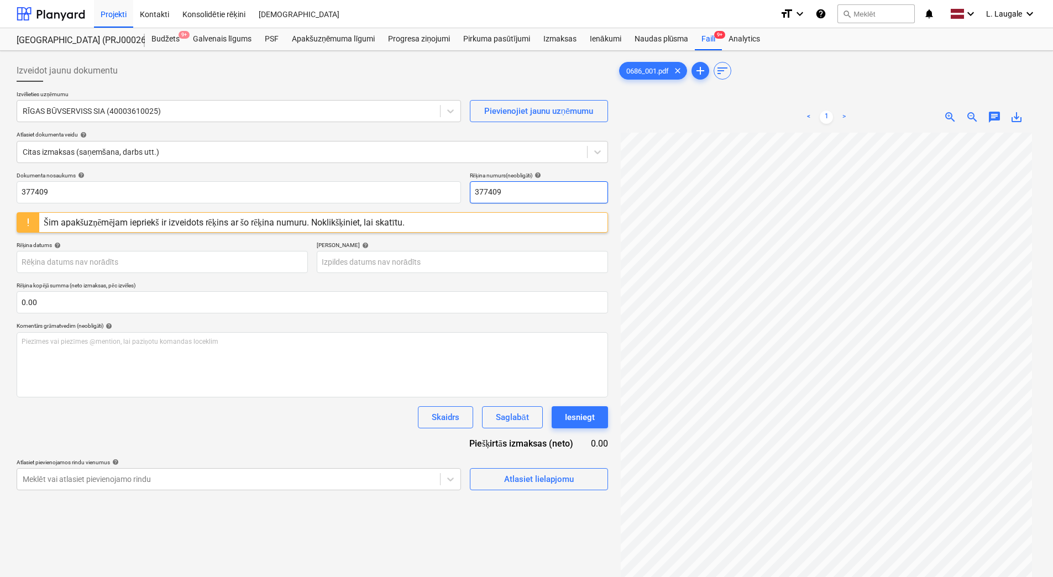
type input "377409"
click at [422, 241] on div "Termiņš help" at bounding box center [462, 244] width 291 height 7
click at [423, 227] on div "Šim apakšuzņēmējam iepriekš ir izveidots rēķins ar šo rēķina numuru. Noklikšķin…" at bounding box center [312, 222] width 591 height 20
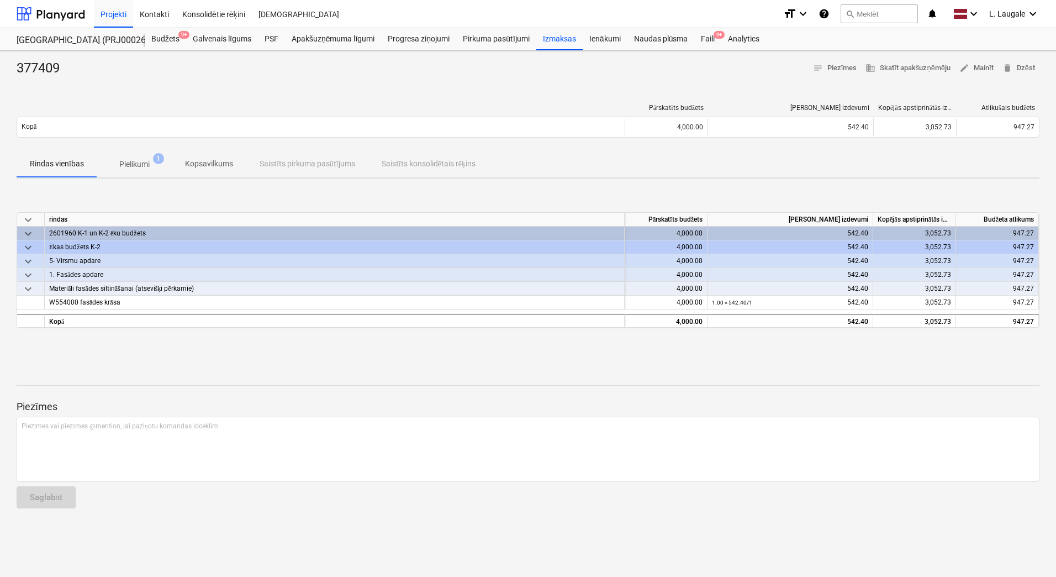
click at [145, 171] on span "Pielikumi 1" at bounding box center [134, 164] width 75 height 20
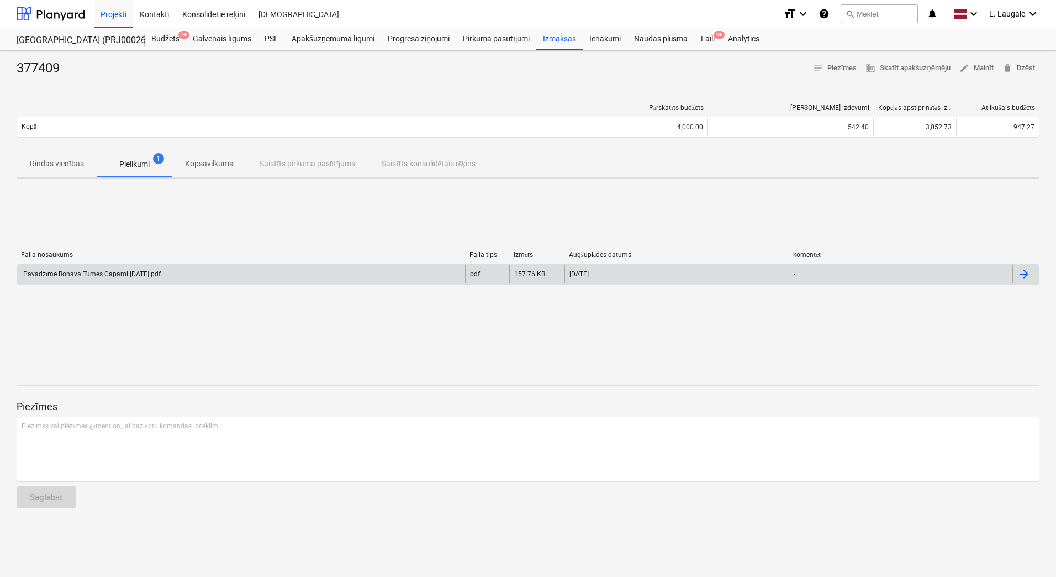
click at [161, 275] on div "Pavadzīme Bonava Tumes Caparol [DATE].pdf" at bounding box center [91, 274] width 139 height 8
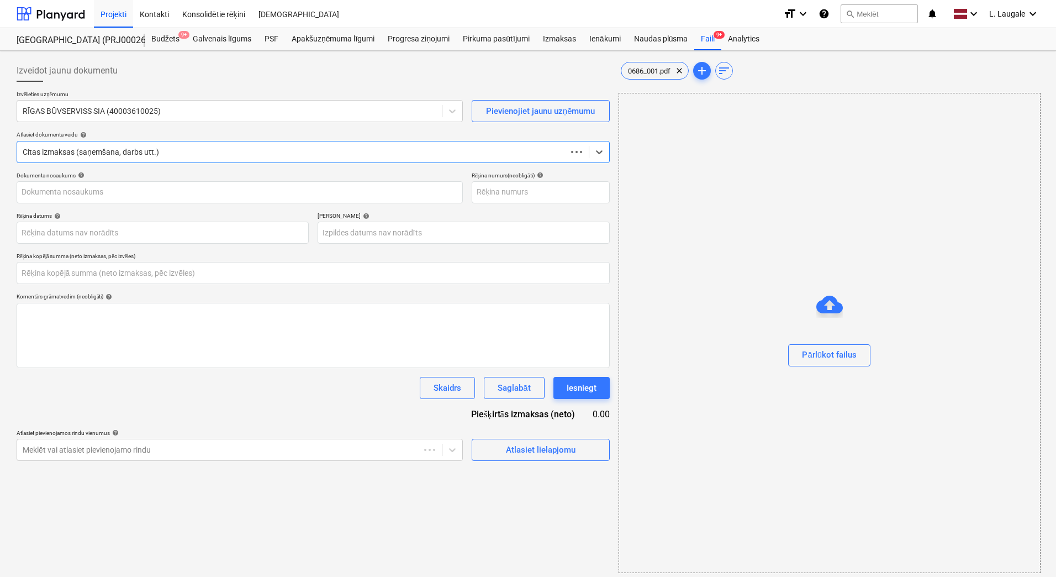
type input "1"
type input "0.00"
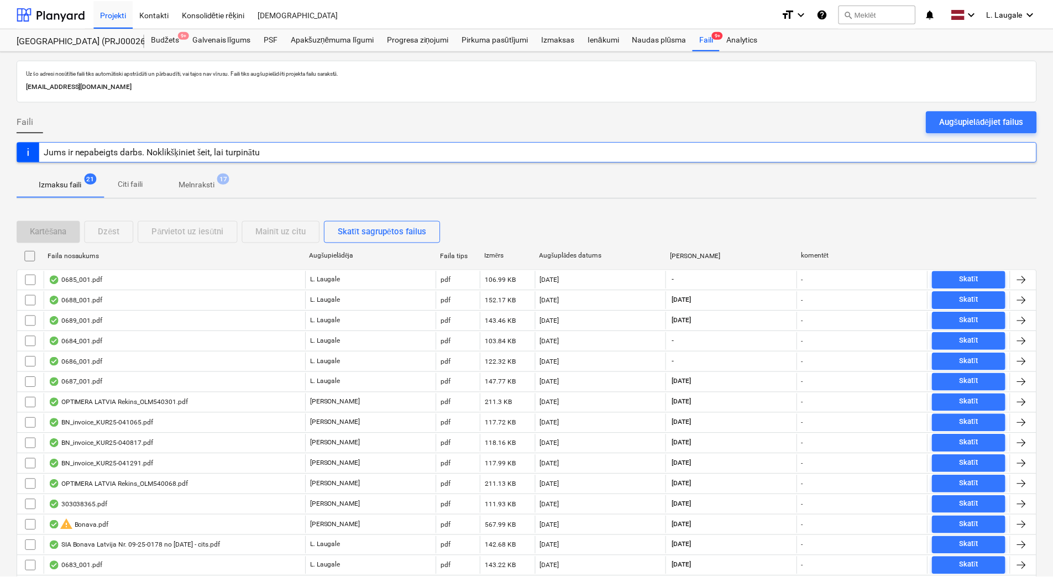
scroll to position [61, 0]
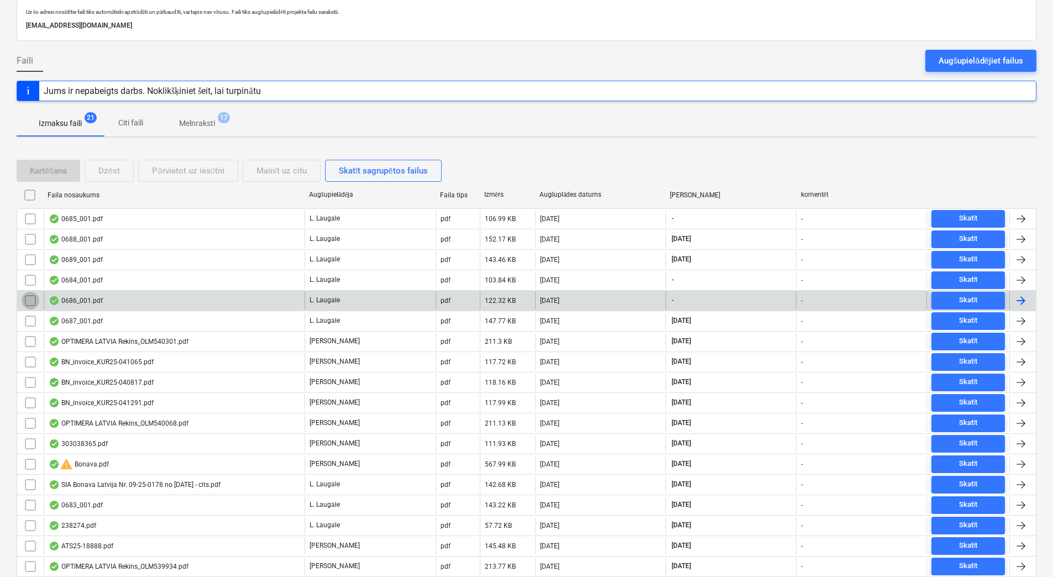
click at [35, 302] on input "checkbox" at bounding box center [31, 301] width 18 height 18
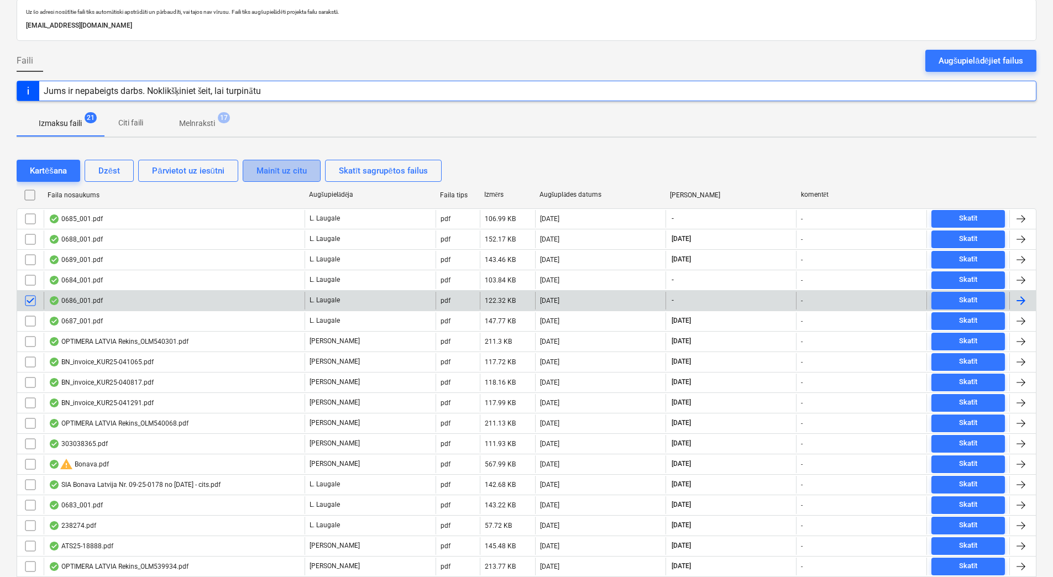
click at [274, 172] on div "Mainīt uz citu" at bounding box center [281, 171] width 50 height 14
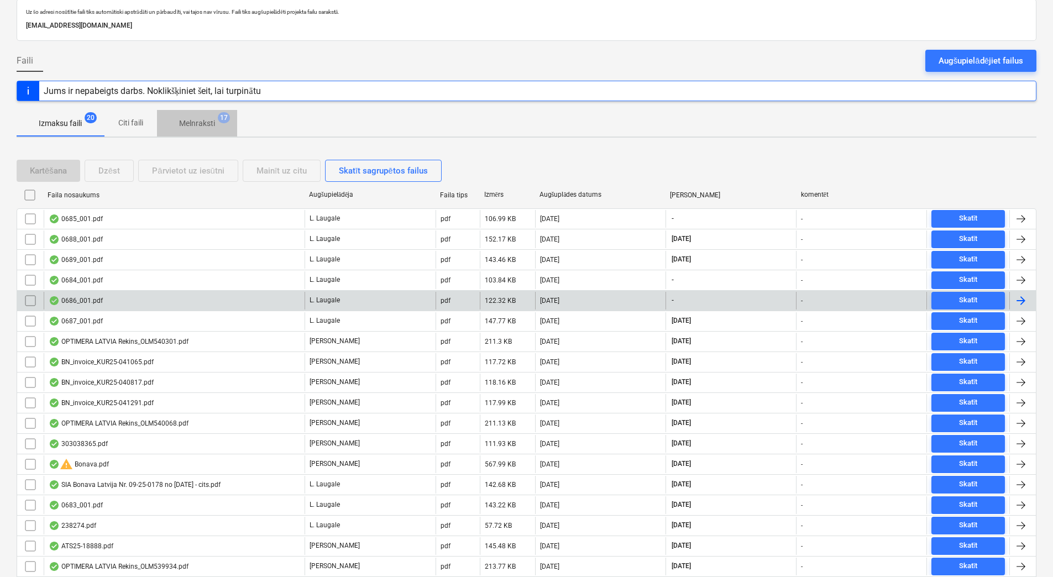
click at [194, 119] on p "Melnraksti" at bounding box center [197, 124] width 36 height 12
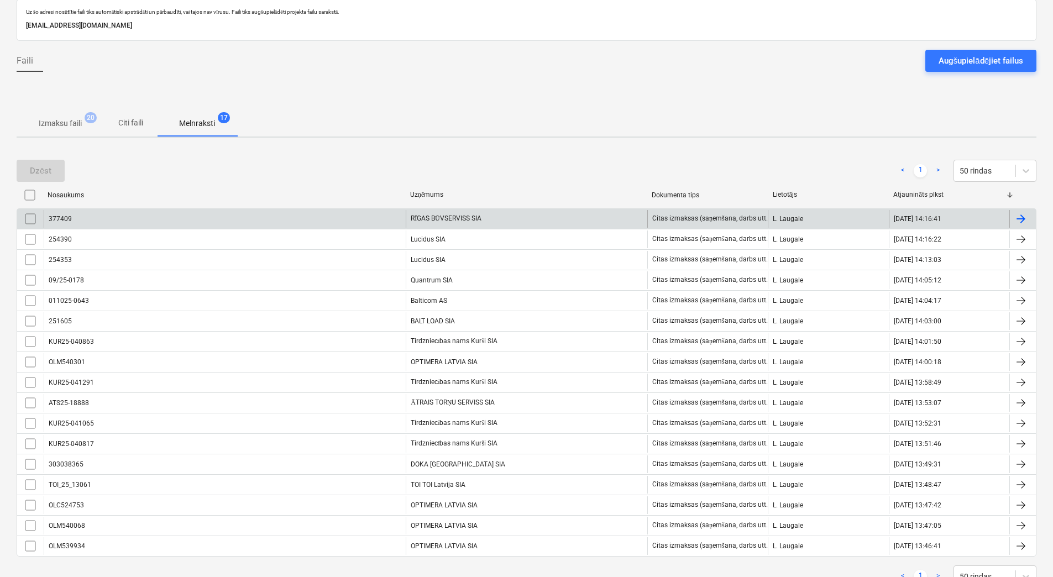
click at [29, 217] on input "checkbox" at bounding box center [31, 219] width 18 height 18
click at [38, 170] on div "Dzēst" at bounding box center [41, 171] width 22 height 14
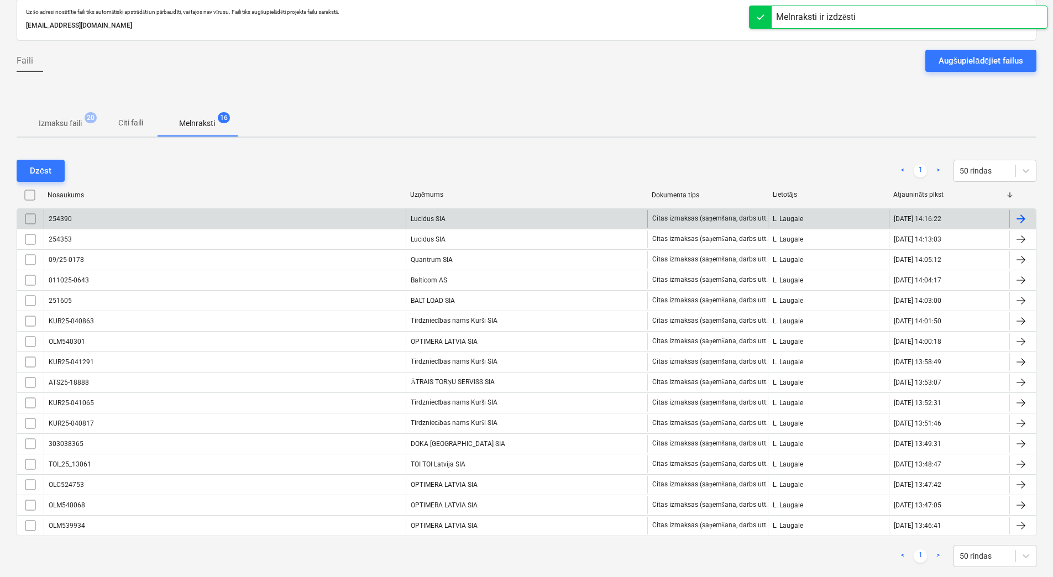
click at [55, 130] on span "Izmaksu faili 20" at bounding box center [60, 123] width 87 height 20
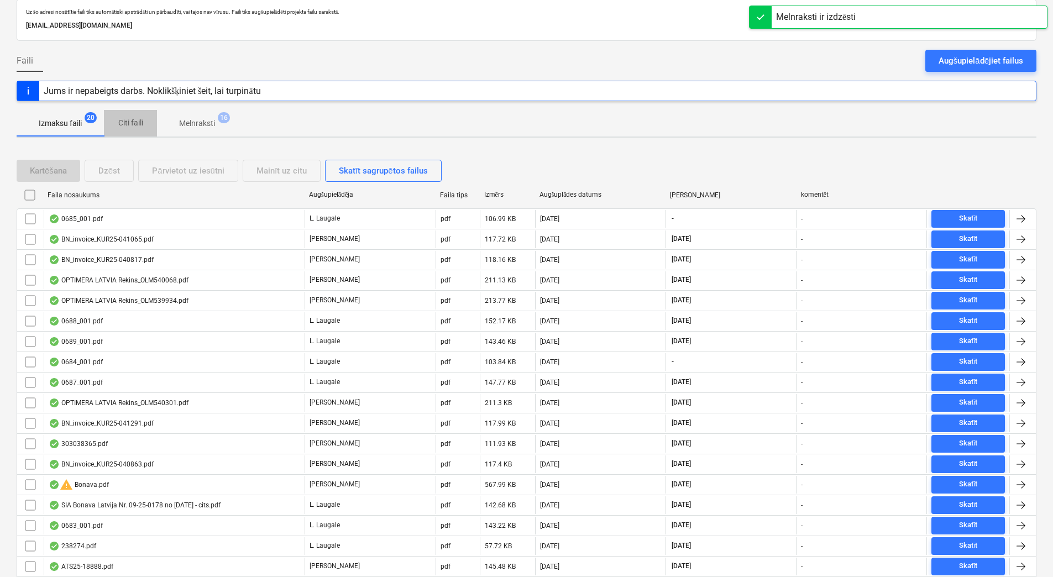
click at [132, 115] on span "Citi faili" at bounding box center [130, 123] width 53 height 18
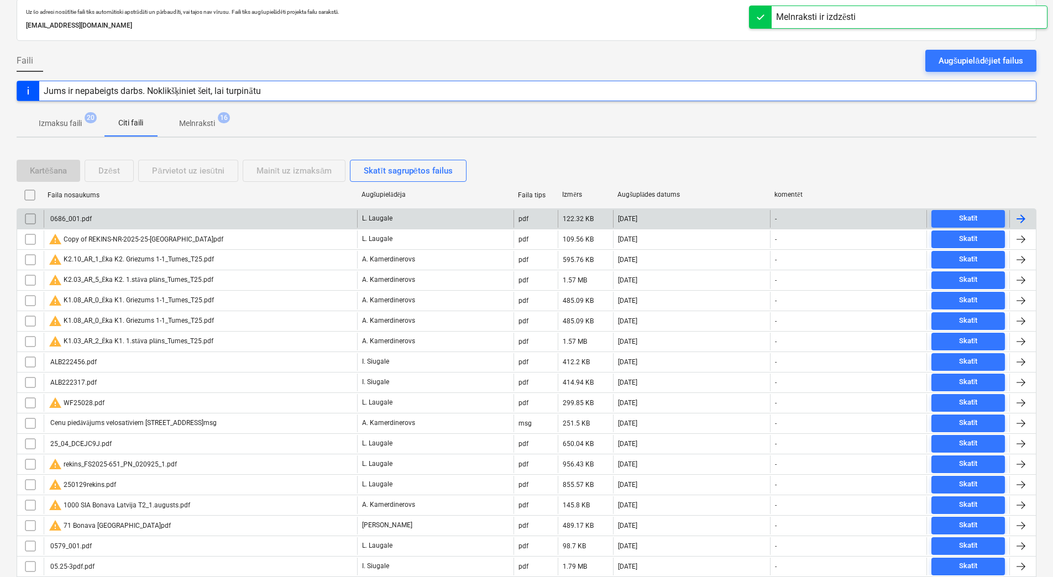
click at [127, 220] on div "0686_001.pdf" at bounding box center [200, 219] width 313 height 18
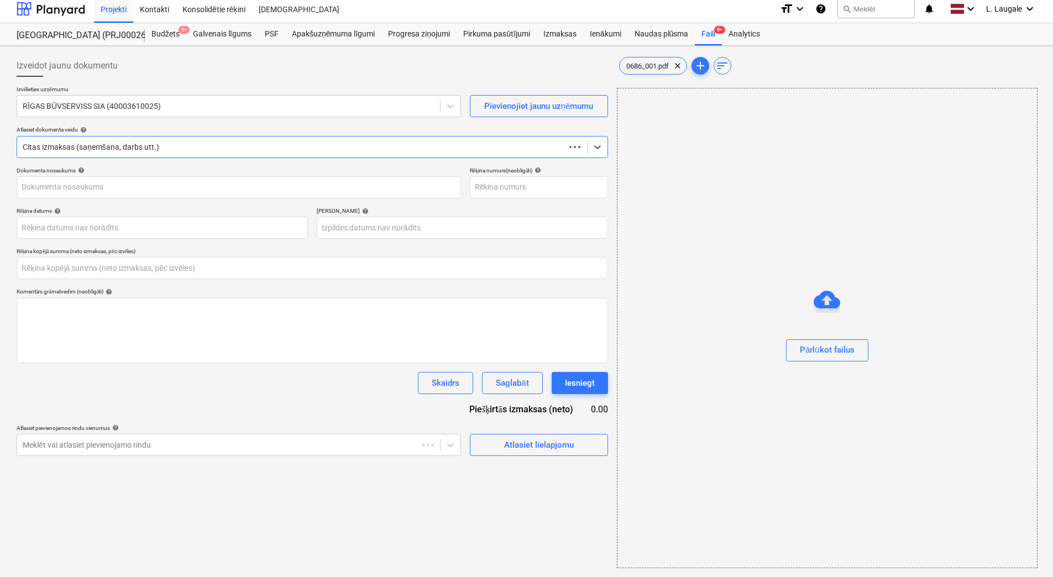
type input "377409"
type input "0.00"
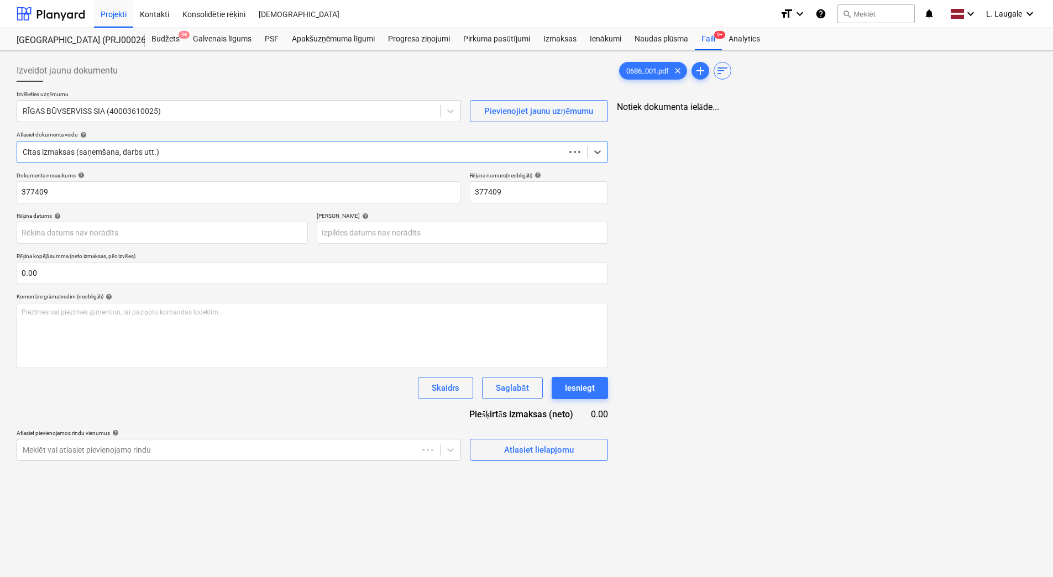
scroll to position [0, 0]
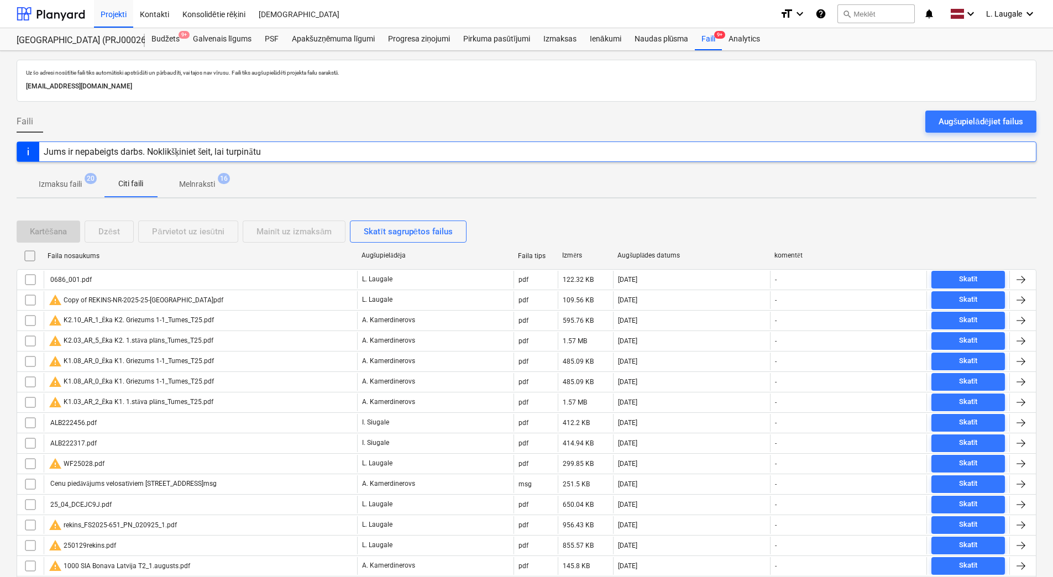
click at [59, 178] on p "Izmaksu faili" at bounding box center [60, 184] width 43 height 12
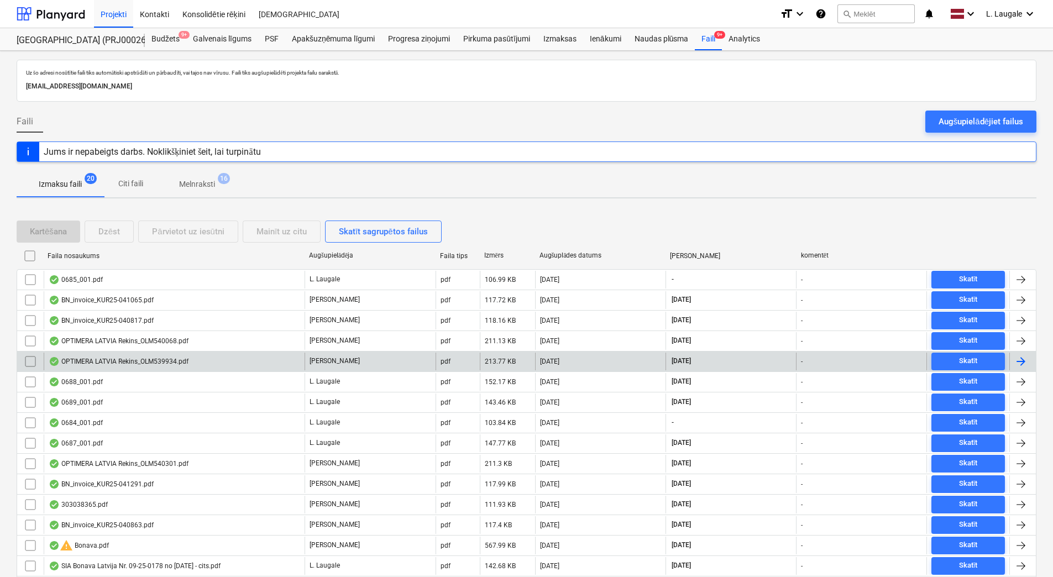
scroll to position [61, 0]
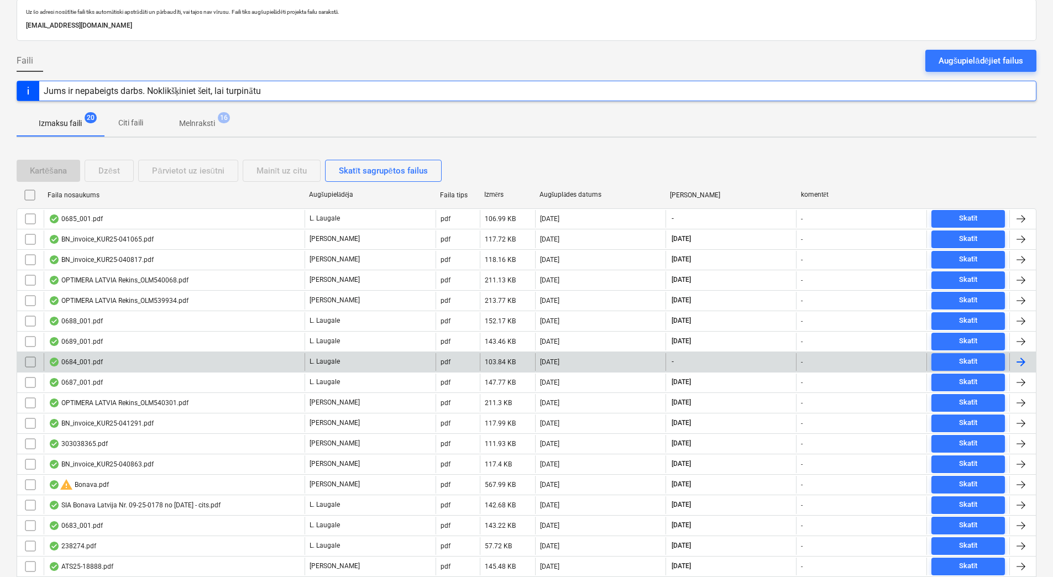
click at [113, 360] on div "0684_001.pdf" at bounding box center [174, 362] width 261 height 18
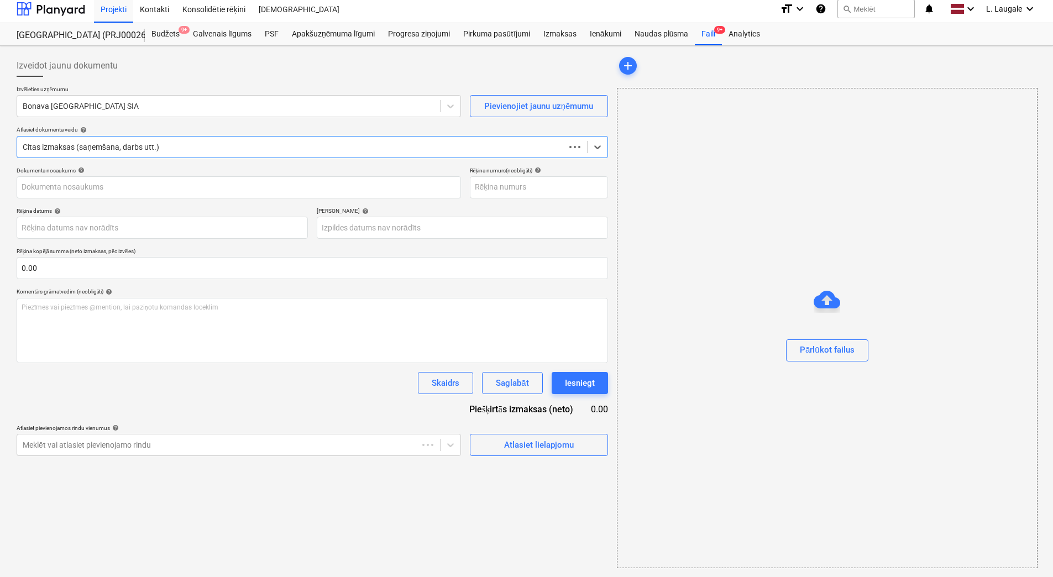
scroll to position [5, 0]
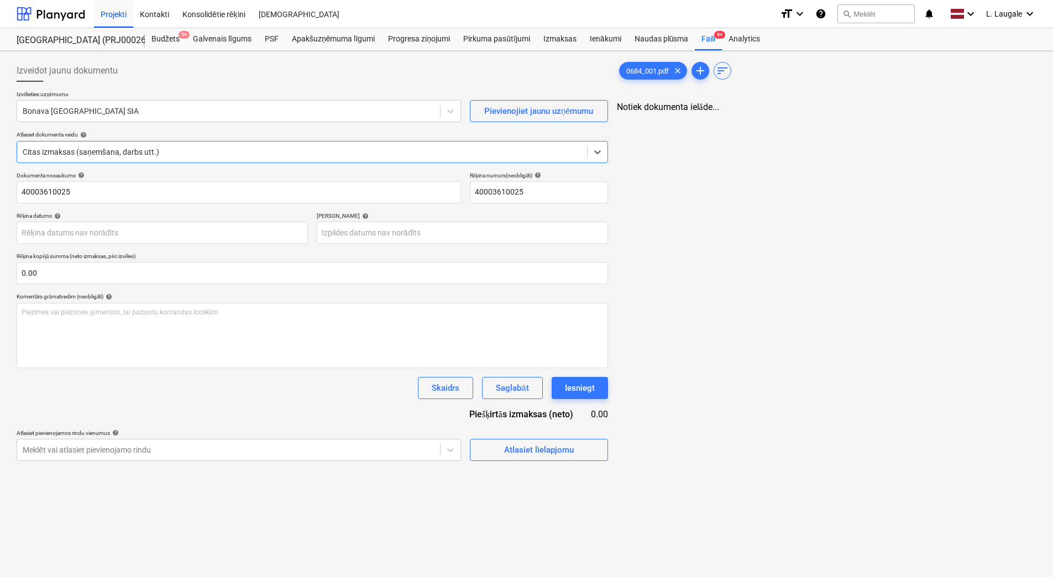
type input "40003610025"
click at [117, 107] on div at bounding box center [229, 111] width 412 height 11
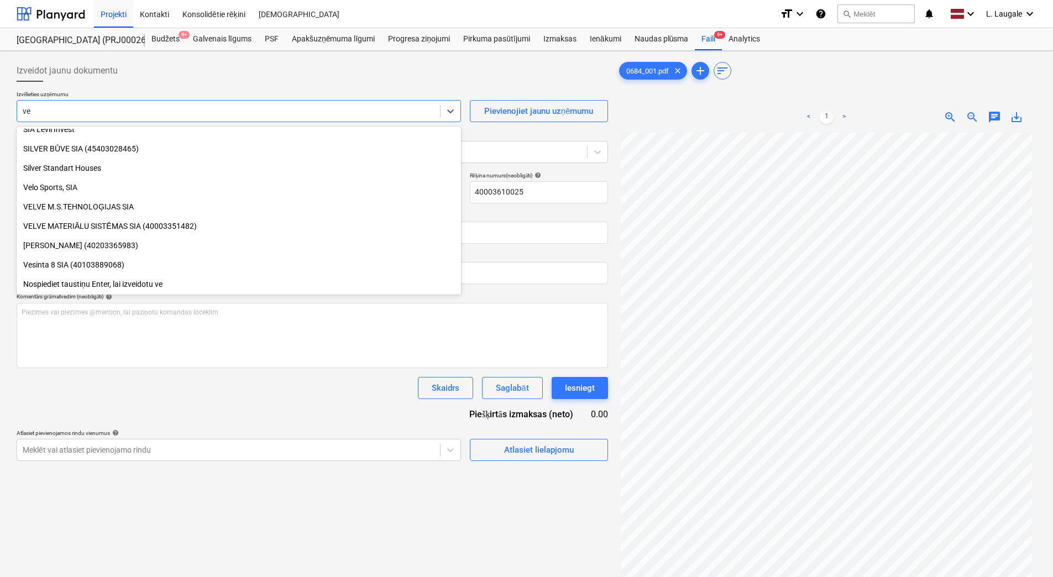
scroll to position [898, 0]
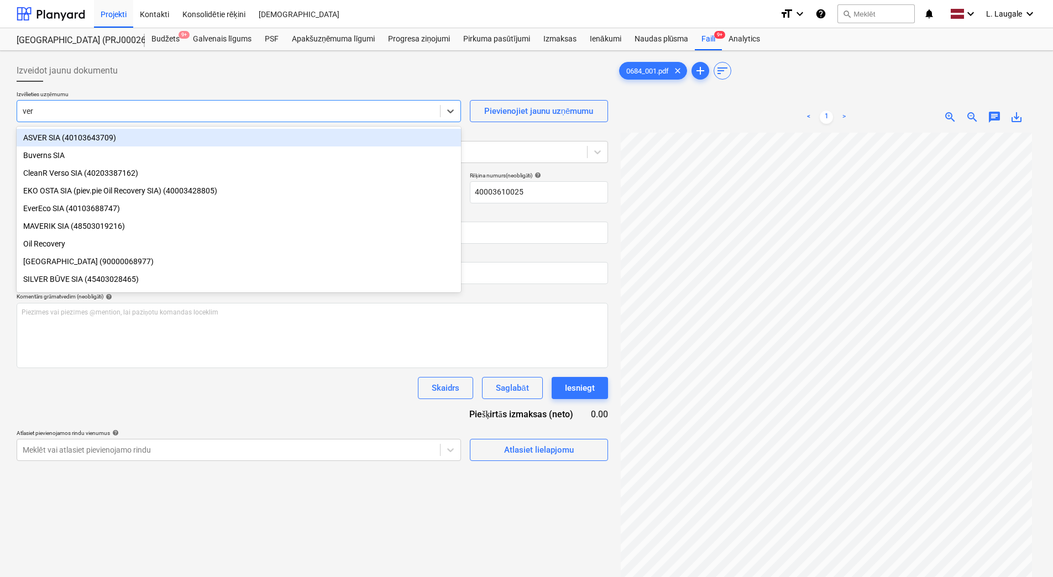
click at [27, 112] on input "ver" at bounding box center [29, 111] width 12 height 9
type input "vser"
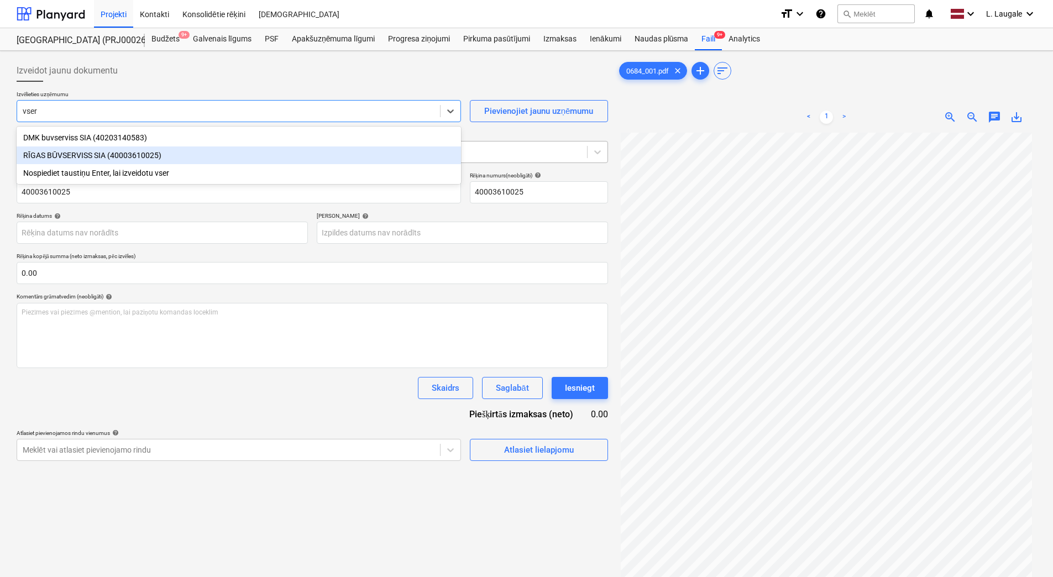
click at [75, 154] on div "RĪGAS BŪVSERVISS SIA (40003610025)" at bounding box center [239, 155] width 444 height 18
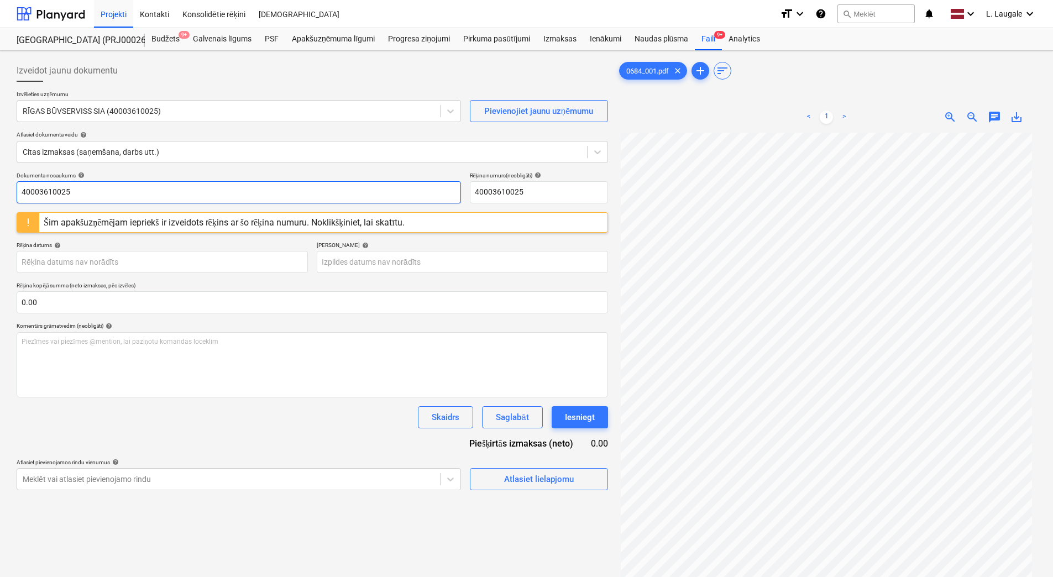
drag, startPoint x: 79, startPoint y: 192, endPoint x: -2, endPoint y: 190, distance: 81.2
click at [0, 190] on html "Projekti Kontakti Konsolidētie rēķini Iesūtne format_size keyboard_arrow_down h…" at bounding box center [526, 288] width 1053 height 577
drag, startPoint x: 55, startPoint y: 193, endPoint x: 6, endPoint y: 192, distance: 49.7
click at [8, 192] on div "Izveidot jaunu dokumentu Izvēlieties uzņēmumu RĪGAS BŪVSERVISS SIA (40003610025…" at bounding box center [526, 369] width 1053 height 637
type input "374511"
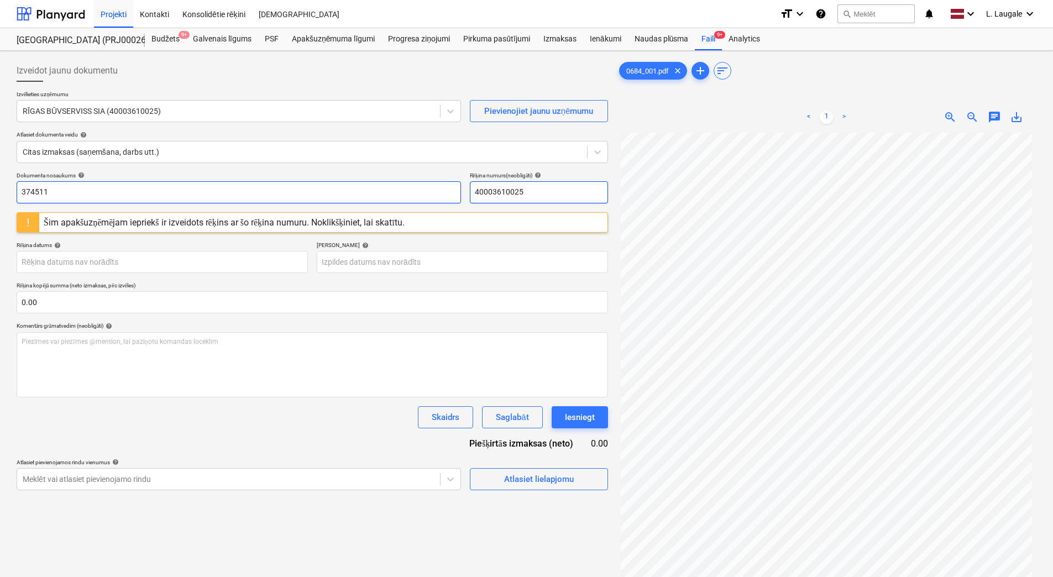
drag, startPoint x: 534, startPoint y: 188, endPoint x: 378, endPoint y: 186, distance: 155.8
click at [378, 186] on div "Dokumenta nosaukums help 374511 Rēķina numurs (neobligāti) help 40003610025" at bounding box center [312, 187] width 591 height 31
paste input "374511"
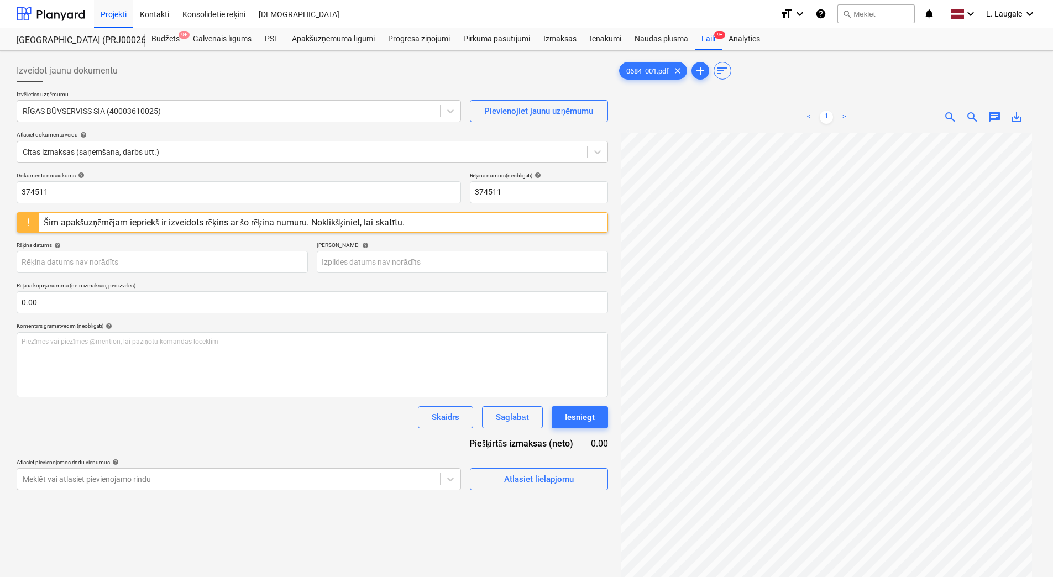
click at [309, 281] on div "Dokumenta nosaukums help 374511 Rēķina numurs (neobligāti) help 374511 Šim apak…" at bounding box center [312, 331] width 591 height 318
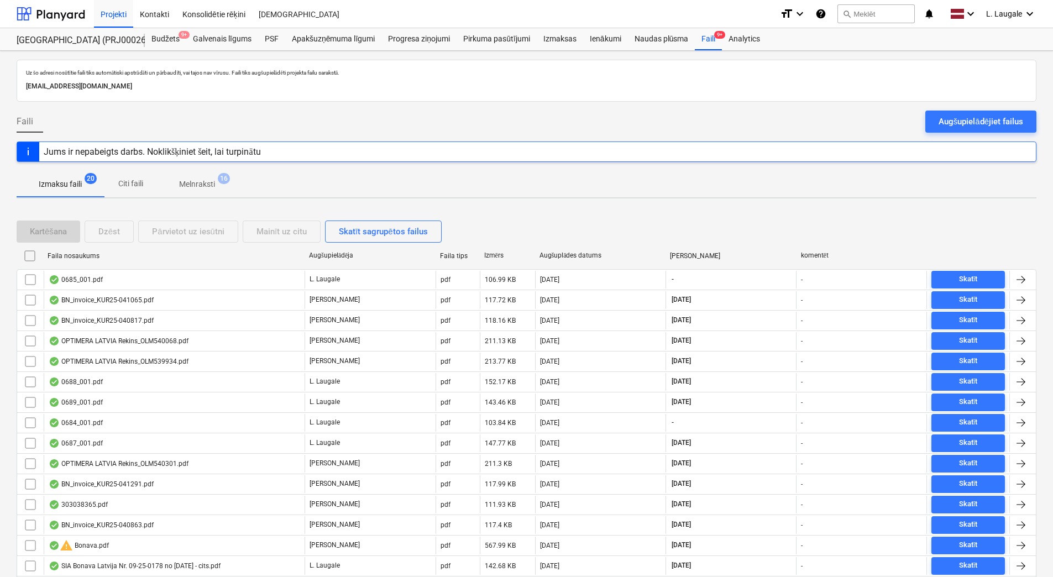
scroll to position [61, 0]
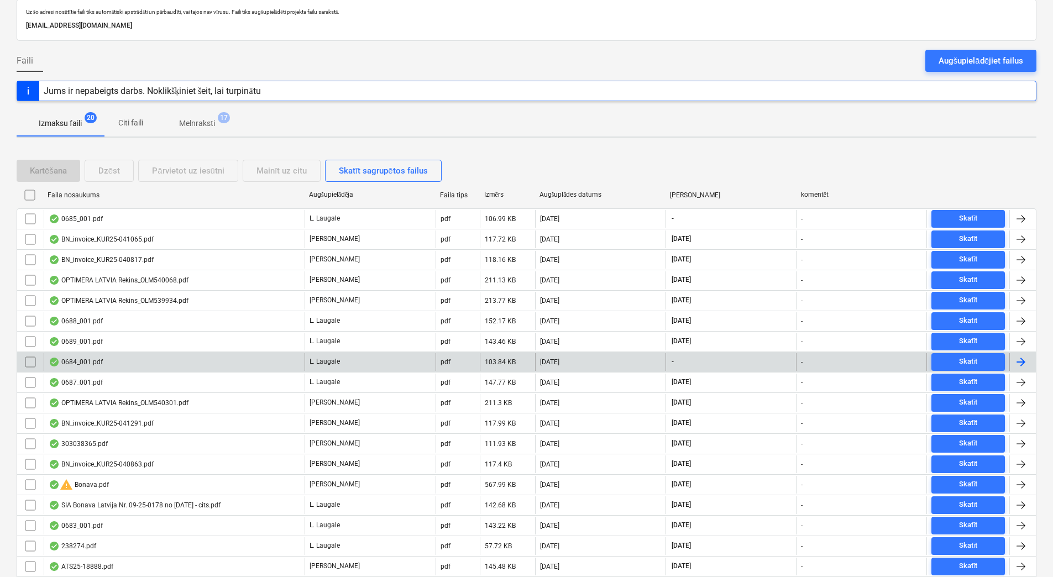
click at [40, 362] on div at bounding box center [30, 362] width 27 height 18
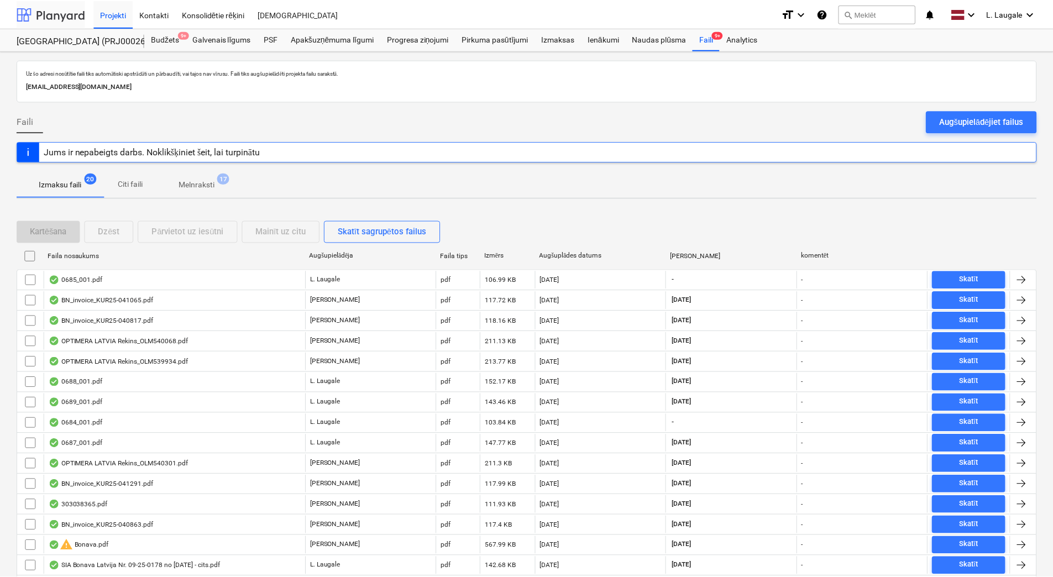
scroll to position [61, 0]
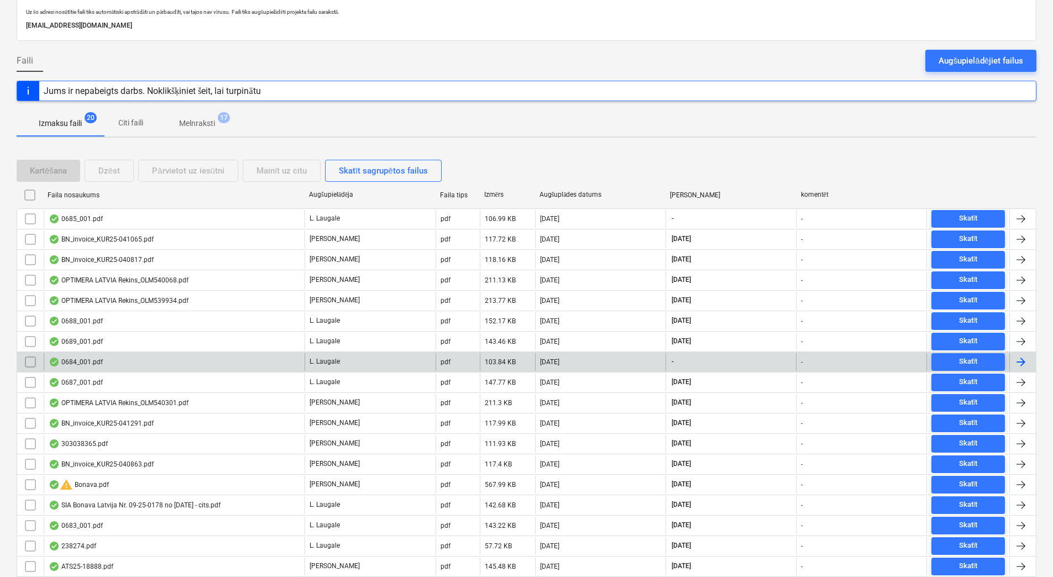
click at [30, 363] on input "checkbox" at bounding box center [31, 362] width 18 height 18
click at [267, 172] on div "Mainīt uz citu" at bounding box center [281, 171] width 50 height 14
click at [192, 122] on p "Melnraksti" at bounding box center [197, 124] width 36 height 12
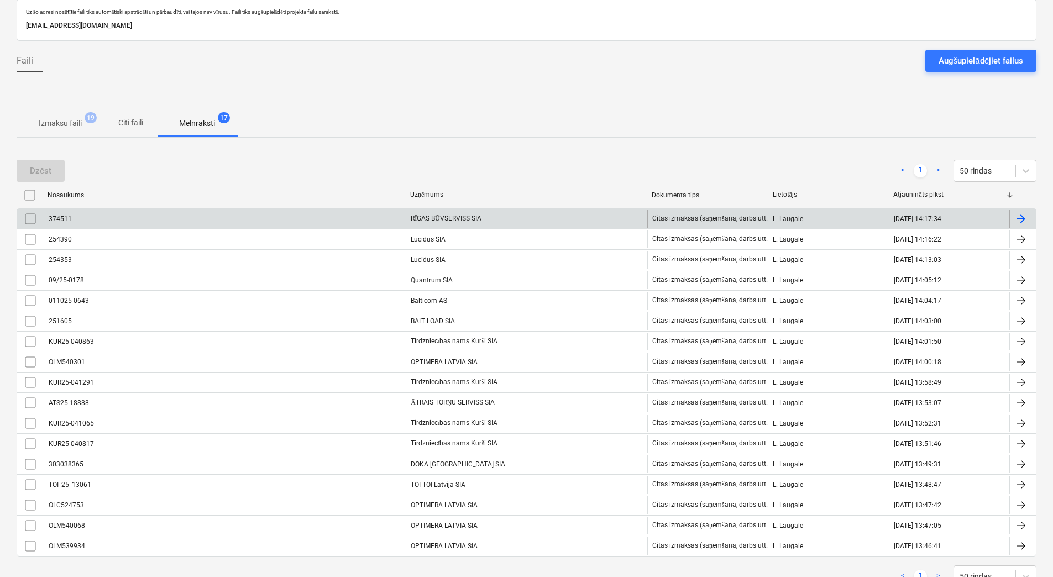
click at [28, 214] on input "checkbox" at bounding box center [31, 219] width 18 height 18
click at [49, 168] on div "Dzēst" at bounding box center [41, 171] width 22 height 14
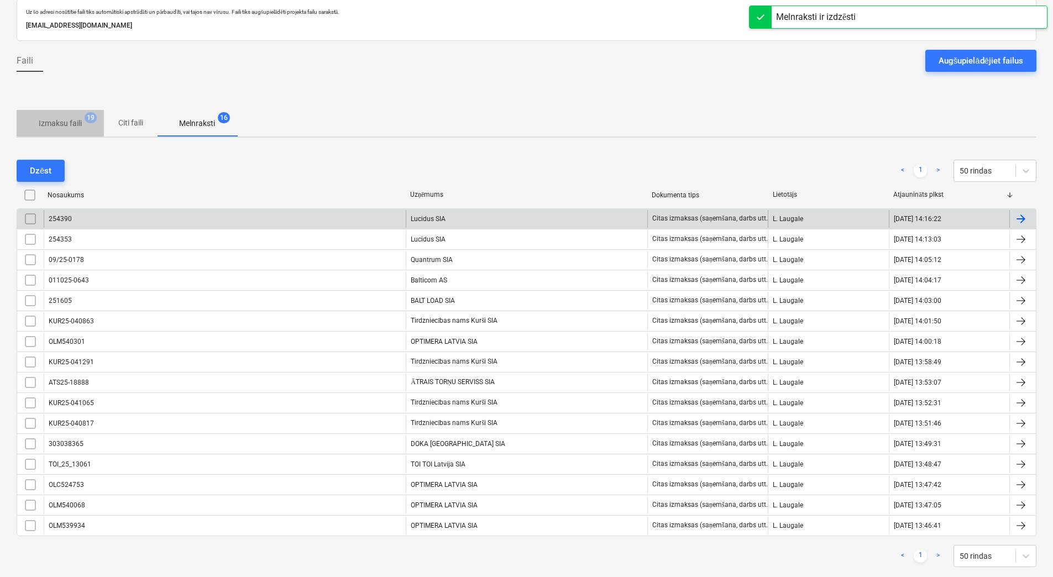
click at [50, 125] on p "Izmaksu faili" at bounding box center [60, 124] width 43 height 12
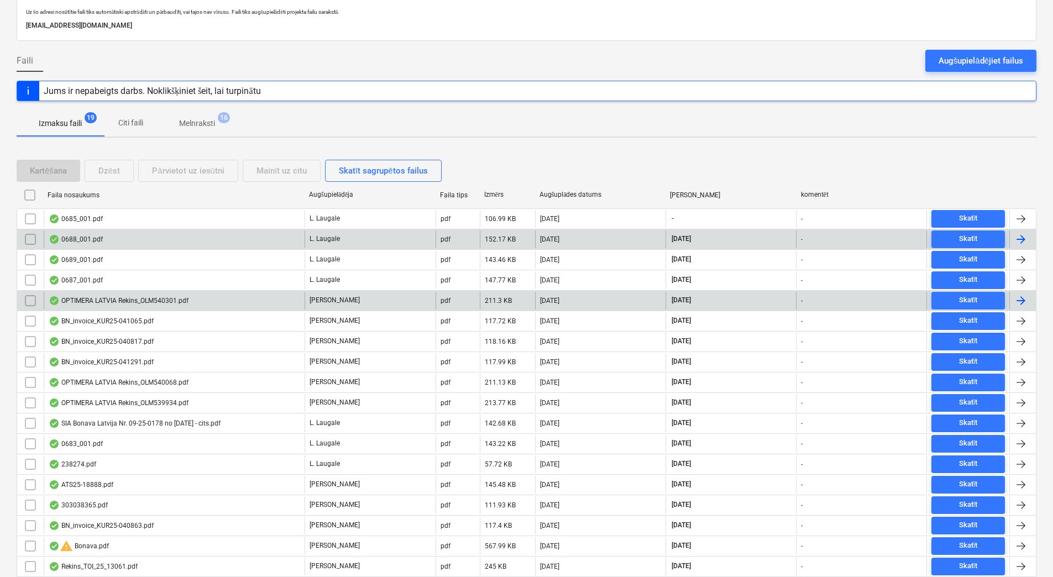
click at [116, 241] on div "0688_001.pdf" at bounding box center [174, 239] width 261 height 18
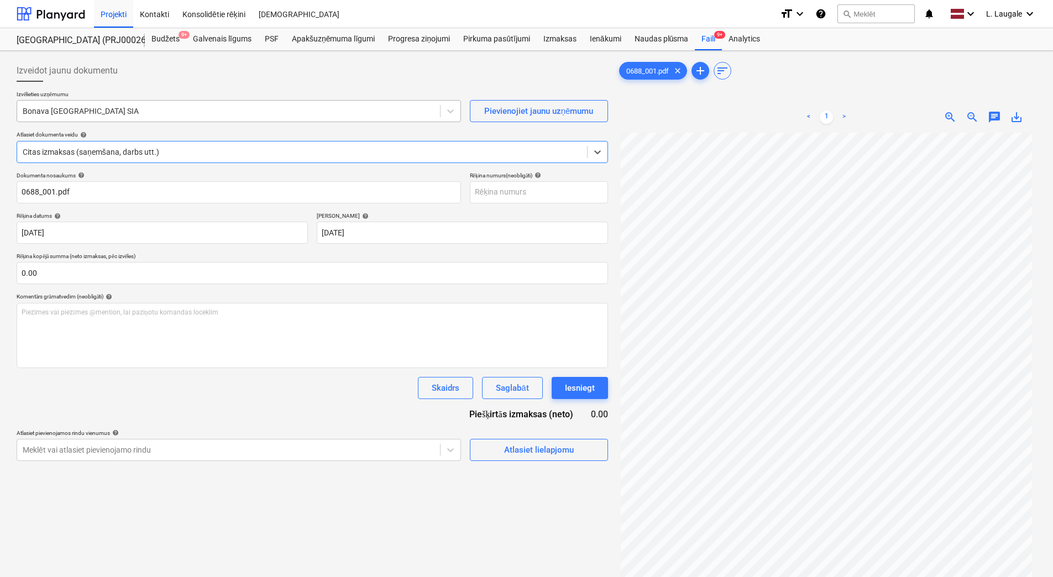
click at [143, 117] on div at bounding box center [229, 111] width 412 height 11
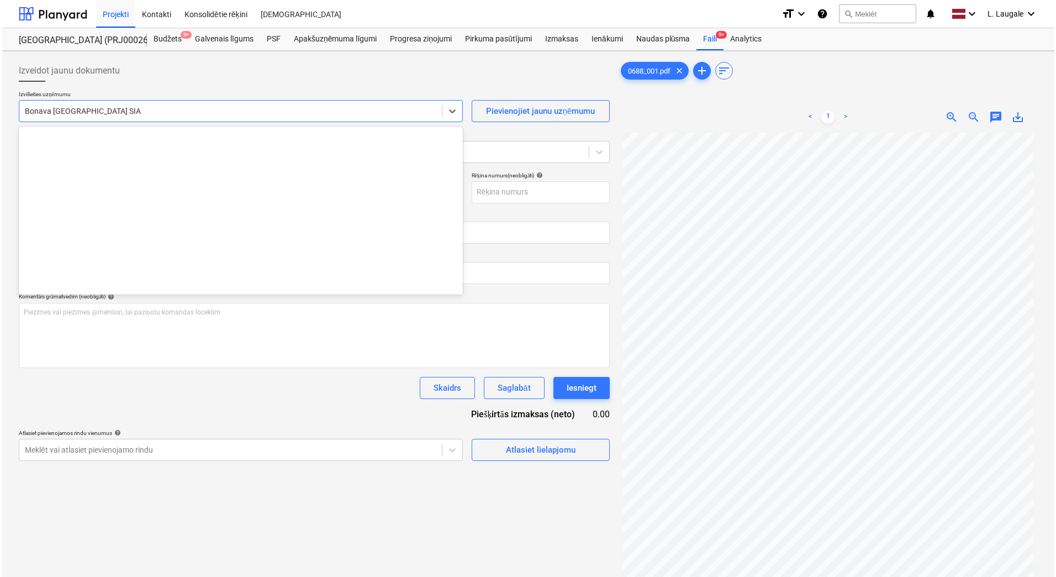
scroll to position [2089, 0]
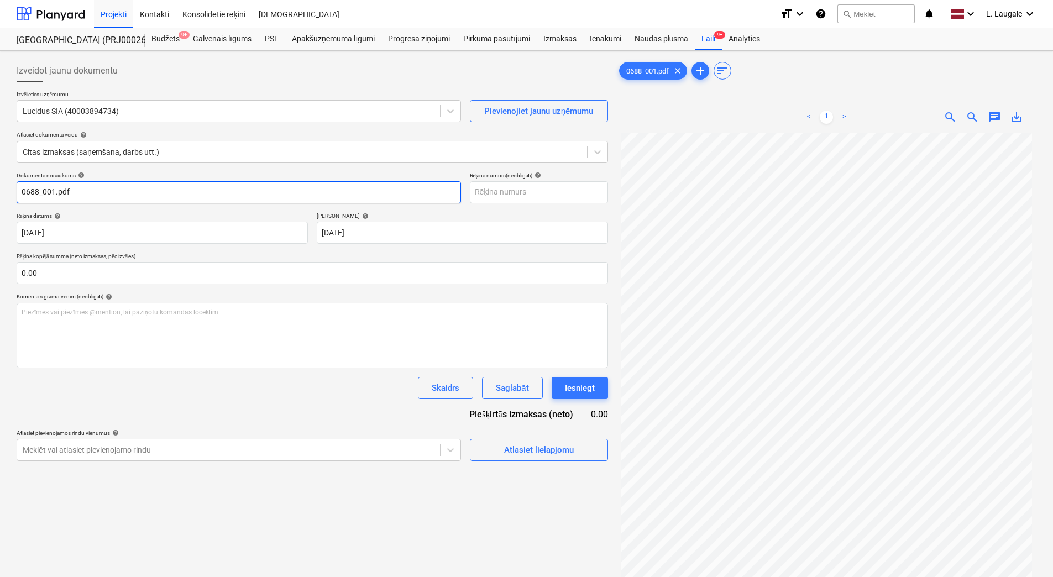
drag, startPoint x: 127, startPoint y: 188, endPoint x: -2, endPoint y: 167, distance: 131.0
click at [0, 167] on html "Projekti Kontakti Konsolidētie rēķini Iesūtne format_size keyboard_arrow_down h…" at bounding box center [526, 288] width 1053 height 577
drag, startPoint x: 54, startPoint y: 184, endPoint x: -2, endPoint y: 183, distance: 55.8
click at [0, 183] on html "Projekti Kontakti Konsolidētie rēķini Iesūtne format_size keyboard_arrow_down h…" at bounding box center [526, 288] width 1053 height 577
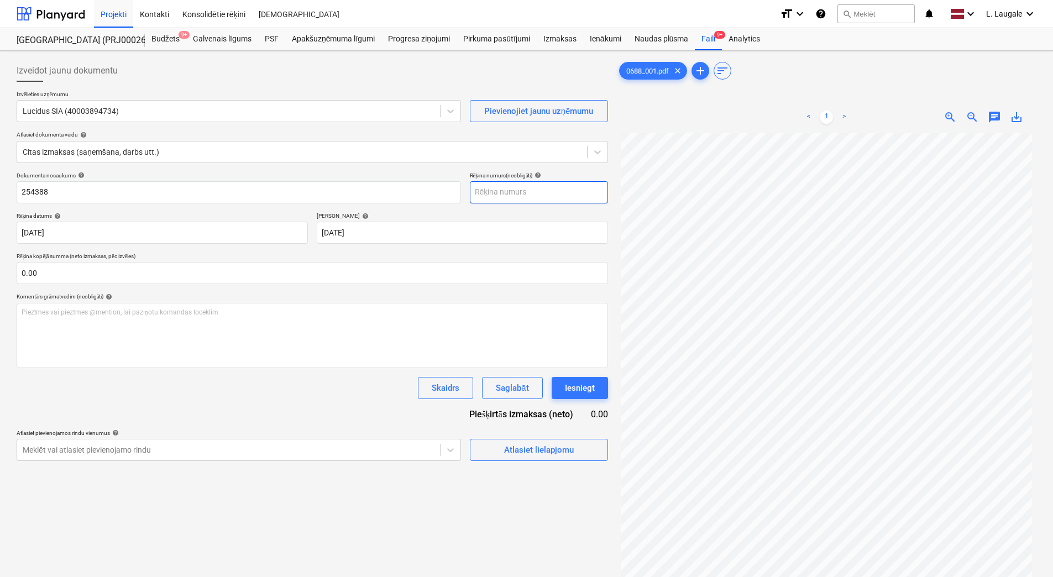
click at [483, 200] on input "text" at bounding box center [539, 192] width 138 height 22
paste input "254388"
click at [574, 445] on span "Atlasiet lielapjomu" at bounding box center [538, 450] width 111 height 14
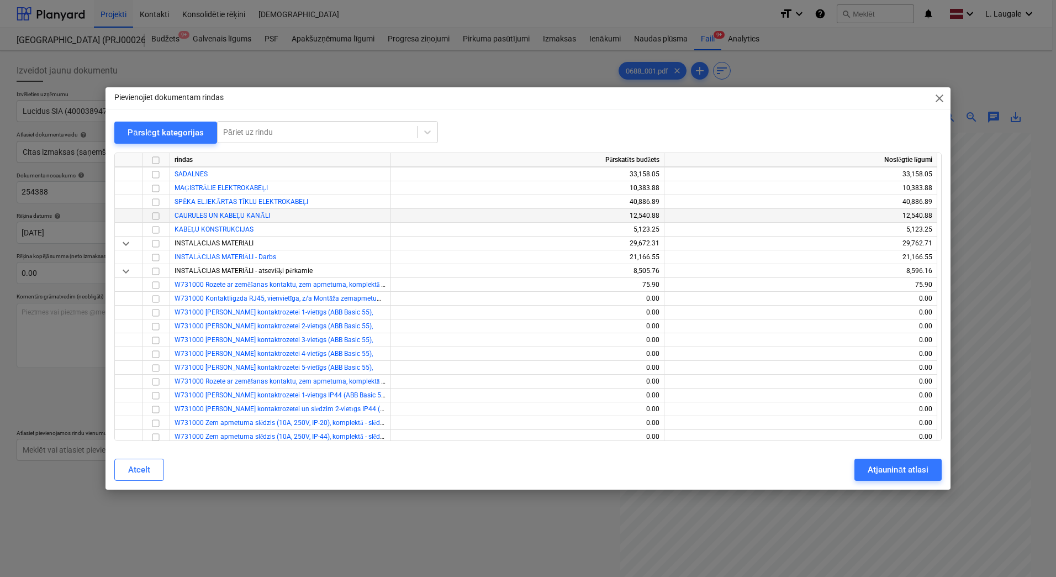
scroll to position [184, 0]
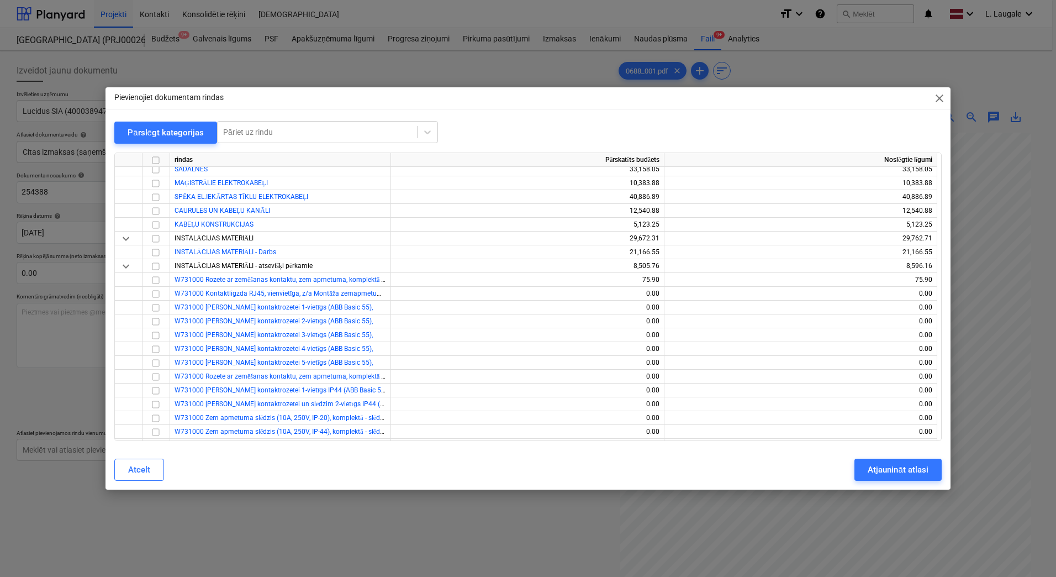
click at [395, 515] on div "Pievienojiet dokumentam rindas close Pārslēgt kategorijas Pāriet uz rindu rinda…" at bounding box center [528, 288] width 1056 height 577
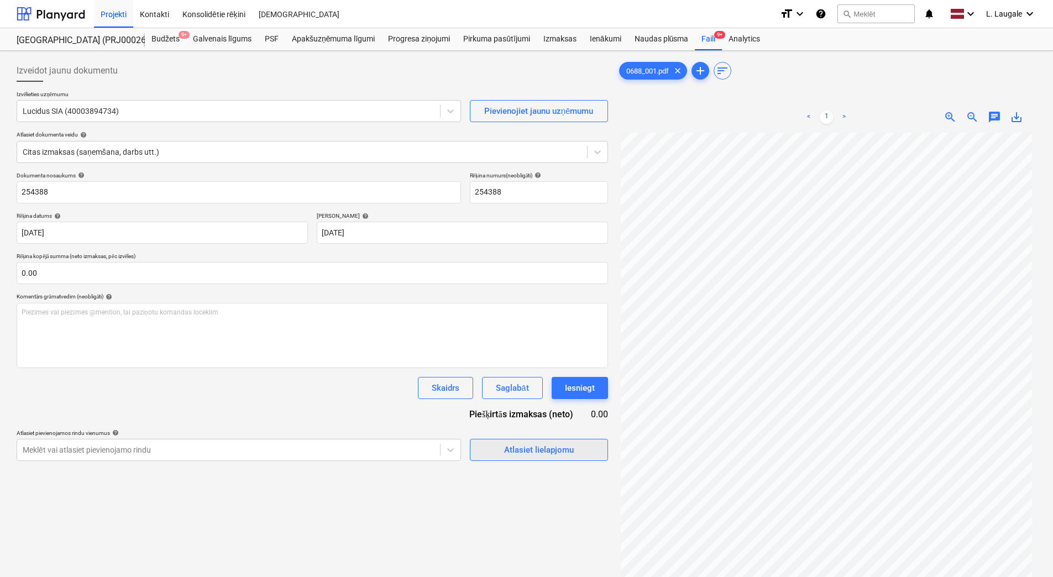
click at [556, 457] on div "Atlasiet lielapjomu" at bounding box center [539, 450] width 70 height 14
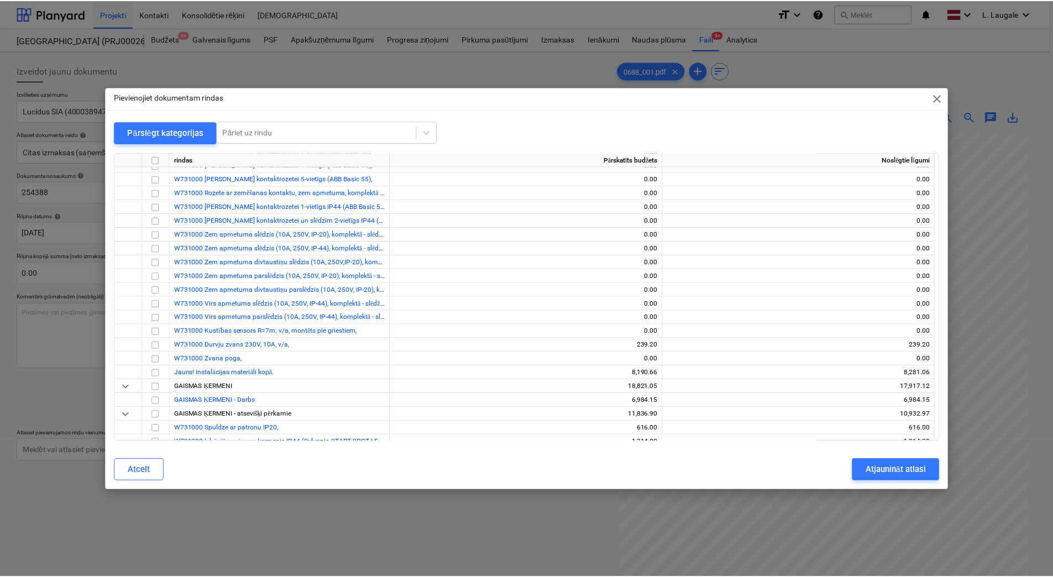
scroll to position [369, 0]
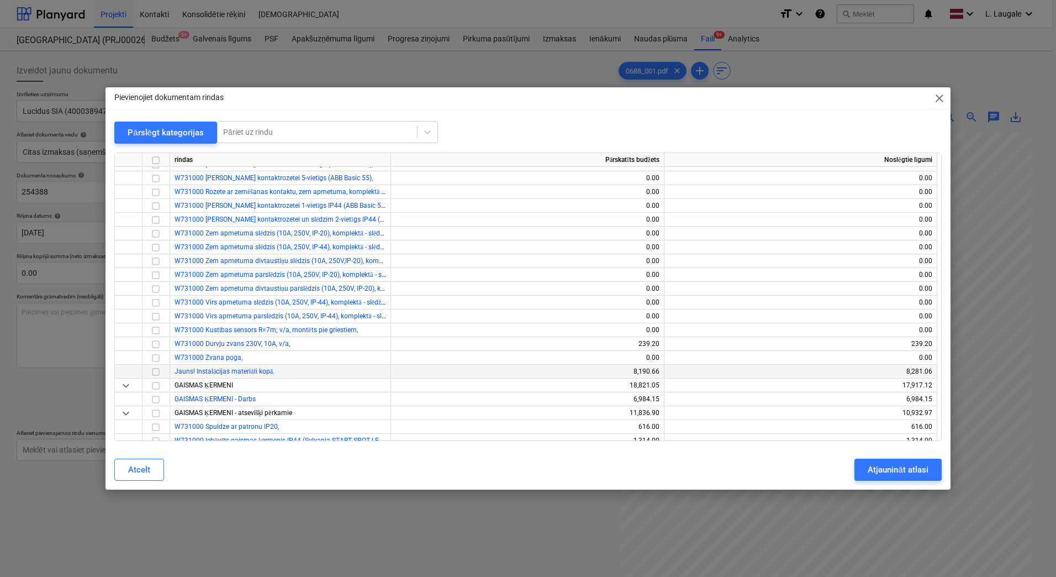
click at [156, 372] on input "checkbox" at bounding box center [155, 371] width 13 height 13
click at [912, 469] on div "Atjaunināt atlasi" at bounding box center [898, 469] width 60 height 14
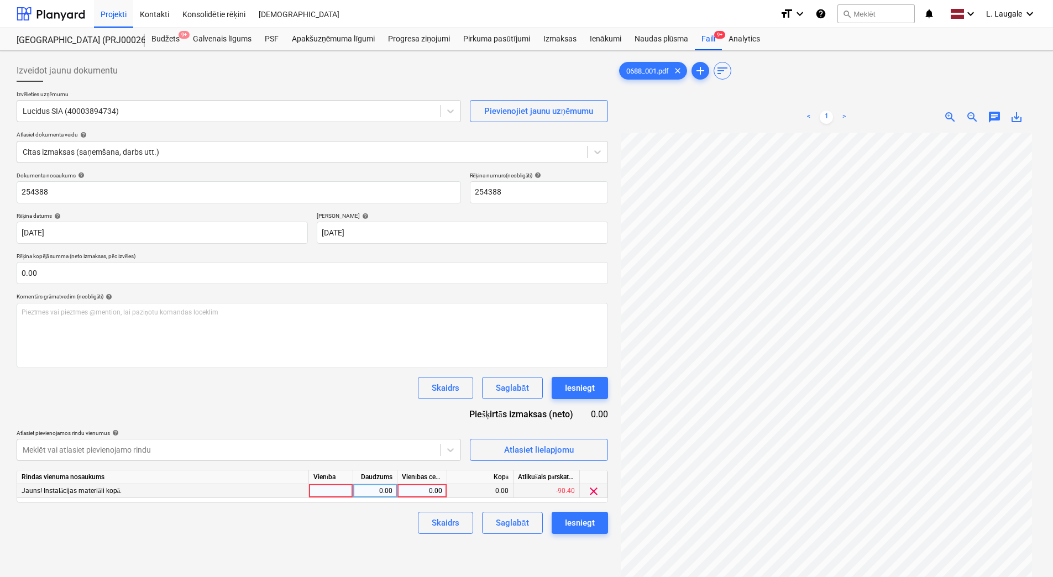
click at [325, 488] on div at bounding box center [331, 491] width 44 height 14
click at [362, 491] on div "0.00" at bounding box center [374, 491] width 35 height 14
click at [400, 492] on div "0.00" at bounding box center [422, 491] width 50 height 14
click at [388, 527] on div "Skaidrs Saglabāt Iesniegt" at bounding box center [312, 523] width 591 height 22
click at [525, 524] on div "Saglabāt" at bounding box center [512, 523] width 33 height 14
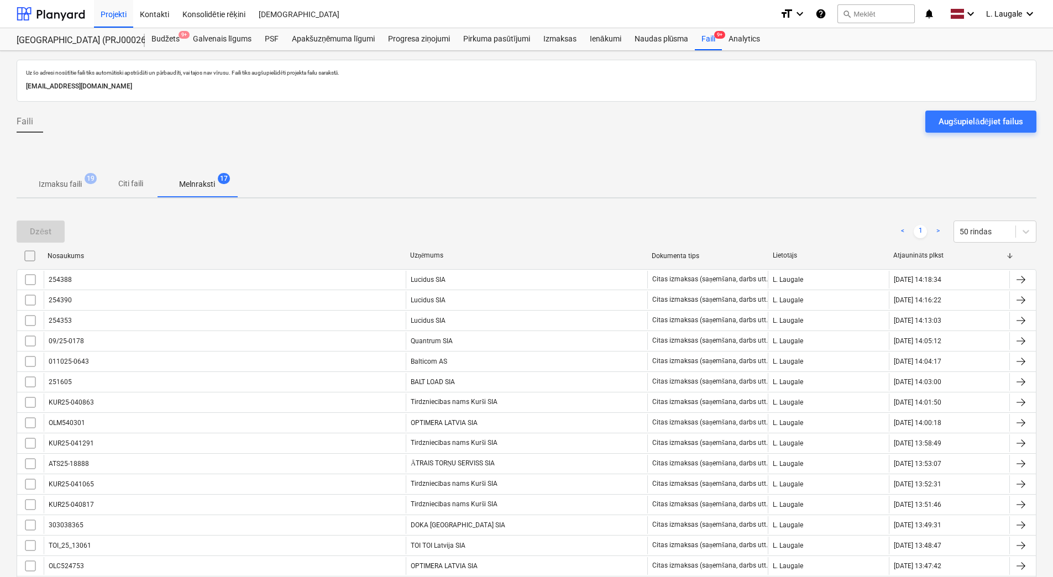
click at [70, 182] on p "Izmaksu faili" at bounding box center [60, 184] width 43 height 12
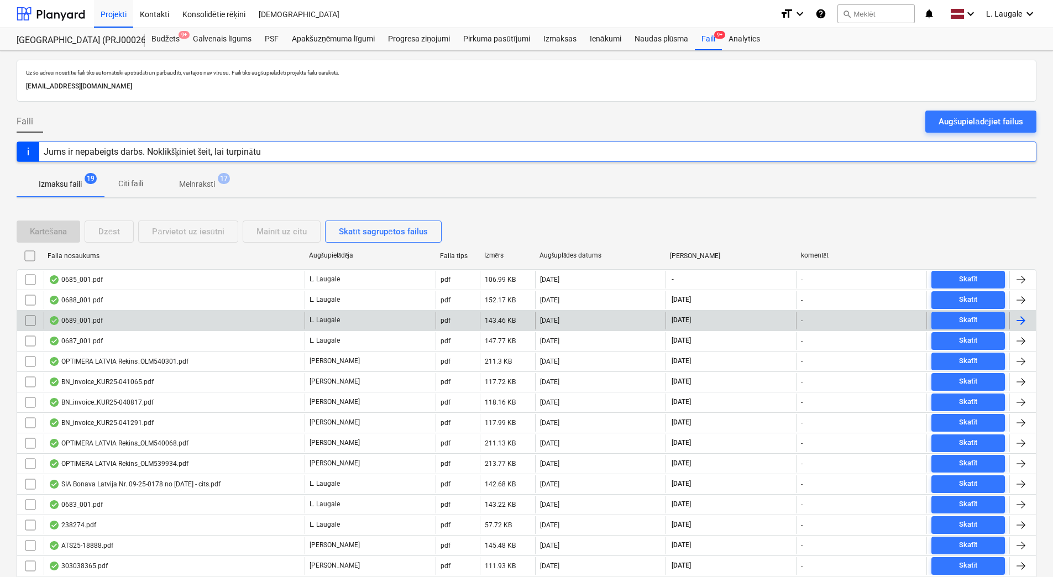
click at [120, 315] on div "0689_001.pdf" at bounding box center [174, 321] width 261 height 18
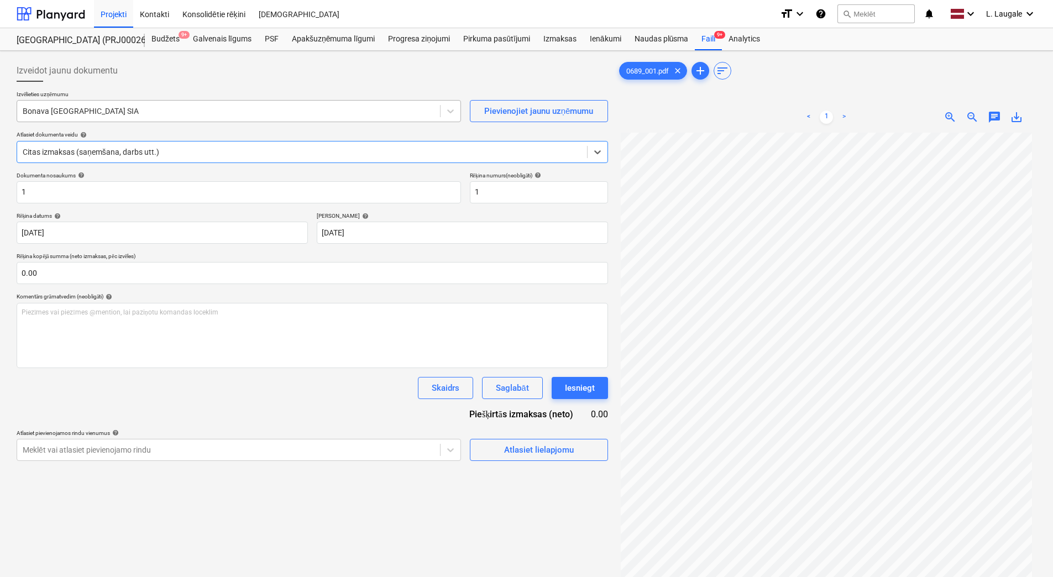
click at [118, 114] on div at bounding box center [229, 111] width 412 height 11
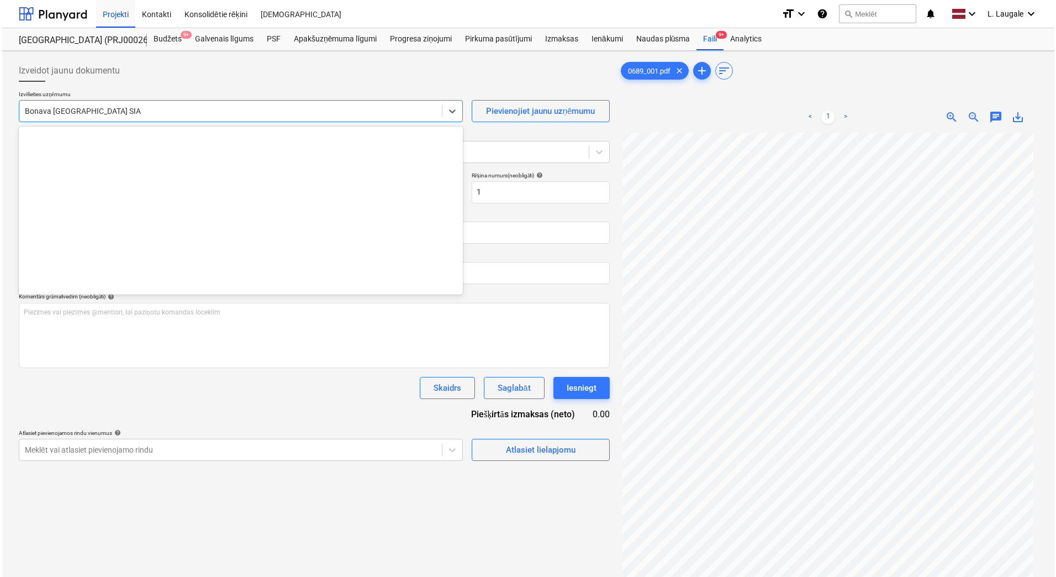
scroll to position [2089, 0]
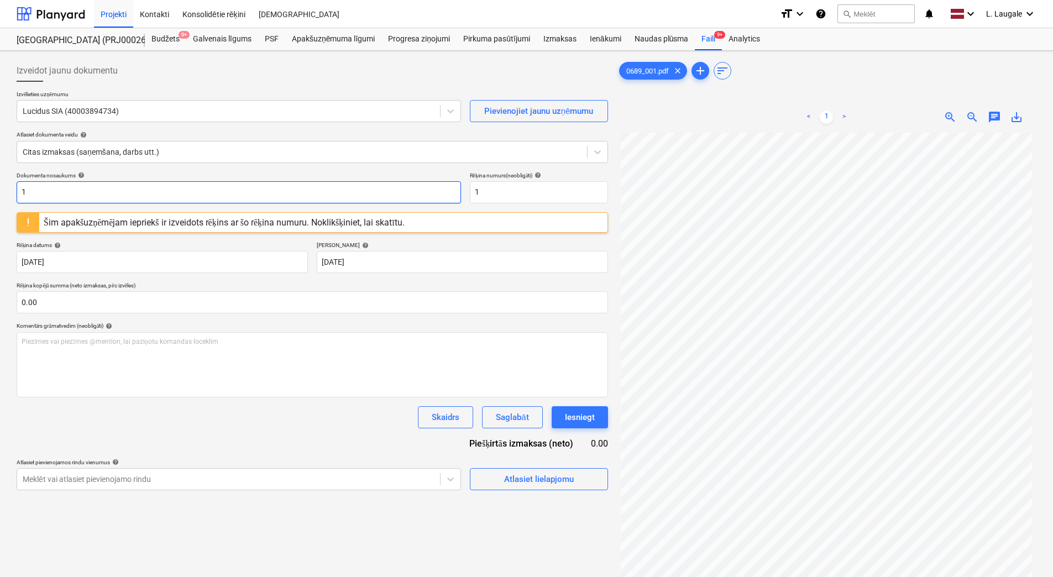
drag, startPoint x: 121, startPoint y: 198, endPoint x: -2, endPoint y: 186, distance: 123.8
click at [0, 186] on html "Projekti Kontakti Konsolidētie rēķini Iesūtne format_size keyboard_arrow_down h…" at bounding box center [526, 288] width 1053 height 577
drag, startPoint x: 550, startPoint y: 201, endPoint x: 404, endPoint y: 196, distance: 146.0
click at [404, 196] on div "Dokumenta nosaukums help 354389 Rēķina numurs (neobligāti) help 1" at bounding box center [312, 187] width 591 height 31
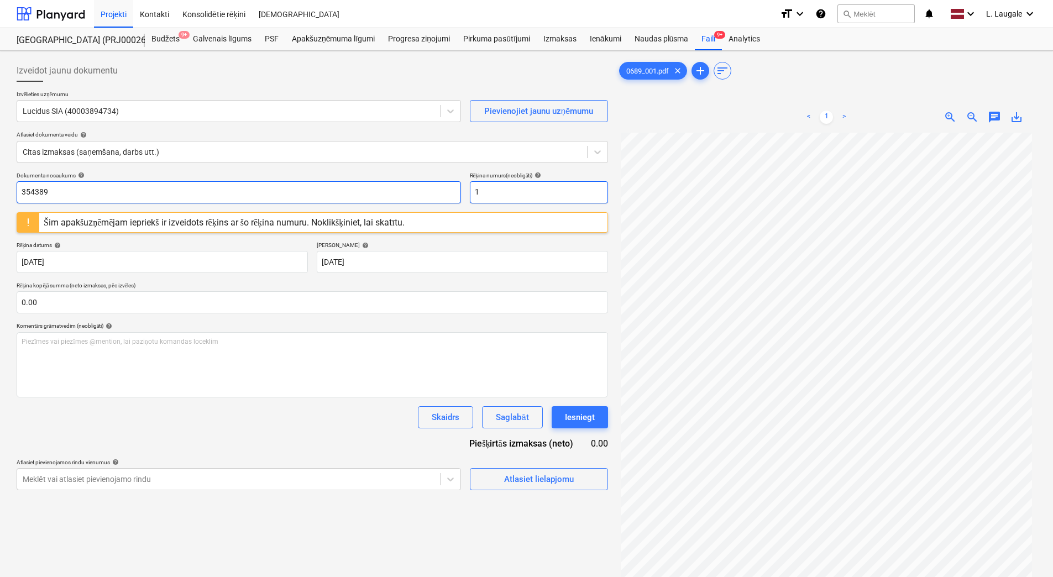
paste input "354389"
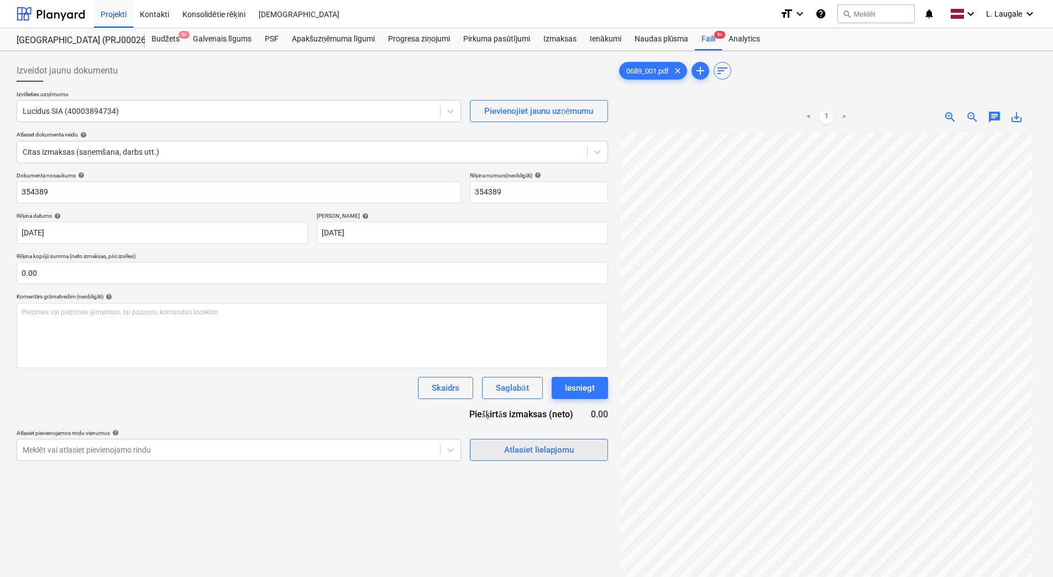
click at [487, 445] on span "Atlasiet lielapjomu" at bounding box center [538, 450] width 111 height 14
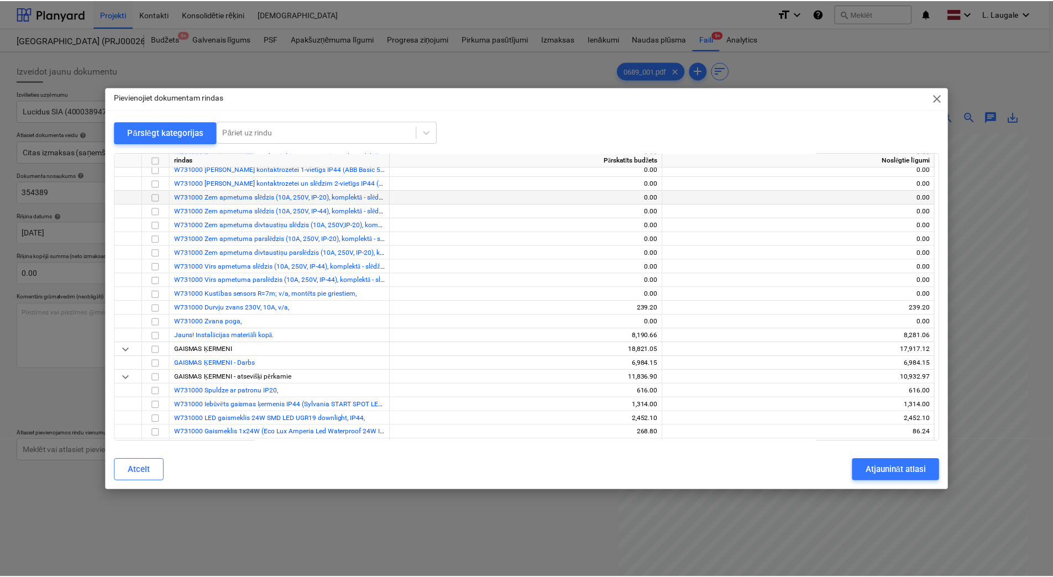
scroll to position [442, 0]
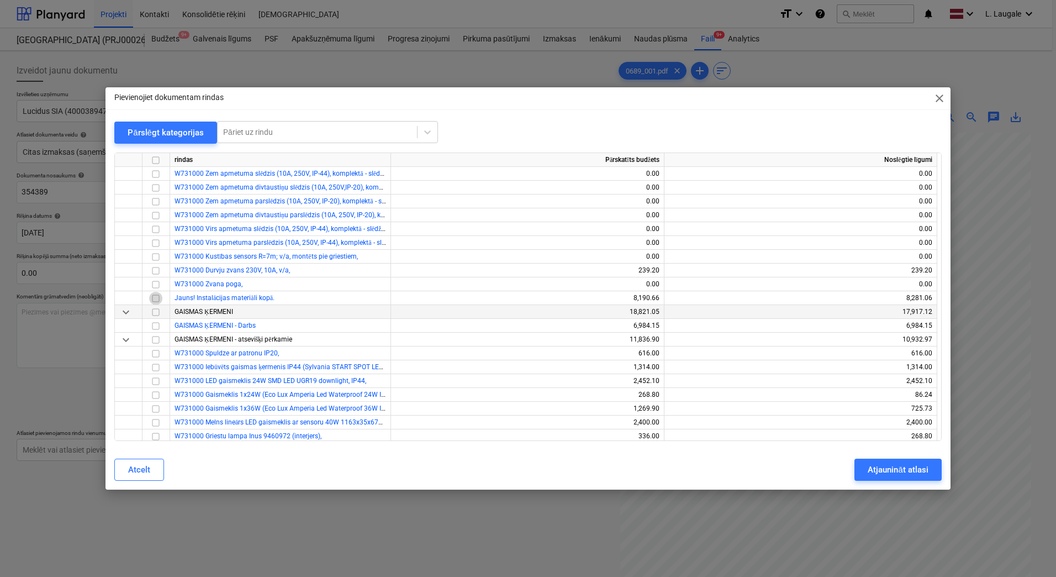
drag, startPoint x: 158, startPoint y: 298, endPoint x: 216, endPoint y: 317, distance: 61.2
click at [158, 298] on input "checkbox" at bounding box center [155, 298] width 13 height 13
click at [892, 469] on div "Atjaunināt atlasi" at bounding box center [898, 469] width 60 height 14
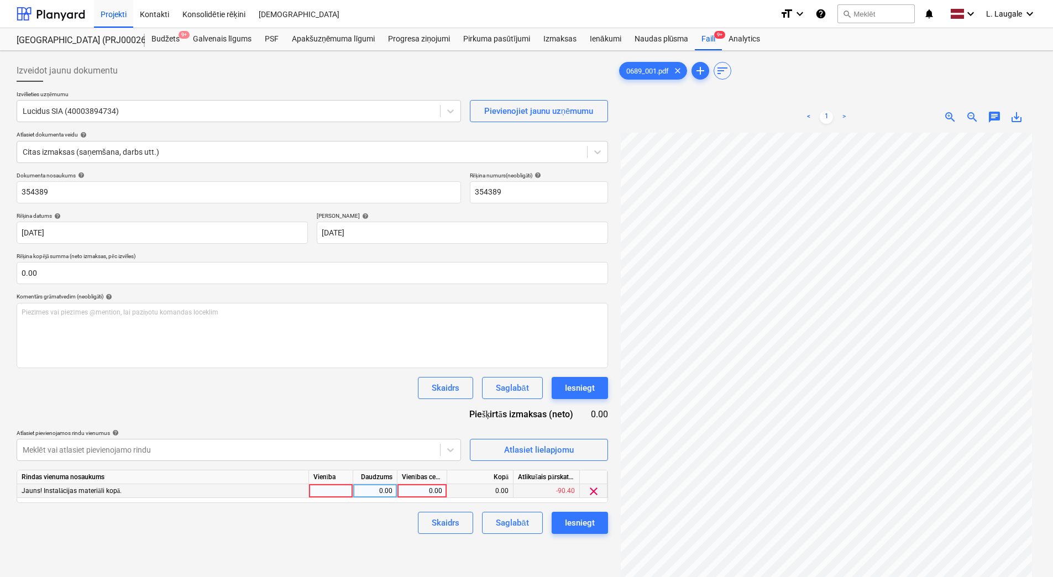
click at [338, 490] on div at bounding box center [331, 491] width 44 height 14
click at [365, 488] on div "0.00" at bounding box center [374, 491] width 35 height 14
click at [396, 486] on input "1" at bounding box center [375, 490] width 44 height 13
click at [424, 487] on div "0.00" at bounding box center [422, 491] width 40 height 14
click at [386, 525] on div "Skaidrs Saglabāt Iesniegt" at bounding box center [312, 523] width 591 height 22
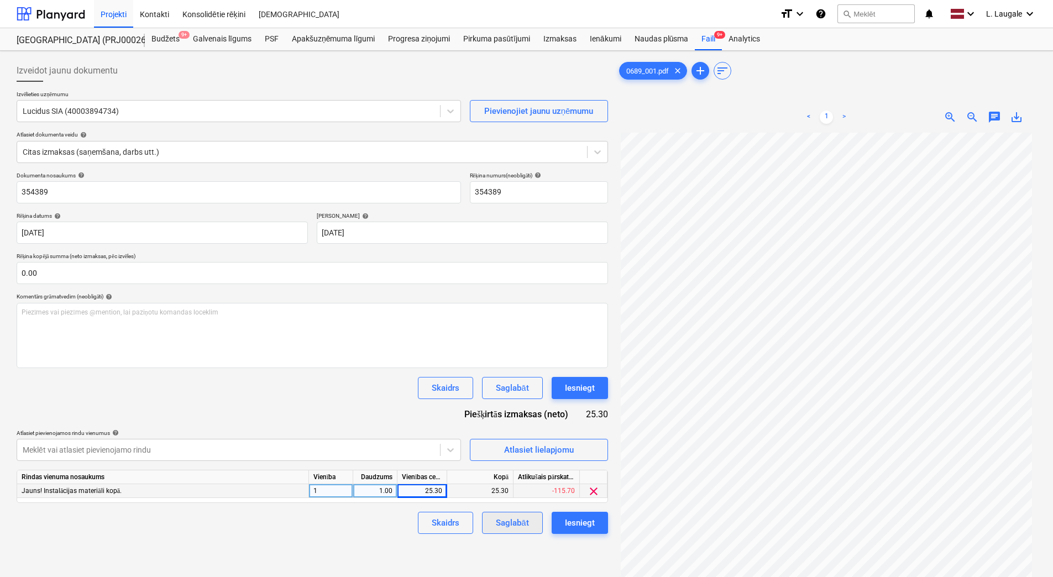
click at [525, 523] on div "Saglabāt" at bounding box center [512, 523] width 33 height 14
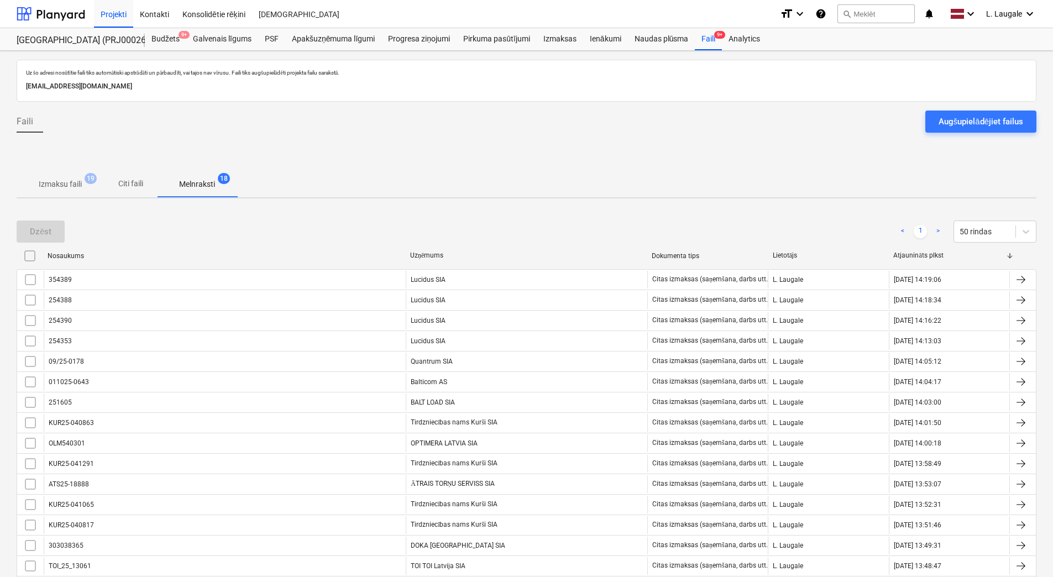
click at [76, 191] on span "Izmaksu faili 19" at bounding box center [60, 184] width 87 height 20
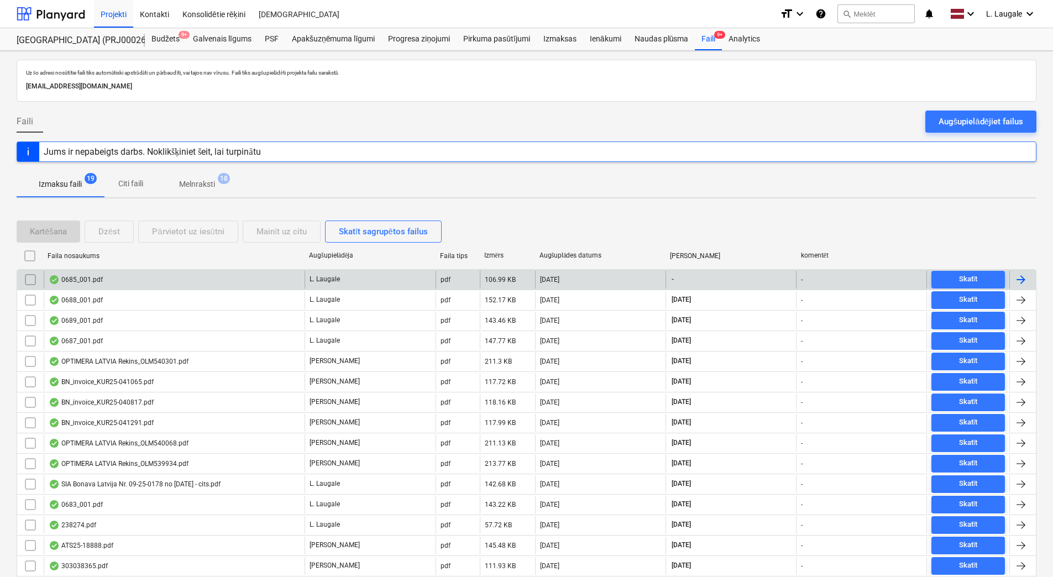
click at [139, 278] on div "0685_001.pdf" at bounding box center [174, 280] width 261 height 18
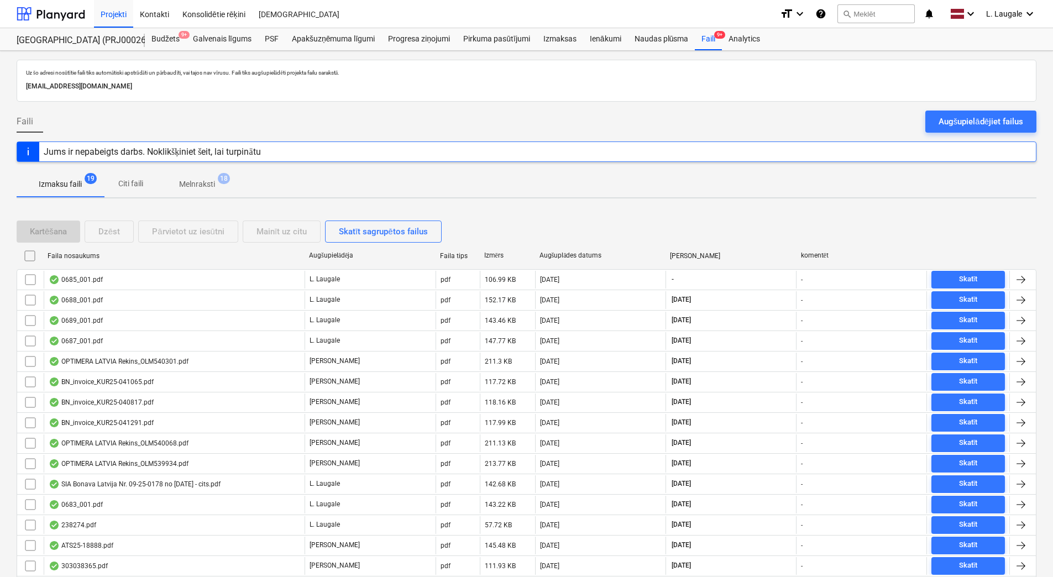
drag, startPoint x: 33, startPoint y: 279, endPoint x: 92, endPoint y: 251, distance: 66.0
click at [34, 278] on input "checkbox" at bounding box center [31, 280] width 18 height 18
click at [287, 236] on div "Mainīt uz citu" at bounding box center [281, 231] width 50 height 14
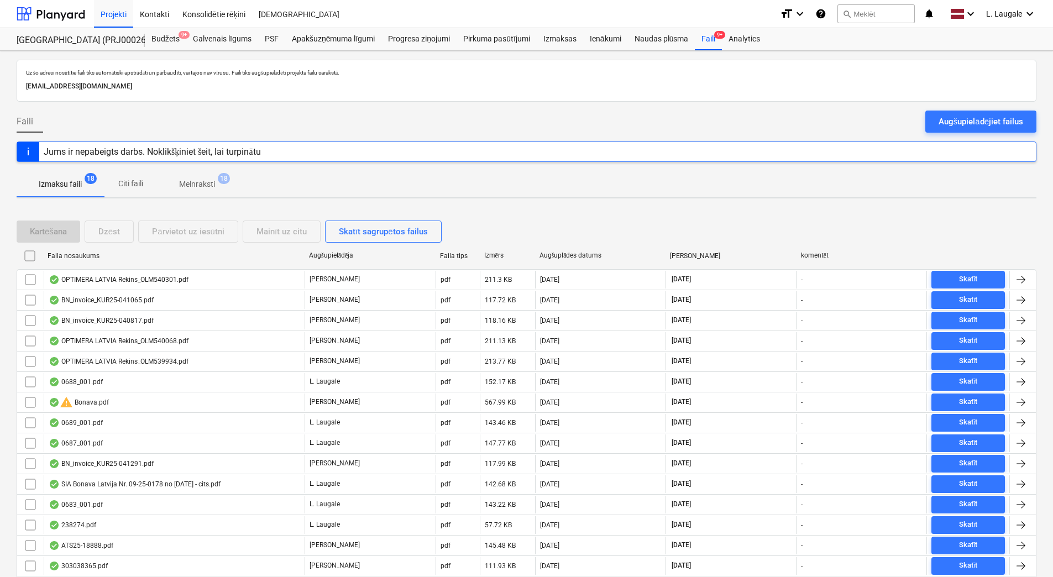
click at [391, 182] on div "Izmaksu faili 18 Citi faili Melnraksti 18" at bounding box center [526, 184] width 1019 height 27
click at [201, 185] on p "Melnraksti" at bounding box center [197, 184] width 36 height 12
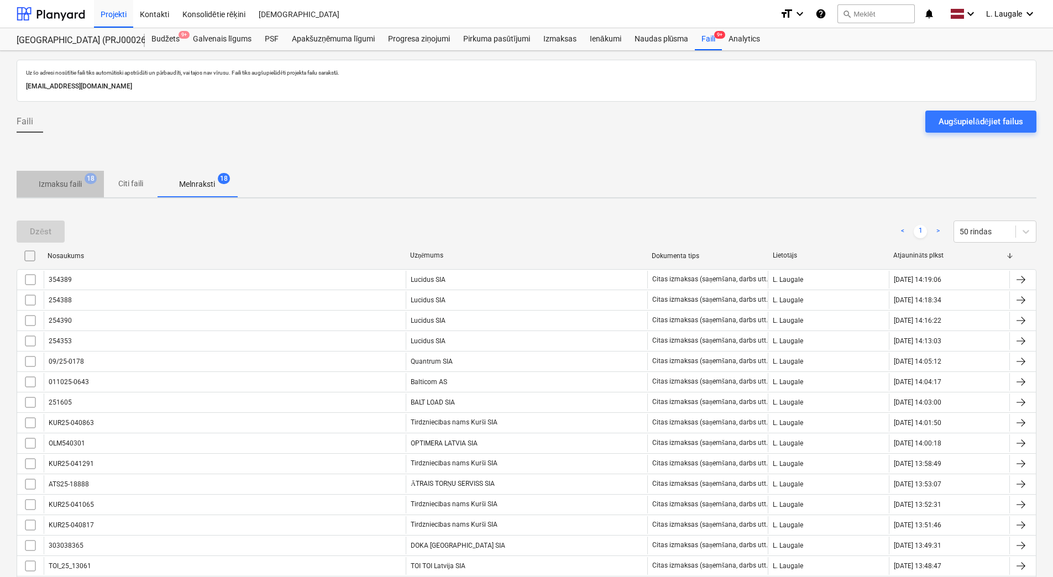
click at [60, 186] on p "Izmaksu faili" at bounding box center [60, 184] width 43 height 12
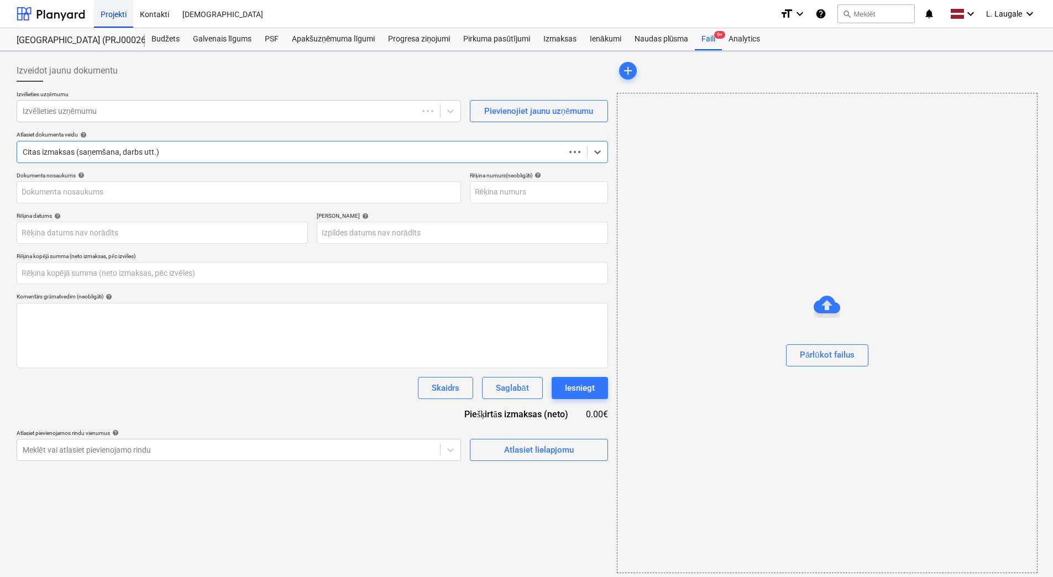
type input "0.00"
type input "40003610025"
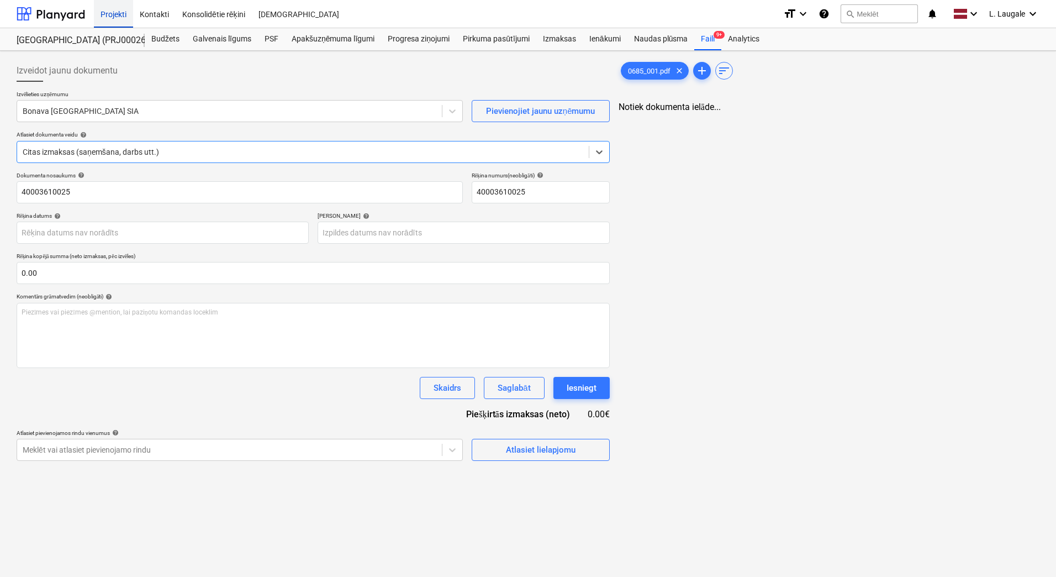
click at [109, 18] on div "Projekti" at bounding box center [113, 13] width 39 height 28
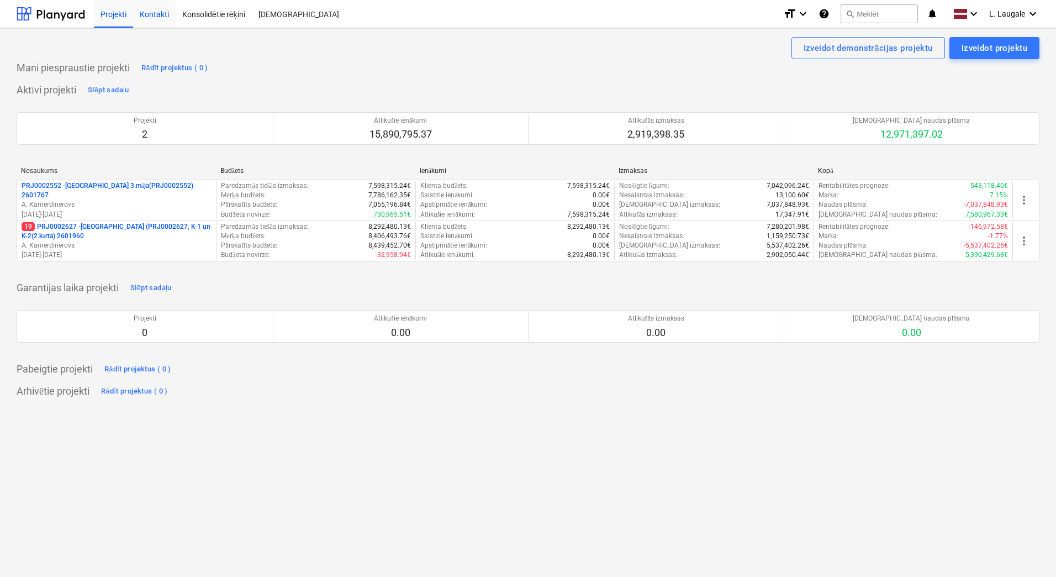
click at [170, 19] on div "Kontakti" at bounding box center [154, 13] width 43 height 28
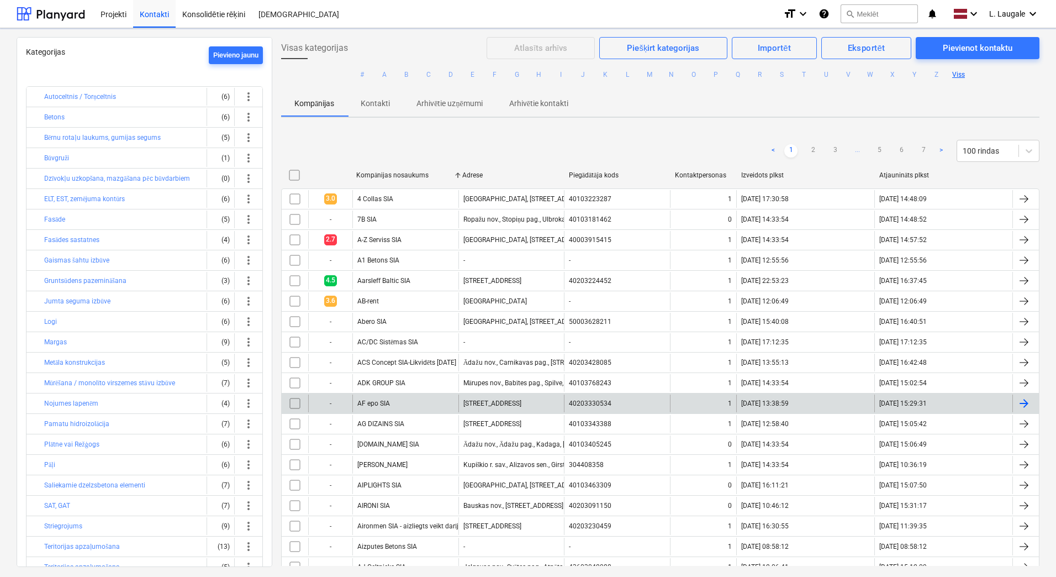
click at [762, 74] on button "R" at bounding box center [760, 74] width 13 height 13
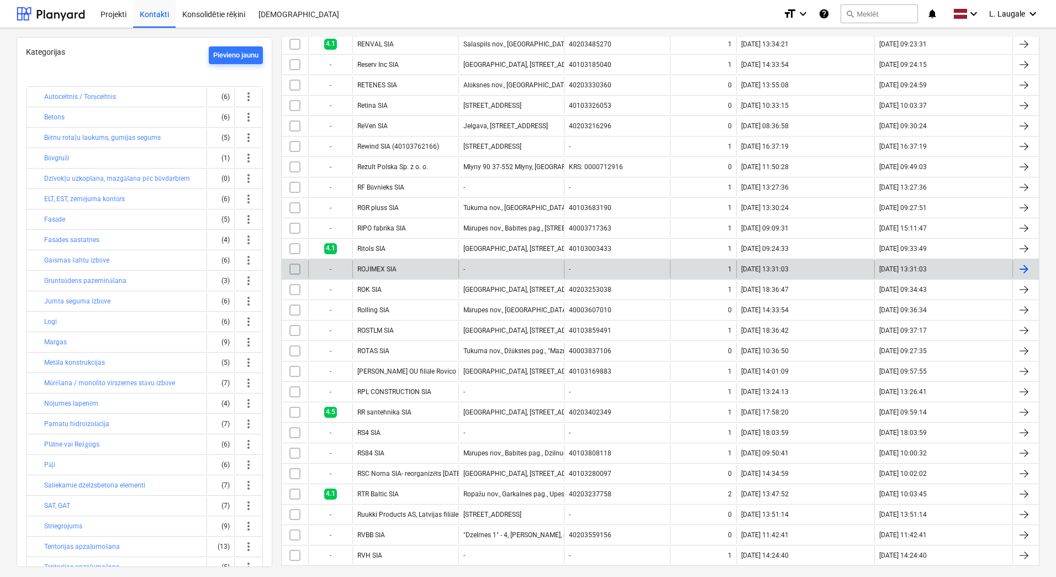
scroll to position [626, 0]
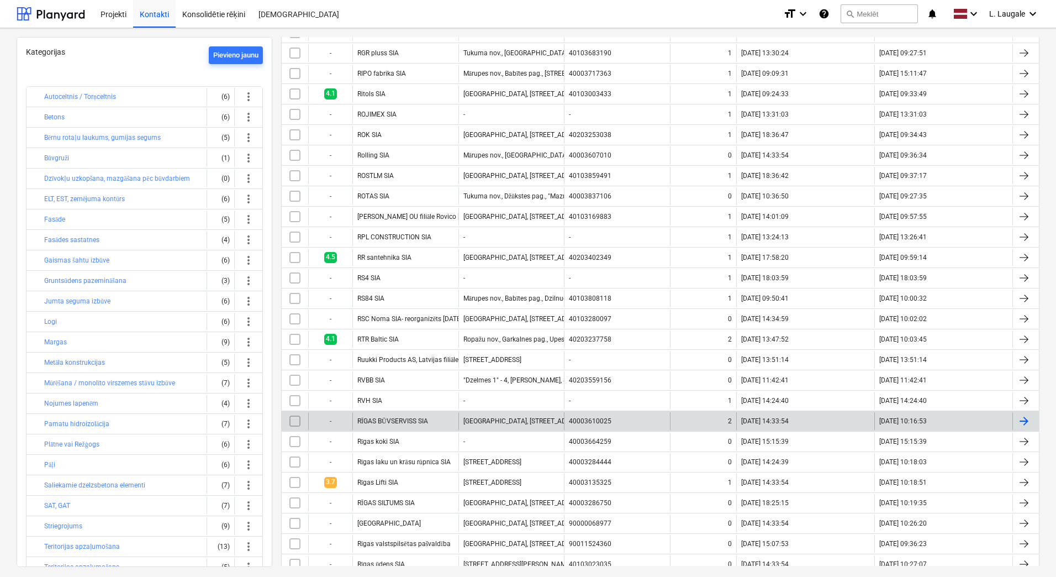
click at [423, 426] on div "RĪGAS BŪVSERVISS SIA" at bounding box center [406, 421] width 106 height 18
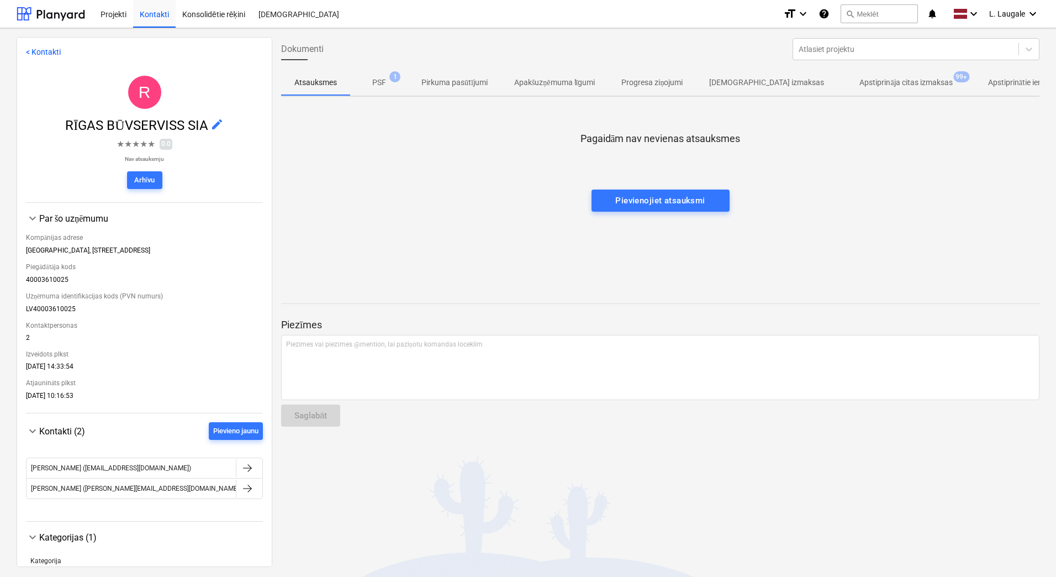
click at [864, 81] on p "Apstiprināja citas izmaksas" at bounding box center [906, 83] width 93 height 12
